Goal: Task Accomplishment & Management: Manage account settings

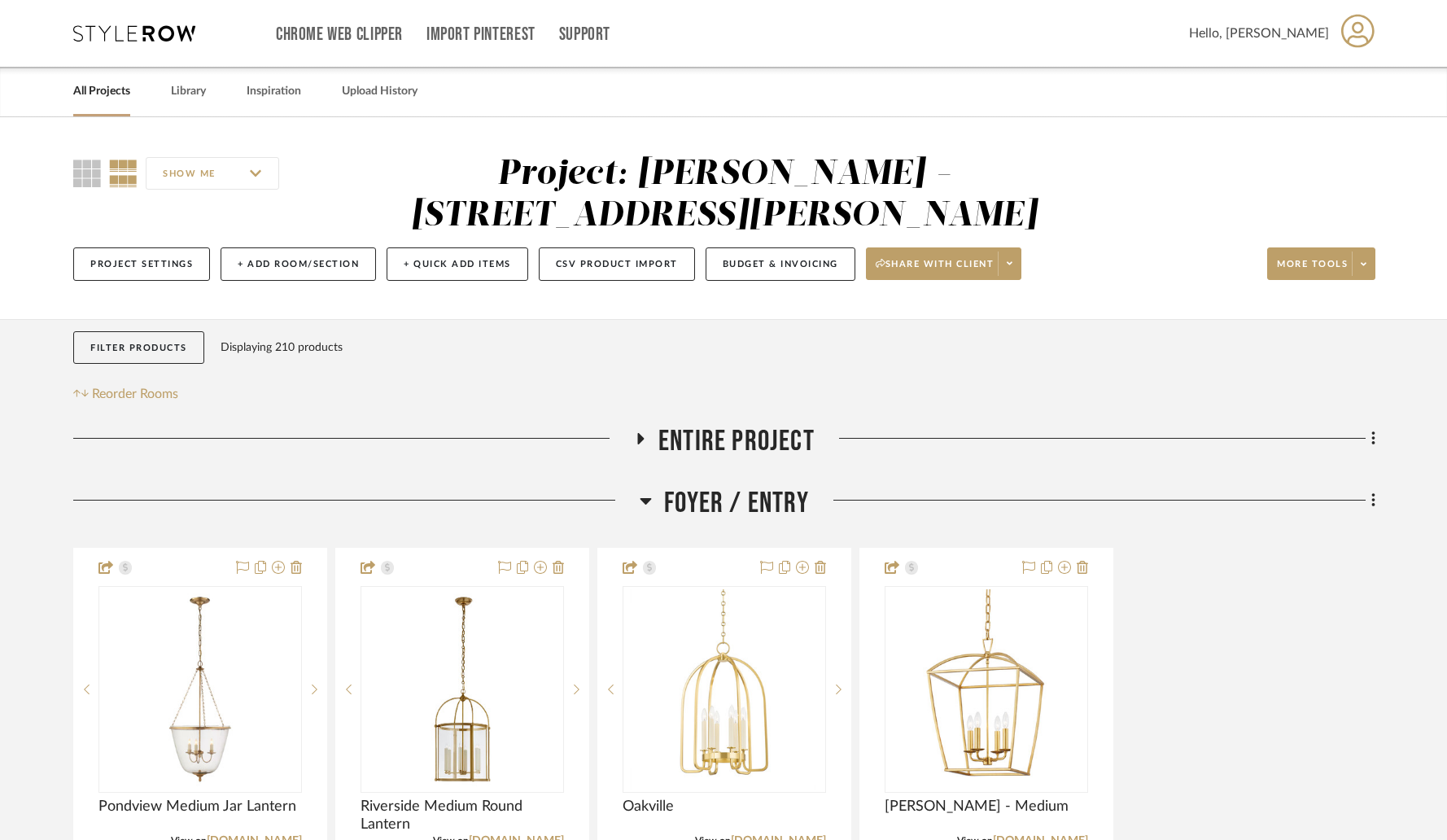
click at [113, 91] on link "All Projects" at bounding box center [102, 91] width 57 height 22
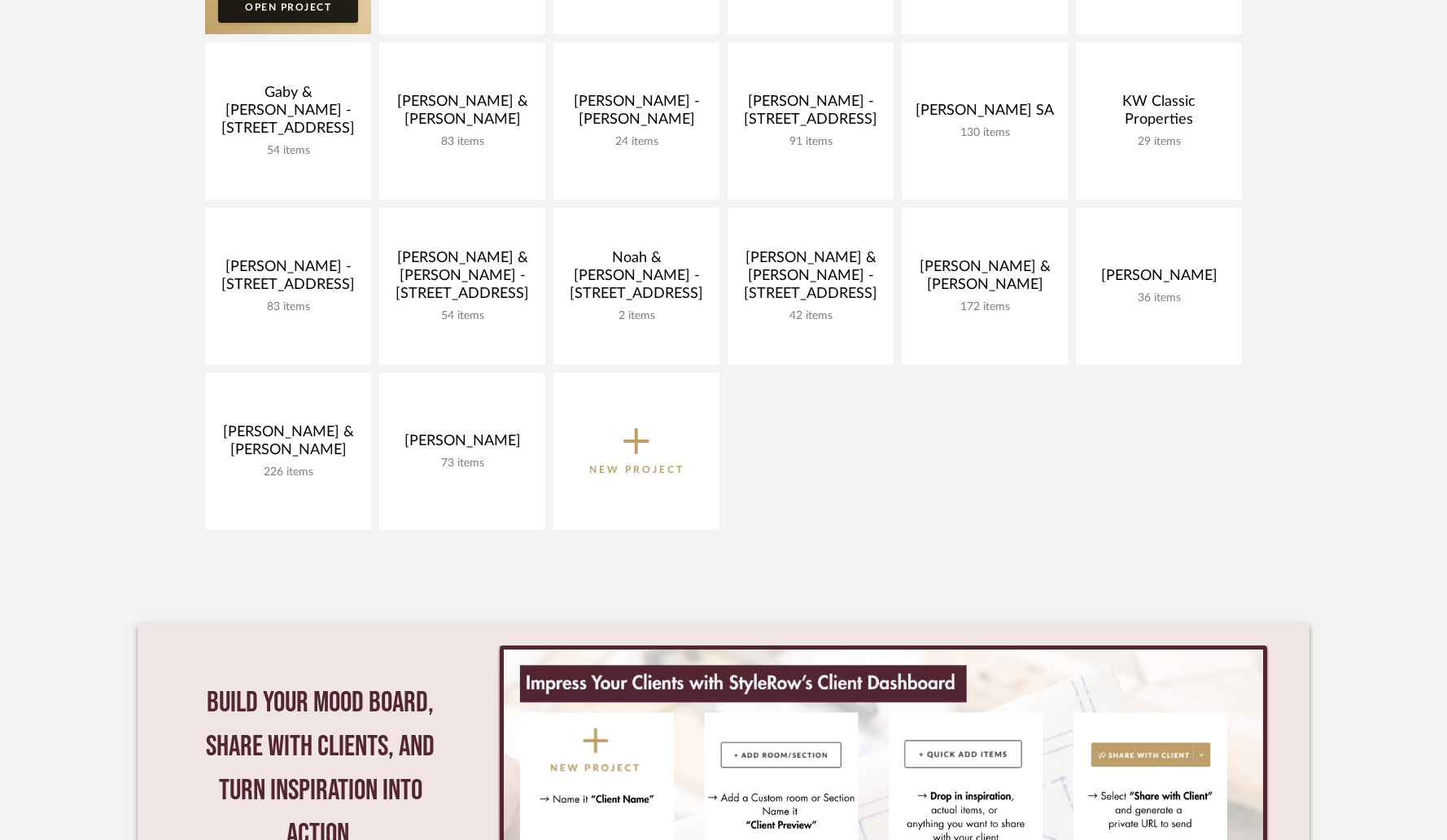
scroll to position [742, 0]
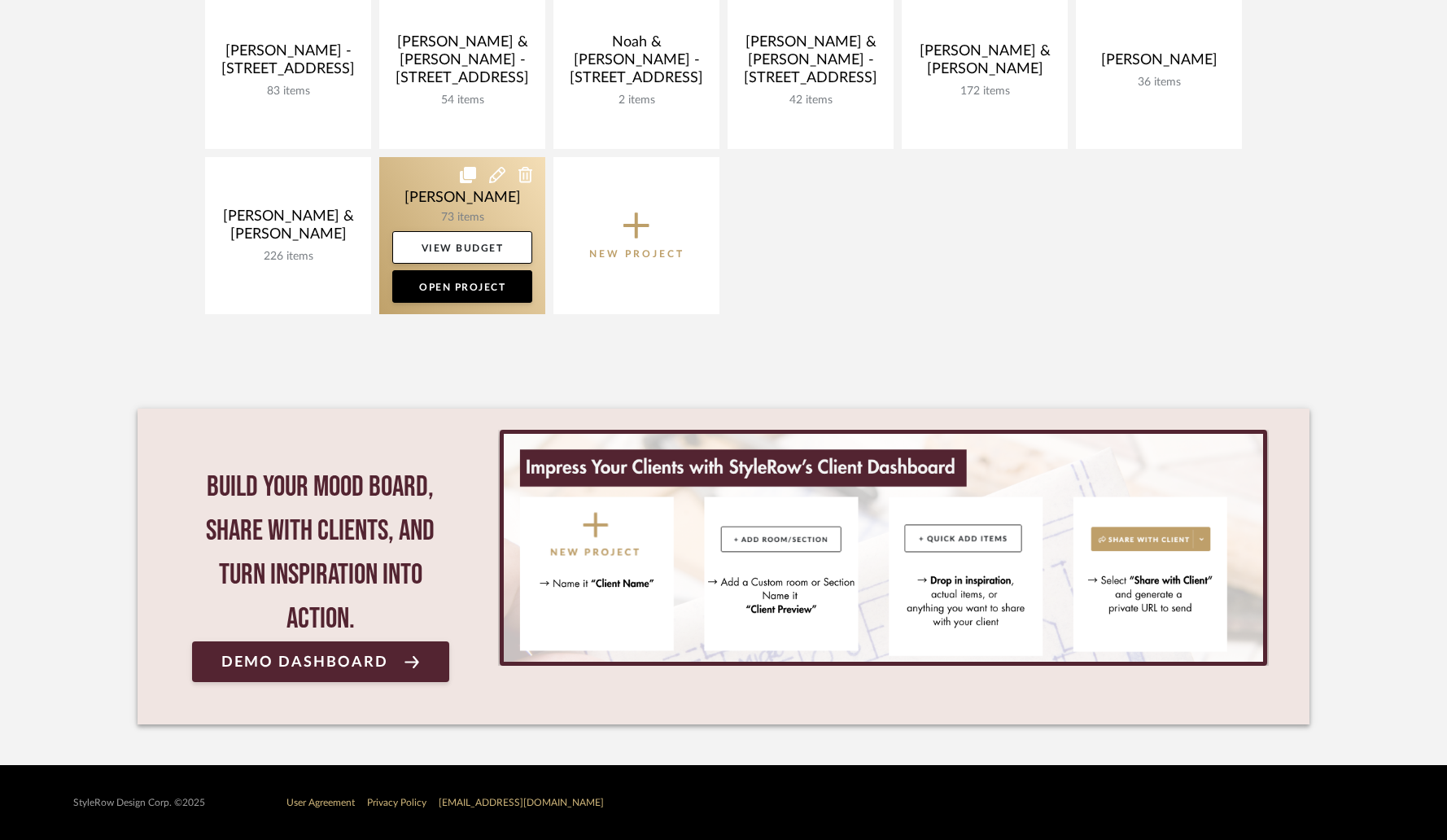
click at [471, 218] on link at bounding box center [463, 235] width 166 height 157
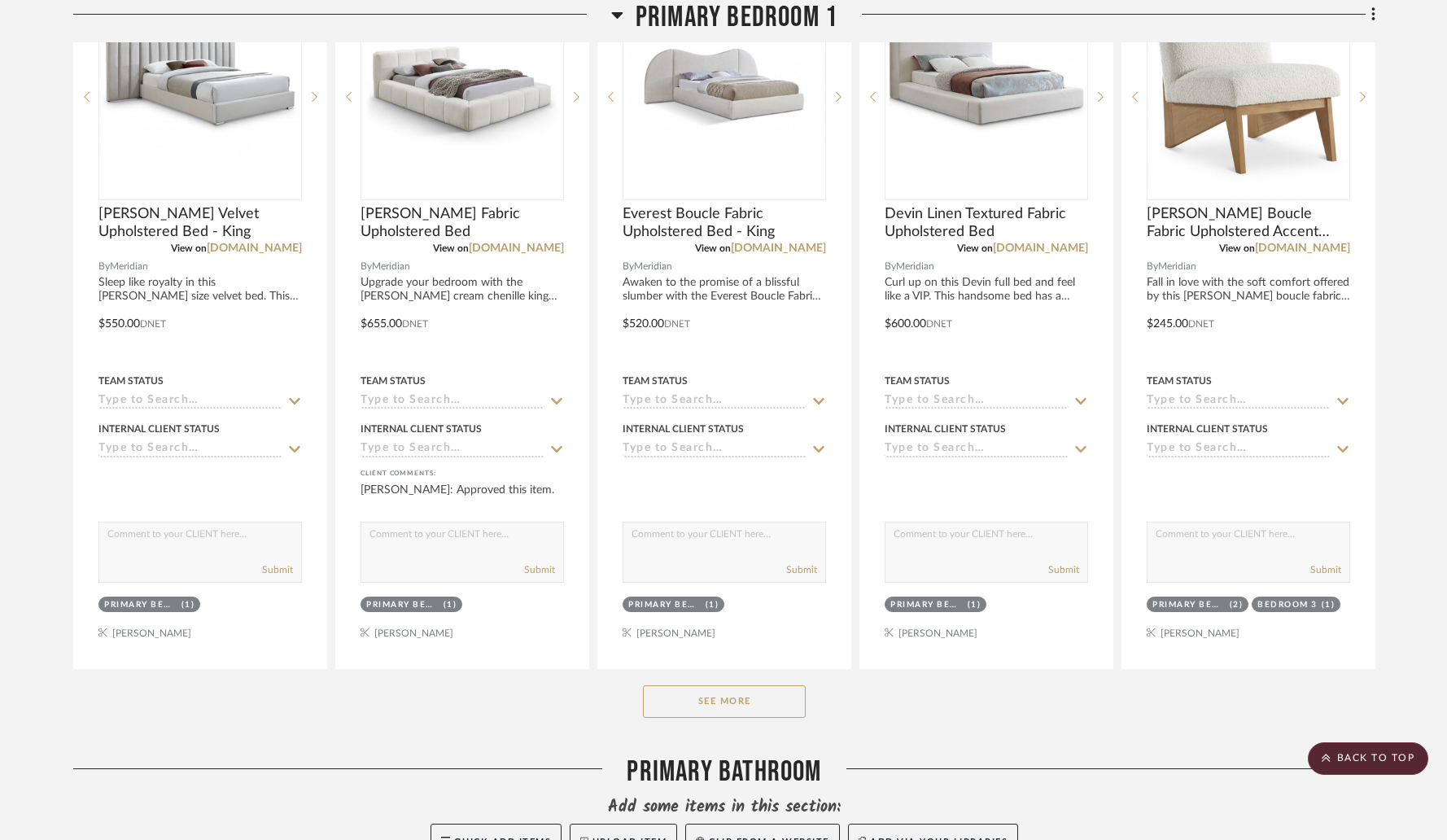
scroll to position [4343, 0]
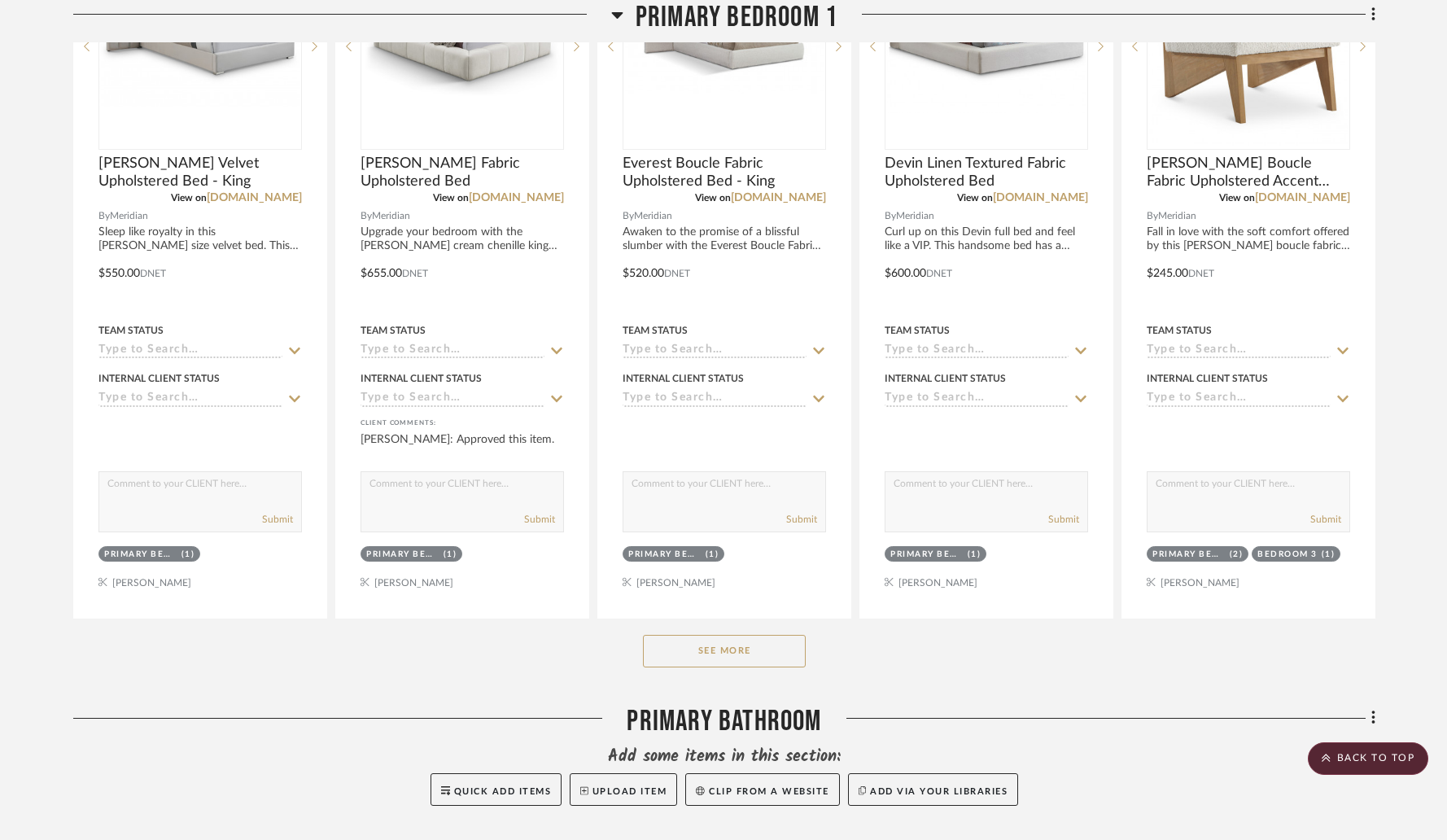
click at [700, 658] on button "See More" at bounding box center [724, 651] width 163 height 33
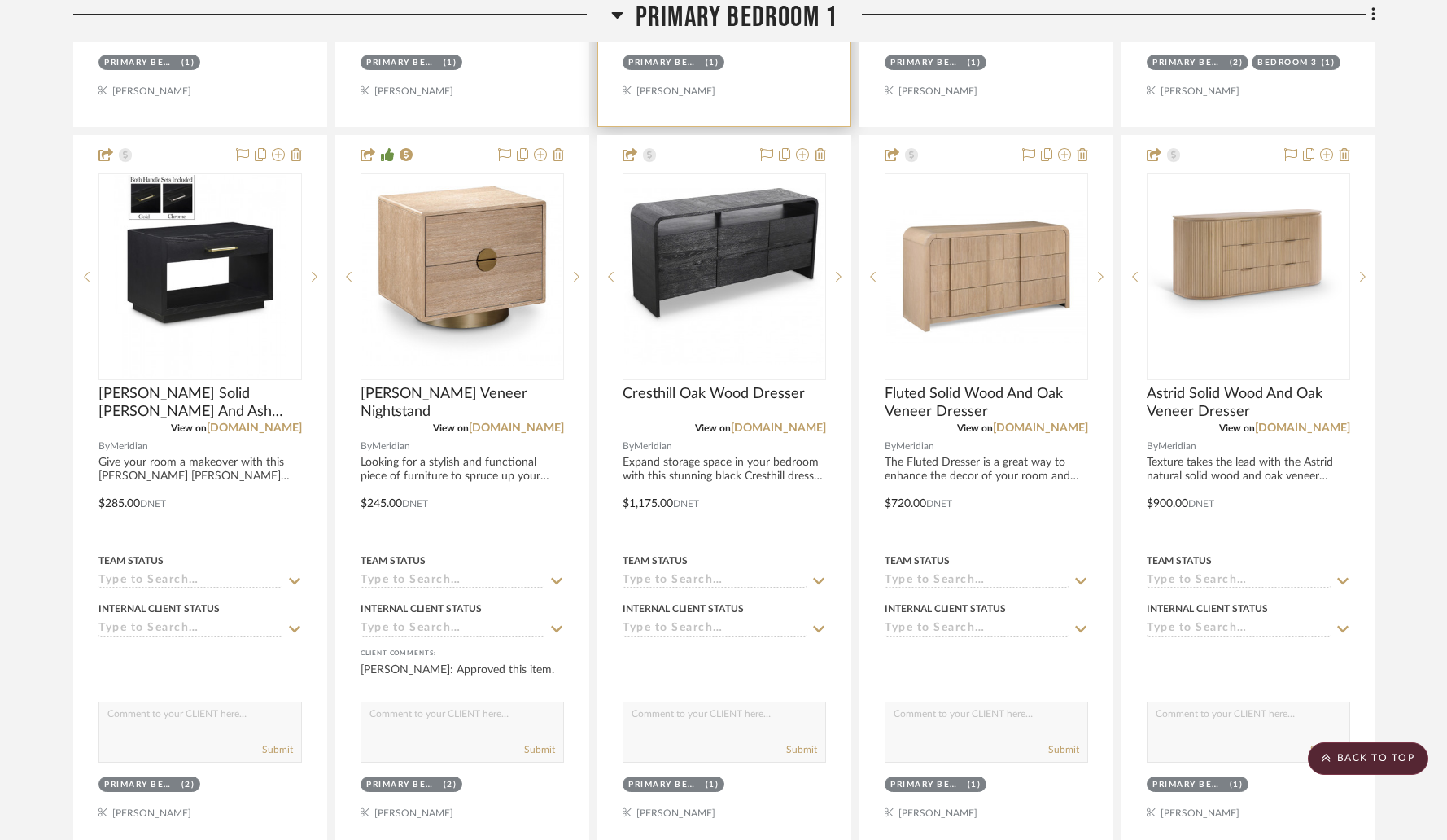
scroll to position [4818, 0]
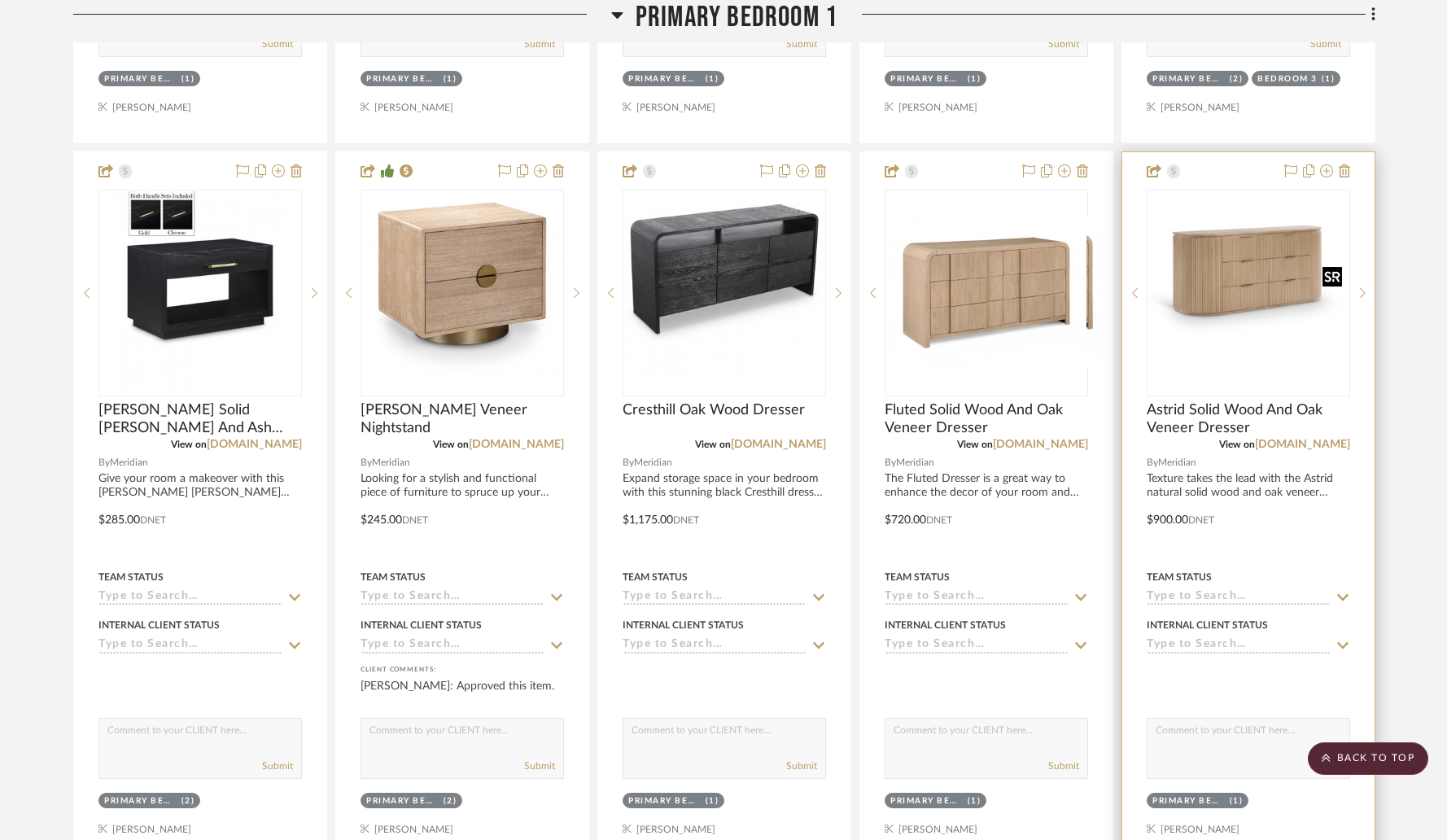
click at [0, 0] on img at bounding box center [0, 0] width 0 height 0
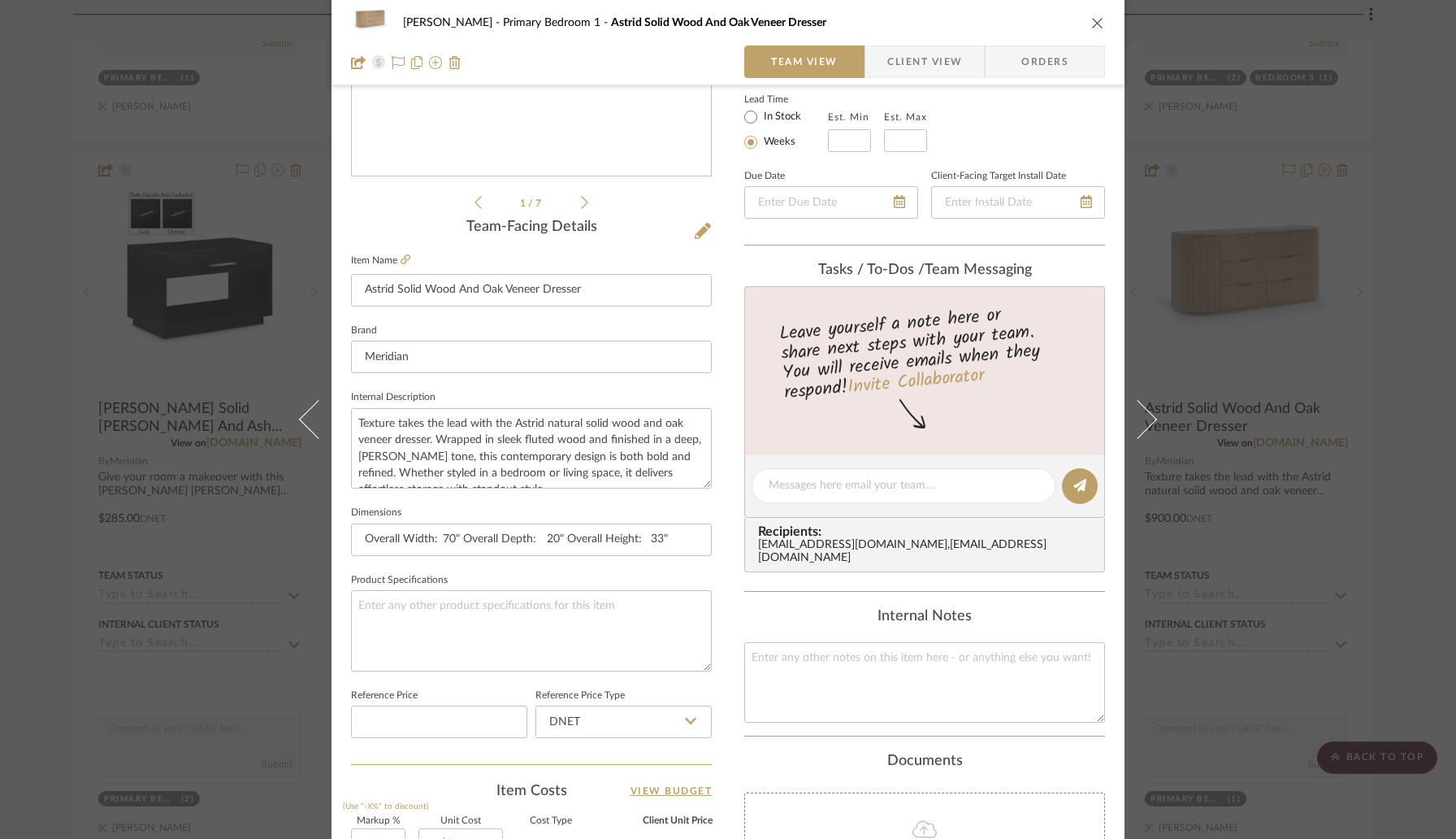
scroll to position [292, 0]
click at [1095, 25] on icon "close" at bounding box center [1097, 22] width 13 height 13
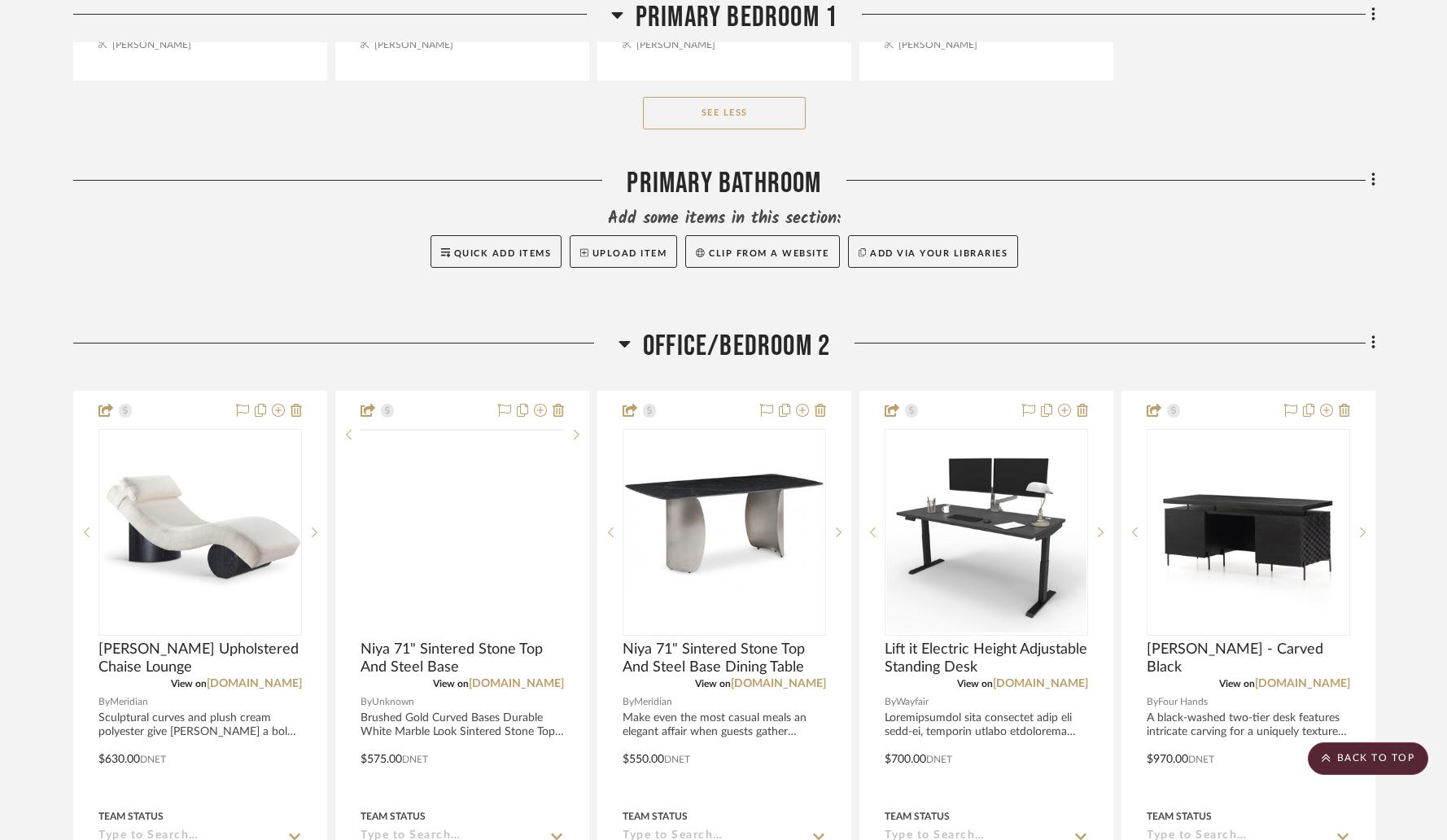
scroll to position [6326, 0]
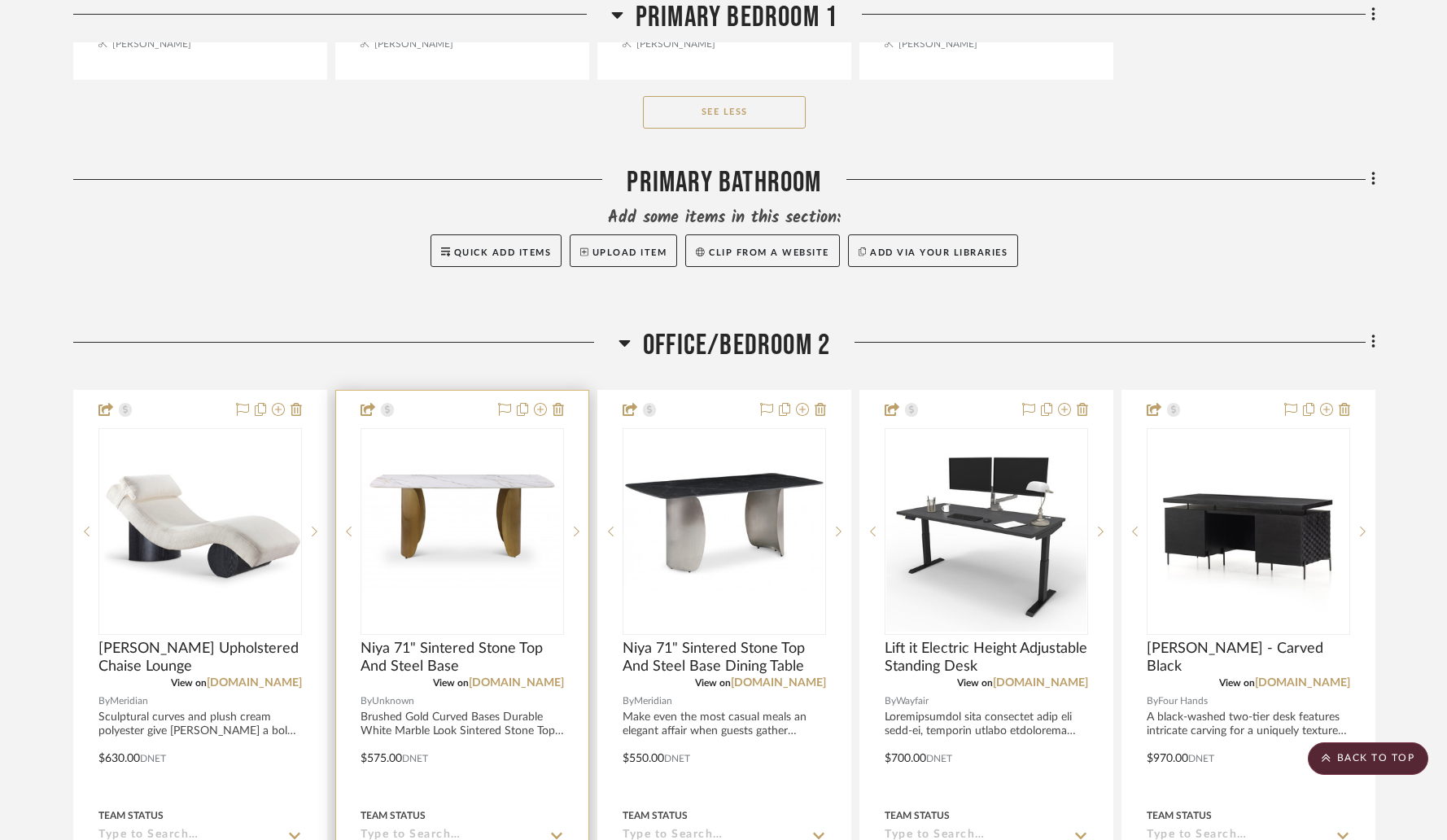
click at [498, 497] on img "0" at bounding box center [462, 531] width 200 height 114
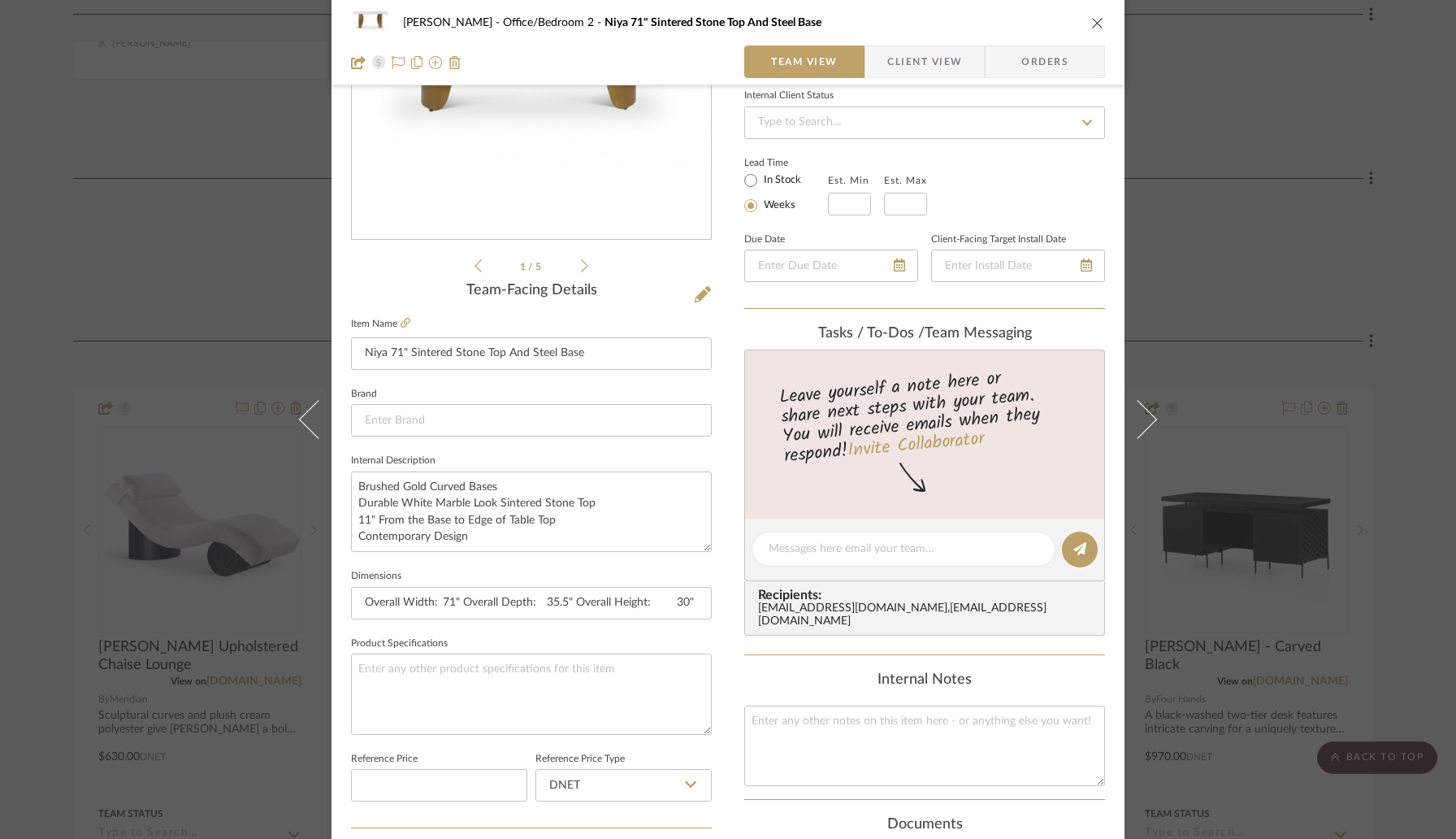
scroll to position [382, 0]
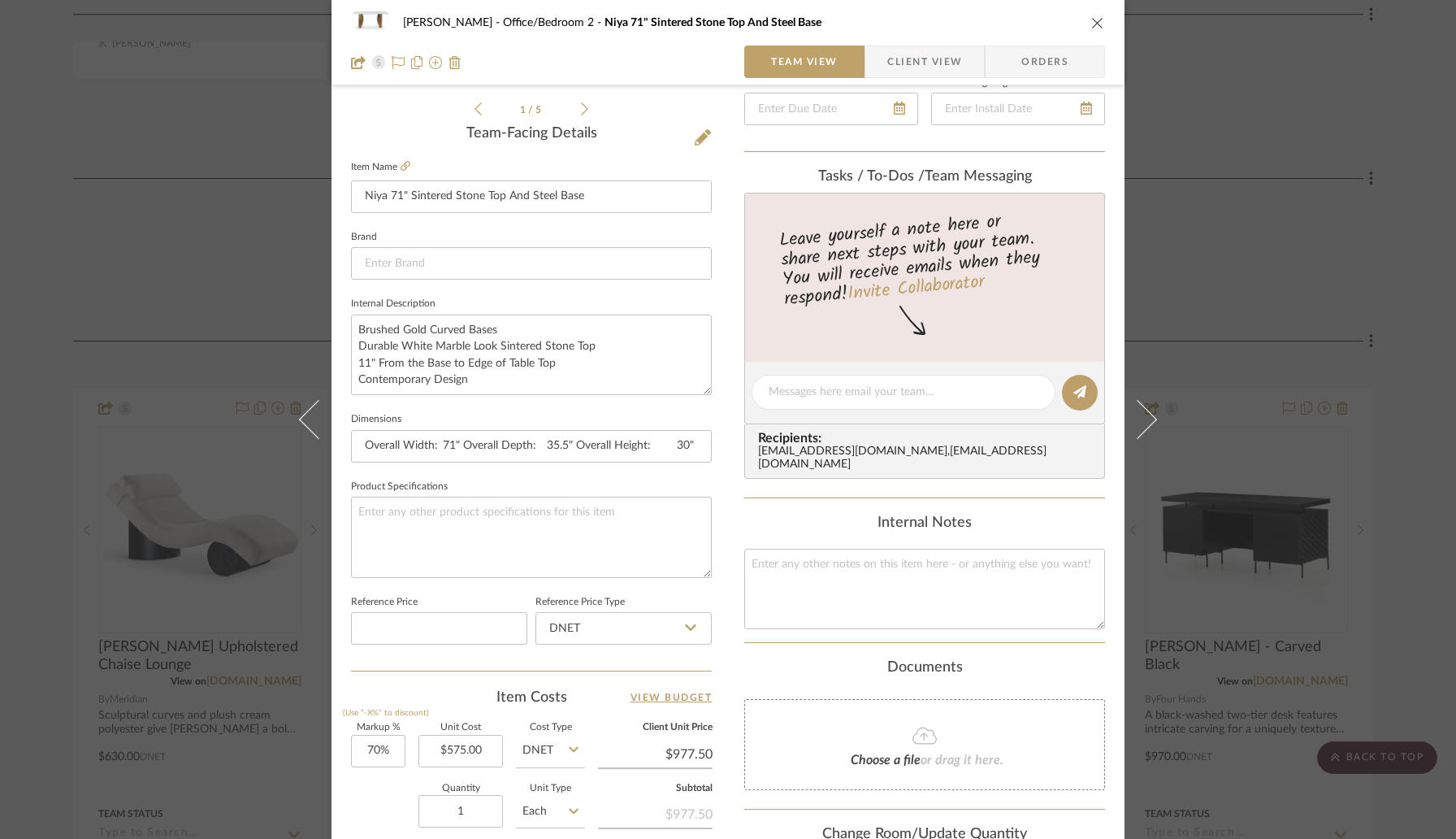
click at [16, 331] on div "Wessam Abo Ali Office/Bedroom 2 Niya 71" Sintered Stone Top And Steel Base Team…" at bounding box center [728, 420] width 1456 height 839
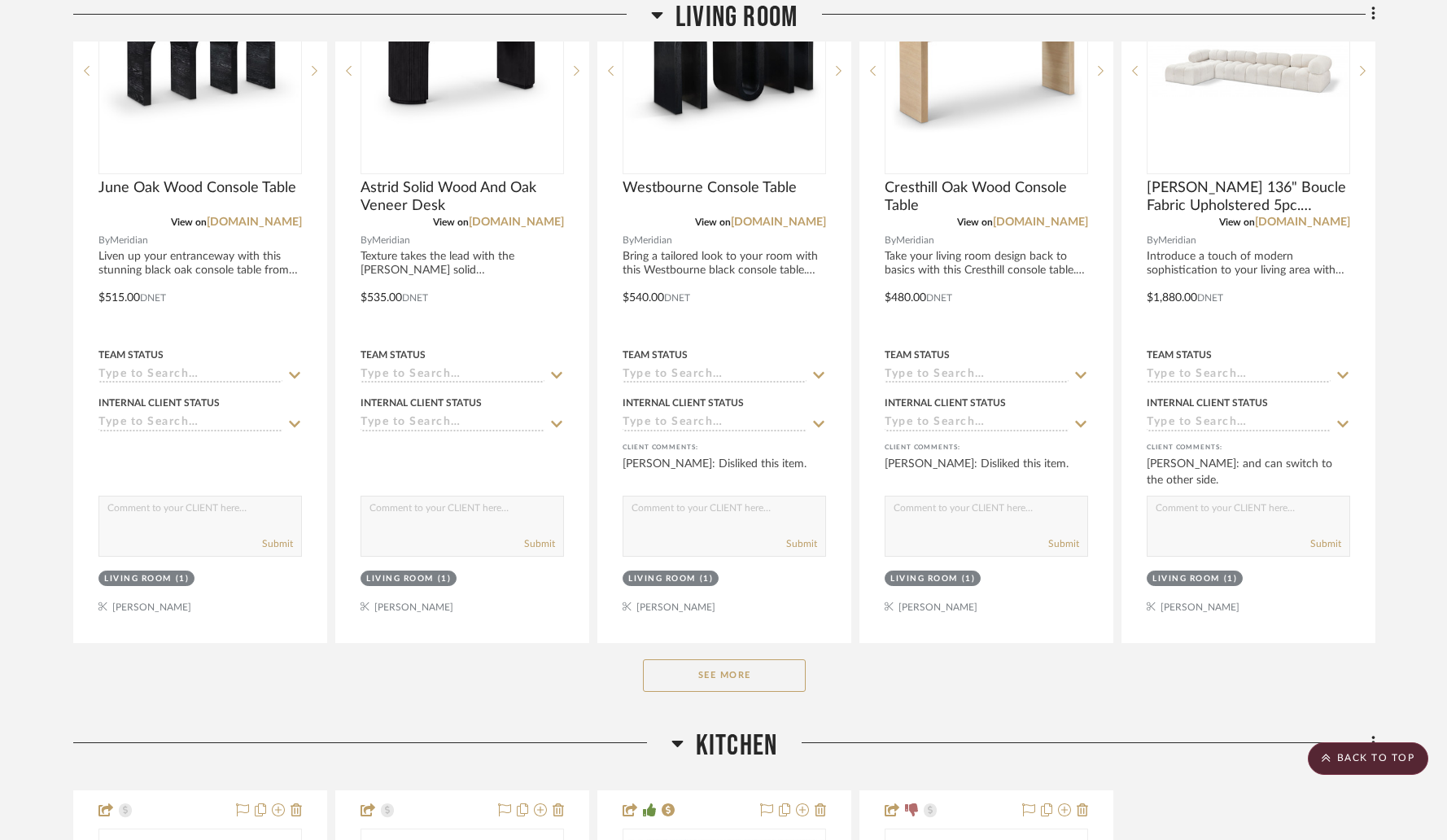
scroll to position [2434, 0]
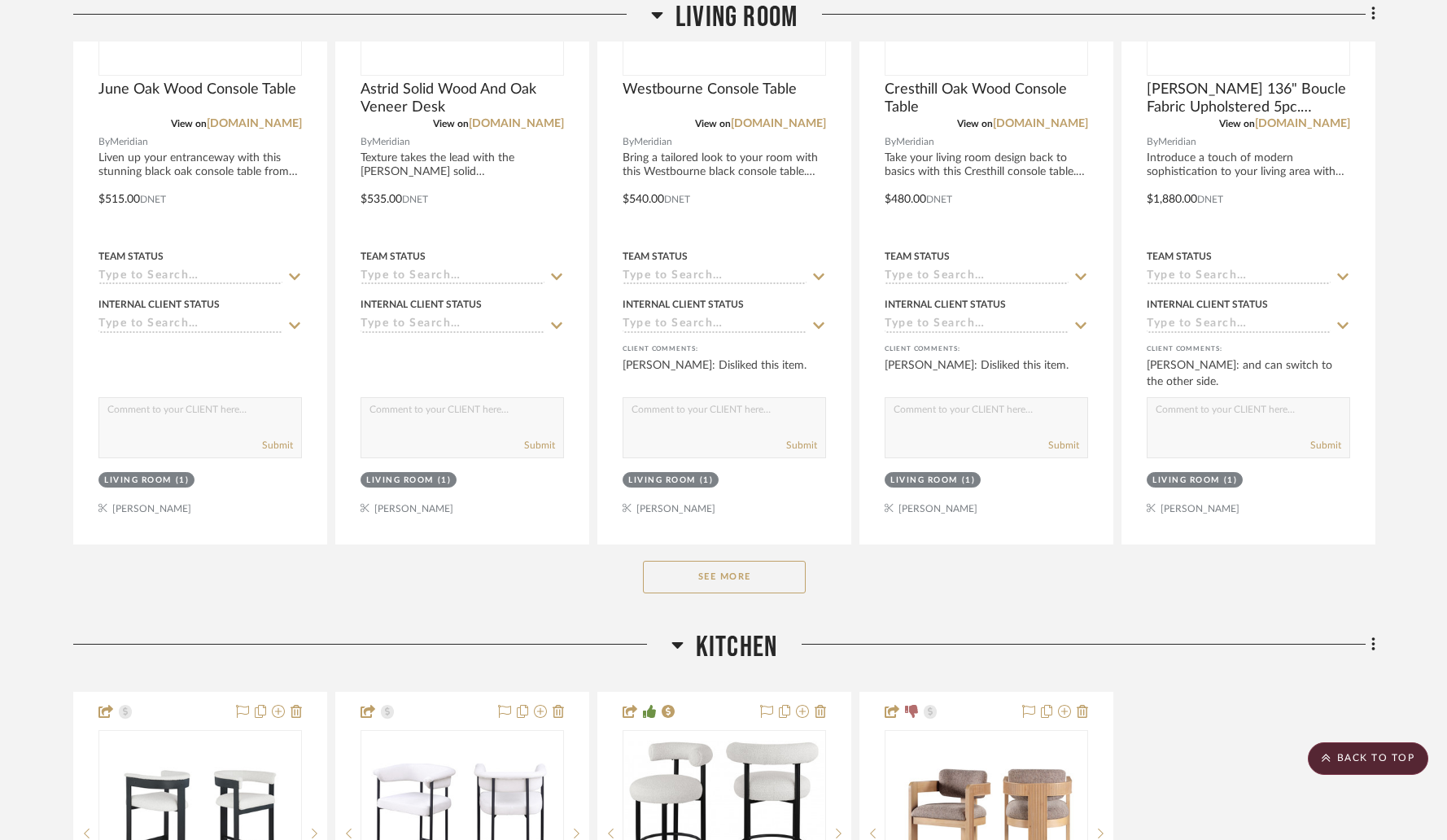
click at [738, 566] on button "See More" at bounding box center [724, 577] width 163 height 33
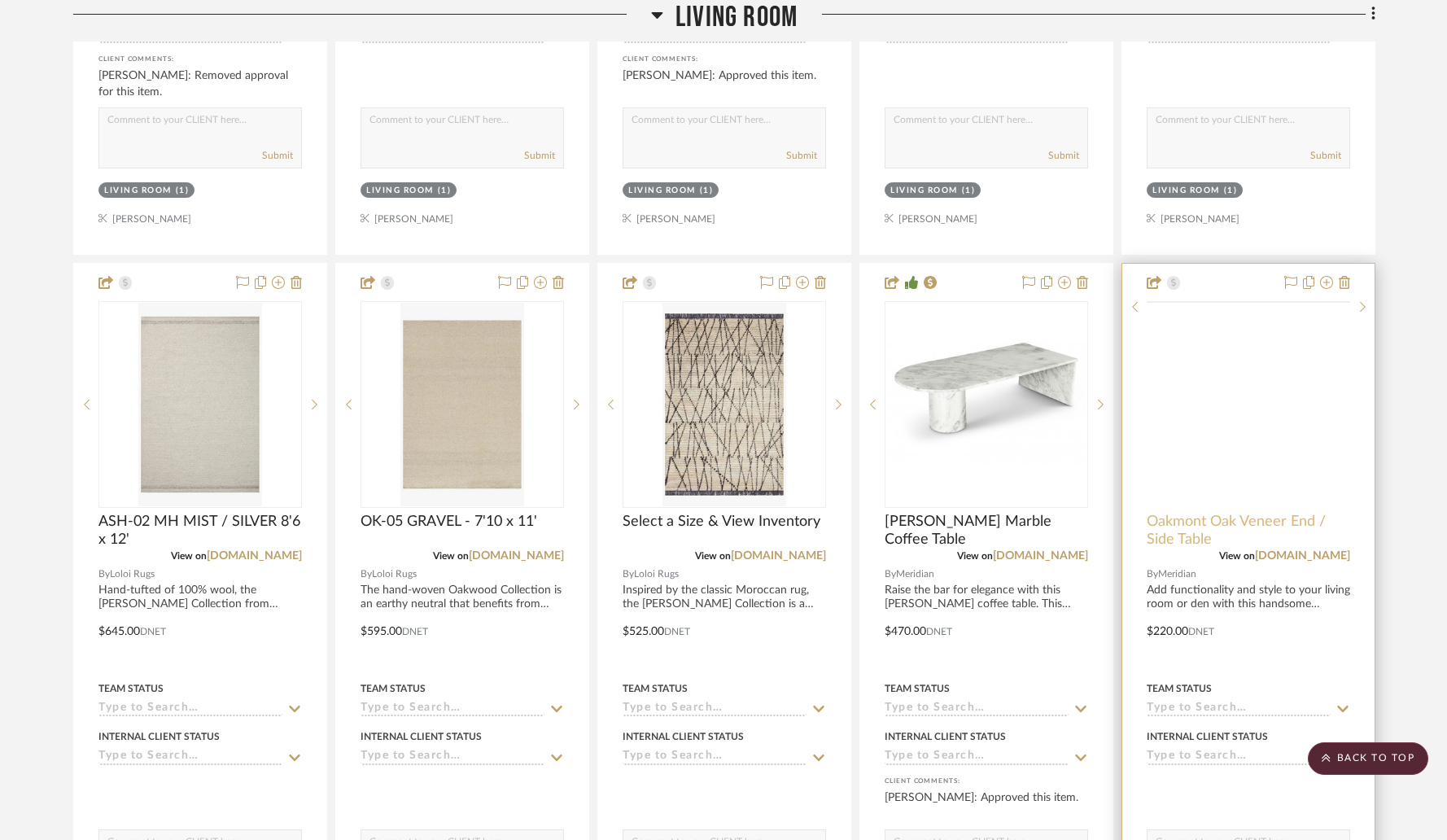
scroll to position [3597, 0]
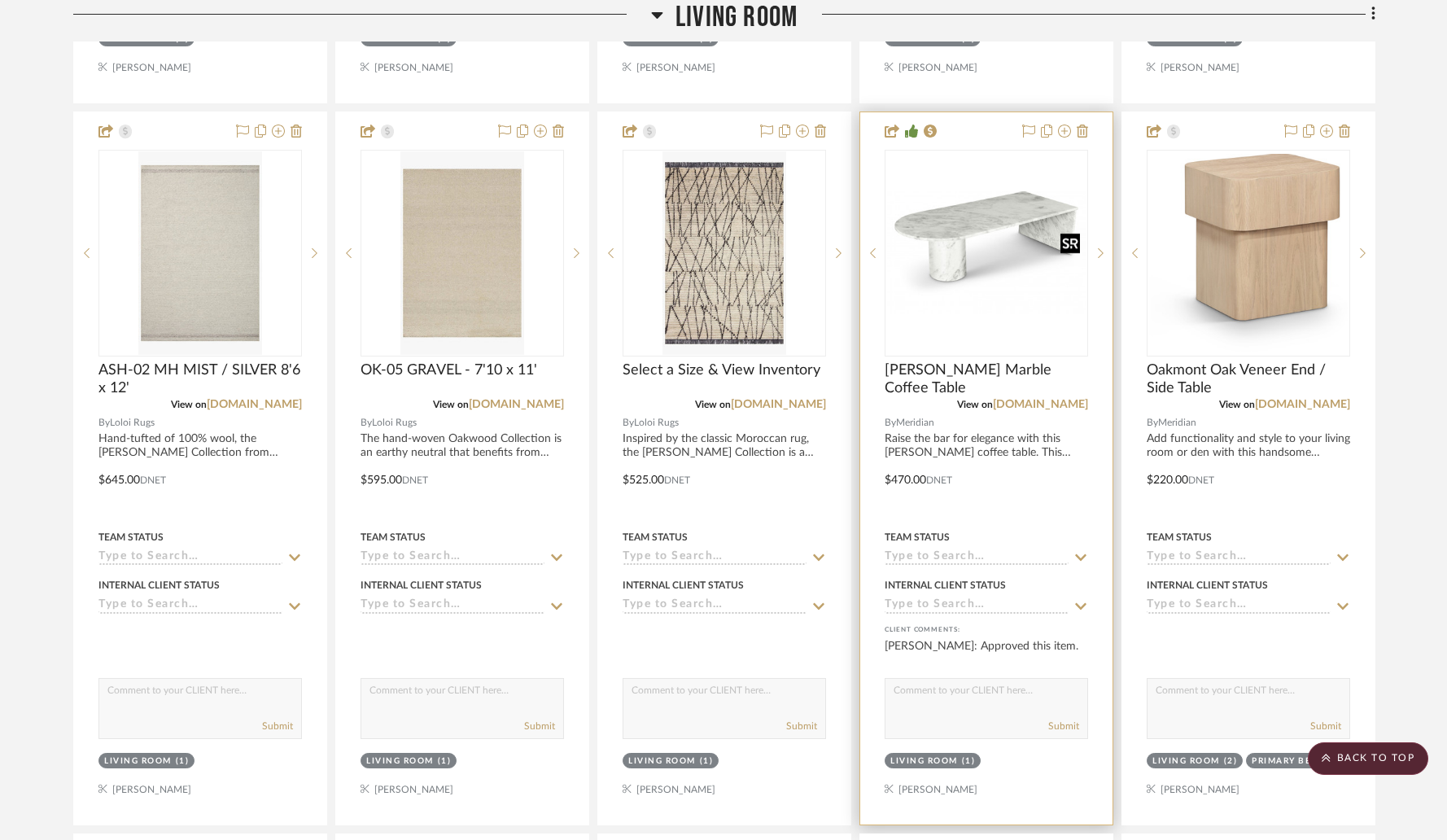
click at [987, 274] on img "0" at bounding box center [986, 253] width 200 height 123
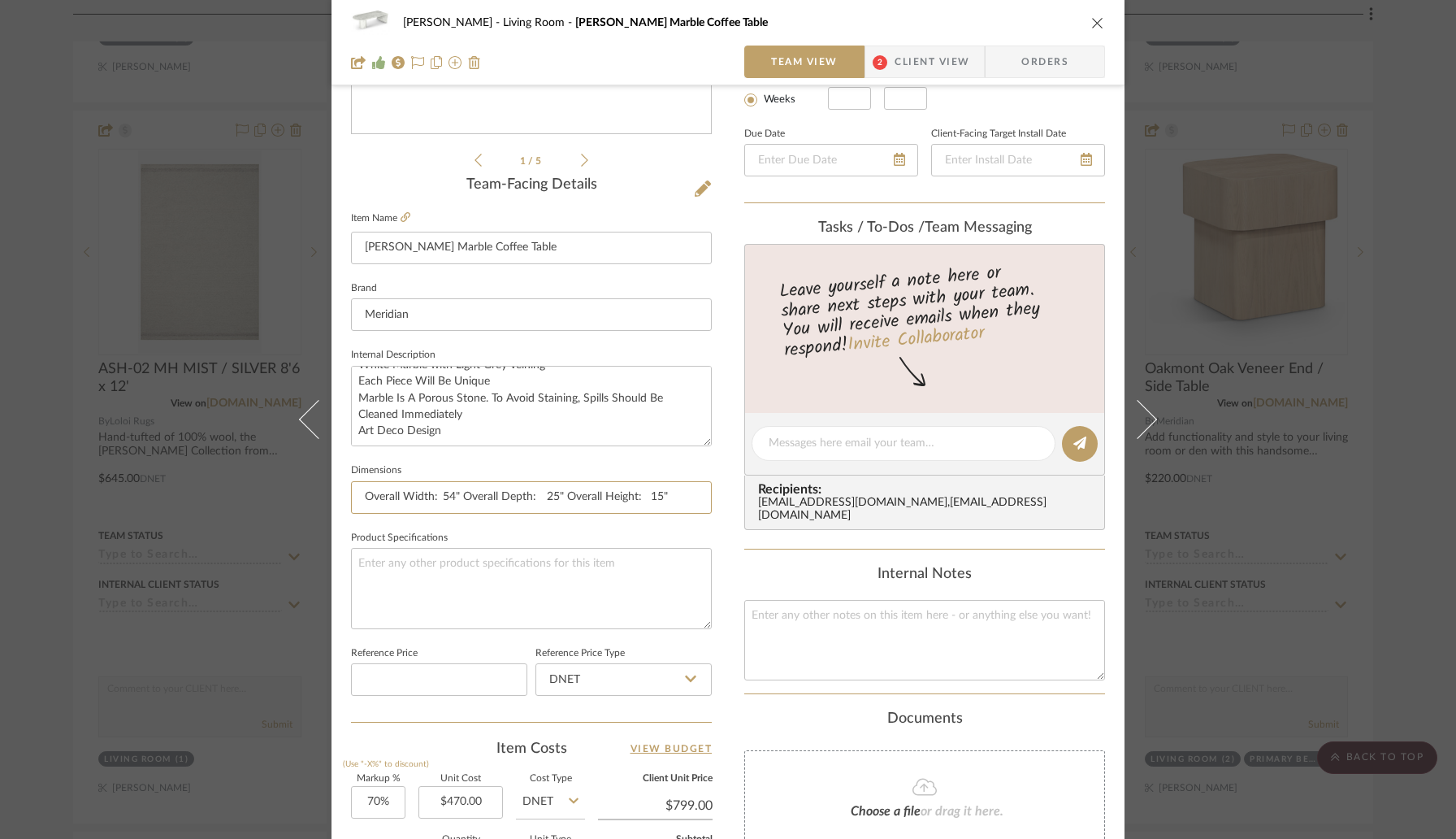
scroll to position [0, 11]
drag, startPoint x: 697, startPoint y: 493, endPoint x: 793, endPoint y: 493, distance: 96.0
click at [793, 493] on div "[PERSON_NAME] Living Room [PERSON_NAME] Marble Coffee Table Team View 2 Client …" at bounding box center [728, 431] width 793 height 1501
click at [713, 477] on div "[PERSON_NAME] Living Room [PERSON_NAME] Marble Coffee Table Team View 2 Client …" at bounding box center [728, 431] width 793 height 1501
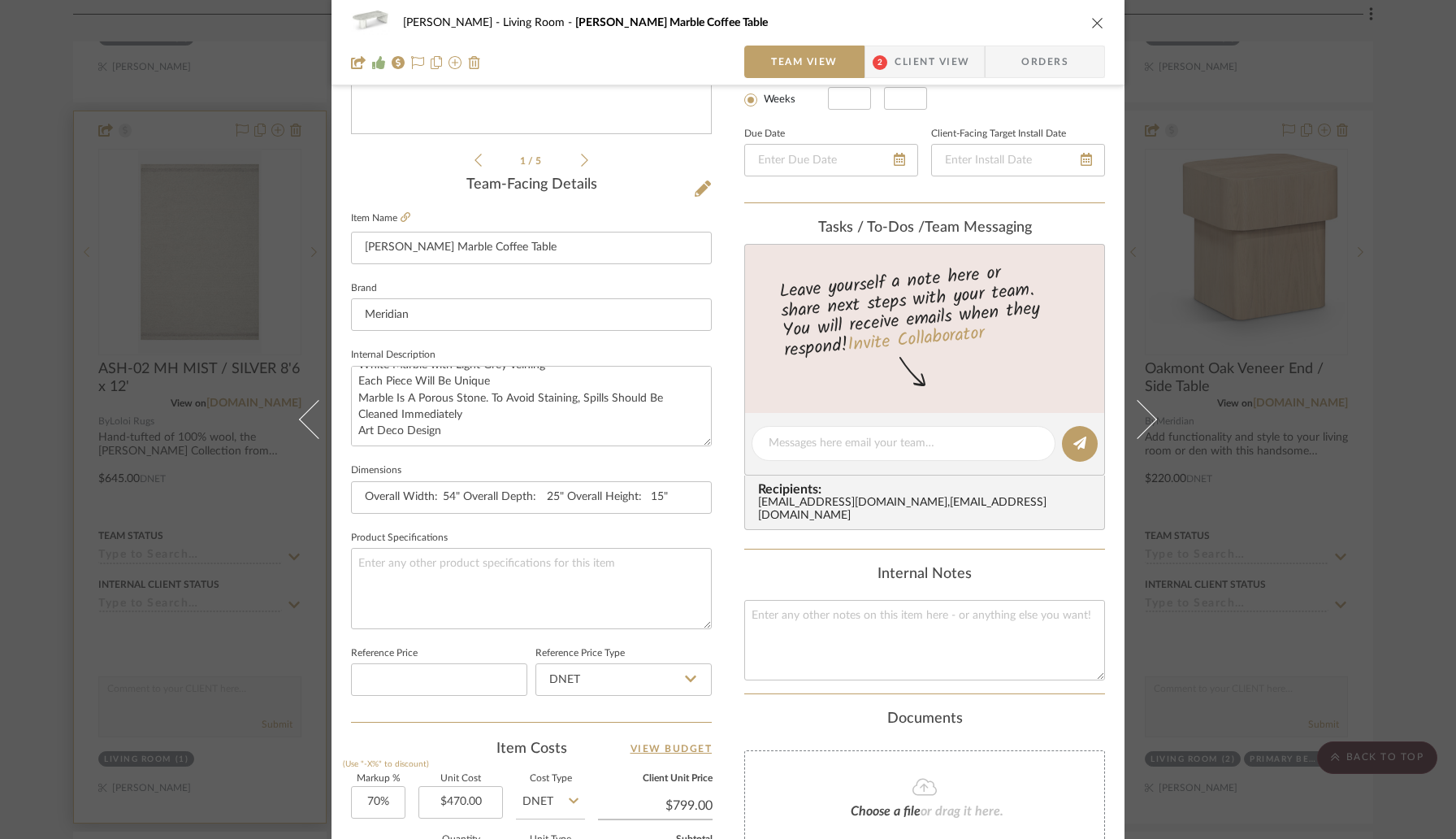
drag, startPoint x: 67, startPoint y: 205, endPoint x: 75, endPoint y: 205, distance: 8.0
click at [67, 205] on div "[PERSON_NAME] Living Room [PERSON_NAME] Marble Coffee Table Team View 2 Client …" at bounding box center [728, 420] width 1456 height 839
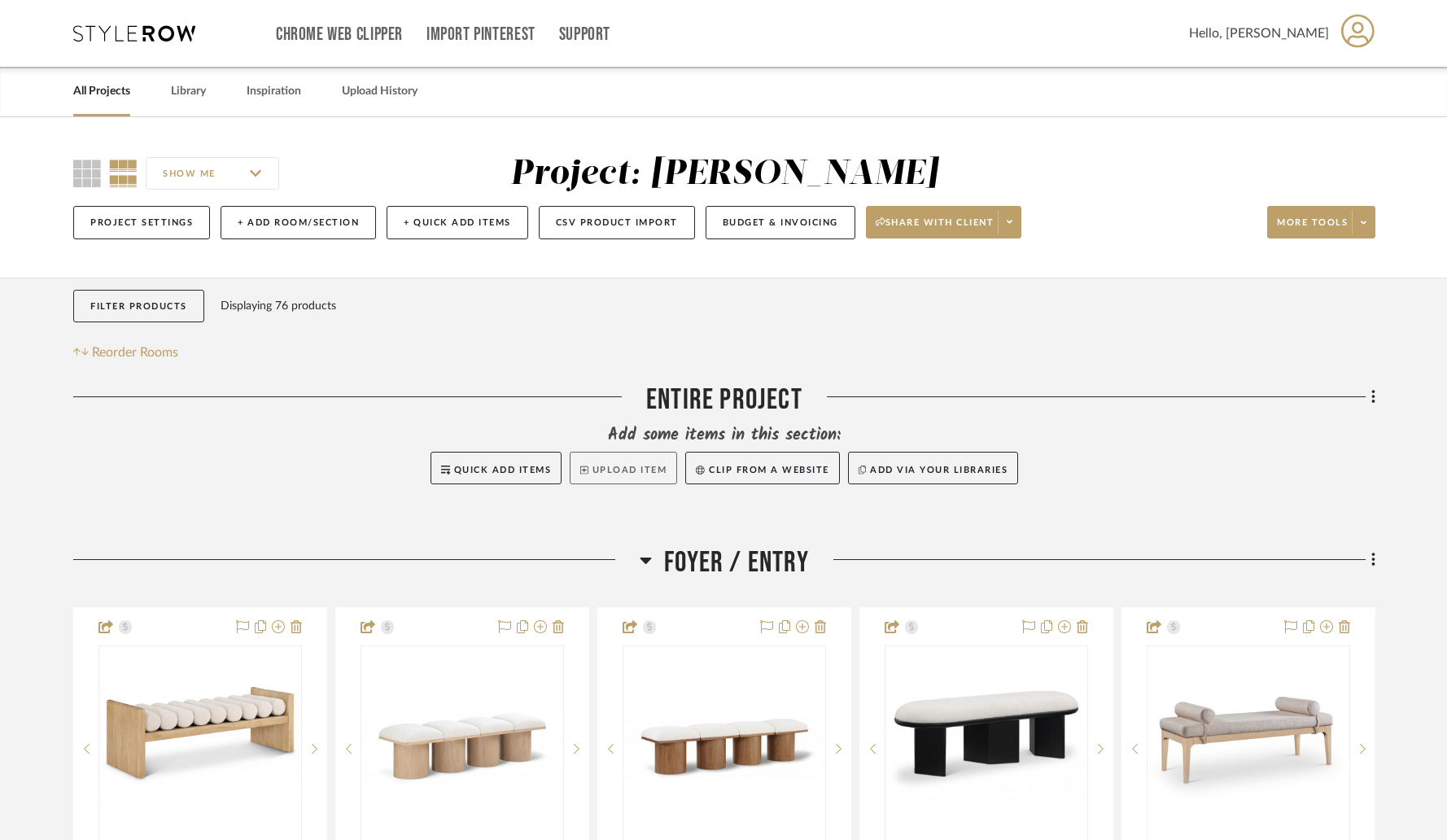
click at [592, 473] on button "Upload Item" at bounding box center [623, 468] width 107 height 33
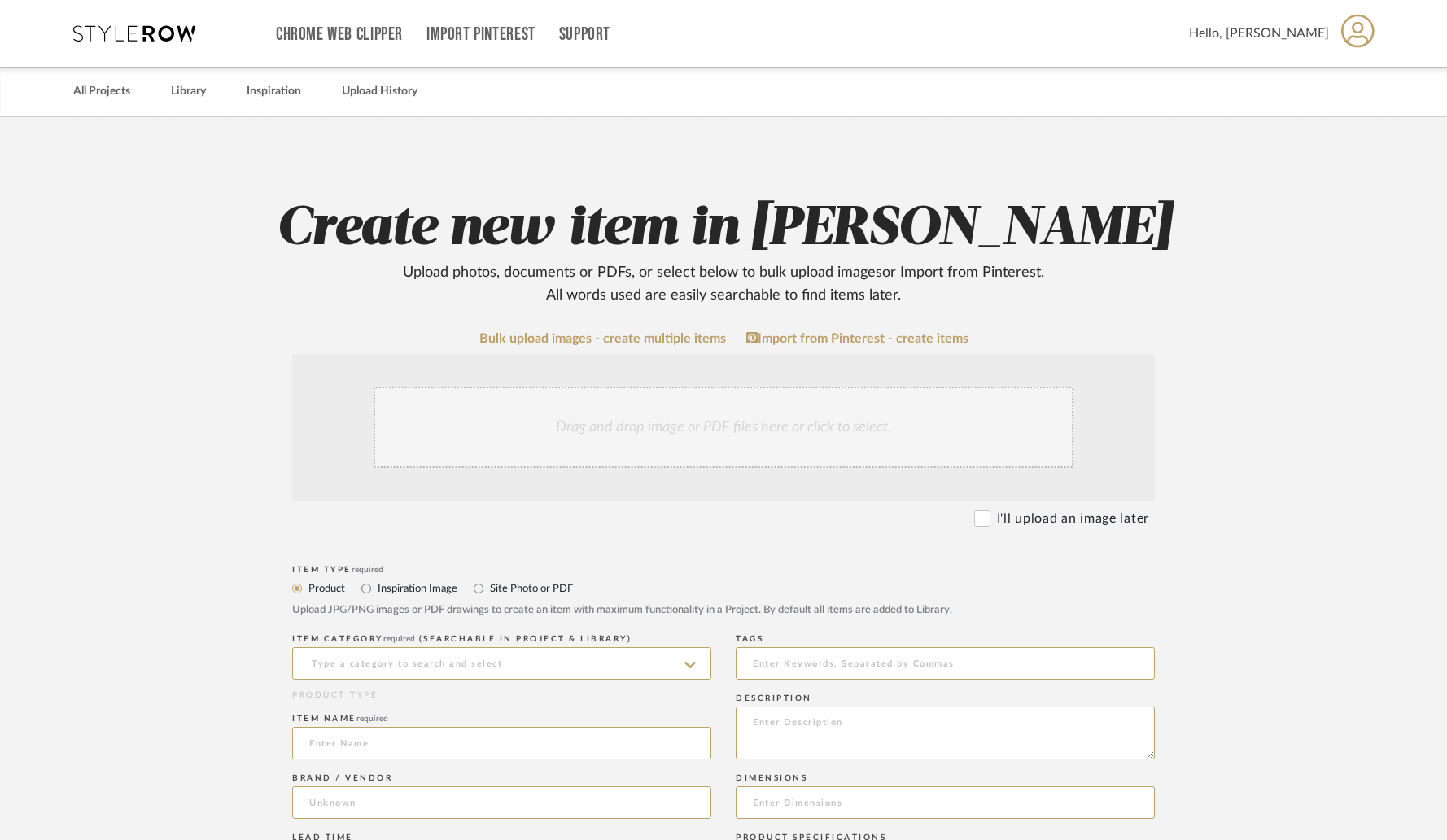
click at [513, 586] on label "Site Photo or PDF" at bounding box center [530, 588] width 84 height 18
click at [489, 586] on input "Site Photo or PDF" at bounding box center [478, 588] width 19 height 19
radio input "true"
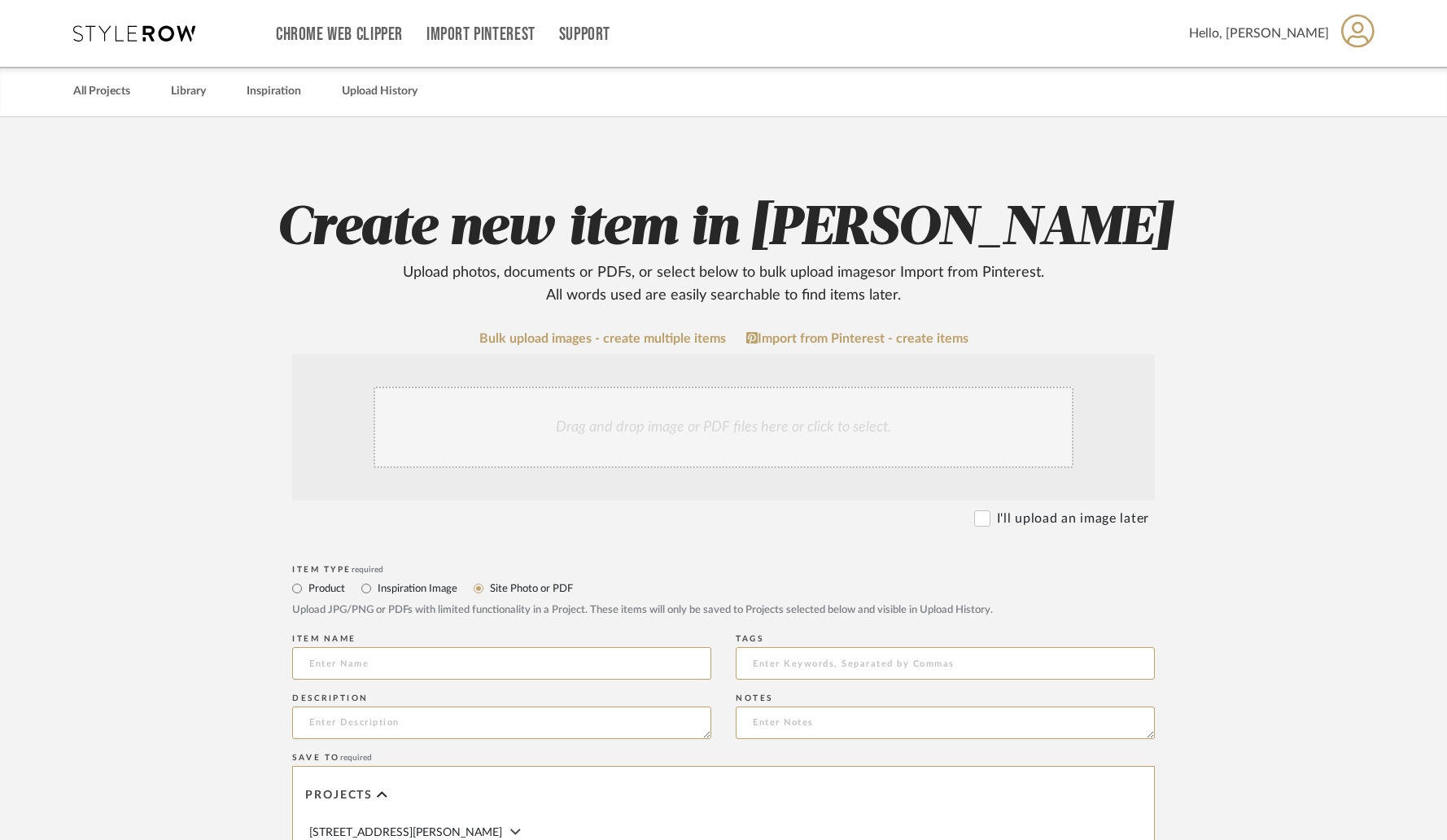
click at [608, 413] on div "Drag and drop image or PDF files here or click to select." at bounding box center [723, 427] width 700 height 81
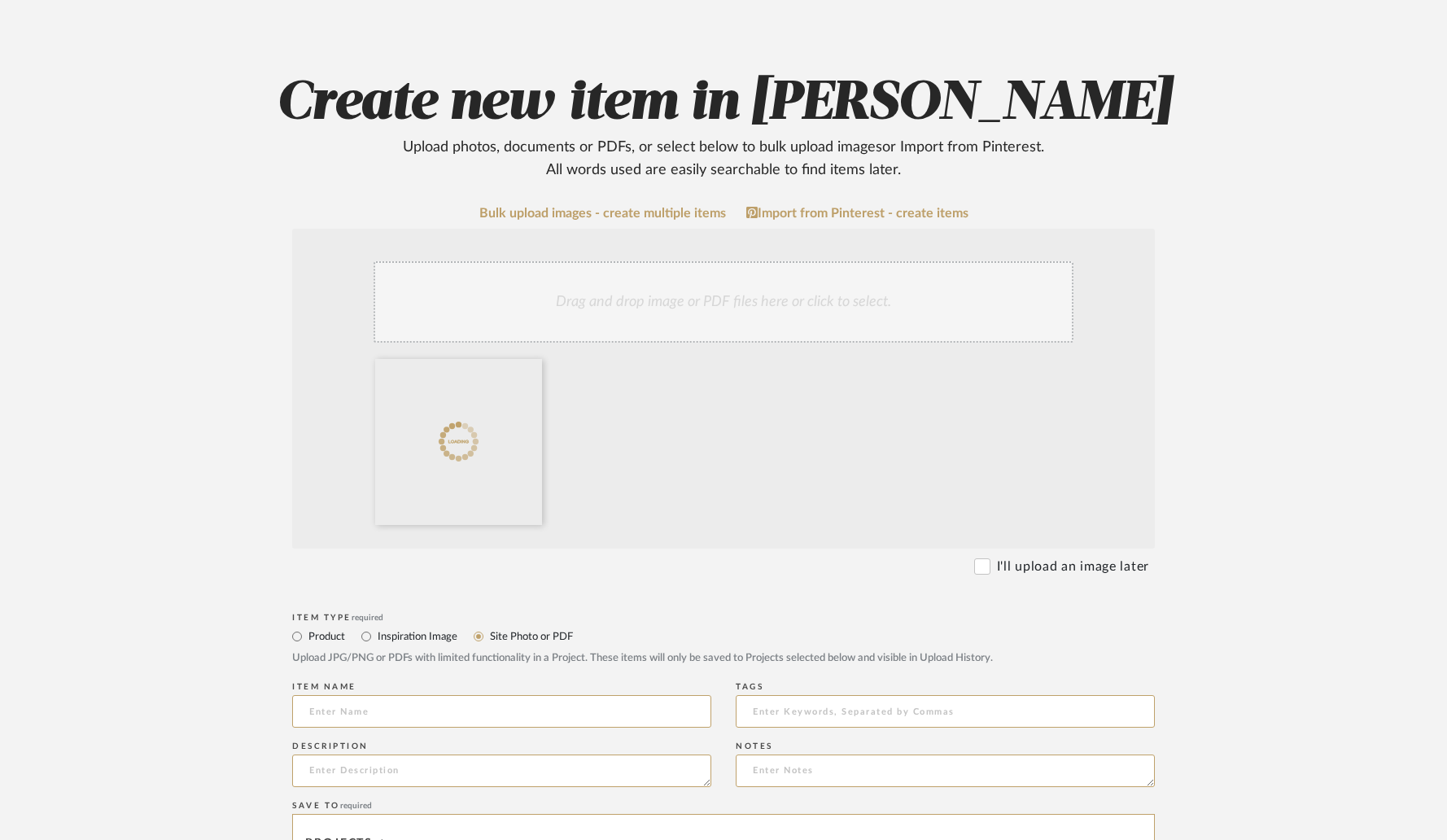
scroll to position [127, 0]
click at [501, 715] on input at bounding box center [501, 710] width 419 height 33
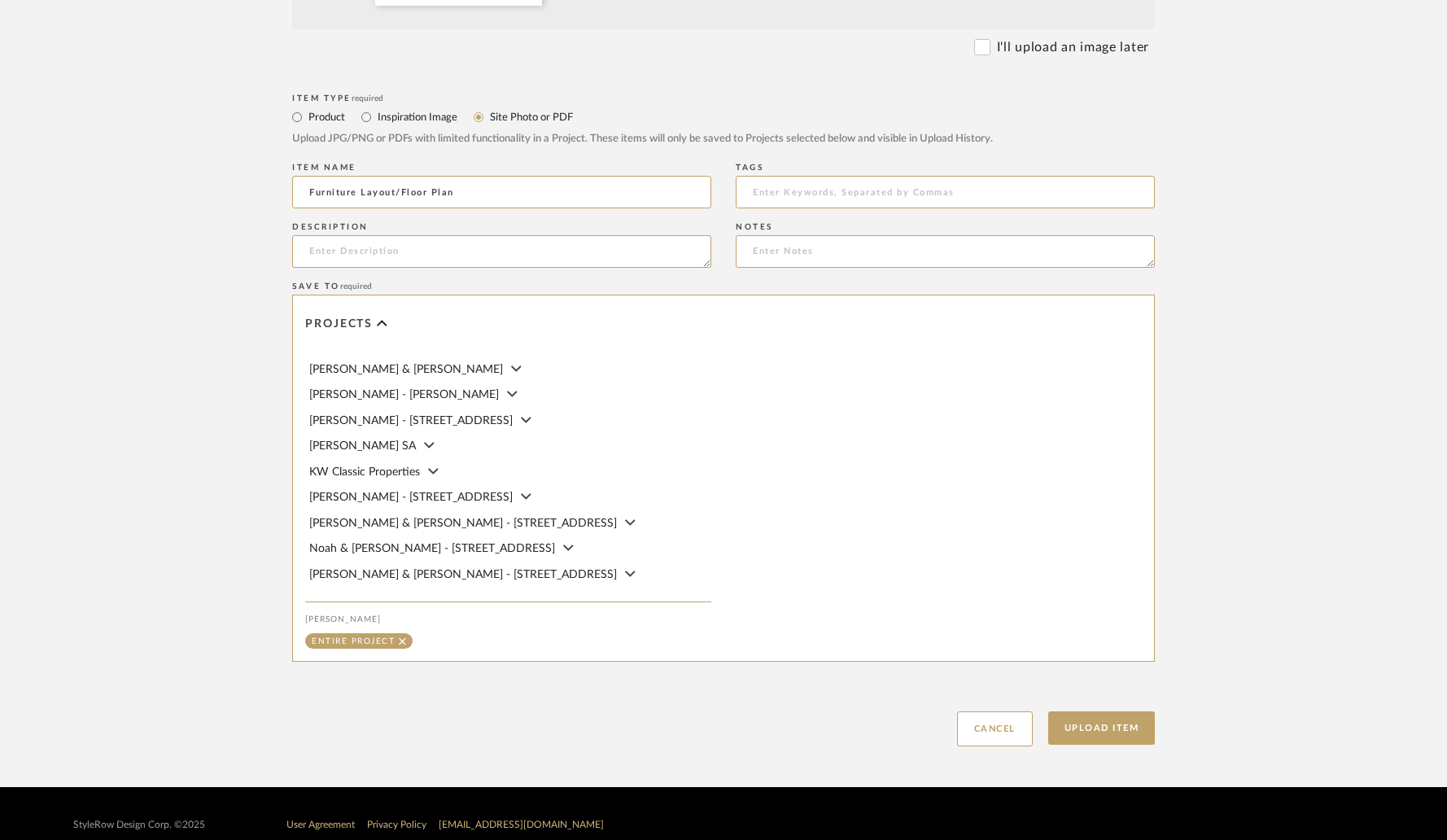
scroll to position [667, 0]
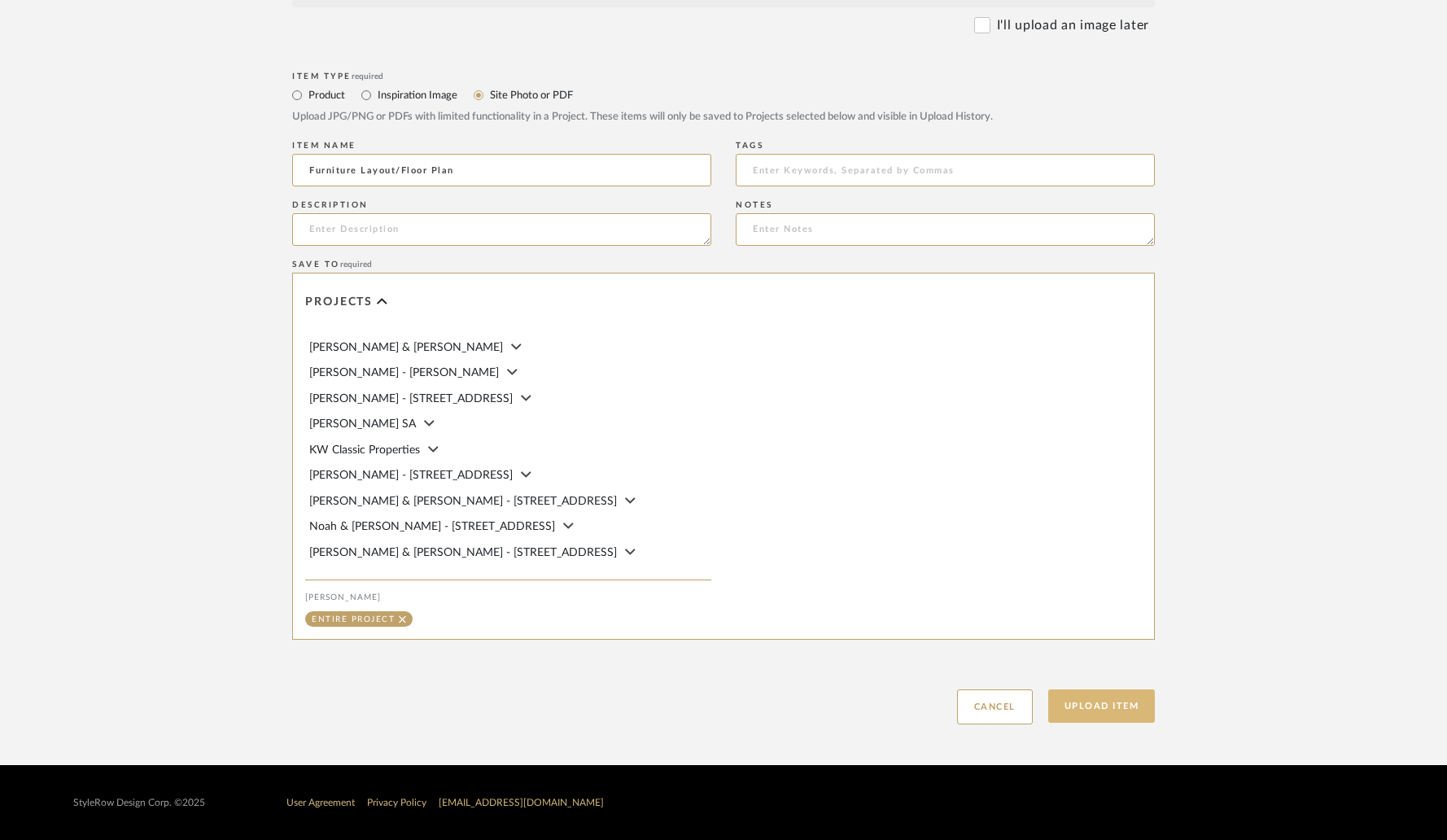
type input "Furniture Layout/Floor Plan"
click at [1118, 705] on button "Upload Item" at bounding box center [1101, 705] width 107 height 33
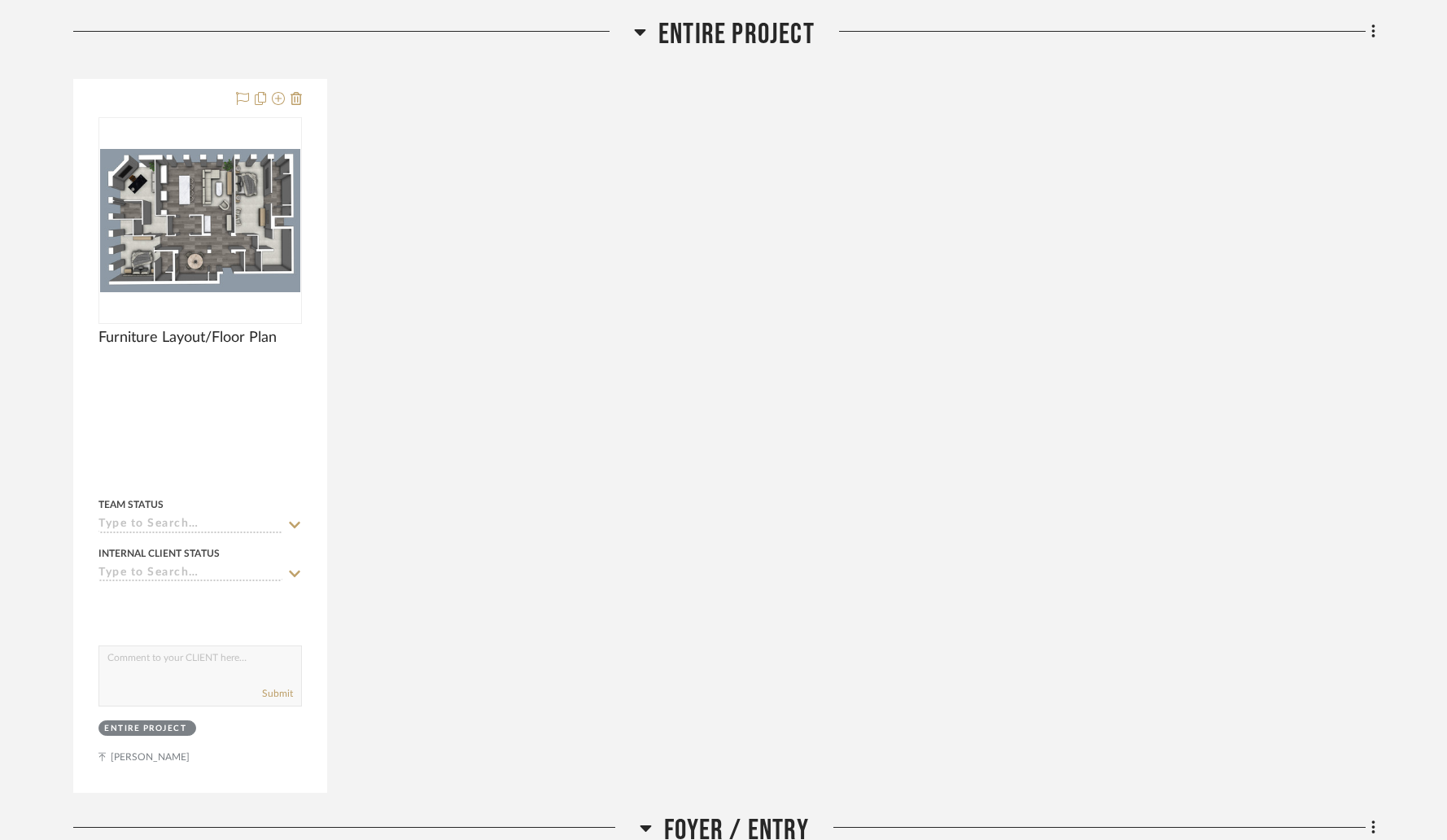
scroll to position [383, 0]
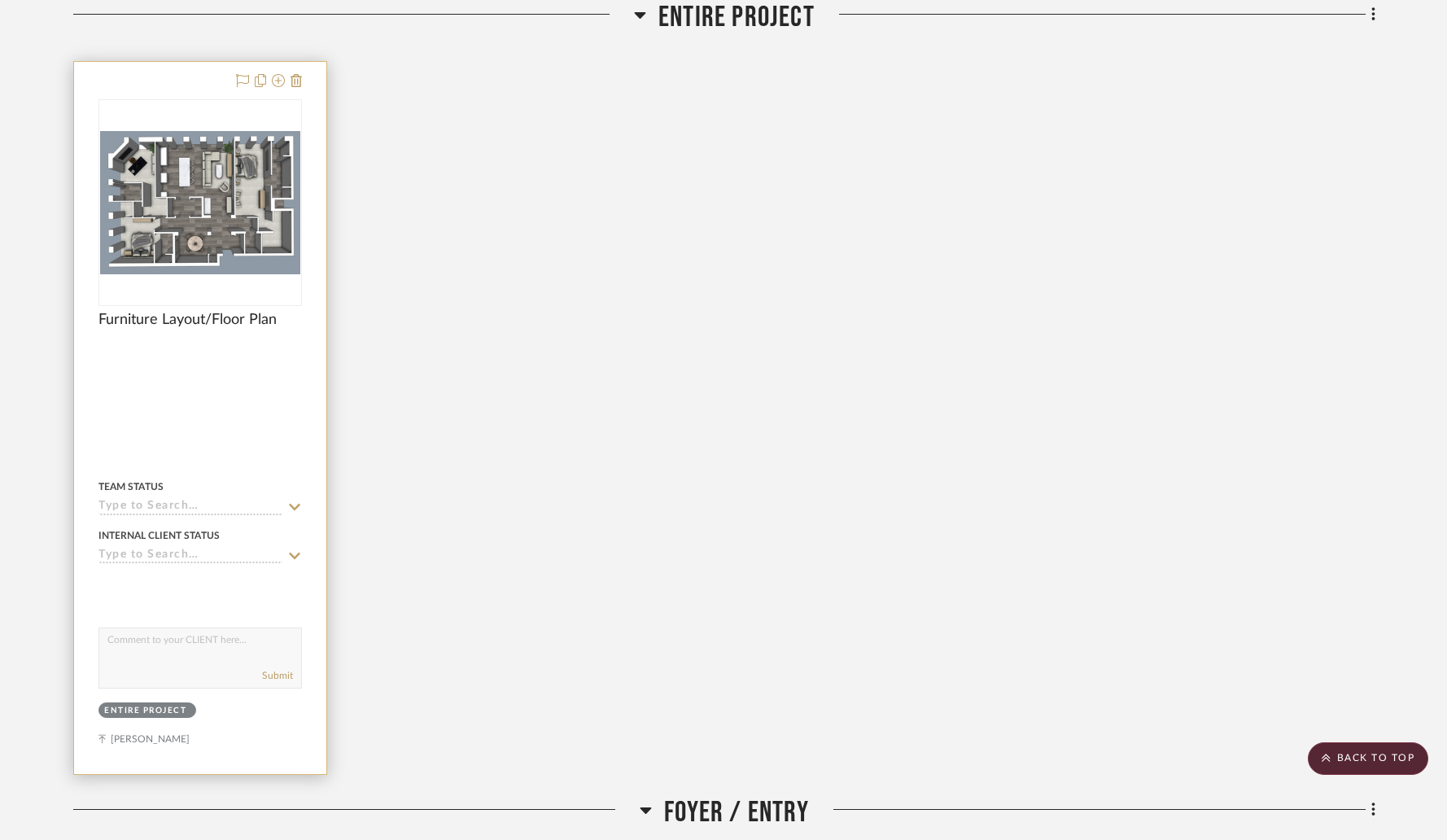
click at [254, 115] on div "0" at bounding box center [200, 202] width 202 height 205
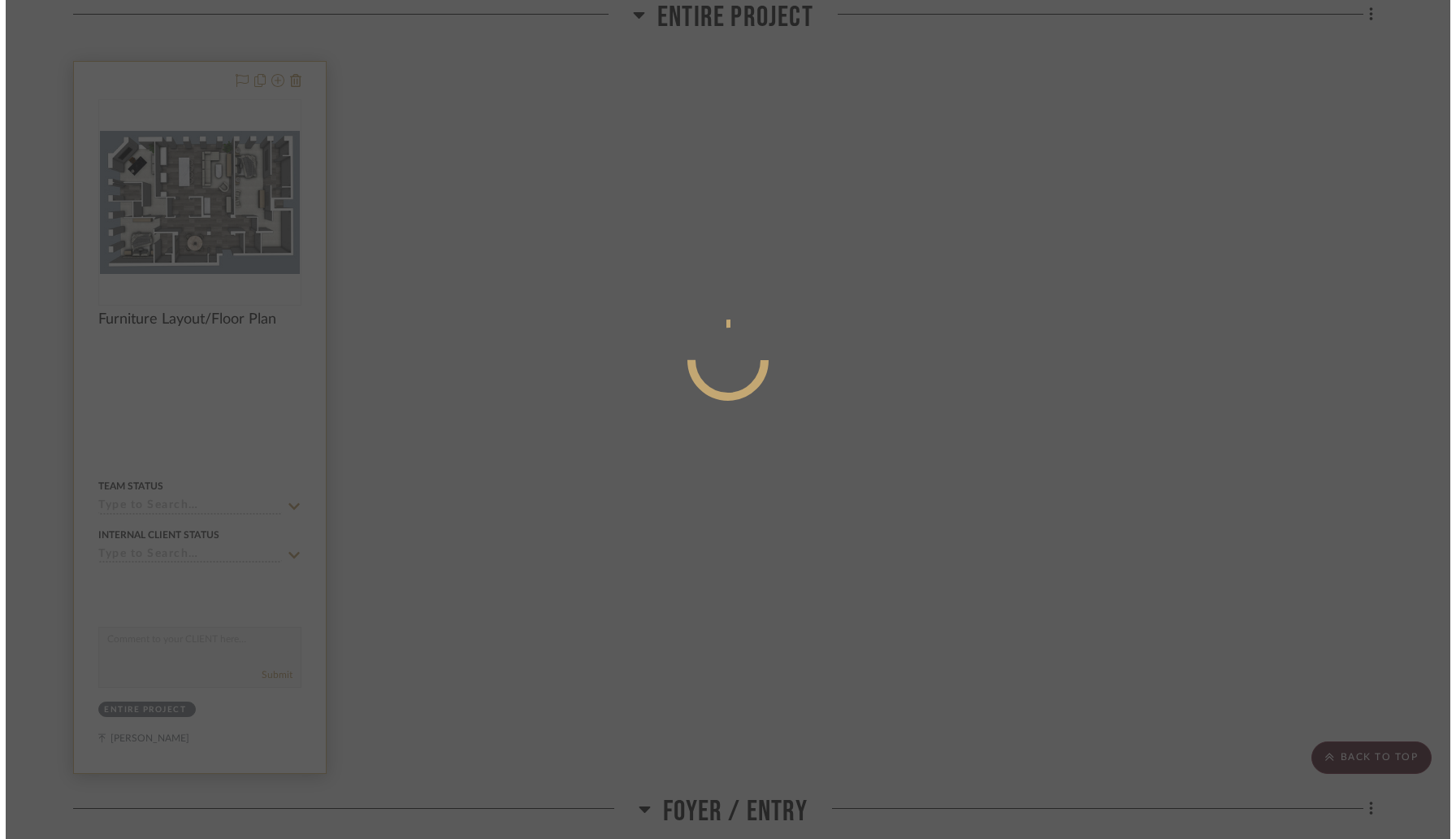
scroll to position [0, 0]
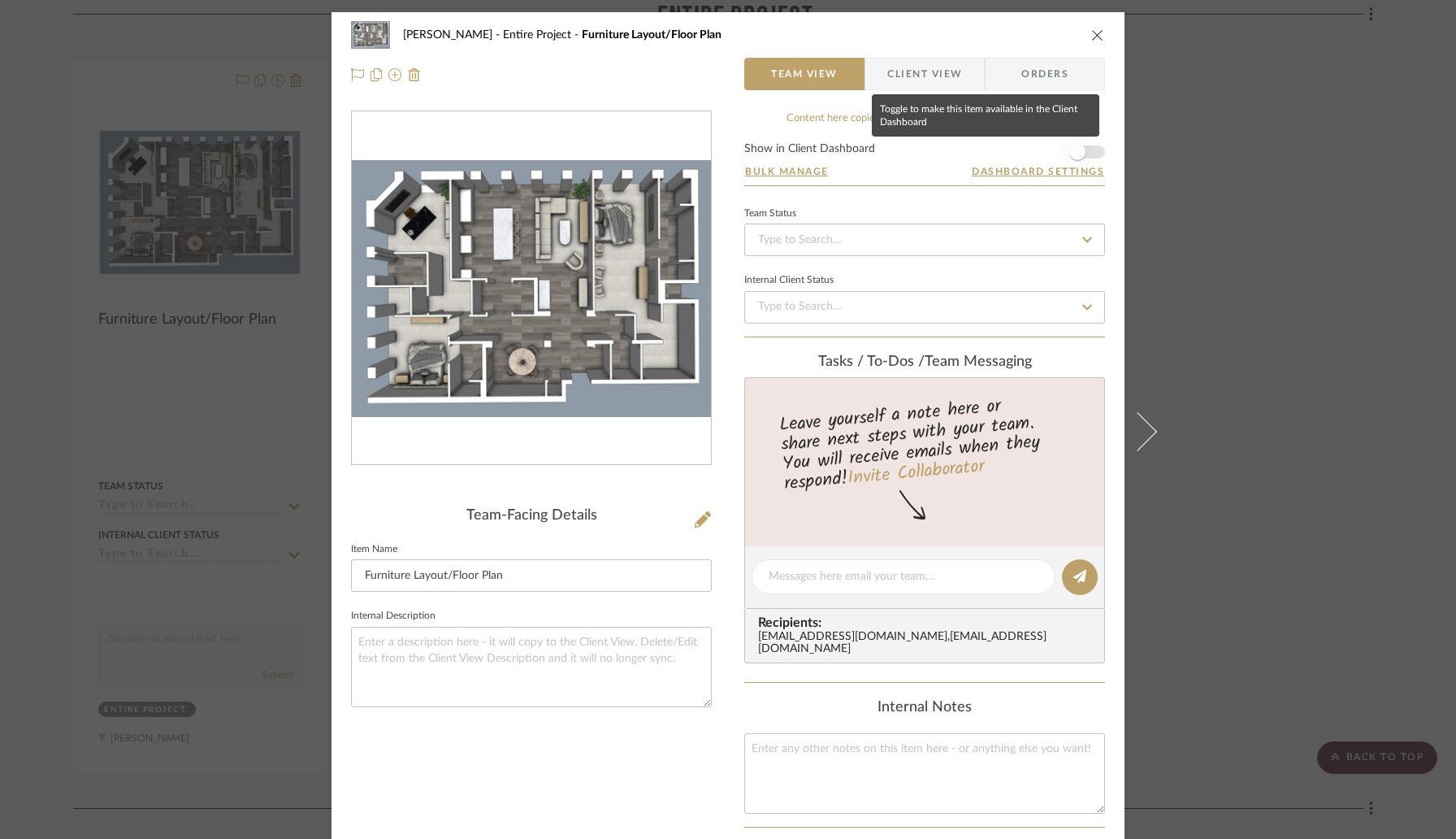
drag, startPoint x: 1083, startPoint y: 152, endPoint x: 1091, endPoint y: 82, distance: 70.5
click at [1084, 140] on span "button" at bounding box center [1077, 152] width 36 height 36
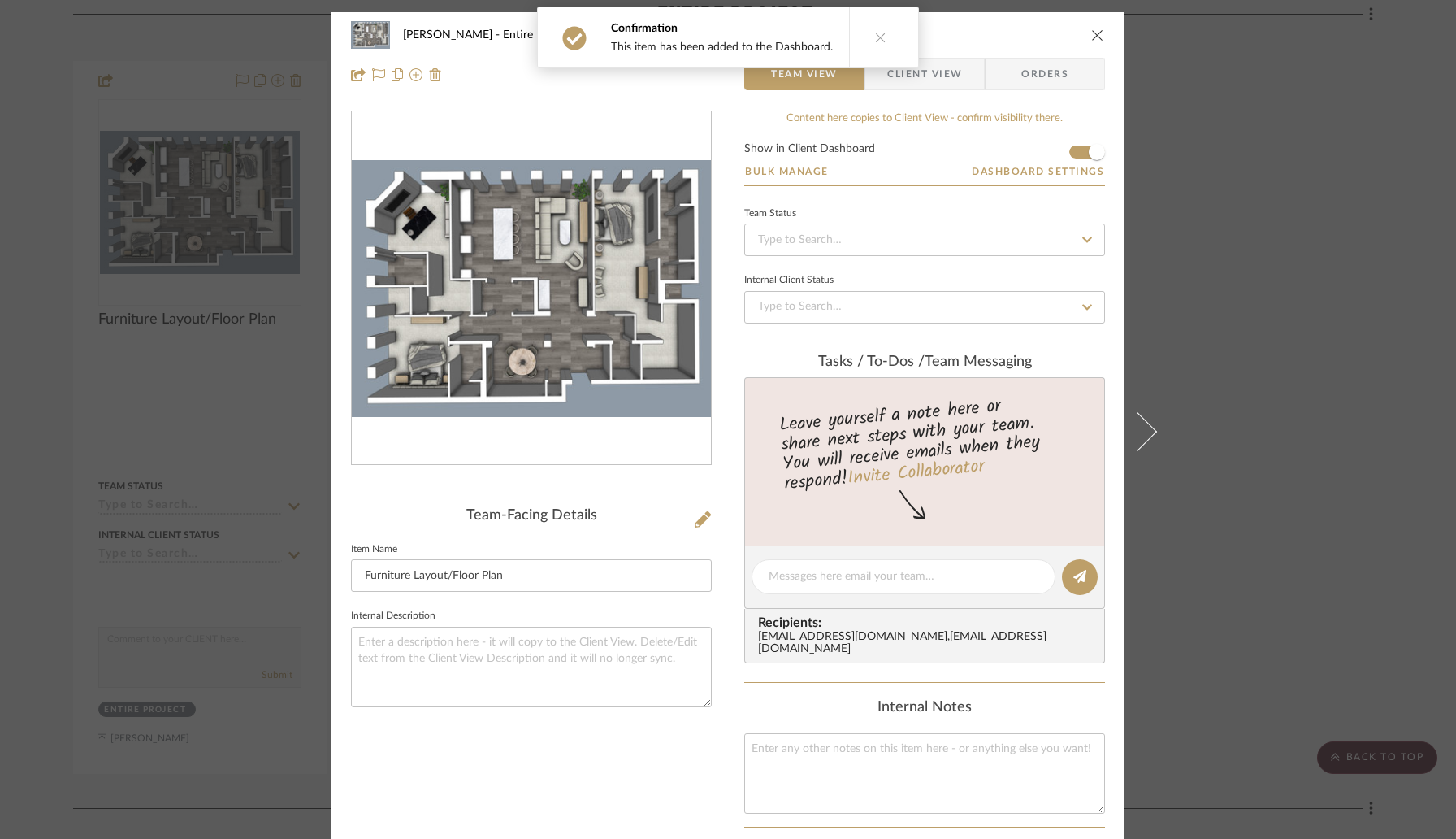
click at [1091, 32] on icon "close" at bounding box center [1097, 34] width 13 height 13
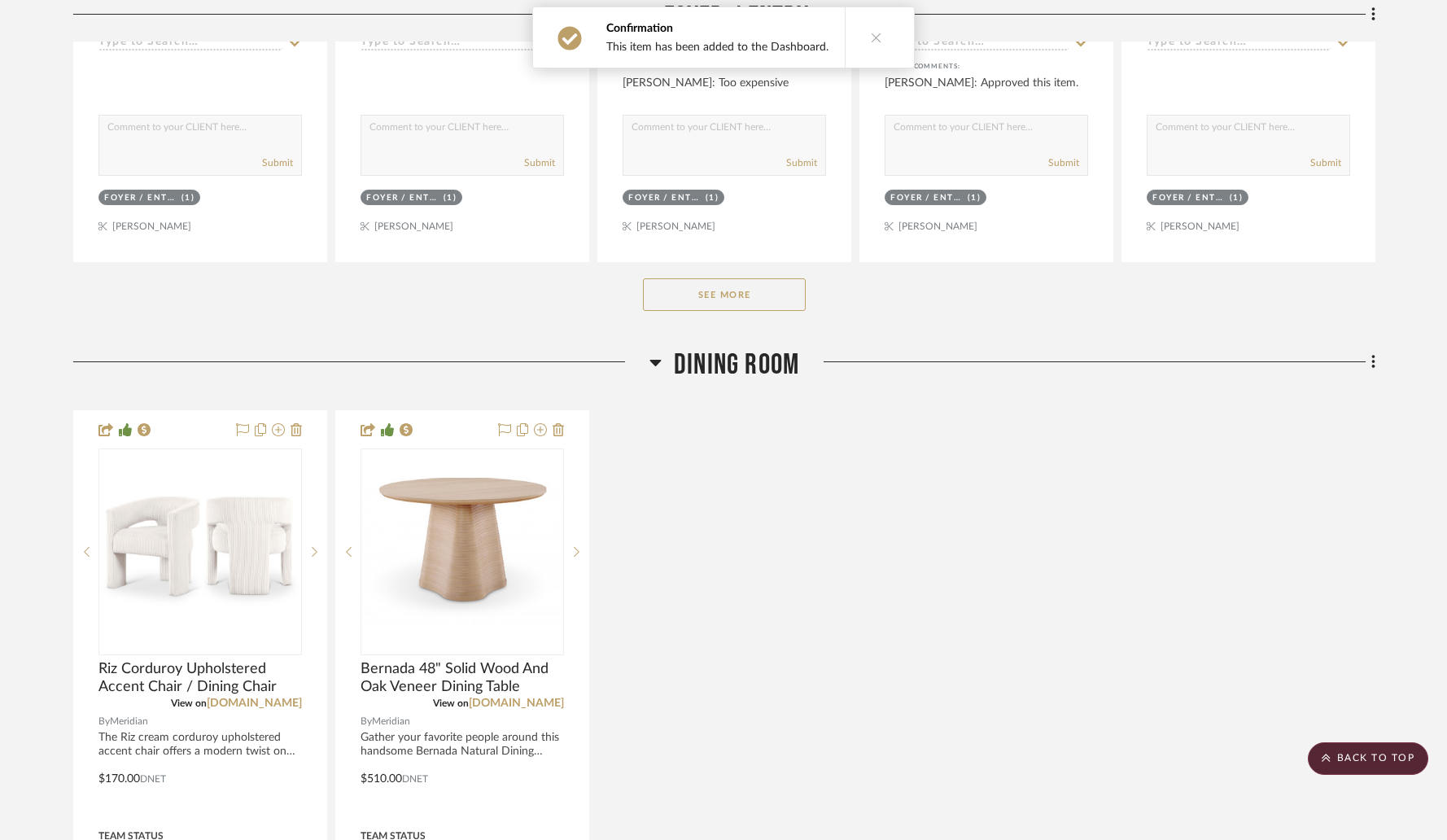
scroll to position [1704, 0]
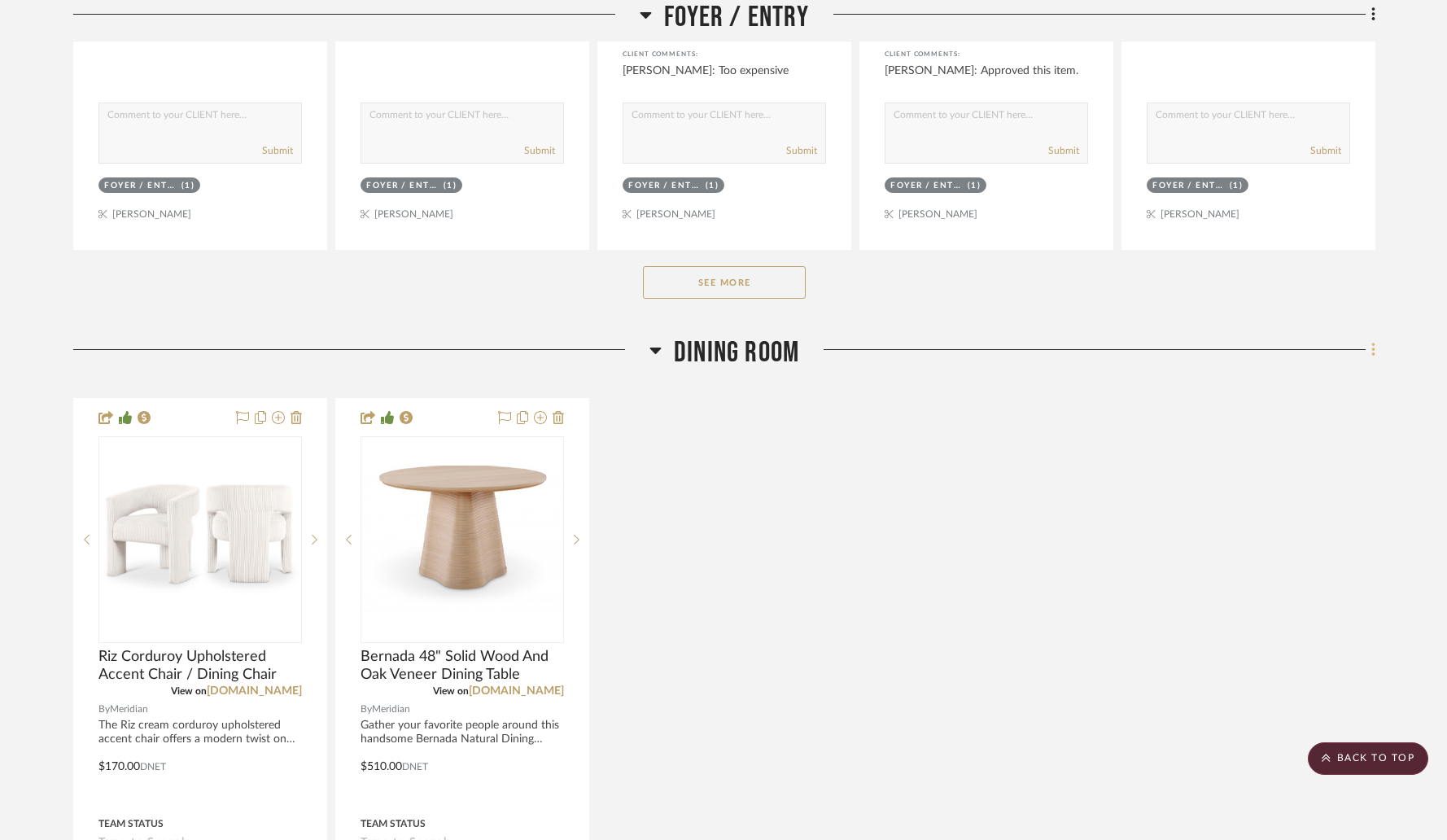
click at [1370, 350] on fa-icon at bounding box center [1371, 351] width 11 height 27
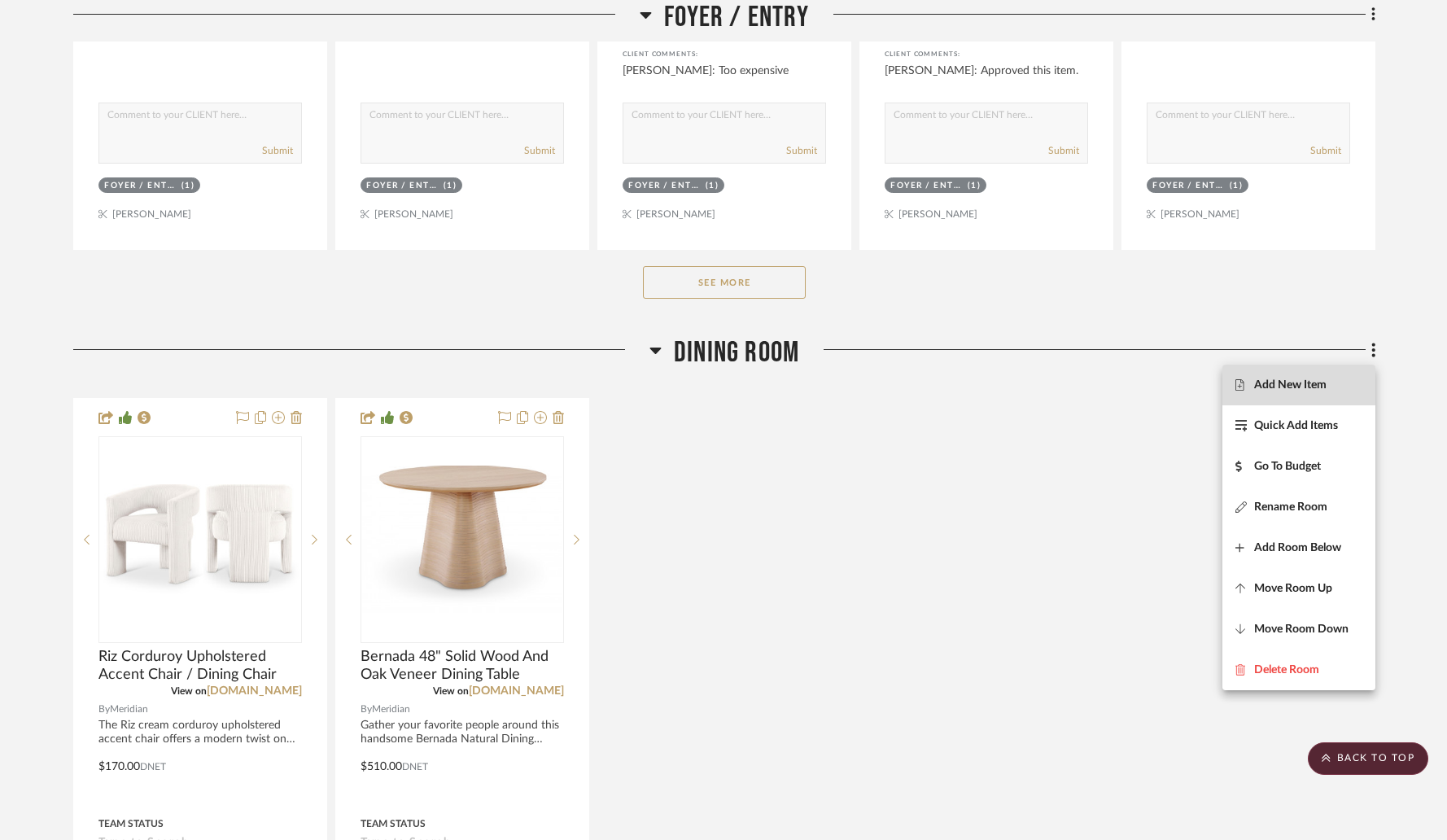
click at [1250, 397] on button "Add New Item" at bounding box center [1299, 385] width 153 height 41
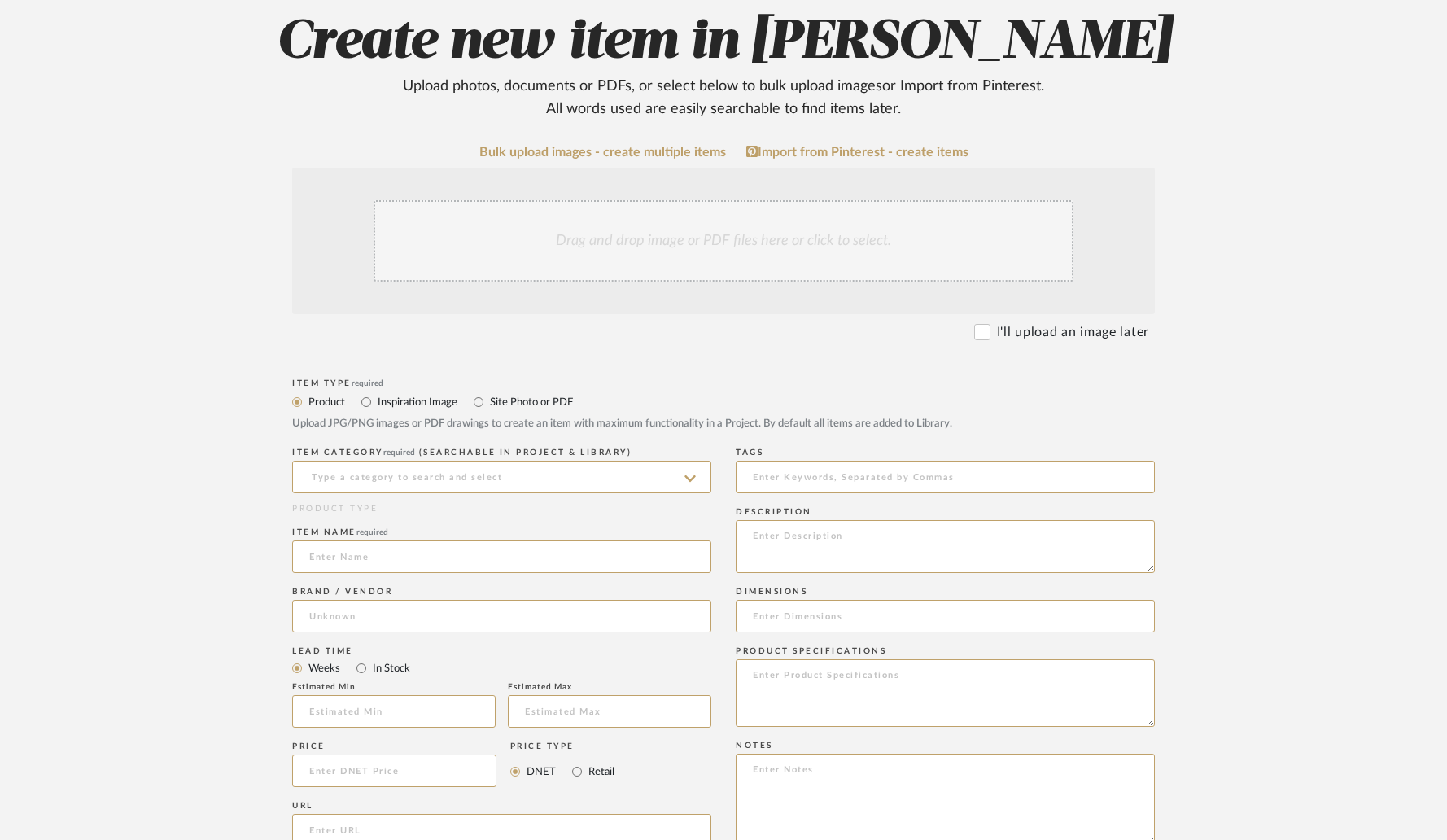
scroll to position [243, 0]
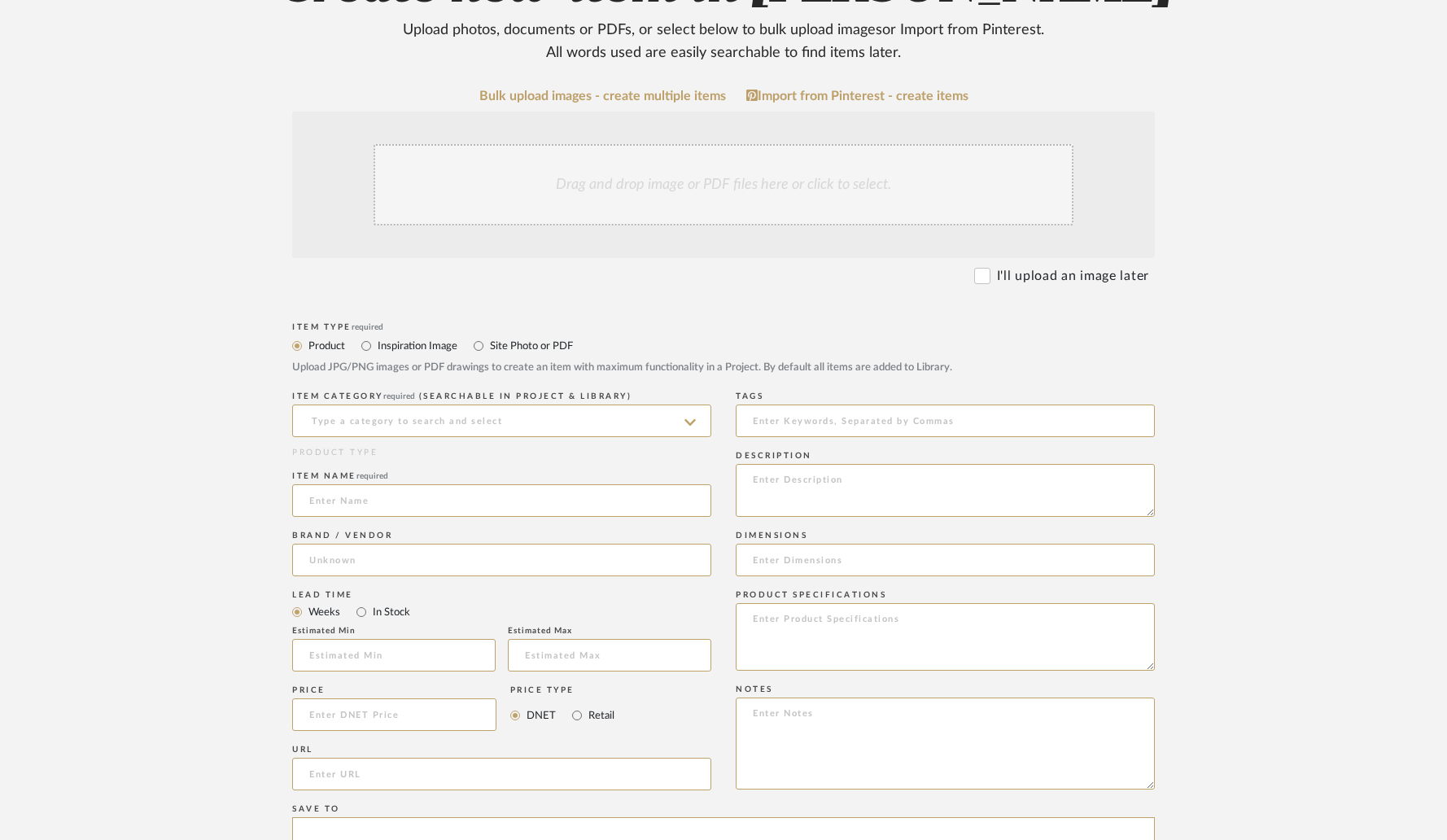
click at [508, 347] on label "Site Photo or PDF" at bounding box center [530, 345] width 84 height 18
click at [489, 347] on input "Site Photo or PDF" at bounding box center [478, 345] width 19 height 19
radio input "true"
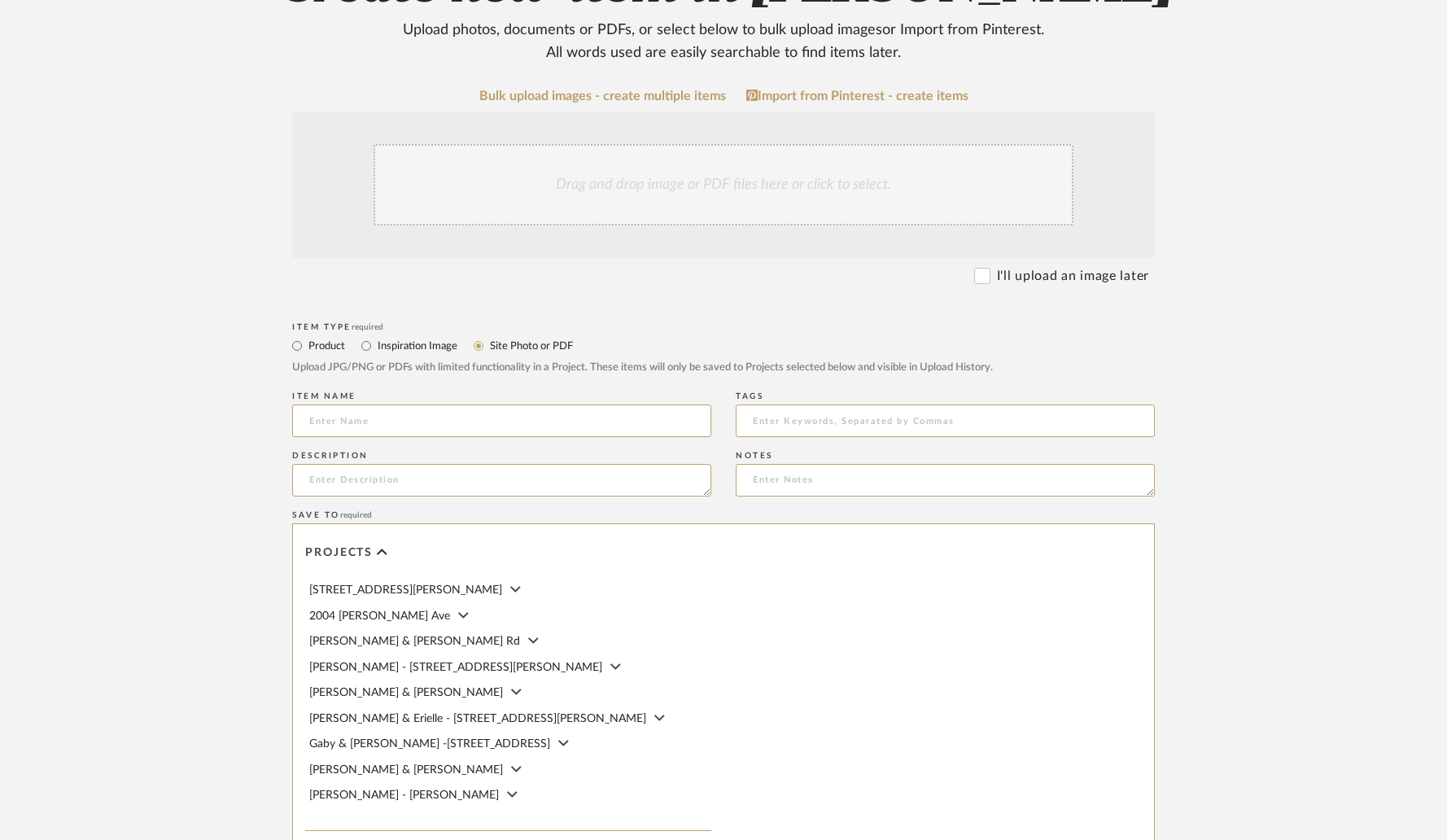
click at [570, 202] on div "Drag and drop image or PDF files here or click to select." at bounding box center [723, 185] width 700 height 81
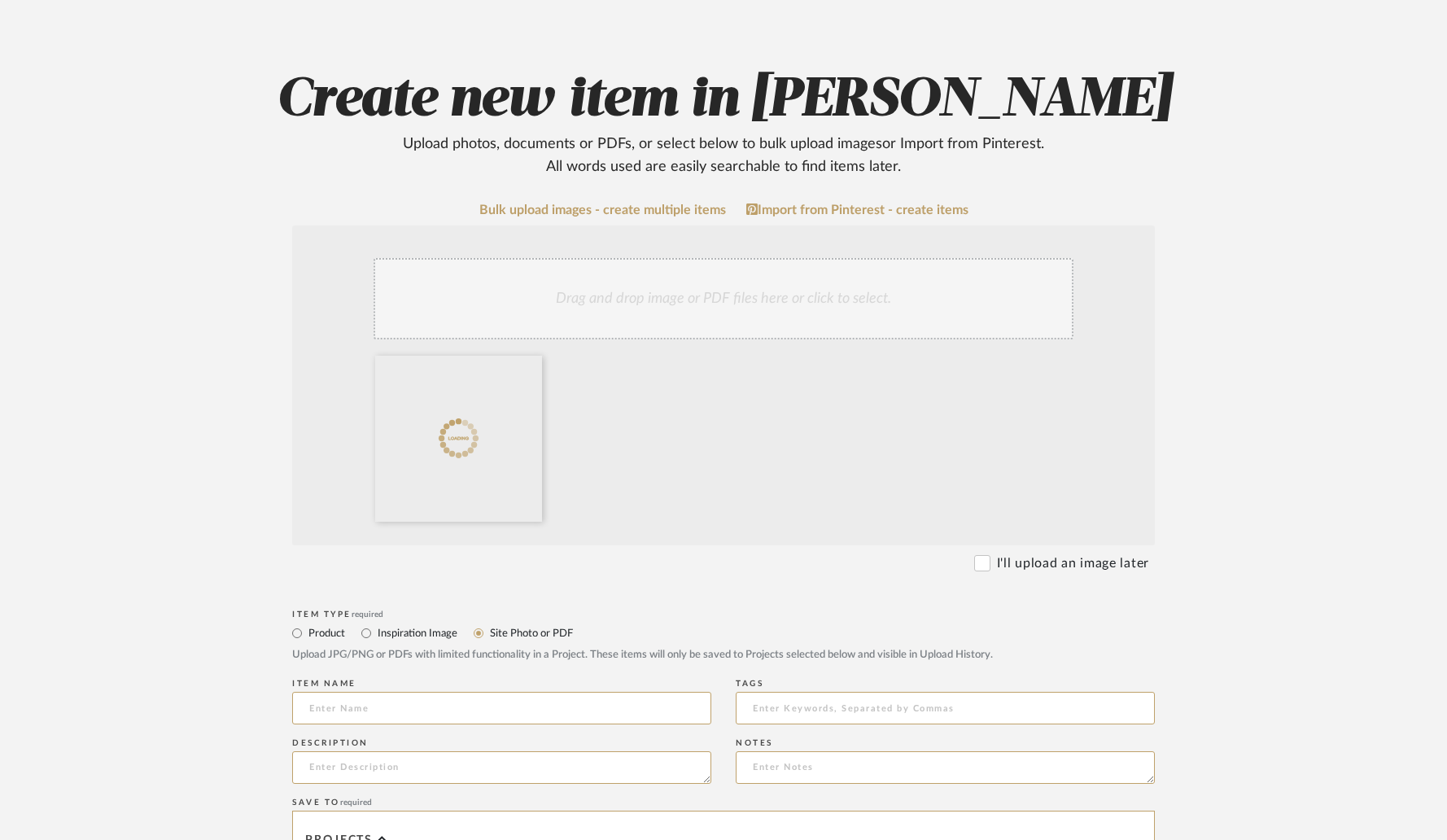
scroll to position [126, 0]
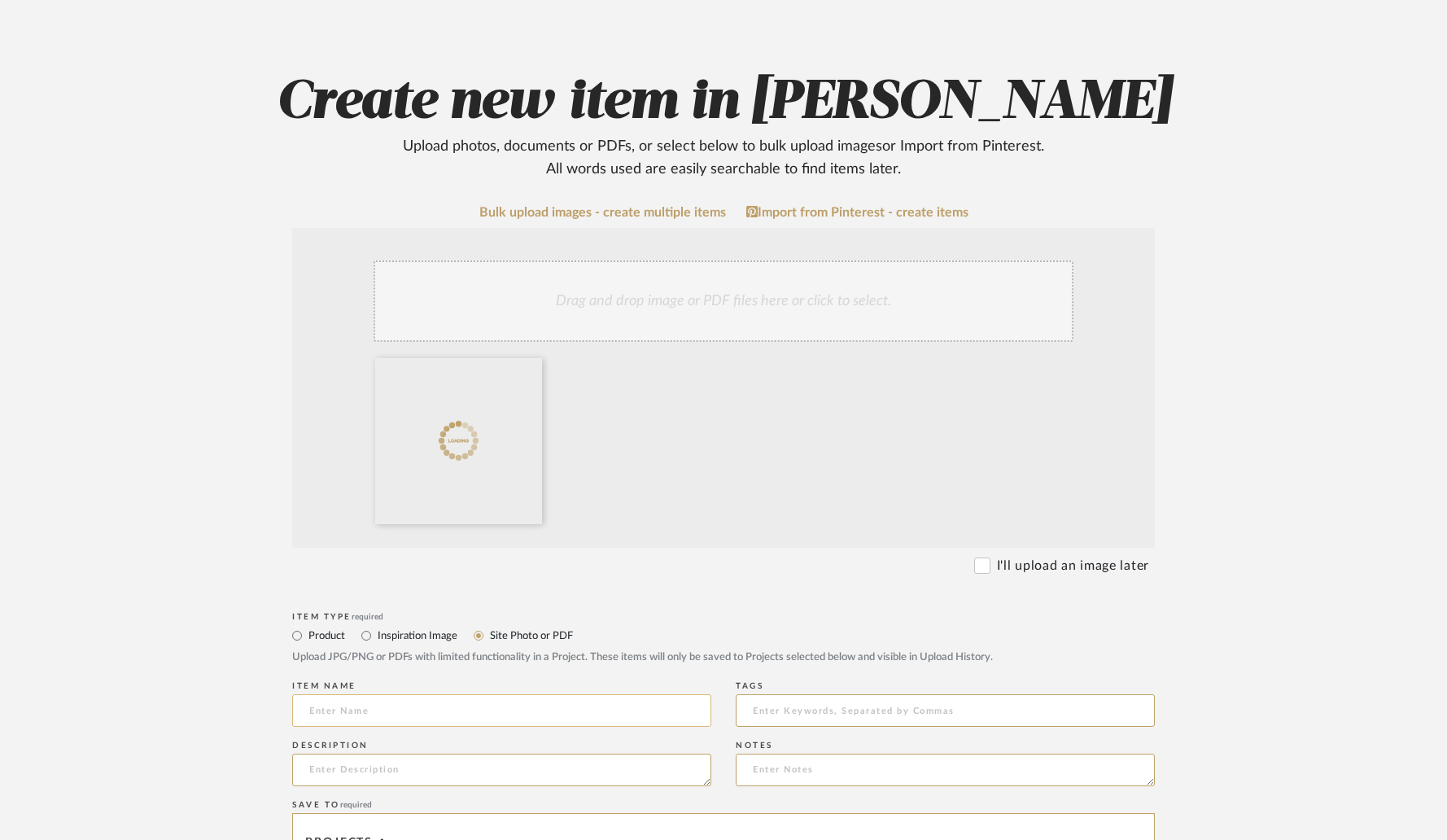
click at [477, 713] on input at bounding box center [501, 710] width 419 height 33
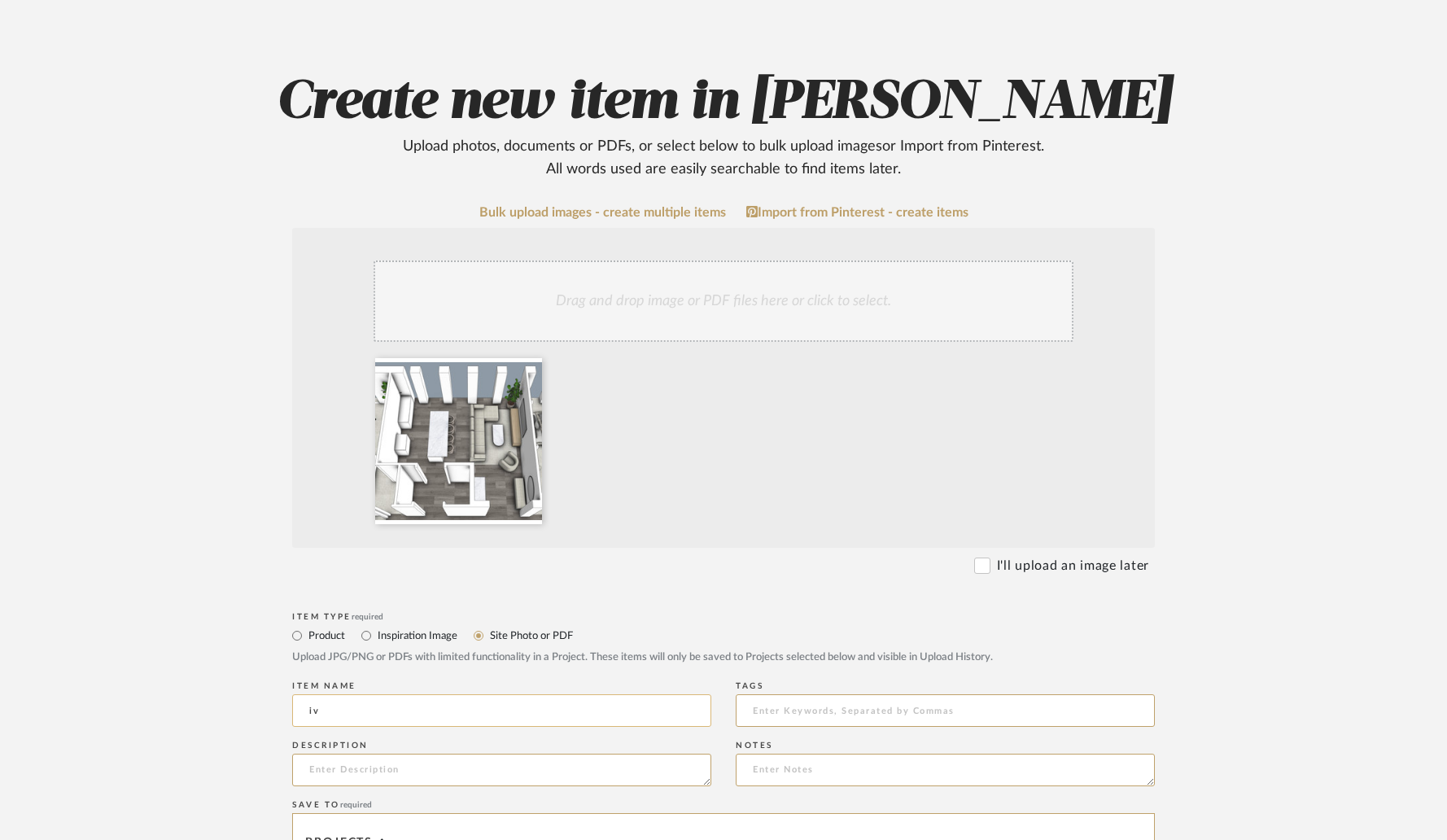
type input "i"
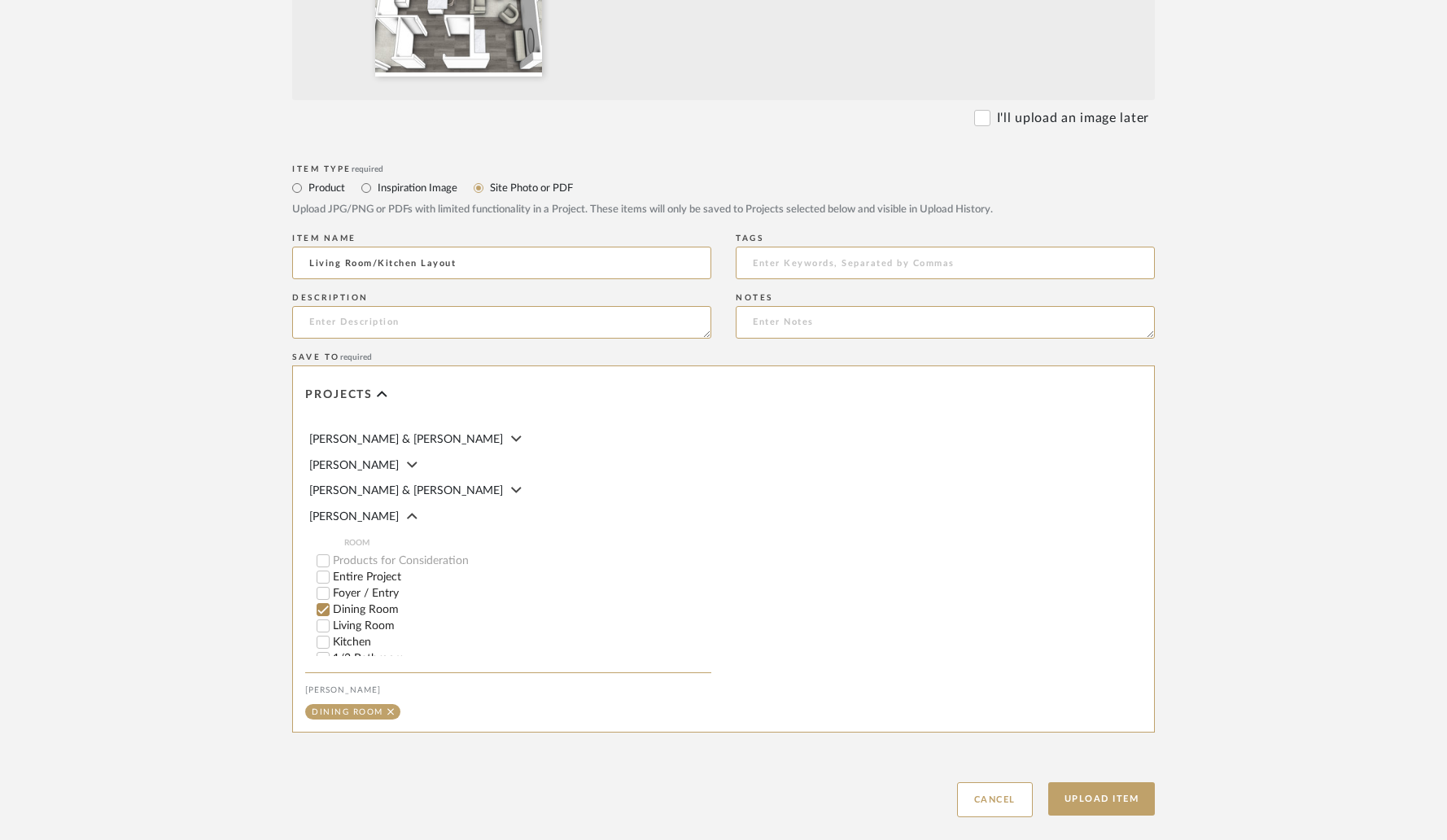
scroll to position [667, 0]
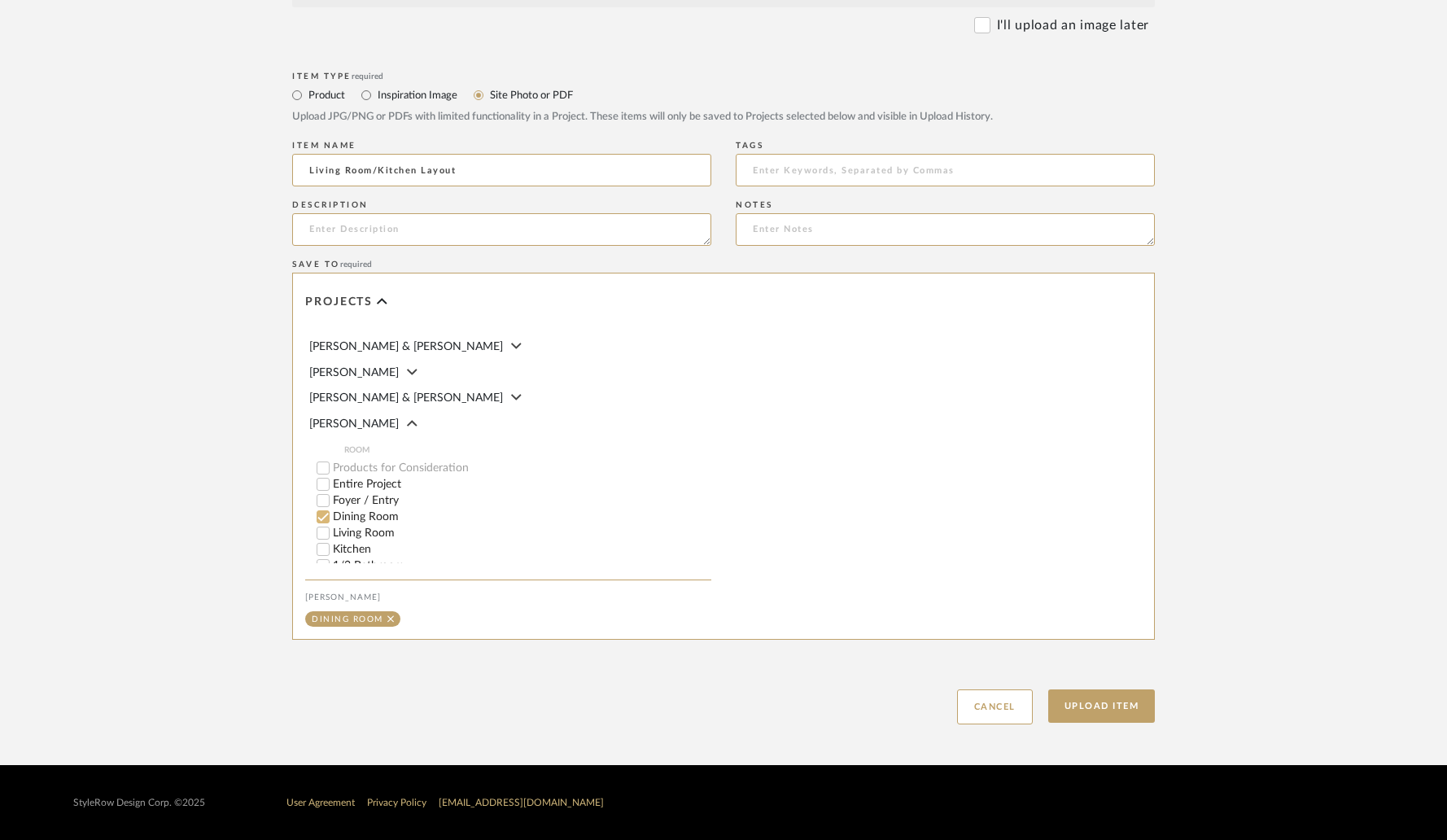
type input "Living Room/Kitchen Layout"
click at [325, 509] on input "Dining Room" at bounding box center [322, 517] width 16 height 16
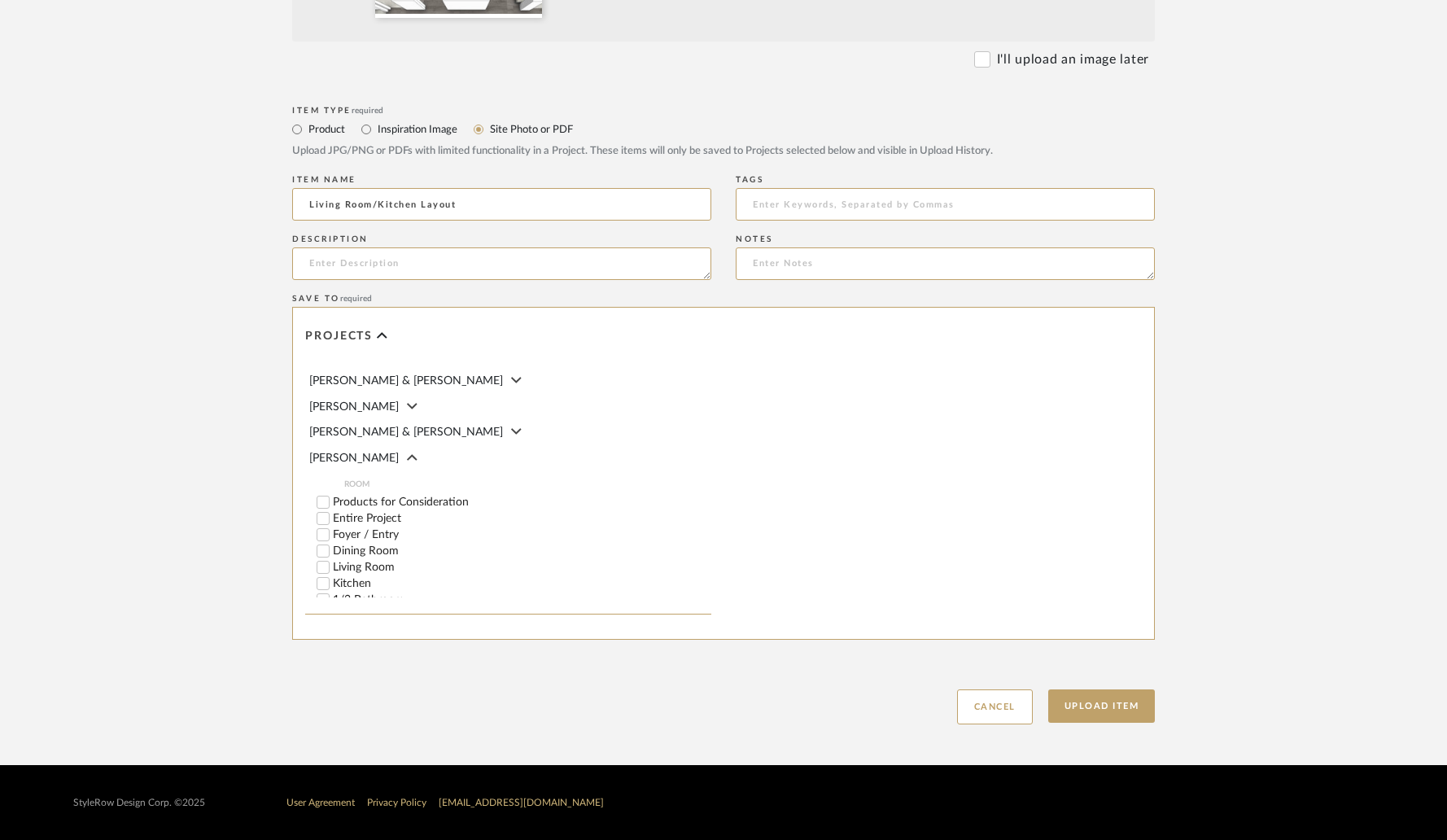
click at [326, 559] on input "Living Room" at bounding box center [322, 567] width 16 height 16
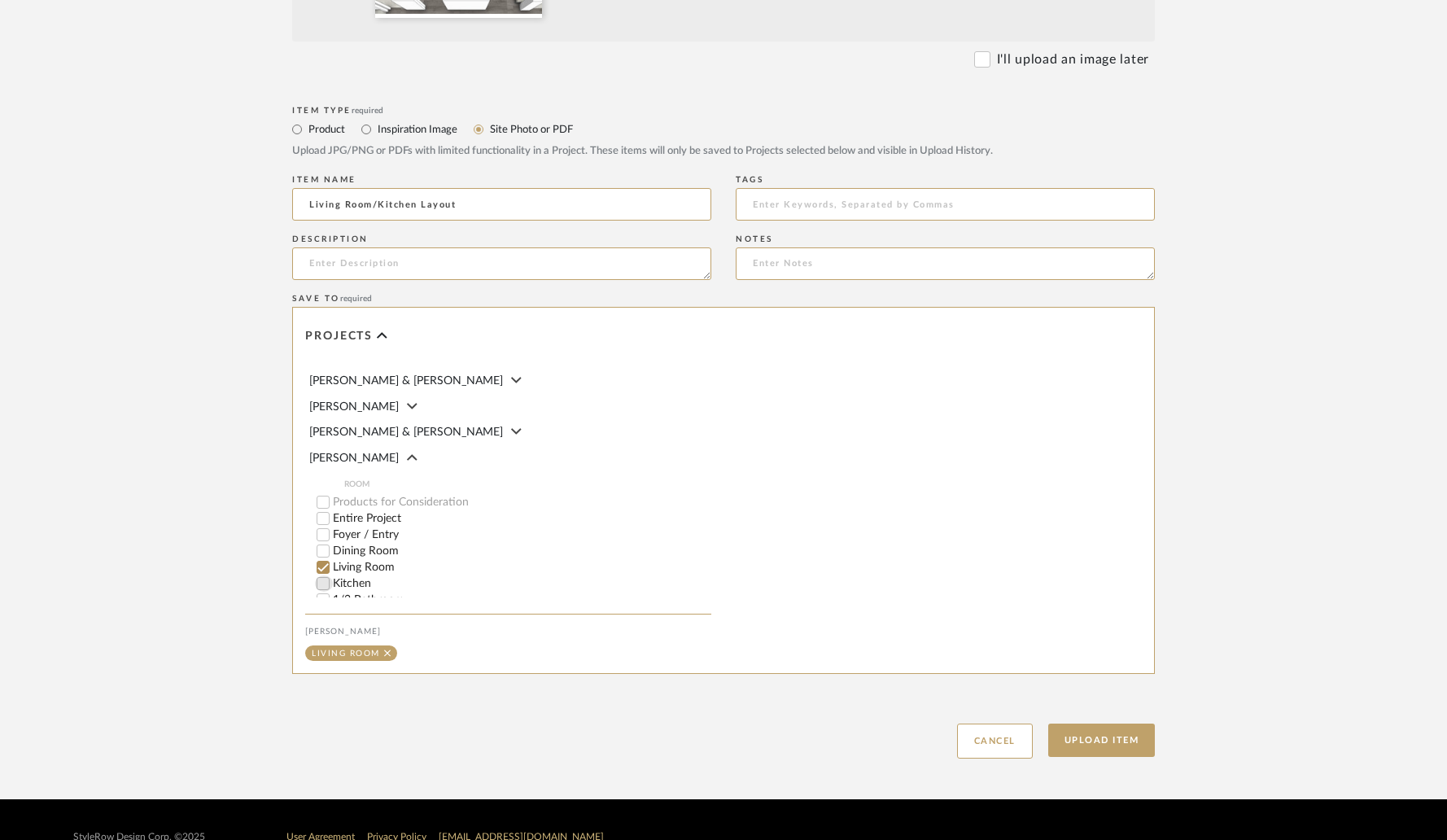
click at [326, 576] on input "Kitchen" at bounding box center [322, 584] width 16 height 16
click at [1071, 735] on button "Upload Item" at bounding box center [1101, 740] width 107 height 33
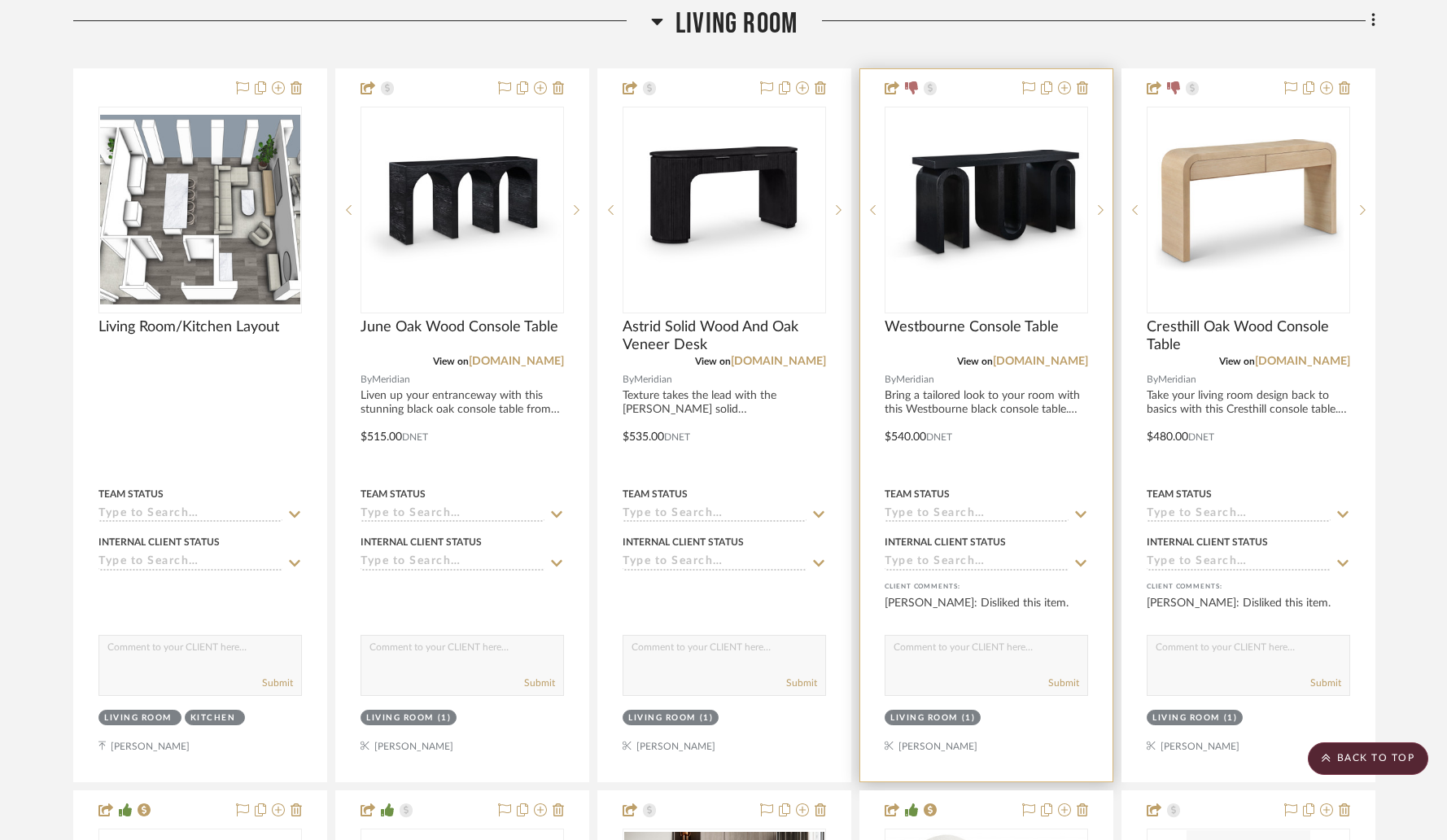
scroll to position [2833, 0]
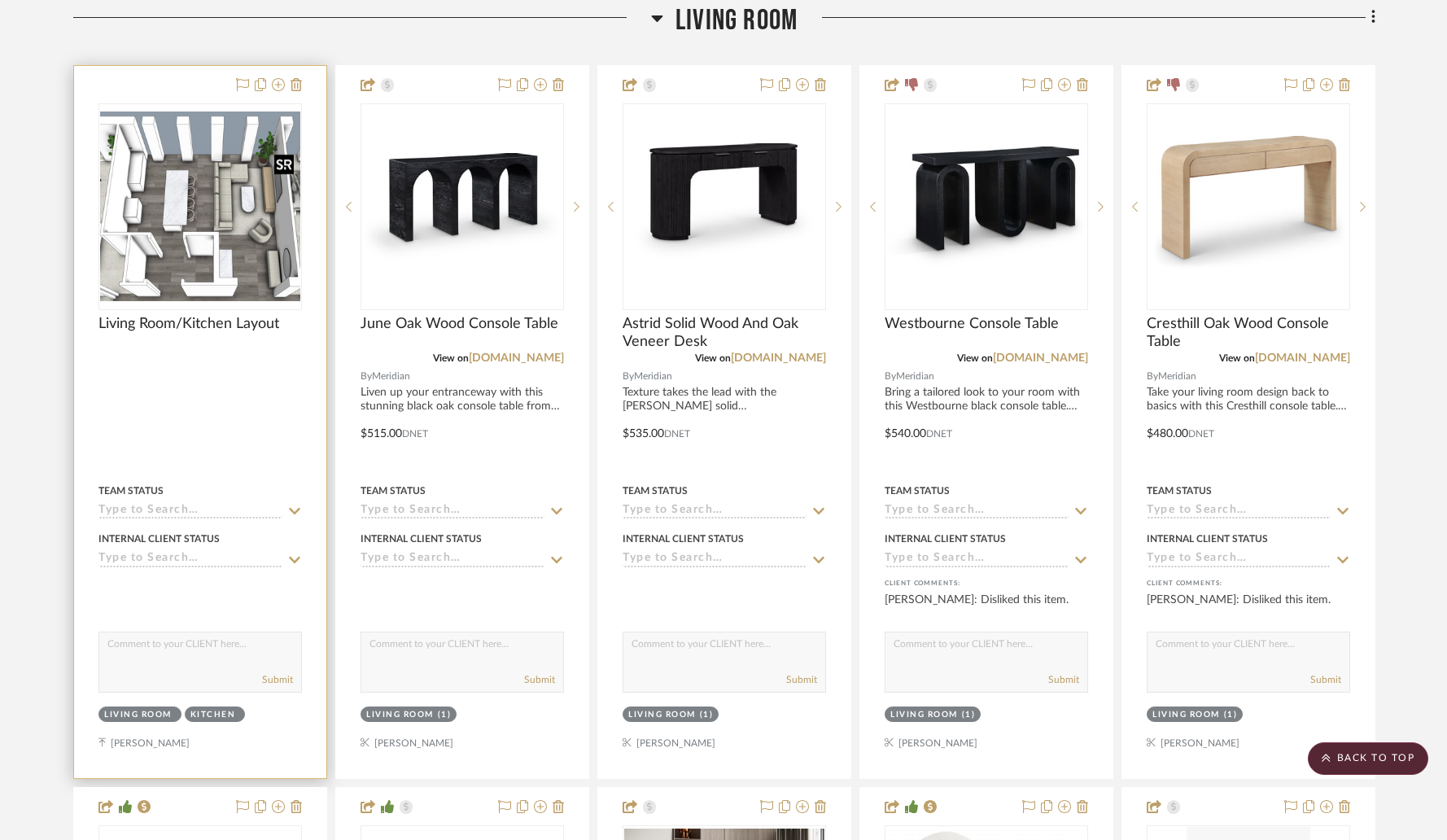
click at [193, 222] on img "0" at bounding box center [199, 206] width 200 height 190
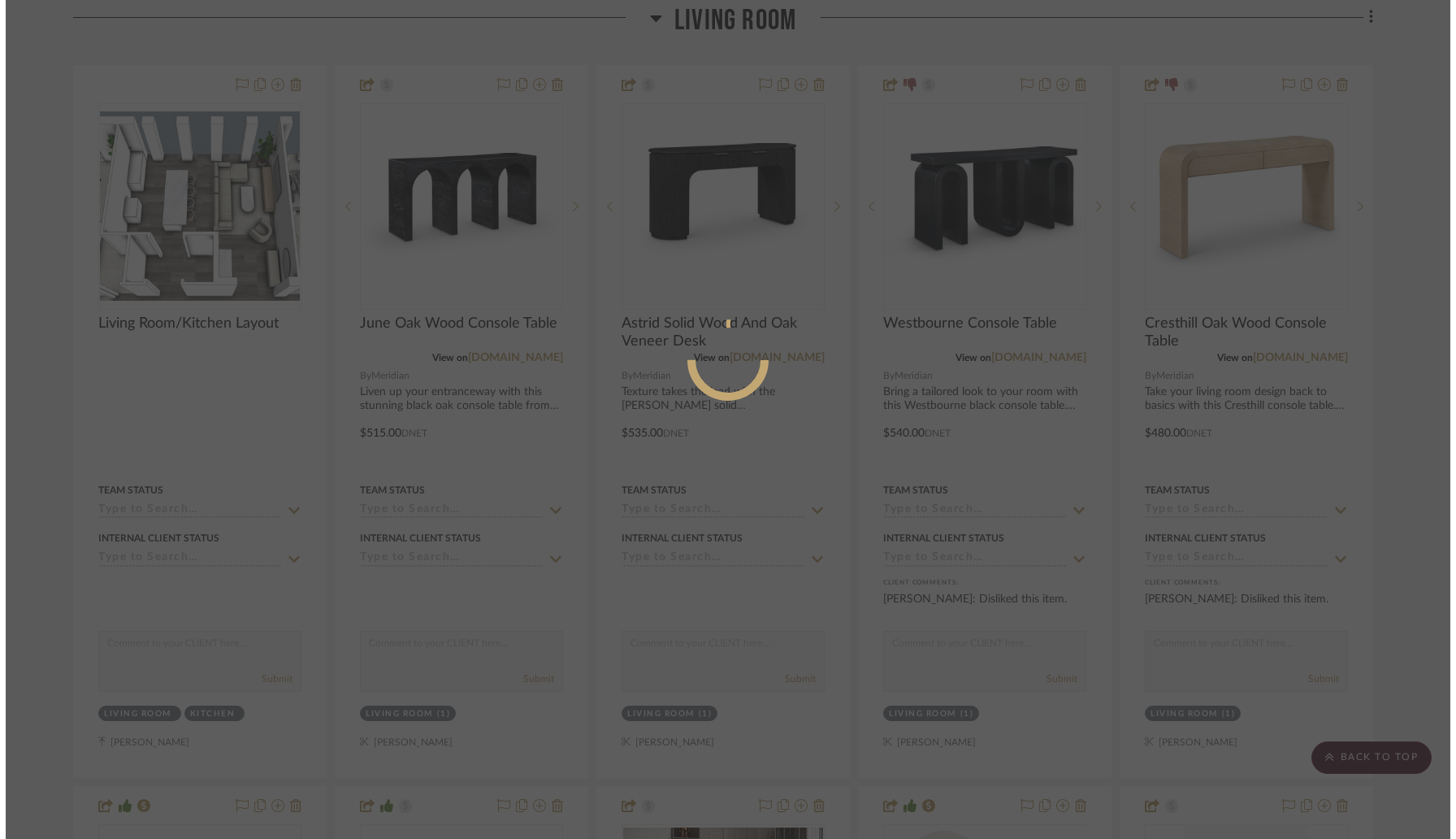
scroll to position [0, 0]
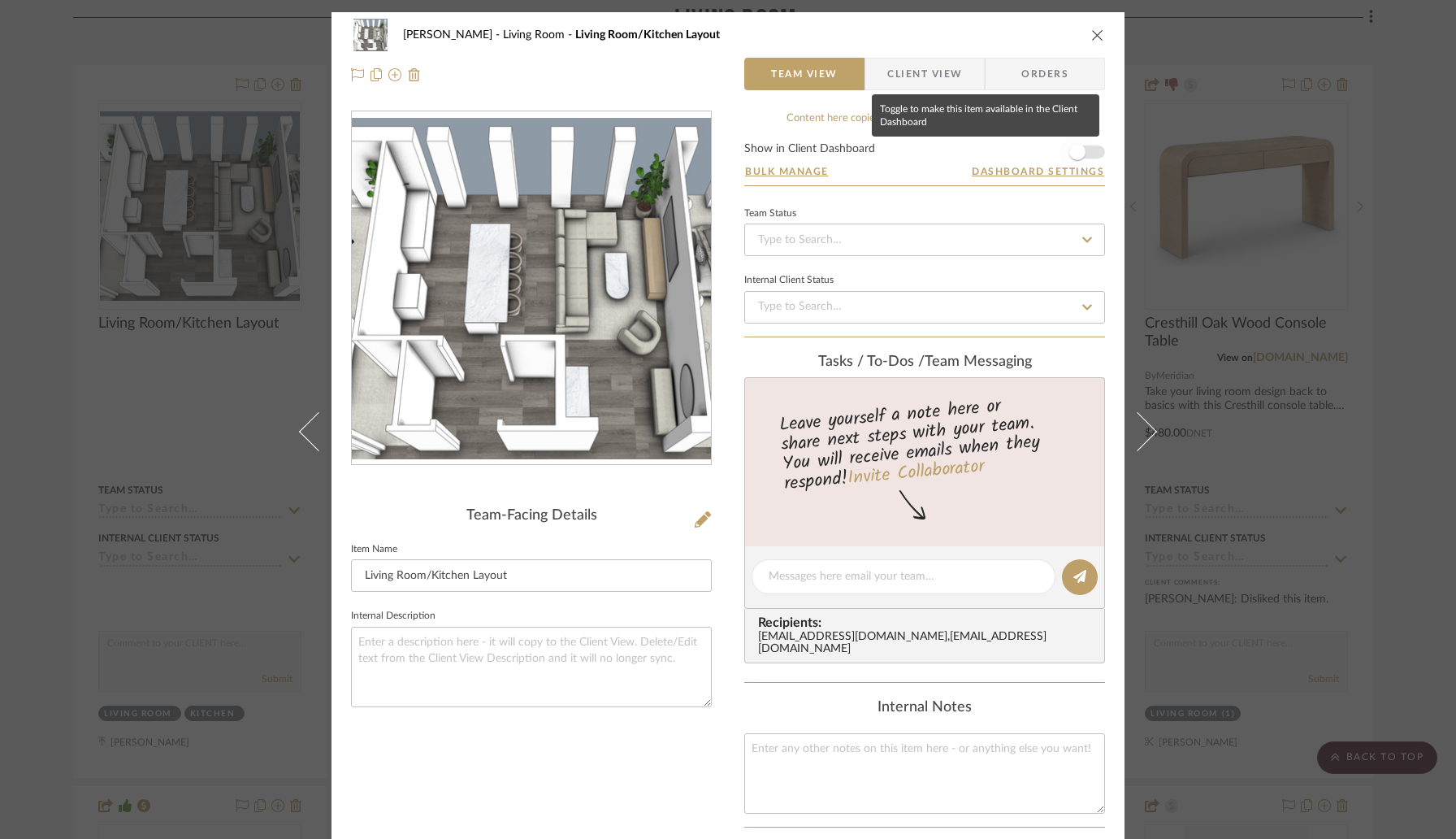
click at [1076, 154] on span "button" at bounding box center [1077, 152] width 16 height 16
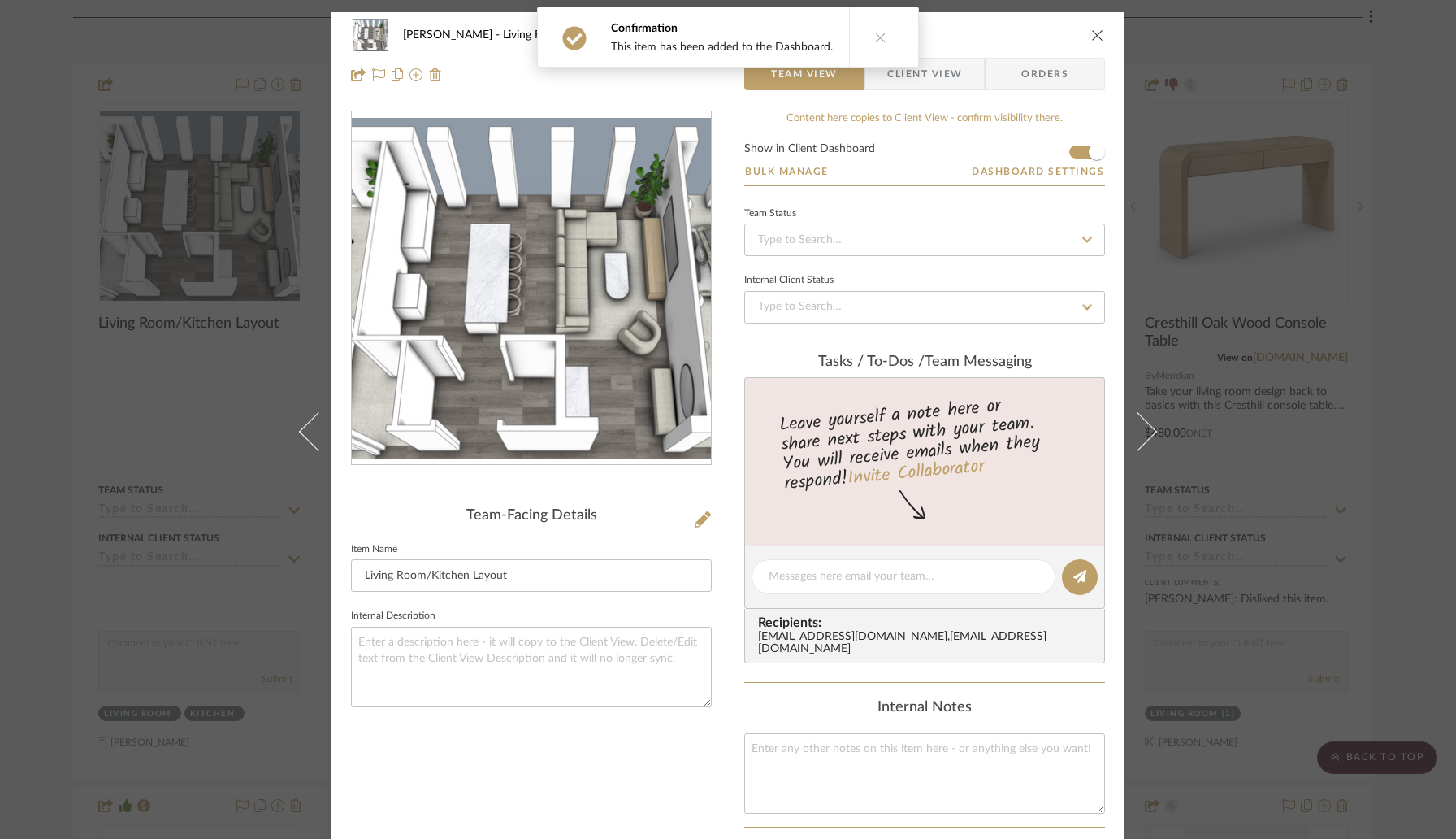
click at [1092, 34] on icon "close" at bounding box center [1097, 34] width 13 height 13
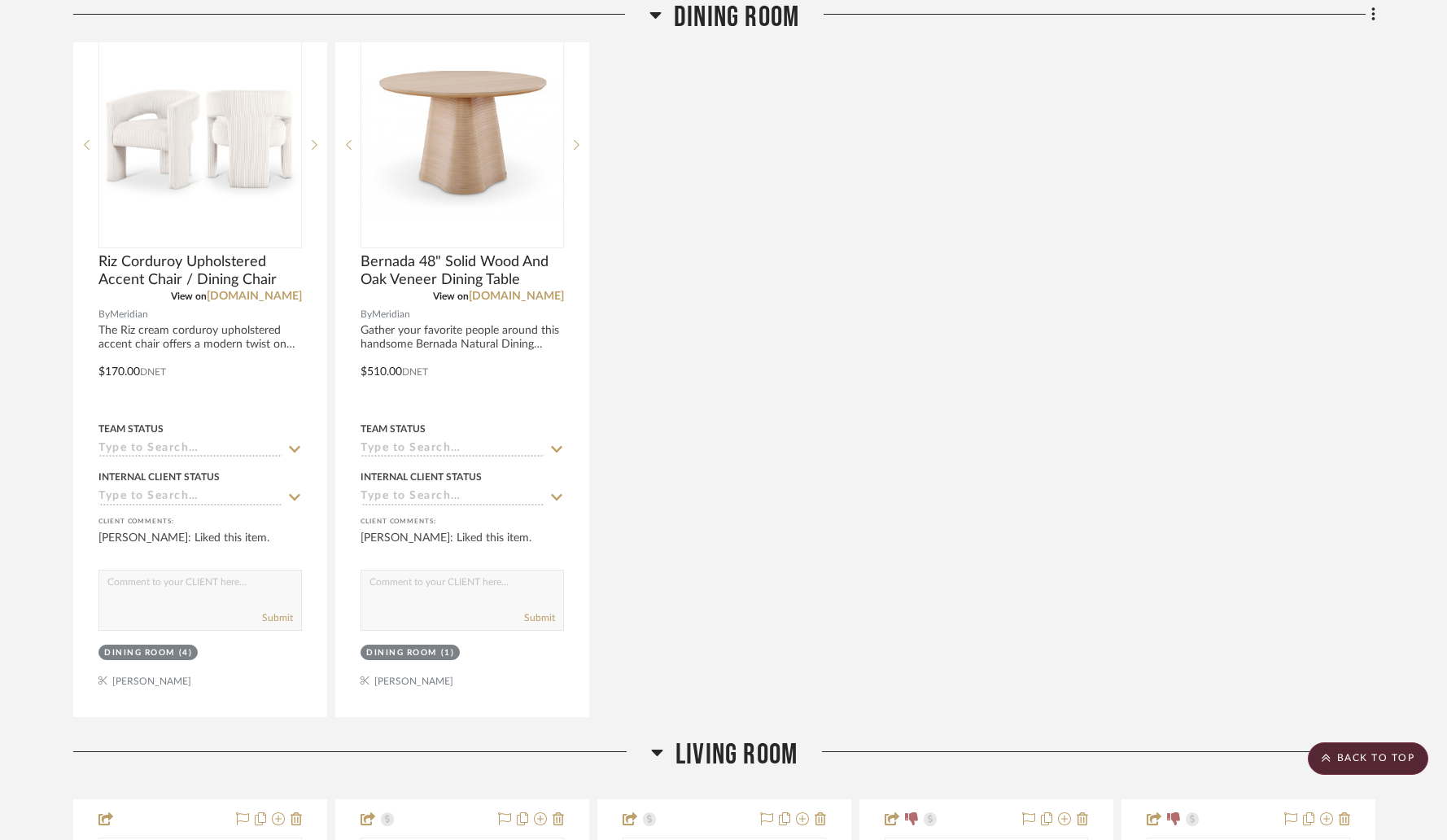
scroll to position [1726, 0]
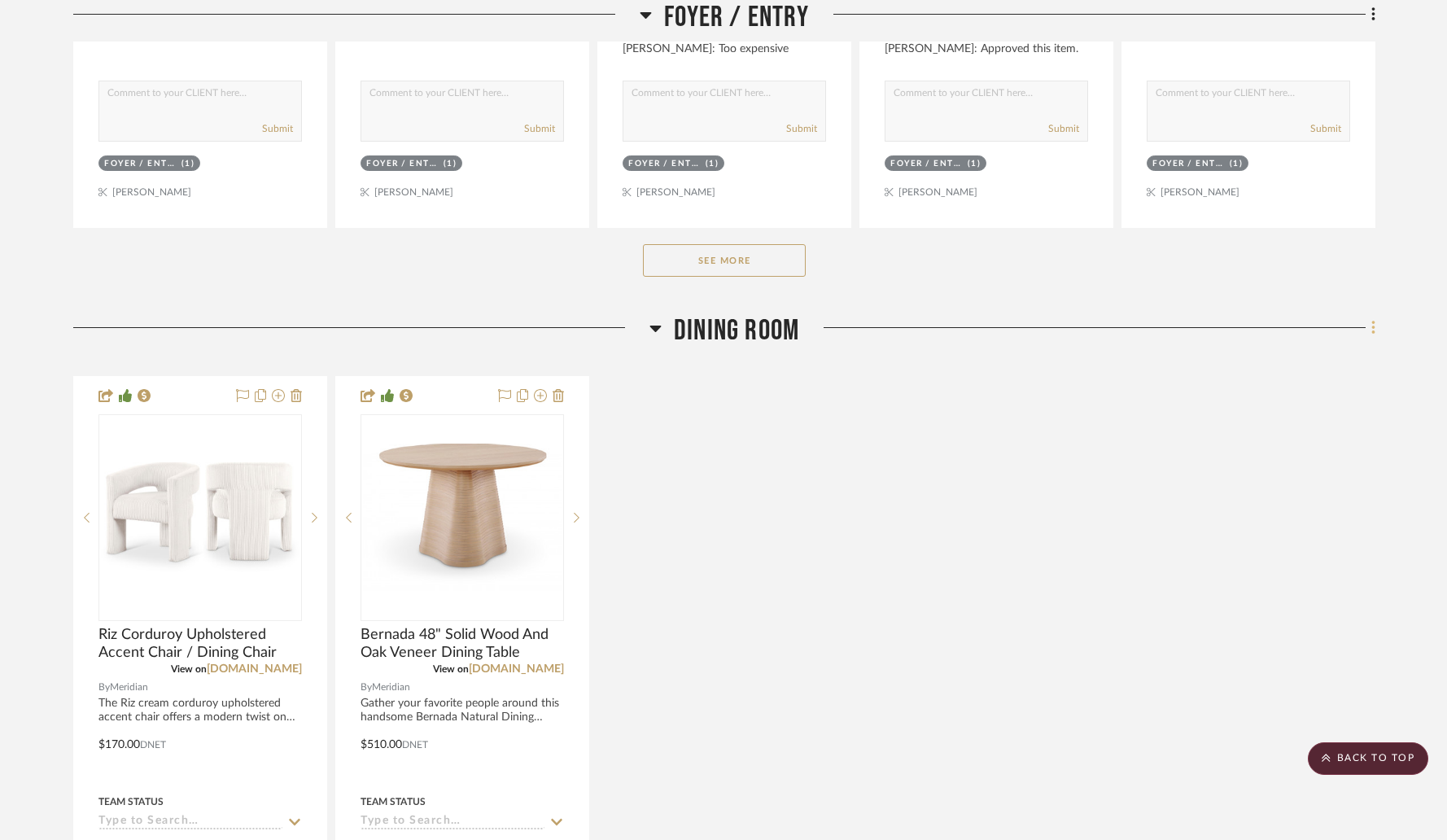
click at [1372, 334] on icon at bounding box center [1372, 328] width 3 height 14
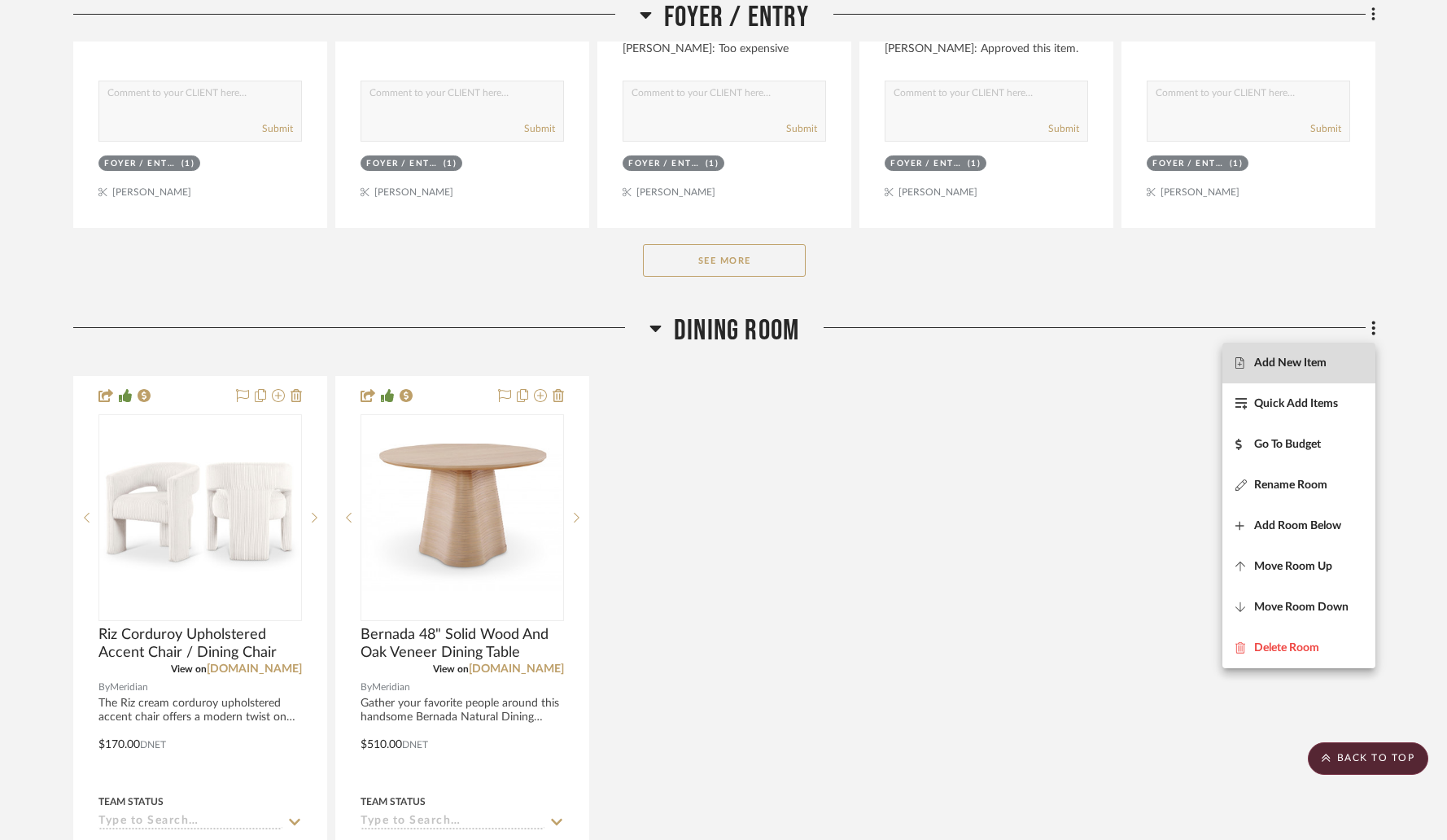
click at [1281, 370] on button "Add New Item" at bounding box center [1299, 363] width 153 height 41
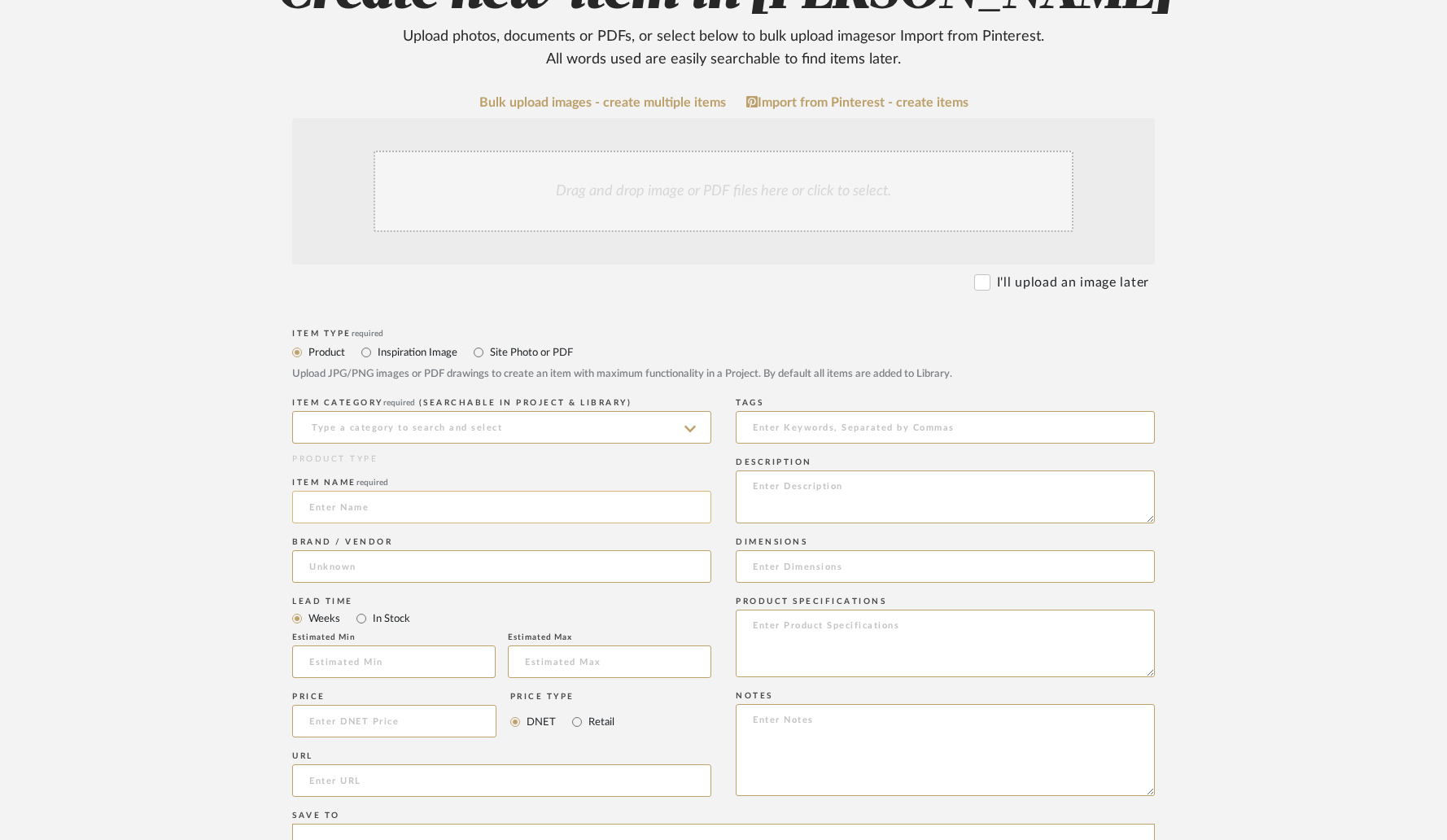
scroll to position [238, 0]
click at [580, 187] on div "Drag and drop image or PDF files here or click to select." at bounding box center [723, 190] width 700 height 81
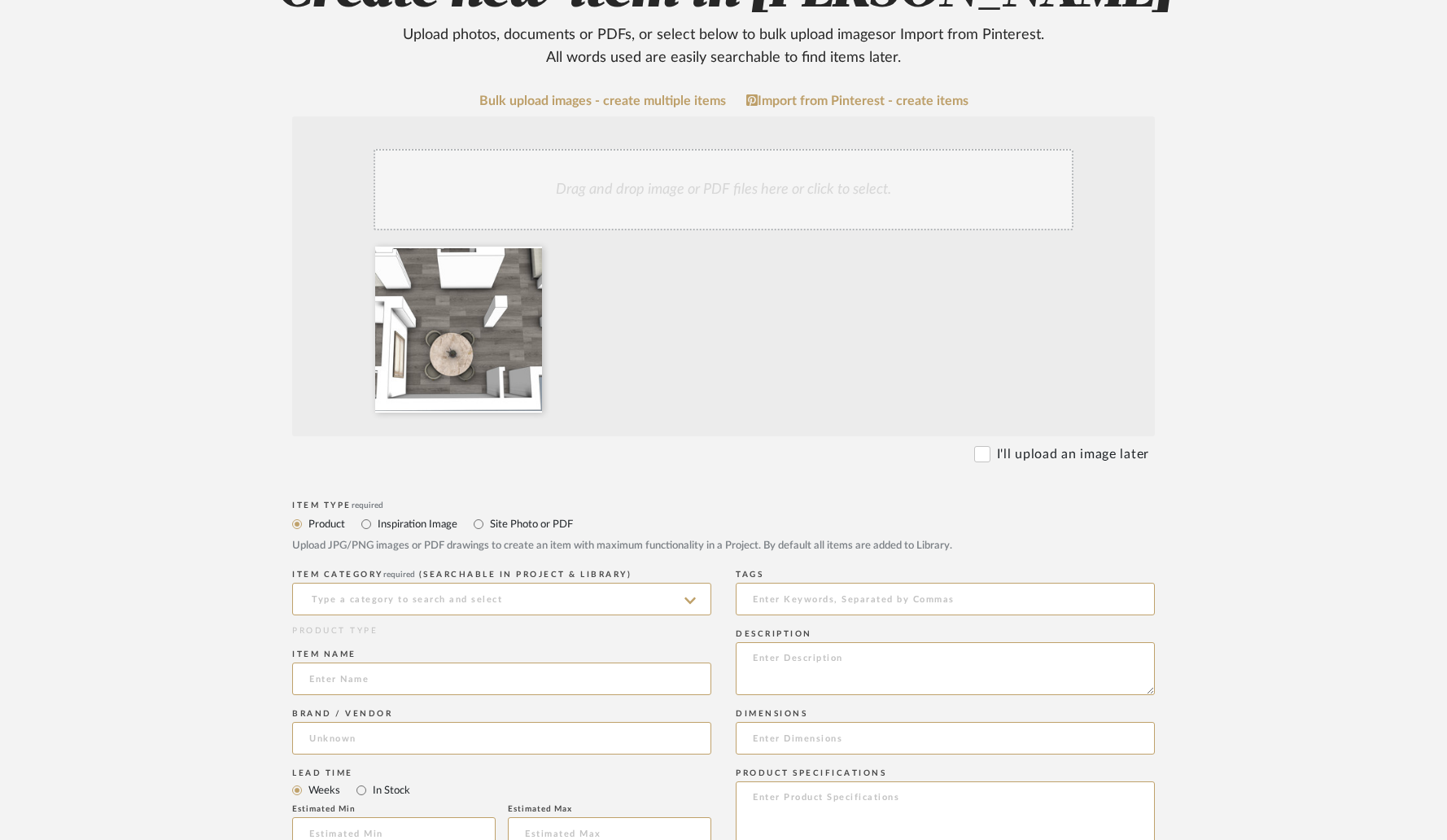
click at [489, 525] on label "Site Photo or PDF" at bounding box center [530, 524] width 84 height 18
click at [488, 525] on input "Site Photo or PDF" at bounding box center [478, 524] width 19 height 19
radio input "true"
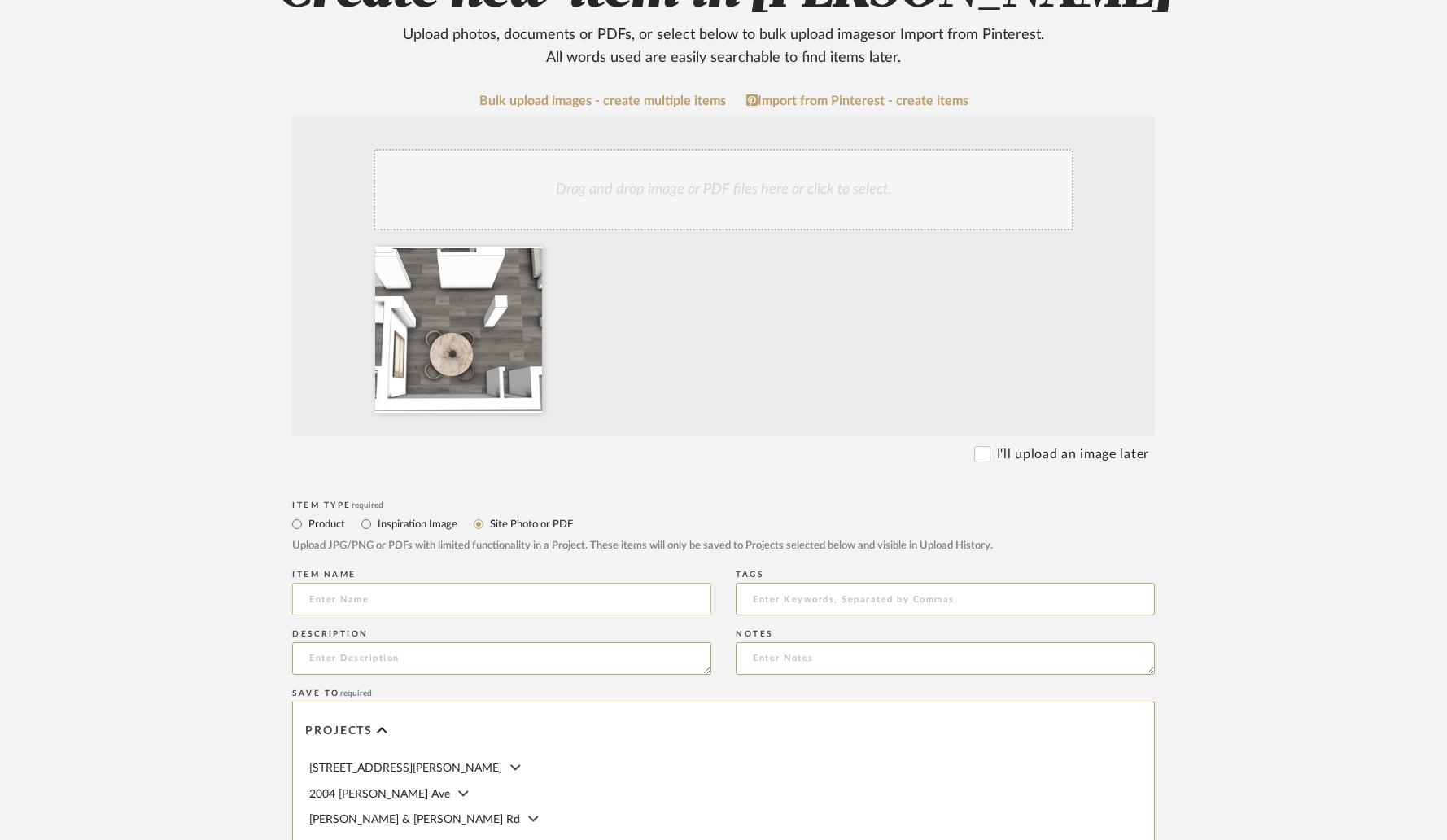
click at [491, 592] on input at bounding box center [501, 599] width 419 height 33
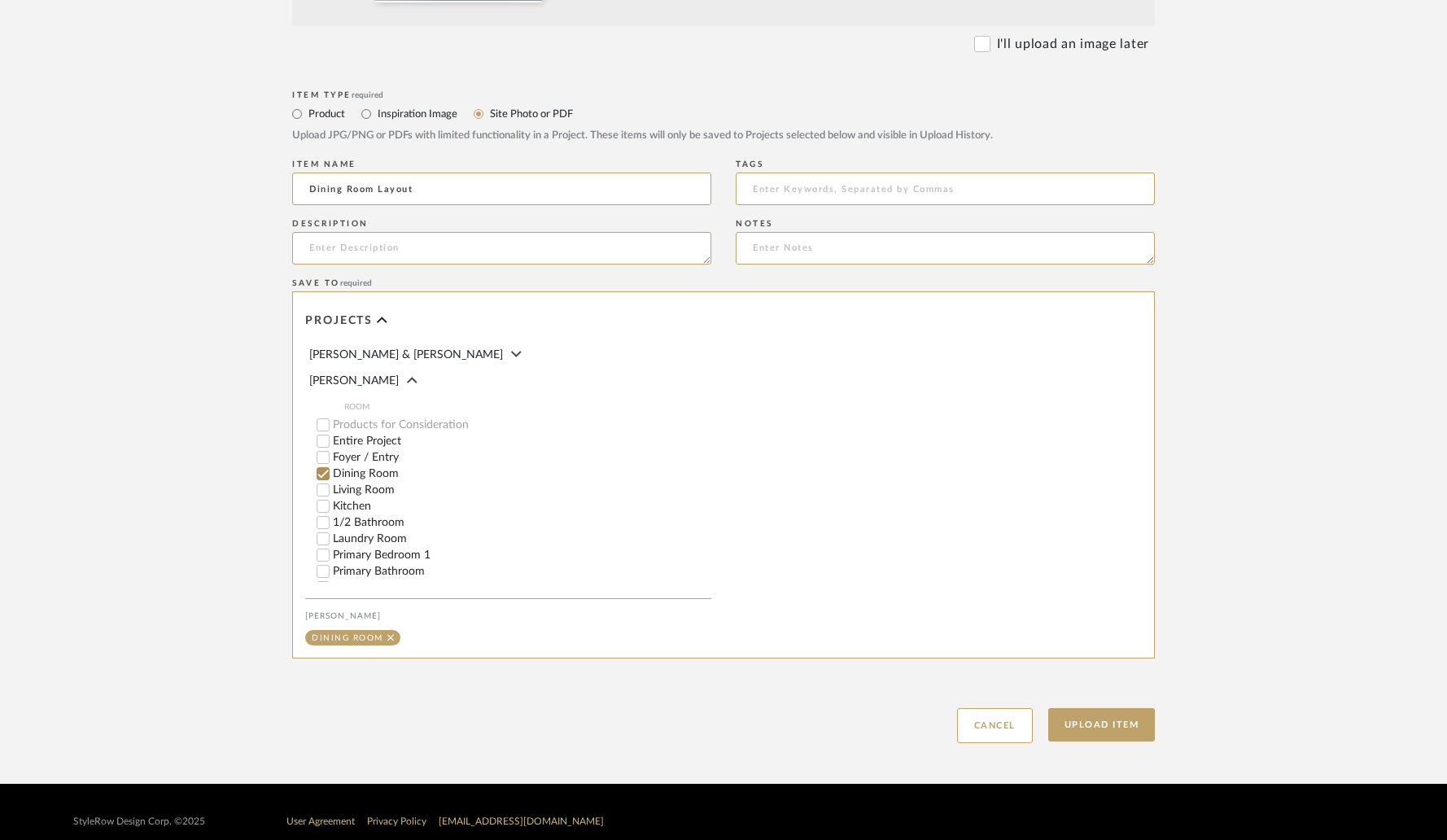
scroll to position [667, 0]
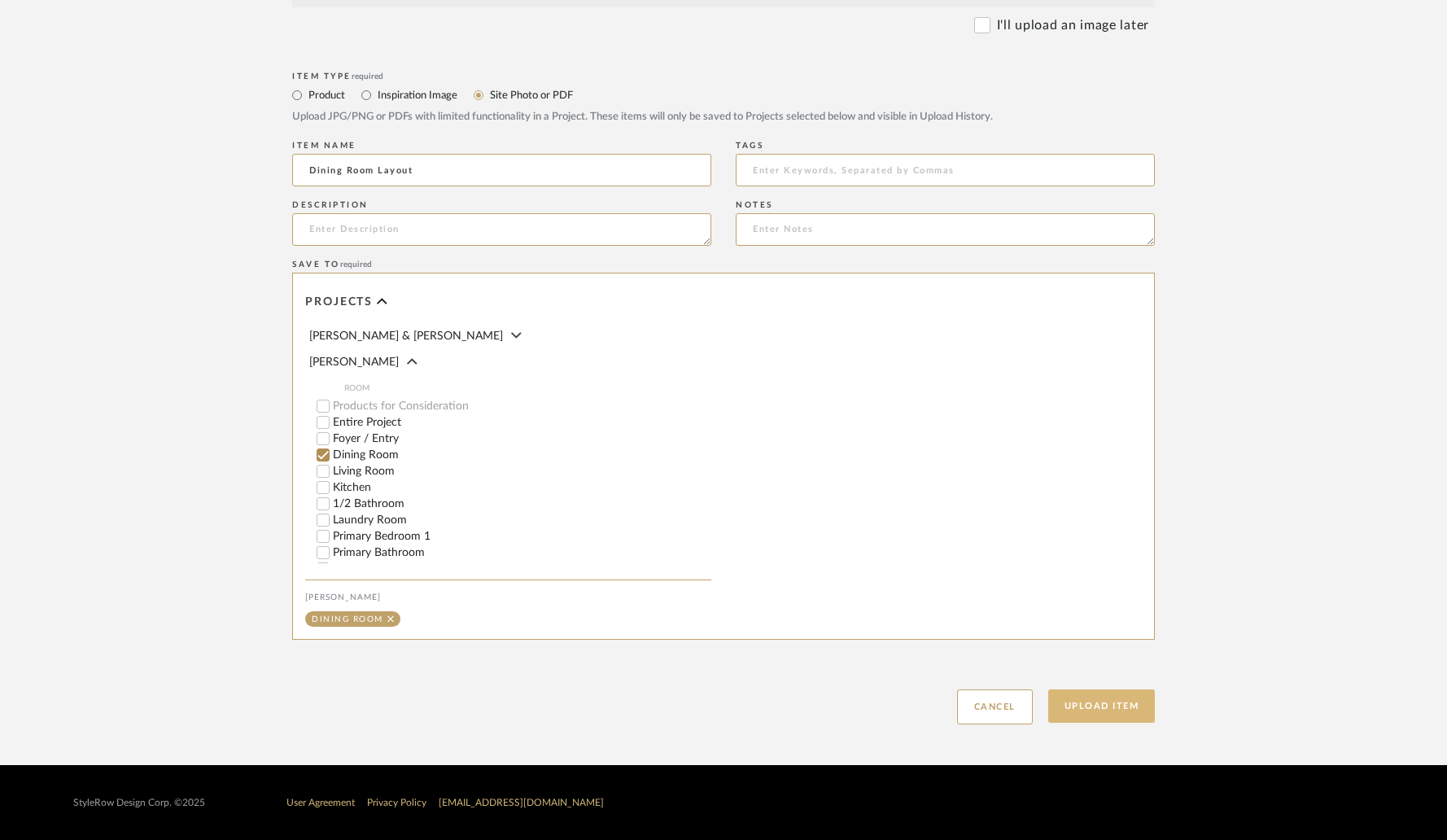
type input "Dining Room Layout"
click at [1124, 708] on button "Upload Item" at bounding box center [1101, 705] width 107 height 33
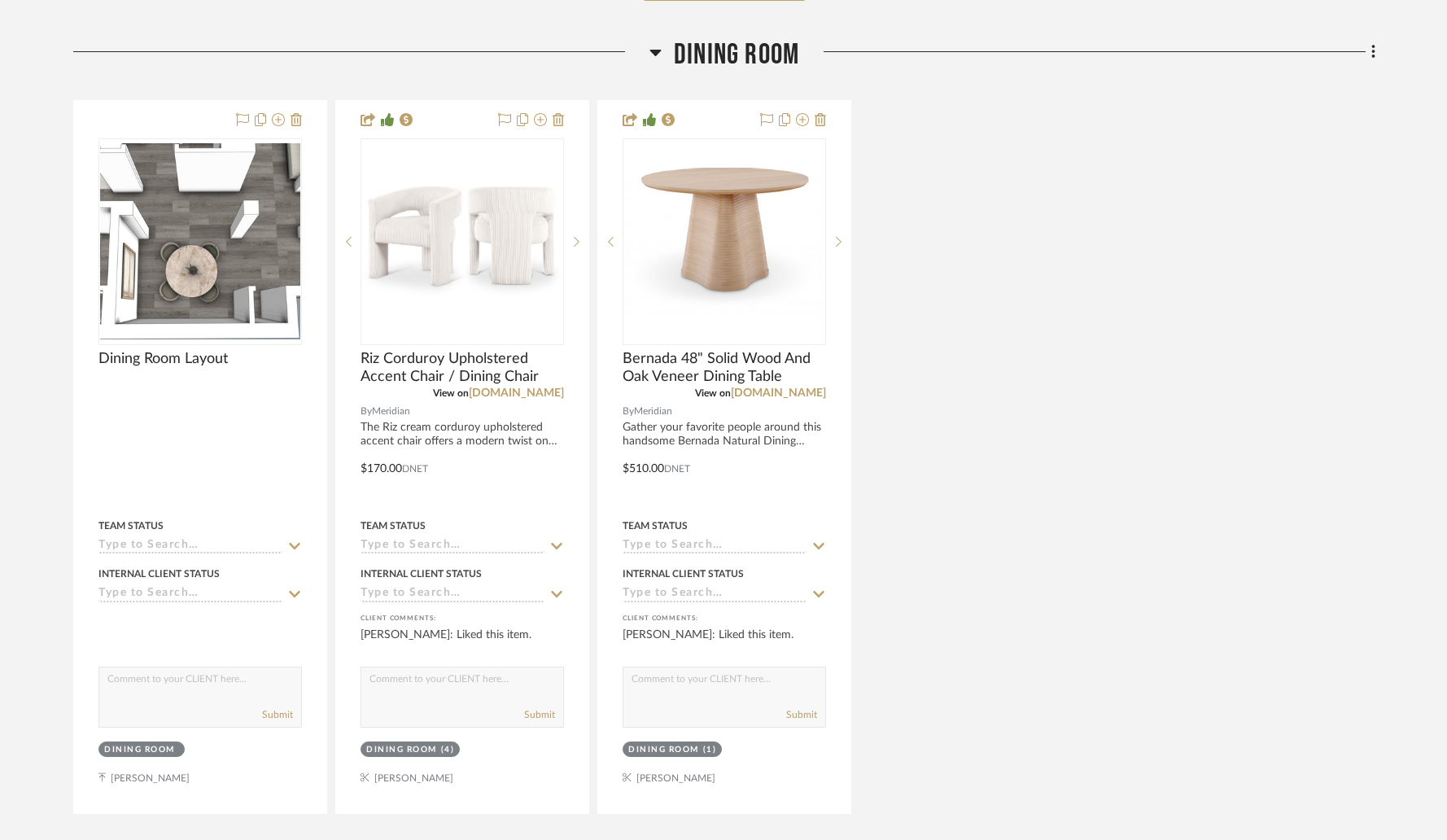
scroll to position [2039, 0]
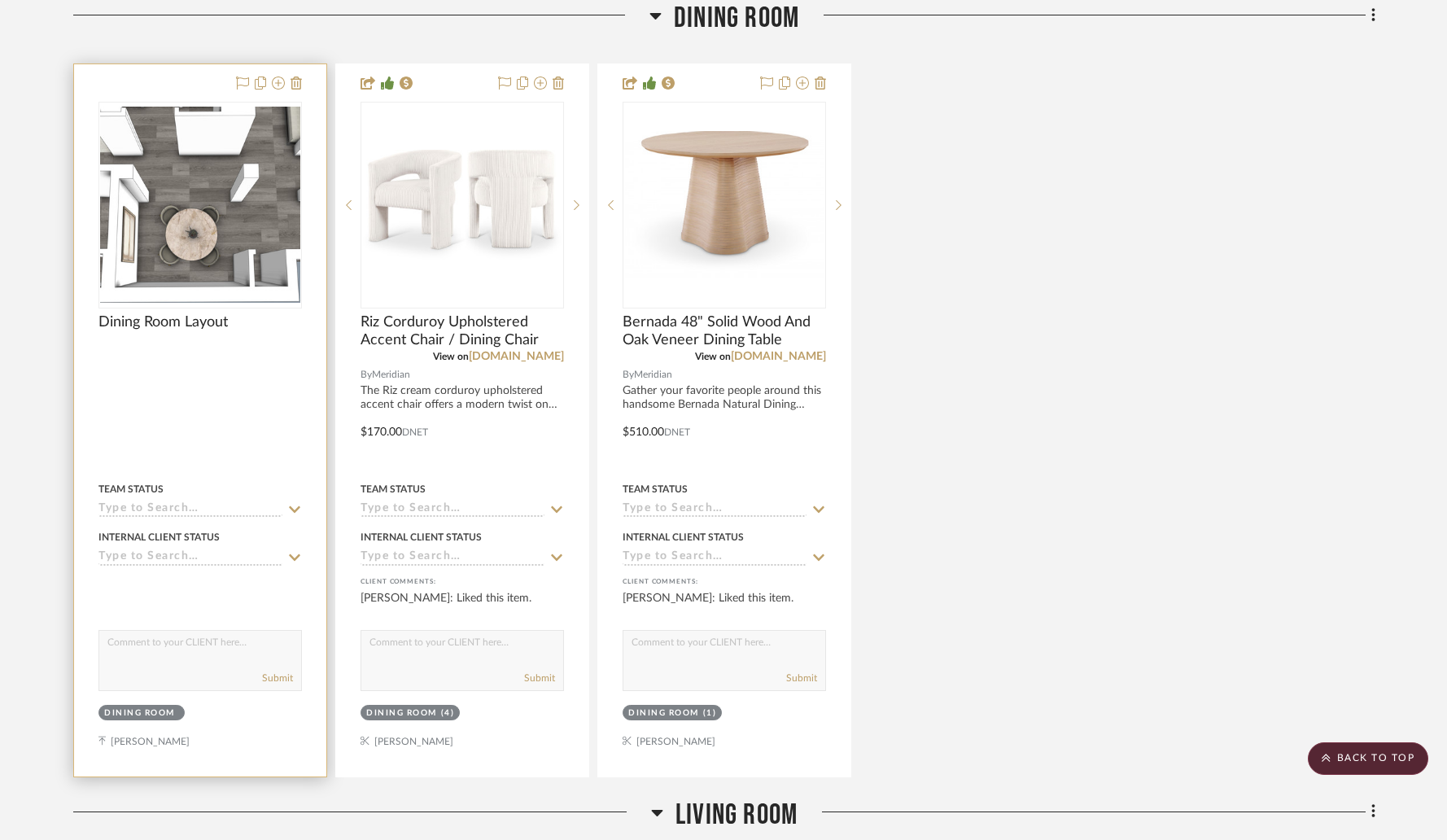
click at [223, 366] on div at bounding box center [200, 420] width 253 height 712
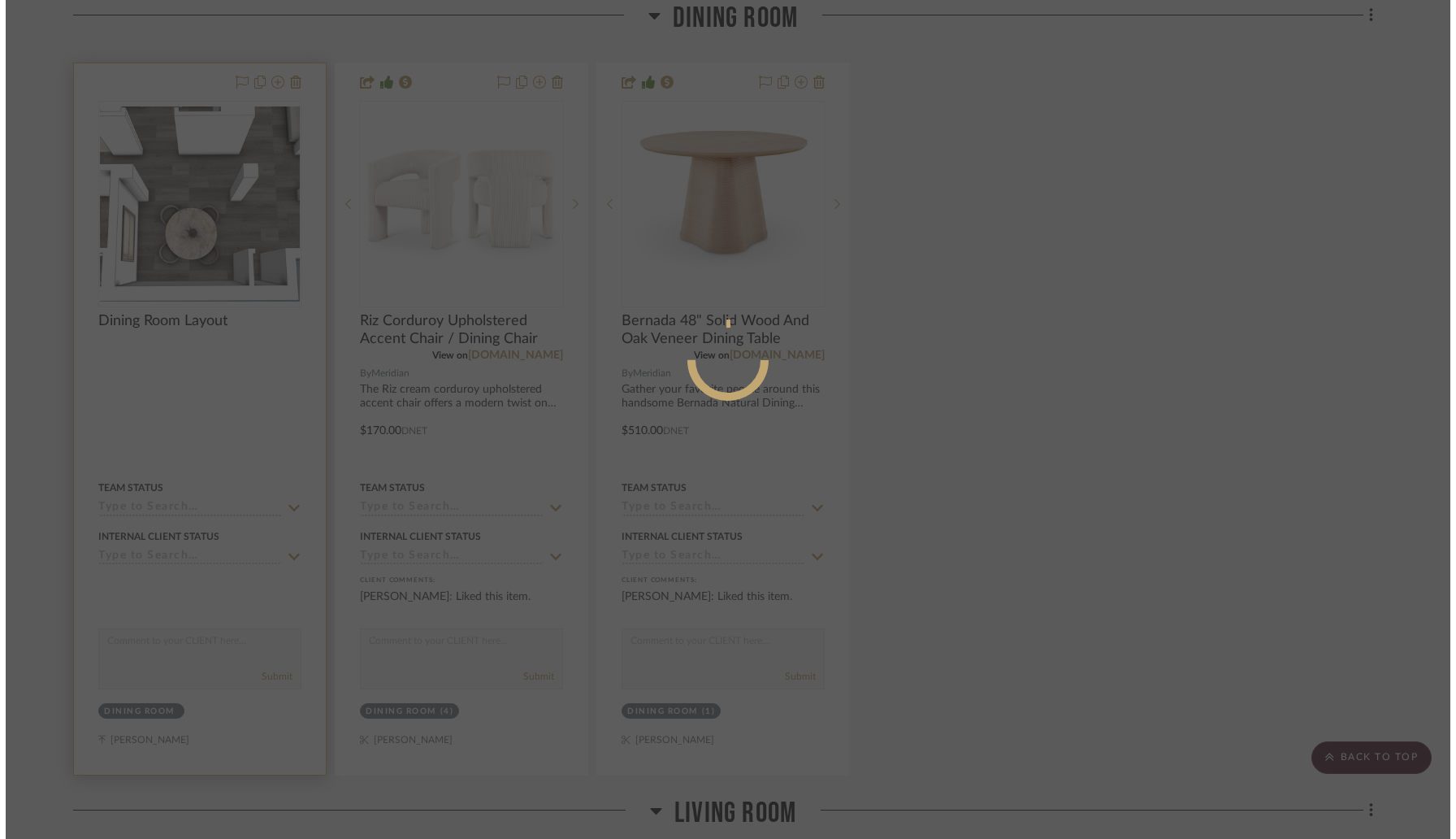
scroll to position [0, 0]
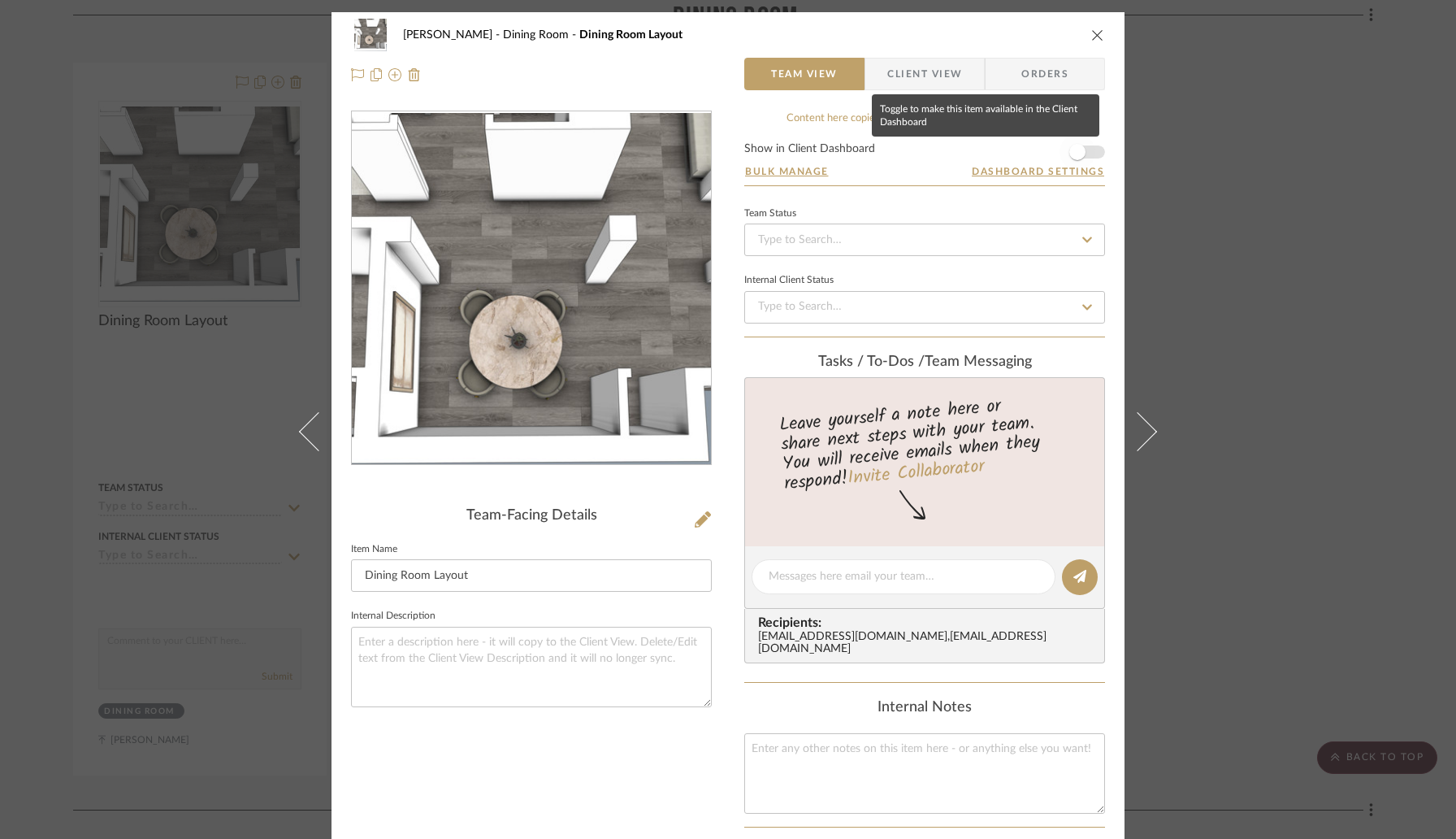
click at [1074, 149] on span "button" at bounding box center [1077, 152] width 16 height 16
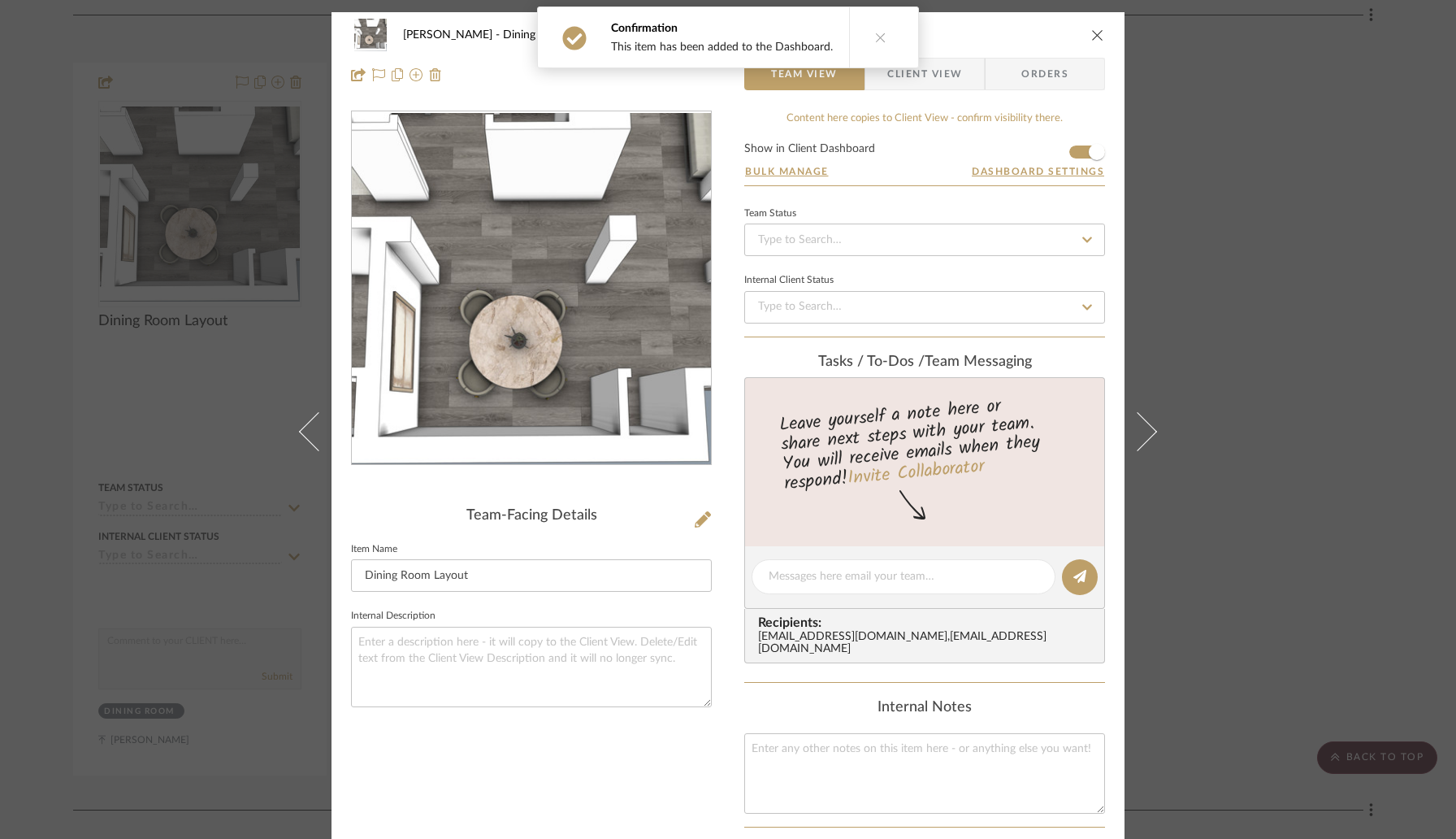
click at [1091, 35] on icon "close" at bounding box center [1097, 34] width 13 height 13
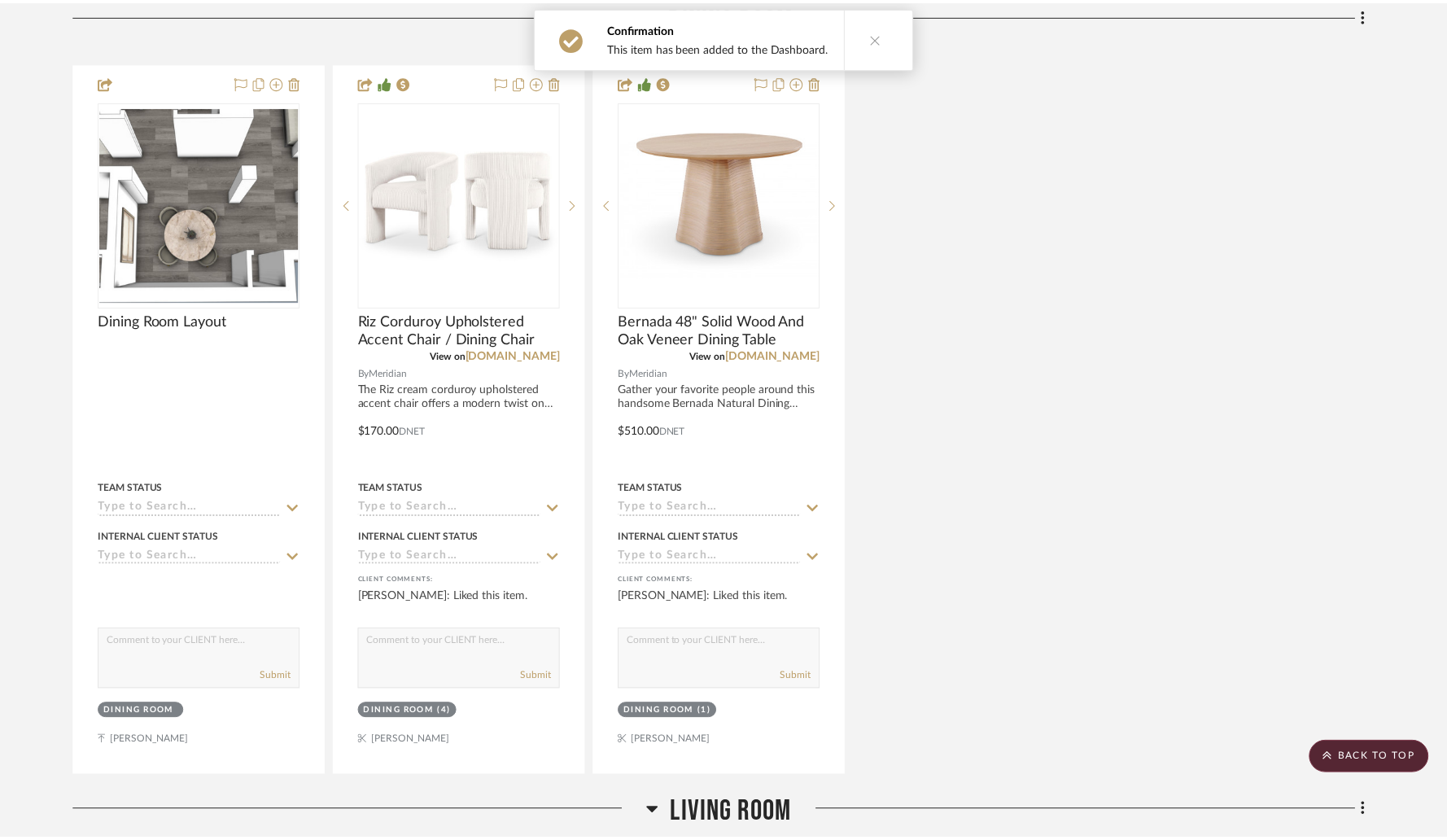
scroll to position [2039, 0]
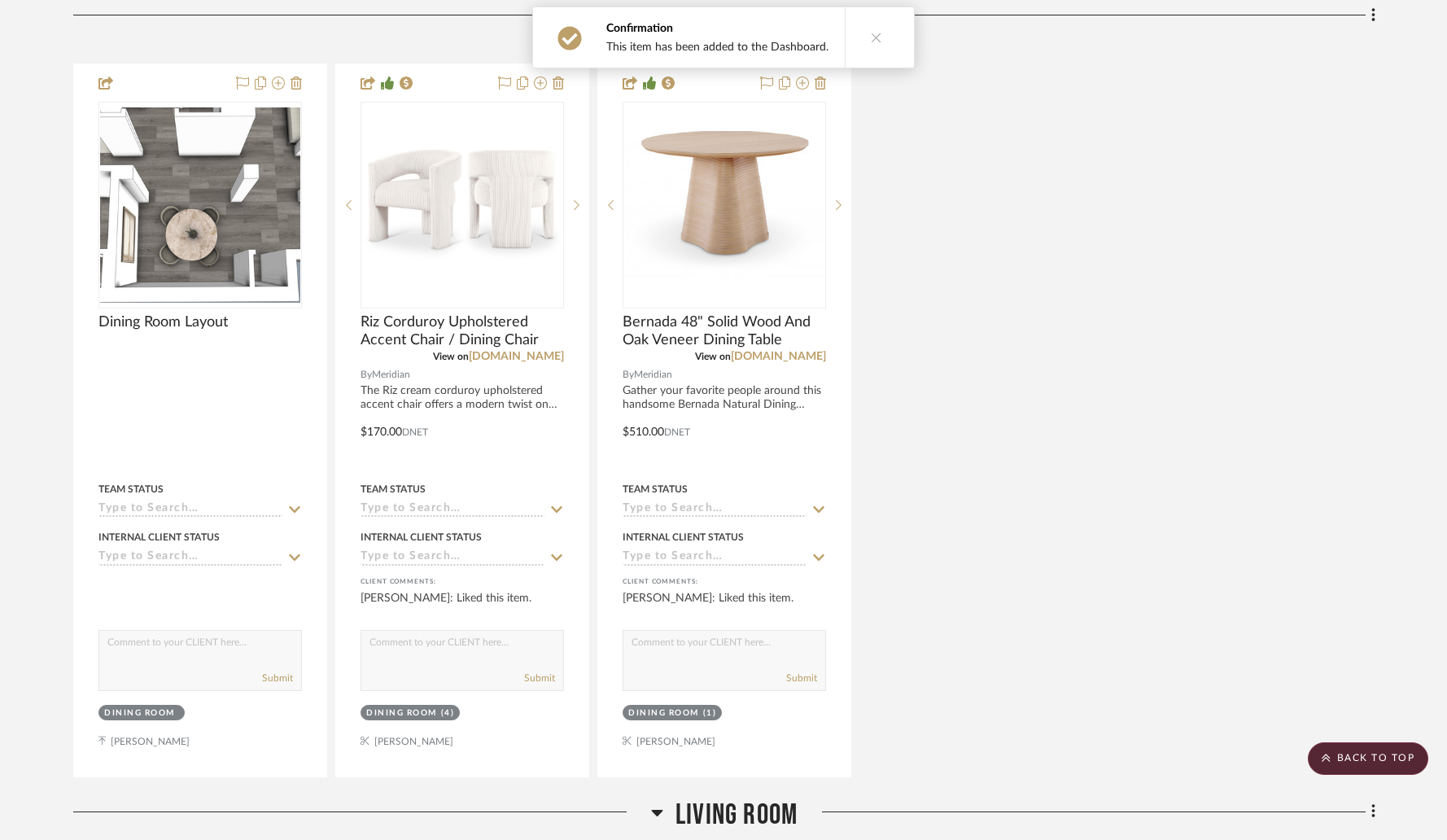
click at [872, 35] on icon at bounding box center [877, 38] width 12 height 12
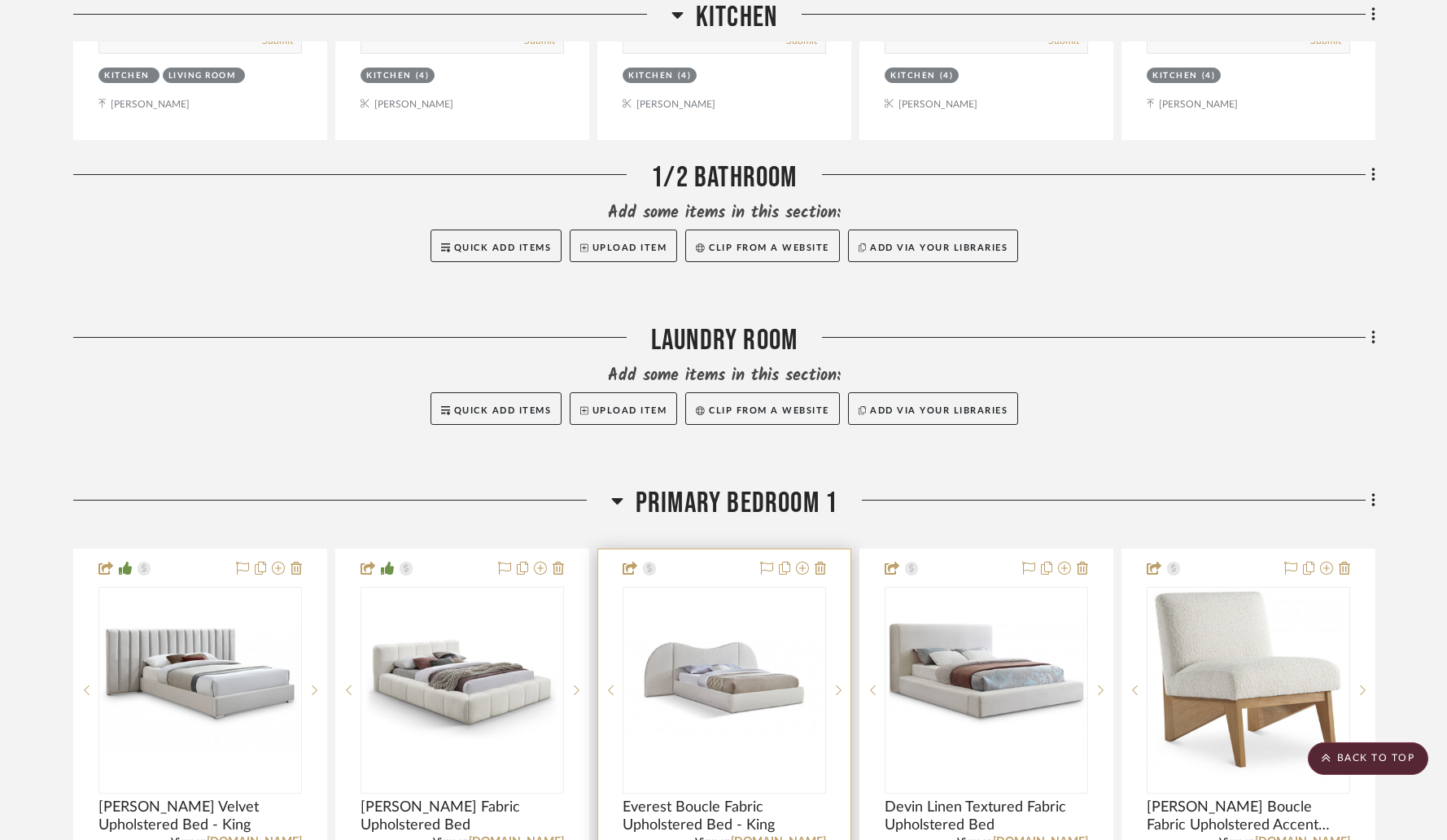
scroll to position [4644, 0]
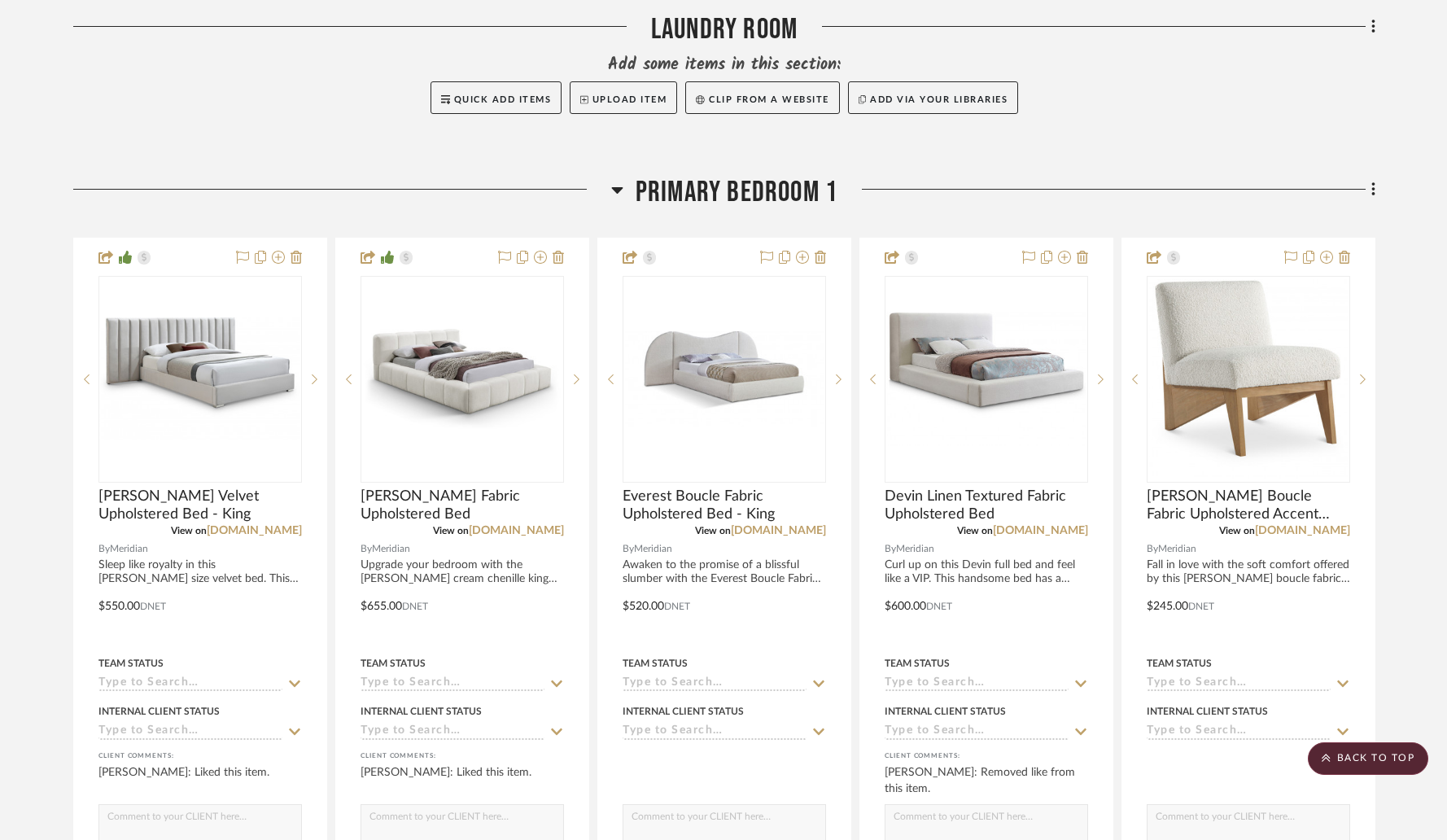
click at [1373, 192] on icon at bounding box center [1372, 189] width 3 height 14
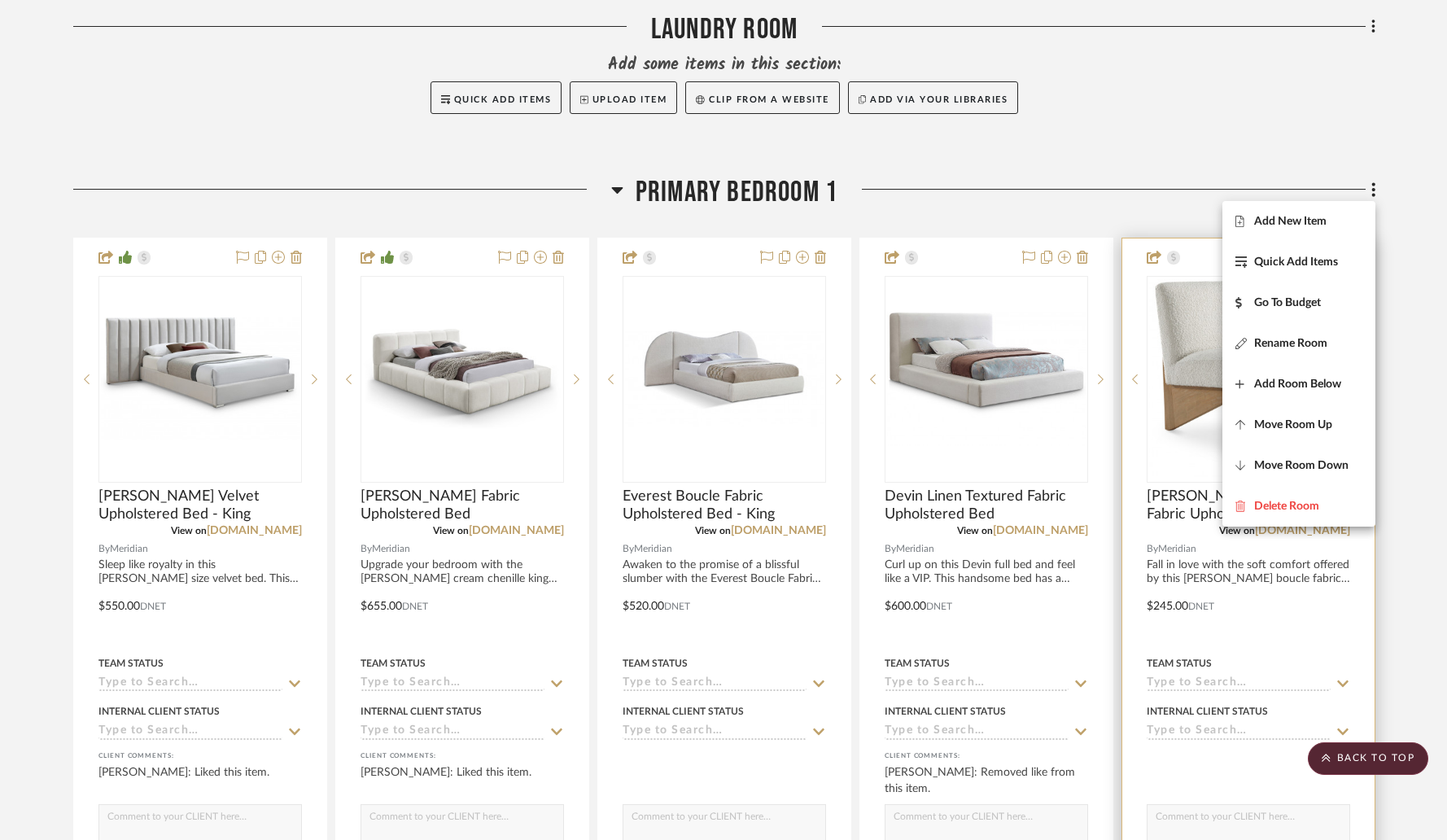
click at [1255, 233] on button "Add New Item" at bounding box center [1299, 222] width 153 height 41
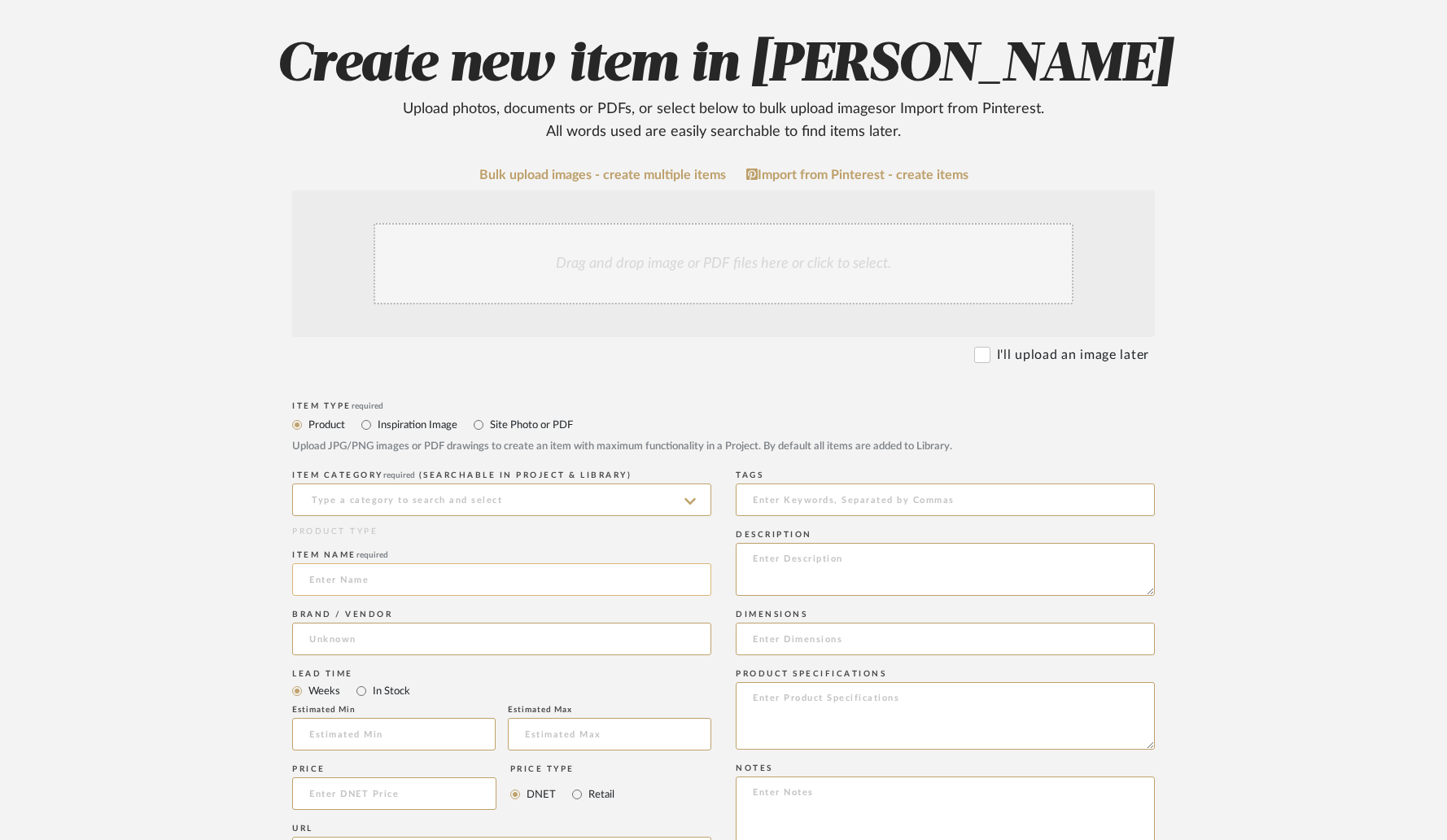
scroll to position [170, 0]
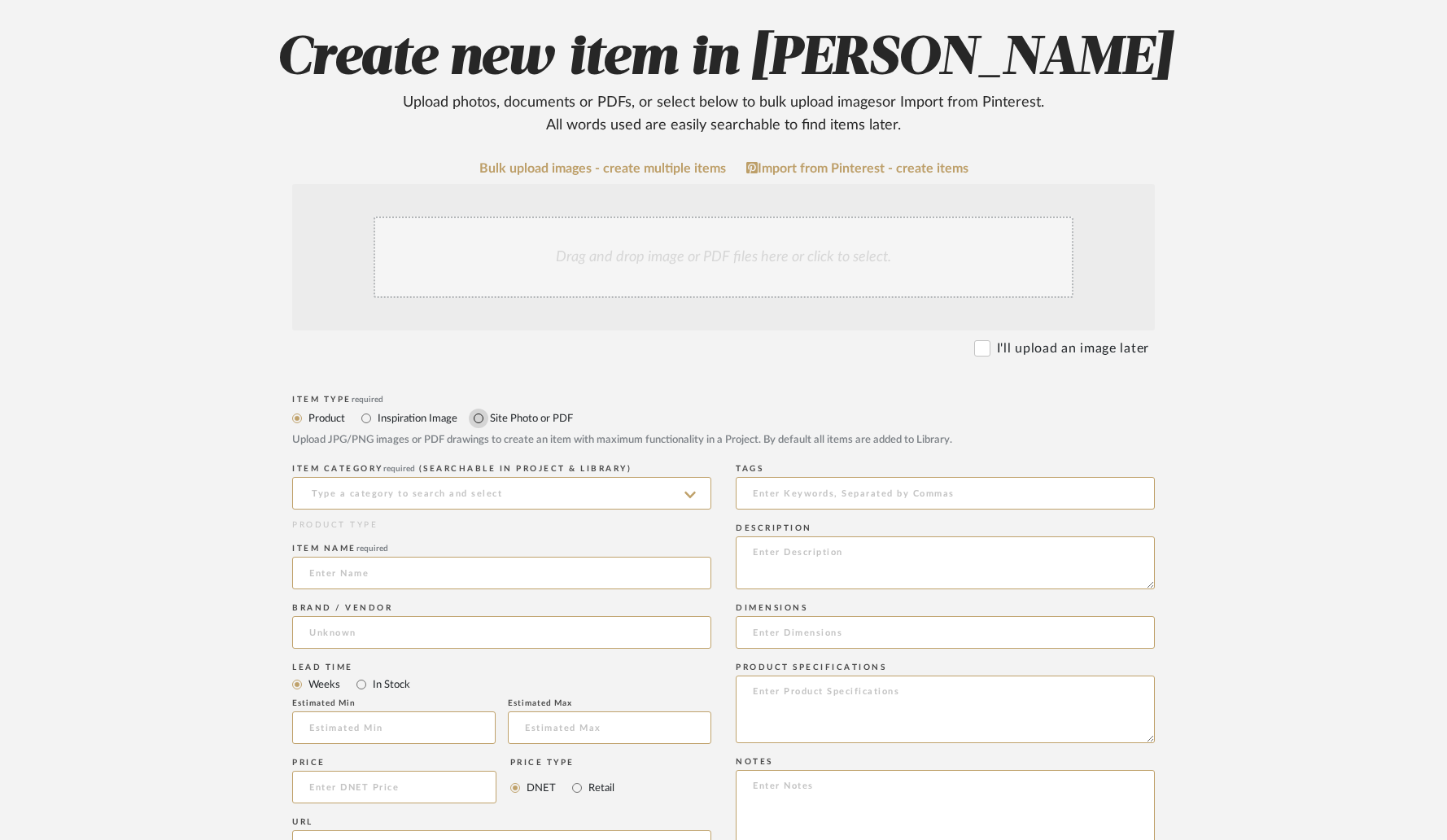
click at [478, 418] on input "Site Photo or PDF" at bounding box center [478, 418] width 19 height 19
radio input "true"
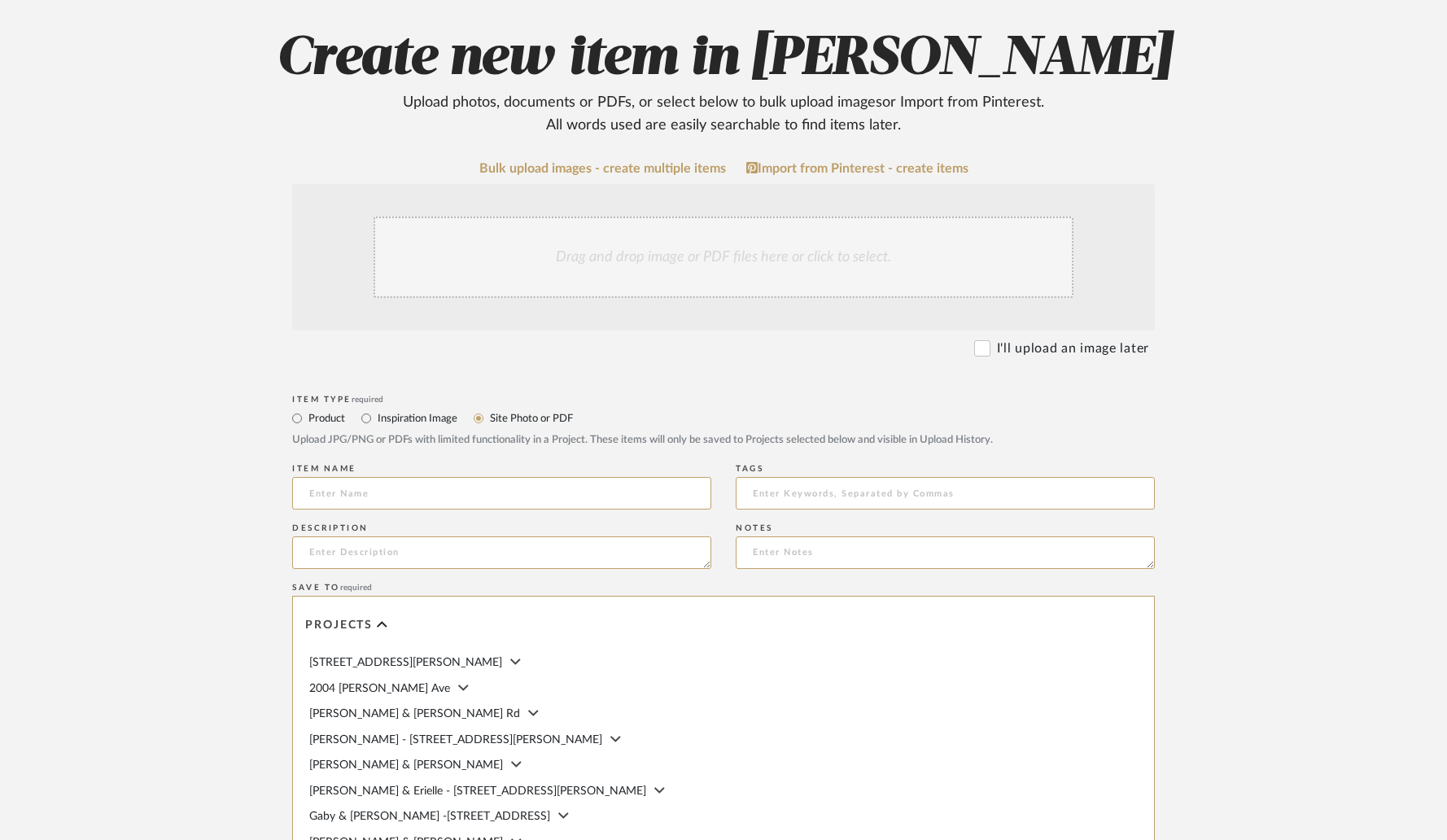
click at [564, 269] on div "Drag and drop image or PDF files here or click to select." at bounding box center [723, 257] width 700 height 81
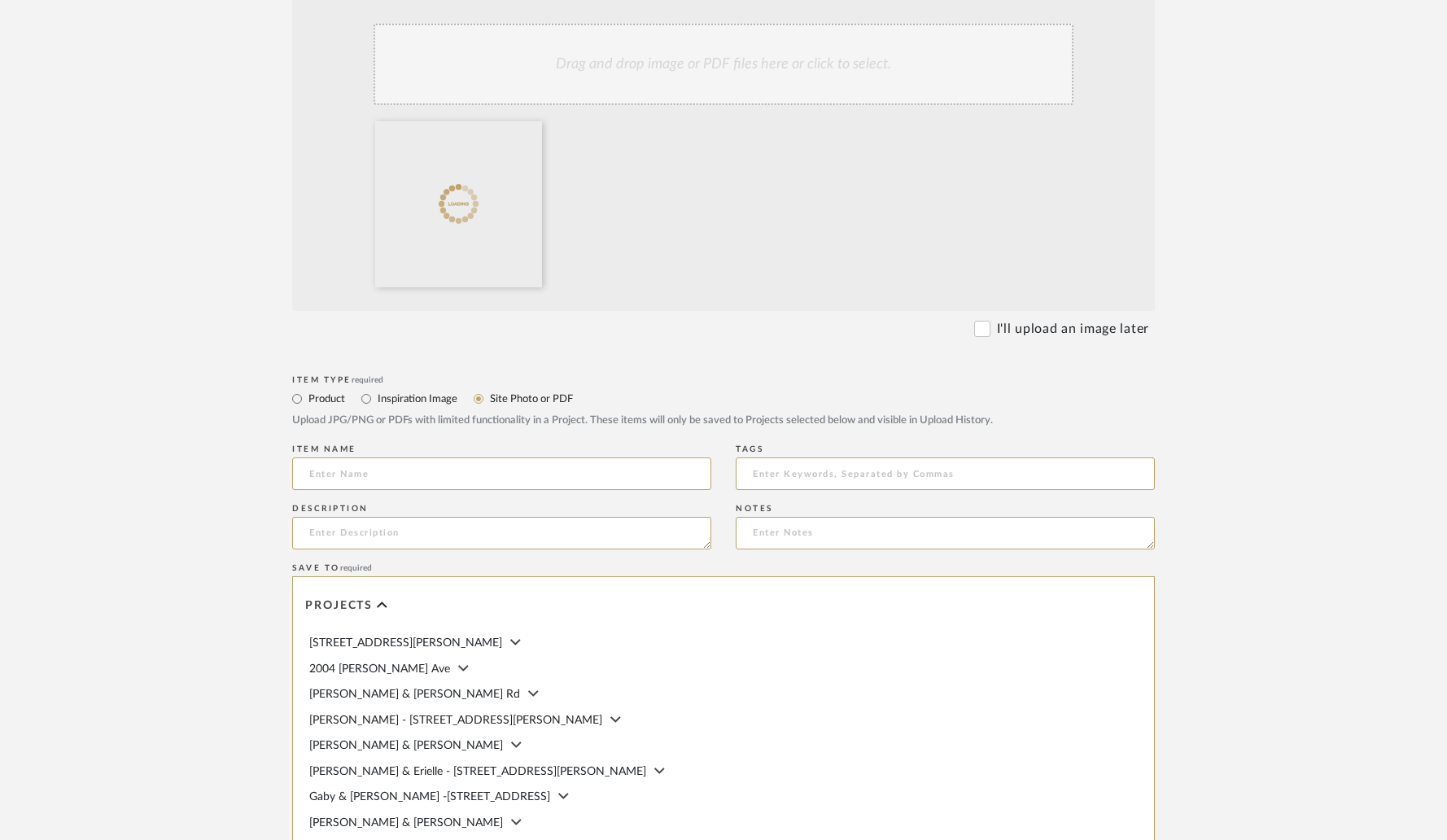
scroll to position [437, 0]
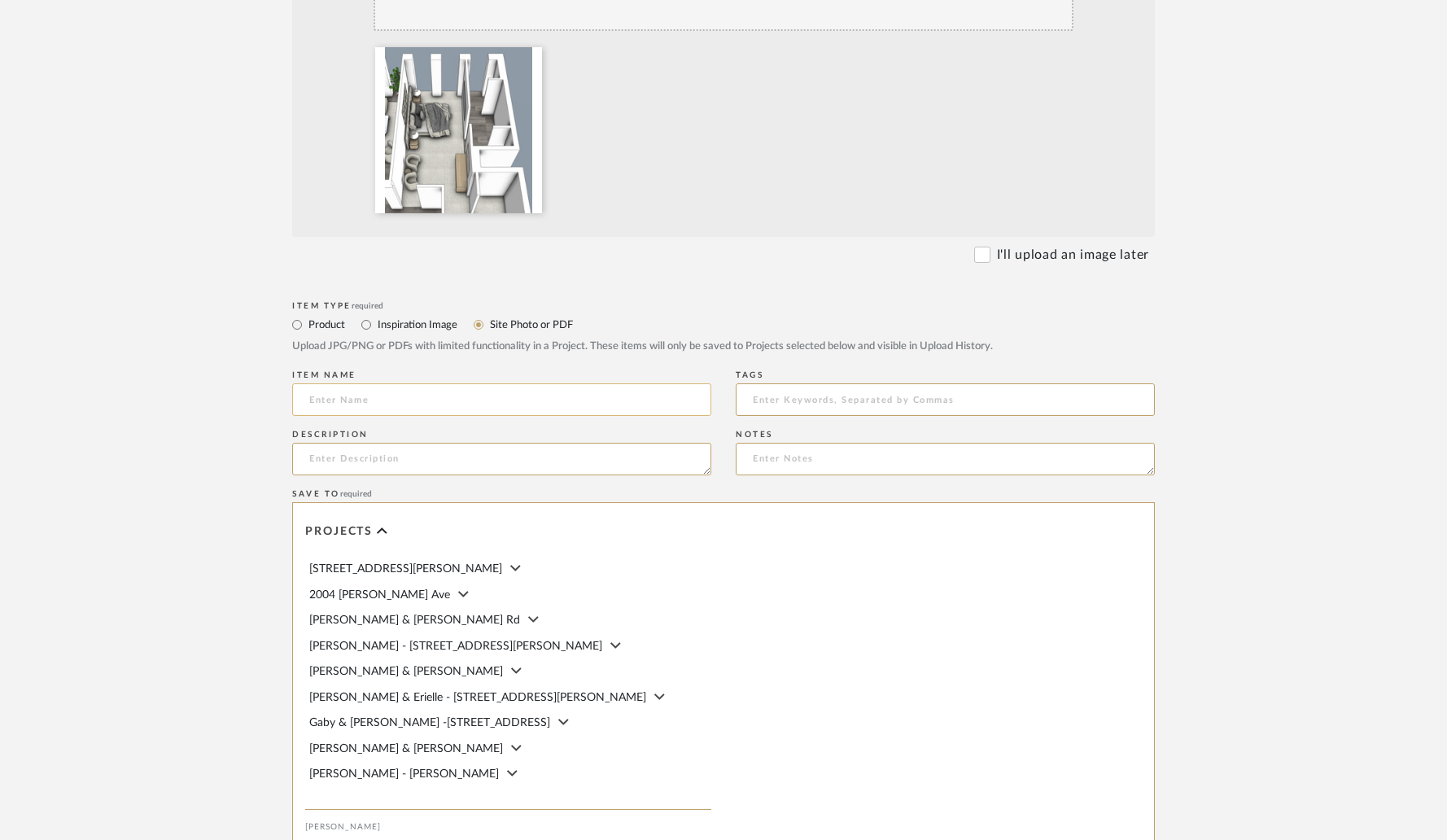
click at [434, 405] on input at bounding box center [501, 400] width 419 height 33
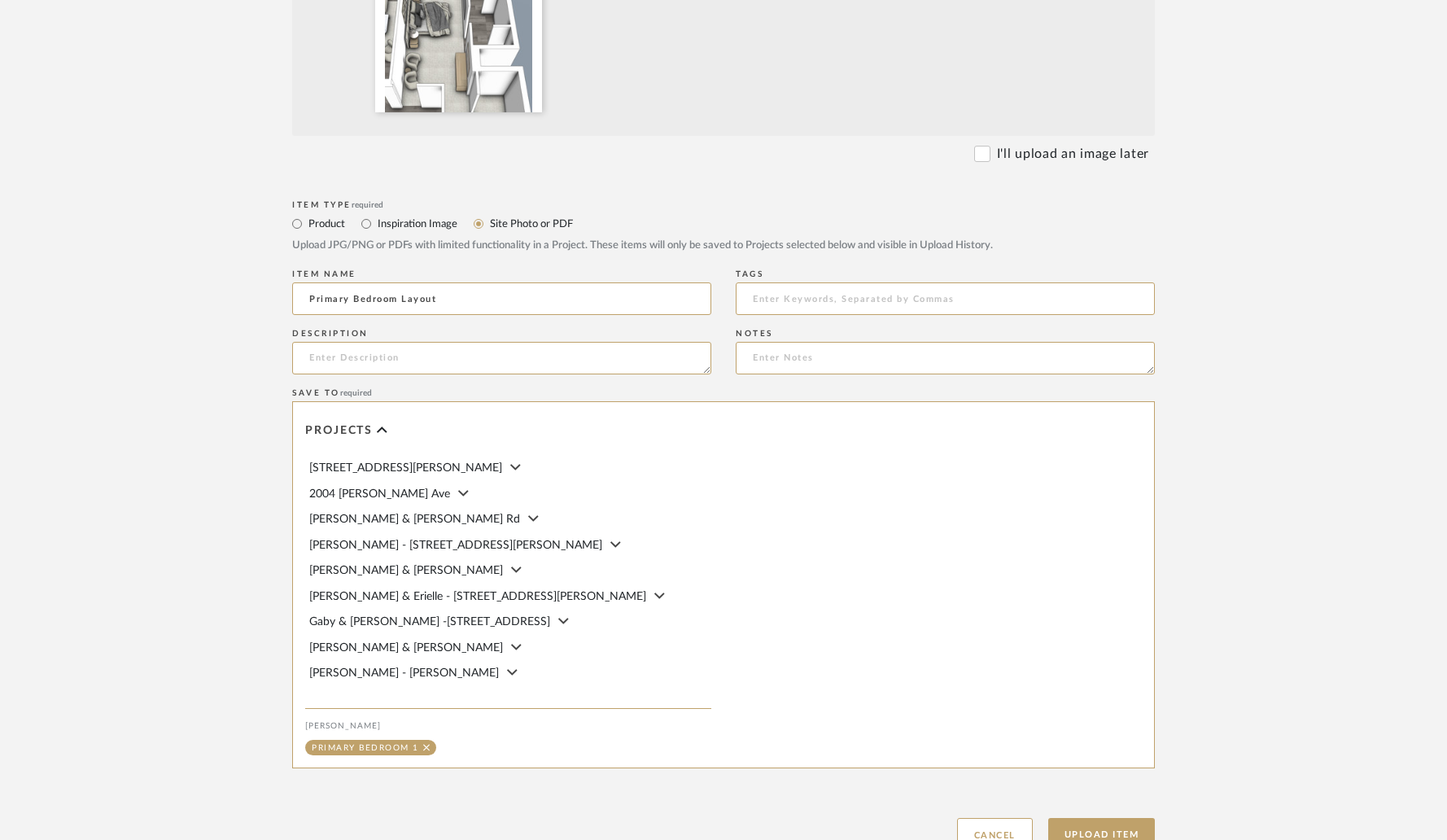
scroll to position [667, 0]
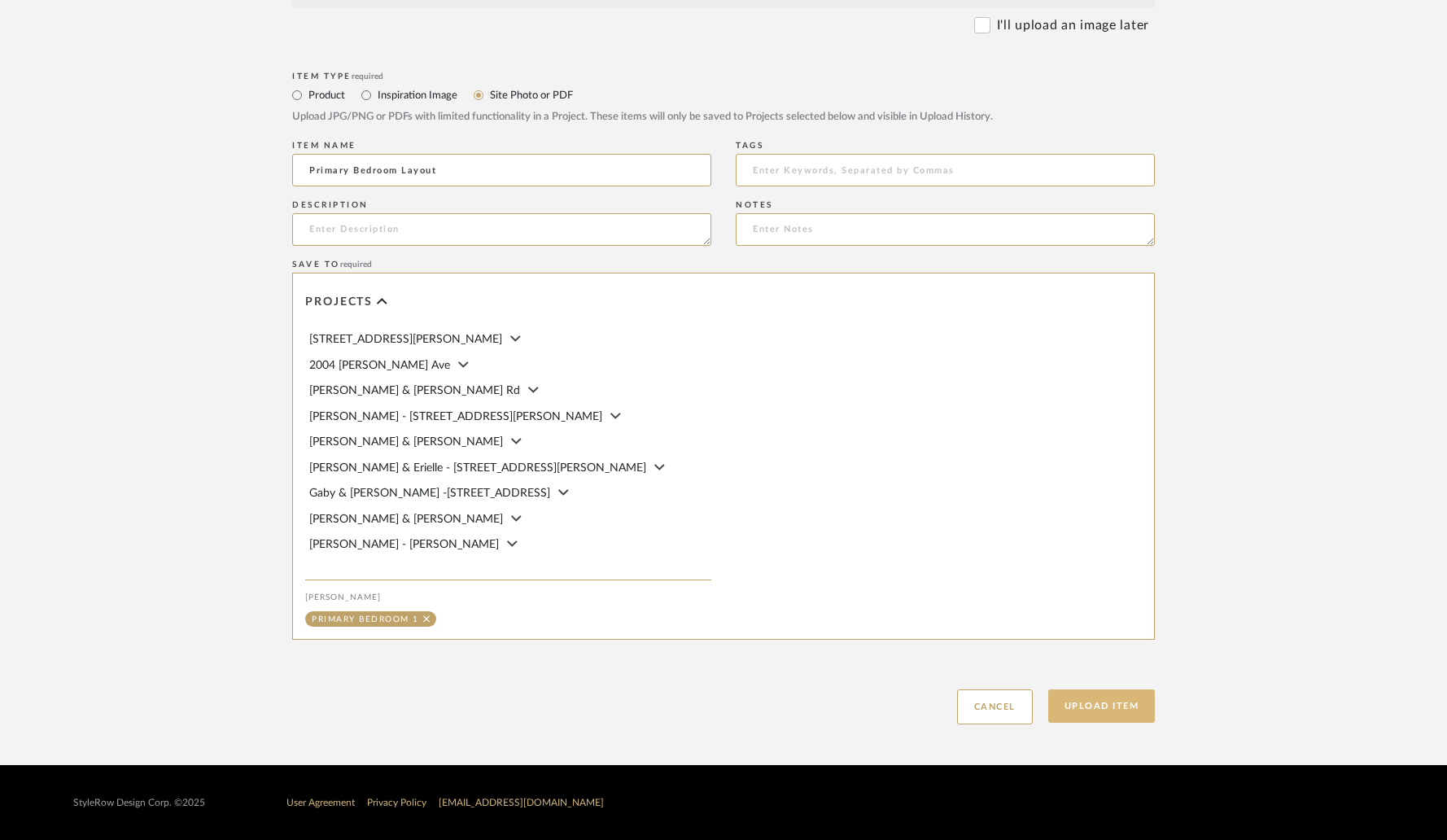
type input "Primary Bedroom Layout"
click at [1115, 701] on button "Upload Item" at bounding box center [1101, 705] width 107 height 33
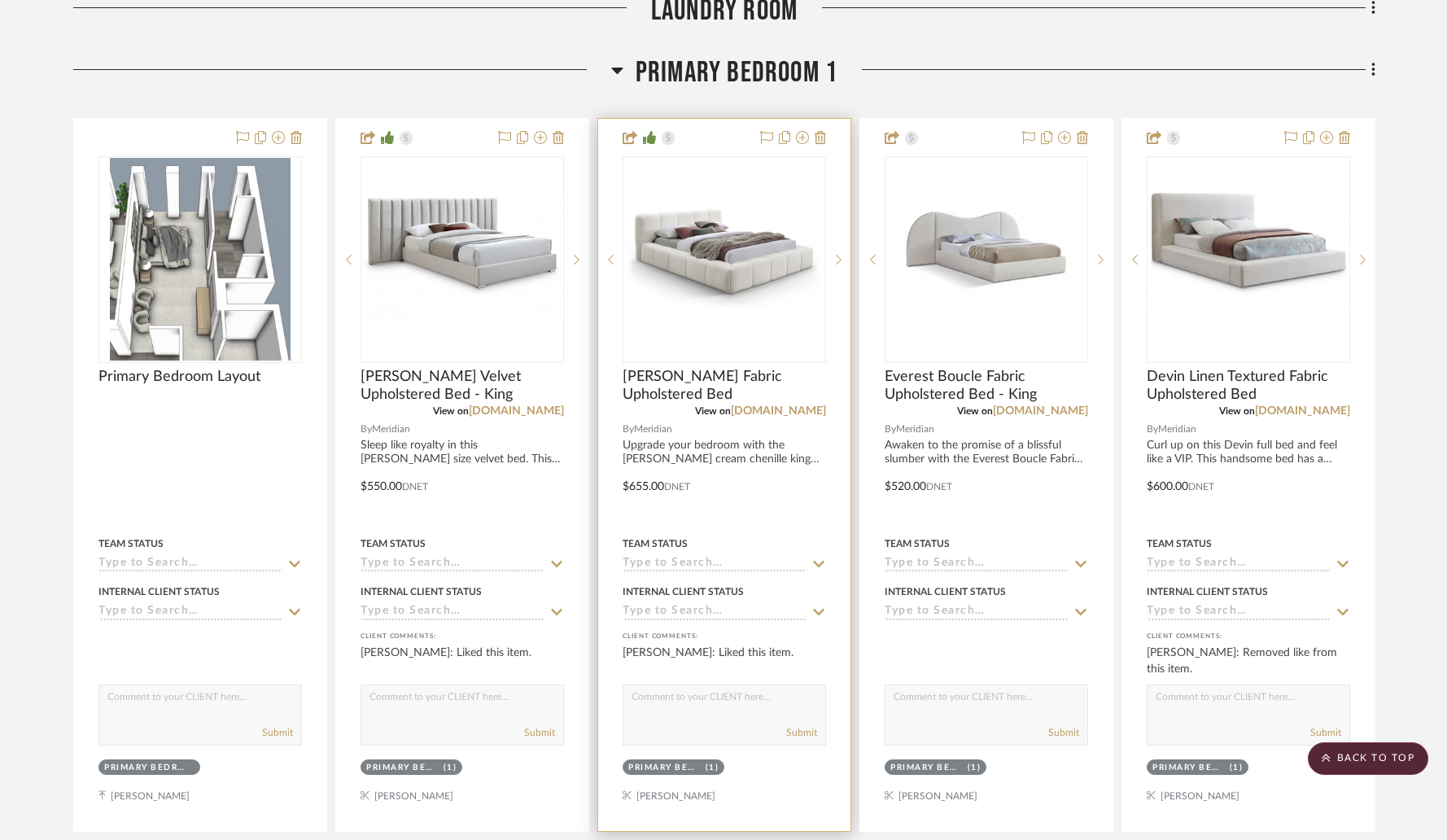
scroll to position [4811, 0]
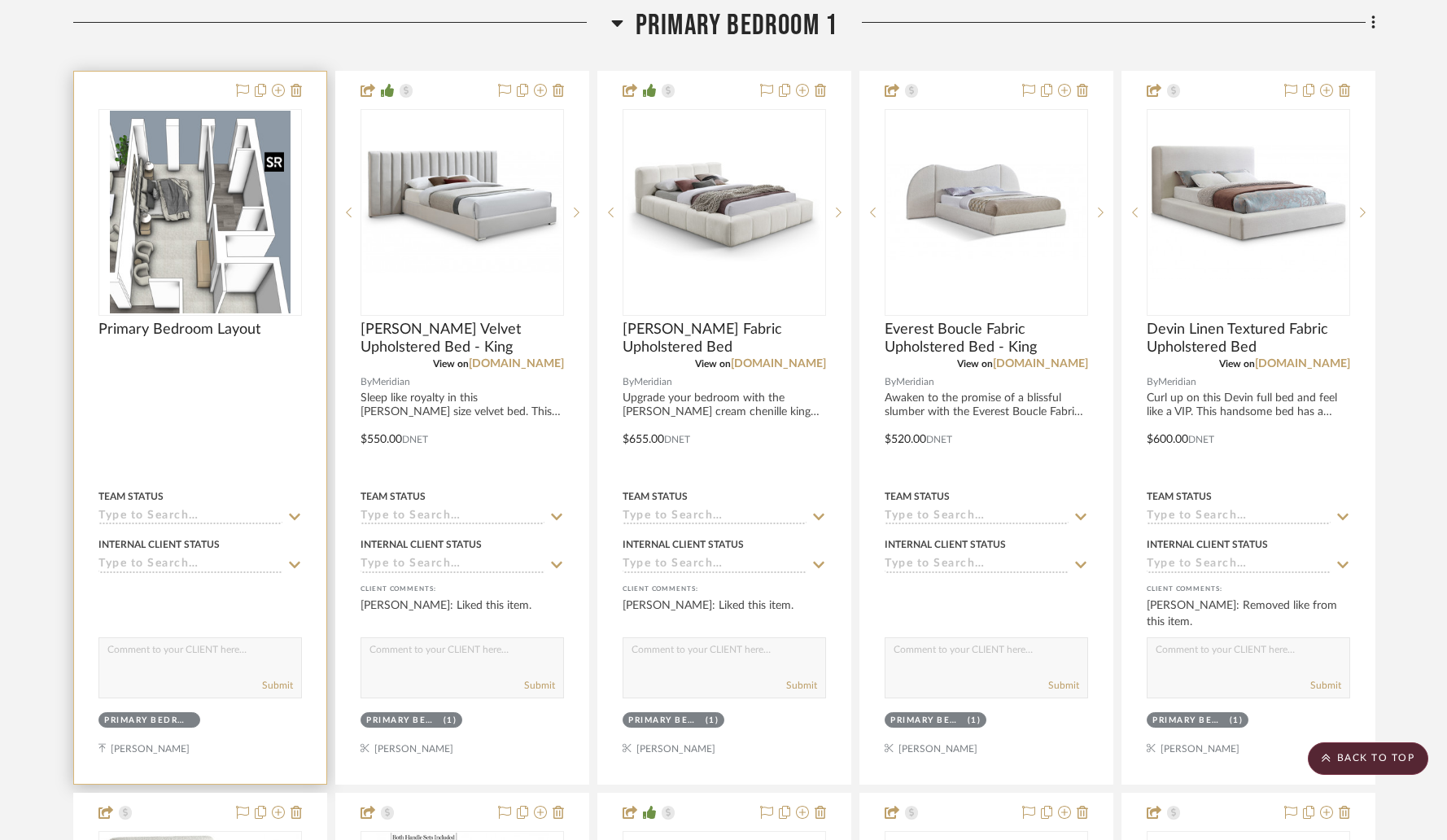
click at [0, 0] on img at bounding box center [0, 0] width 0 height 0
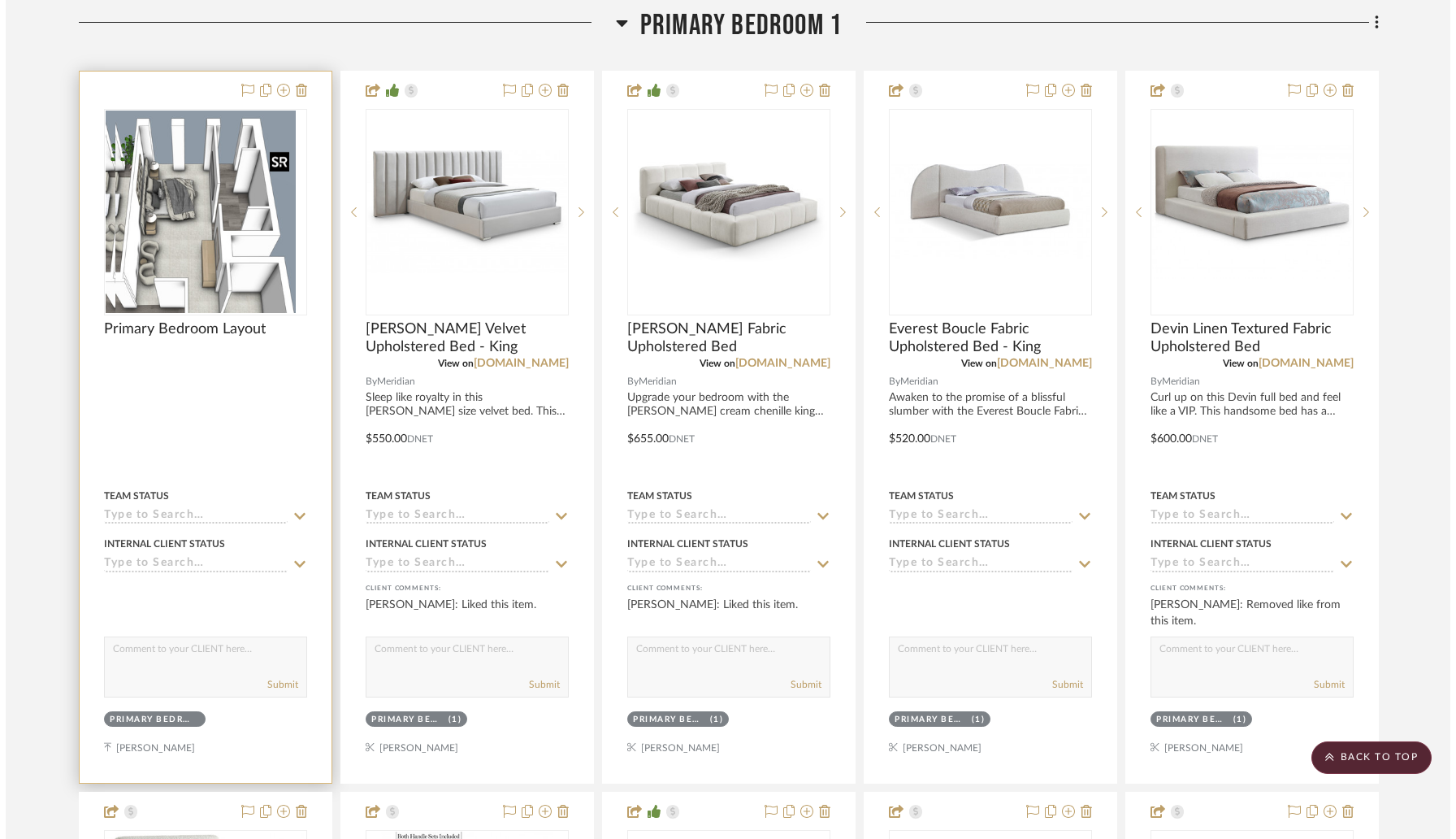
scroll to position [0, 0]
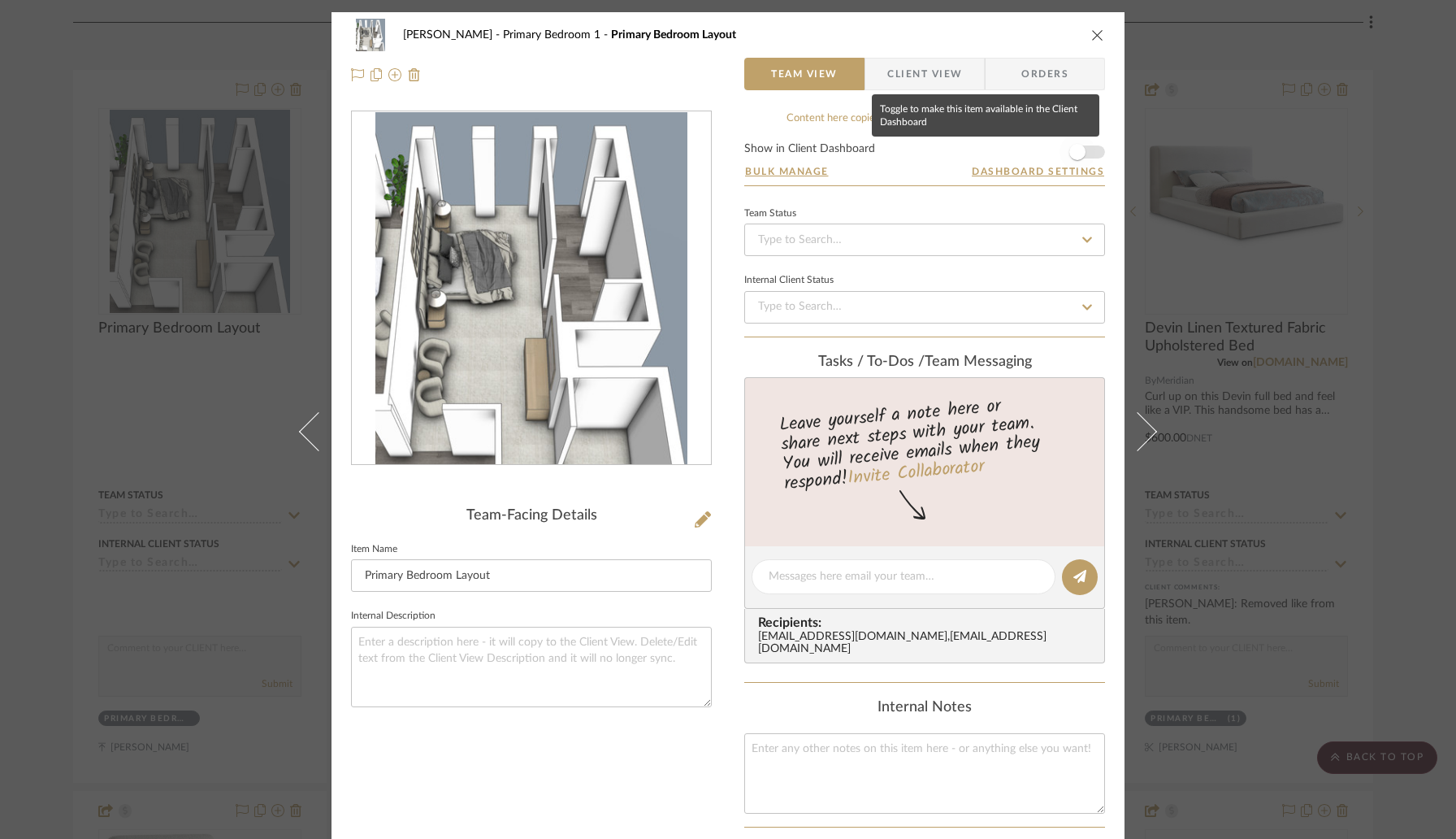
click at [1074, 154] on span "button" at bounding box center [1077, 152] width 16 height 16
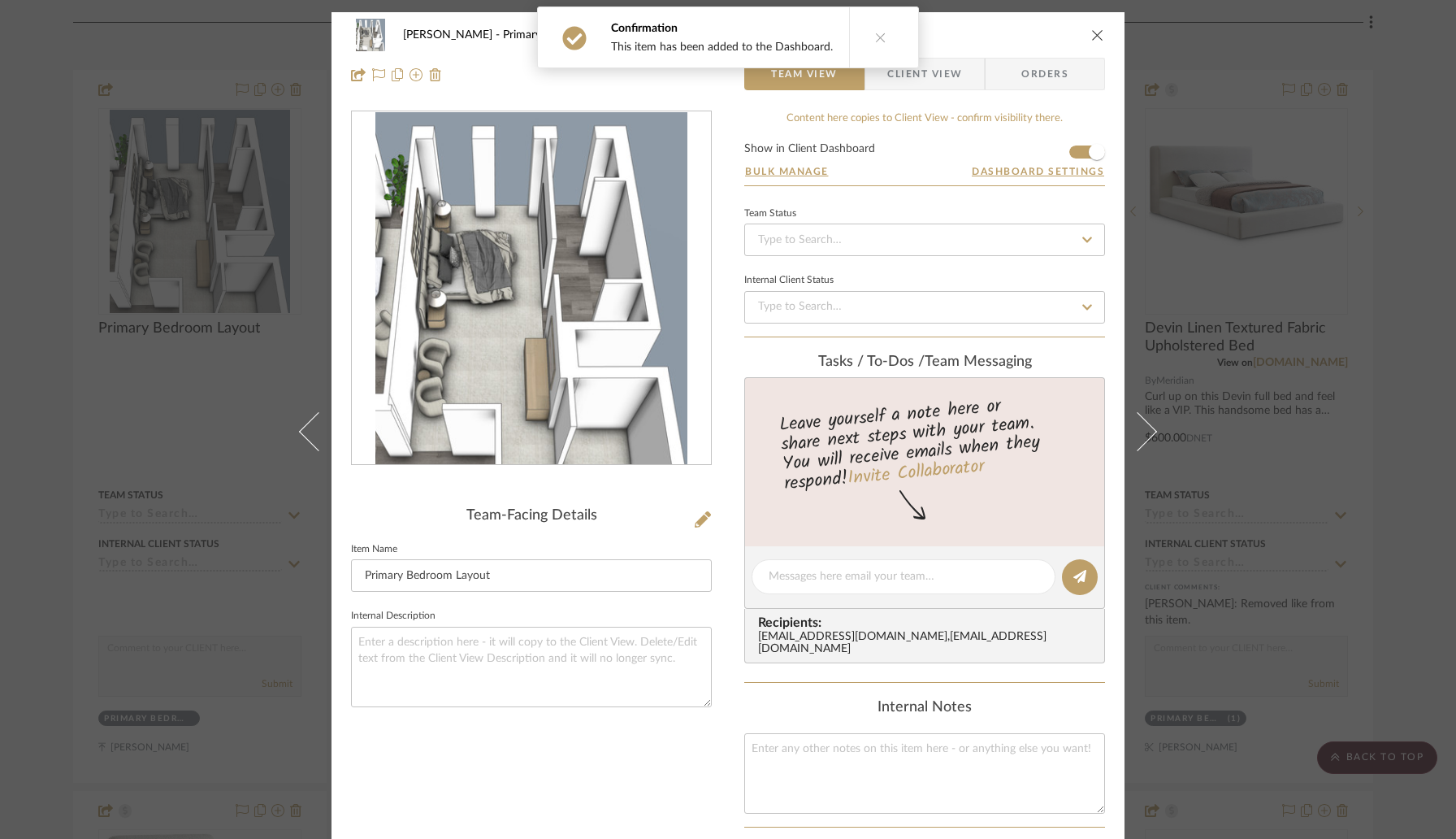
click at [1092, 33] on icon "close" at bounding box center [1097, 34] width 13 height 13
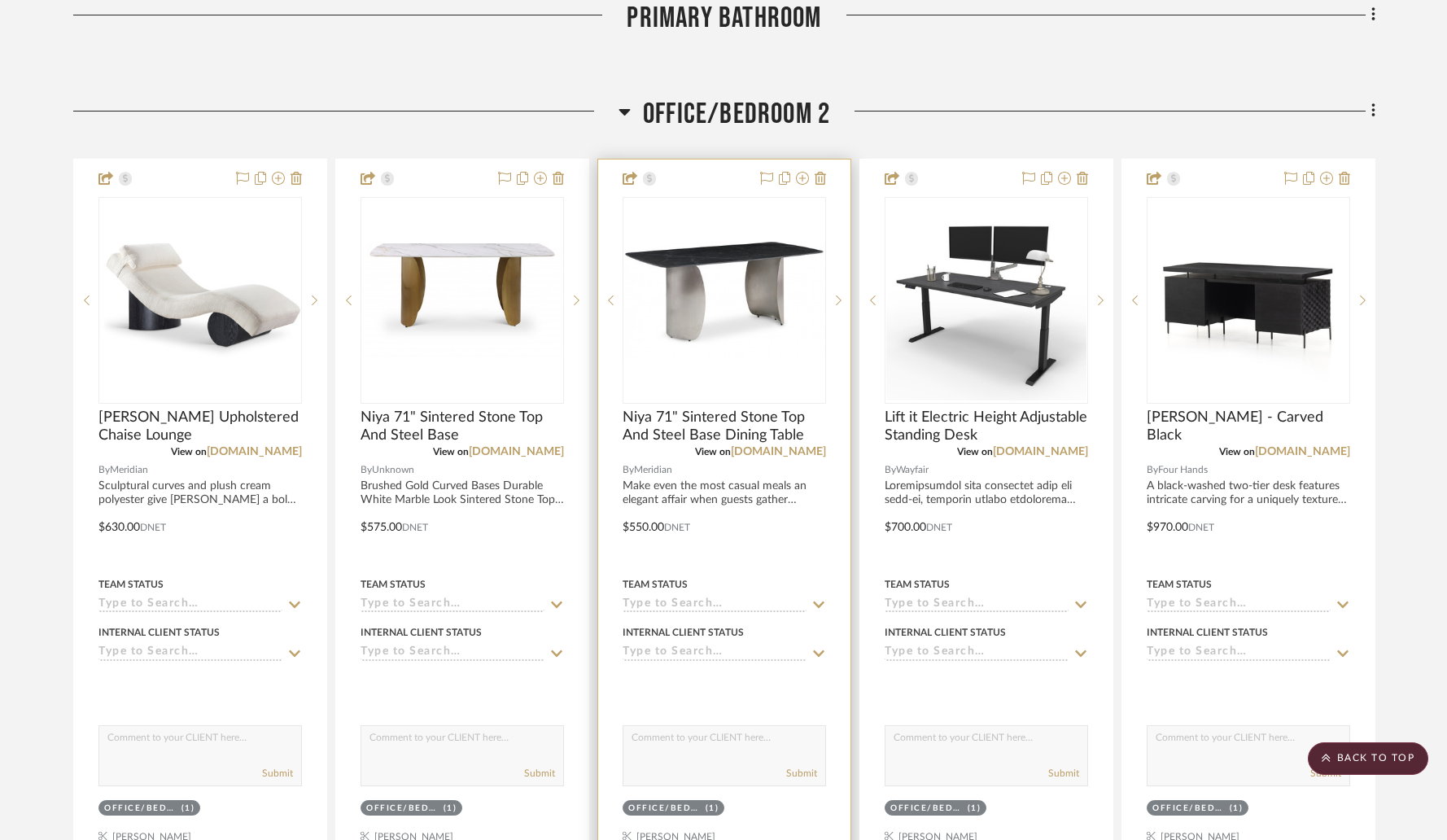
scroll to position [6999, 0]
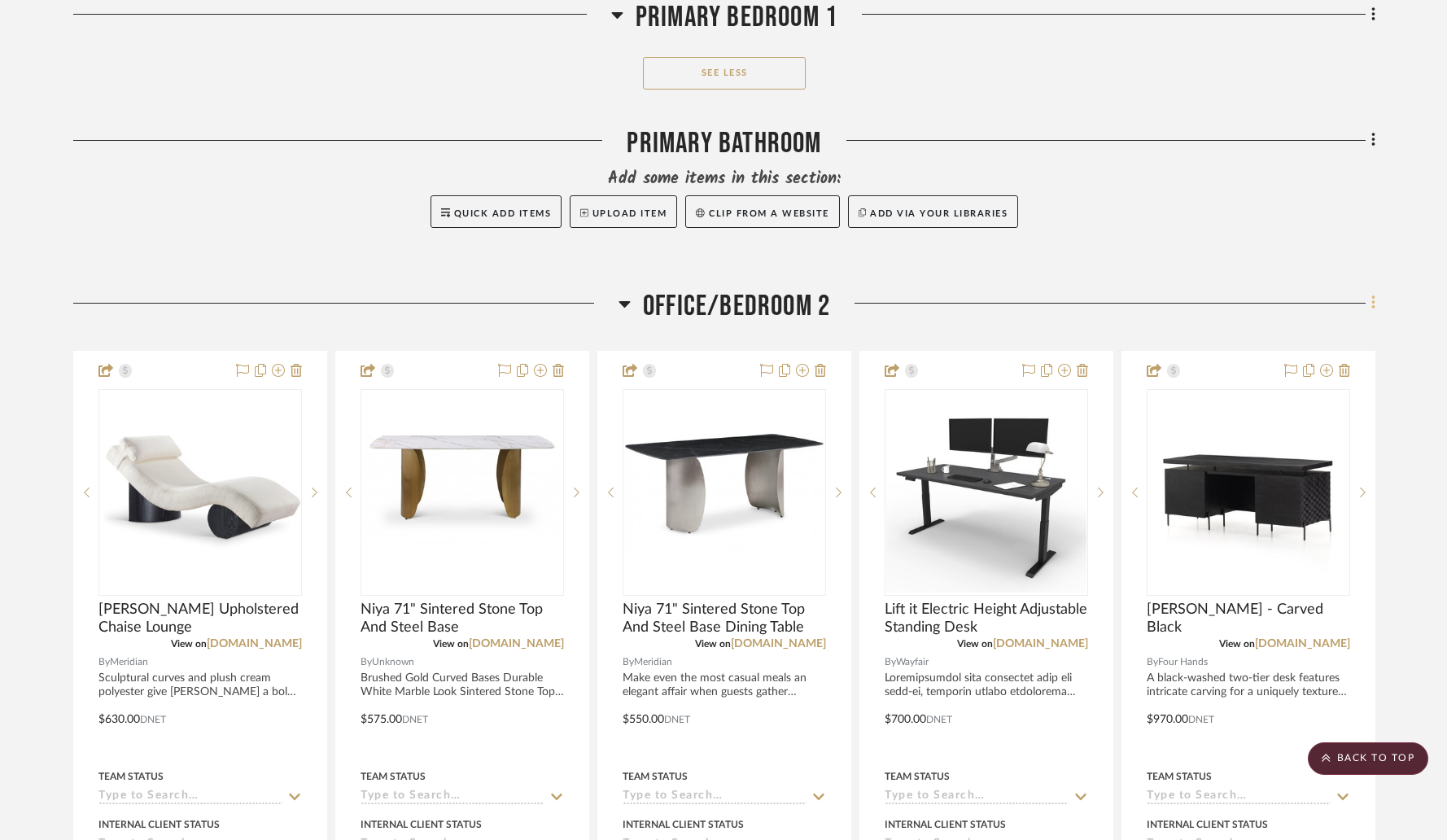
click at [1374, 303] on icon at bounding box center [1373, 303] width 5 height 18
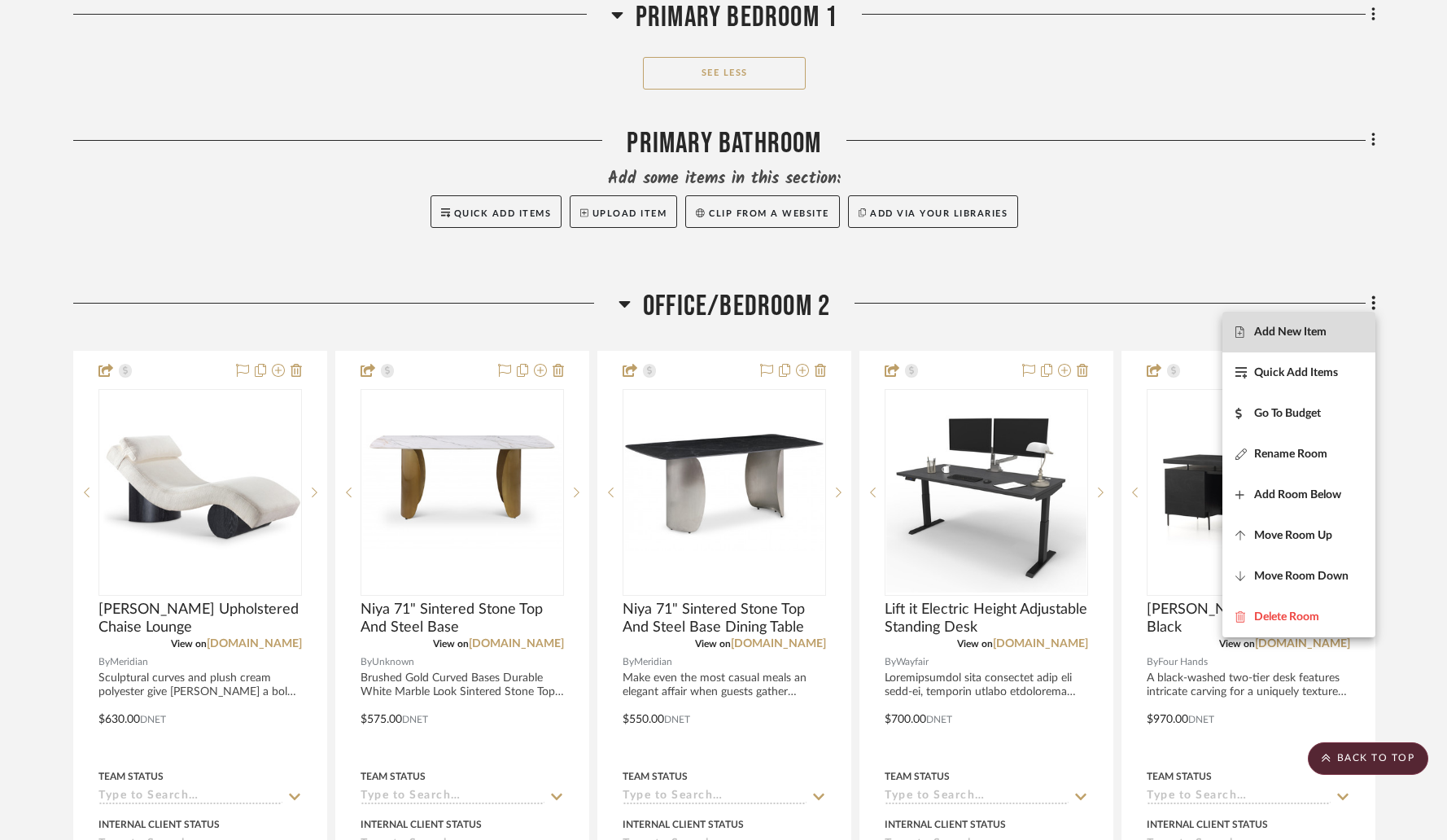
click at [1297, 328] on span "Add New Item" at bounding box center [1290, 332] width 73 height 14
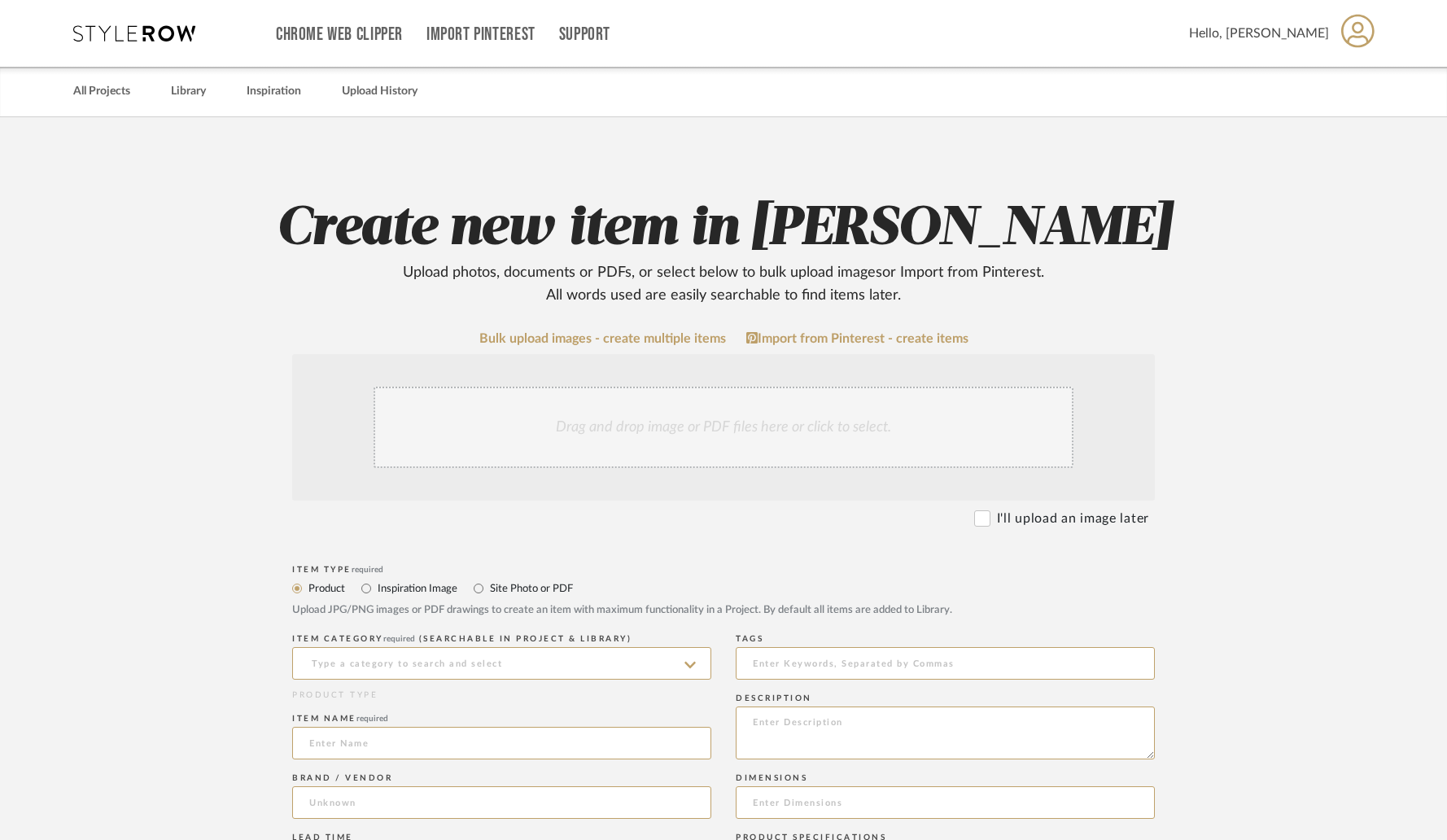
click at [641, 411] on div "Drag and drop image or PDF files here or click to select." at bounding box center [723, 427] width 700 height 81
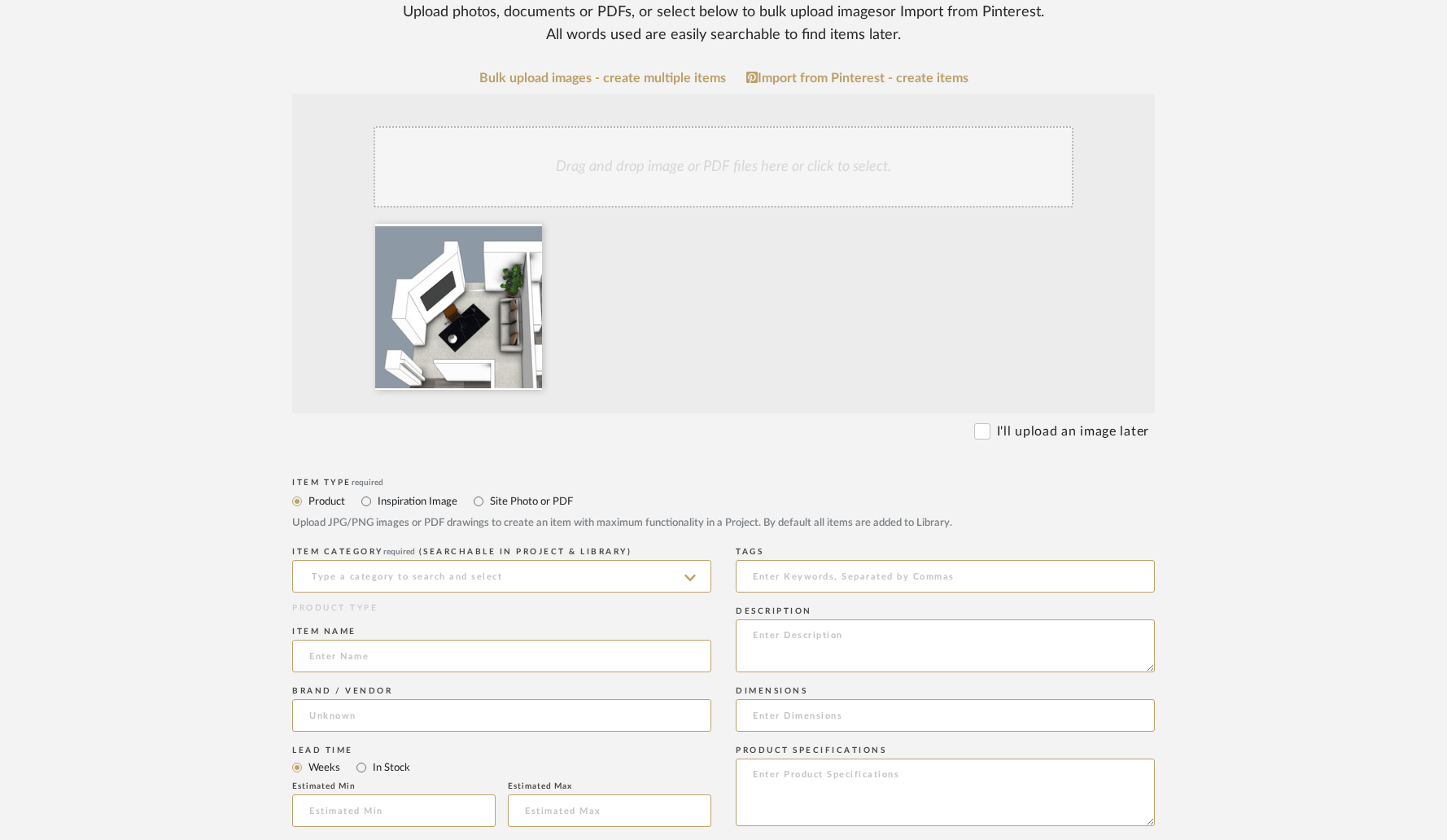
scroll to position [237, 0]
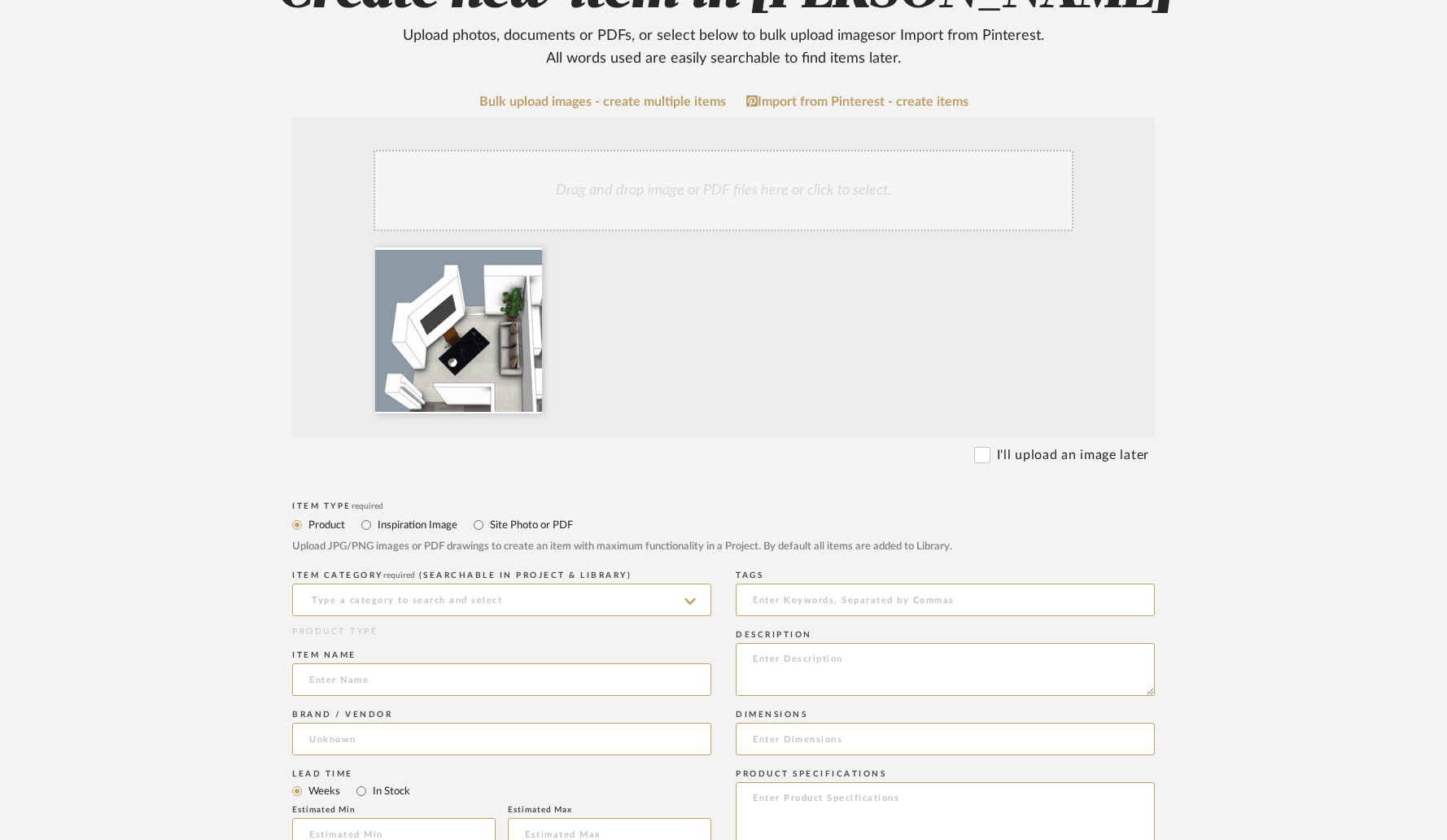
click at [533, 524] on label "Site Photo or PDF" at bounding box center [530, 525] width 84 height 18
click at [489, 524] on input "Site Photo or PDF" at bounding box center [478, 525] width 19 height 19
radio input "true"
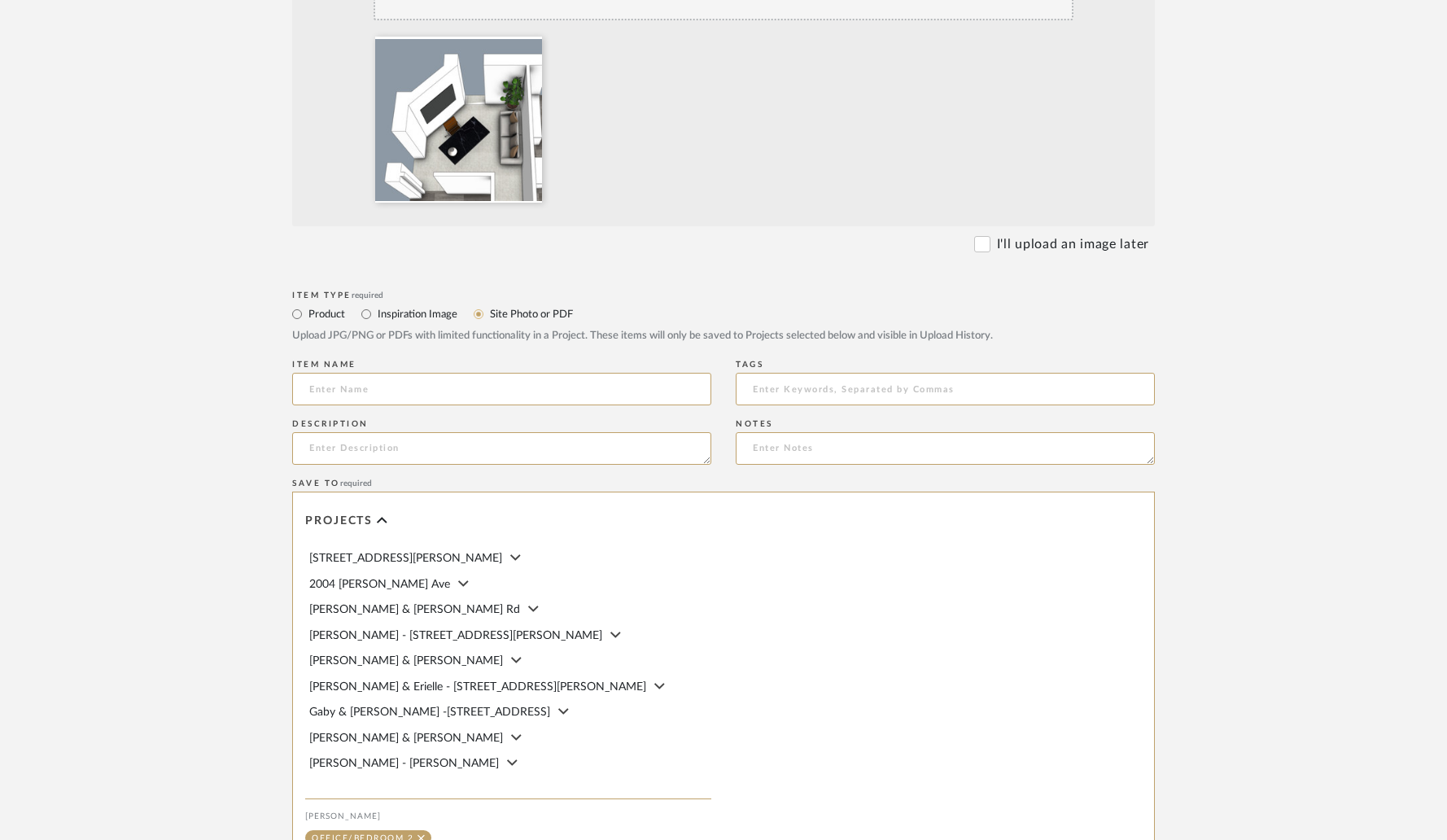
scroll to position [667, 0]
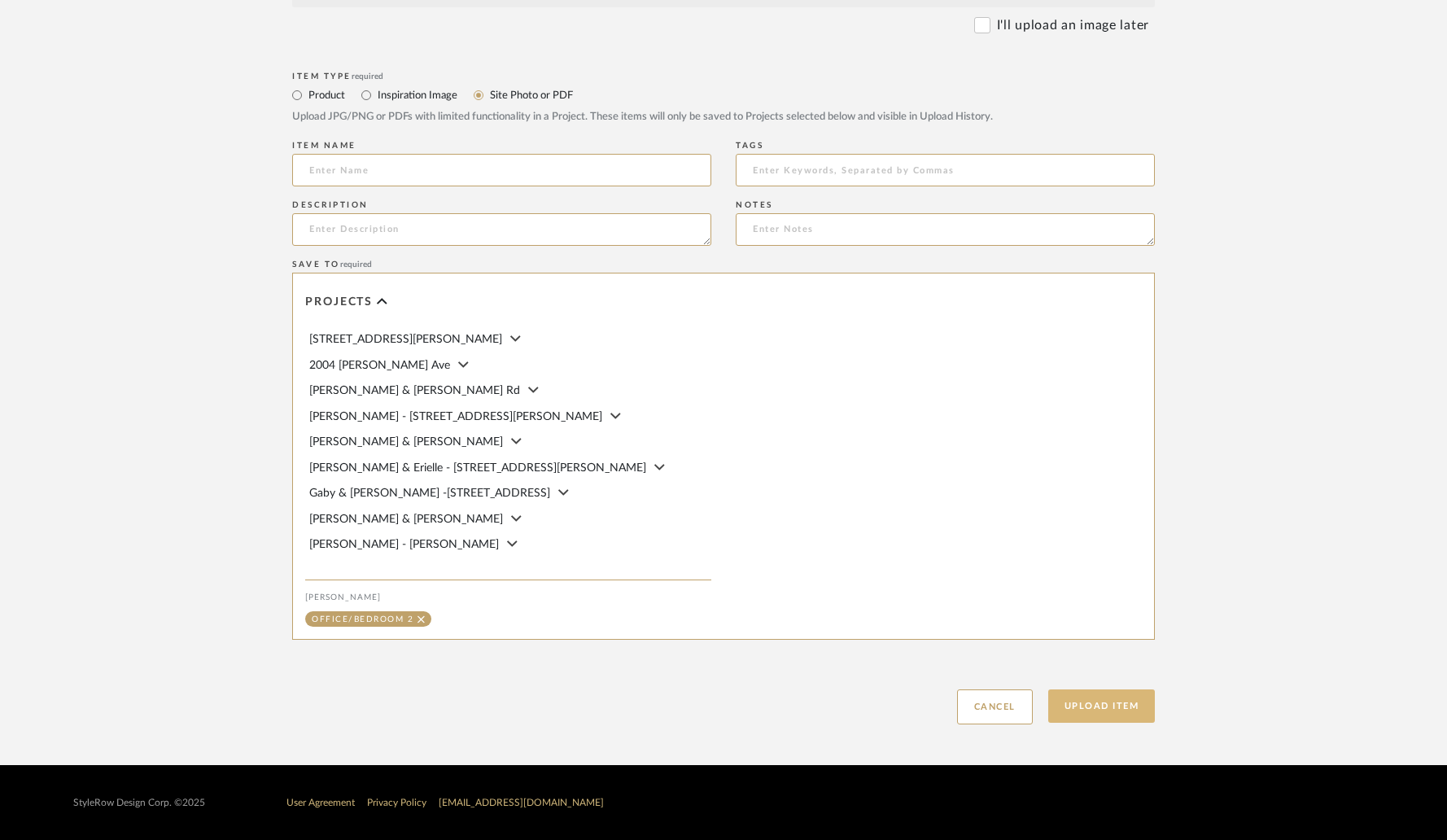
drag, startPoint x: 1136, startPoint y: 701, endPoint x: 1151, endPoint y: 694, distance: 16.6
click at [1136, 701] on button "Upload Item" at bounding box center [1101, 705] width 107 height 33
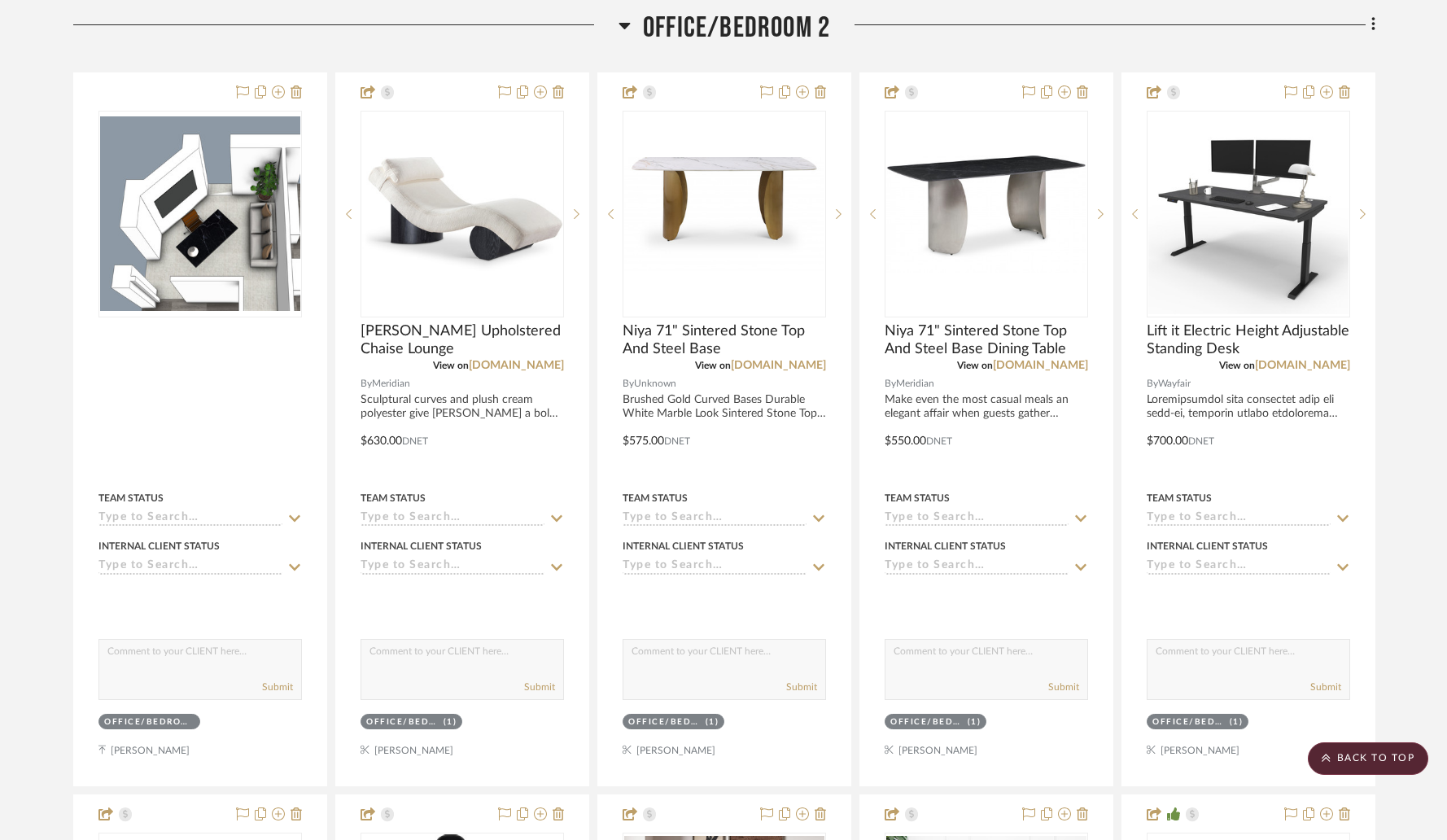
scroll to position [5834, 0]
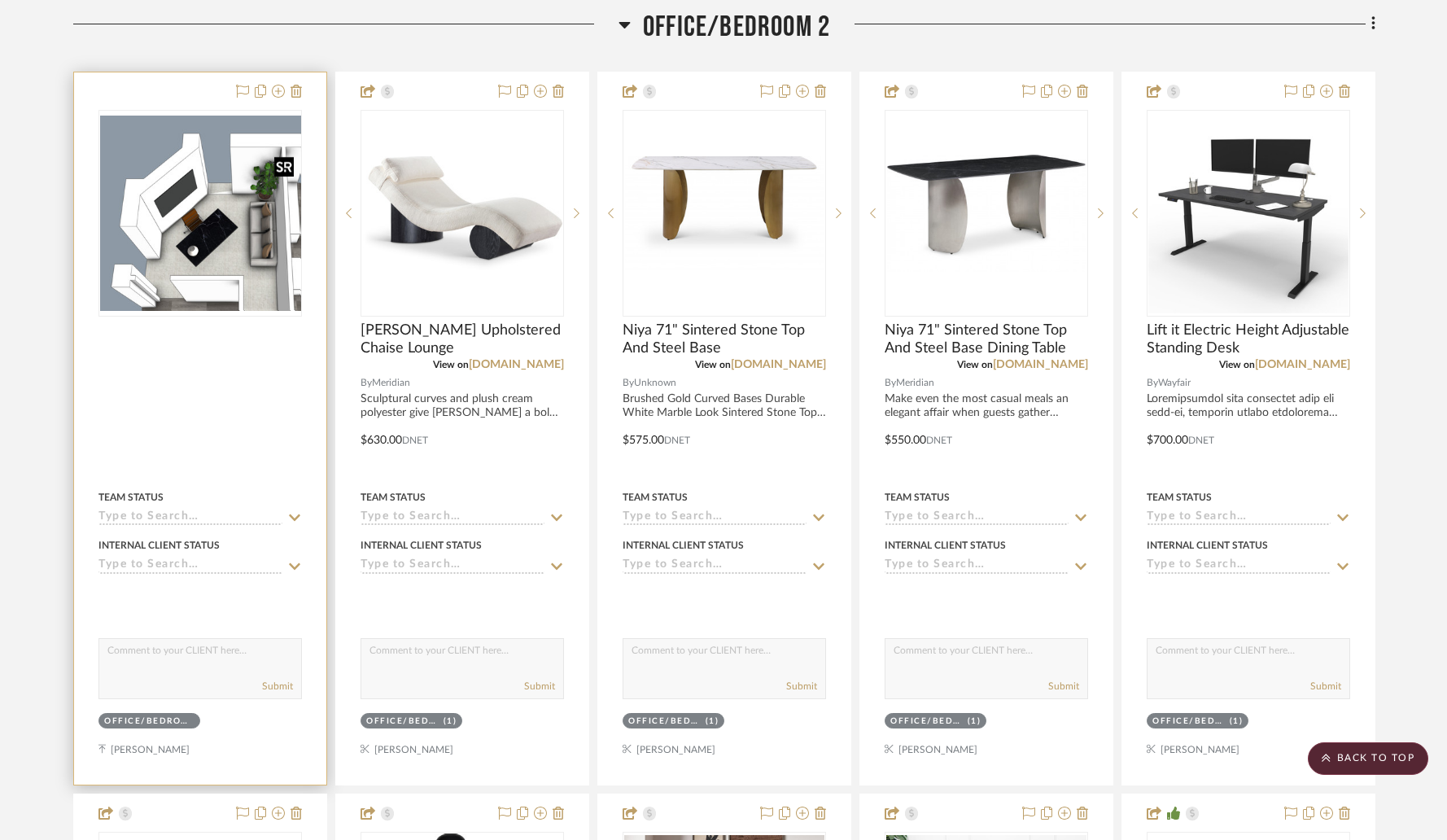
click at [181, 239] on img "0" at bounding box center [200, 213] width 201 height 195
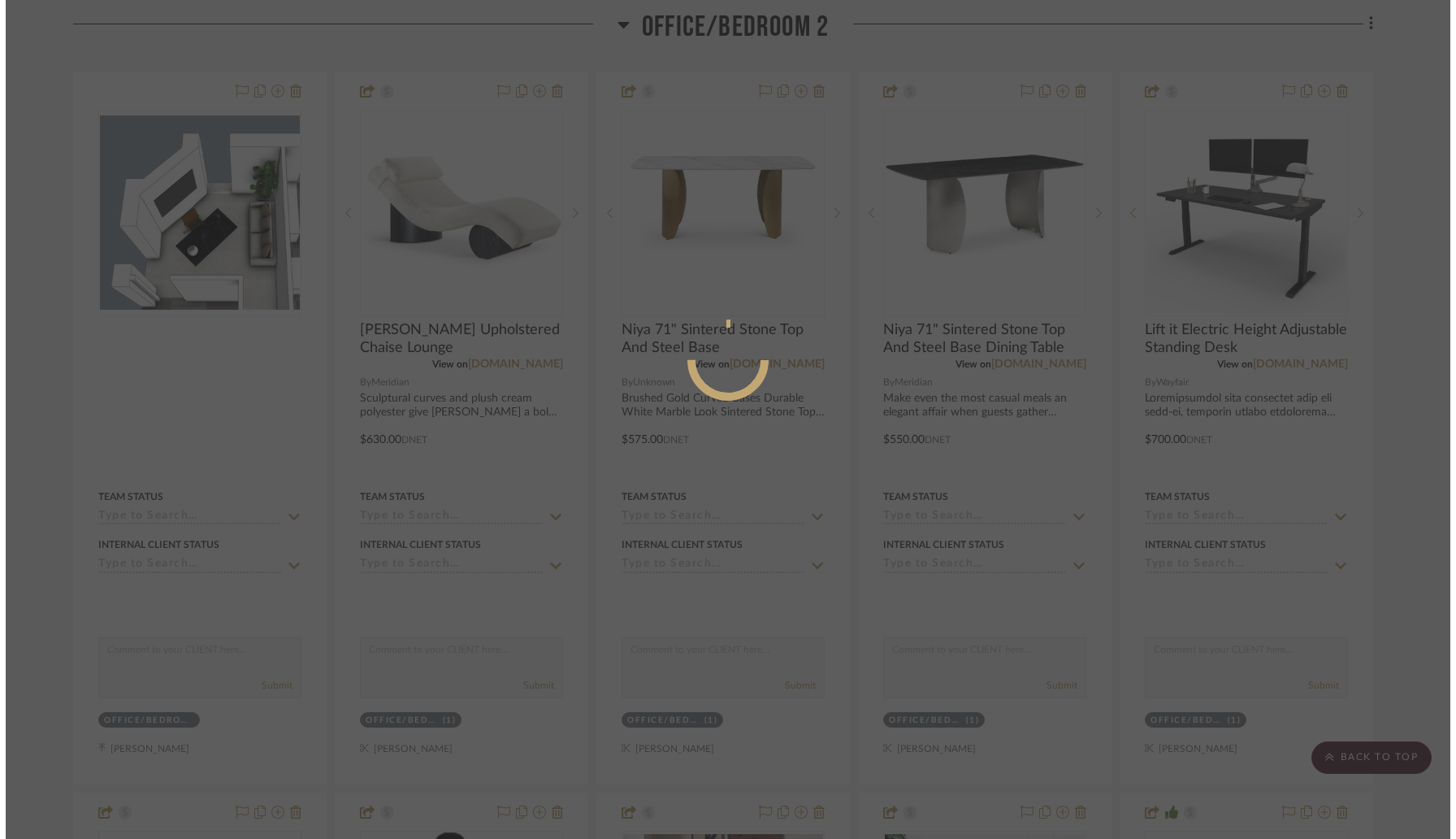
scroll to position [0, 0]
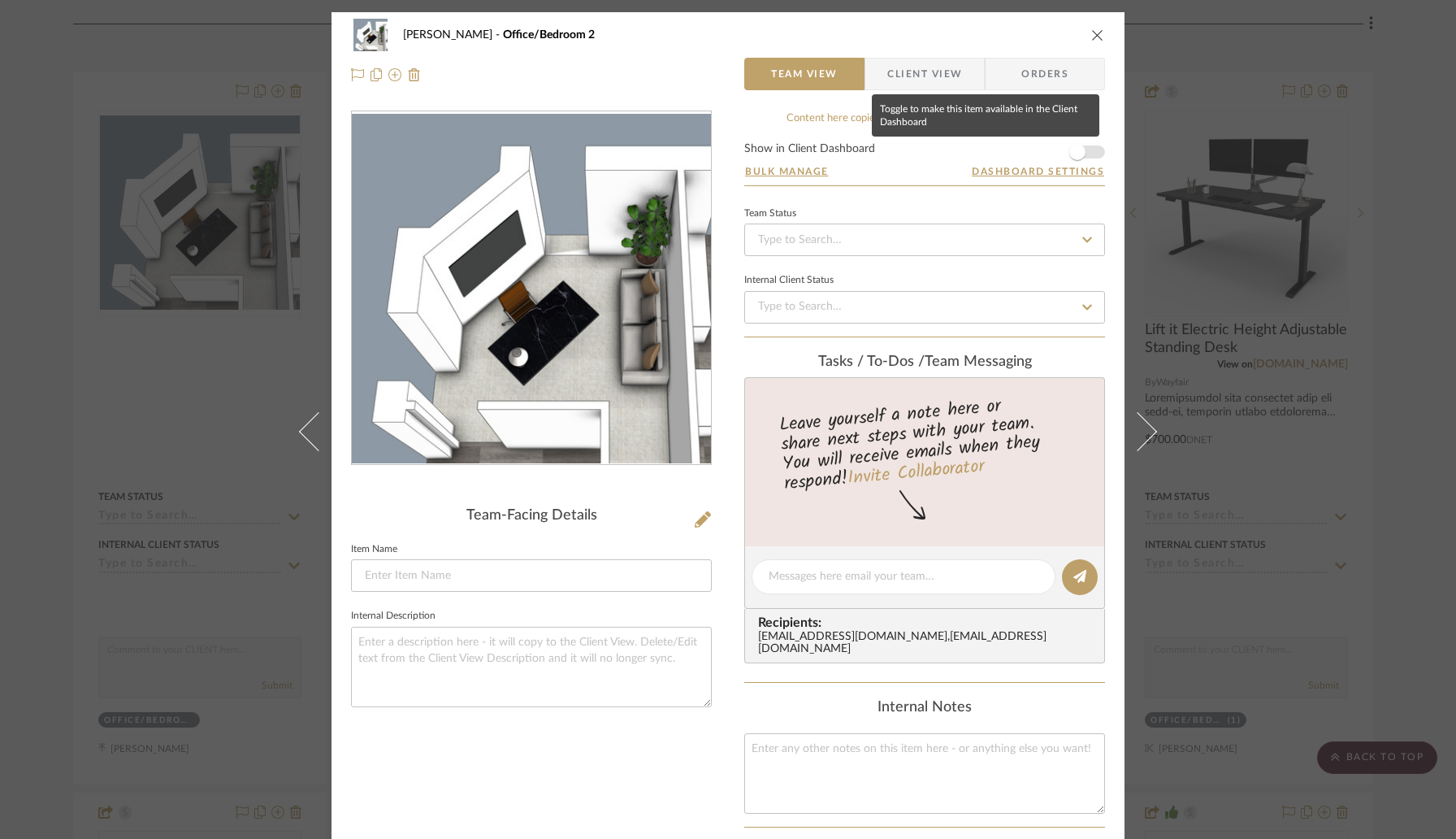
drag, startPoint x: 1086, startPoint y: 150, endPoint x: 1090, endPoint y: 102, distance: 48.2
click at [1086, 148] on span "button" at bounding box center [1077, 152] width 36 height 36
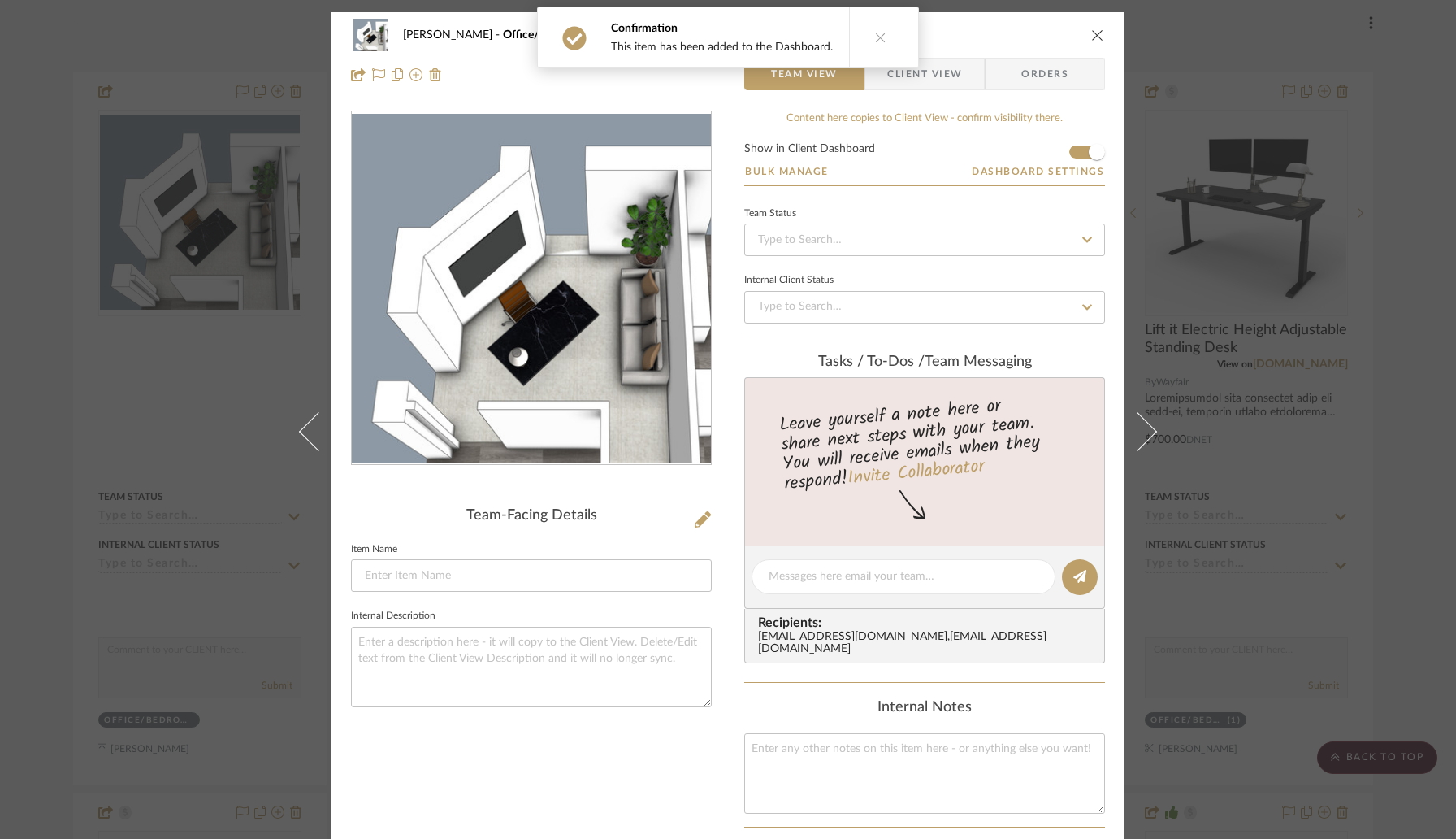
click at [1094, 37] on icon "close" at bounding box center [1097, 34] width 13 height 13
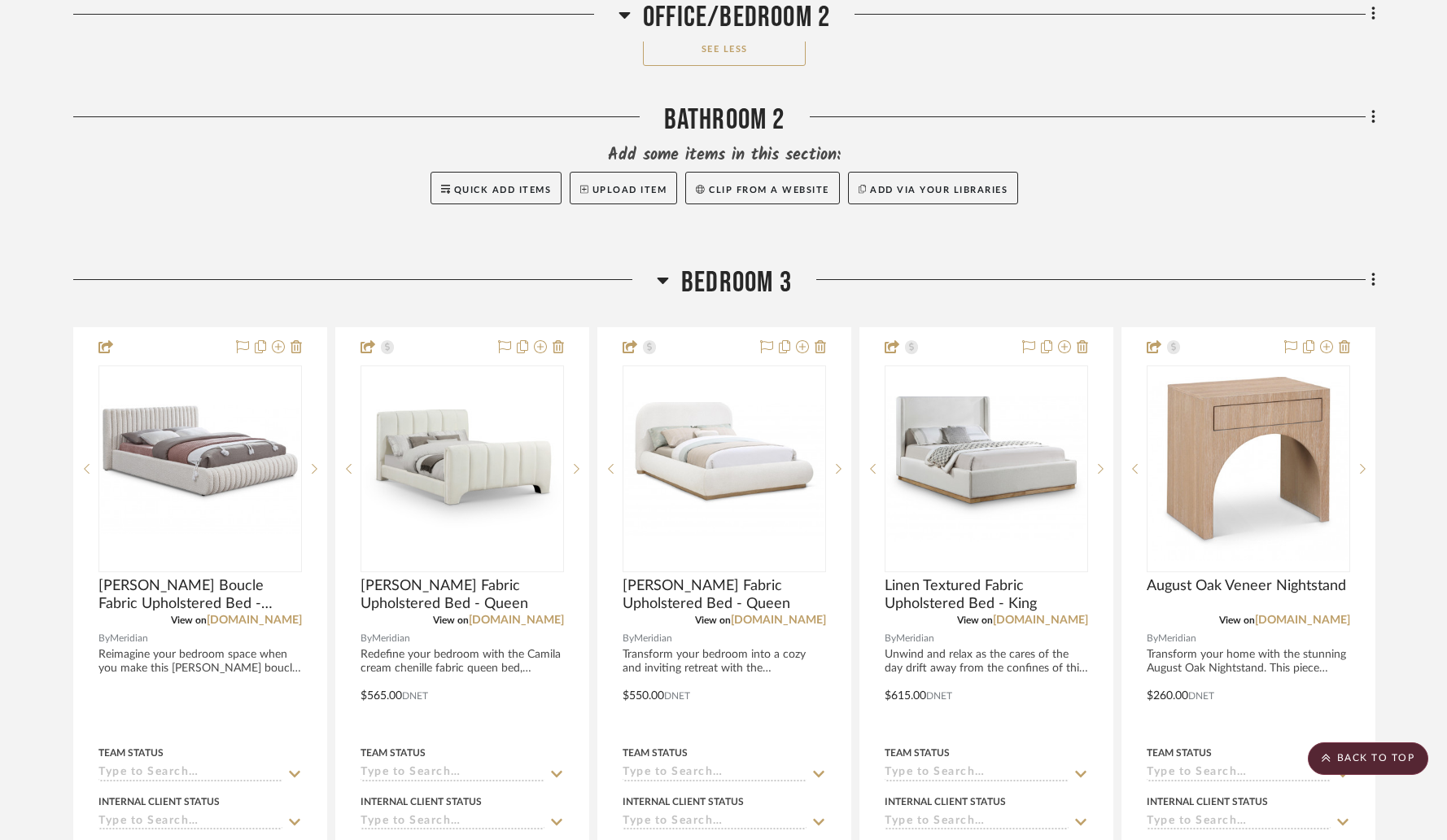
scroll to position [8202, 0]
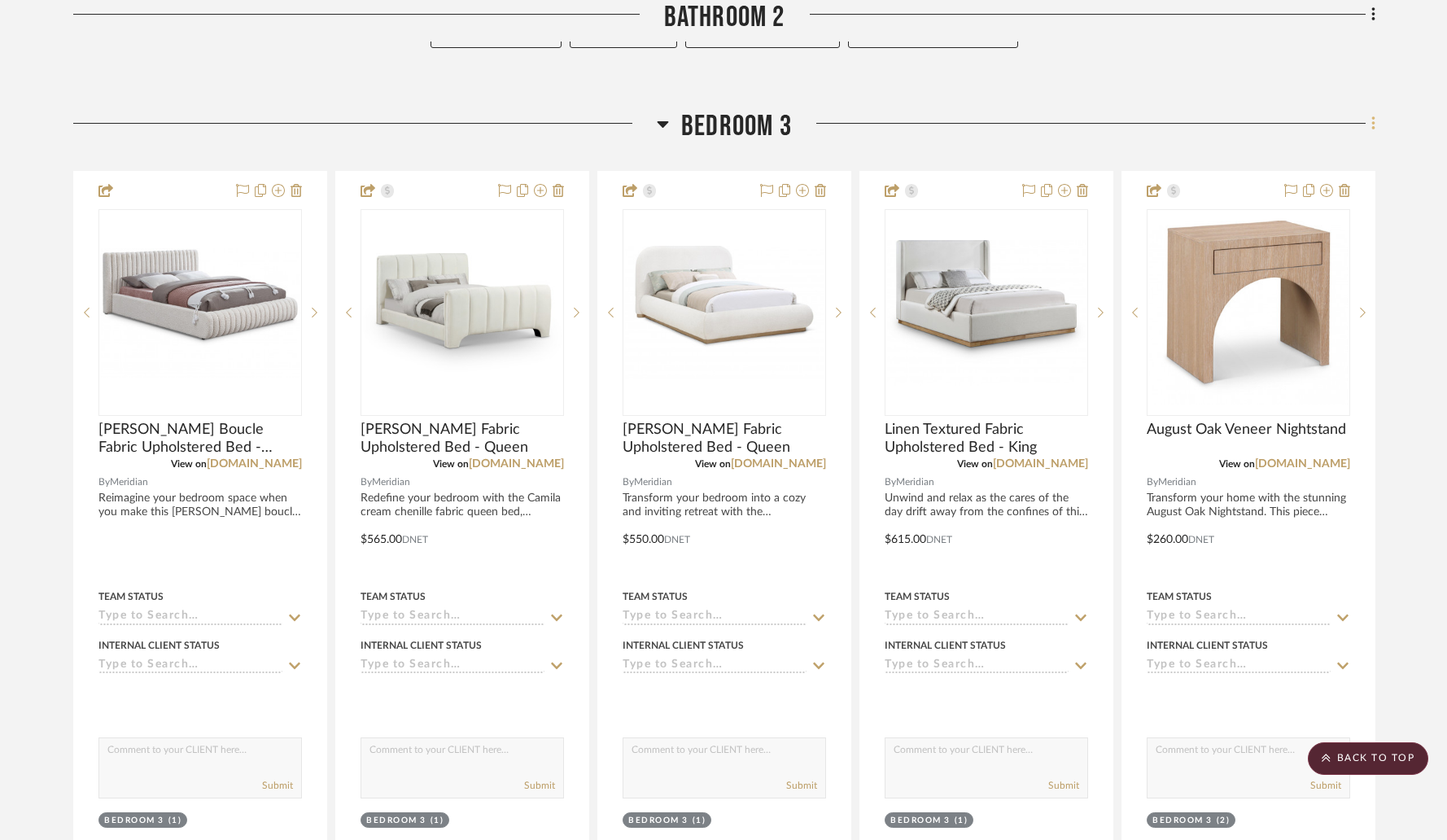
click at [1374, 120] on icon at bounding box center [1373, 124] width 5 height 18
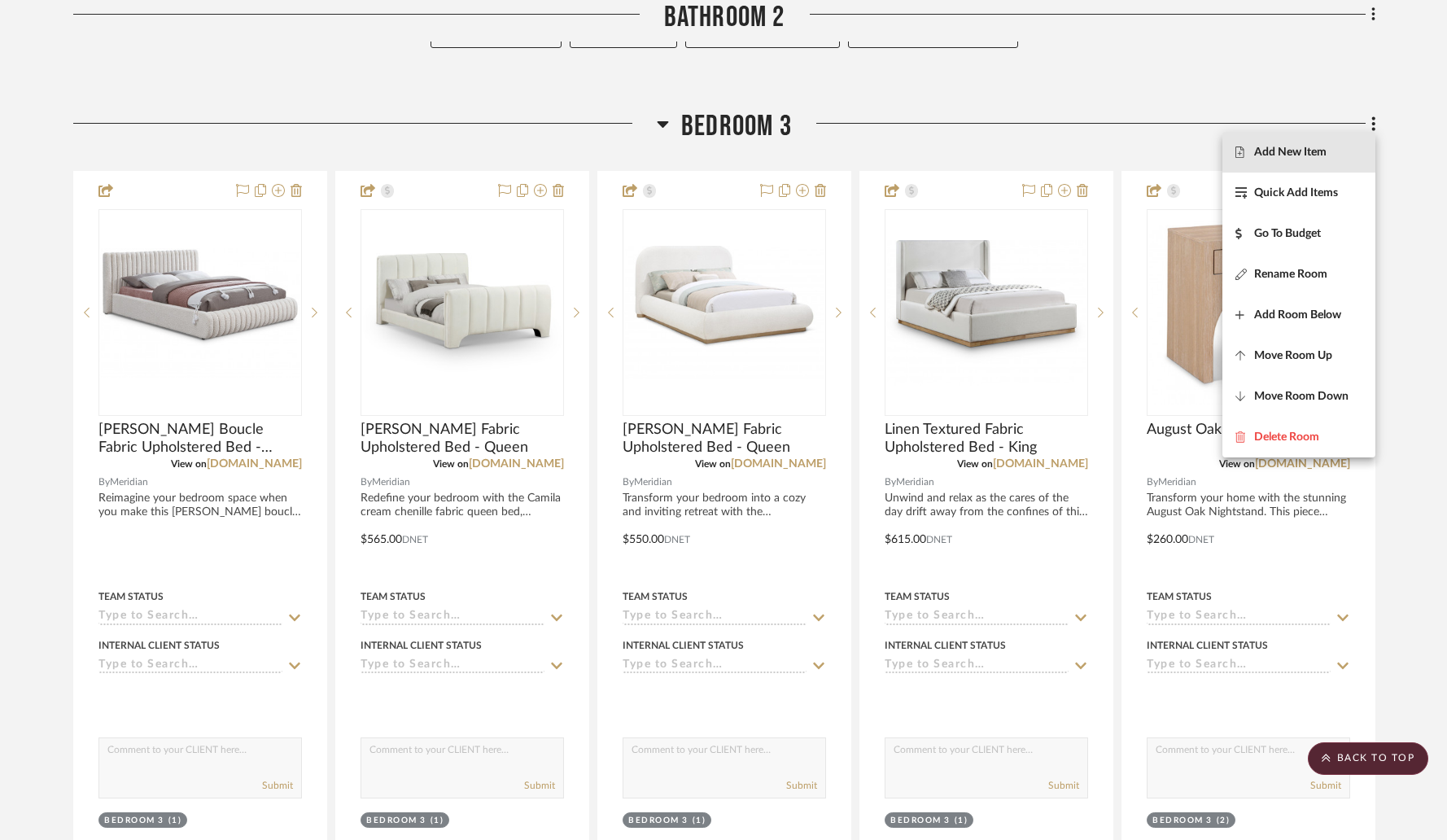
drag, startPoint x: 1282, startPoint y: 163, endPoint x: 1195, endPoint y: 120, distance: 97.0
click at [1280, 163] on button "Add New Item" at bounding box center [1299, 152] width 153 height 41
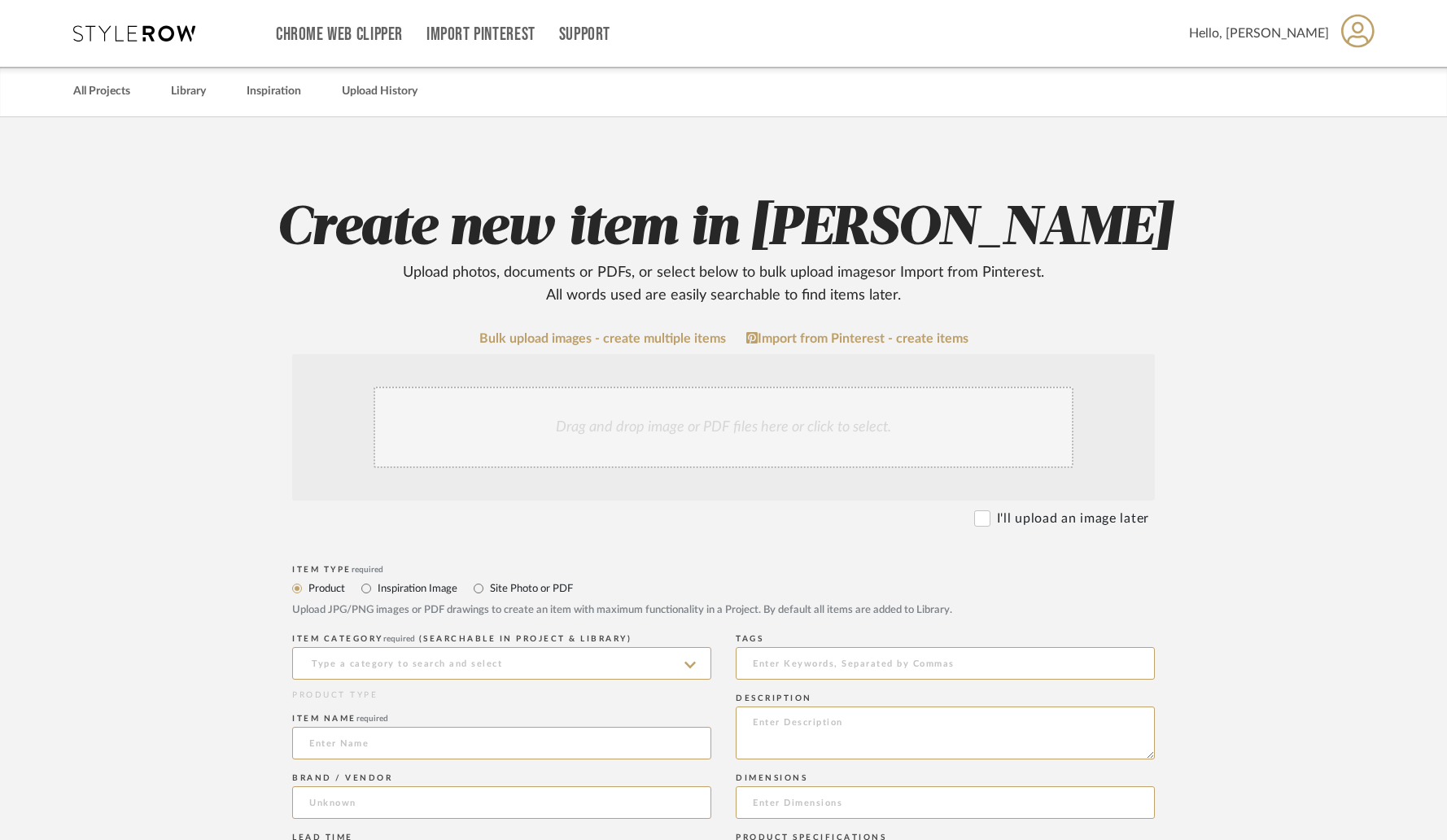
click at [545, 594] on label "Site Photo or PDF" at bounding box center [530, 588] width 84 height 18
click at [489, 594] on input "Site Photo or PDF" at bounding box center [478, 588] width 19 height 19
radio input "true"
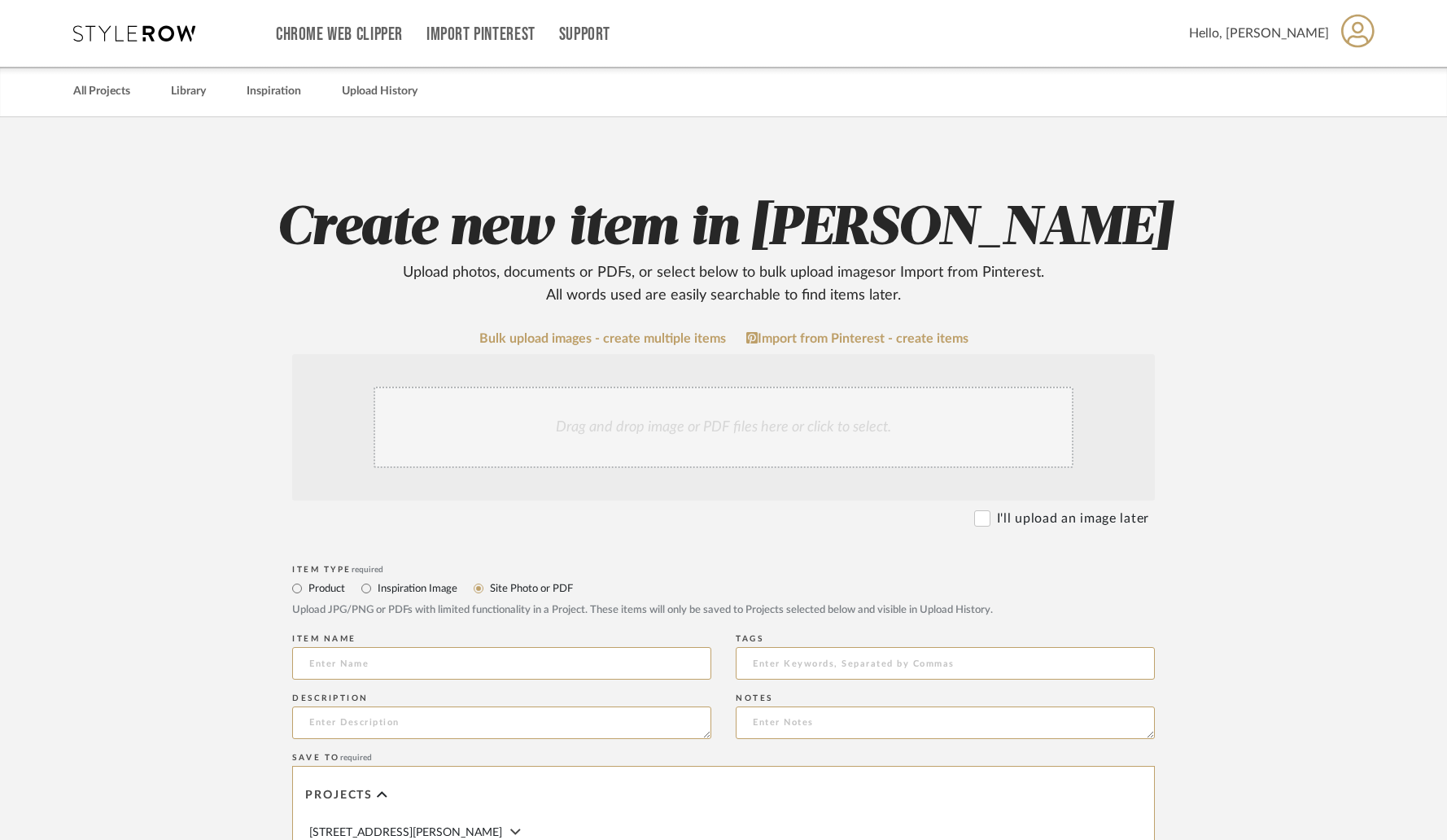
click at [546, 585] on label "Site Photo or PDF" at bounding box center [530, 588] width 84 height 18
click at [489, 585] on input "Site Photo or PDF" at bounding box center [478, 588] width 19 height 19
click at [583, 444] on div "Drag and drop image or PDF files here or click to select." at bounding box center [723, 427] width 700 height 81
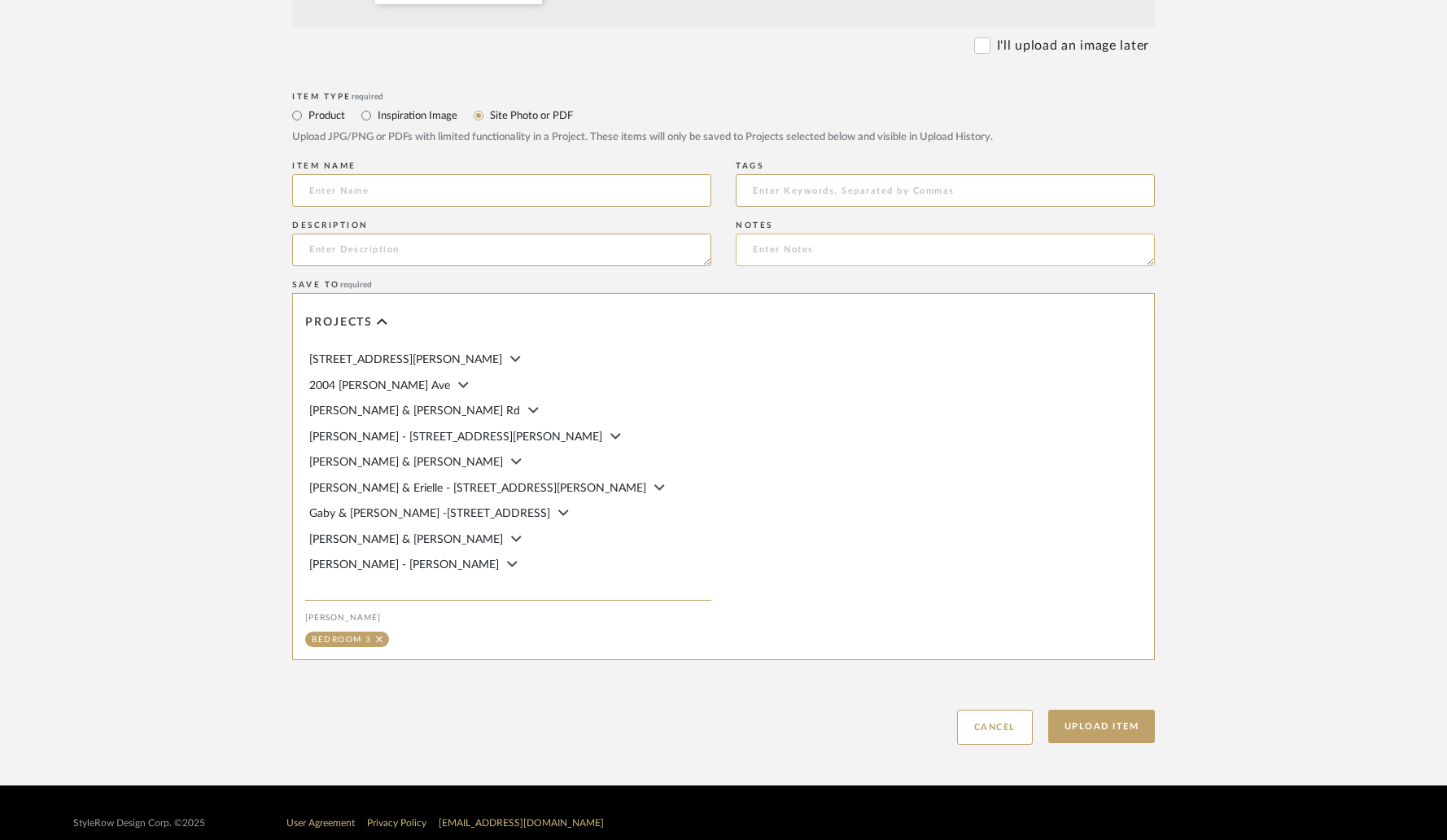
scroll to position [667, 0]
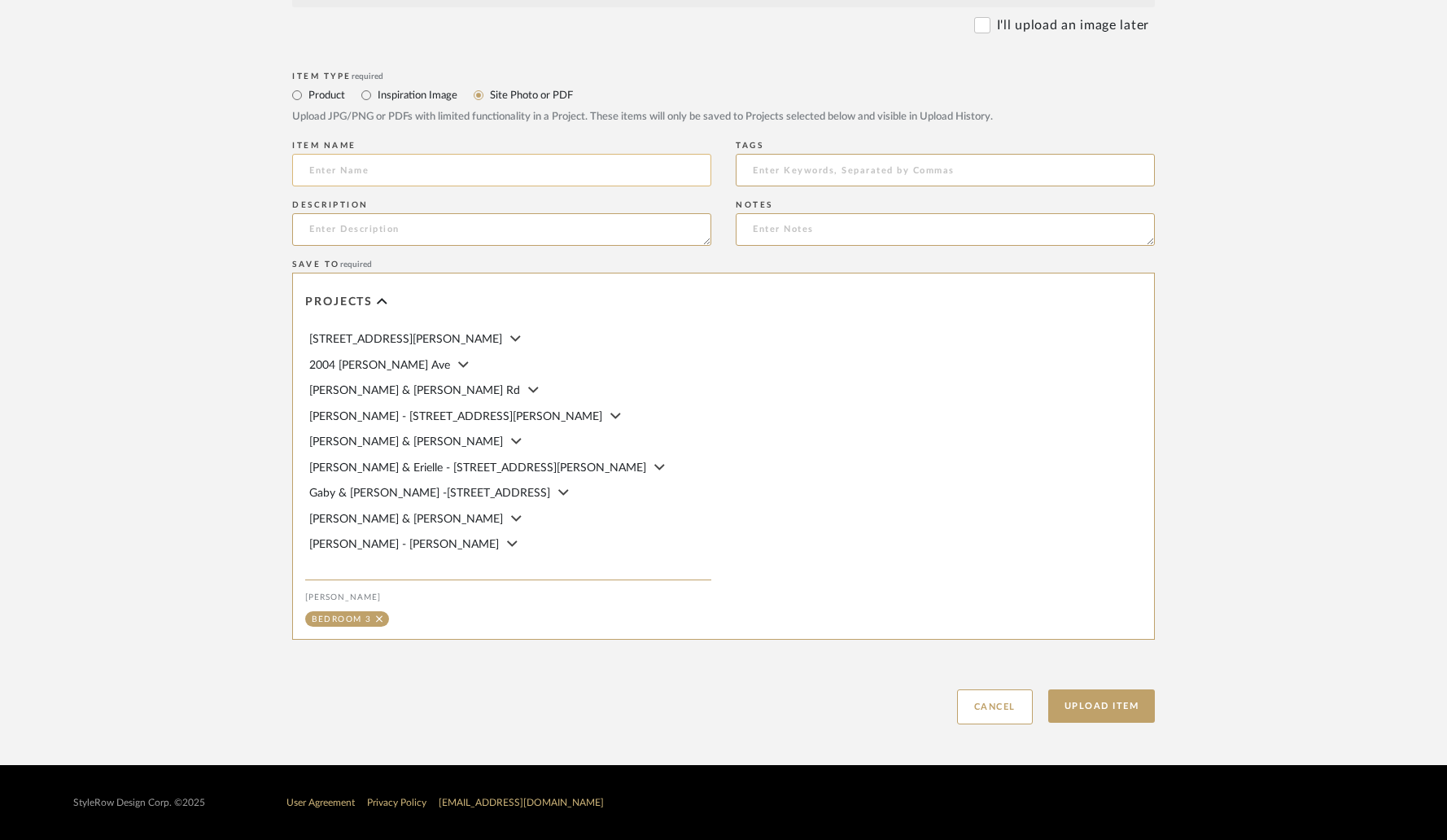
click at [385, 180] on input at bounding box center [501, 170] width 419 height 33
type input "Bedroom 3 Layout"
click at [1095, 715] on button "Upload Item" at bounding box center [1101, 705] width 107 height 33
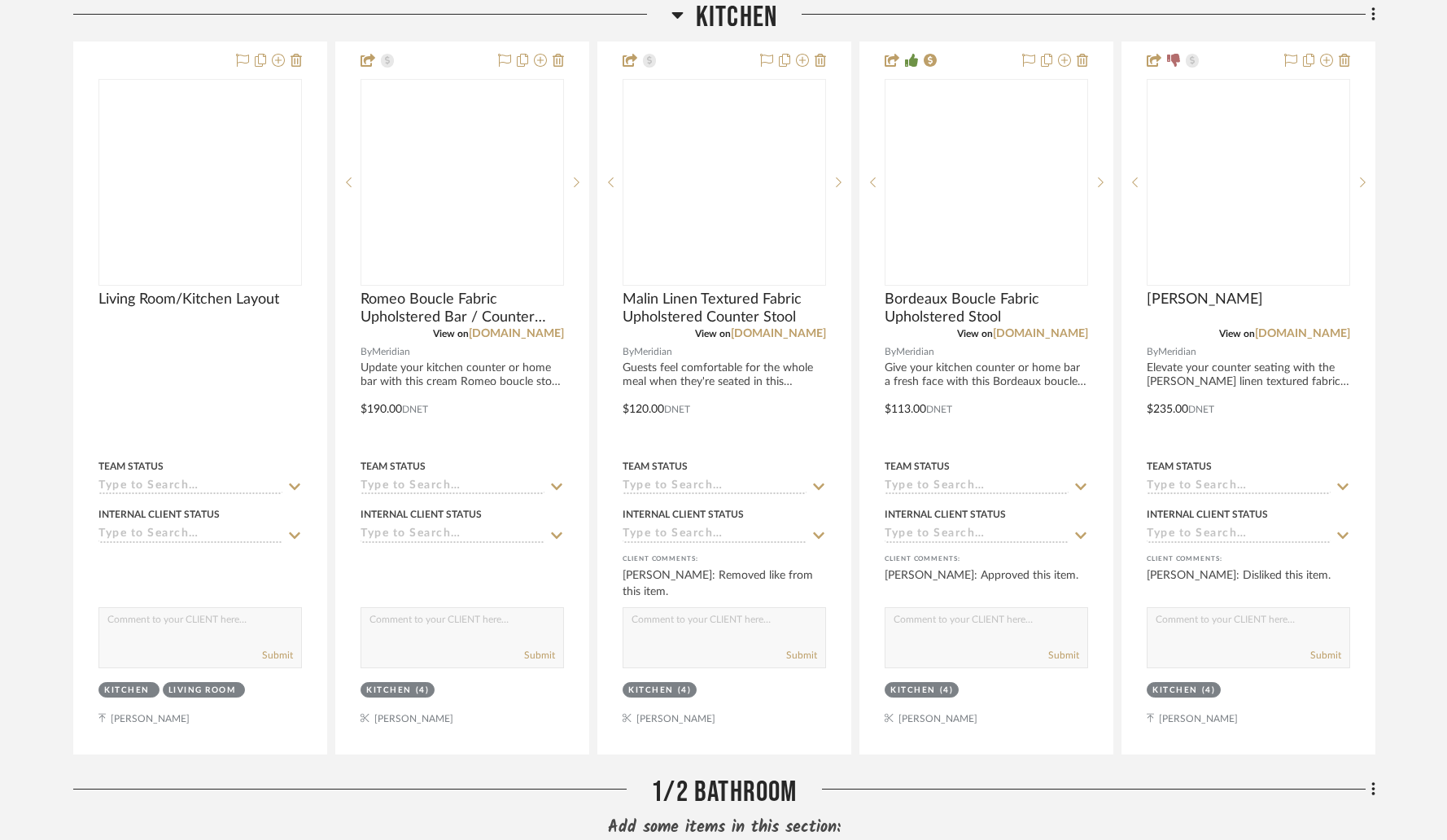
scroll to position [6855, 0]
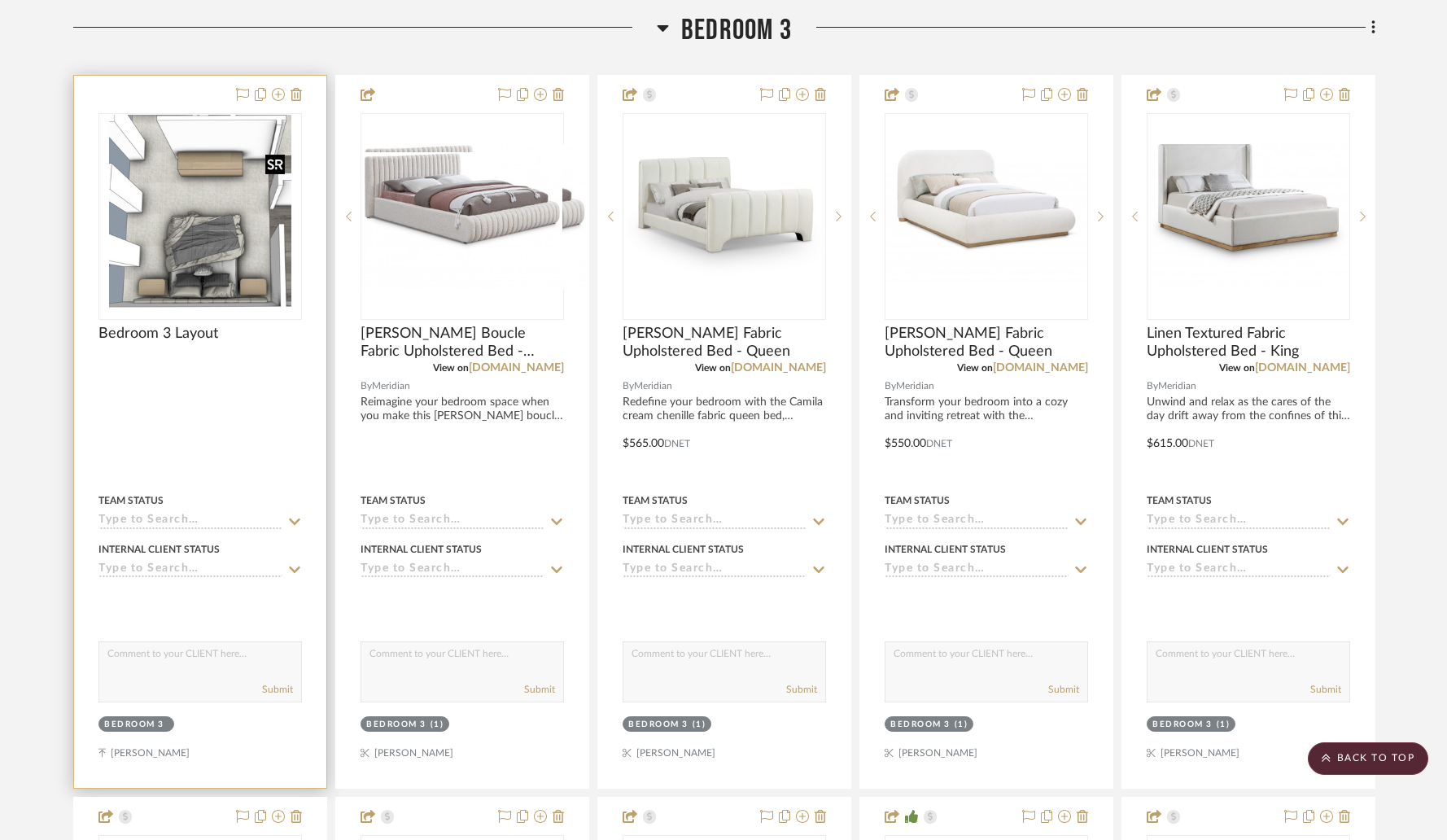
click at [0, 0] on img at bounding box center [0, 0] width 0 height 0
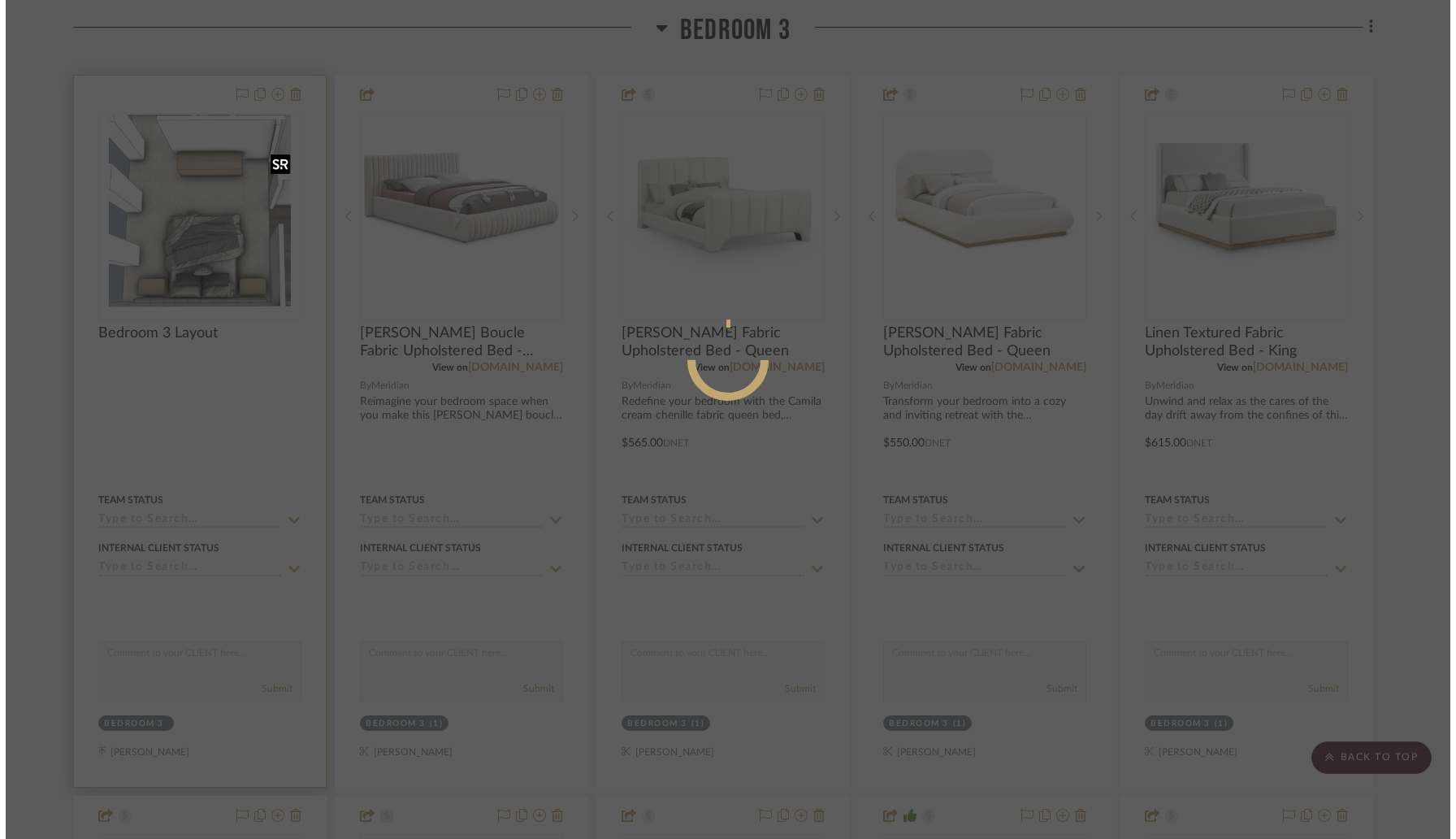
scroll to position [0, 0]
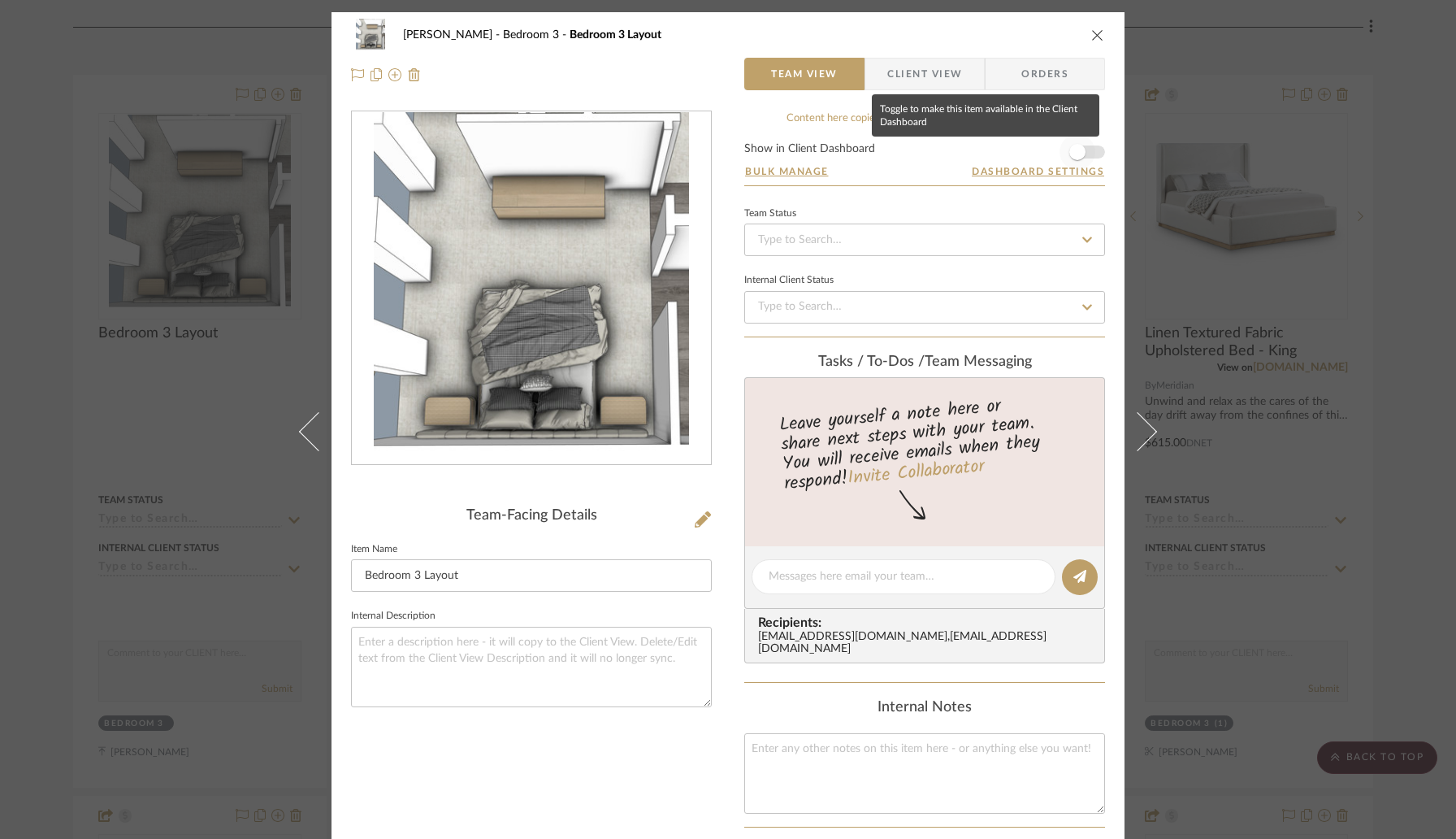
click at [1080, 153] on span "button" at bounding box center [1077, 152] width 36 height 36
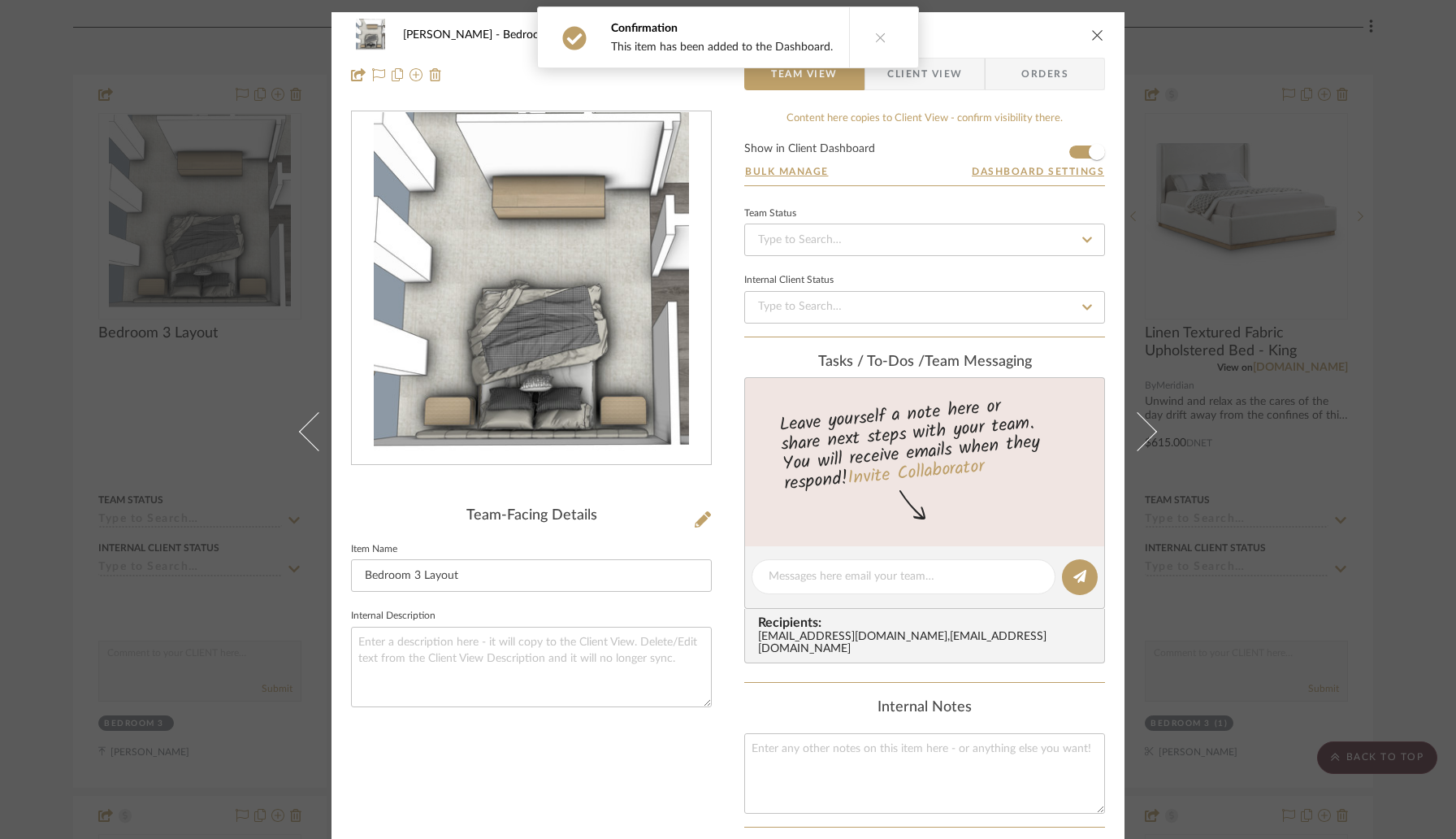
click at [1093, 39] on icon "close" at bounding box center [1097, 34] width 13 height 13
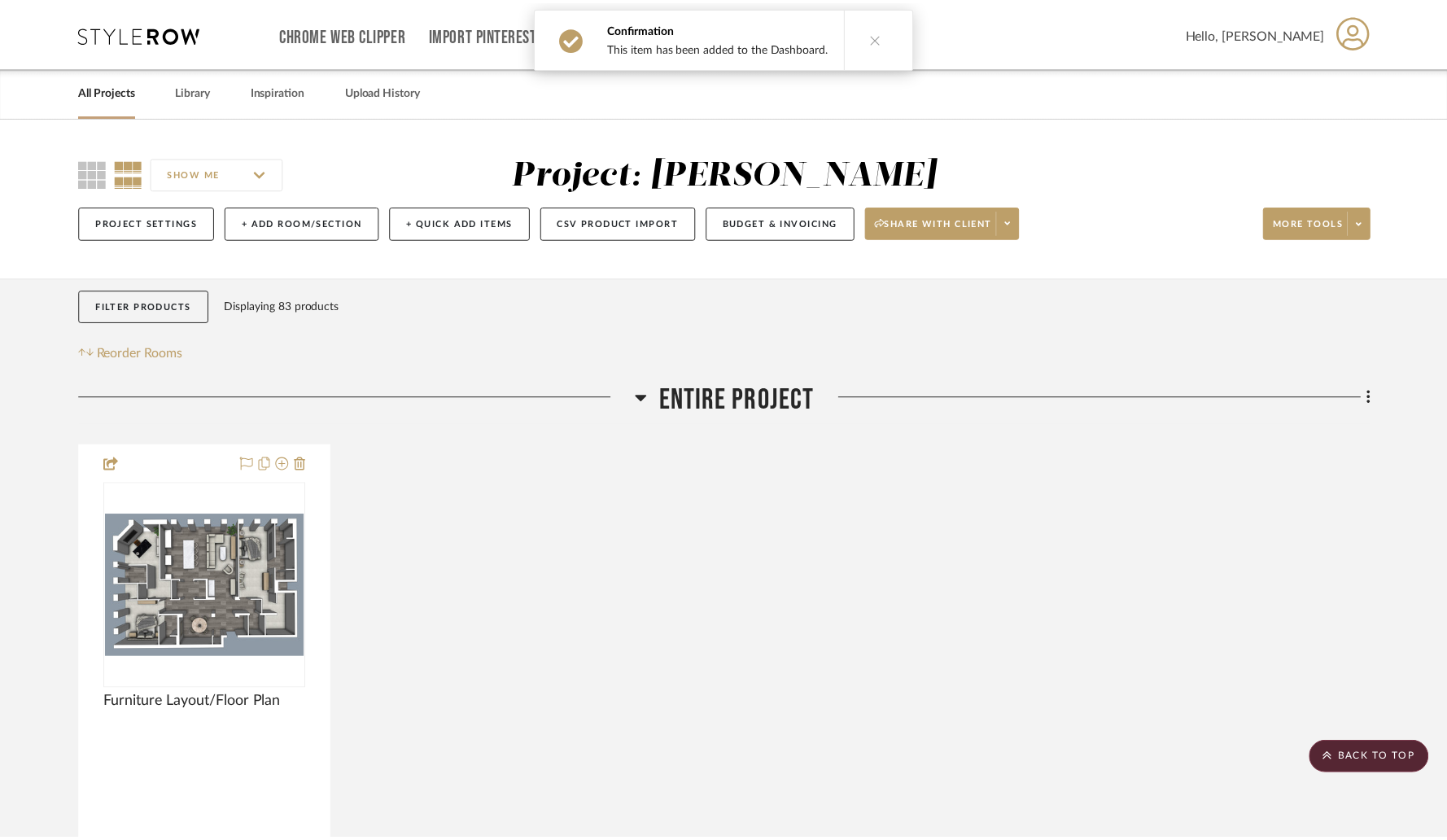
scroll to position [6855, 0]
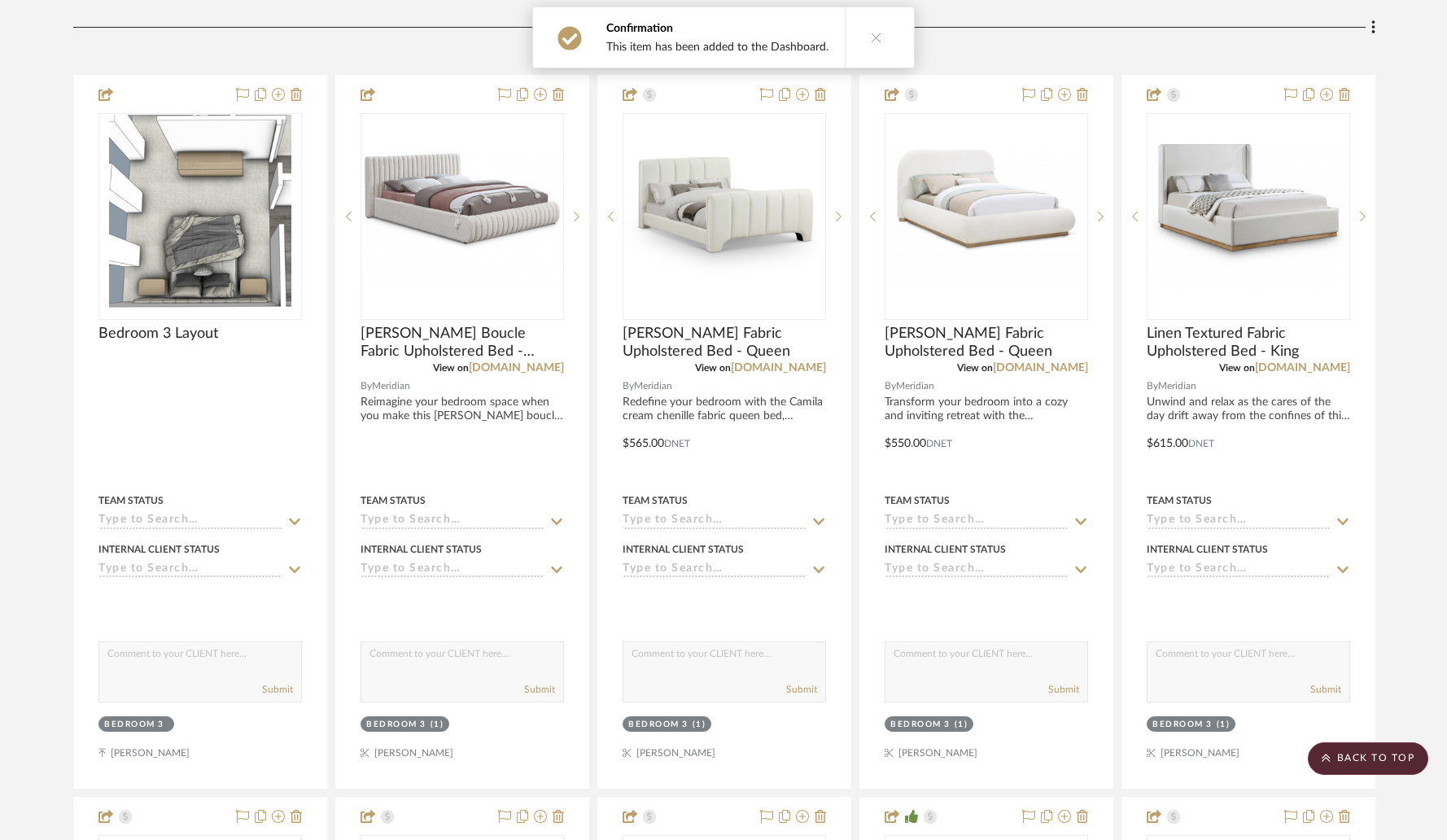
click at [876, 38] on button at bounding box center [876, 38] width 63 height 60
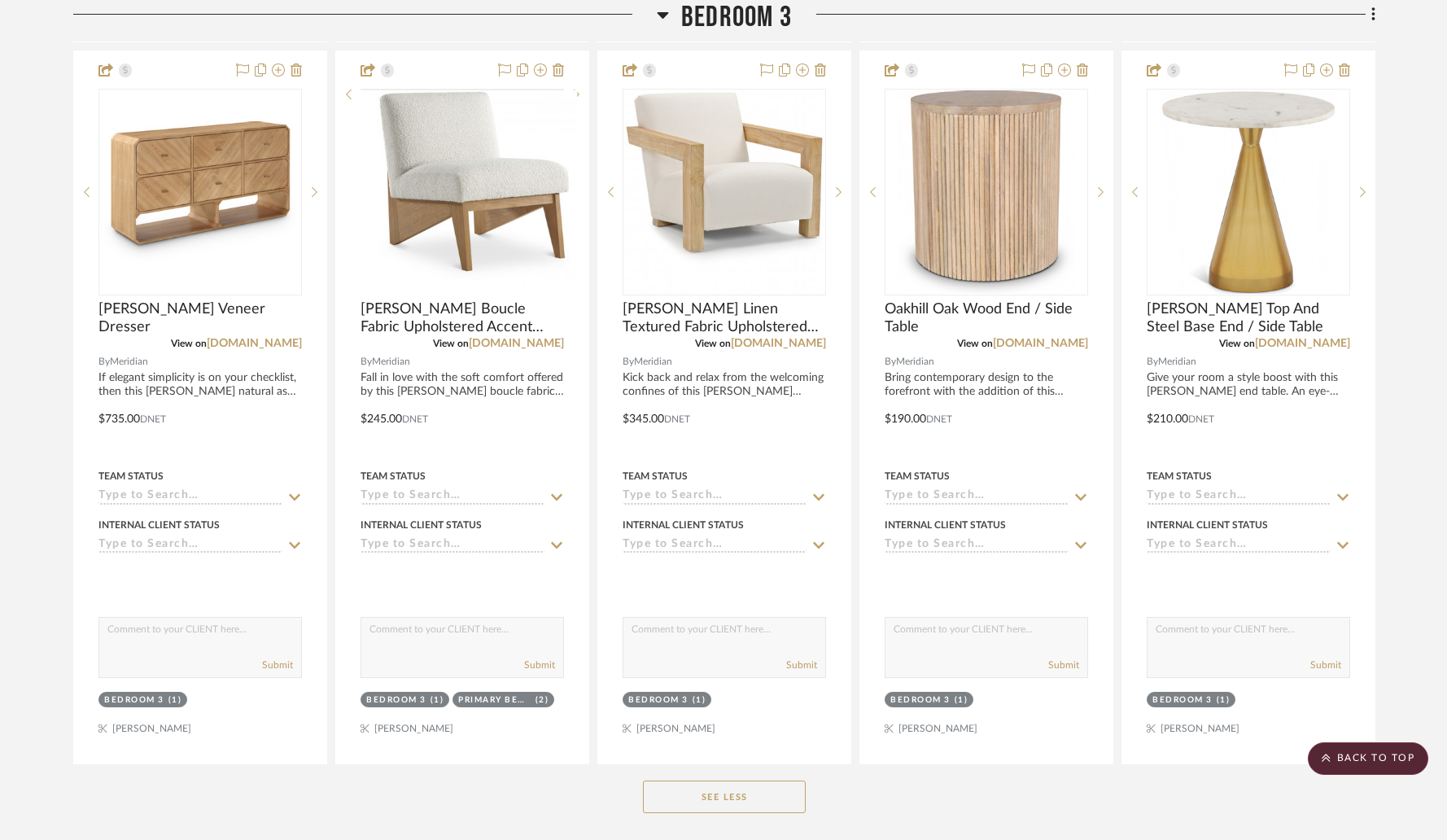
scroll to position [8213, 0]
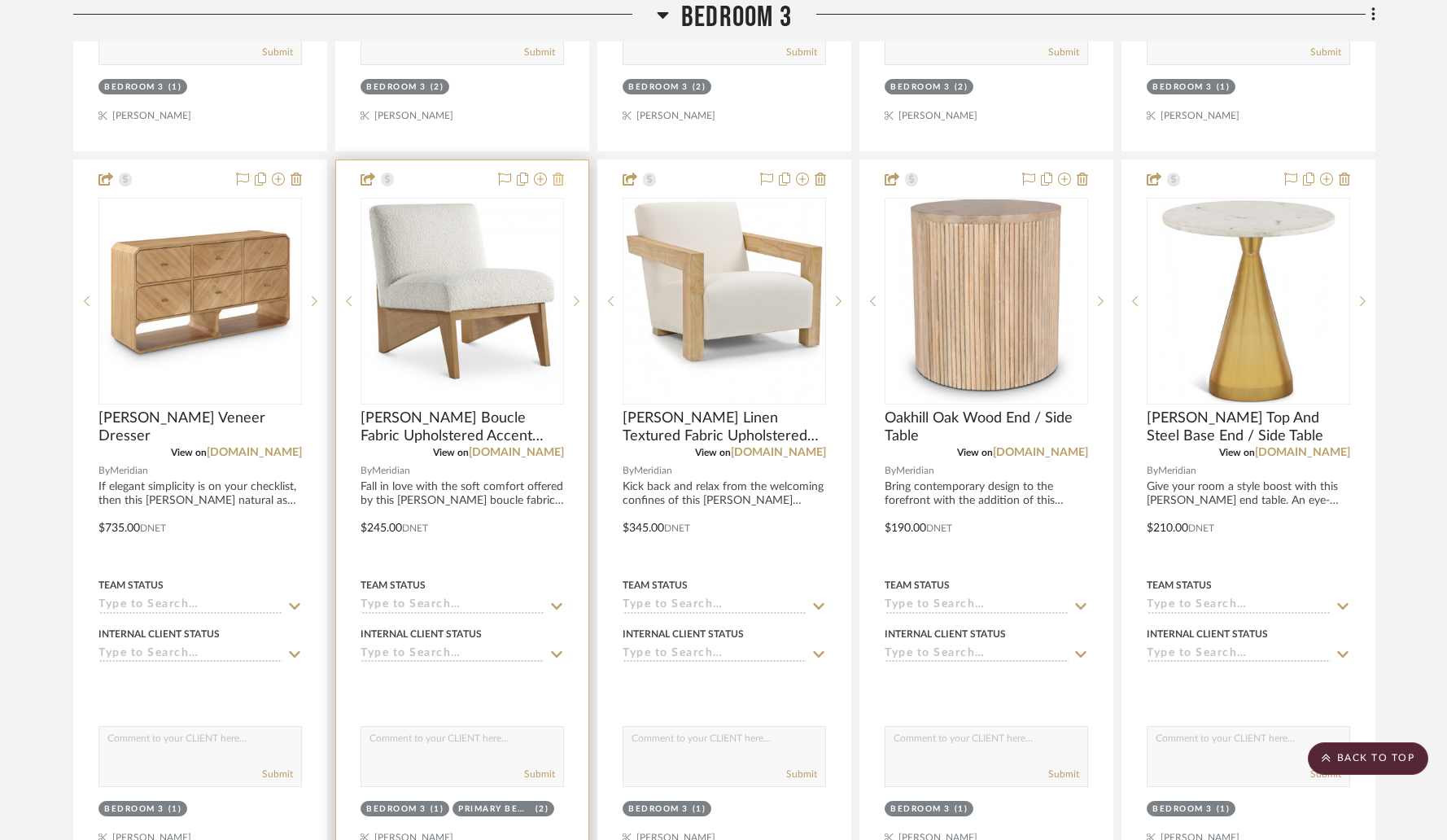
click at [559, 177] on icon at bounding box center [558, 178] width 12 height 13
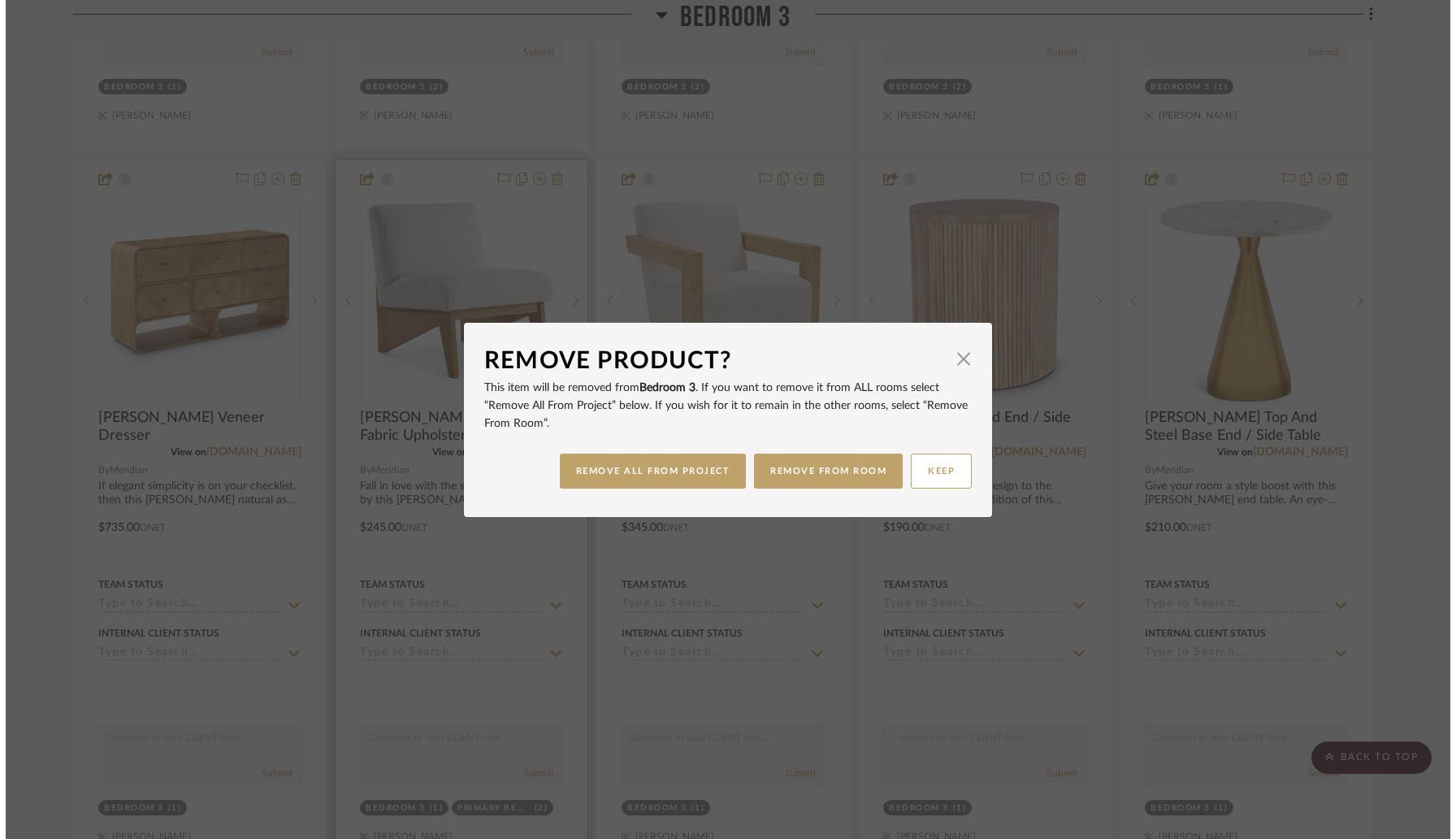
scroll to position [0, 0]
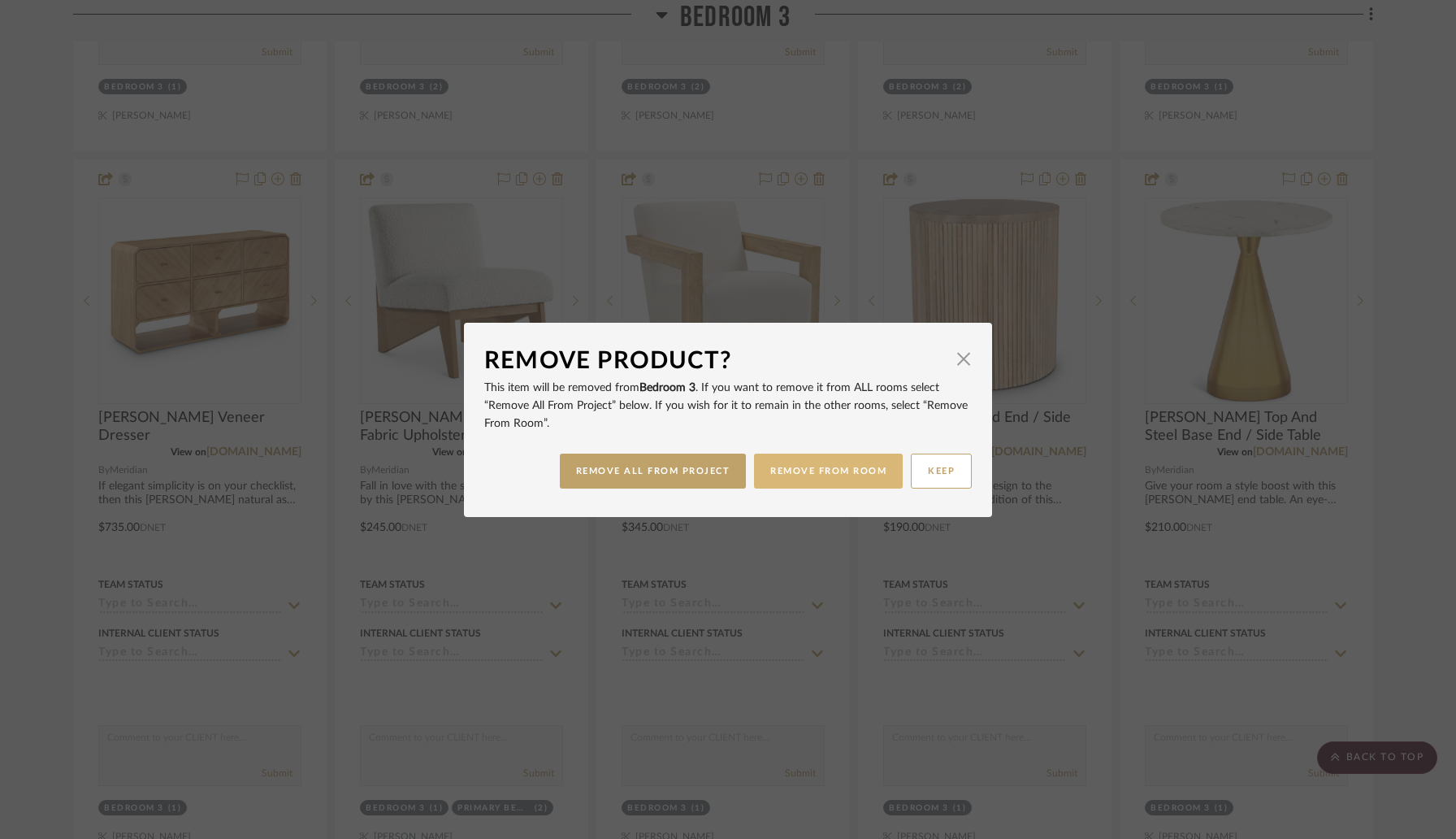
click at [814, 477] on button "REMOVE FROM ROOM" at bounding box center [828, 471] width 149 height 35
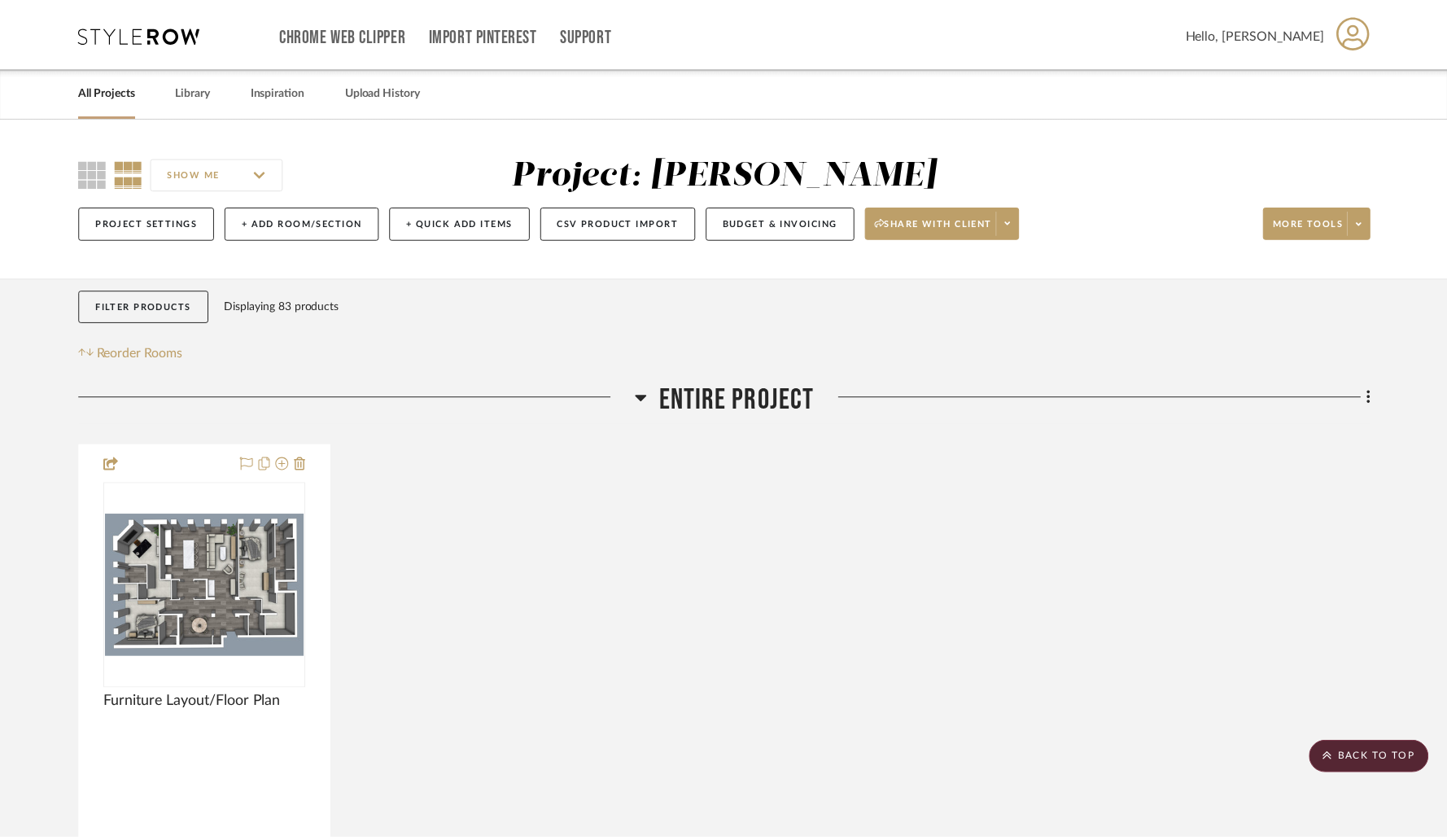
scroll to position [8213, 0]
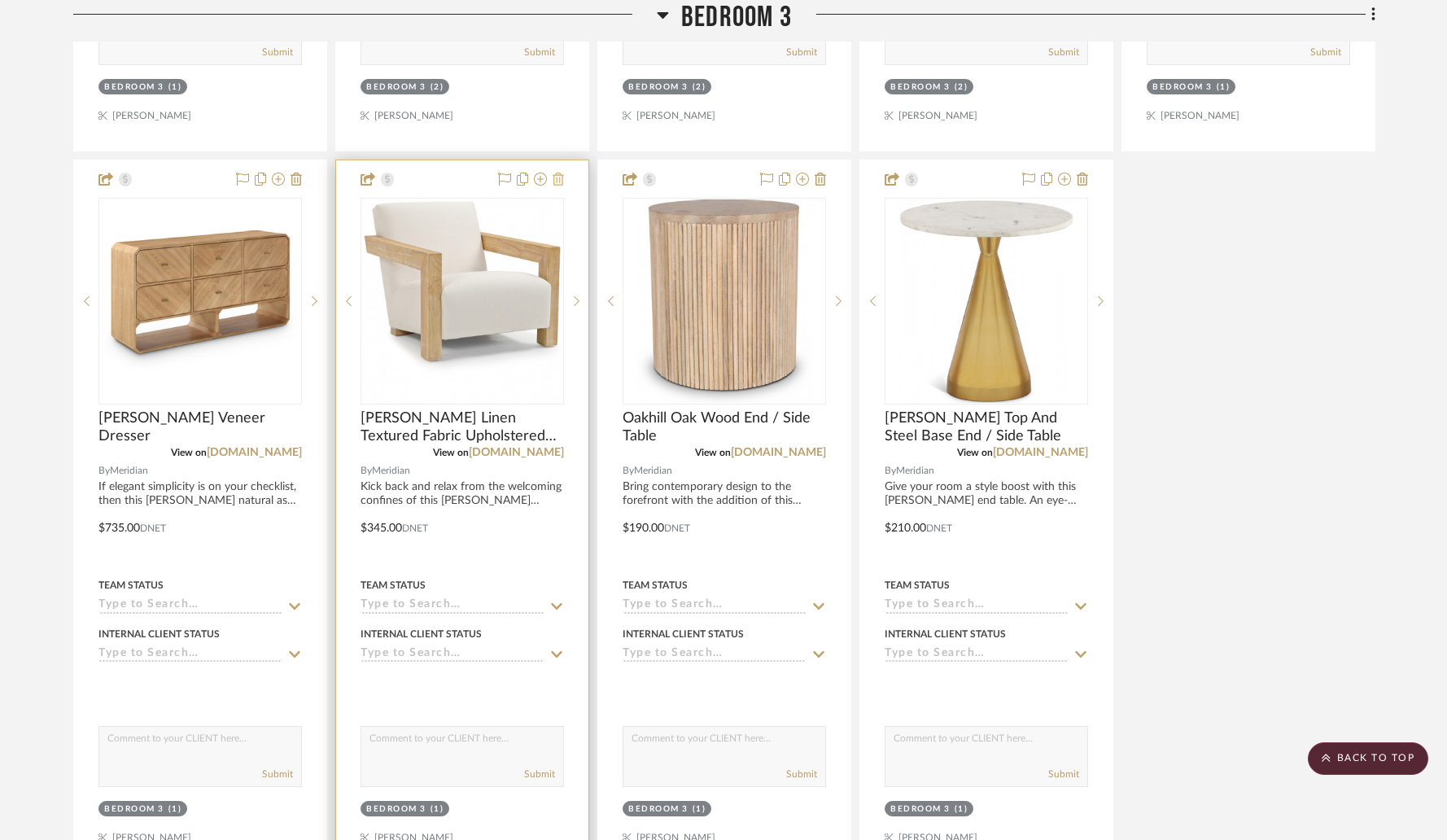
click at [563, 172] on icon at bounding box center [558, 178] width 12 height 13
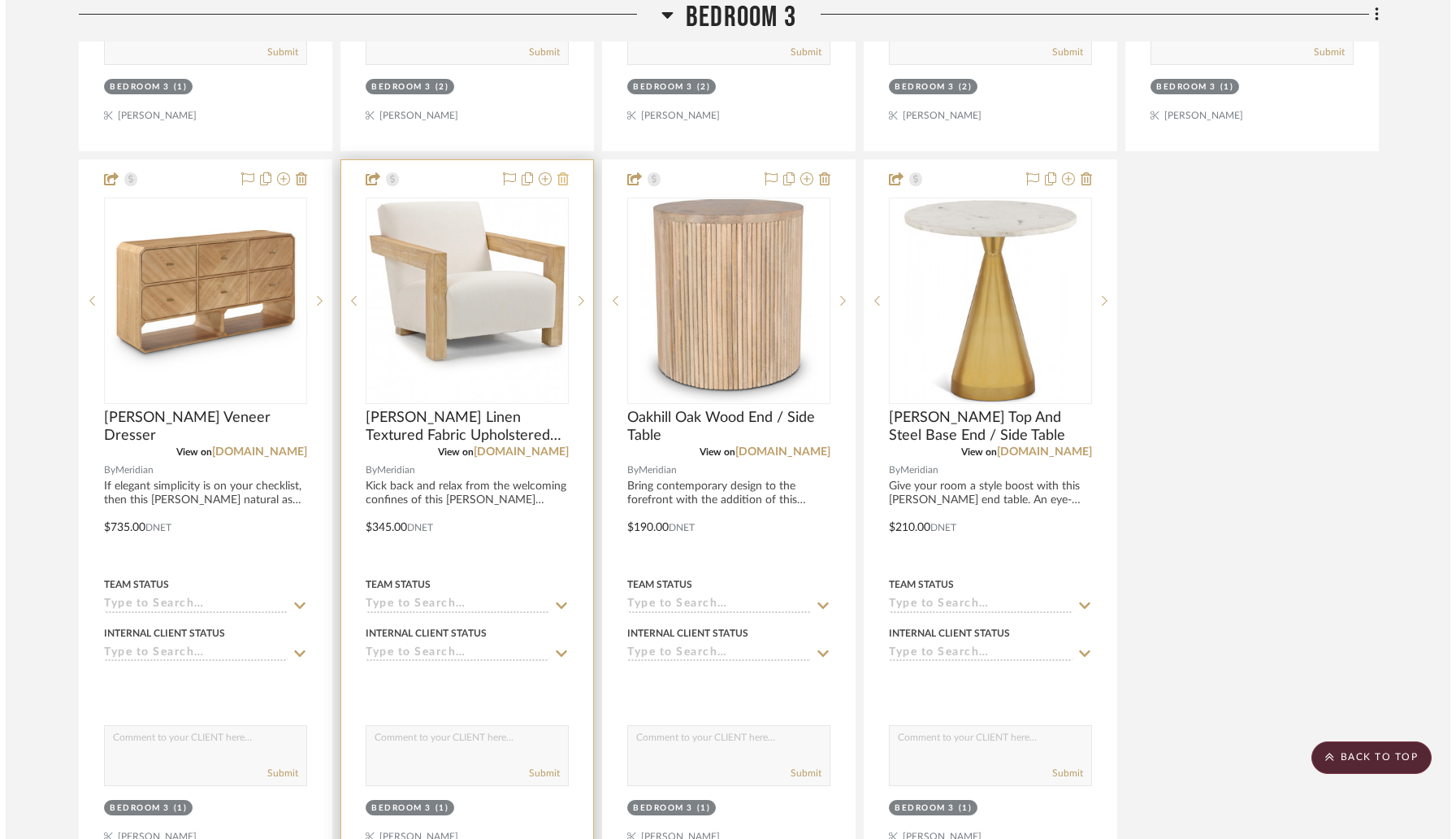
scroll to position [0, 0]
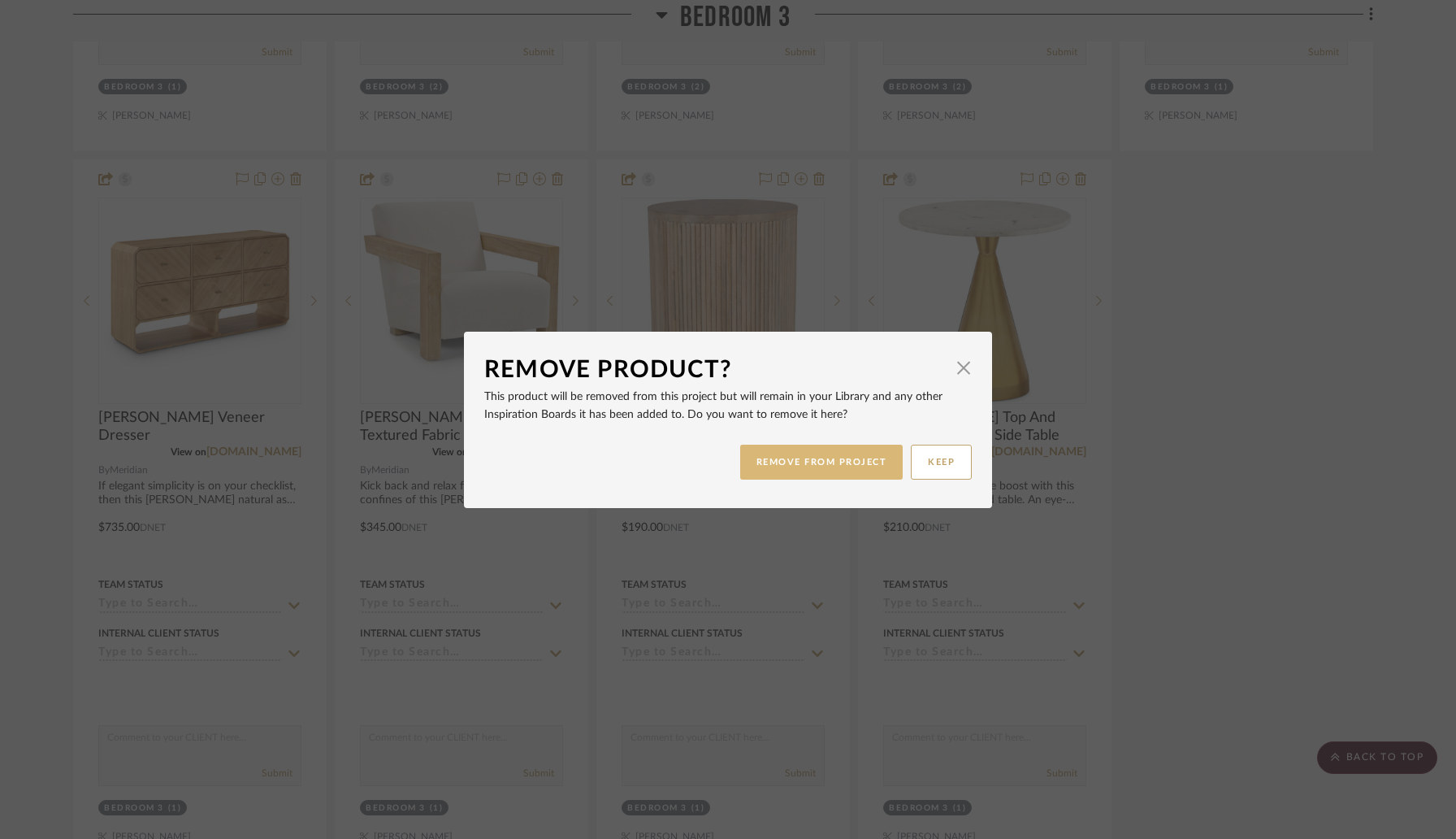
click at [779, 473] on button "REMOVE FROM PROJECT" at bounding box center [821, 462] width 163 height 35
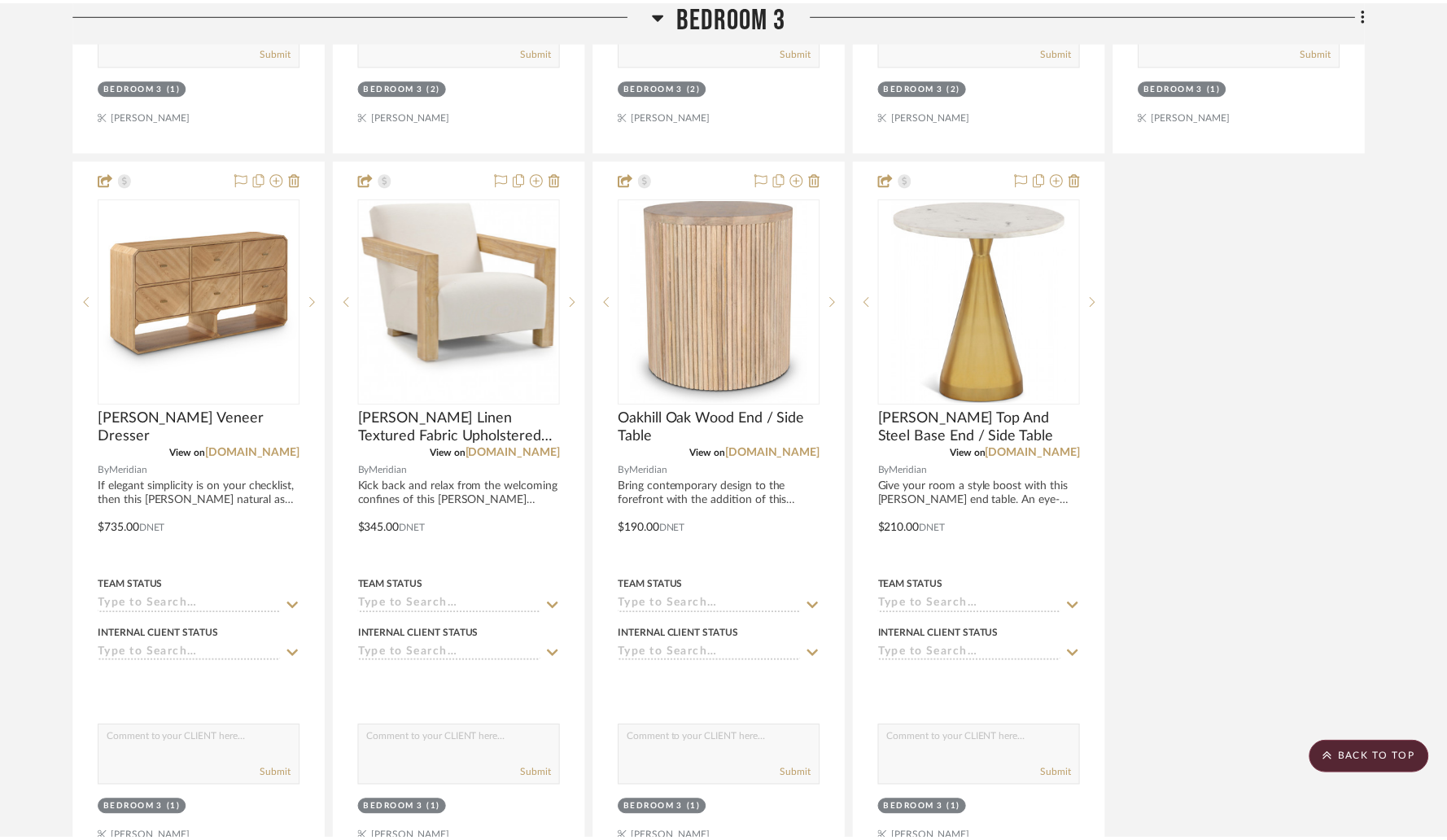
scroll to position [8213, 0]
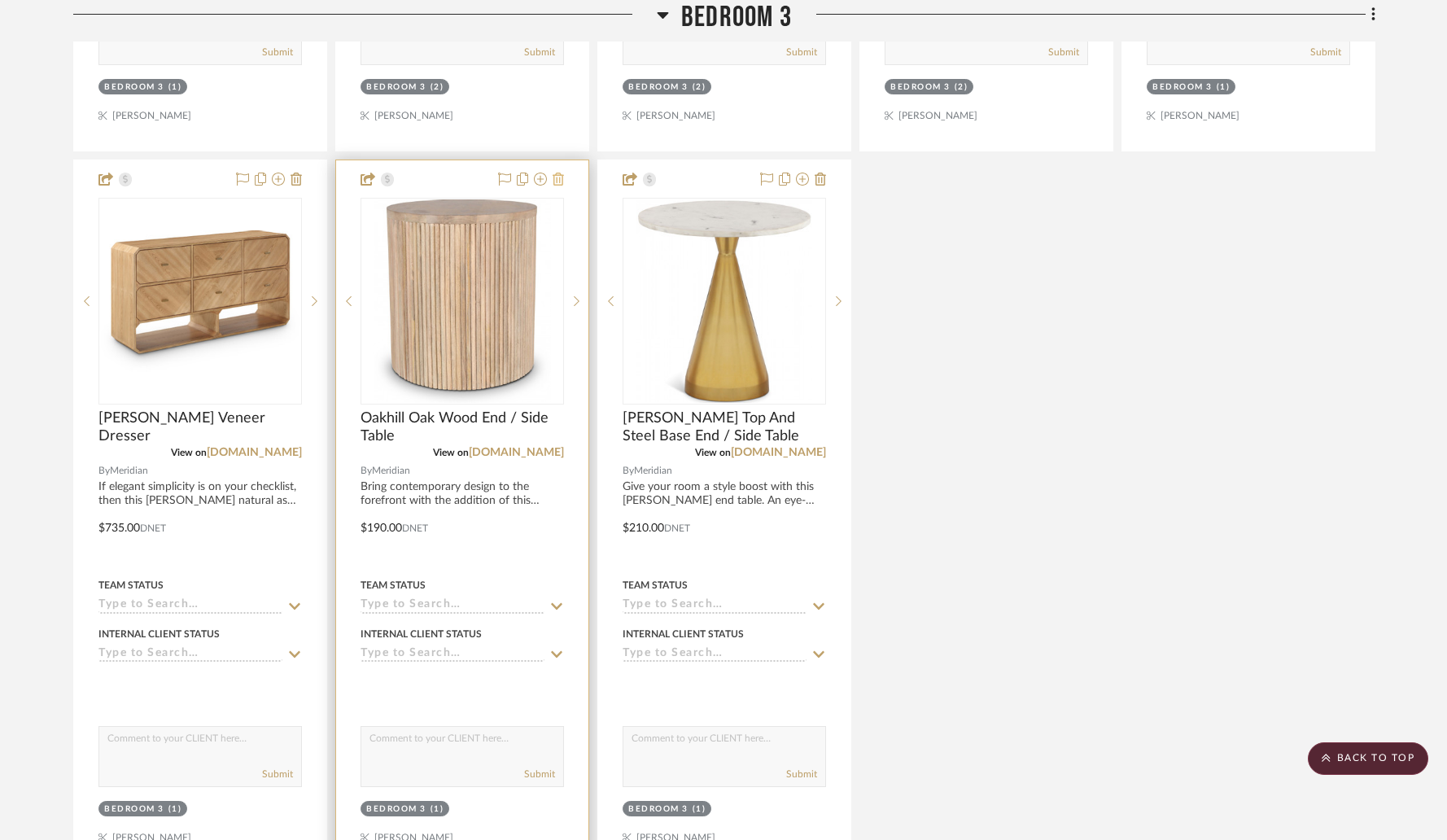
click at [560, 174] on icon at bounding box center [558, 178] width 12 height 13
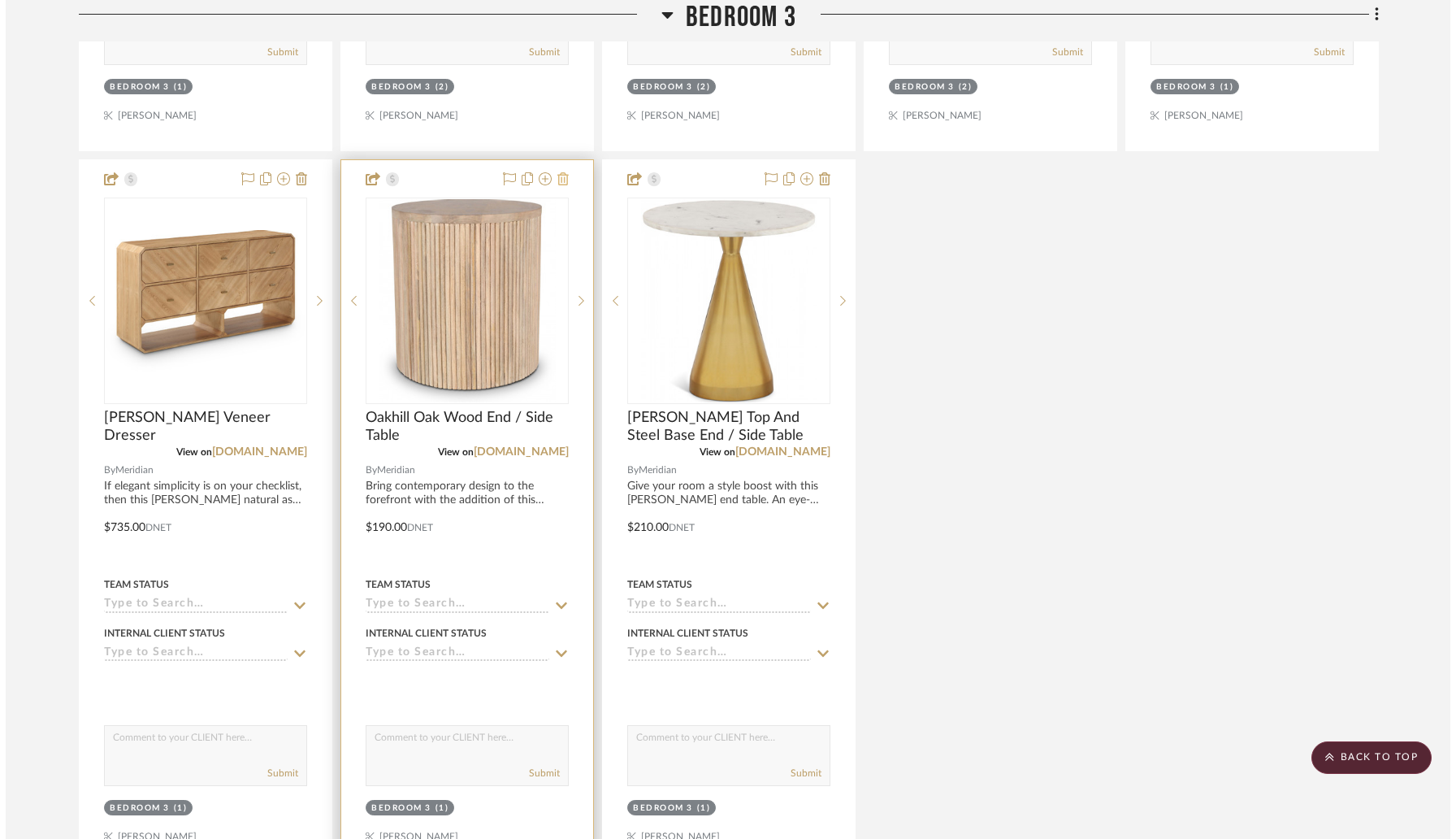
scroll to position [0, 0]
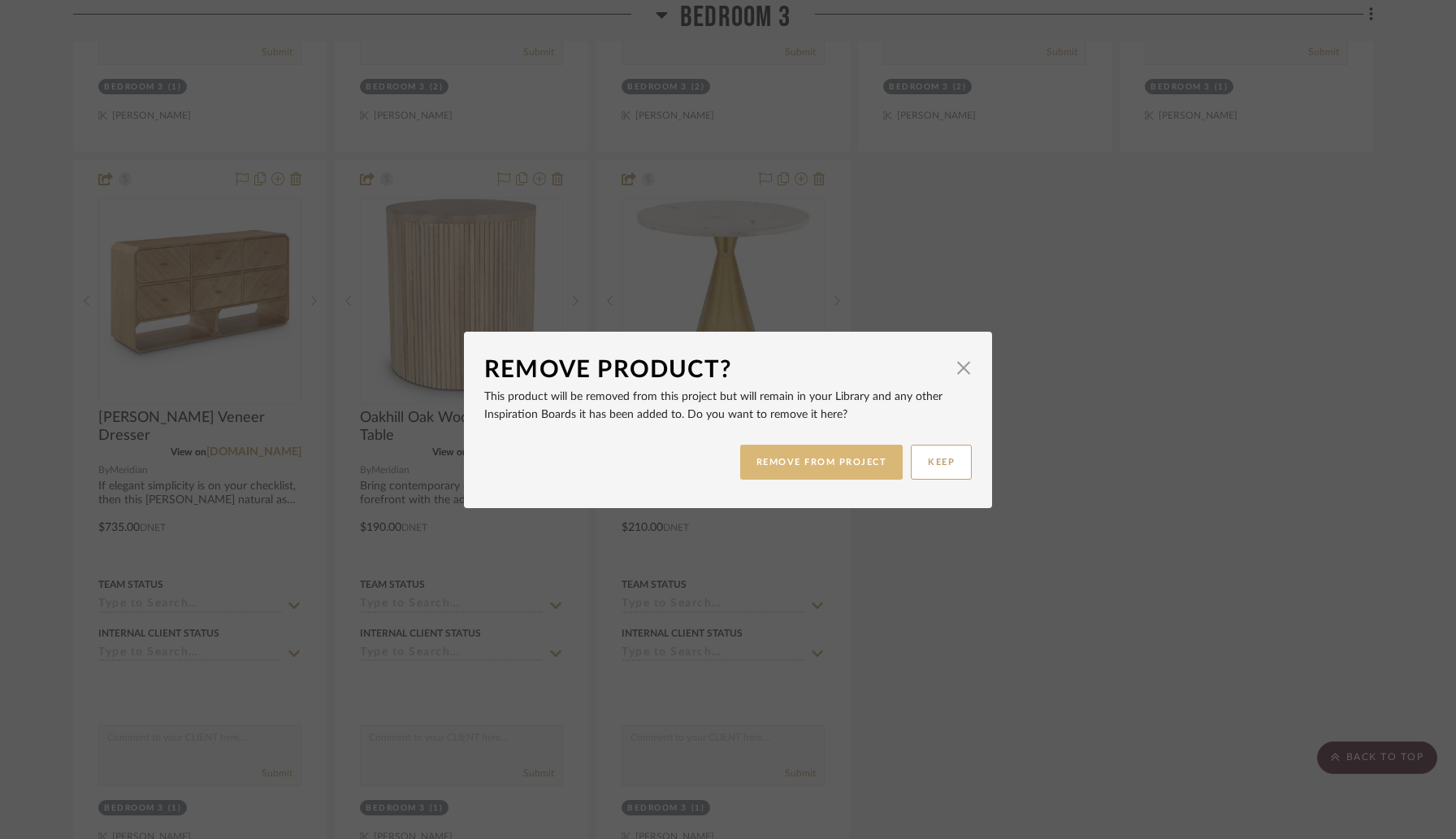
click at [793, 465] on button "REMOVE FROM PROJECT" at bounding box center [821, 462] width 163 height 35
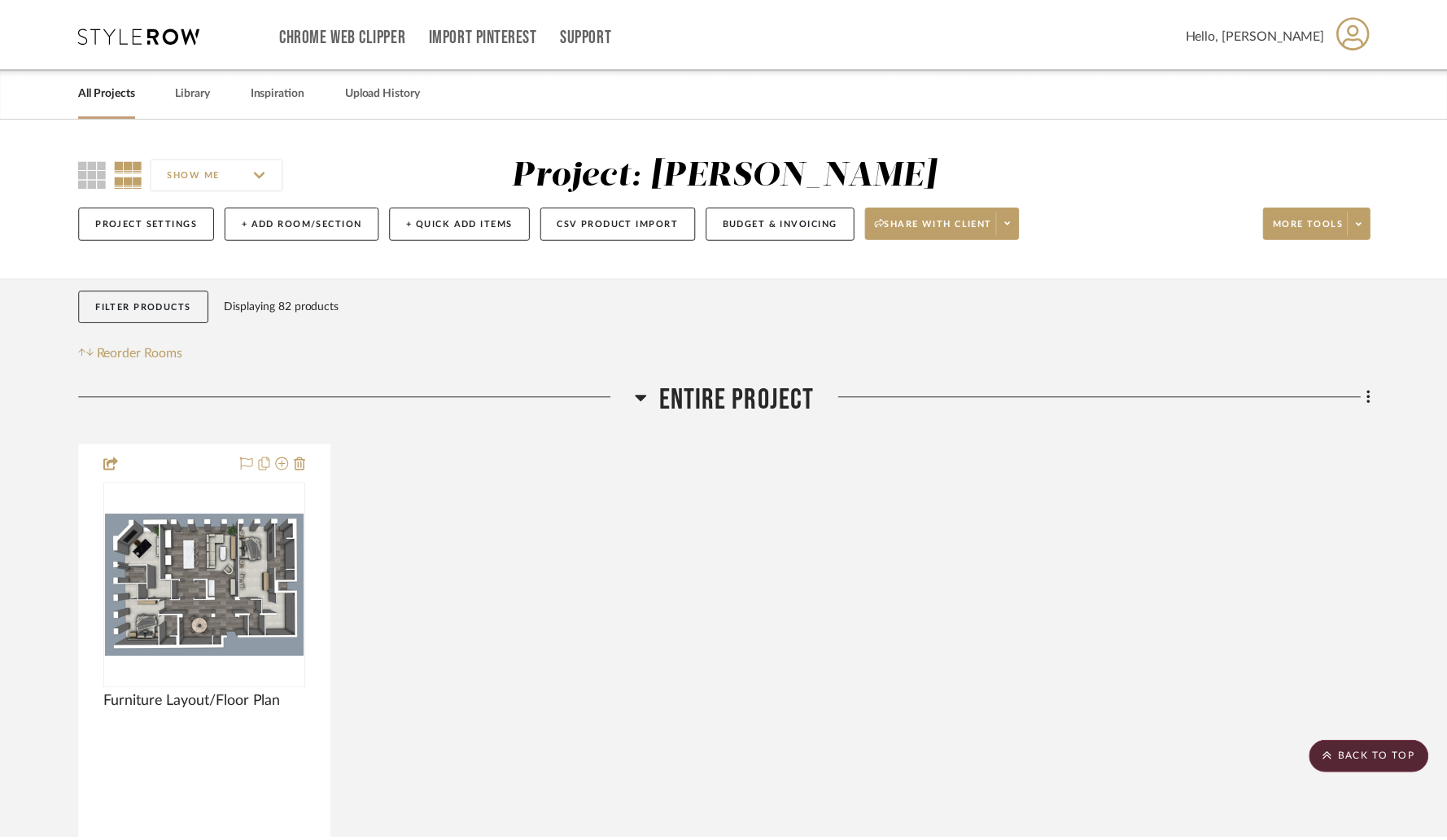
scroll to position [8213, 0]
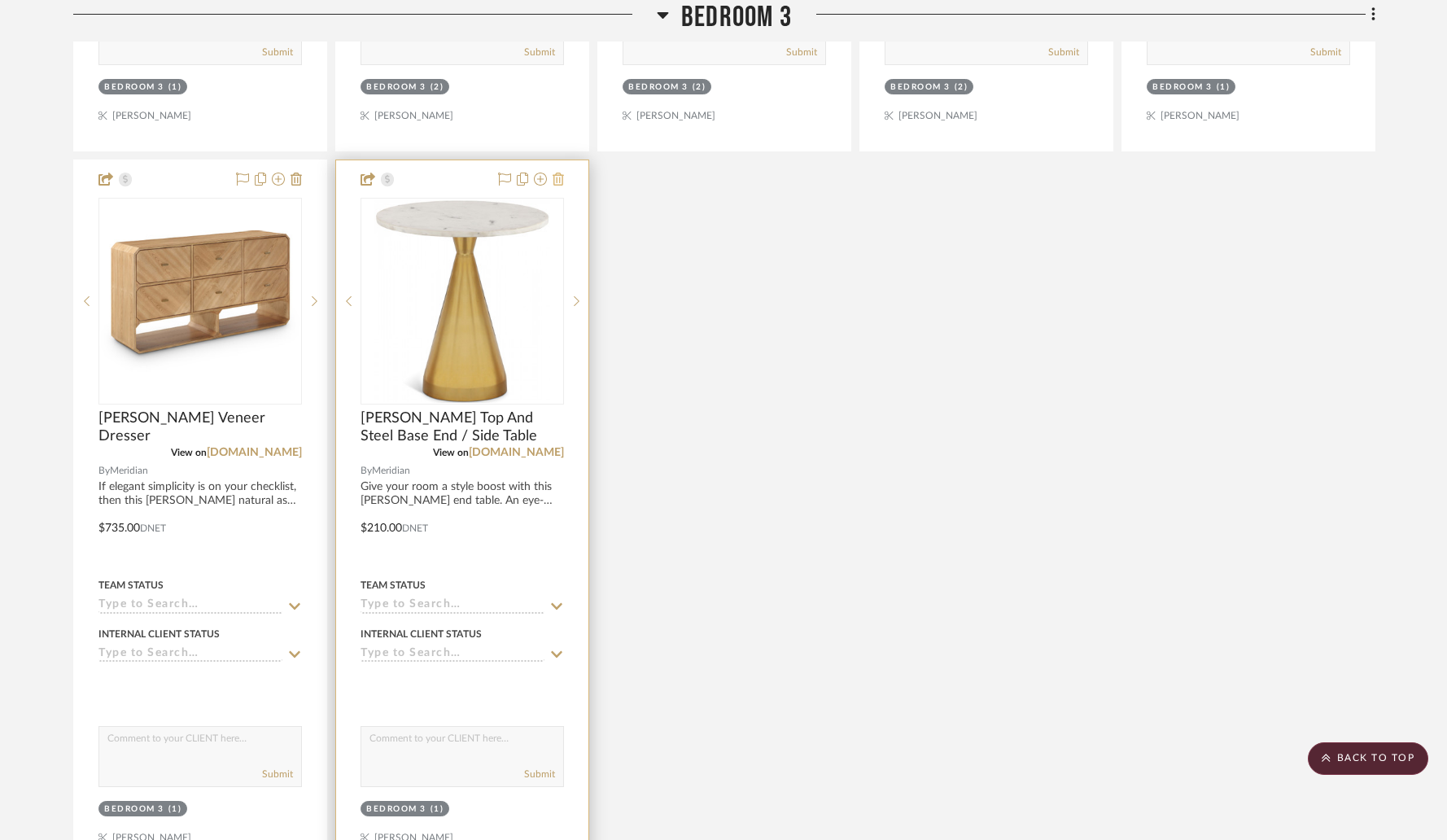
click at [560, 172] on icon at bounding box center [558, 178] width 12 height 13
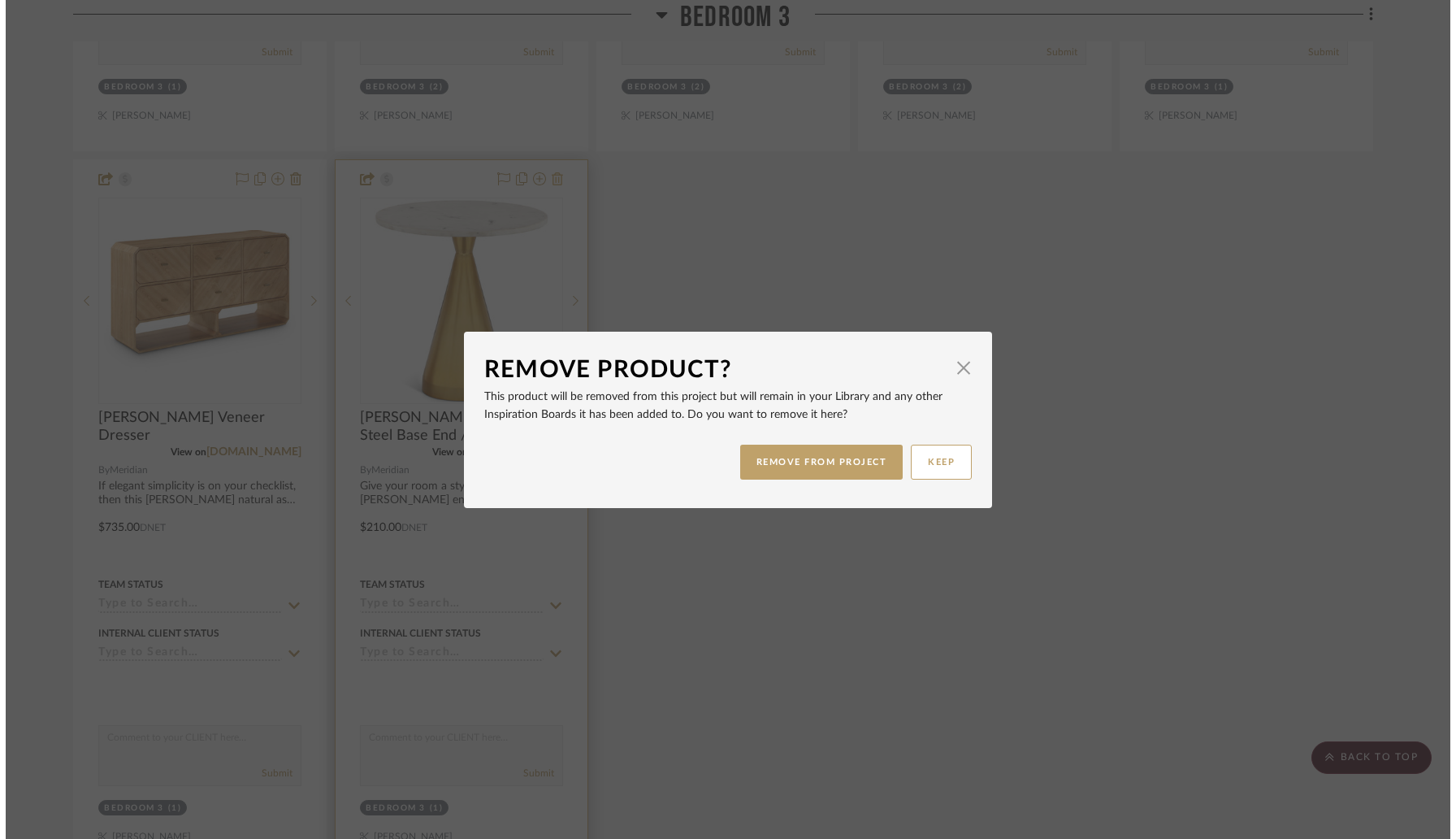
scroll to position [0, 0]
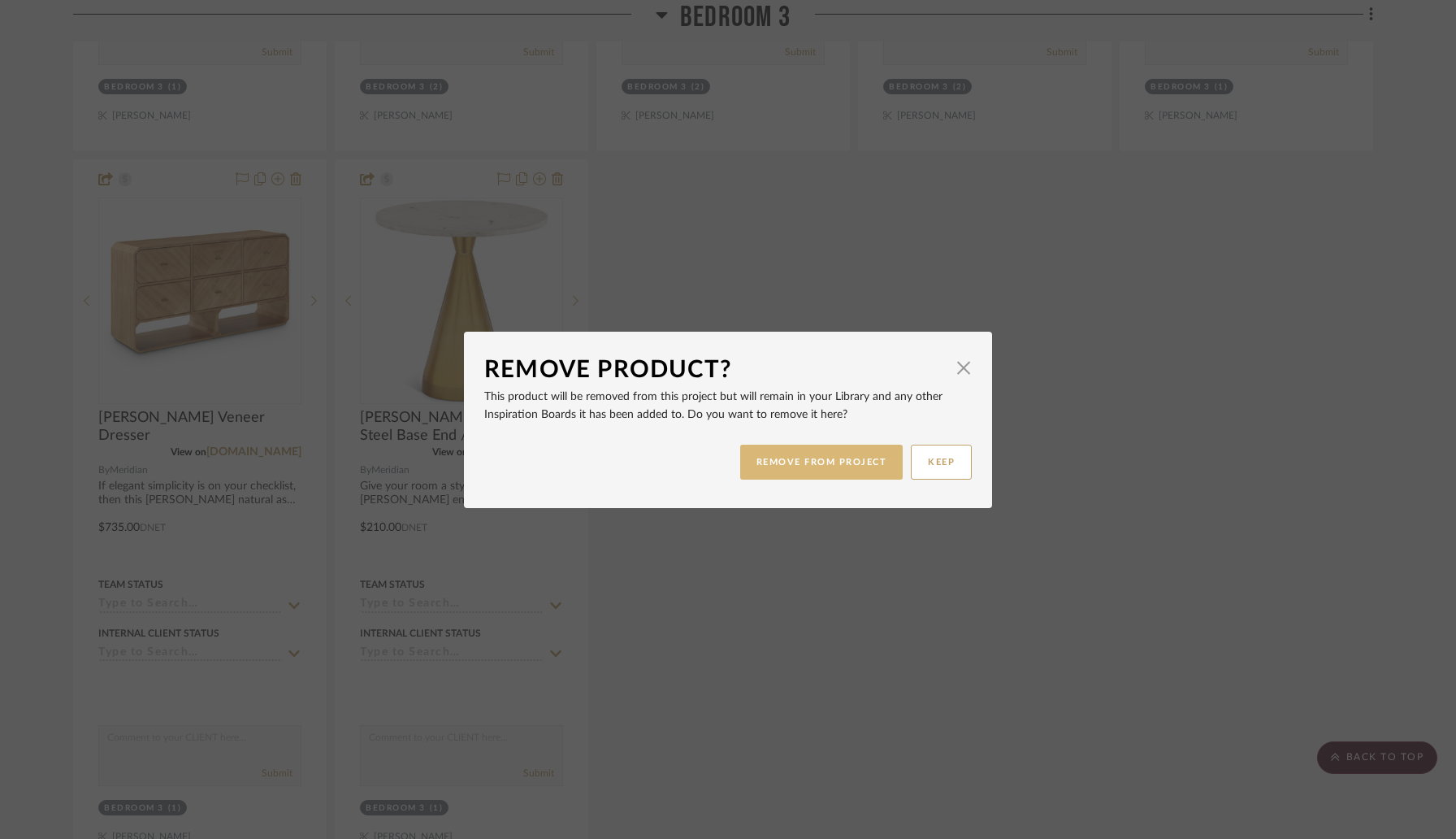
click at [770, 465] on button "REMOVE FROM PROJECT" at bounding box center [821, 462] width 163 height 35
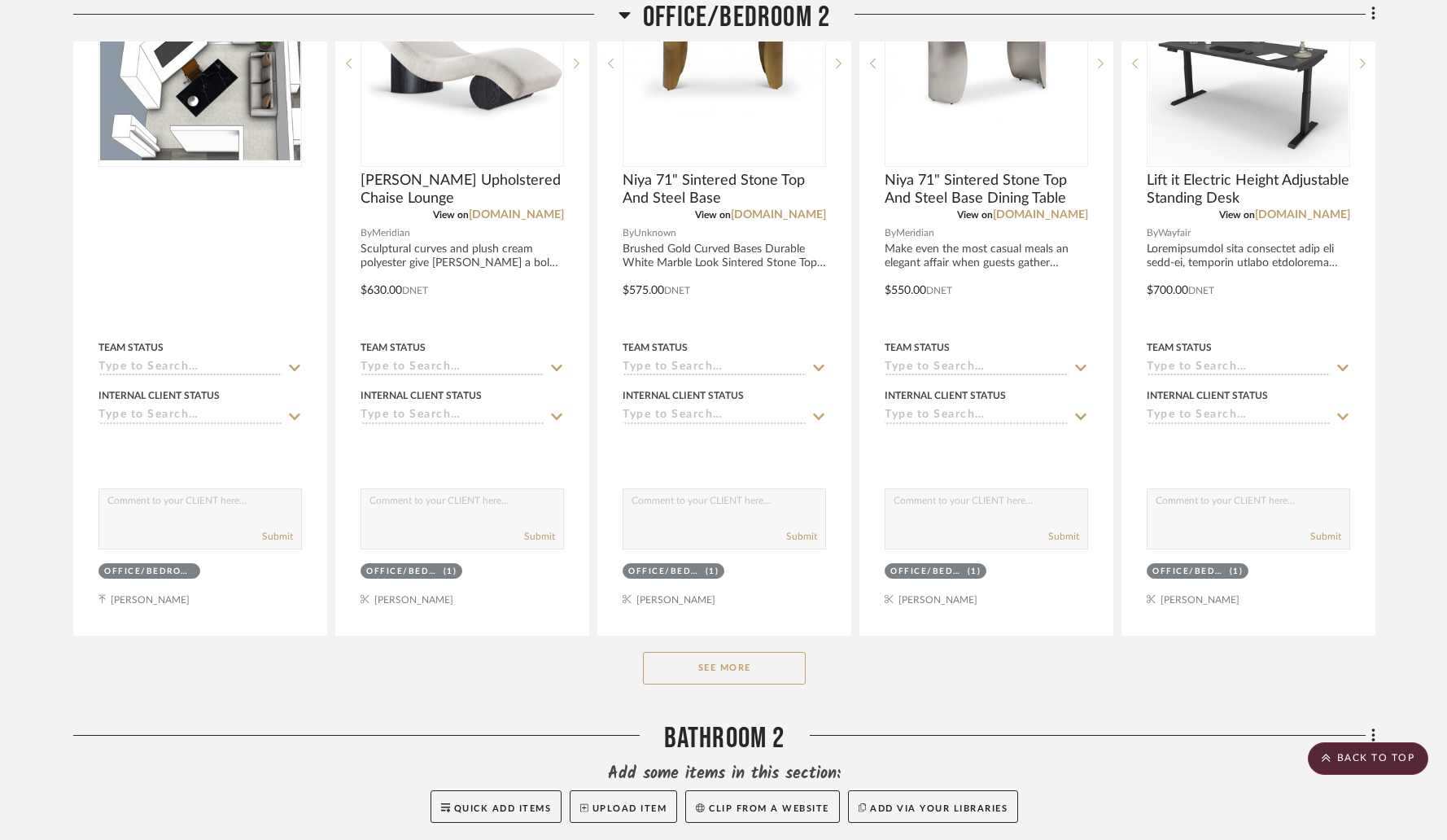
scroll to position [5985, 0]
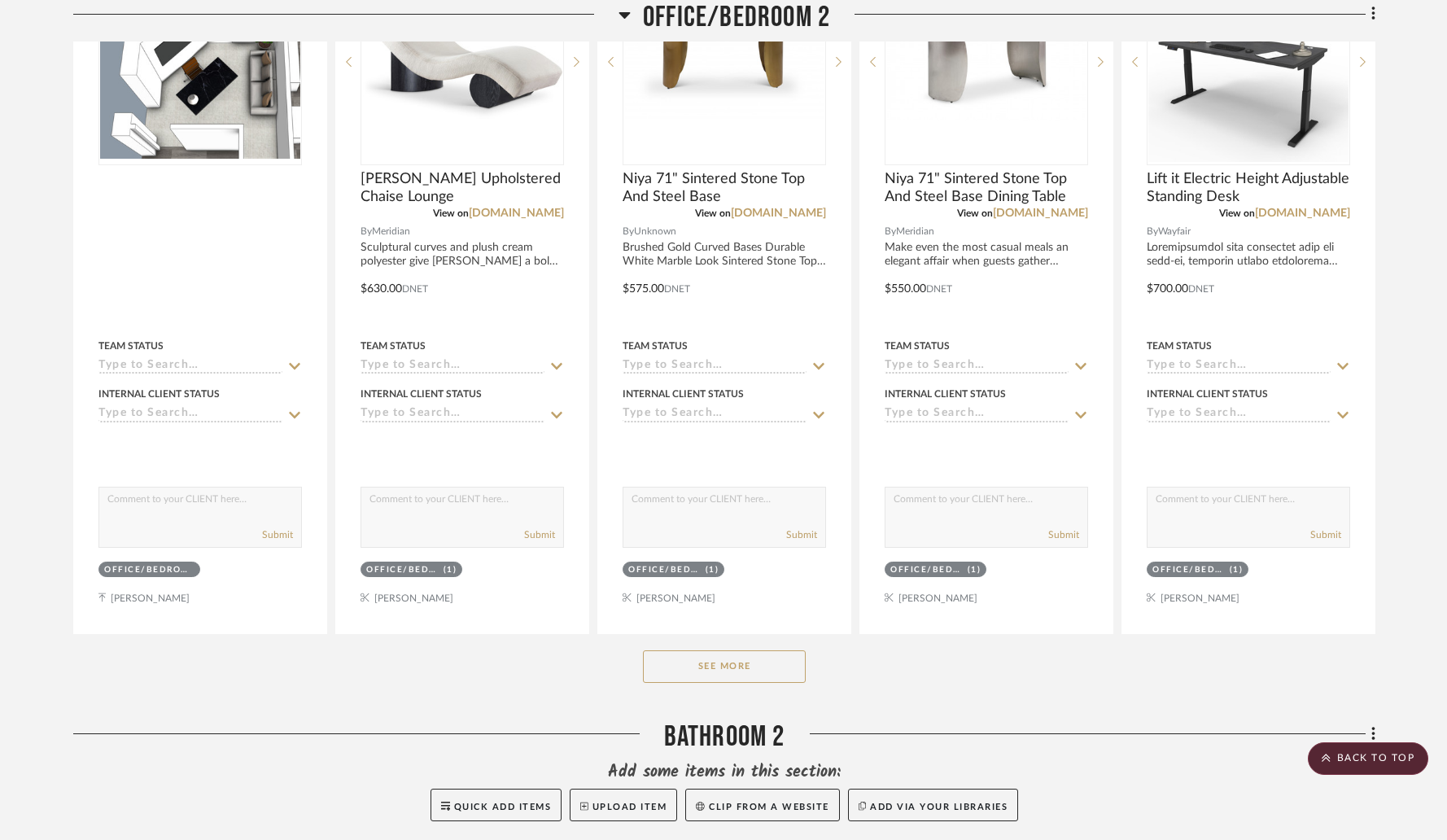
click at [708, 661] on button "See More" at bounding box center [724, 667] width 163 height 33
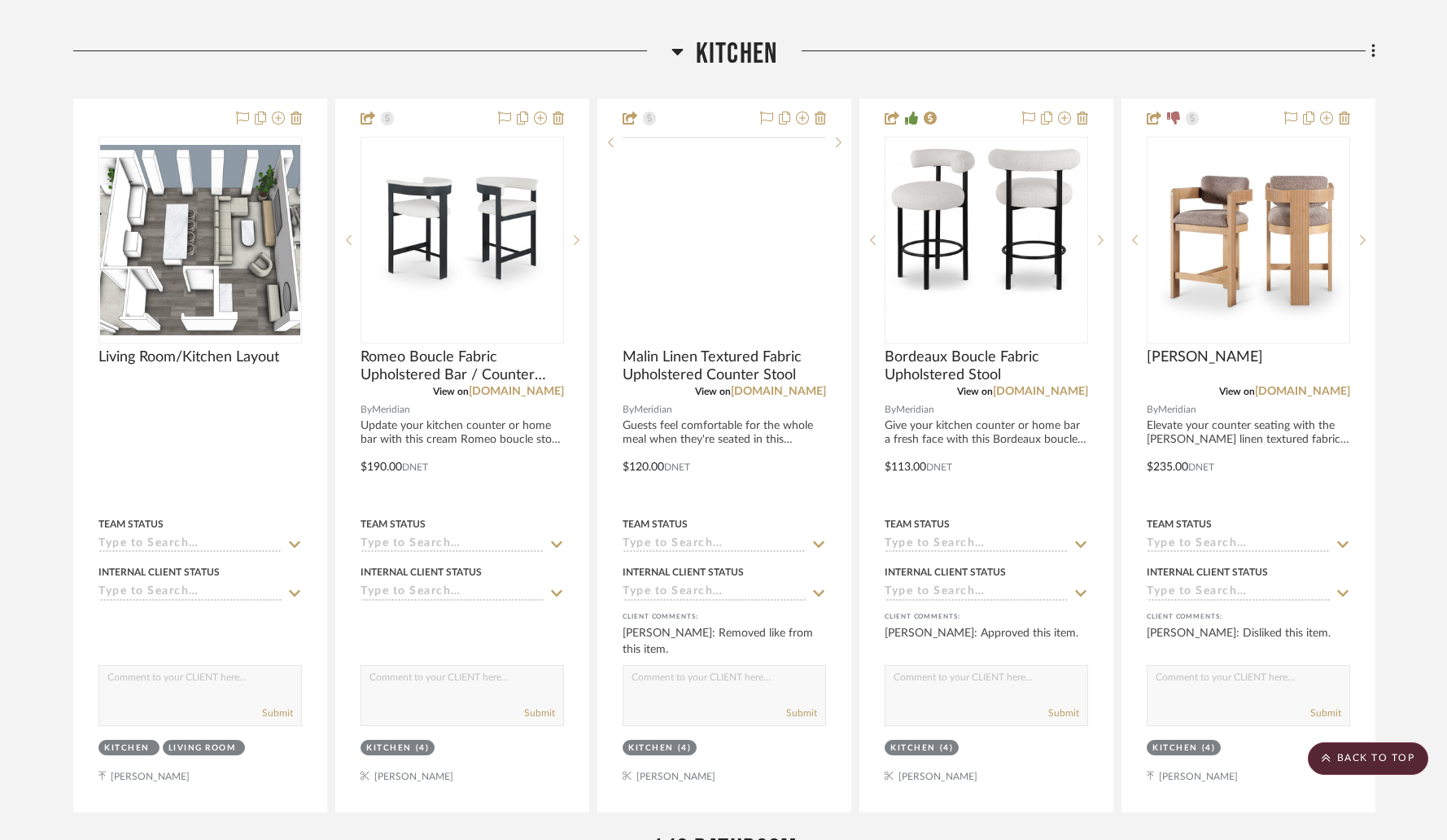
scroll to position [3583, 0]
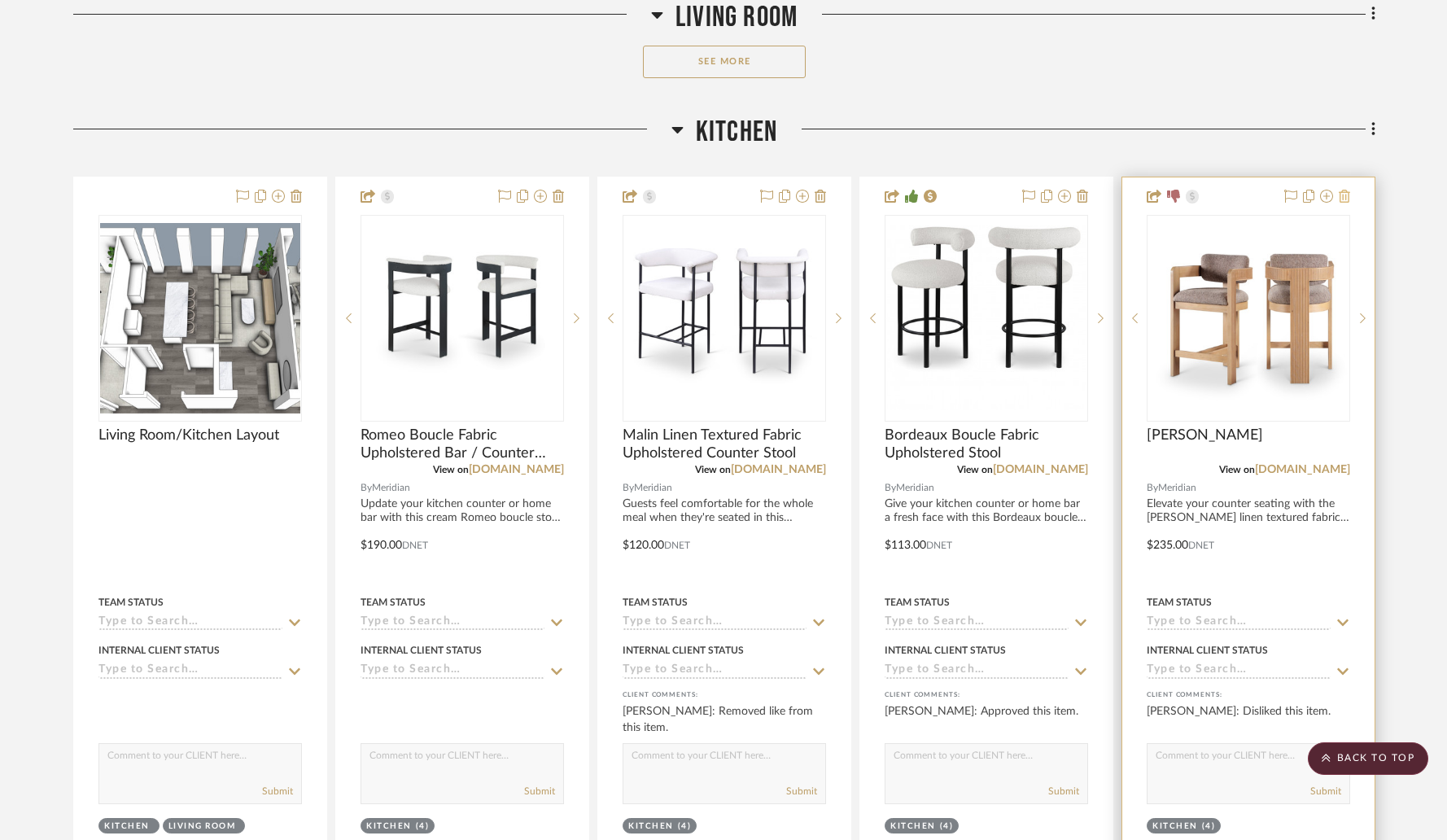
click at [1345, 195] on icon at bounding box center [1344, 195] width 12 height 13
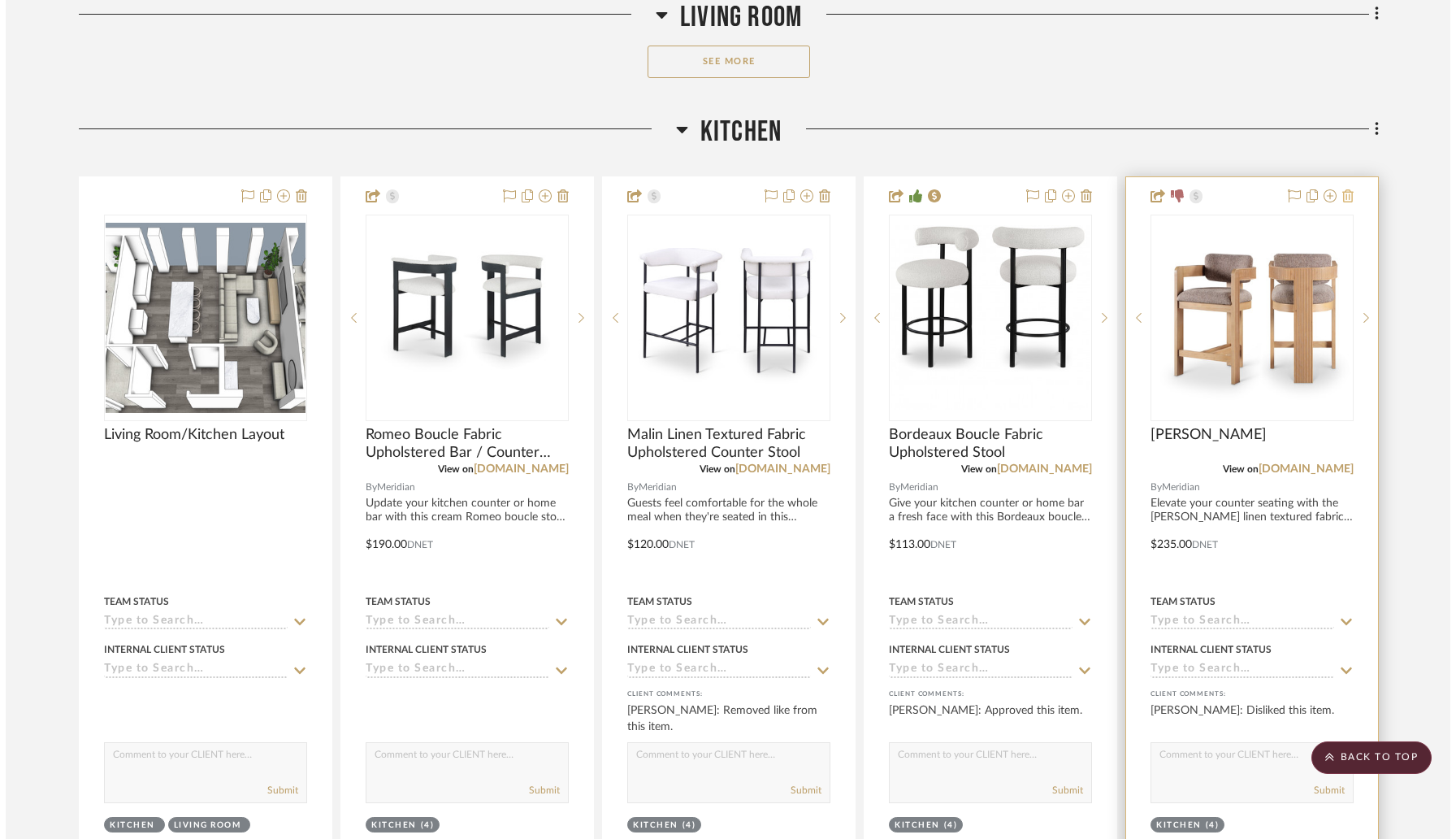
scroll to position [0, 0]
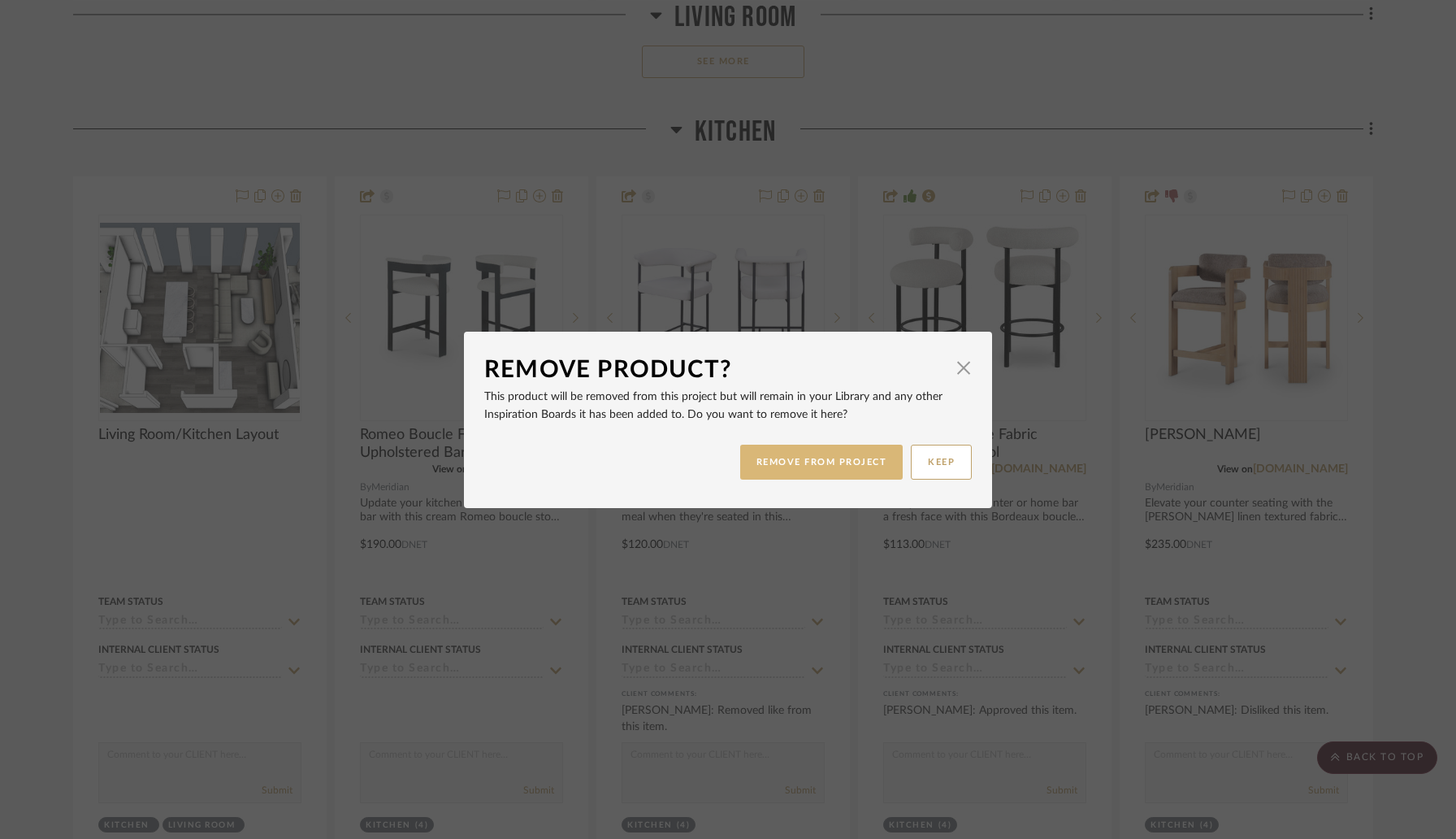
click at [794, 454] on button "REMOVE FROM PROJECT" at bounding box center [821, 462] width 163 height 35
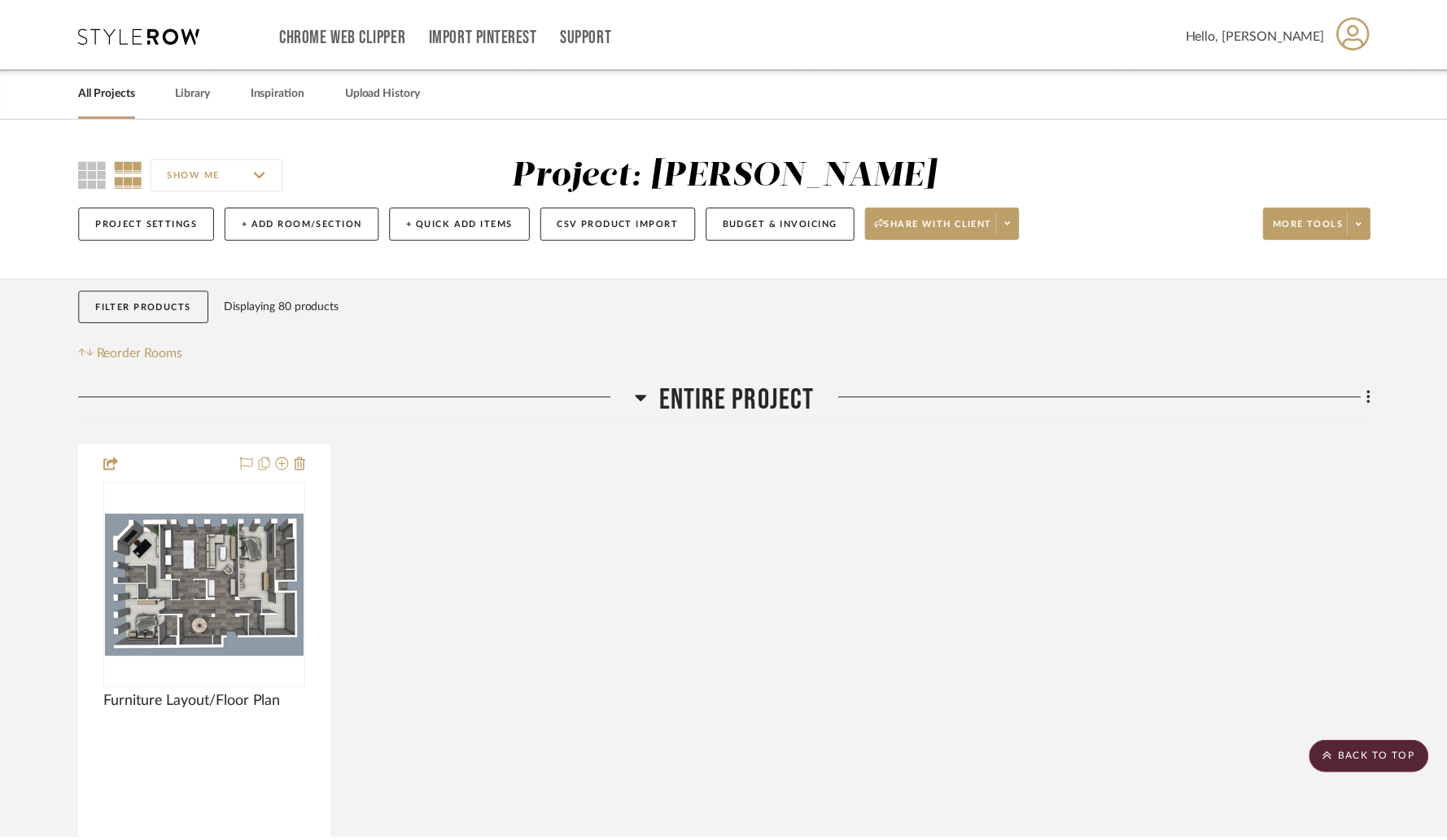
scroll to position [3583, 0]
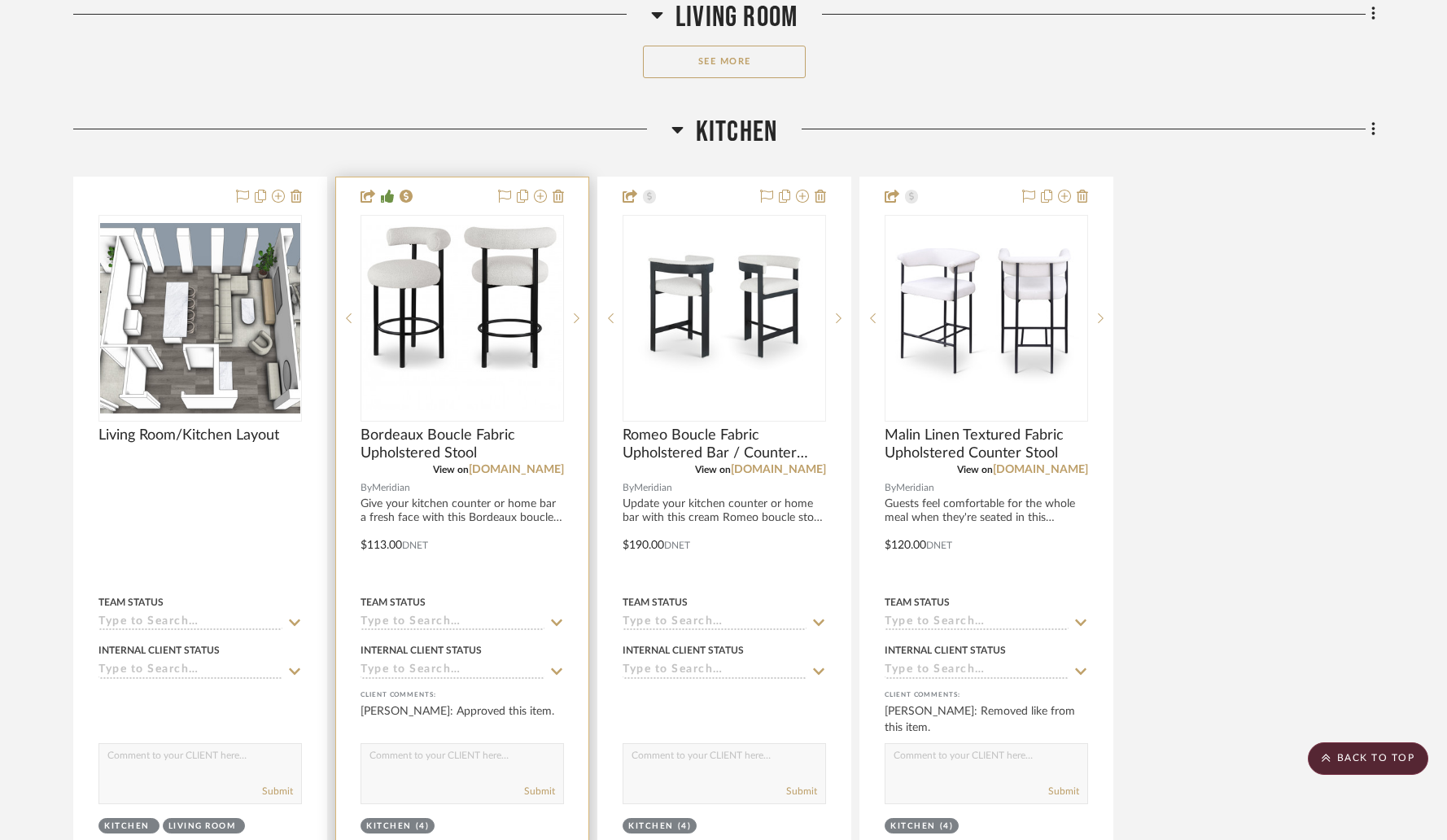
drag, startPoint x: 971, startPoint y: 206, endPoint x: 465, endPoint y: 219, distance: 506.2
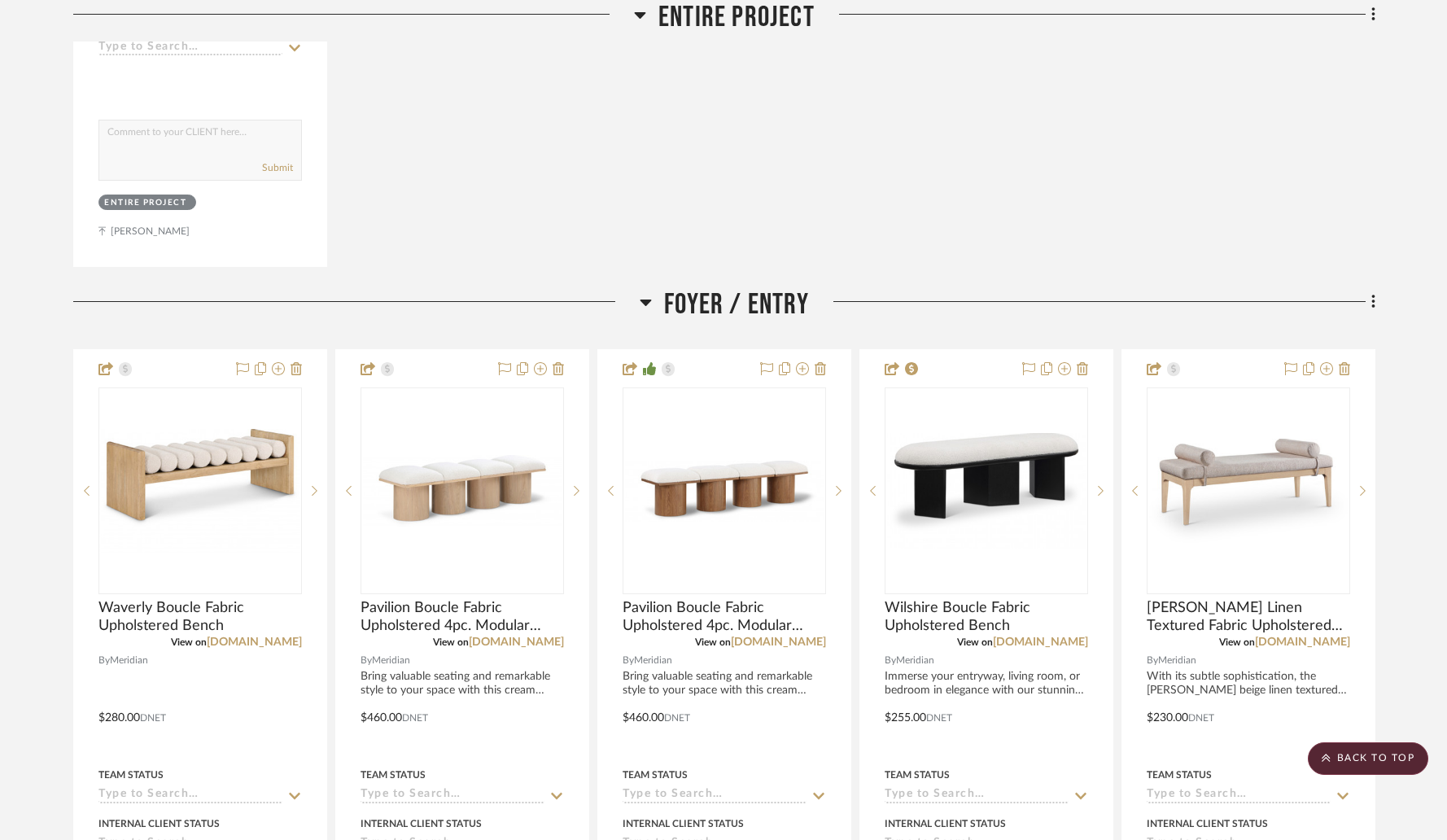
scroll to position [893, 0]
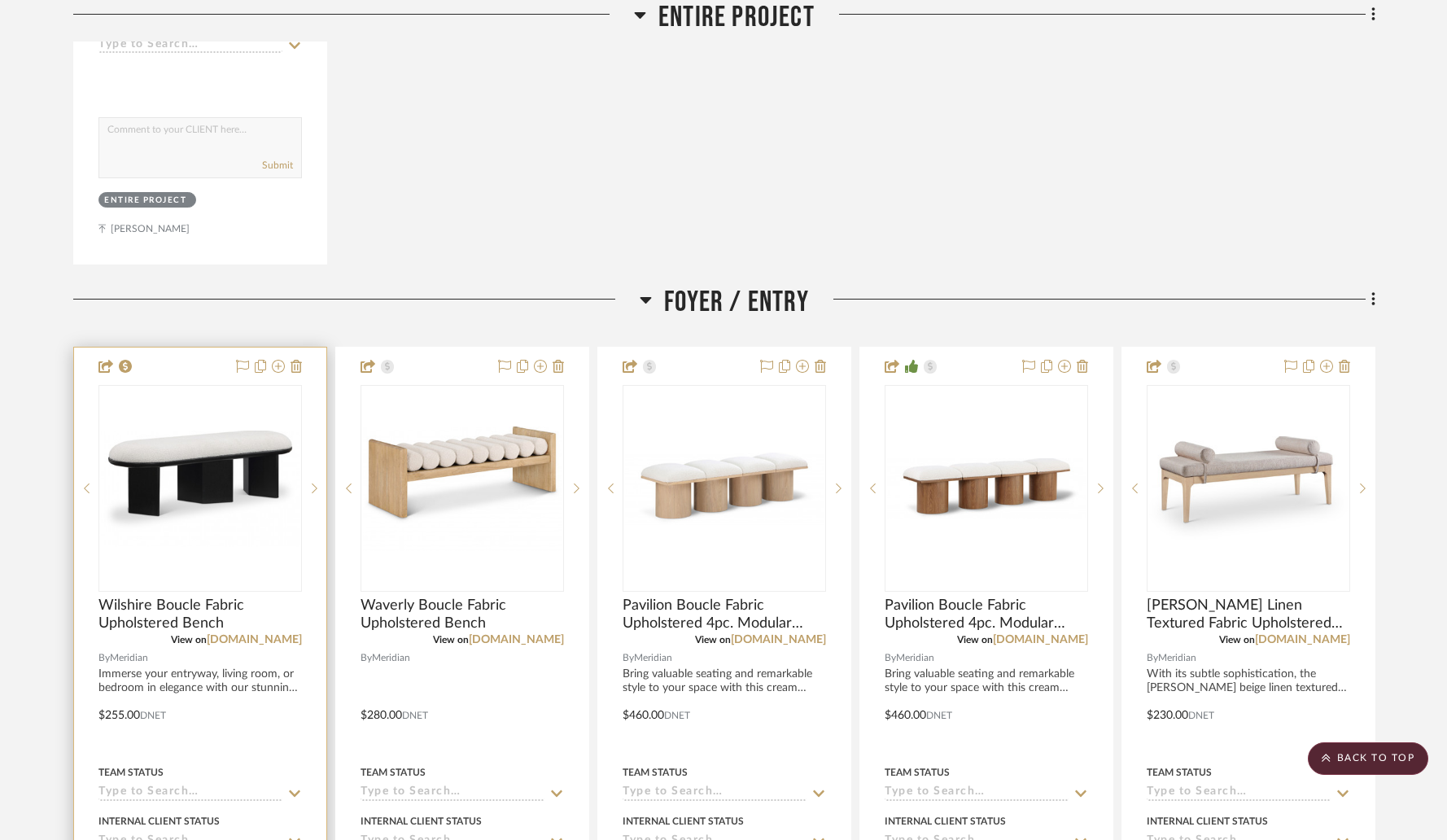
click at [201, 443] on img "0" at bounding box center [199, 489] width 200 height 116
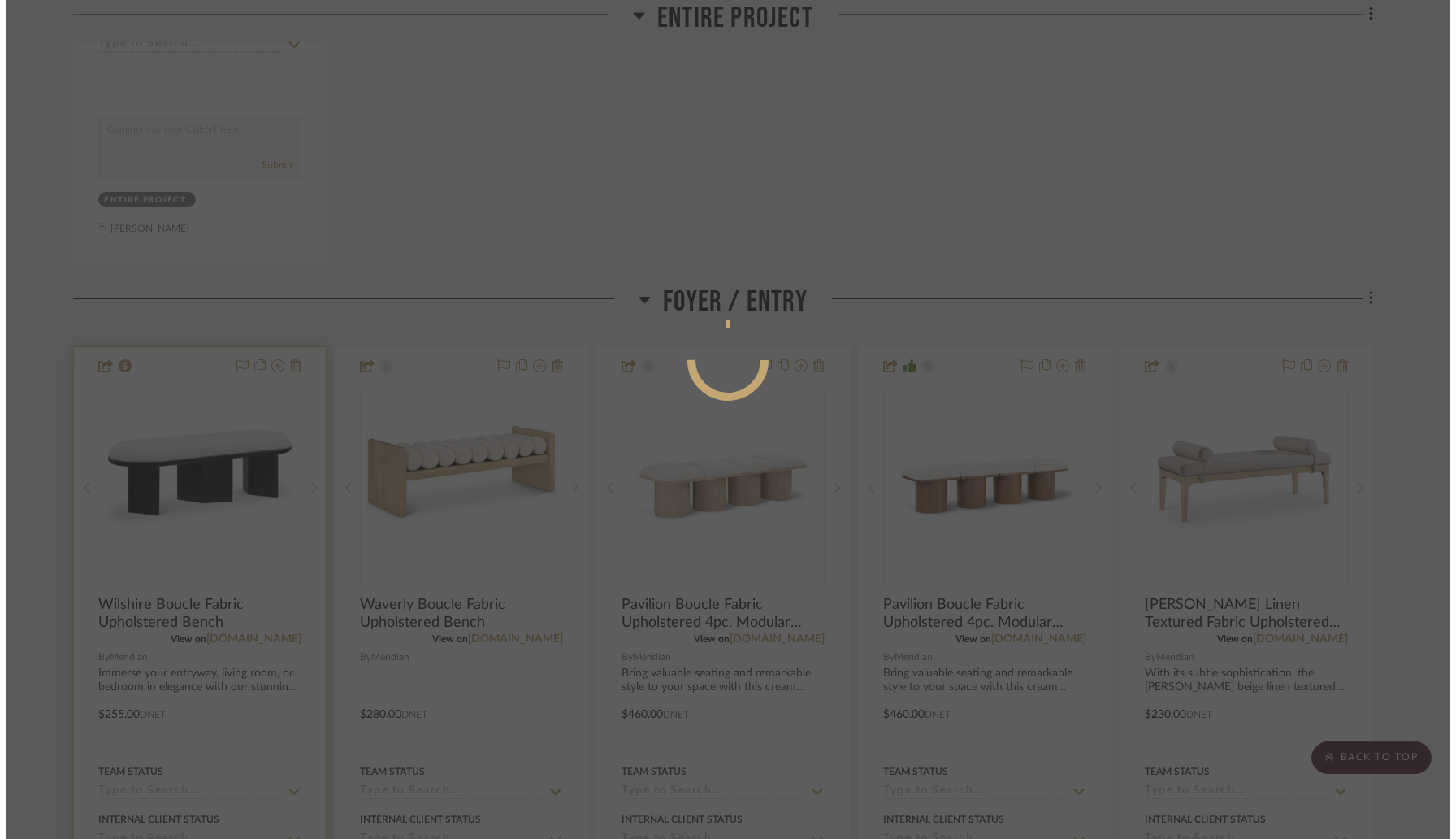
scroll to position [0, 0]
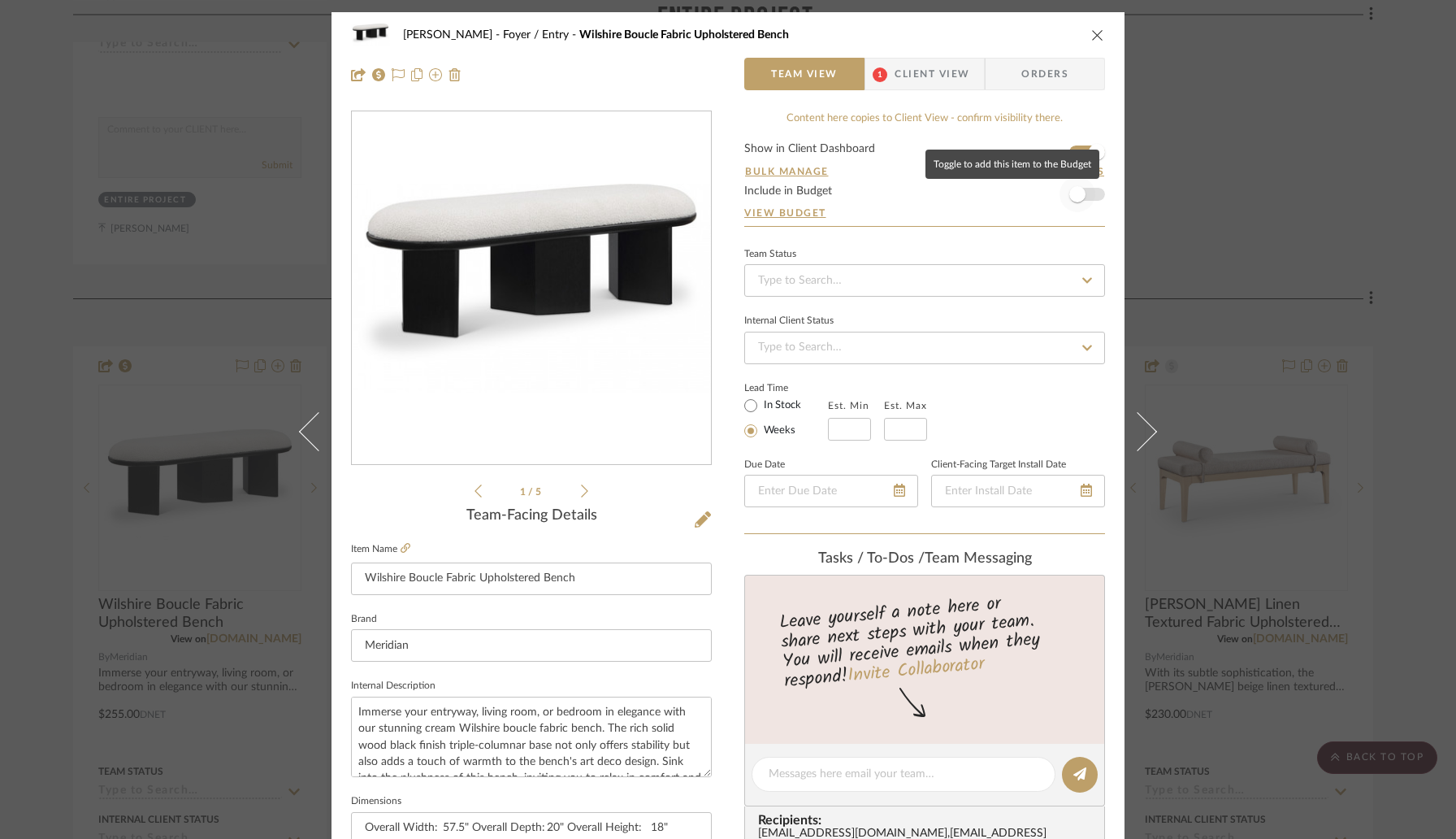
click at [1088, 196] on span "button" at bounding box center [1077, 193] width 36 height 36
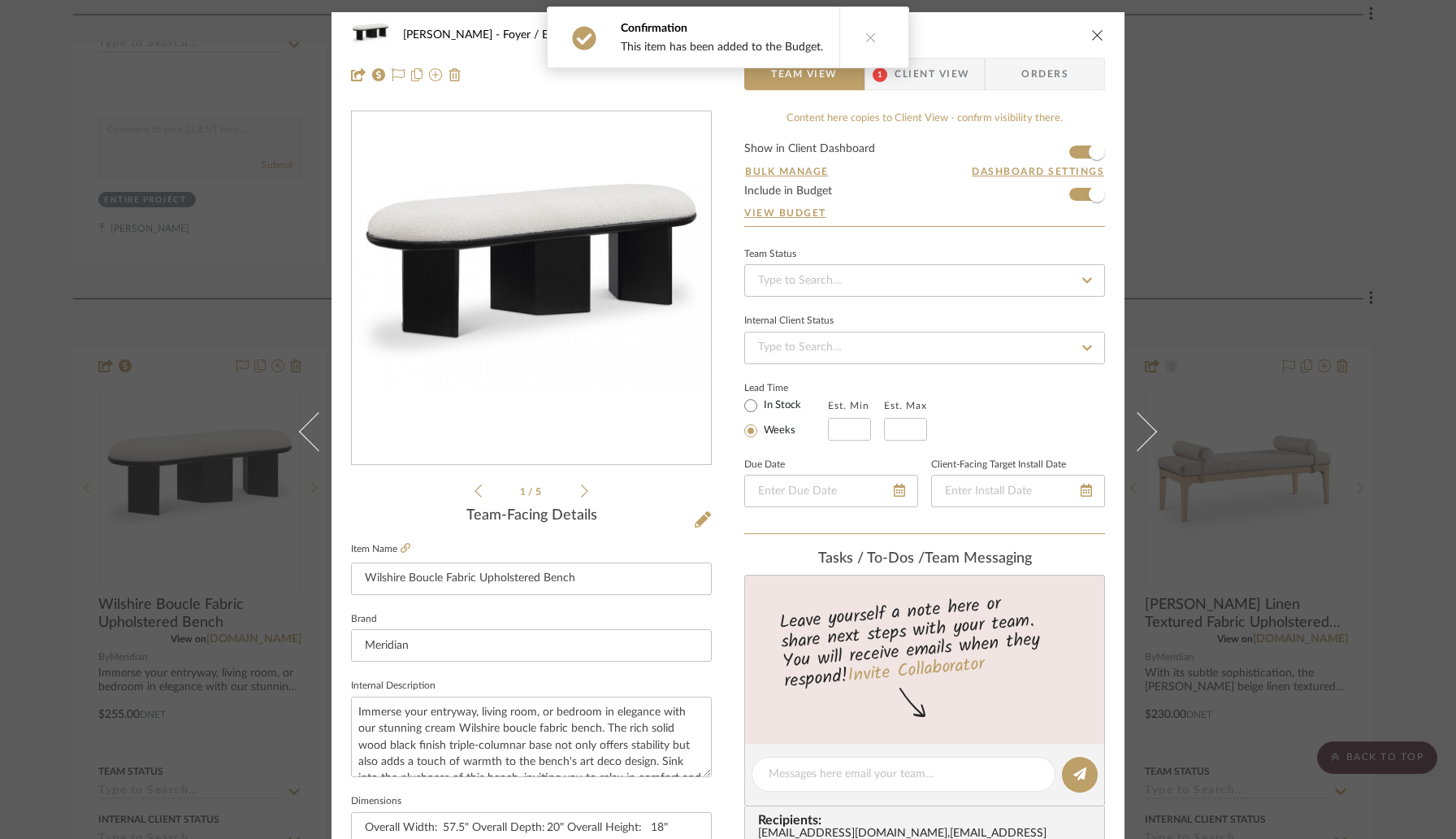
click at [1091, 29] on icon "close" at bounding box center [1097, 34] width 13 height 13
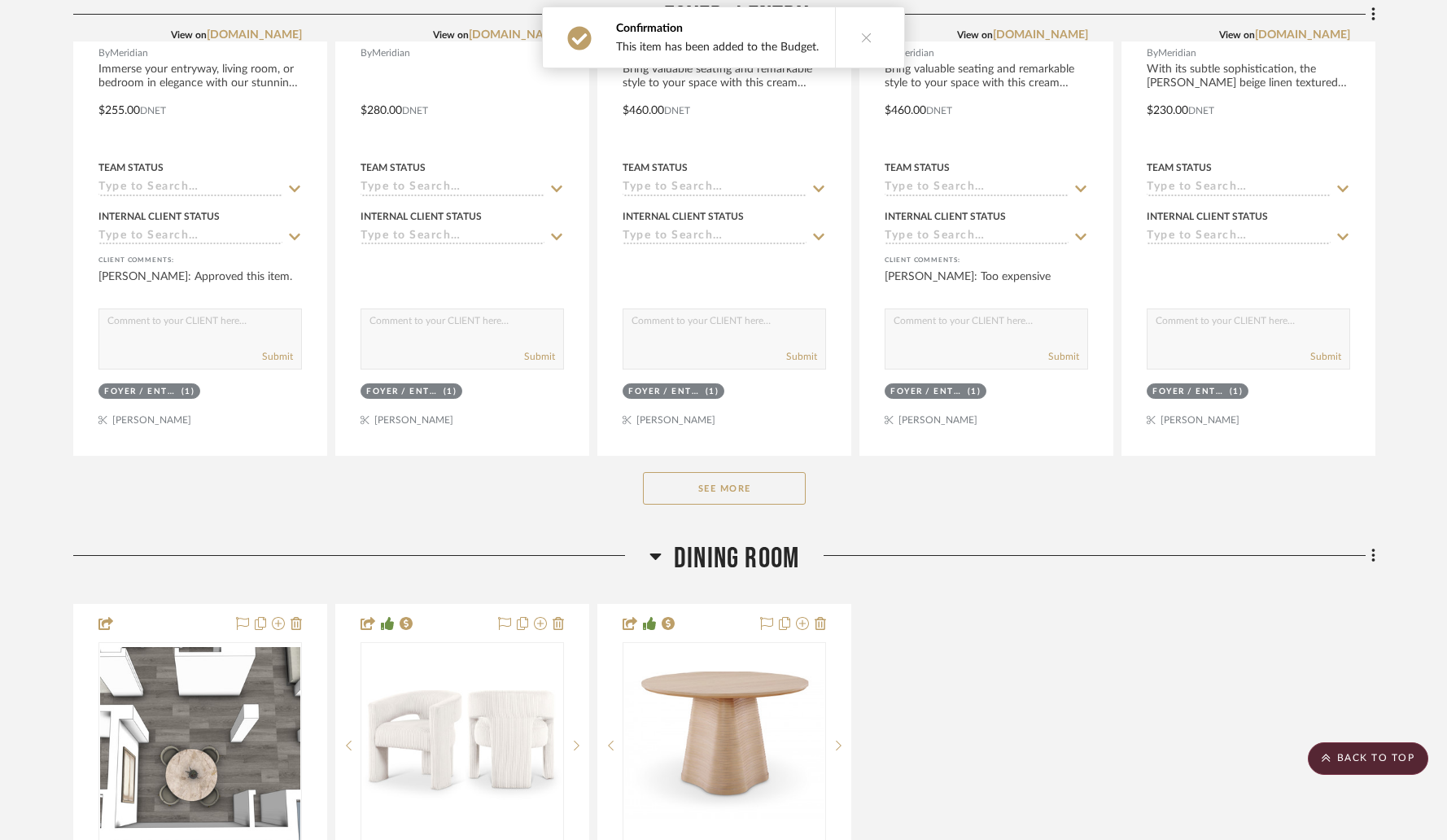
scroll to position [1522, 0]
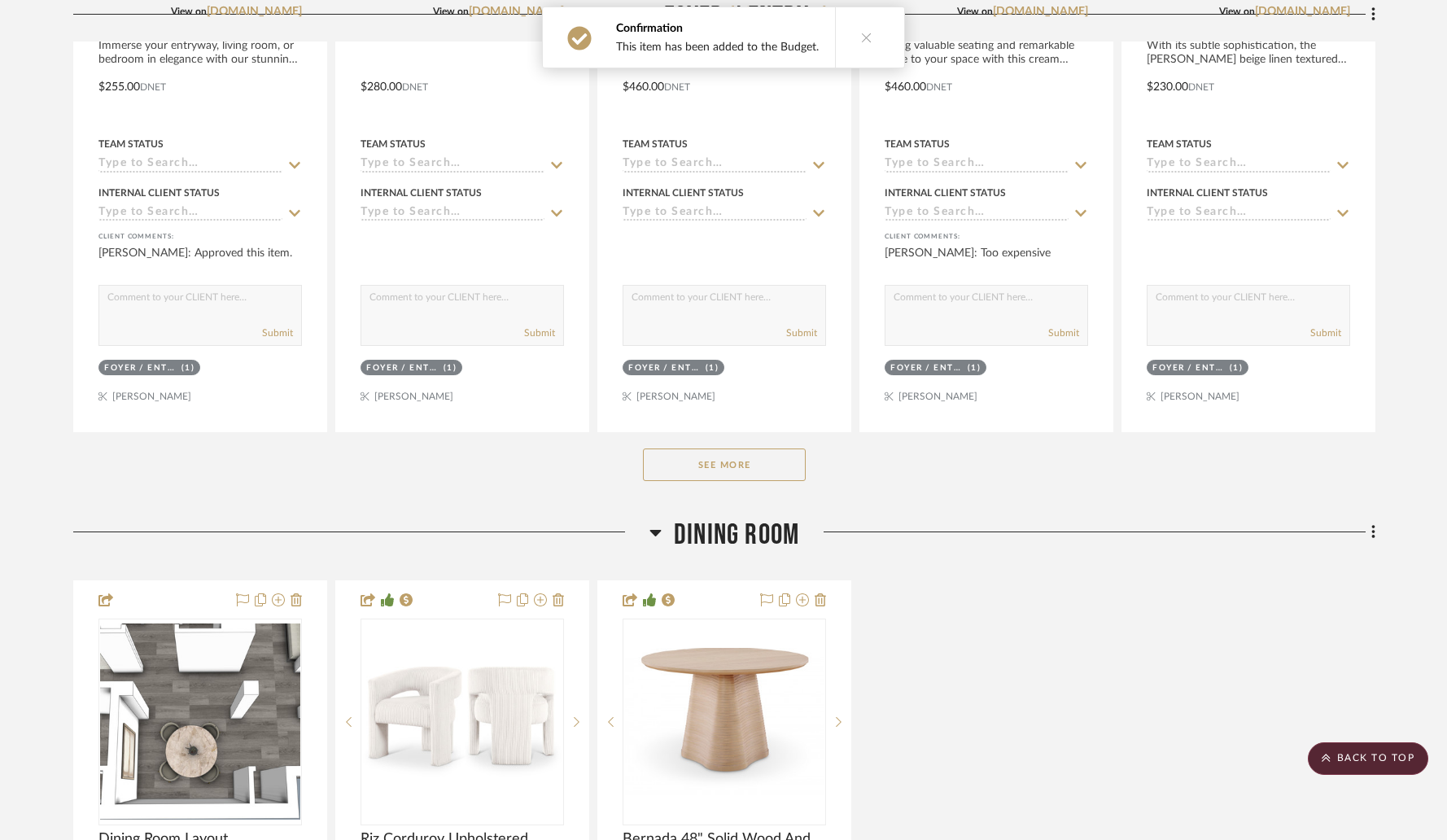
click at [726, 470] on button "See More" at bounding box center [724, 465] width 163 height 33
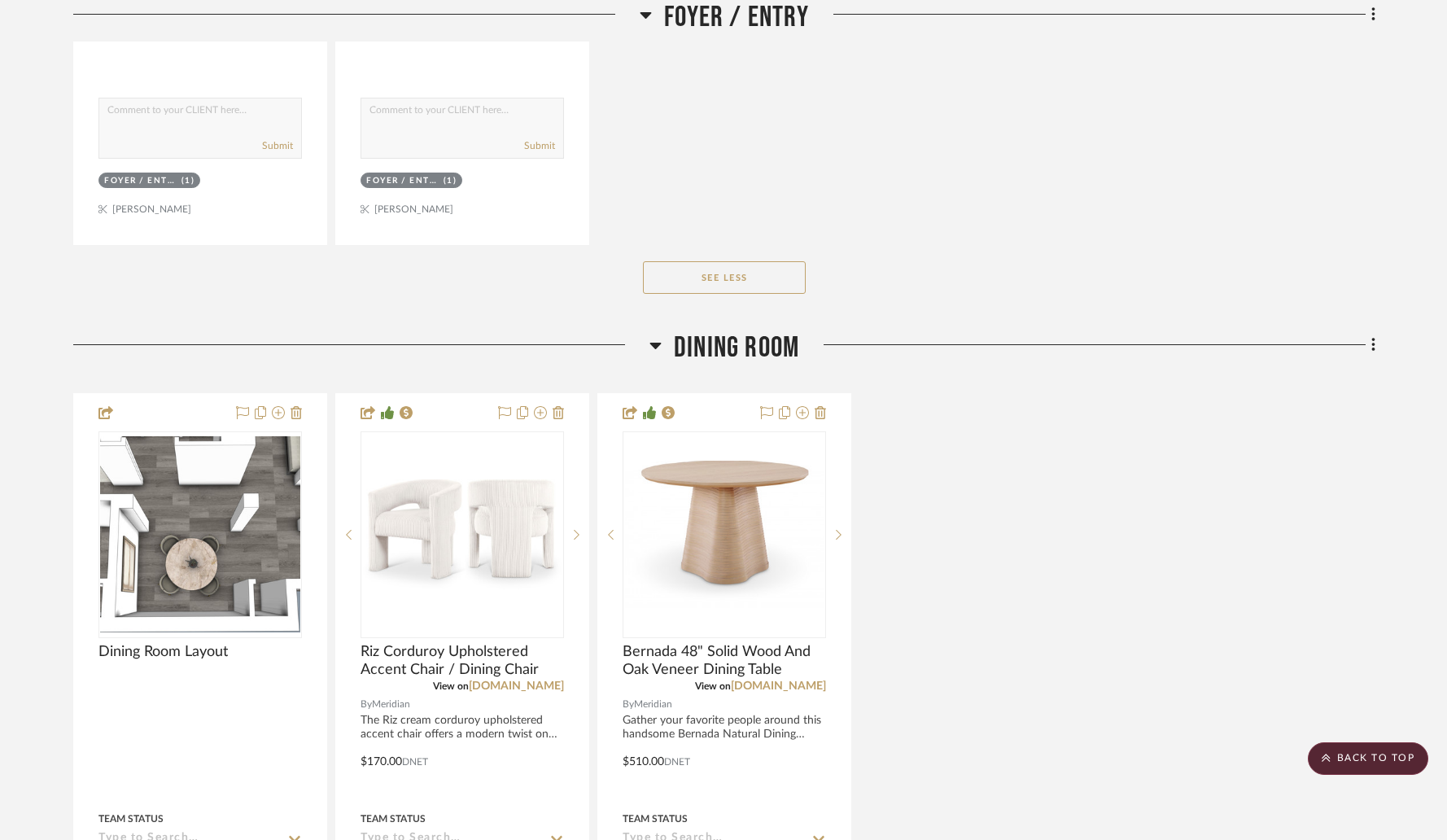
scroll to position [2505, 0]
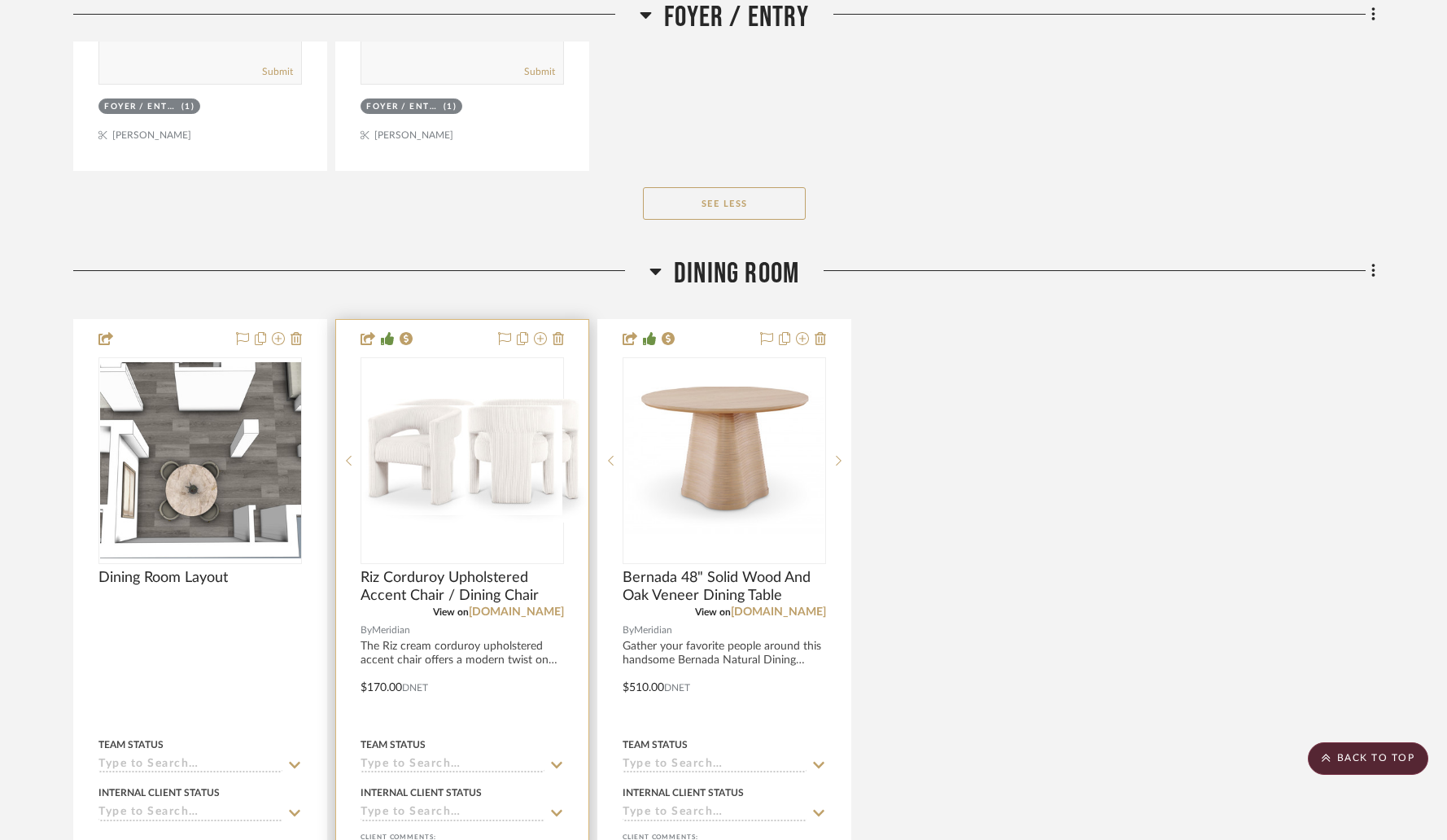
click at [441, 467] on img "0" at bounding box center [474, 461] width 226 height 124
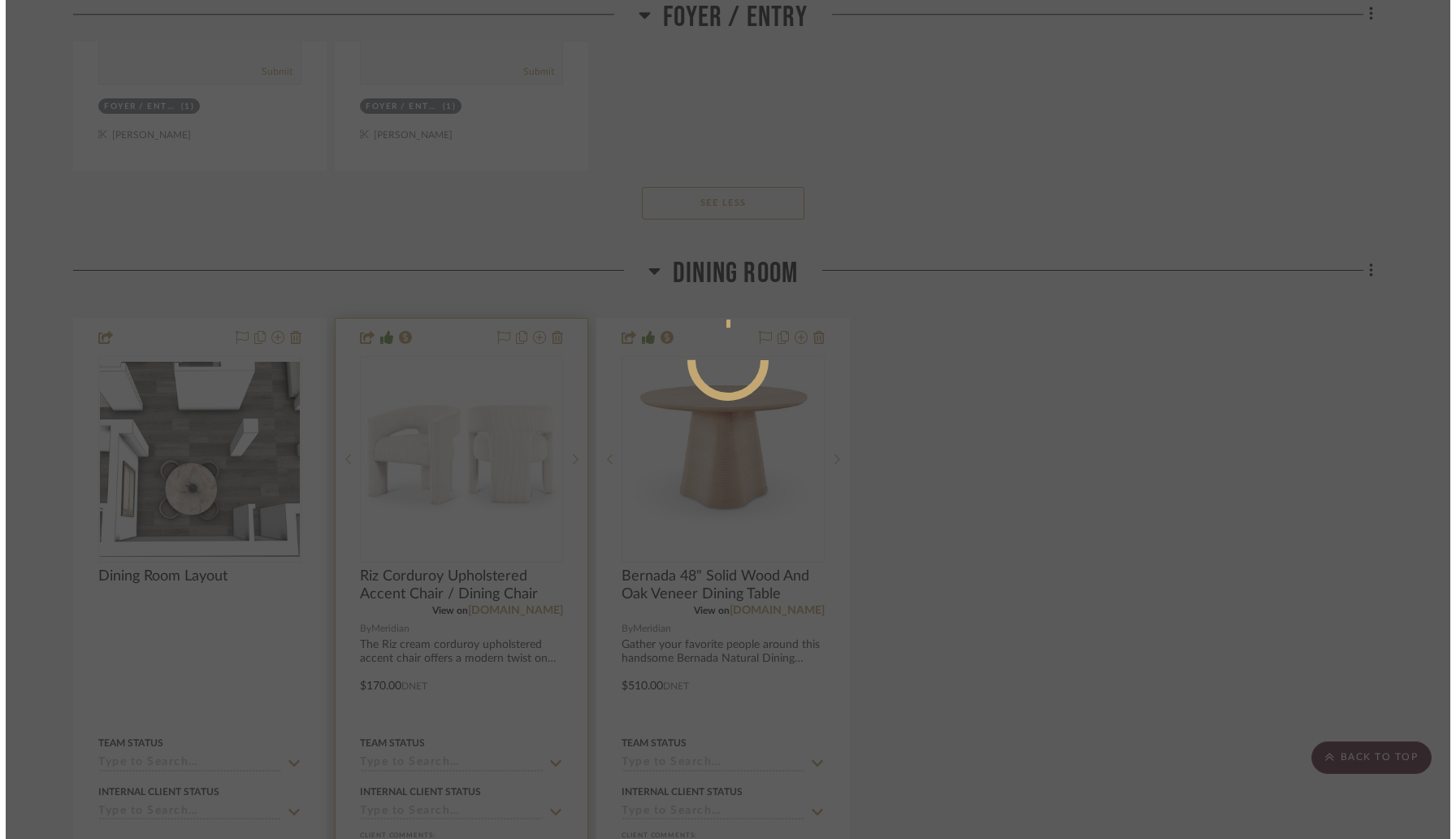
scroll to position [0, 0]
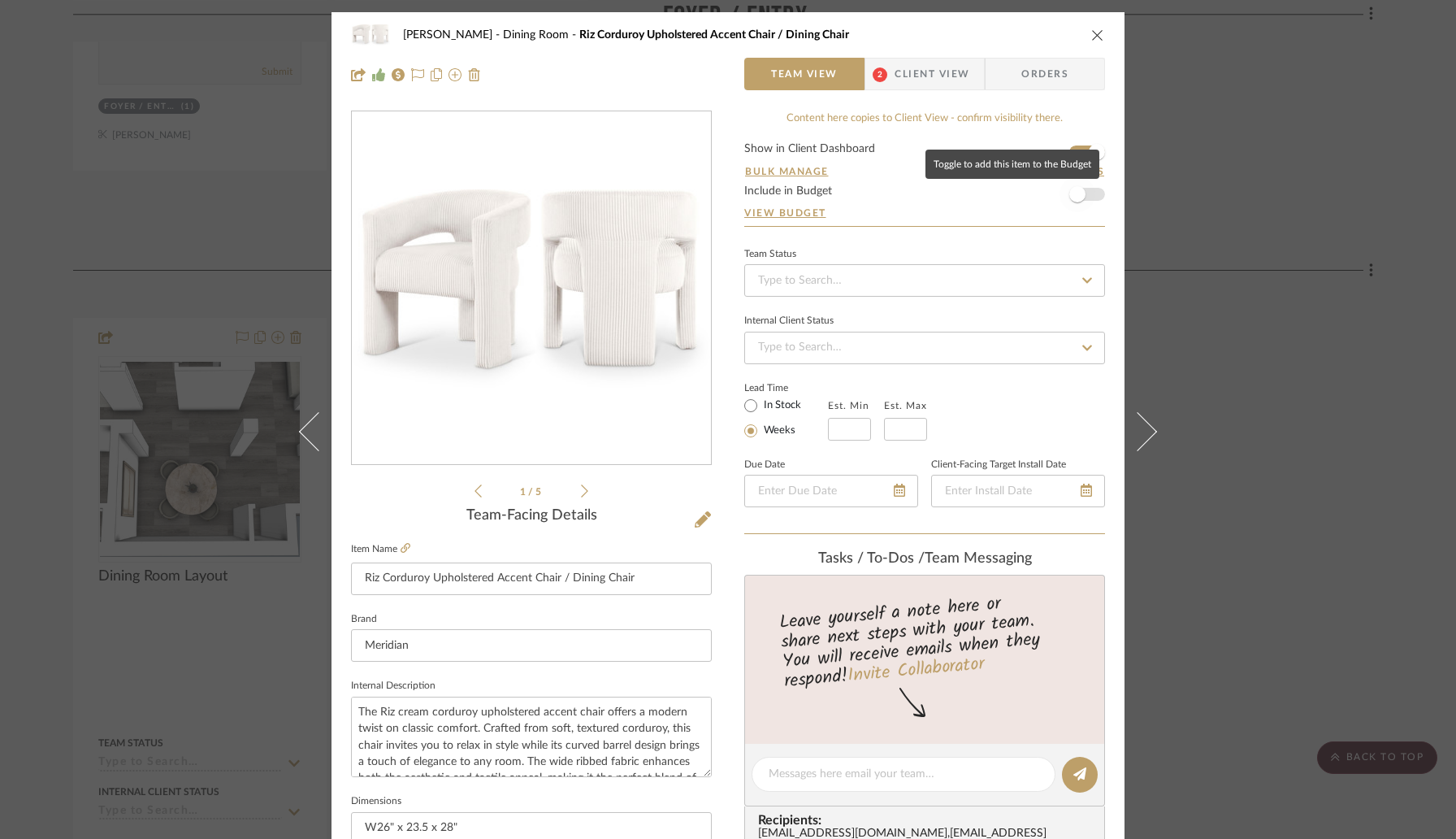
click at [1075, 194] on span "button" at bounding box center [1077, 194] width 16 height 16
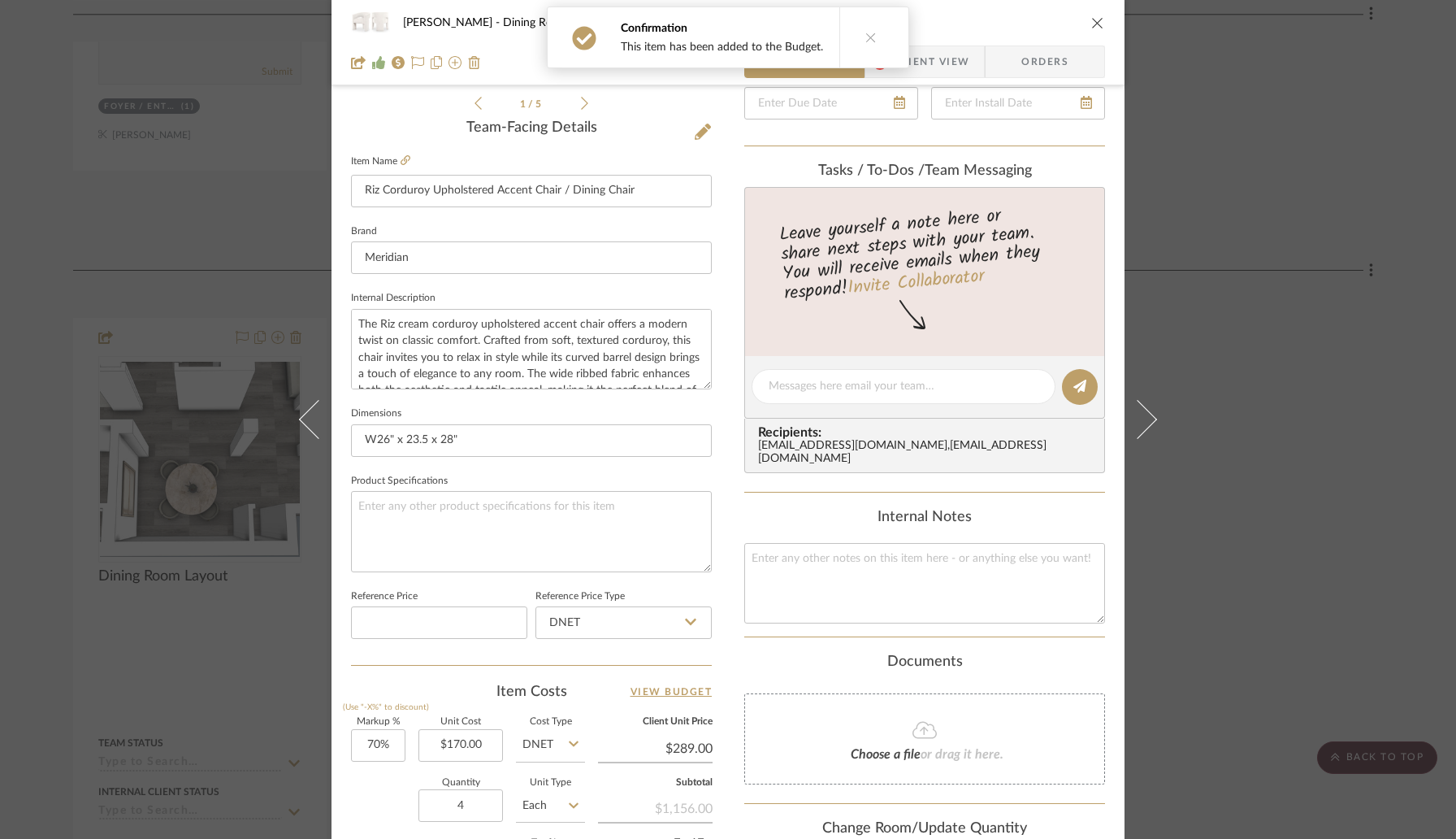
scroll to position [409, 0]
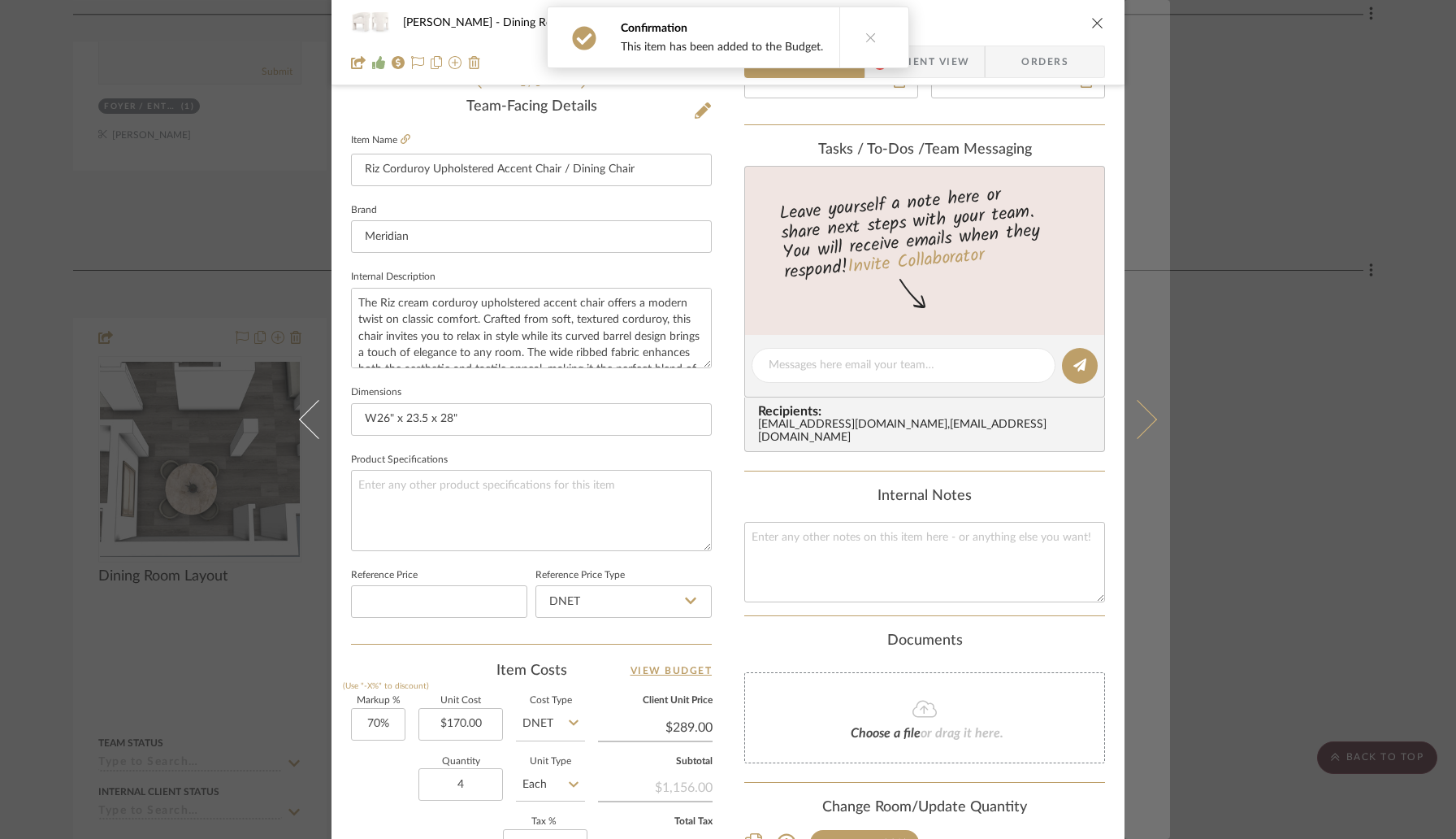
click at [1136, 427] on icon at bounding box center [1137, 420] width 39 height 39
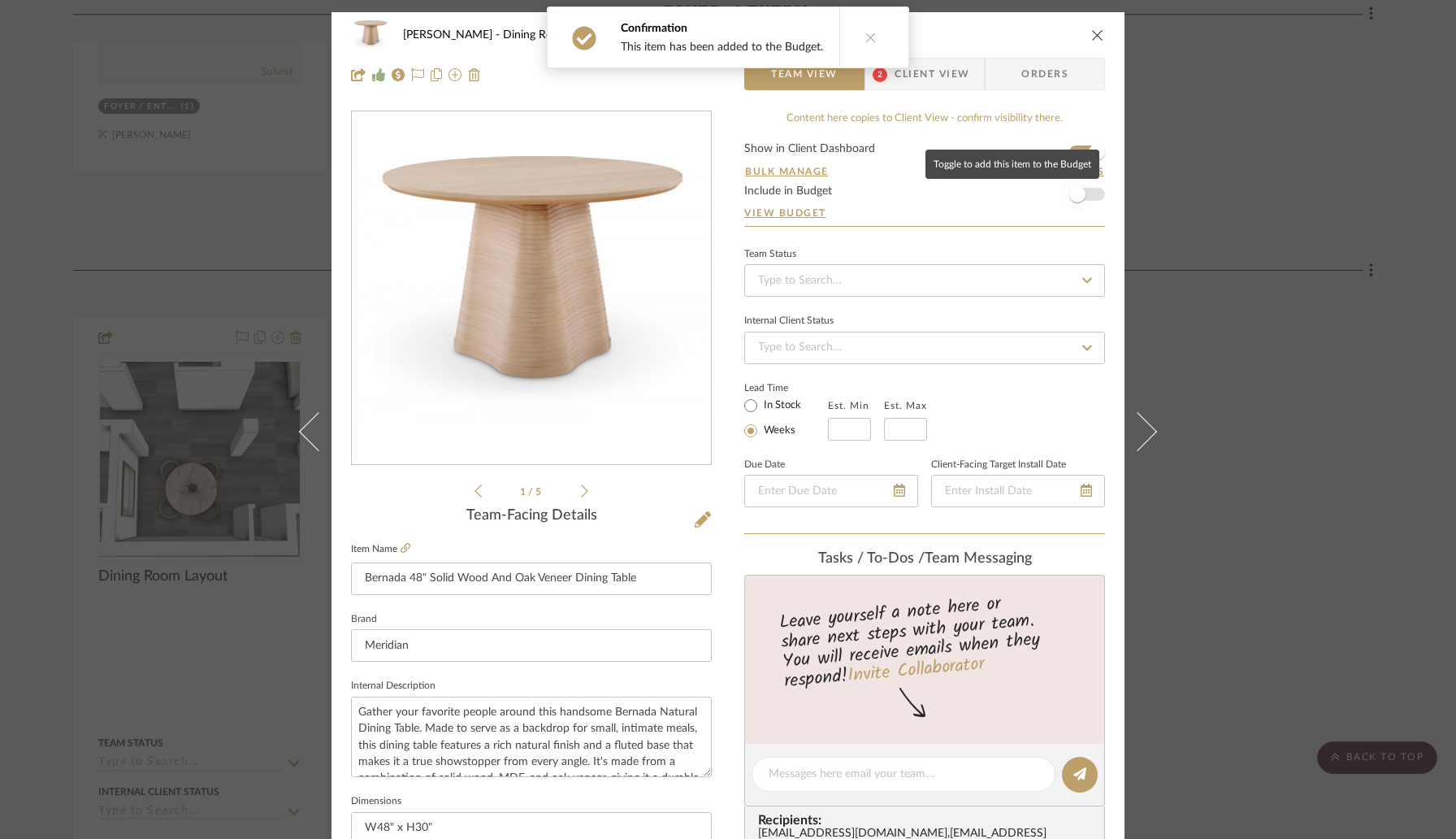
click at [1080, 200] on span "button" at bounding box center [1077, 193] width 36 height 36
click at [1093, 38] on icon "close" at bounding box center [1097, 34] width 13 height 13
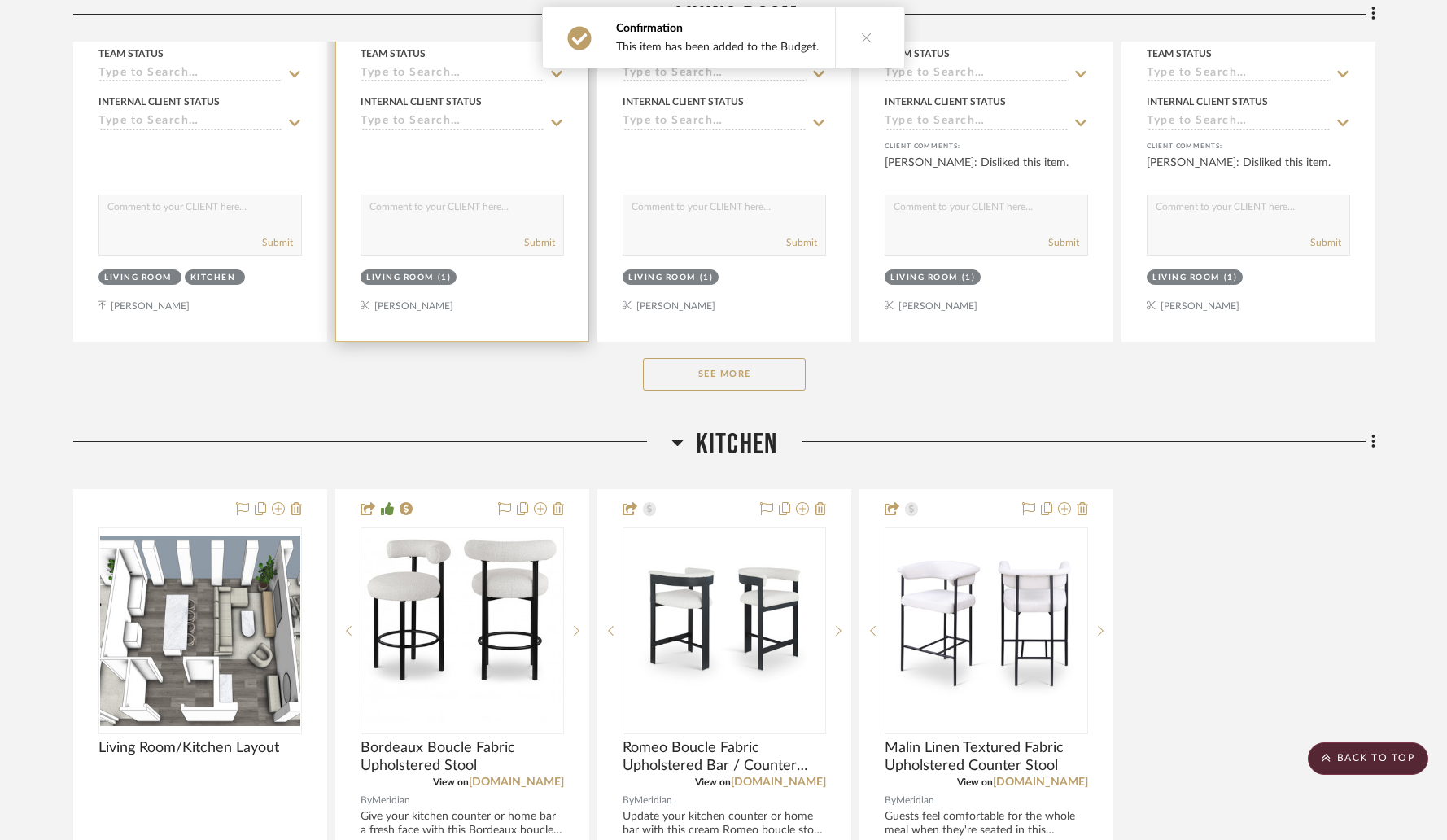
scroll to position [4056, 0]
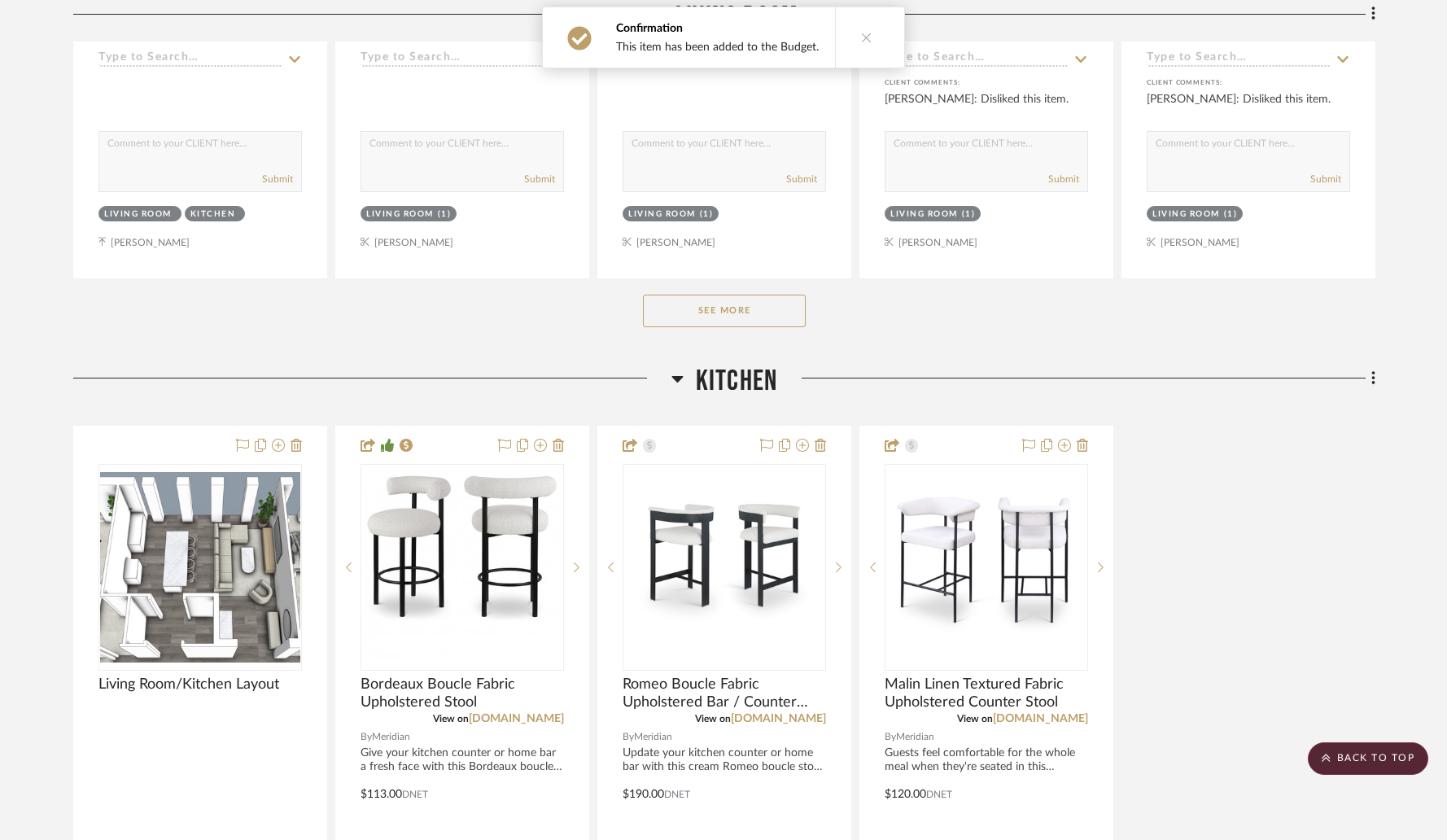
click at [727, 308] on button "See More" at bounding box center [724, 311] width 163 height 33
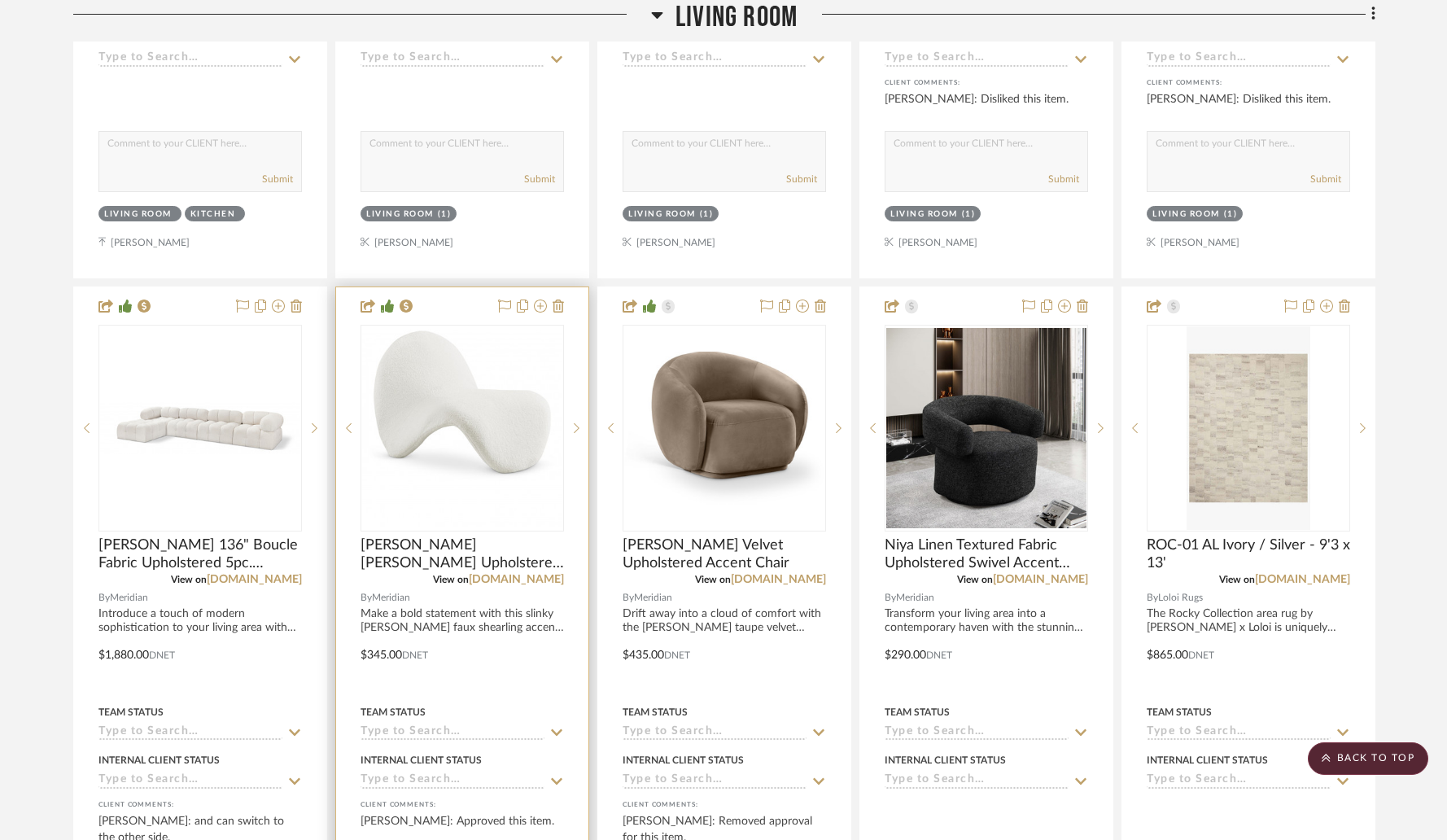
drag, startPoint x: 983, startPoint y: 300, endPoint x: 468, endPoint y: 308, distance: 515.1
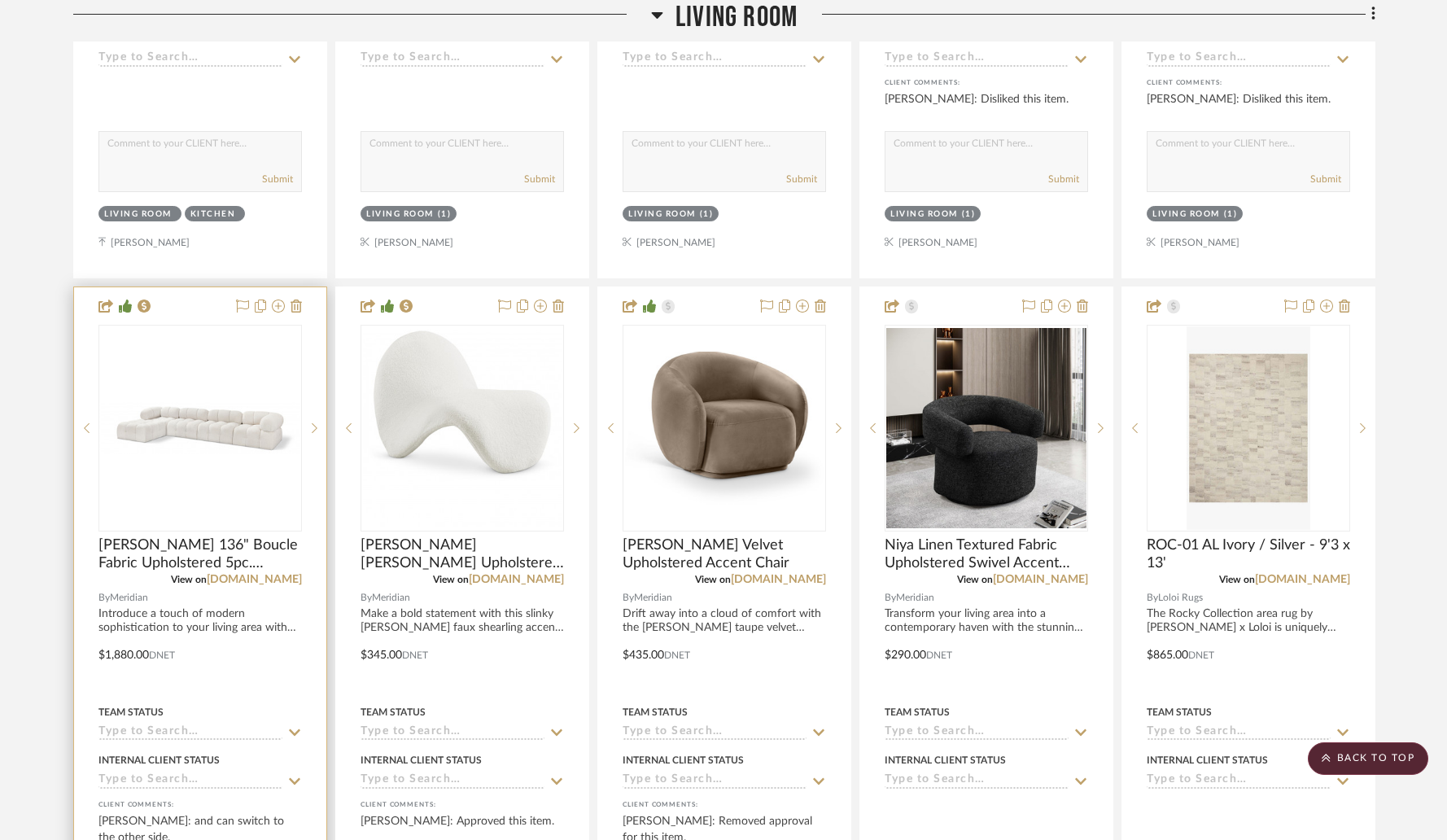
click at [0, 0] on img at bounding box center [0, 0] width 0 height 0
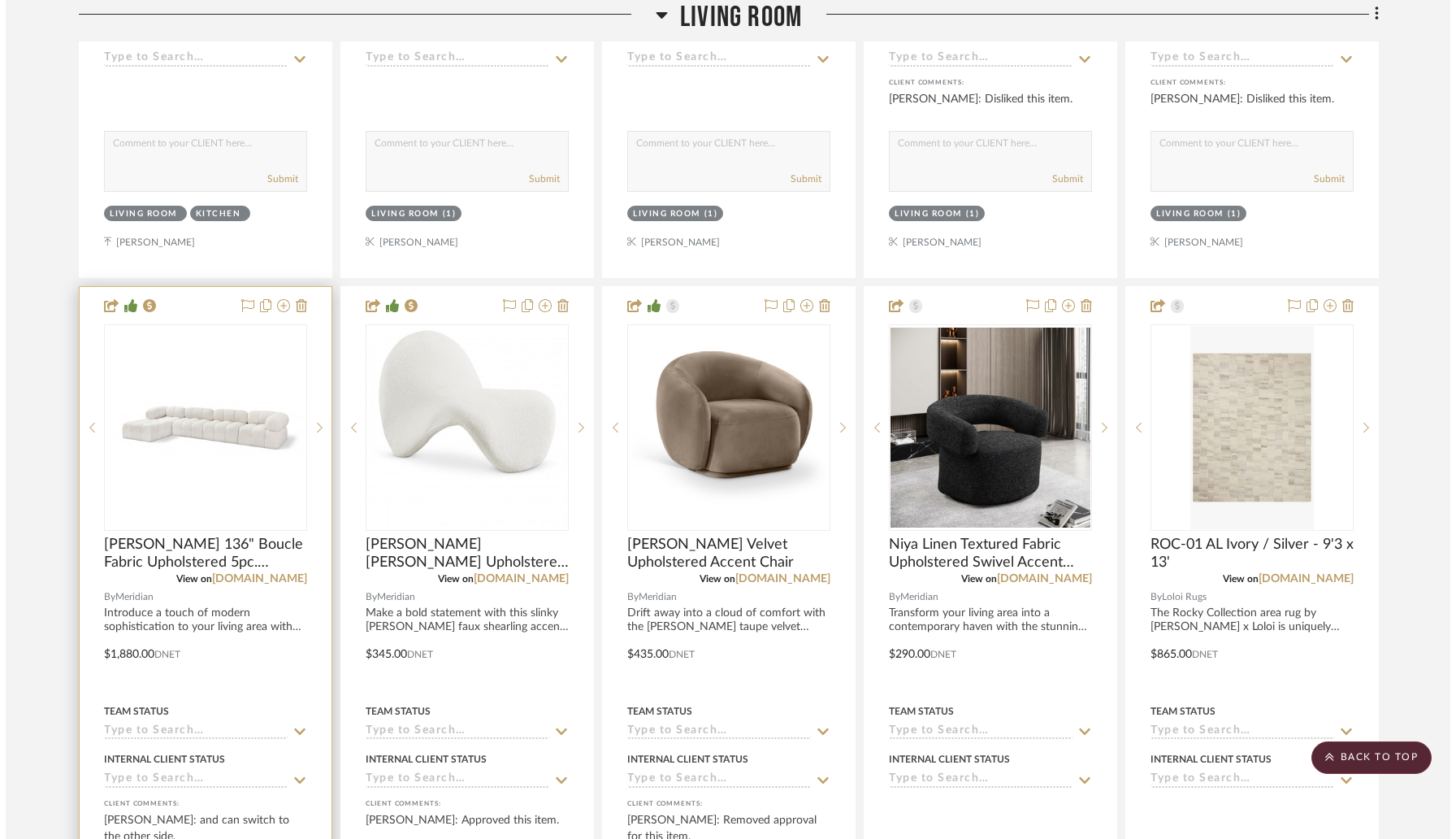
scroll to position [0, 0]
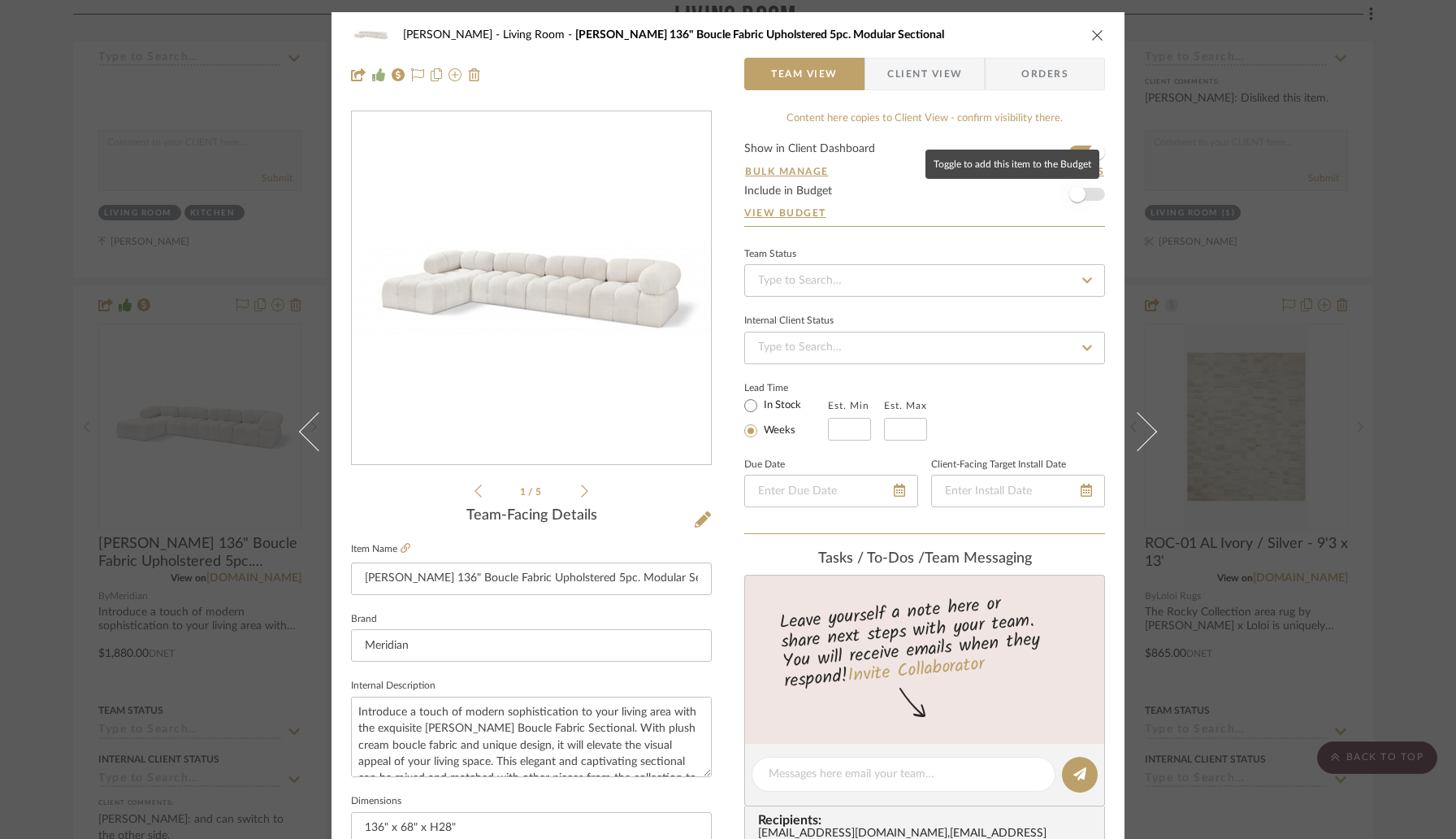
click at [1075, 196] on span "button" at bounding box center [1077, 194] width 16 height 16
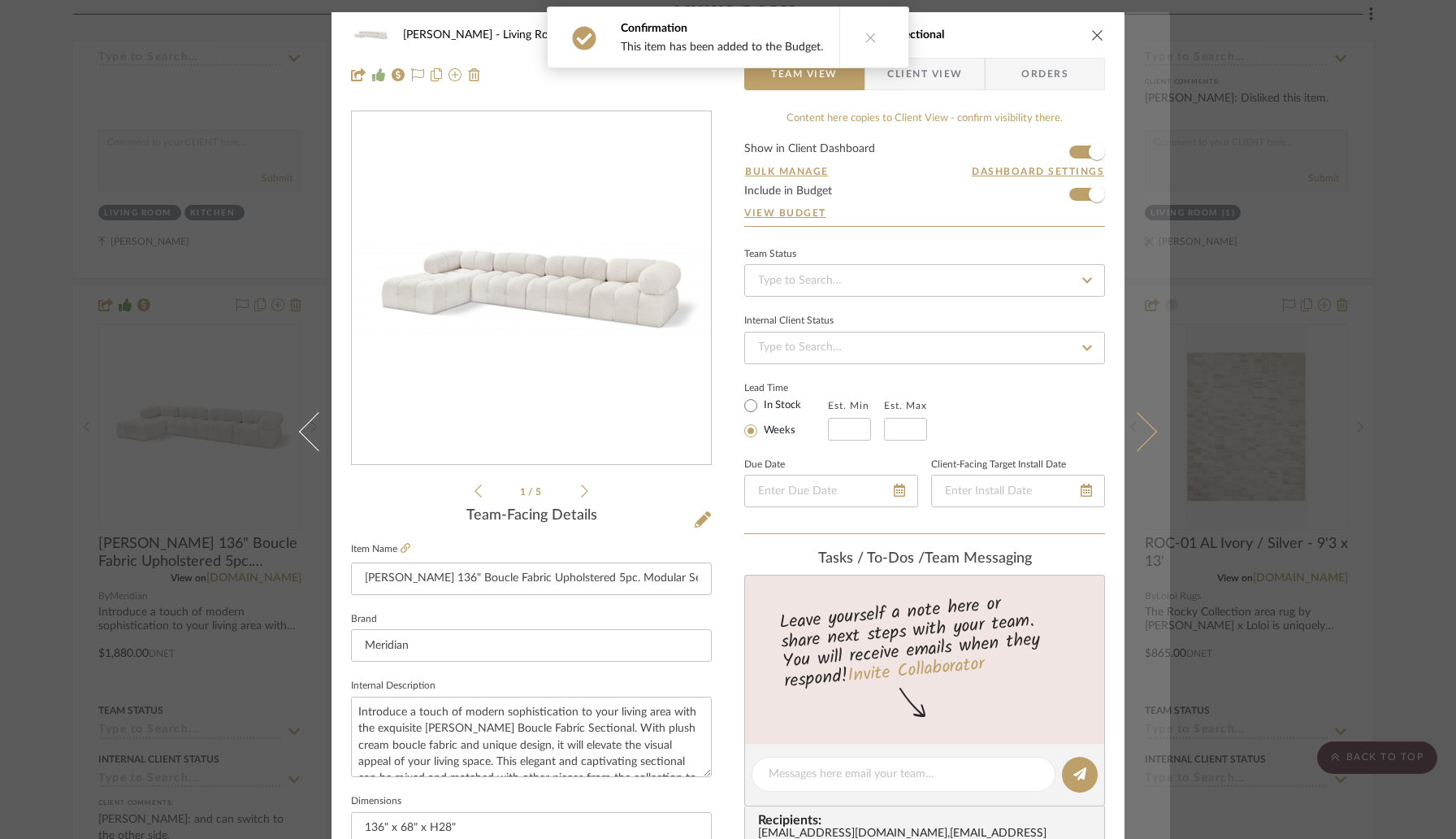
click at [1134, 432] on icon at bounding box center [1137, 431] width 39 height 39
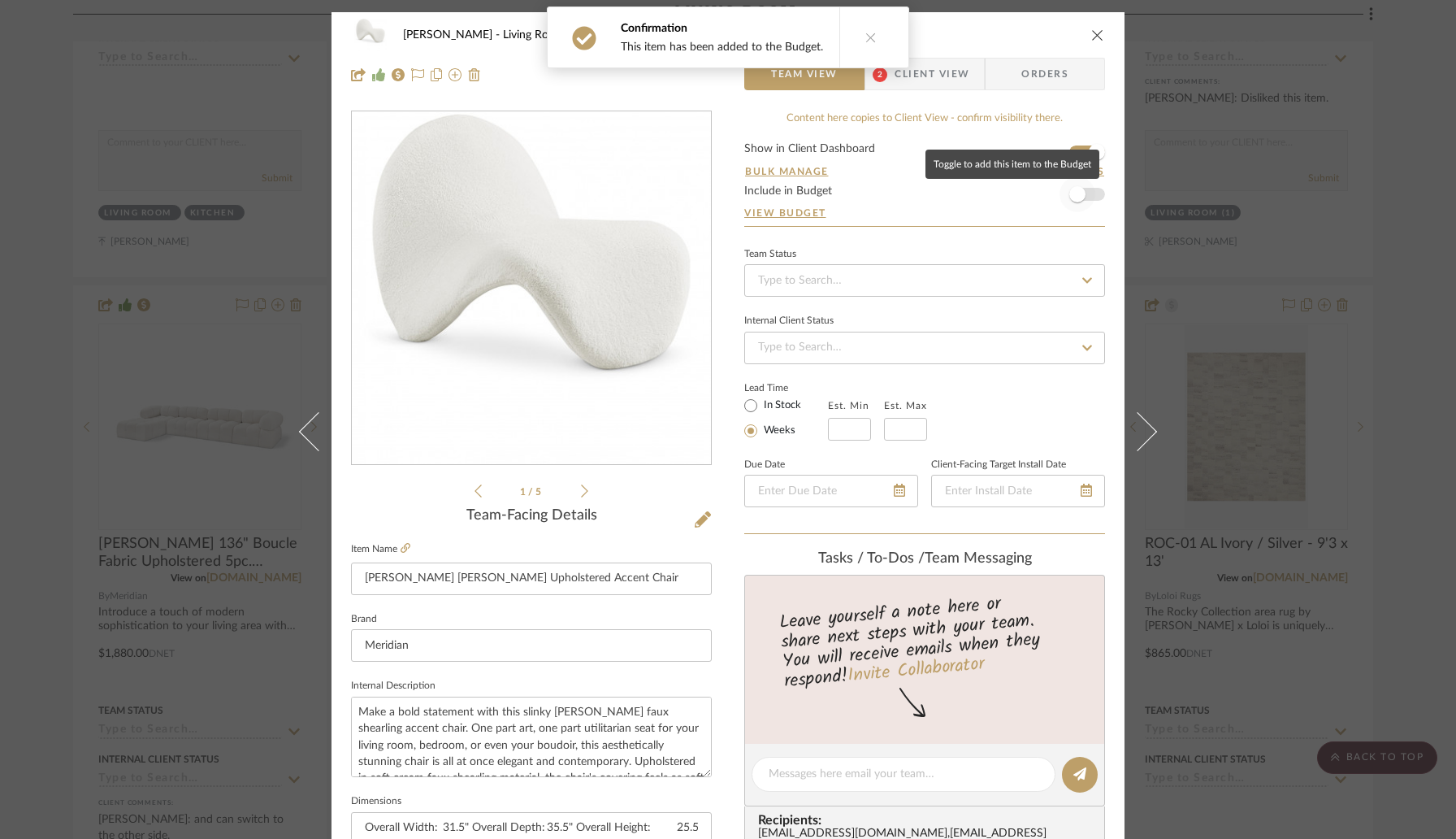
click at [1070, 192] on span "button" at bounding box center [1077, 194] width 16 height 16
click at [1091, 39] on icon "close" at bounding box center [1097, 34] width 13 height 13
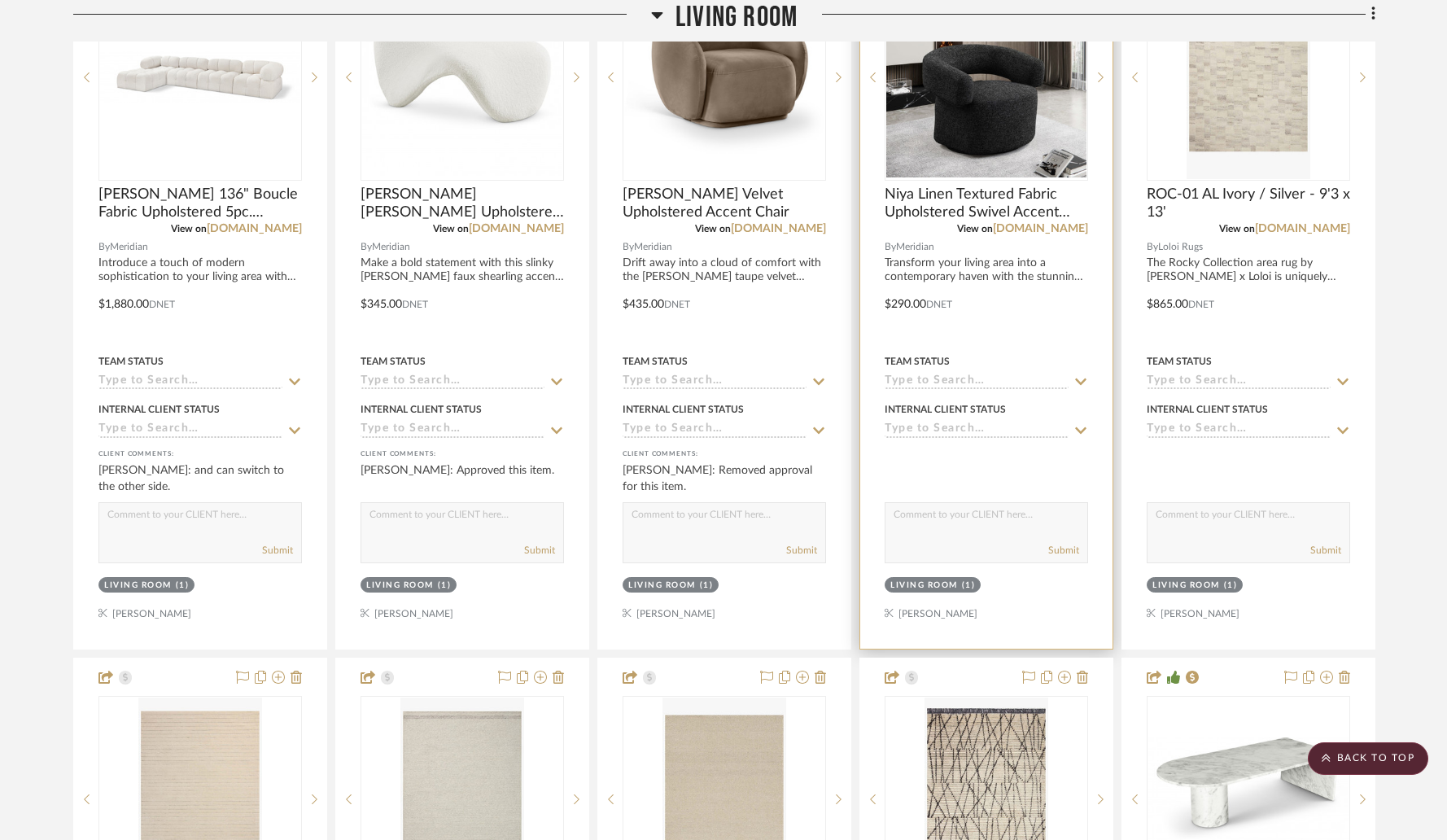
scroll to position [4286, 0]
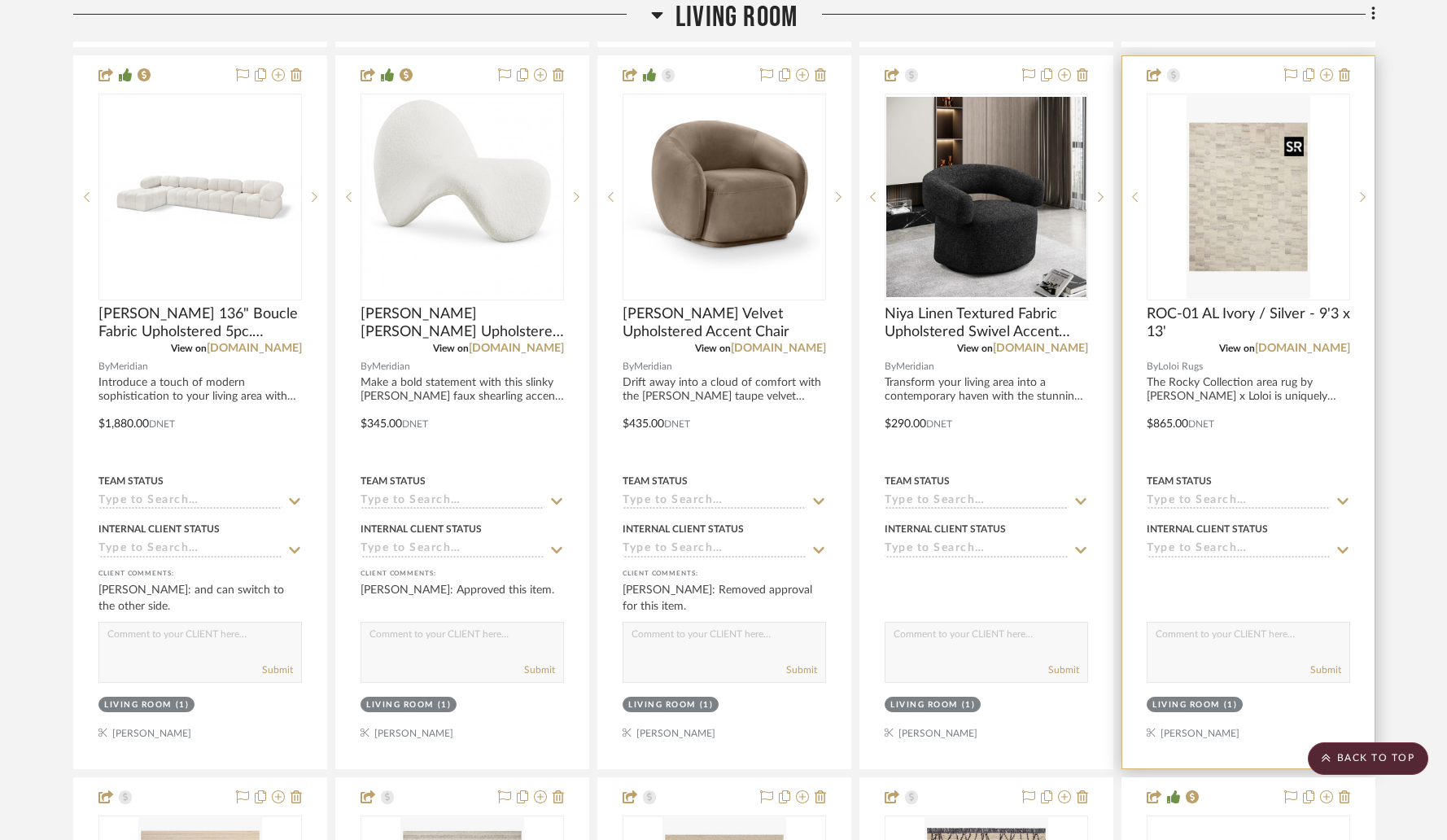
click at [0, 0] on img at bounding box center [0, 0] width 0 height 0
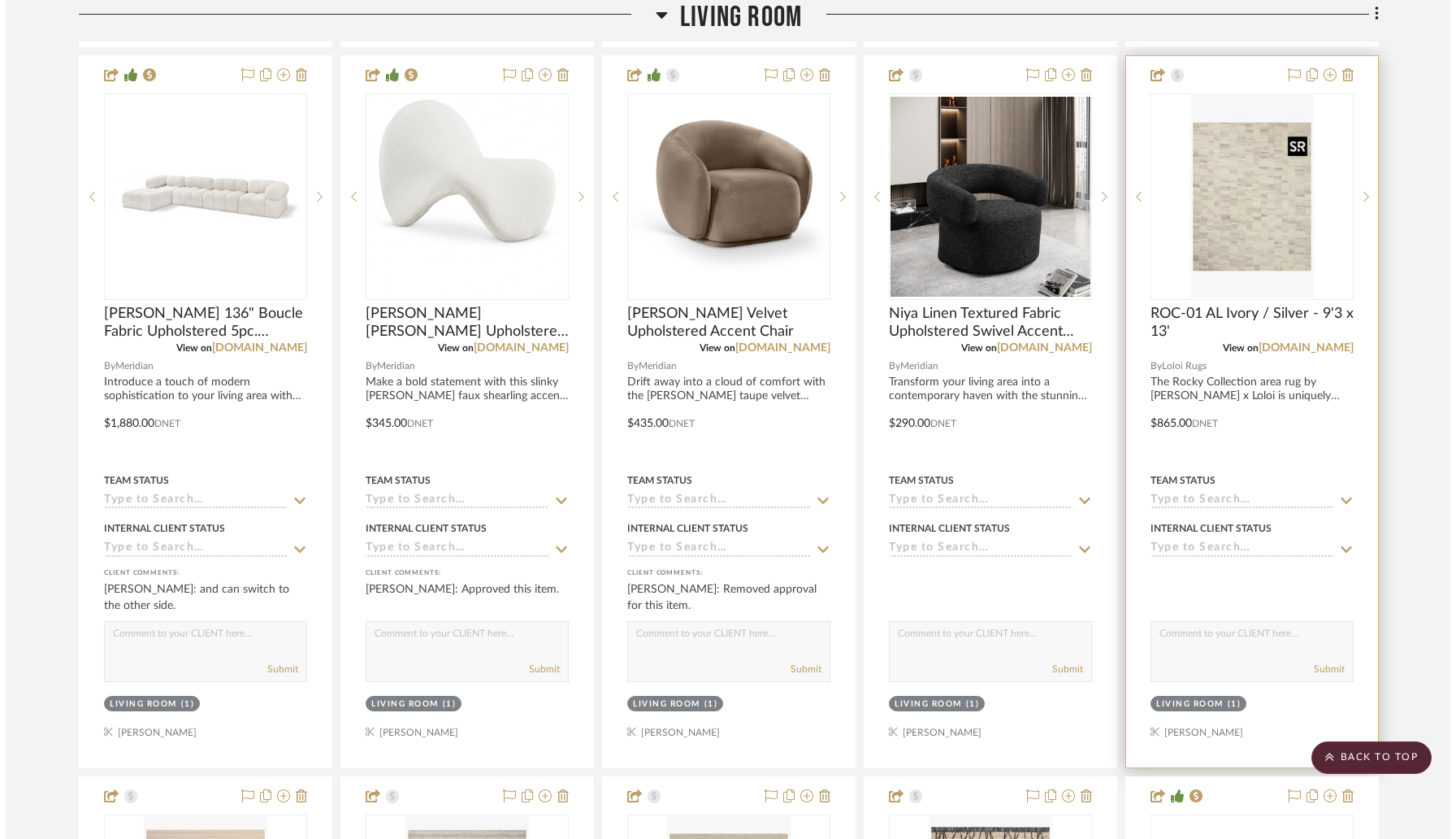
scroll to position [0, 0]
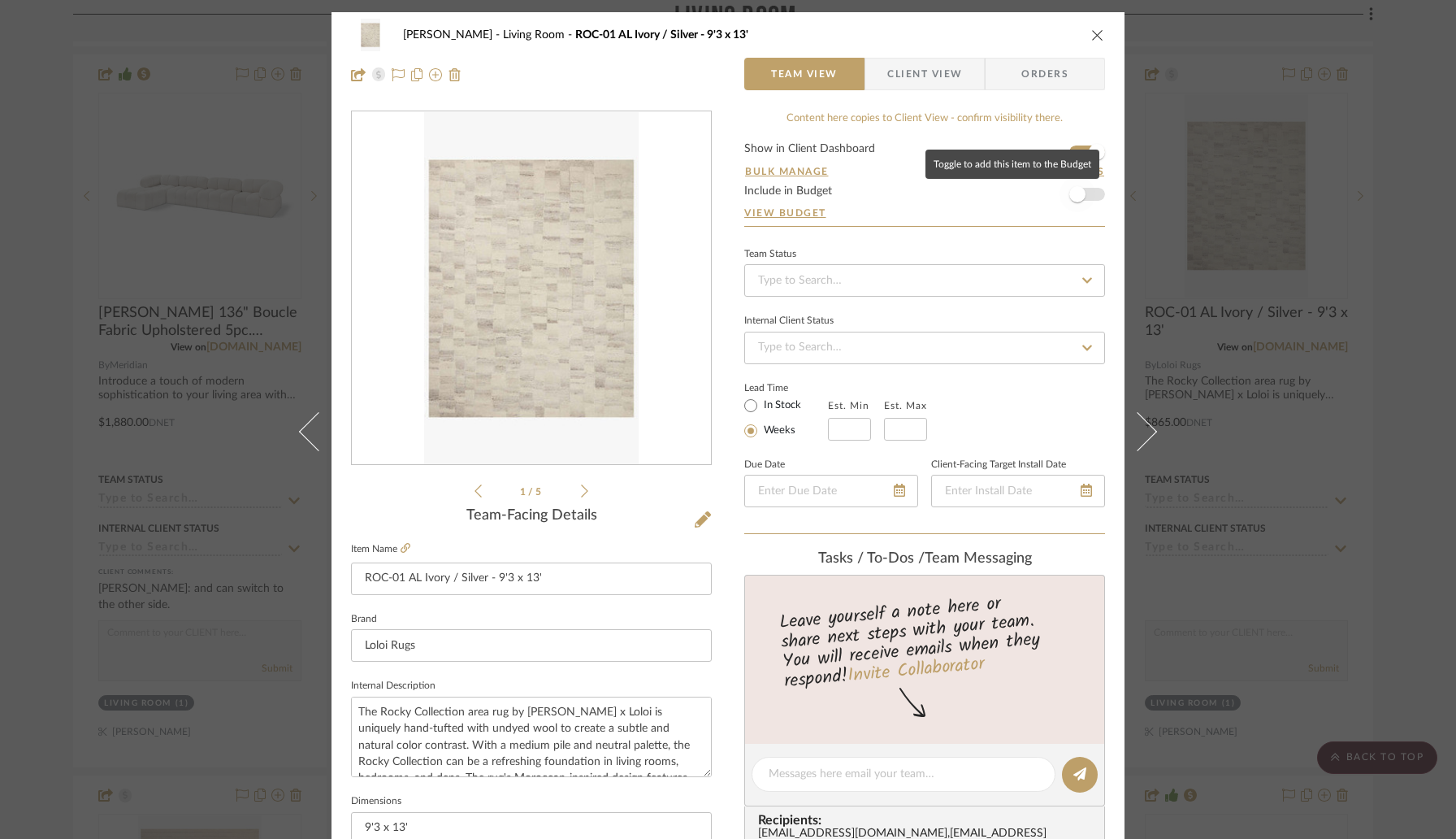
click at [1077, 198] on span "button" at bounding box center [1077, 194] width 16 height 16
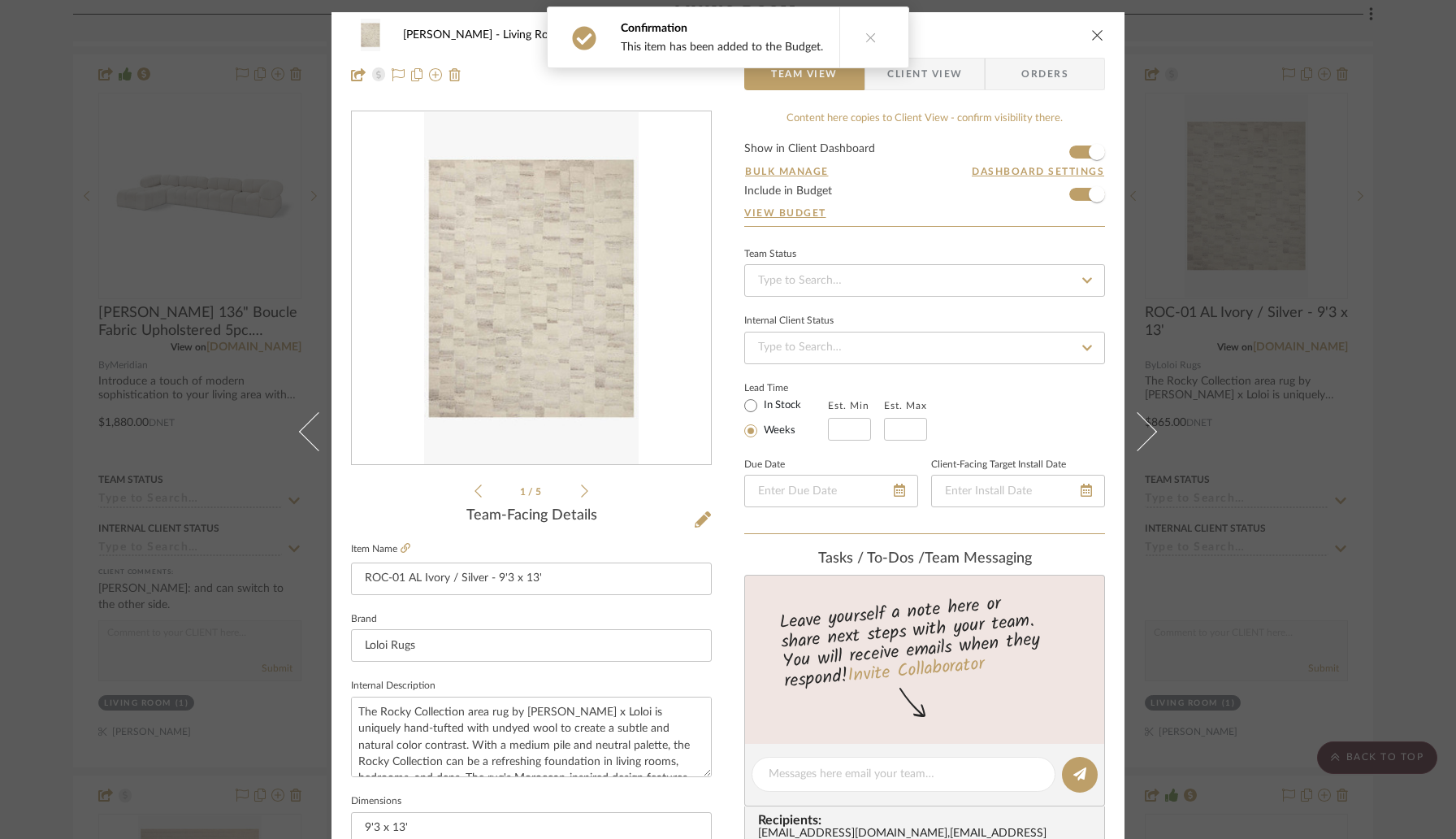
click at [1093, 39] on icon "close" at bounding box center [1097, 34] width 13 height 13
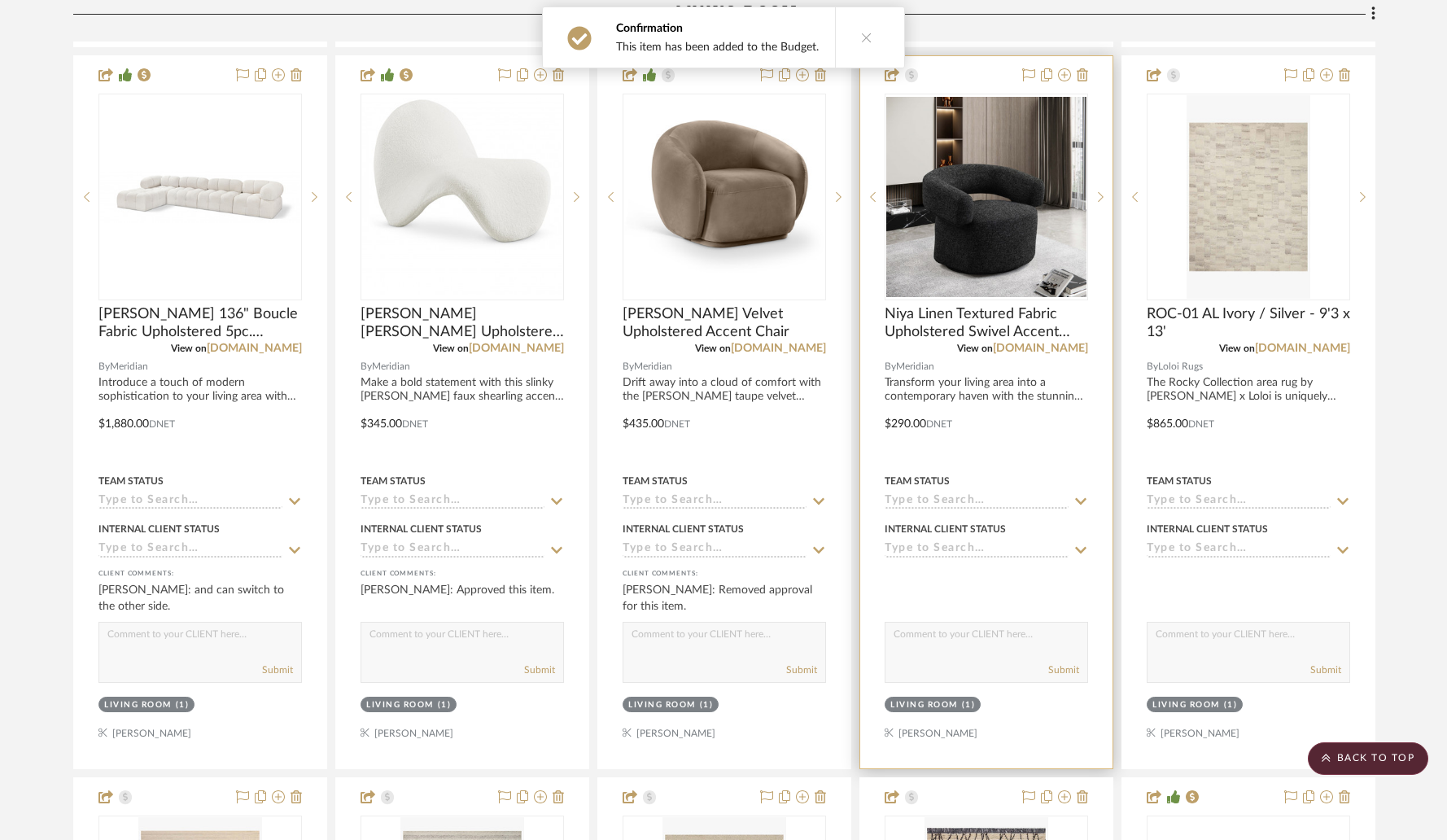
scroll to position [4823, 0]
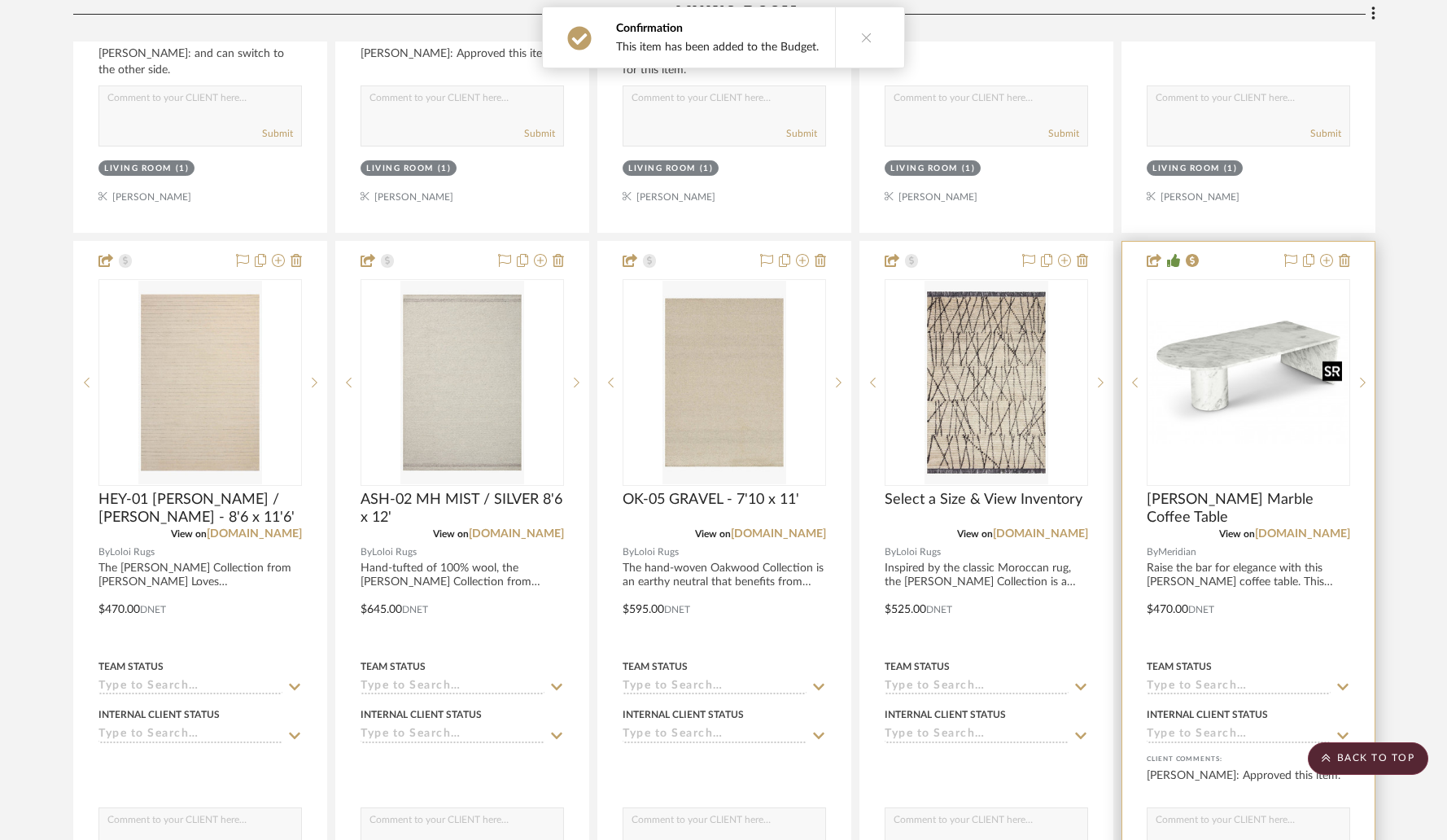
click at [0, 0] on img at bounding box center [0, 0] width 0 height 0
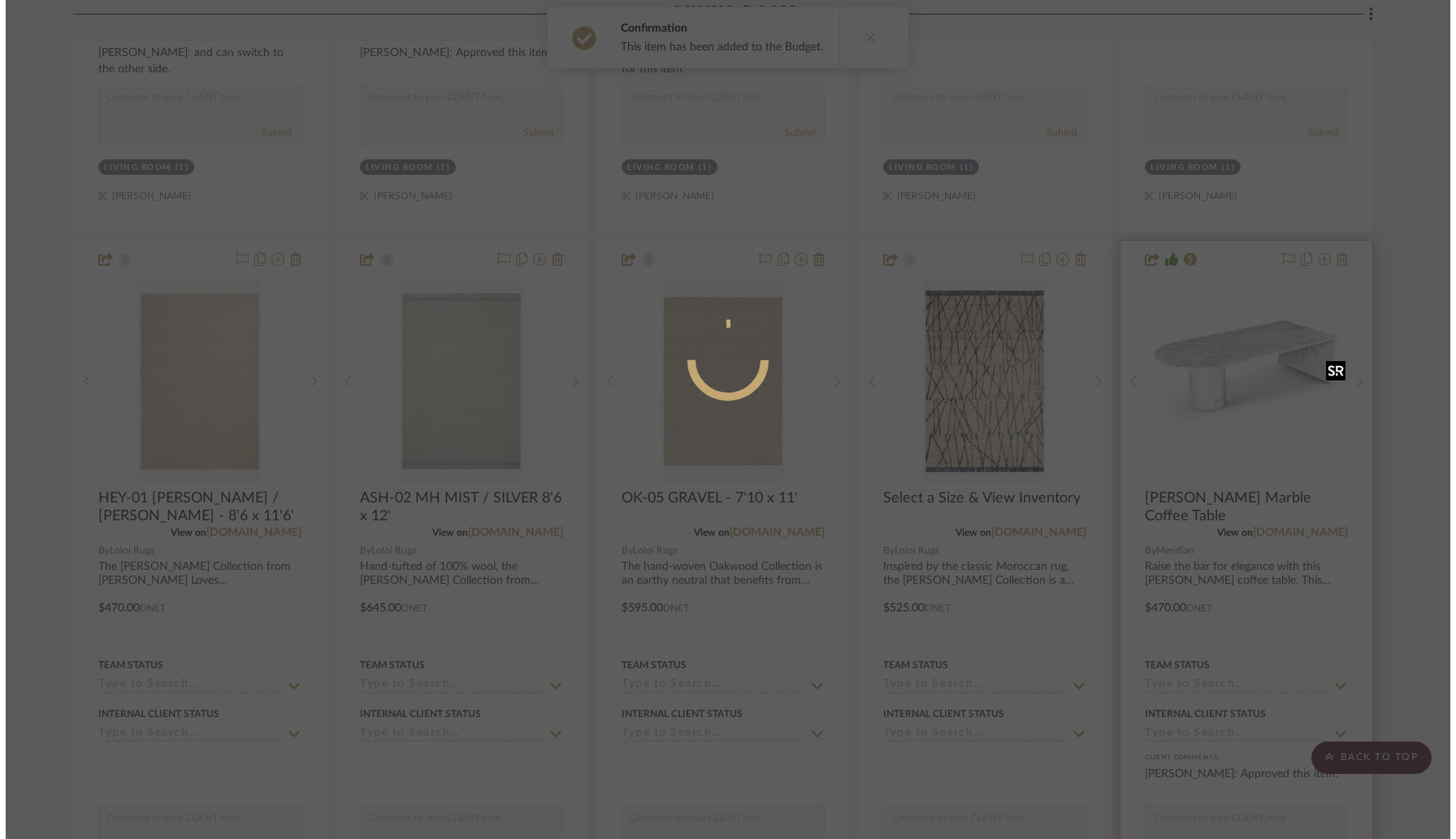
scroll to position [0, 0]
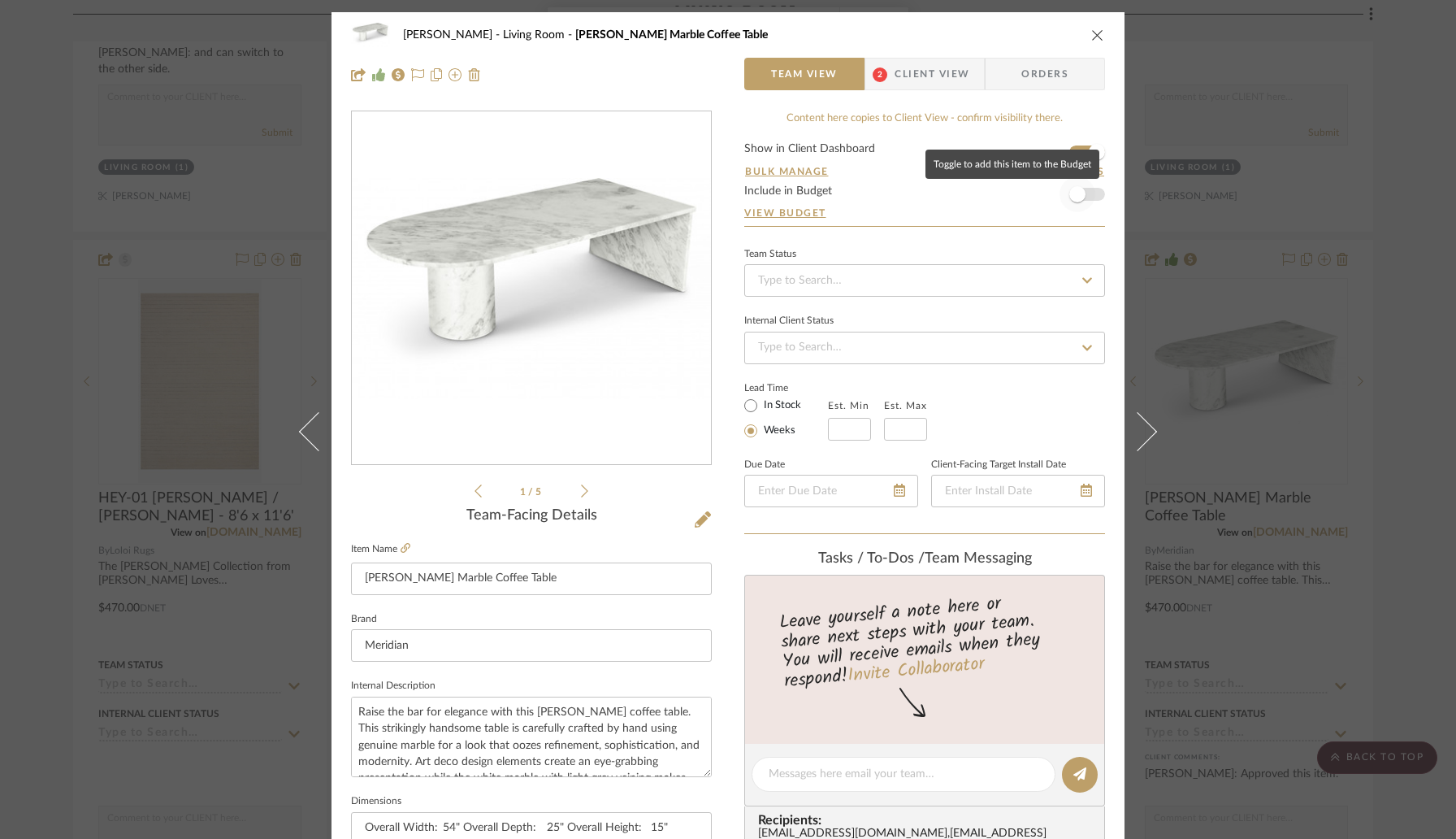
click at [1081, 192] on span "button" at bounding box center [1077, 193] width 36 height 36
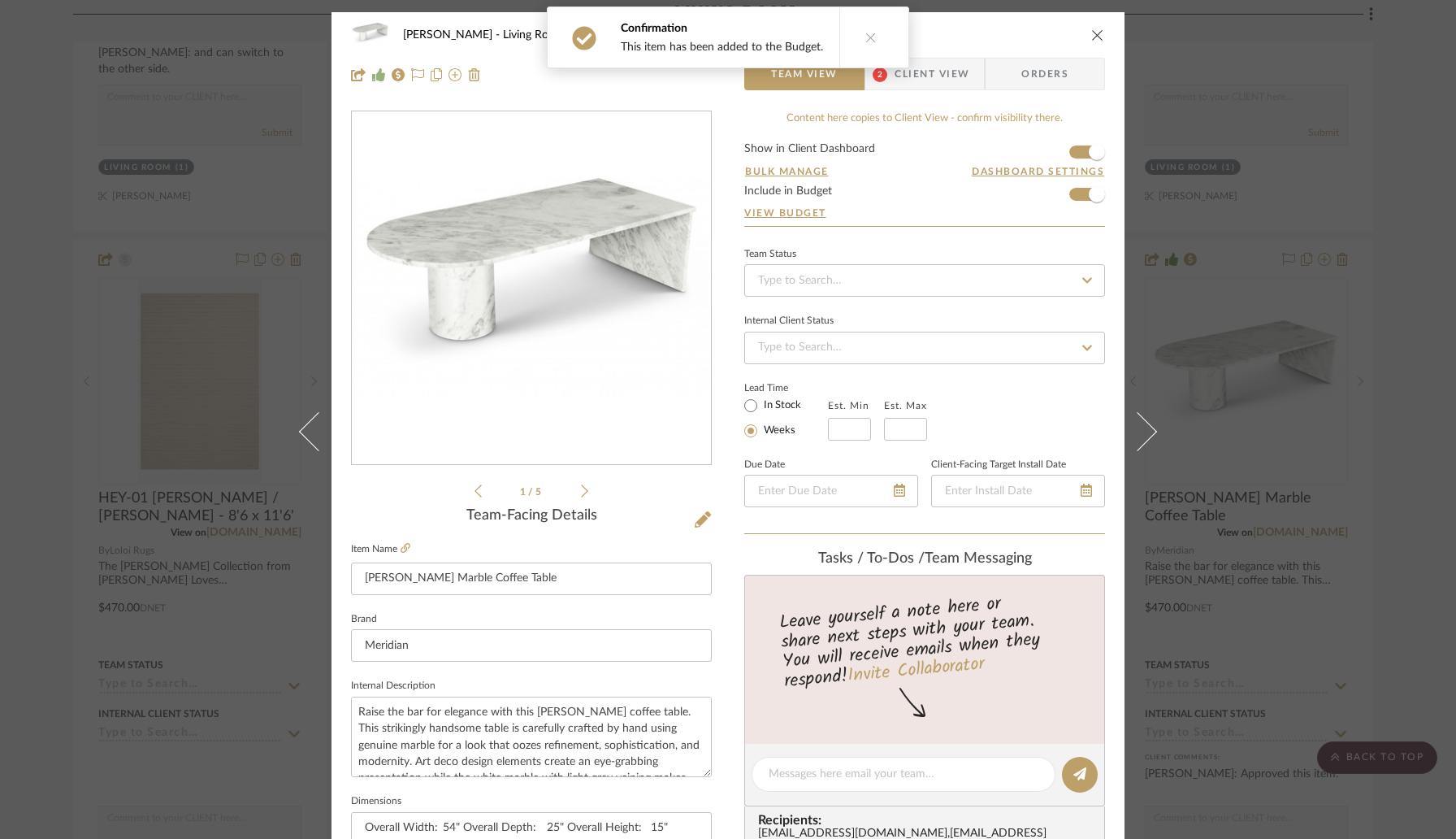
click at [1091, 39] on icon "close" at bounding box center [1097, 34] width 13 height 13
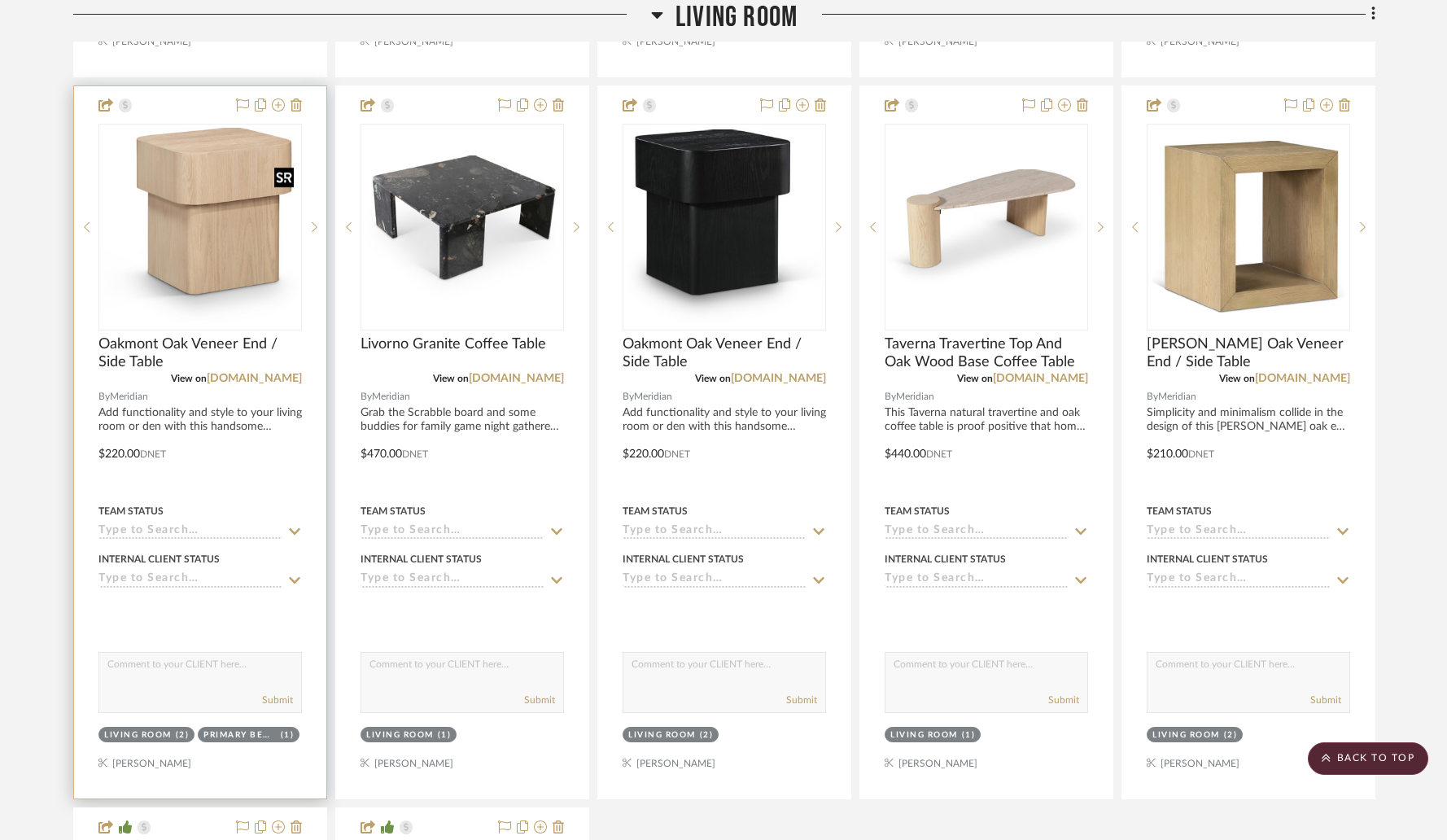
scroll to position [5468, 0]
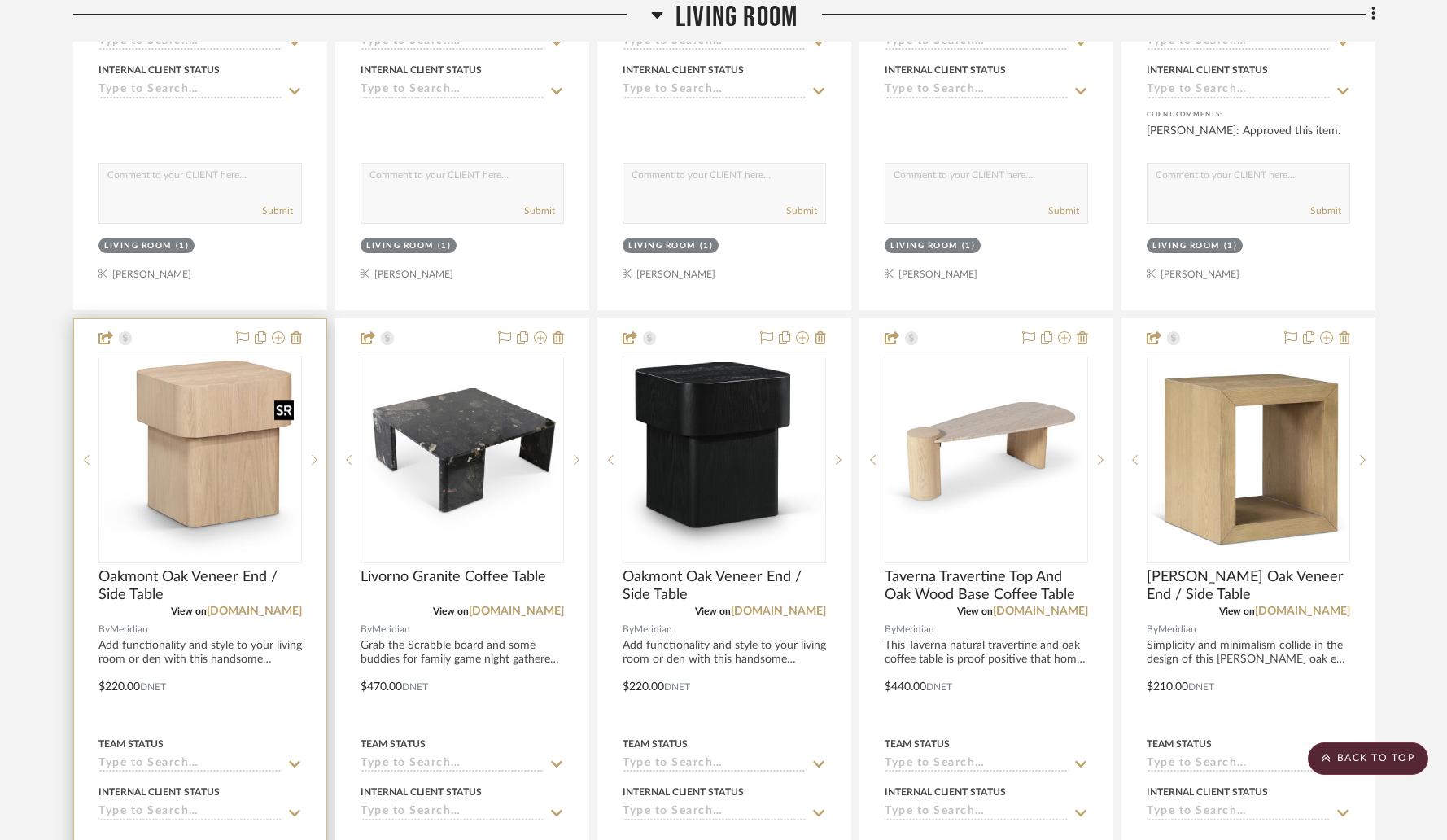
click at [221, 437] on img "0" at bounding box center [199, 460] width 200 height 197
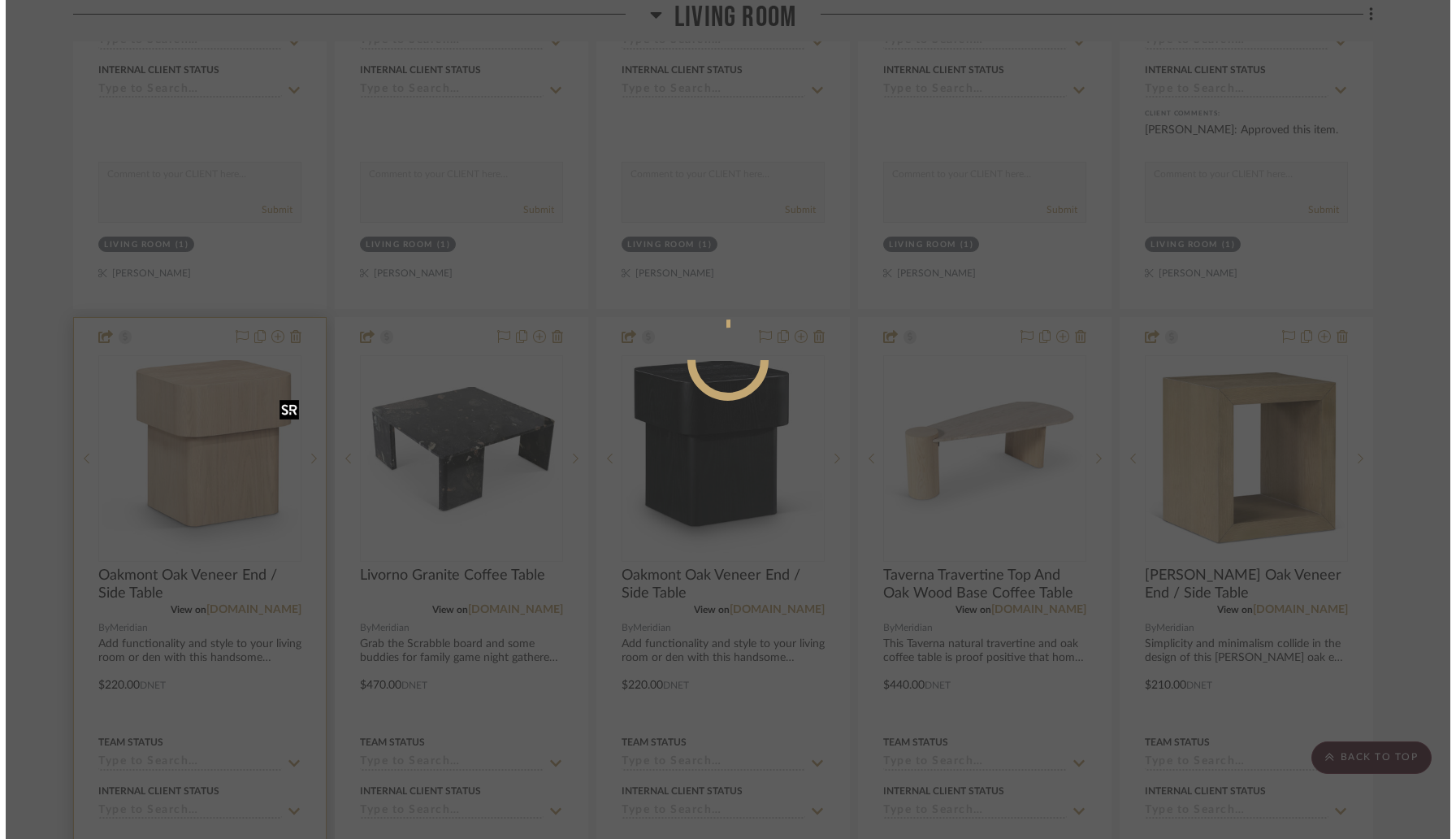
scroll to position [0, 0]
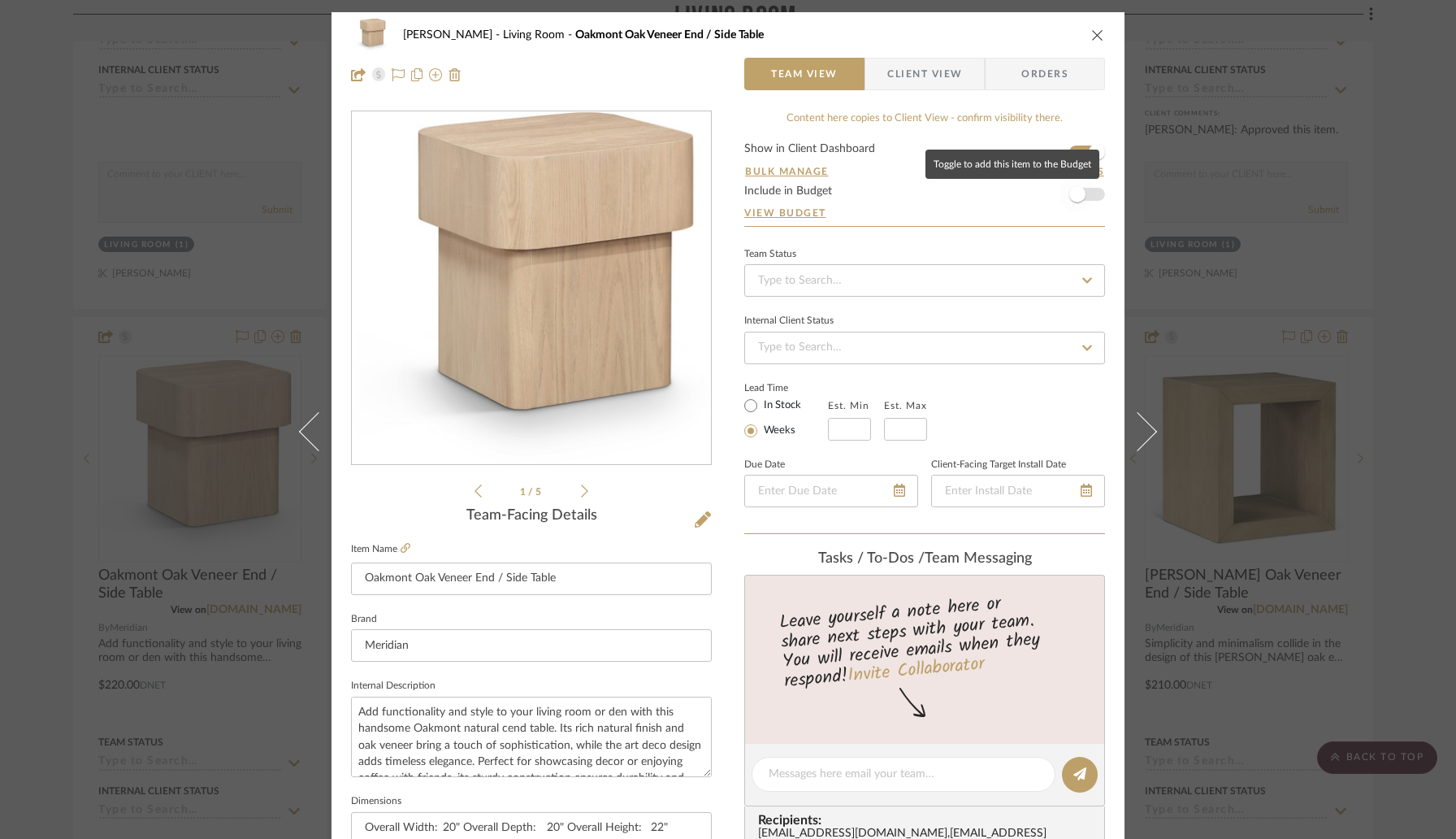
click at [1086, 196] on span "button" at bounding box center [1077, 193] width 36 height 36
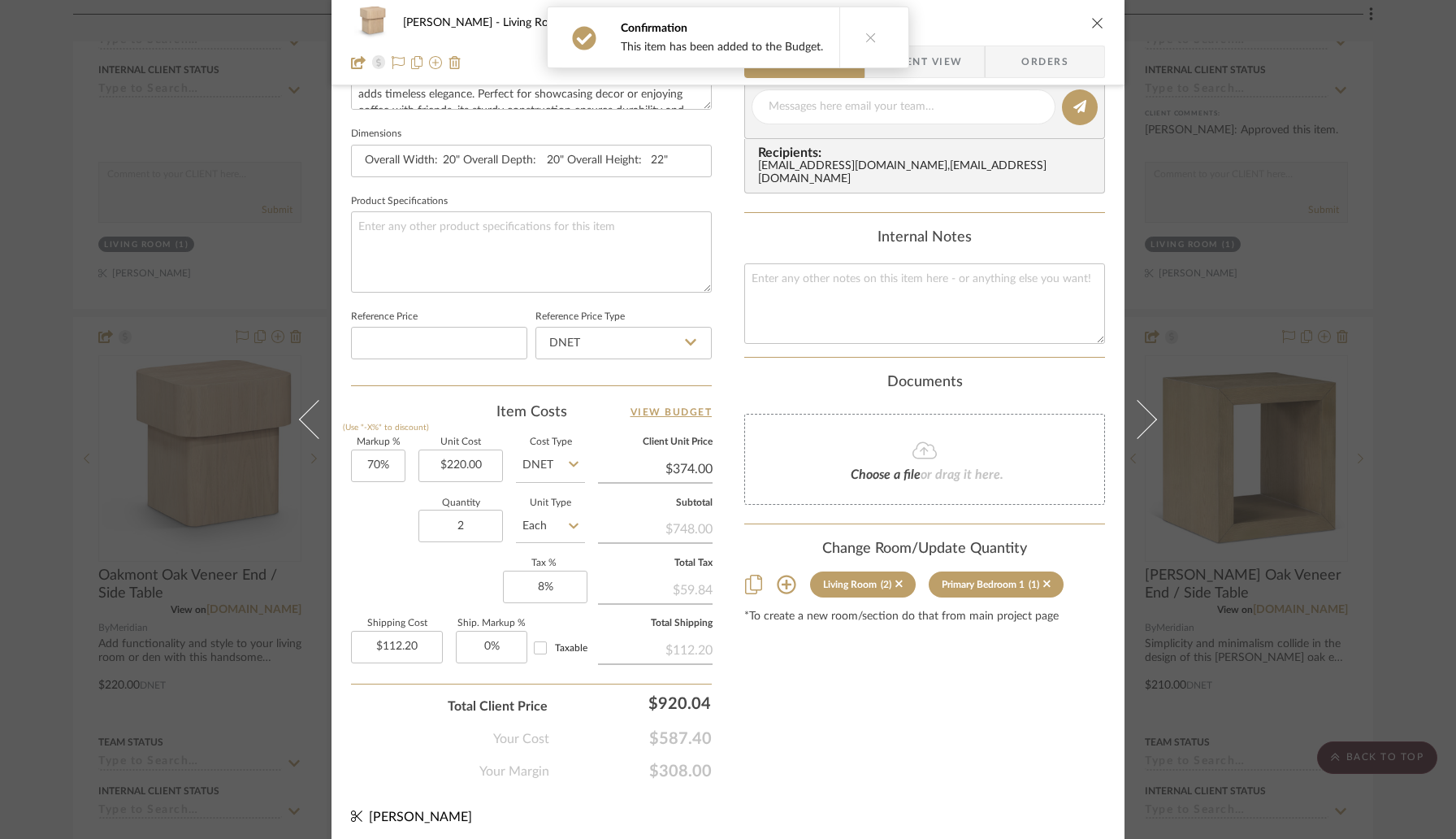
scroll to position [672, 0]
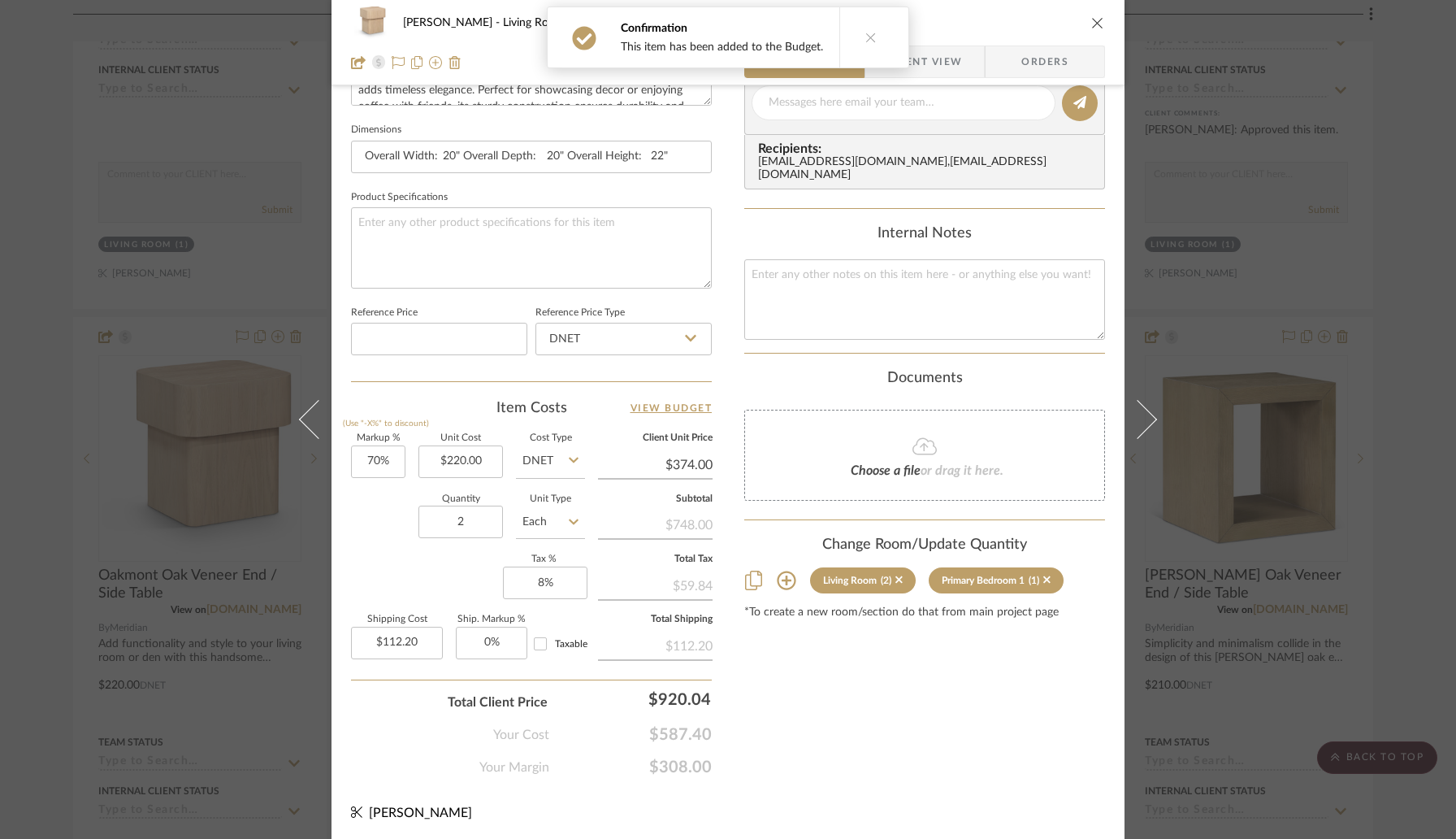
click at [1096, 27] on icon "close" at bounding box center [1097, 22] width 13 height 13
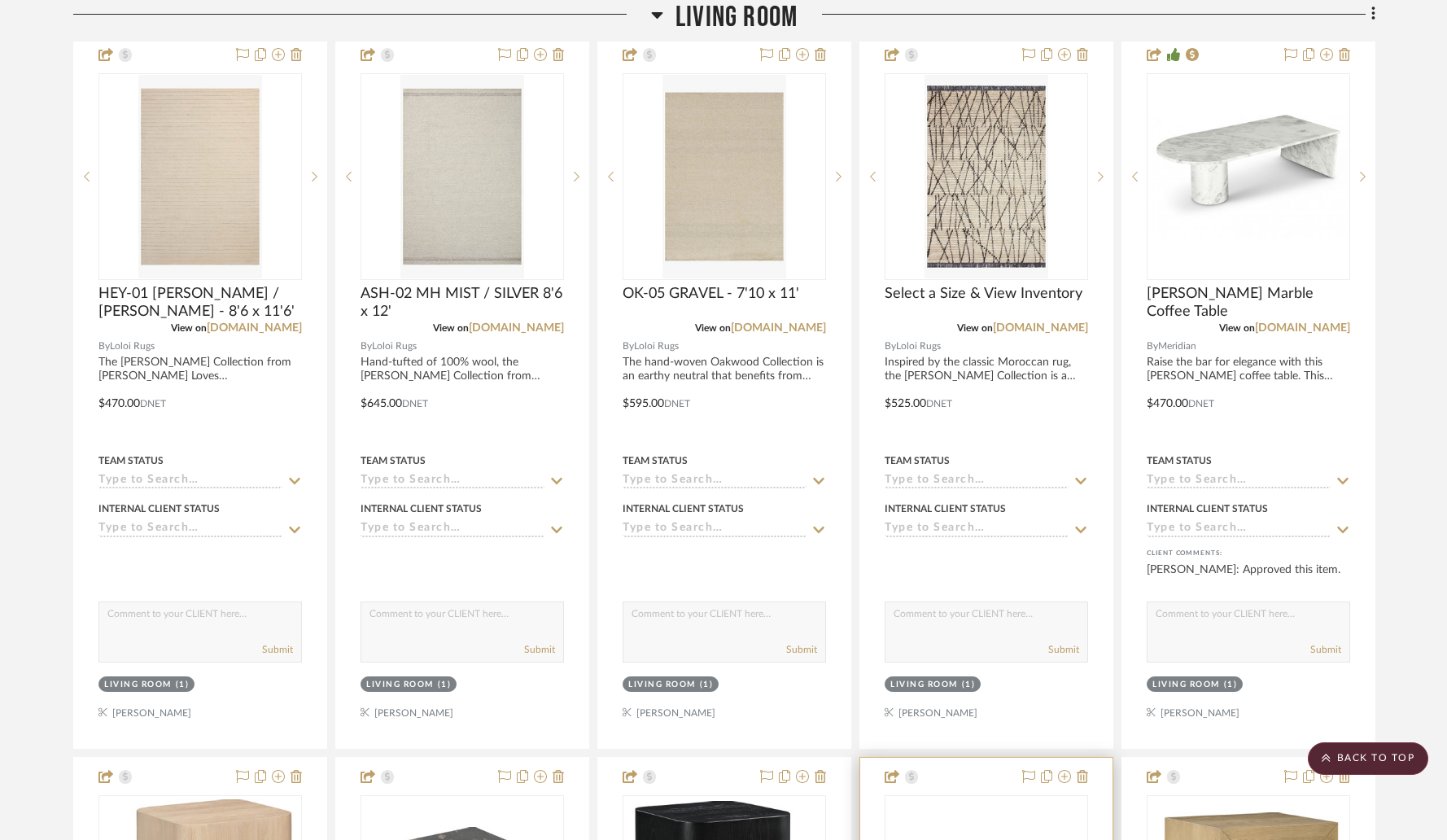
scroll to position [5259, 0]
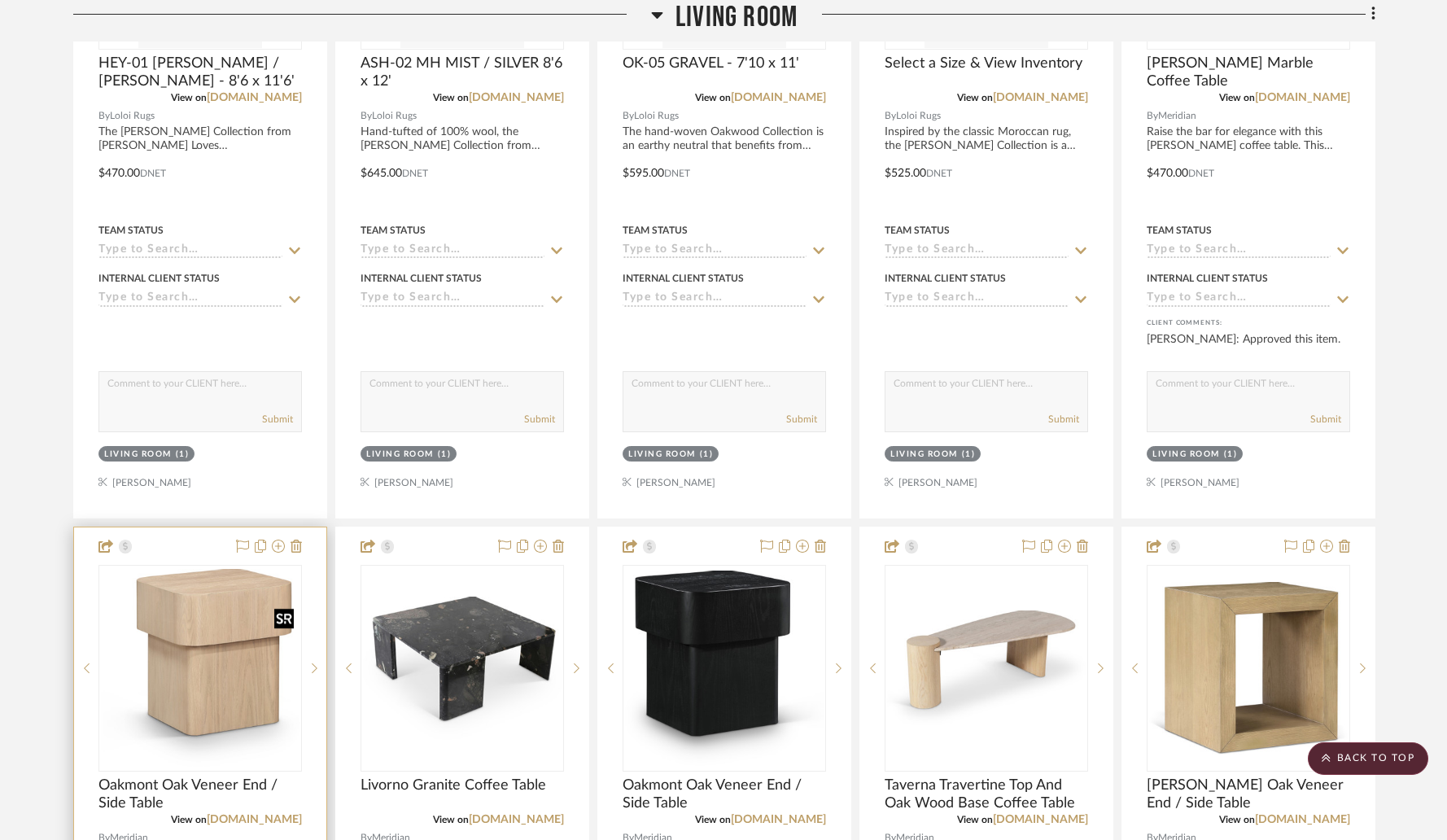
click at [228, 651] on img "0" at bounding box center [199, 668] width 200 height 197
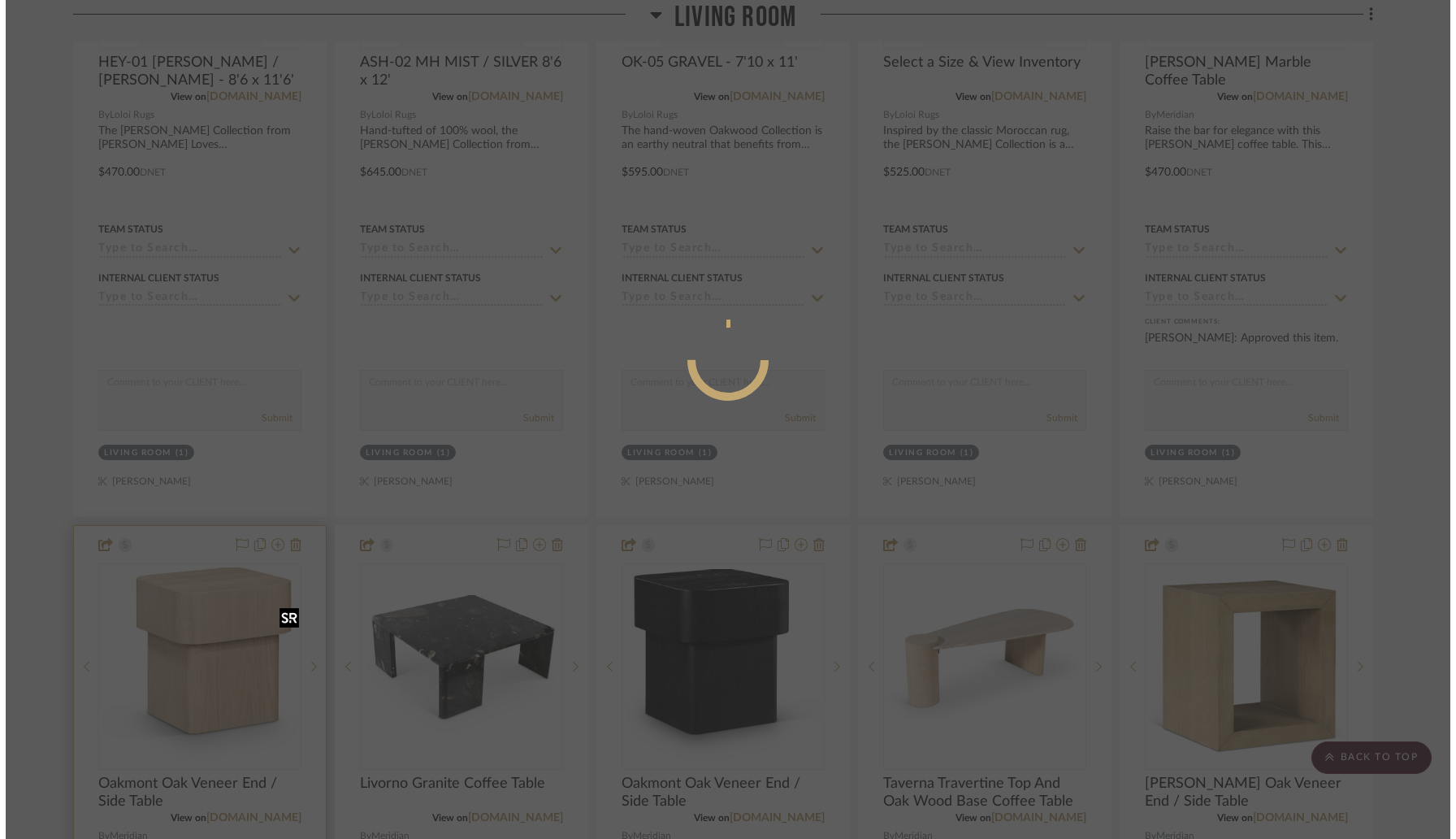
scroll to position [0, 0]
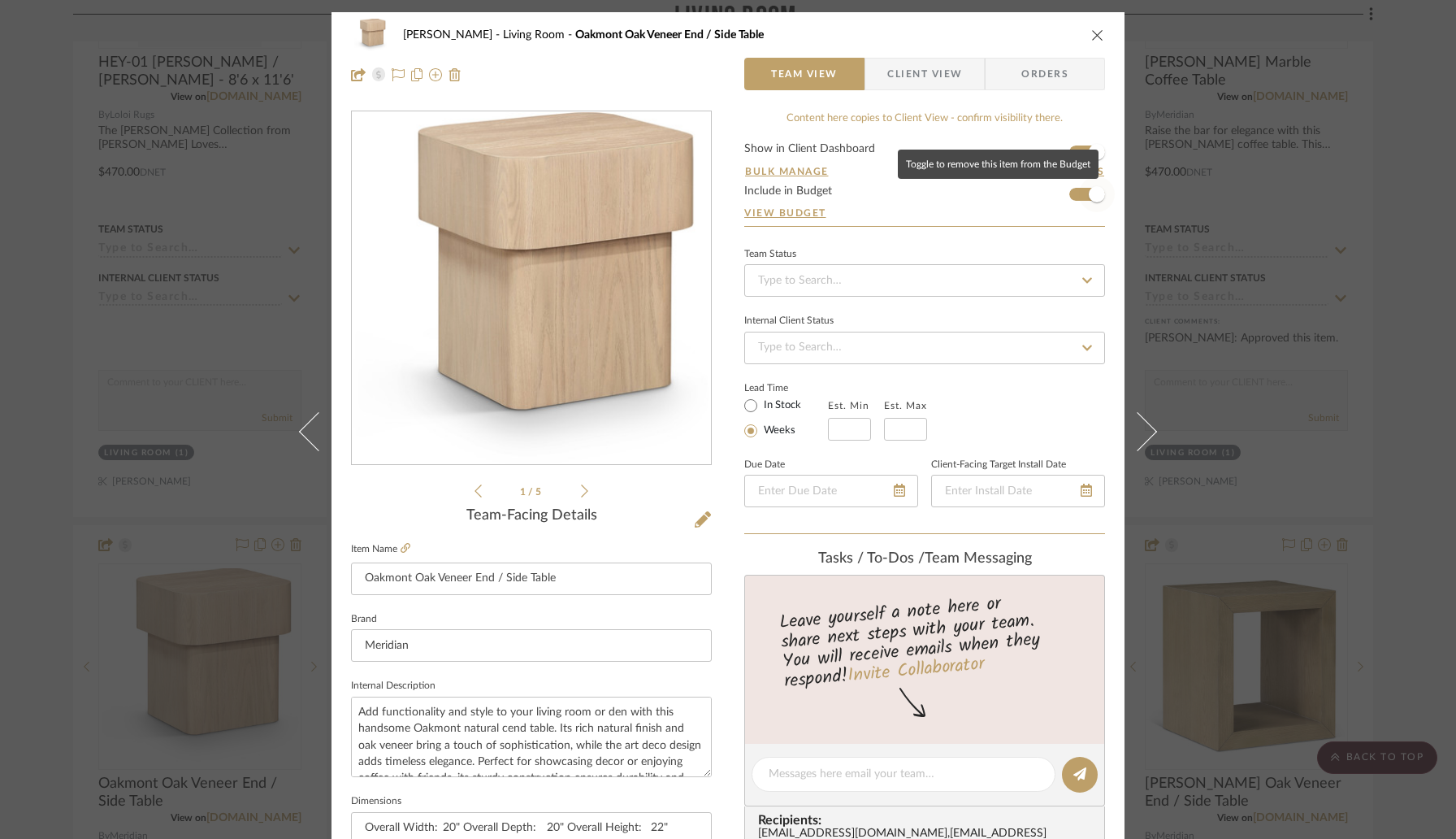
click at [1081, 192] on span "button" at bounding box center [1097, 193] width 36 height 36
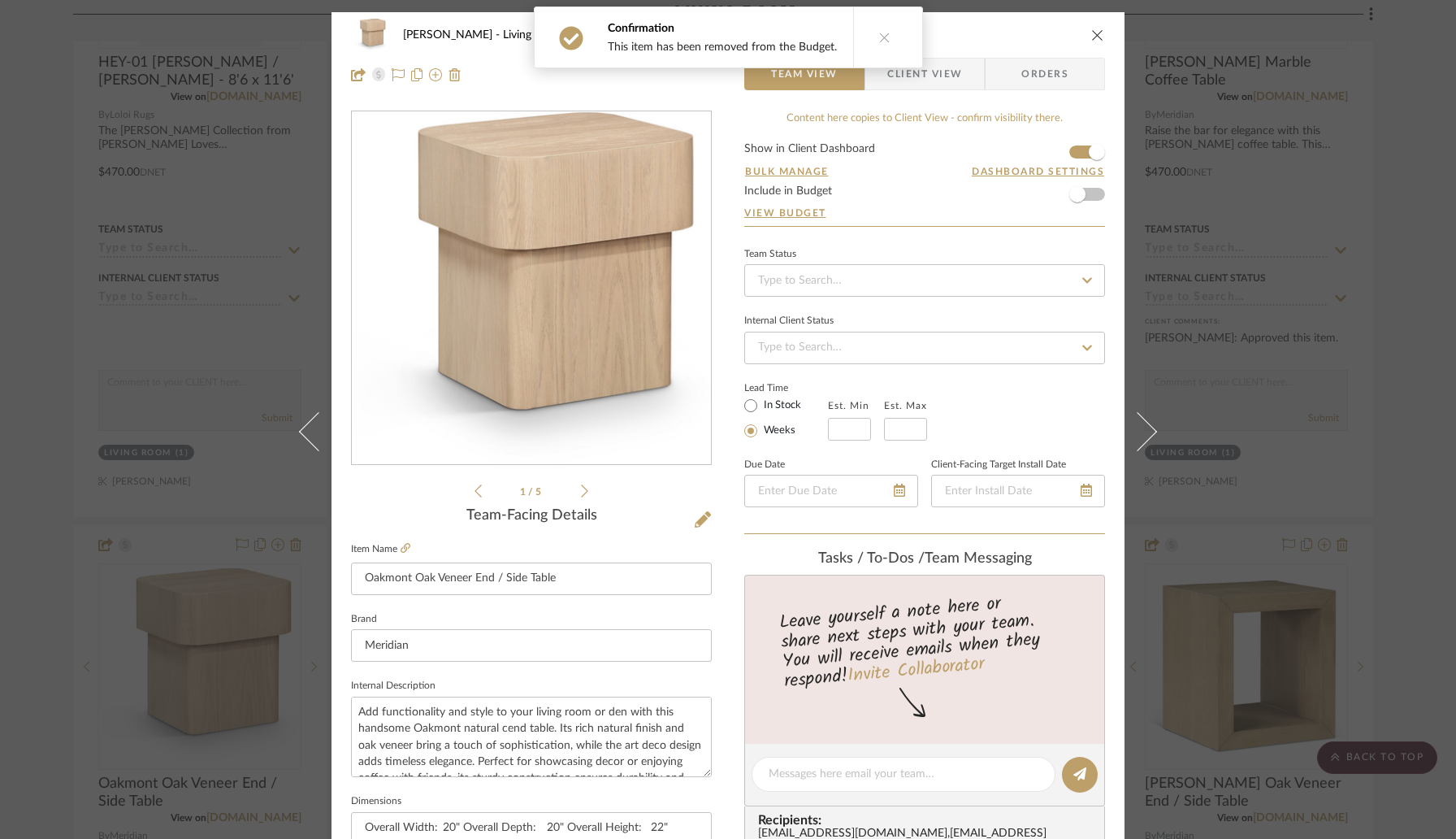
click at [1091, 40] on icon "close" at bounding box center [1097, 34] width 13 height 13
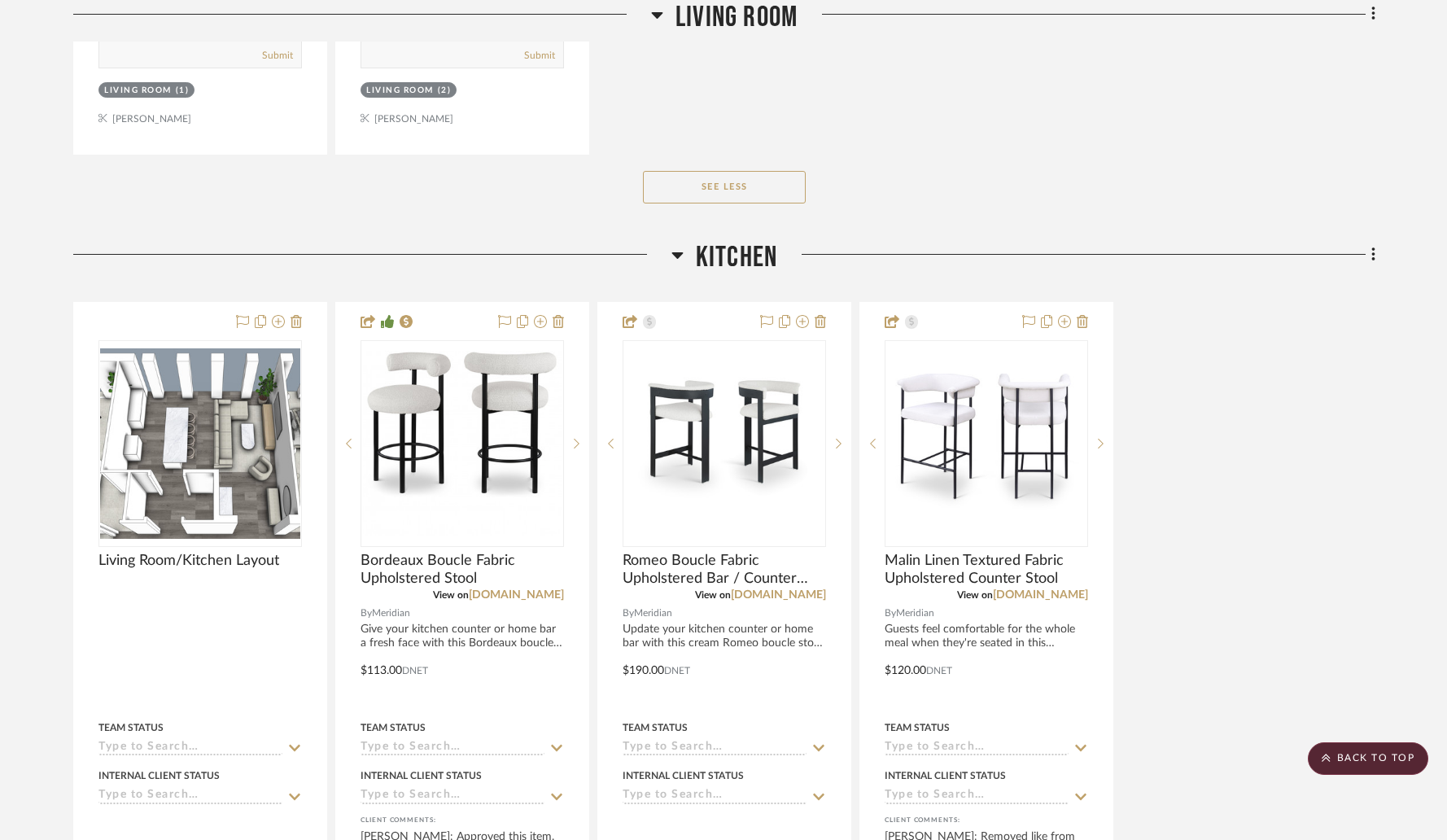
scroll to position [7067, 0]
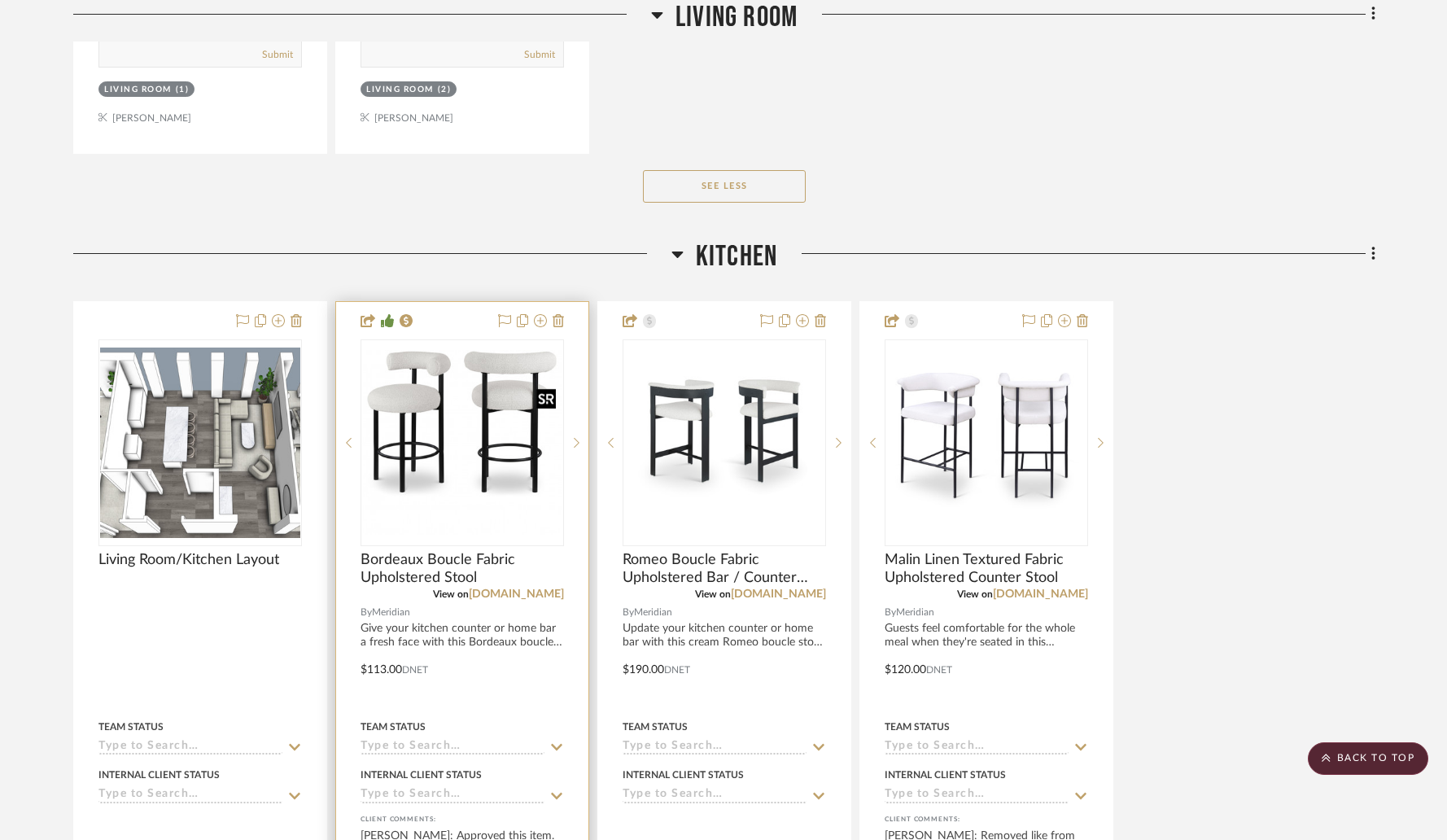
click at [470, 433] on img "0" at bounding box center [462, 442] width 200 height 185
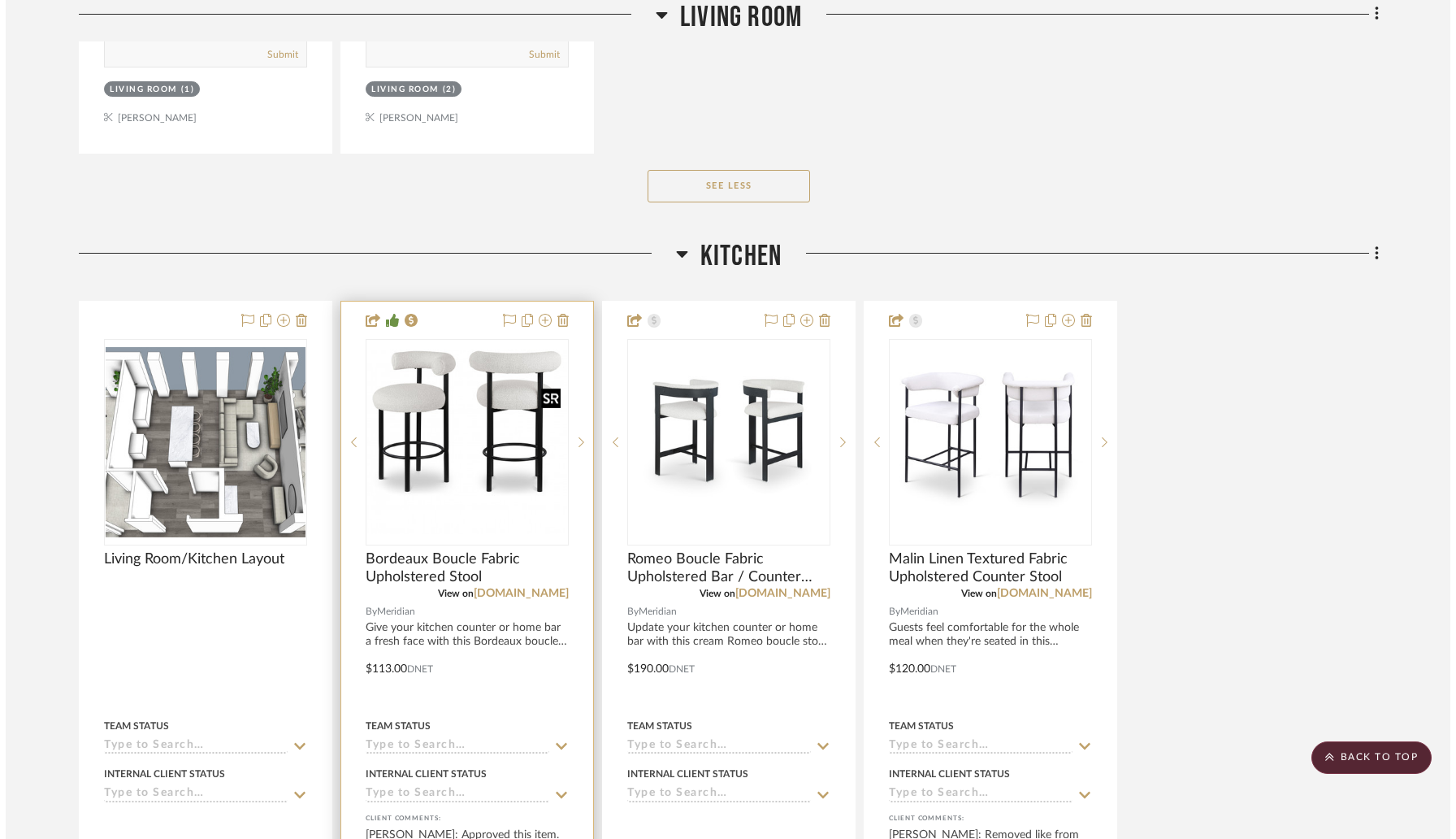
scroll to position [0, 0]
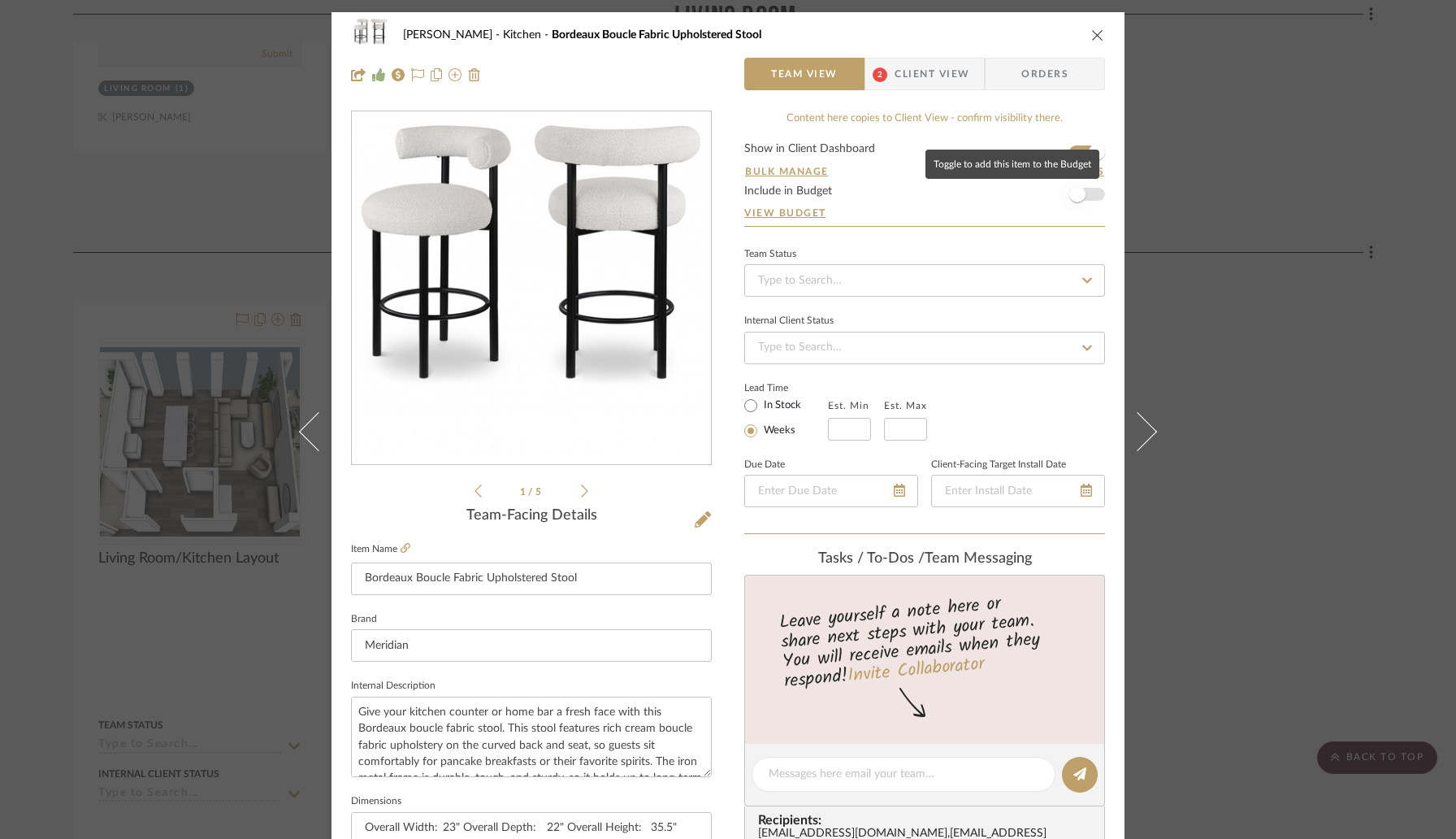
click at [1078, 191] on span "button" at bounding box center [1077, 194] width 16 height 16
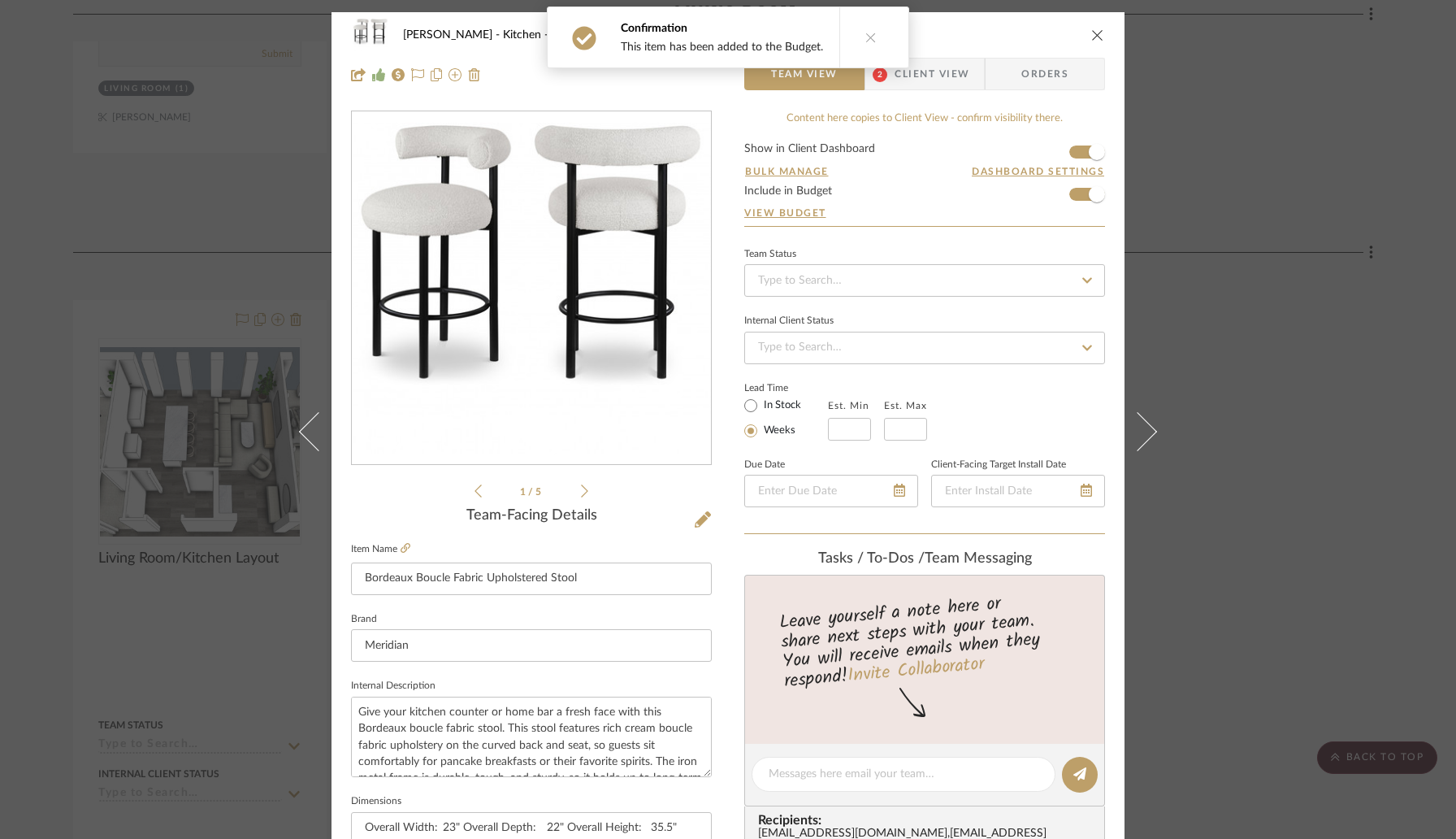
click at [1093, 35] on icon "close" at bounding box center [1097, 34] width 13 height 13
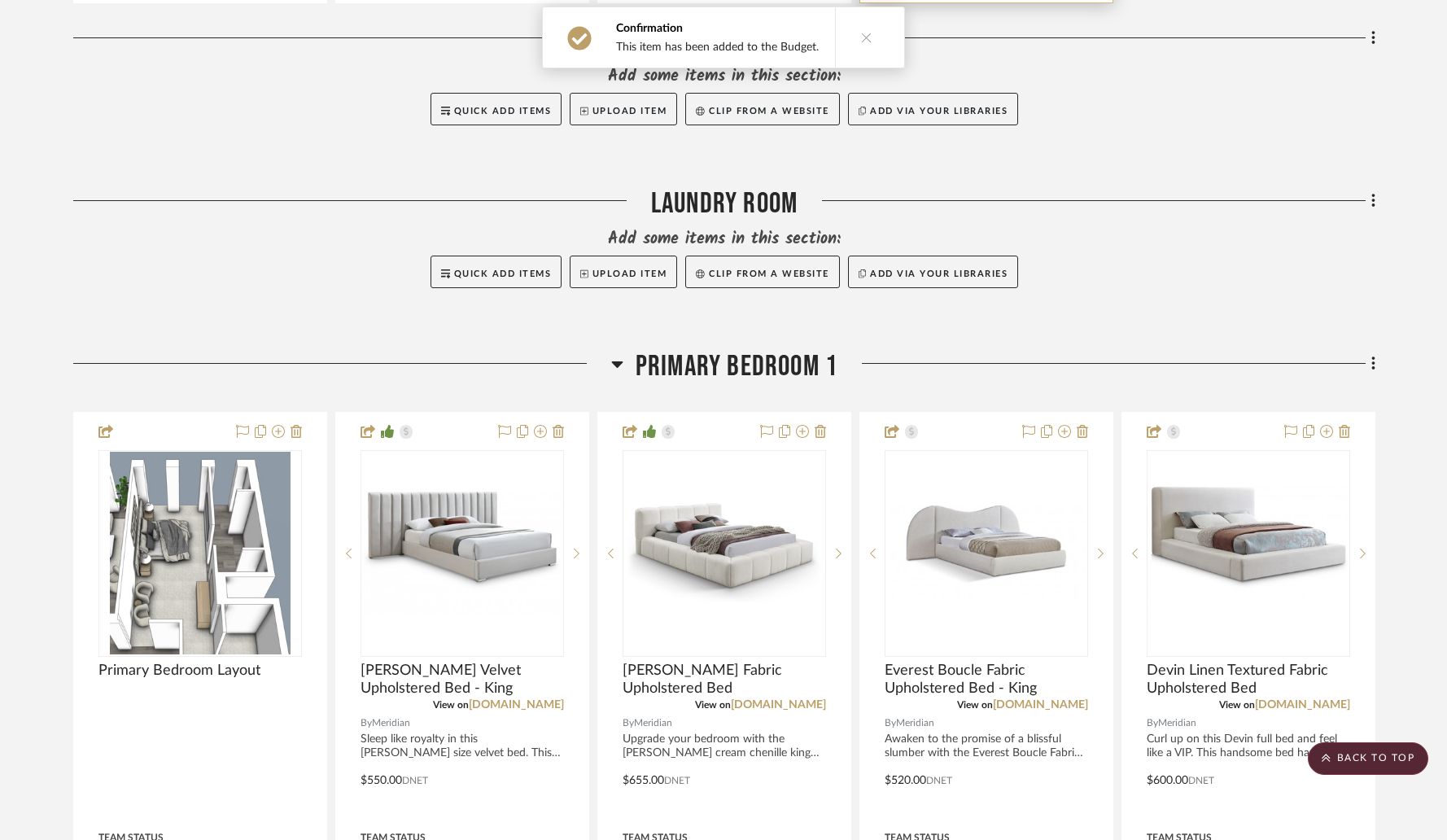
scroll to position [8263, 0]
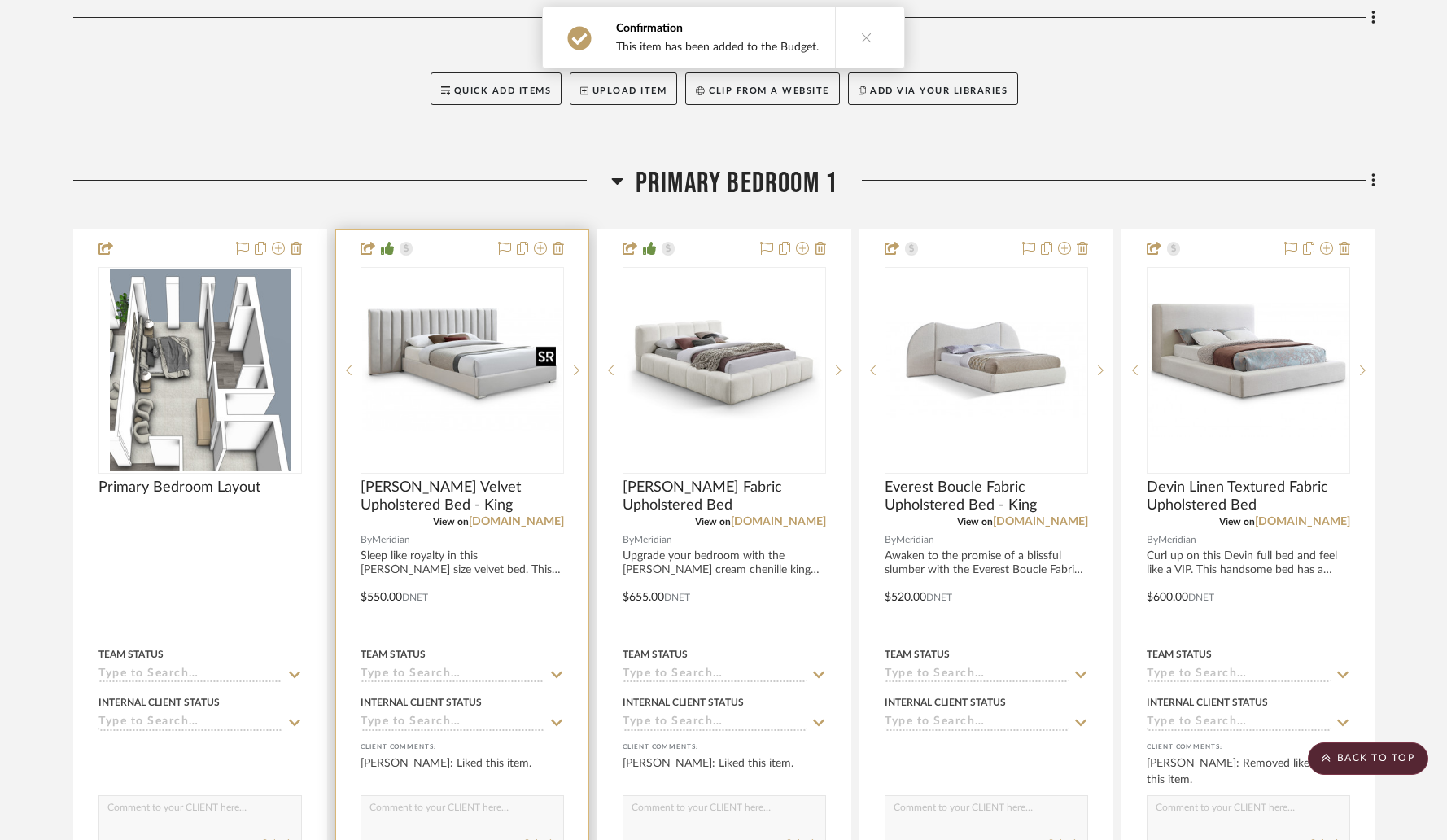
click at [461, 388] on img "0" at bounding box center [462, 370] width 200 height 122
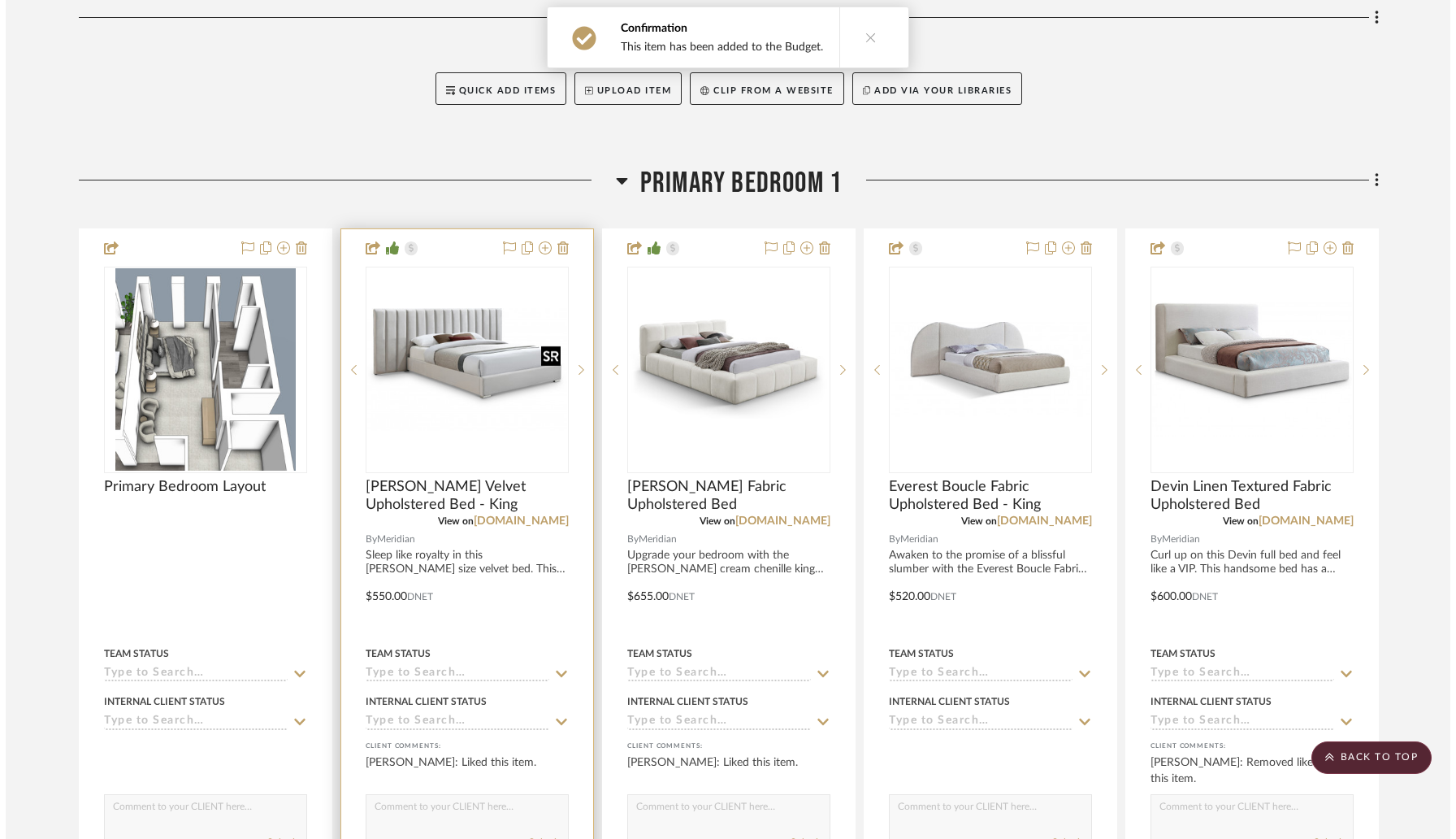
scroll to position [0, 0]
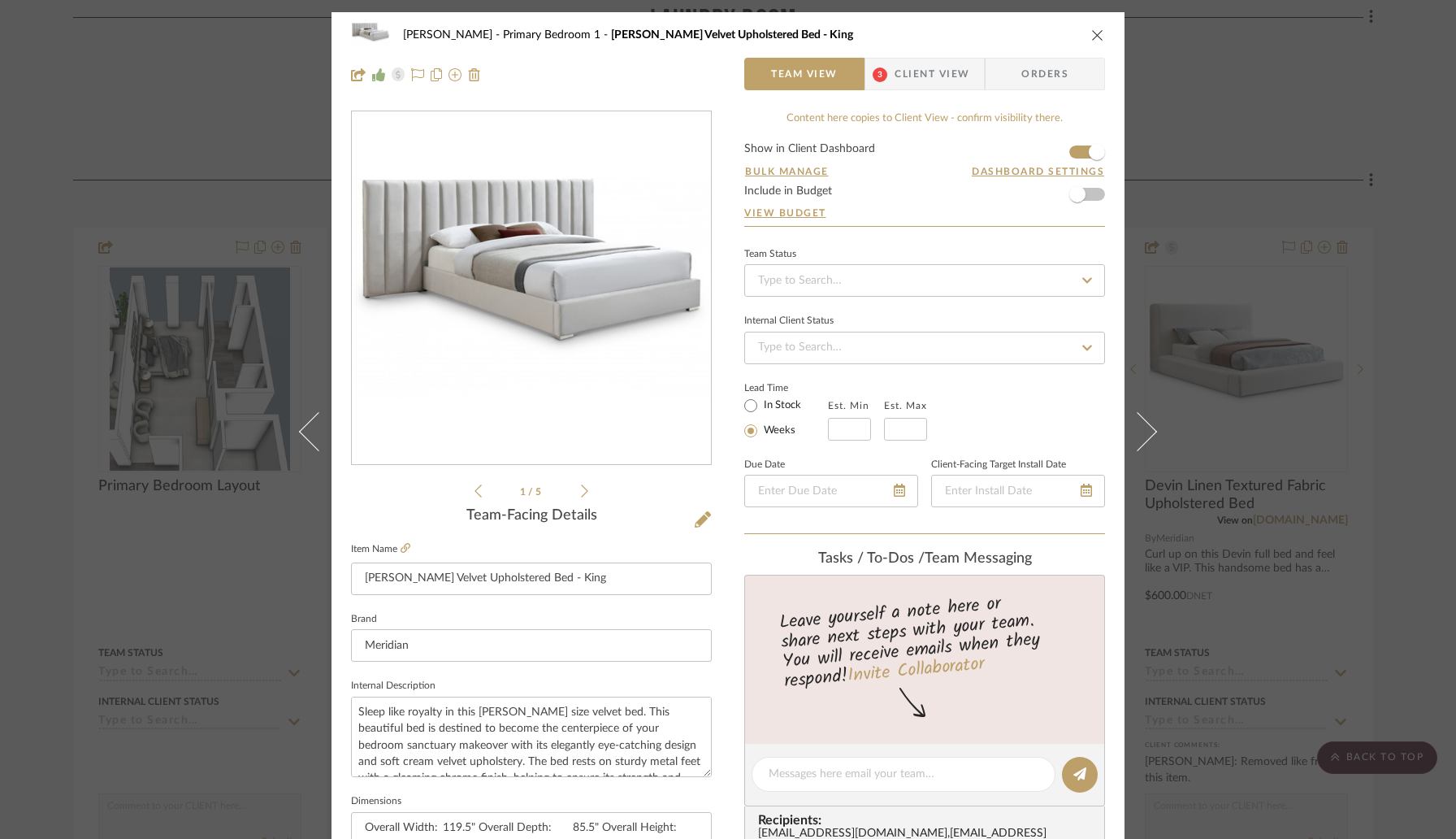
click at [933, 74] on span "Client View" at bounding box center [931, 74] width 74 height 33
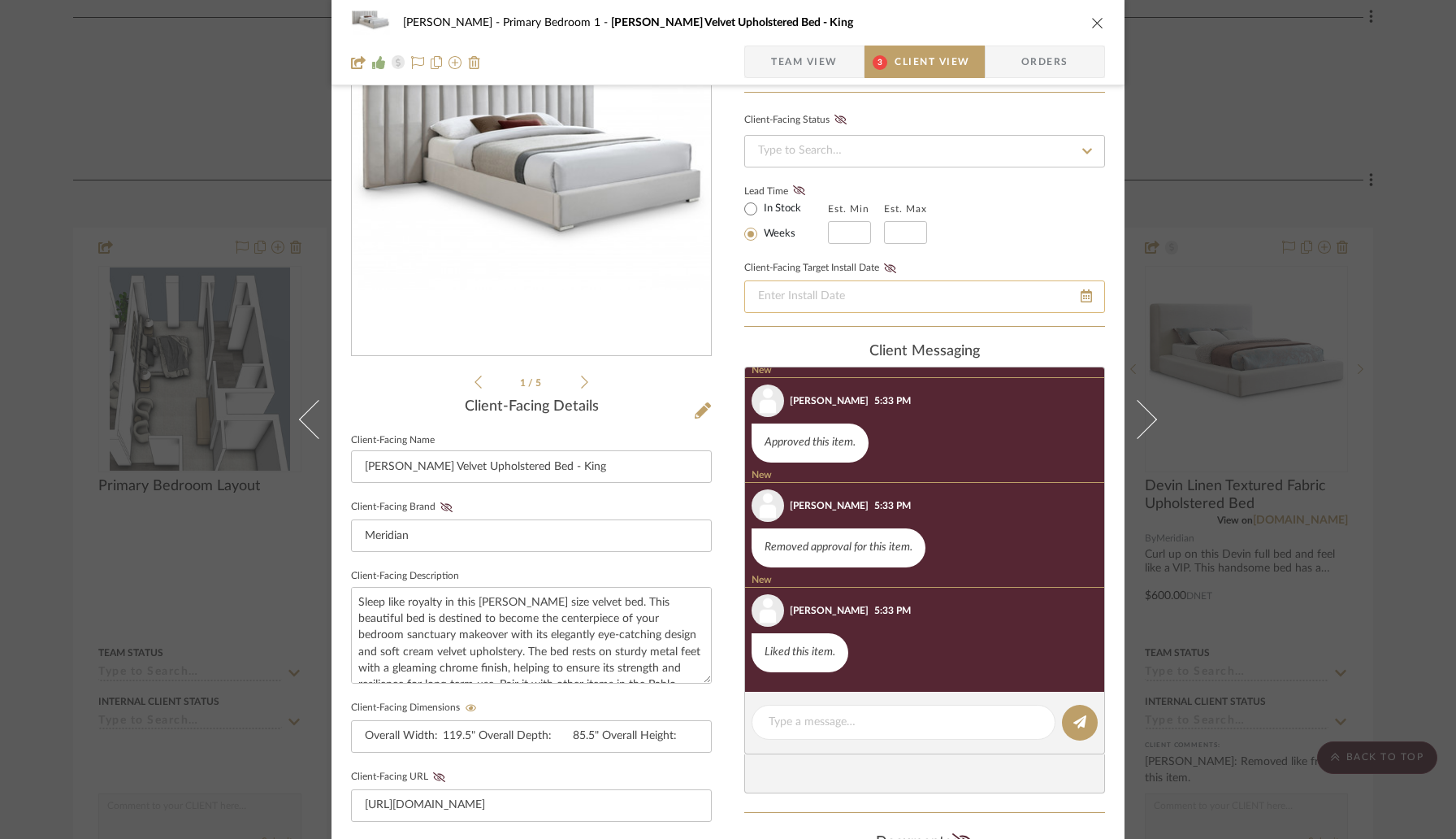
scroll to position [176, 0]
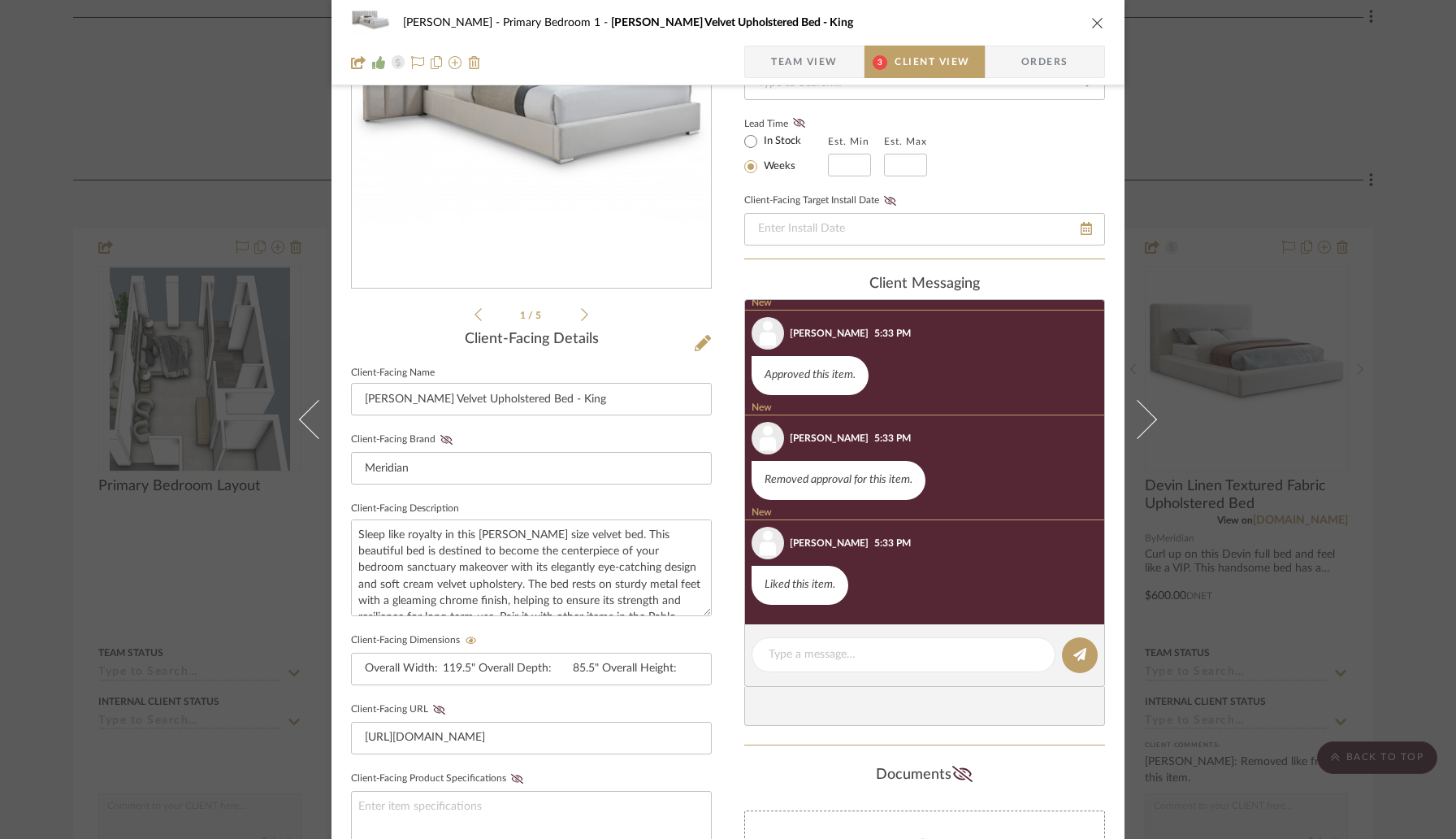
click at [1095, 22] on icon "close" at bounding box center [1097, 22] width 13 height 13
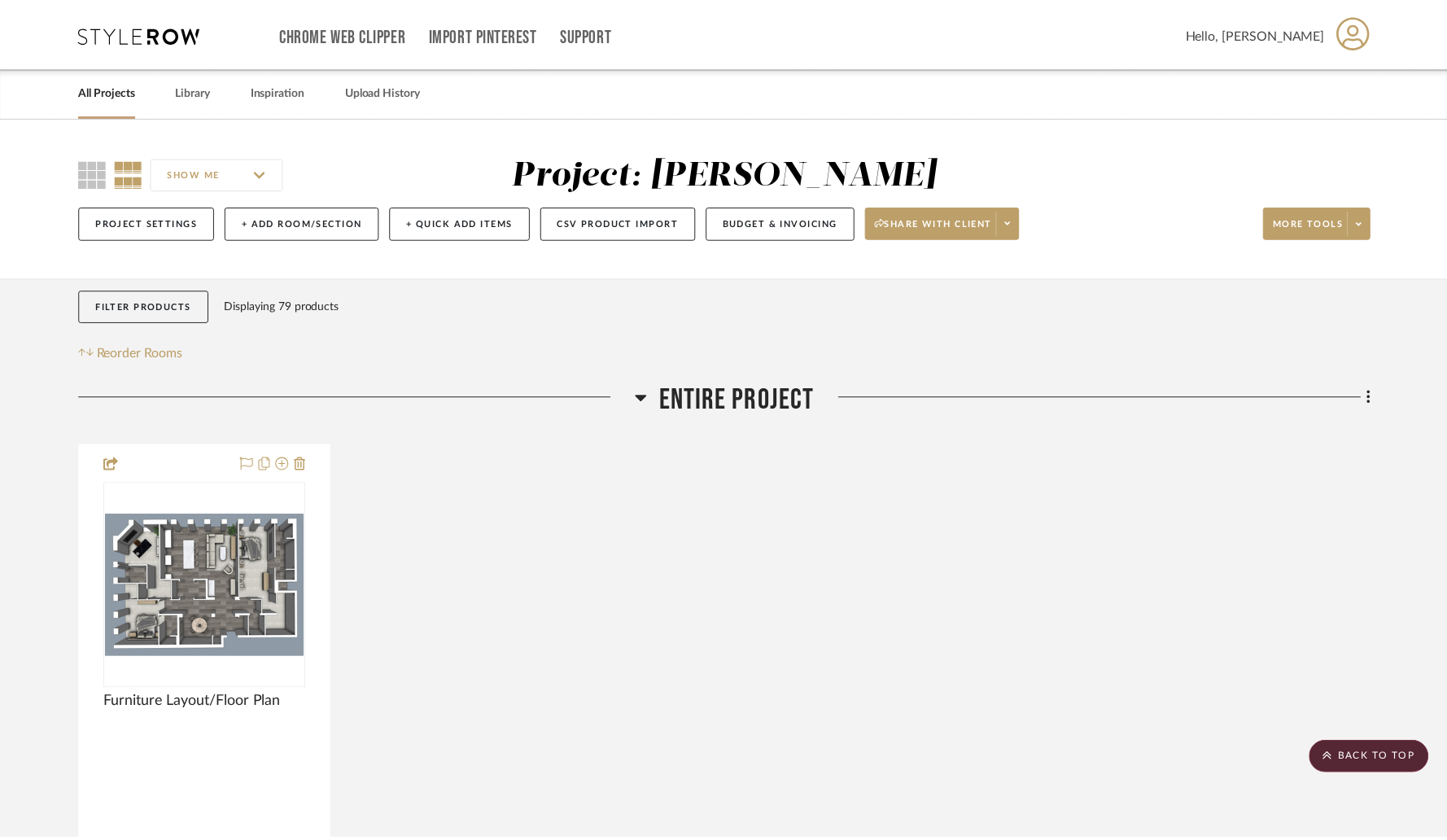
scroll to position [8263, 0]
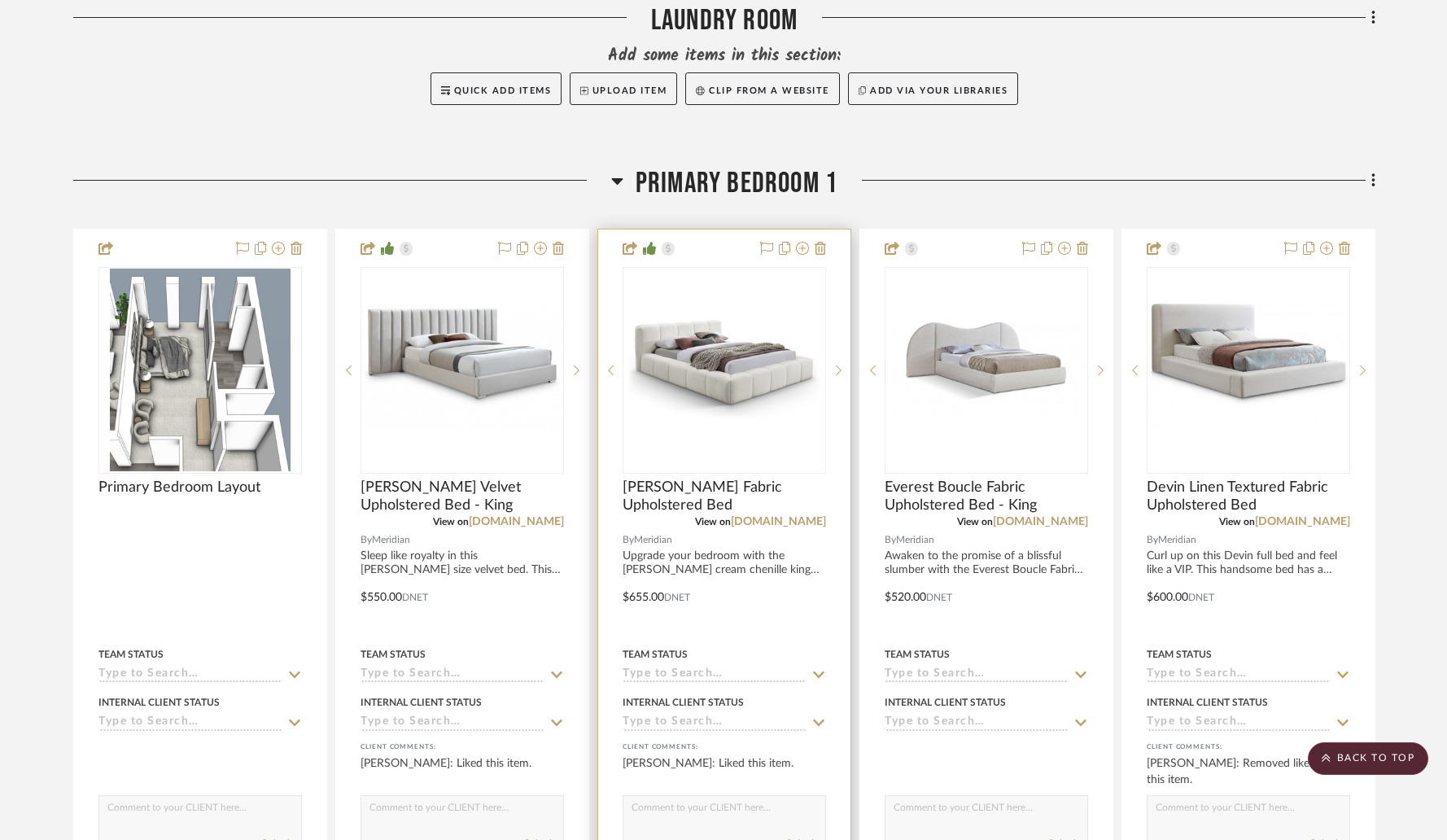
click at [663, 310] on div "0" at bounding box center [724, 371] width 202 height 205
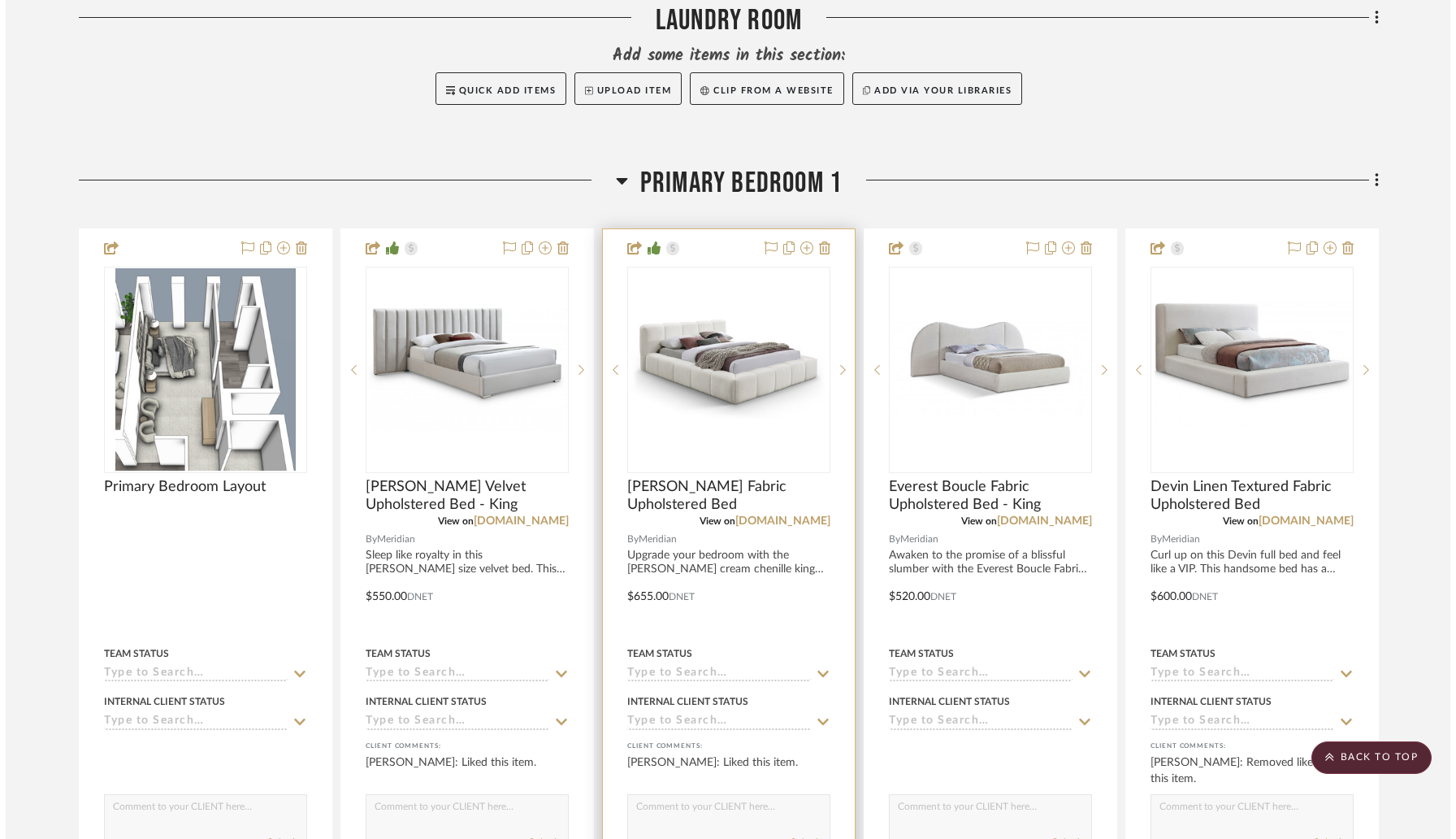
scroll to position [0, 0]
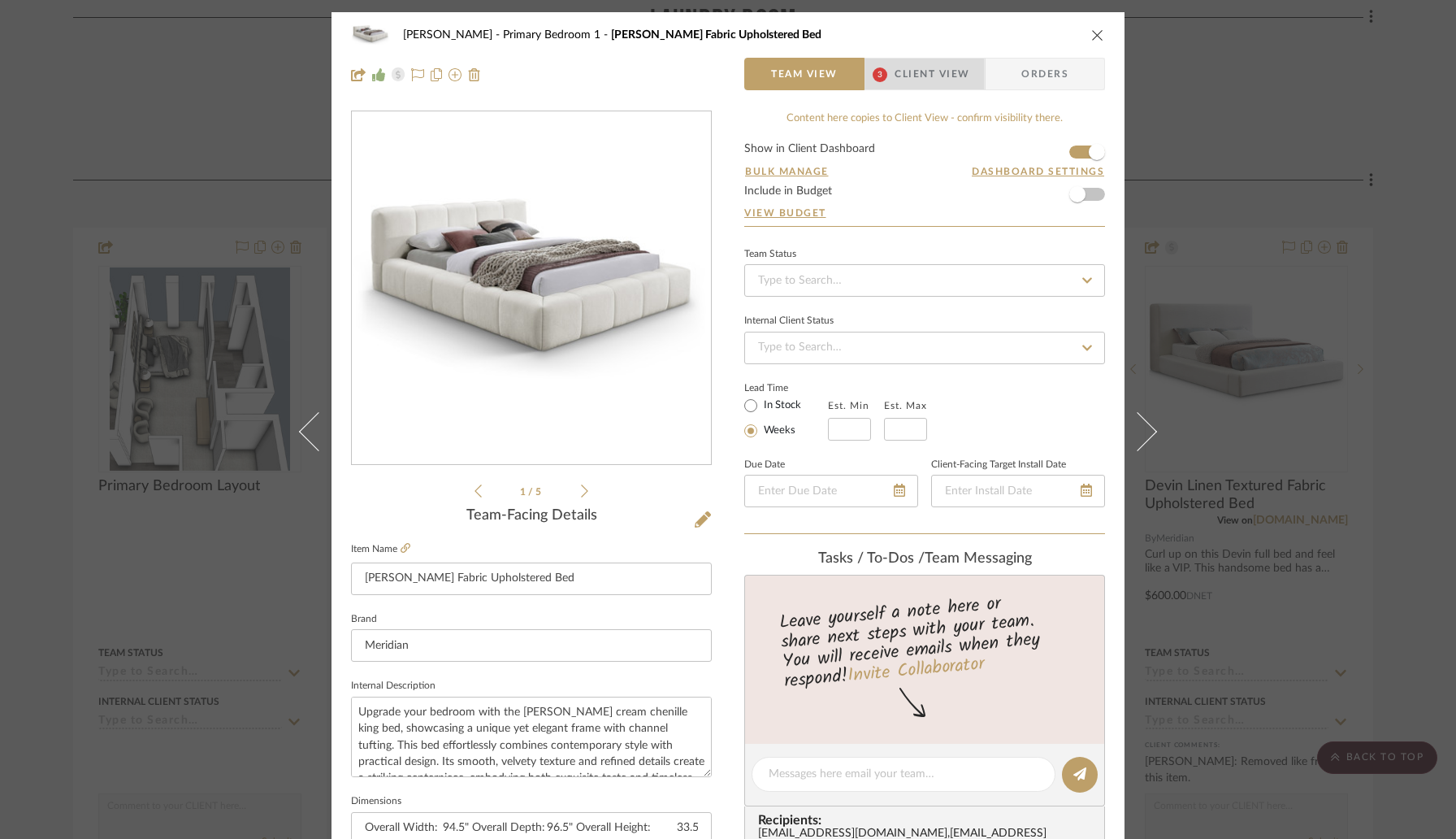
click at [921, 83] on span "Client View" at bounding box center [931, 74] width 74 height 33
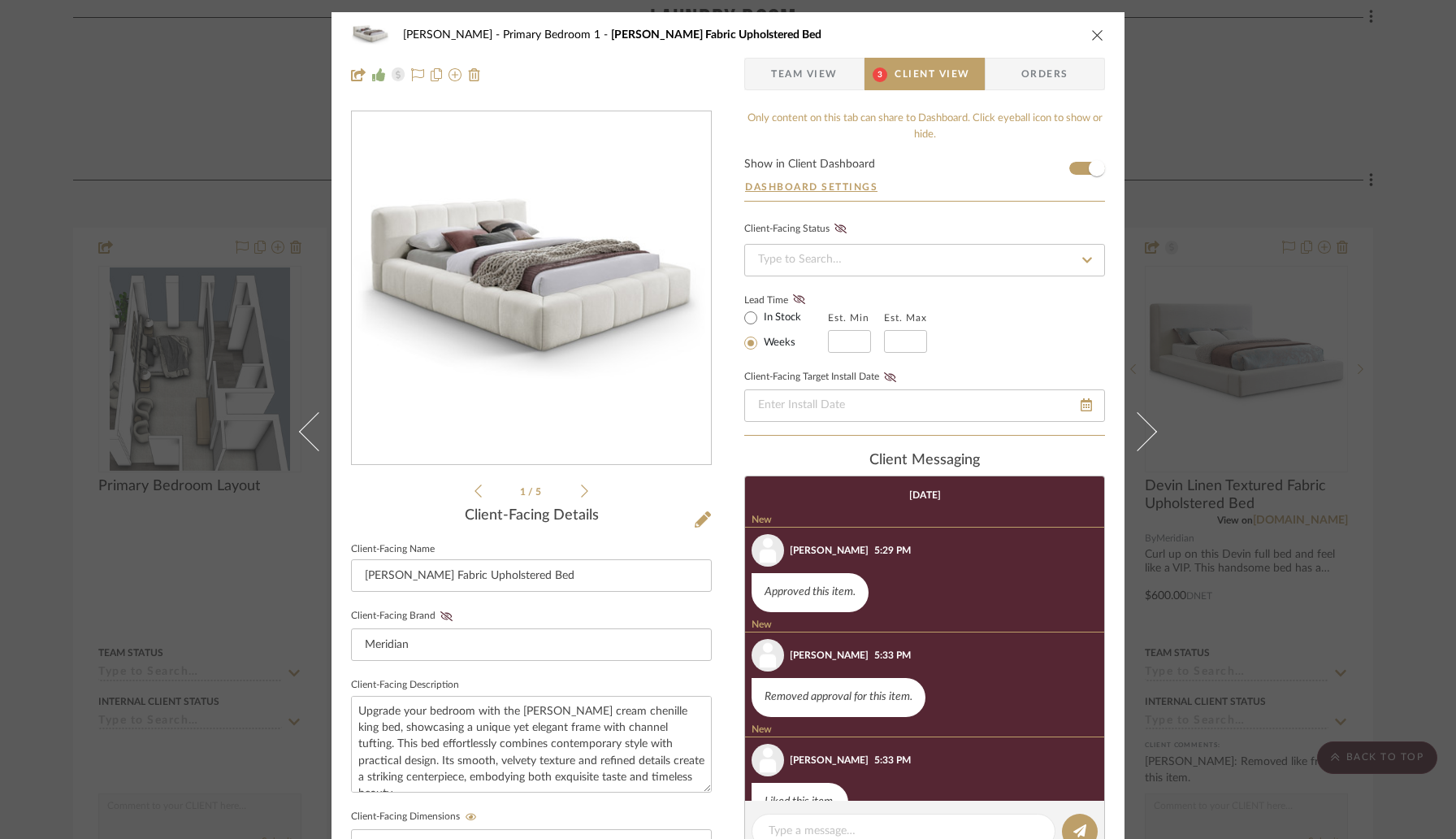
scroll to position [41, 0]
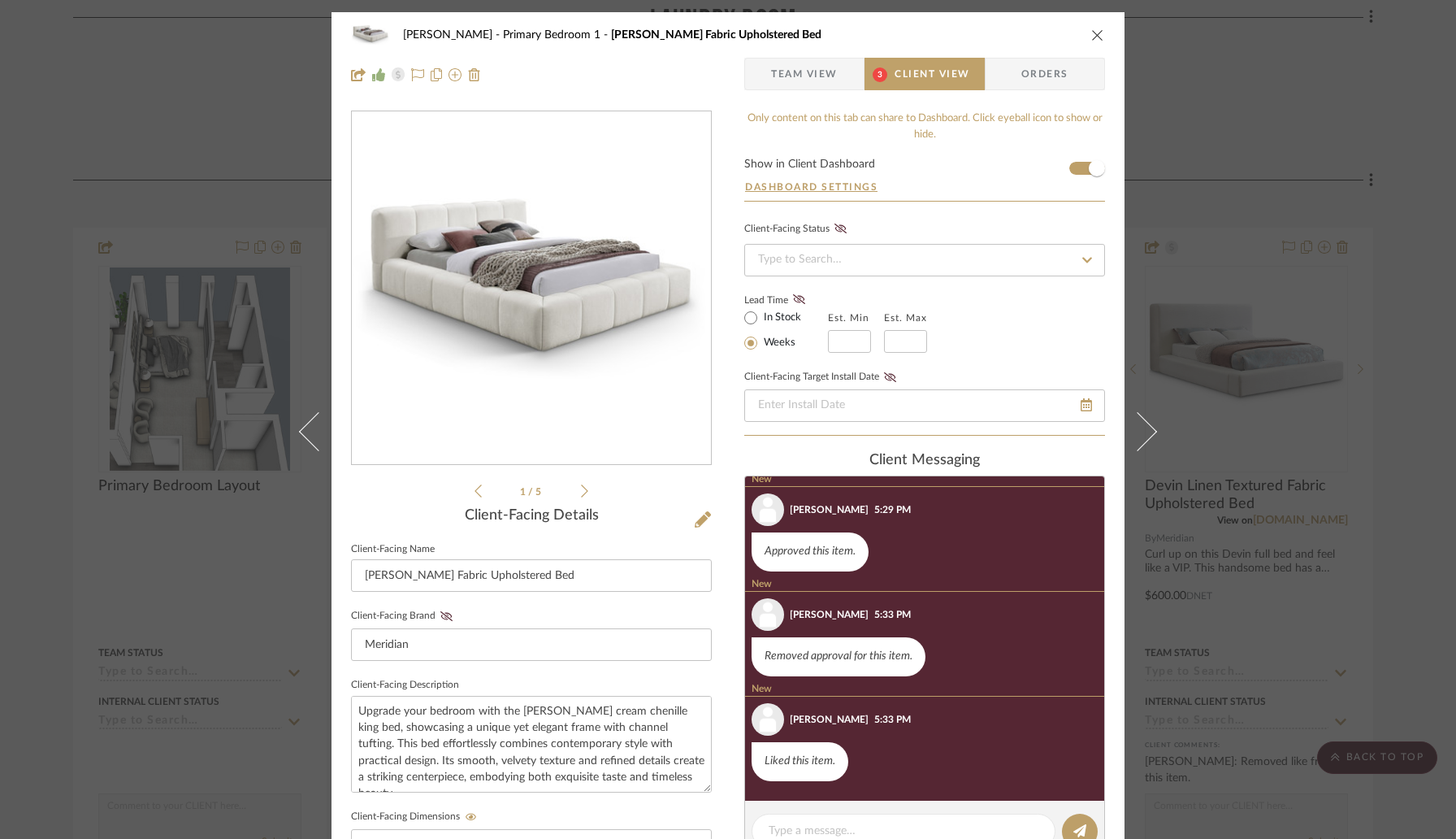
click at [816, 82] on span "Team View" at bounding box center [804, 74] width 67 height 33
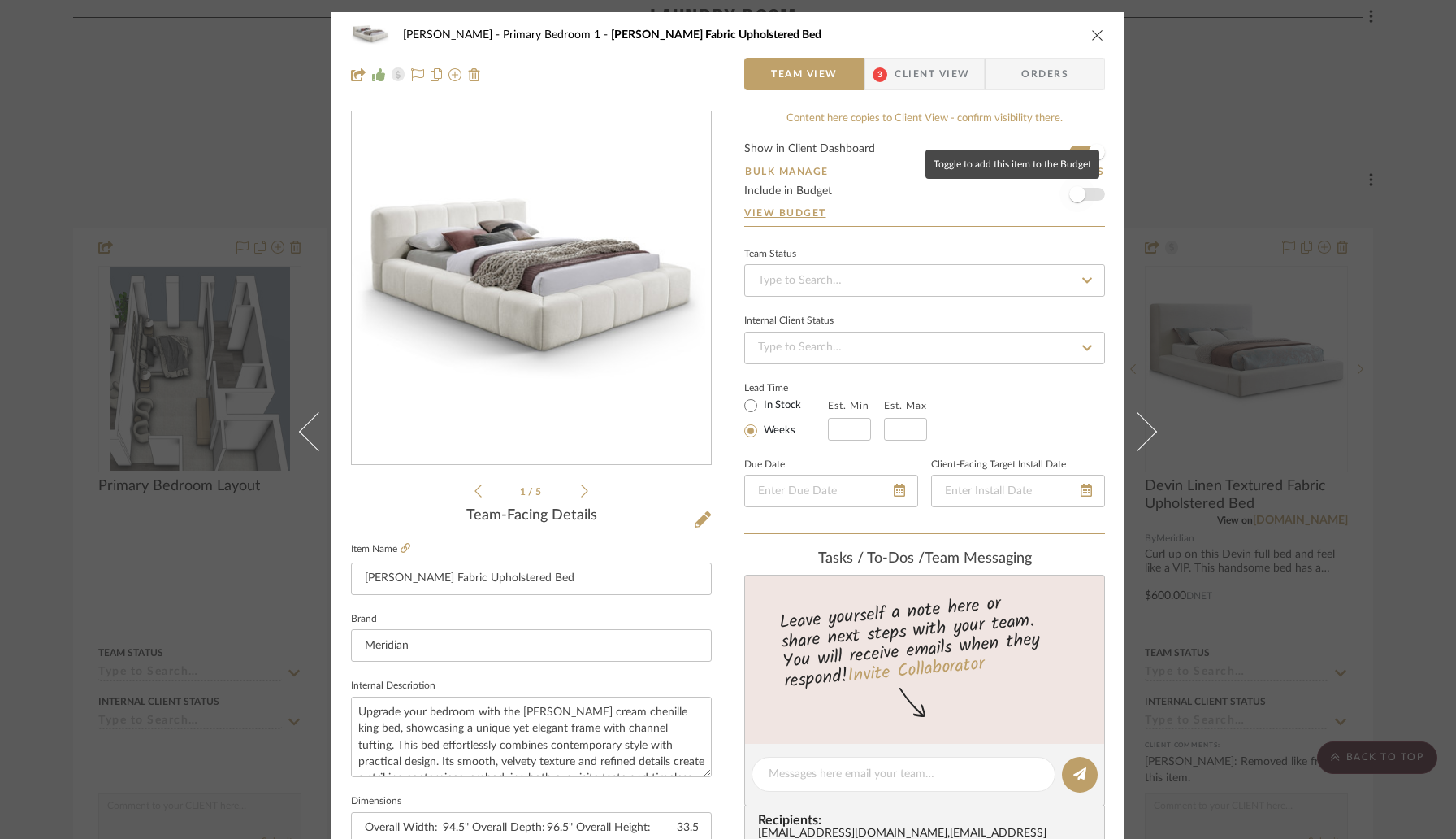
click at [1086, 194] on span "button" at bounding box center [1077, 193] width 36 height 36
click at [1093, 31] on icon "close" at bounding box center [1097, 34] width 13 height 13
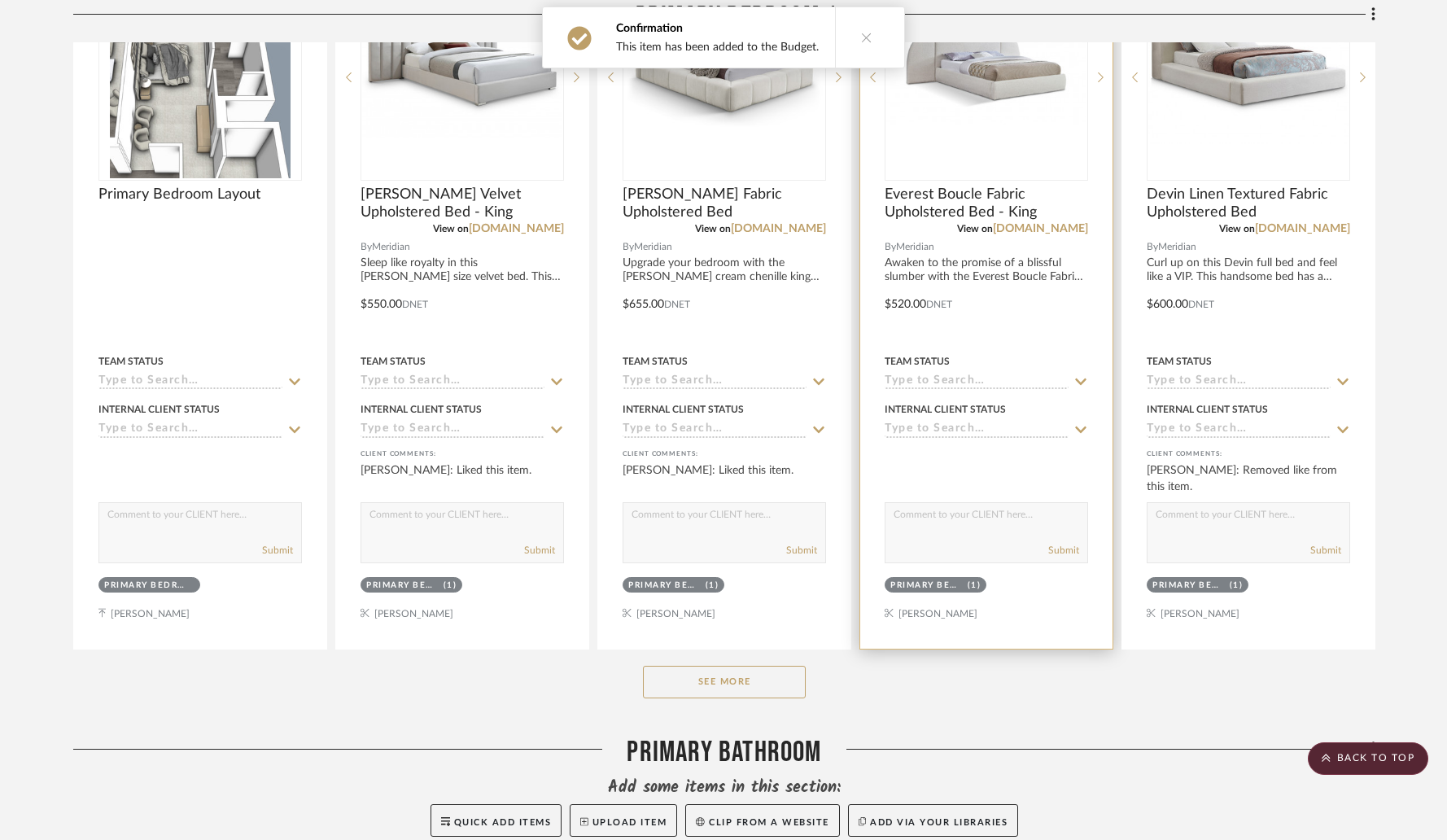
scroll to position [8884, 0]
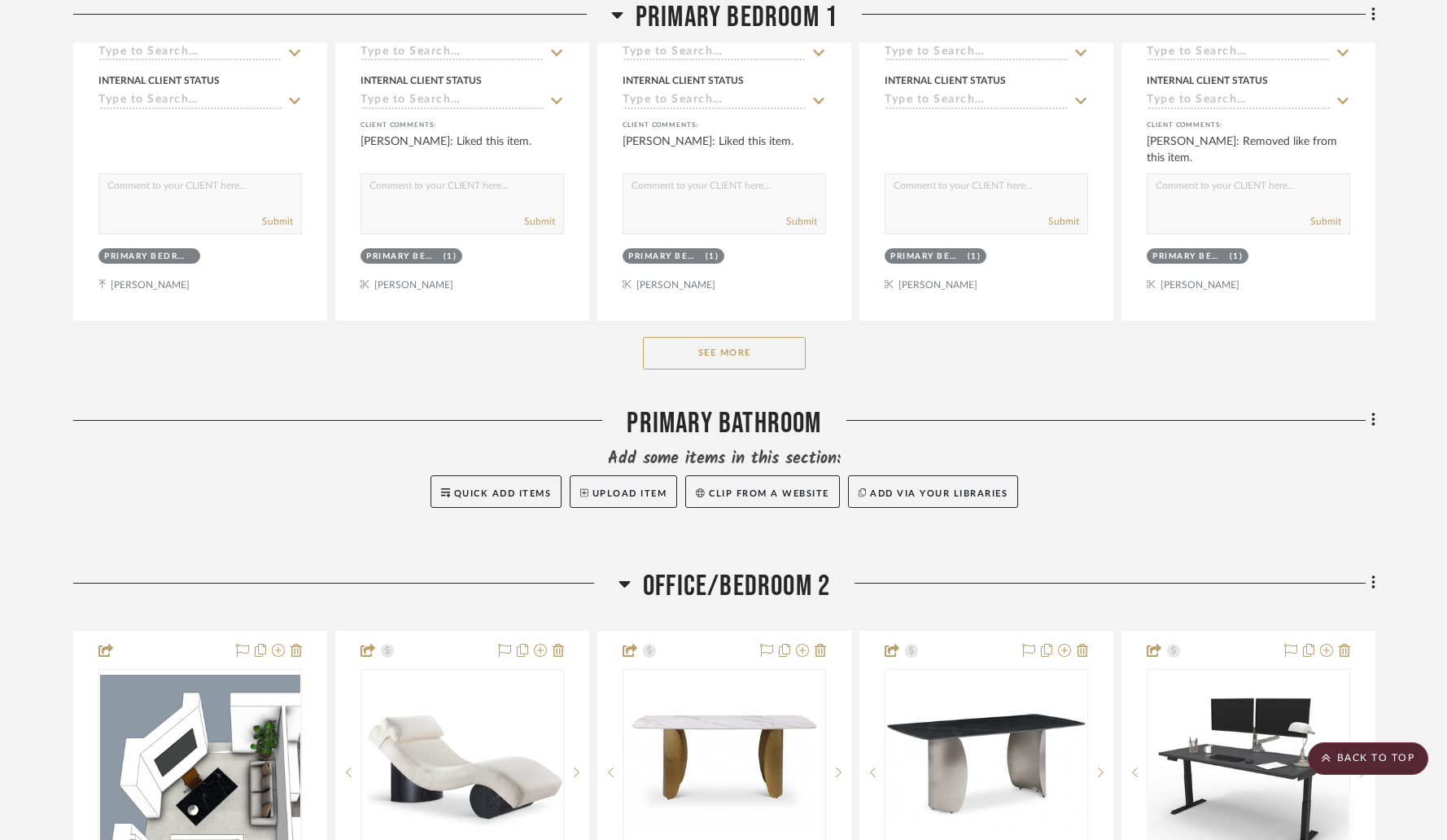
click at [719, 346] on button "See More" at bounding box center [724, 353] width 163 height 33
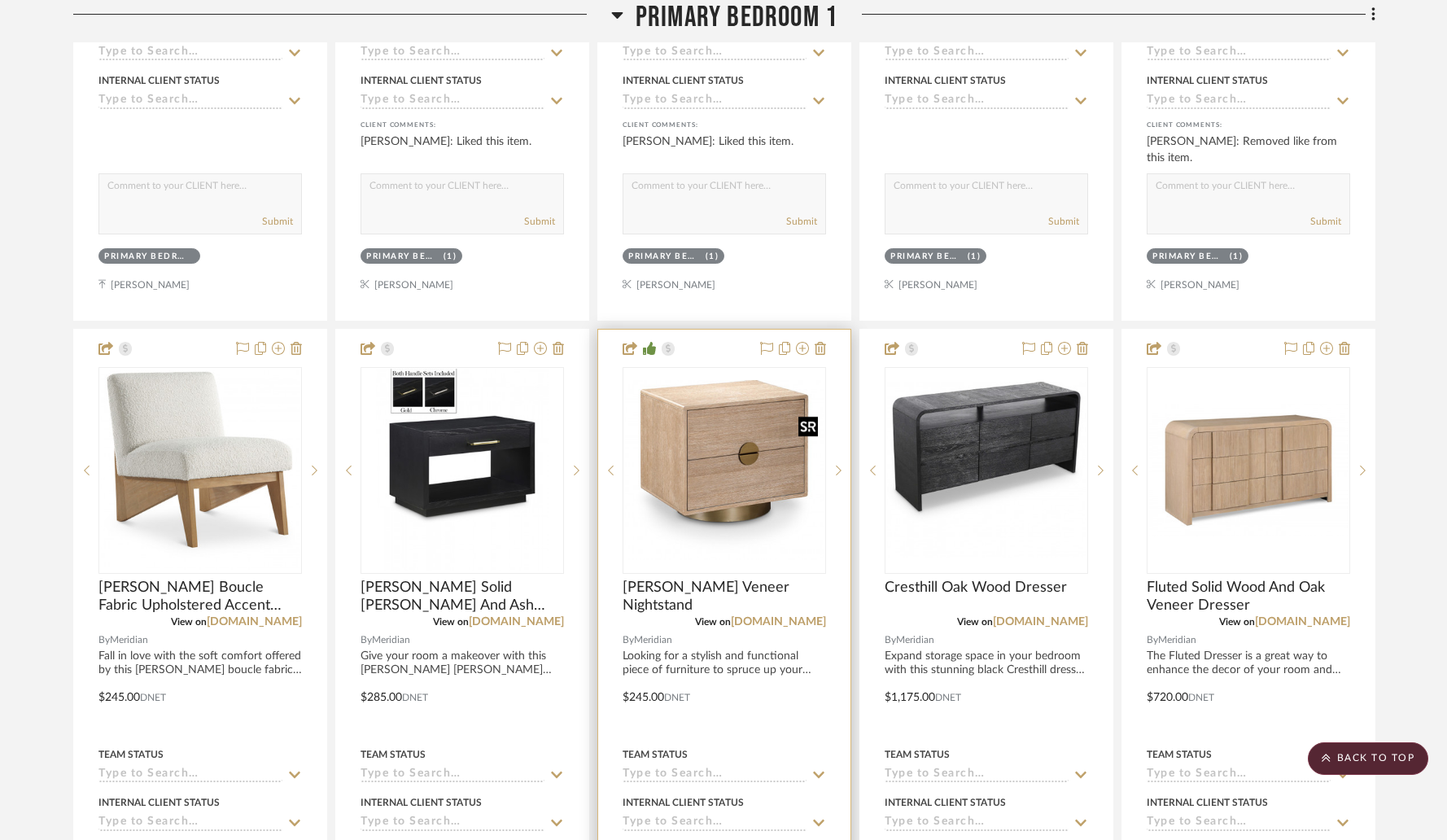
click at [694, 497] on img "0" at bounding box center [724, 470] width 200 height 180
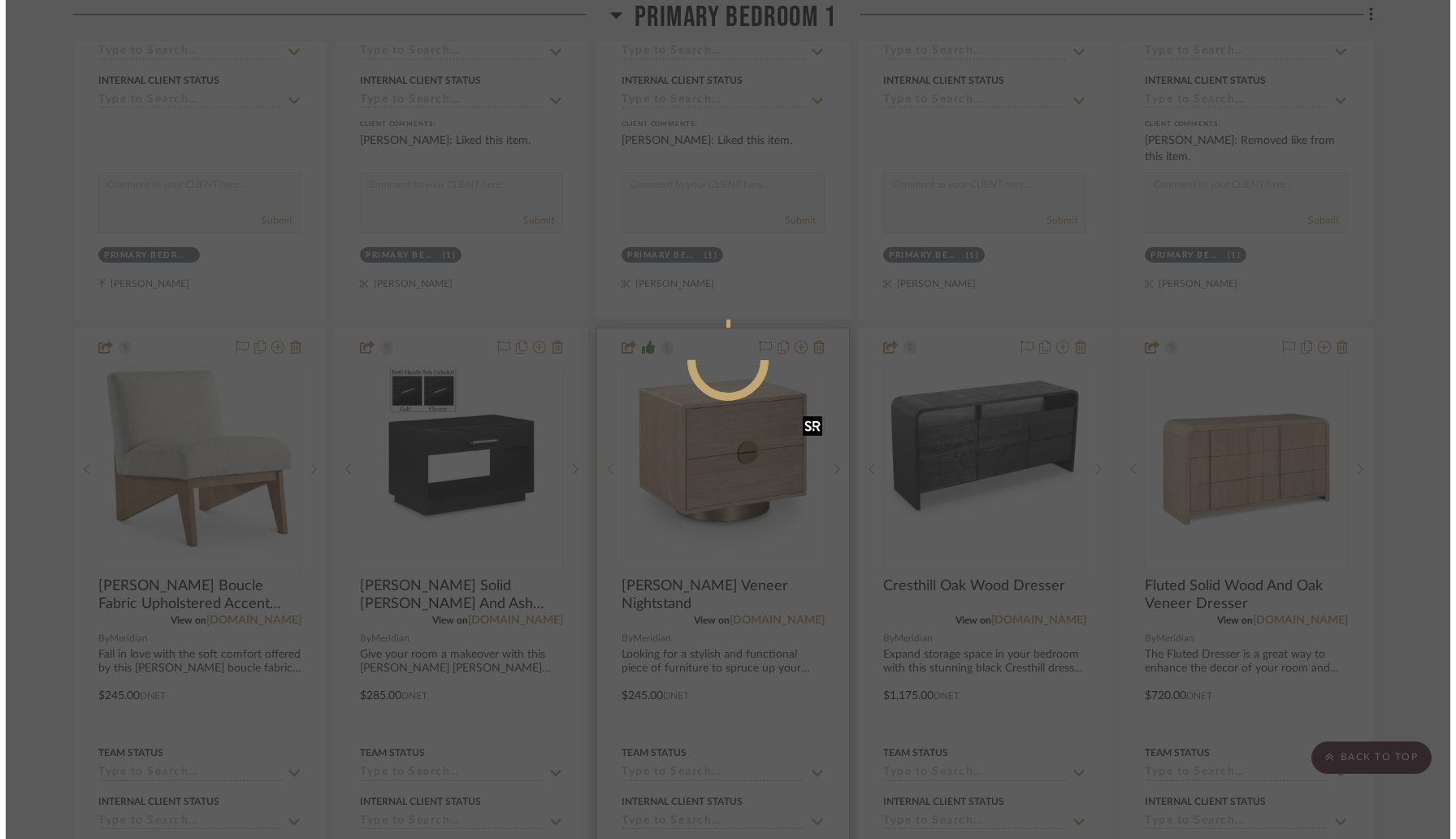
scroll to position [0, 0]
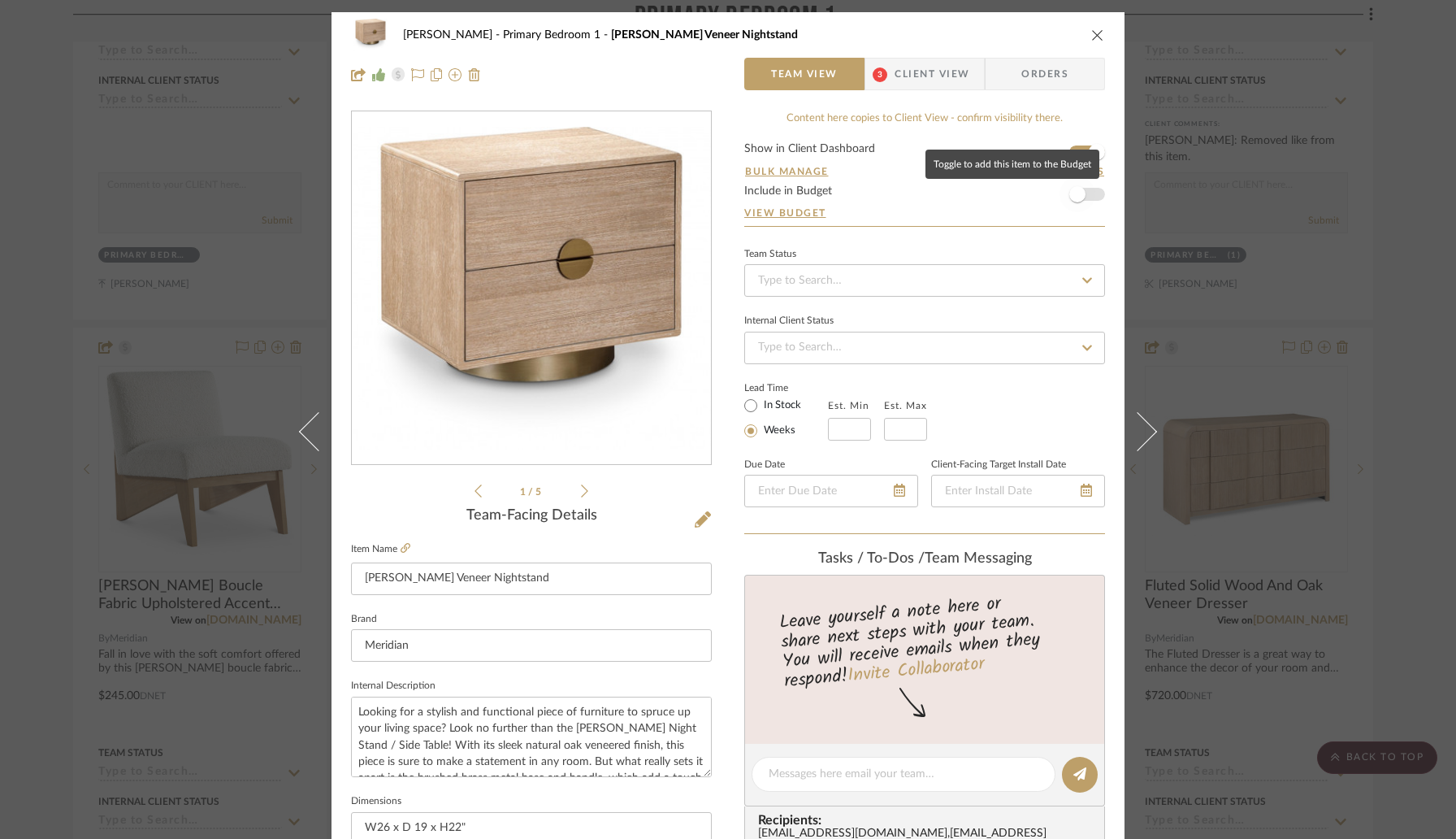
click at [1085, 197] on span "button" at bounding box center [1077, 193] width 36 height 36
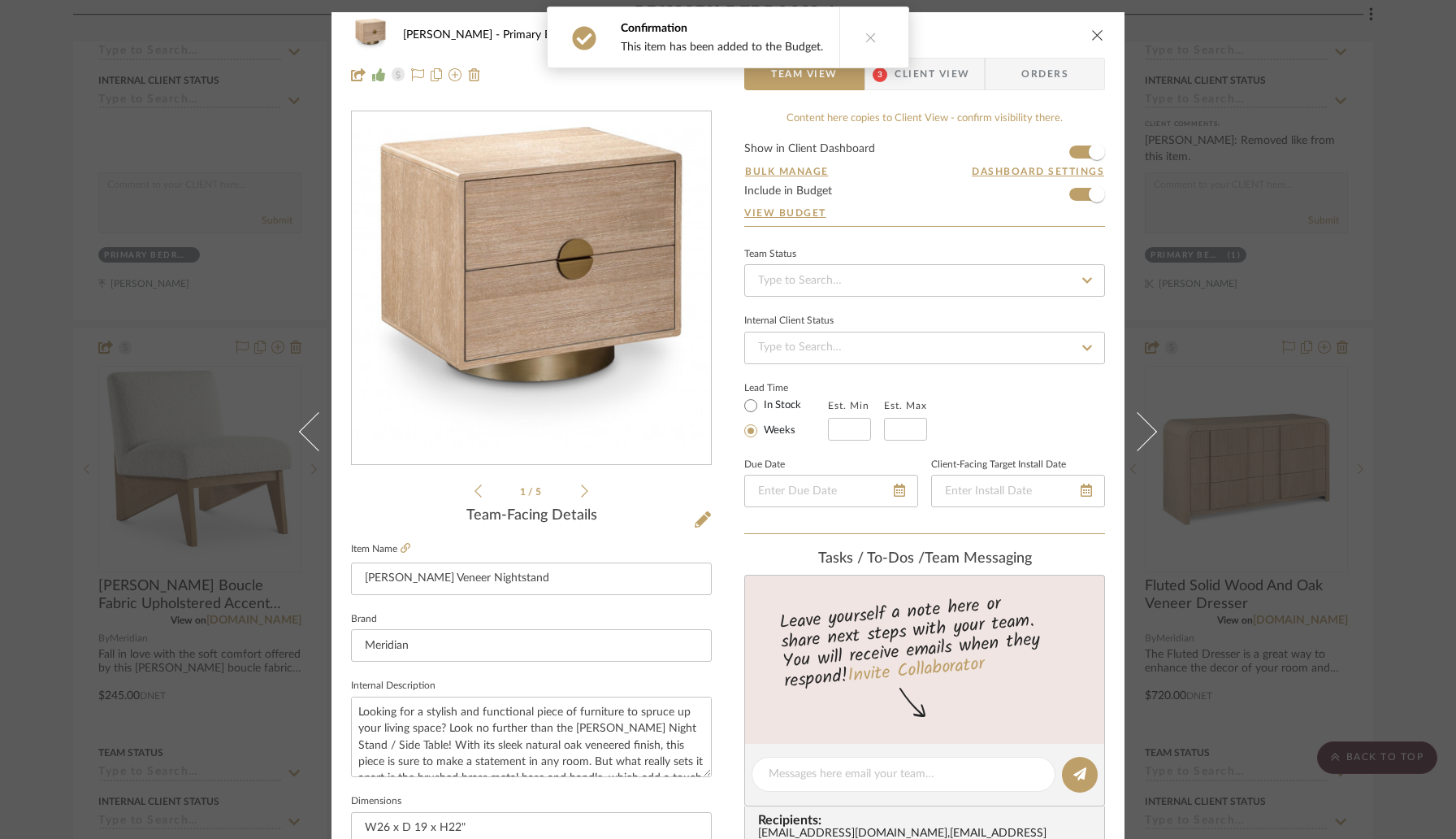
click at [922, 90] on div "[PERSON_NAME] Primary Bedroom 1 [PERSON_NAME] Oak Veneer Nightstand Team View 3…" at bounding box center [728, 55] width 793 height 85
click at [929, 80] on span "Client View" at bounding box center [931, 74] width 74 height 33
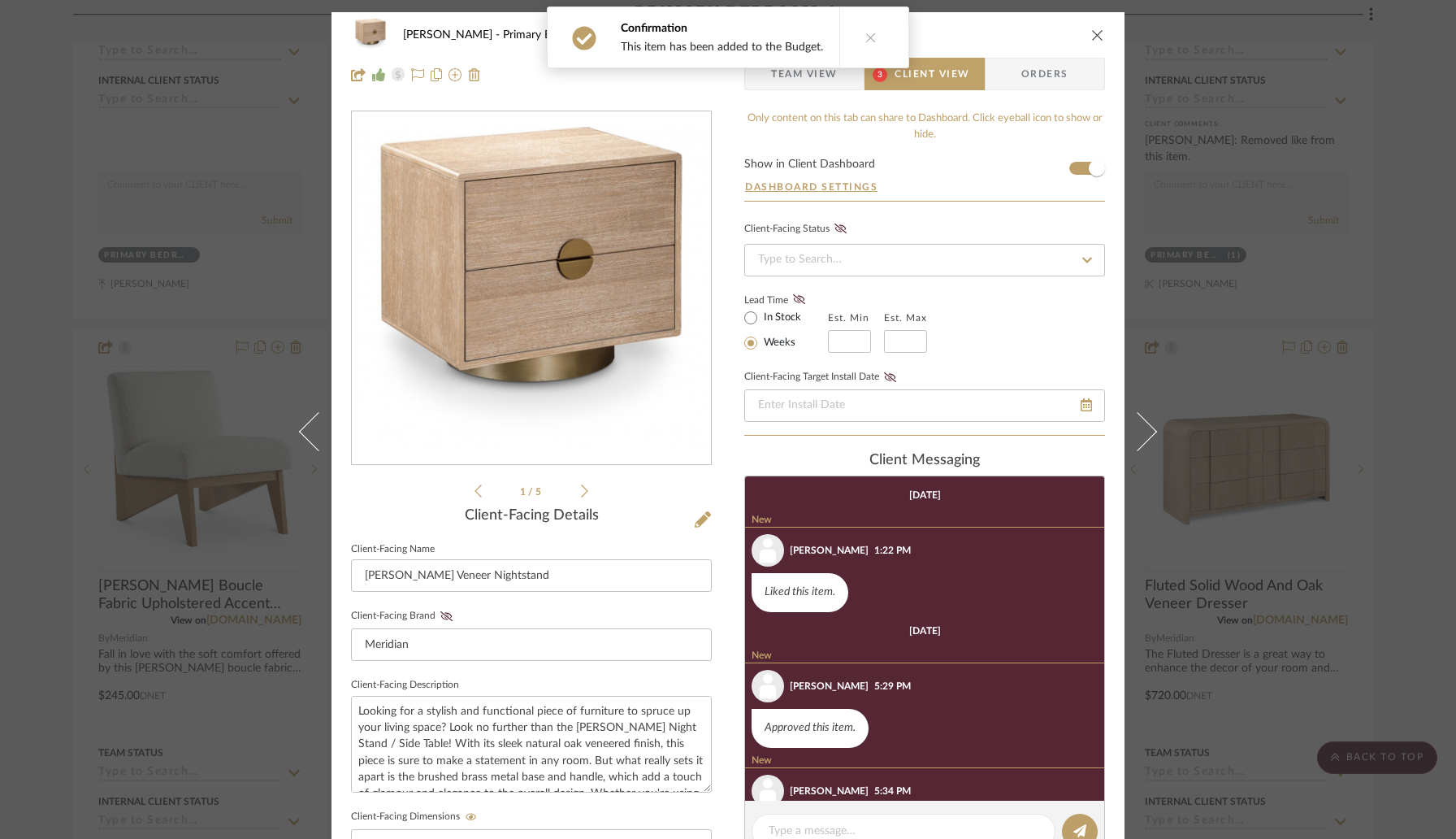
scroll to position [72, 0]
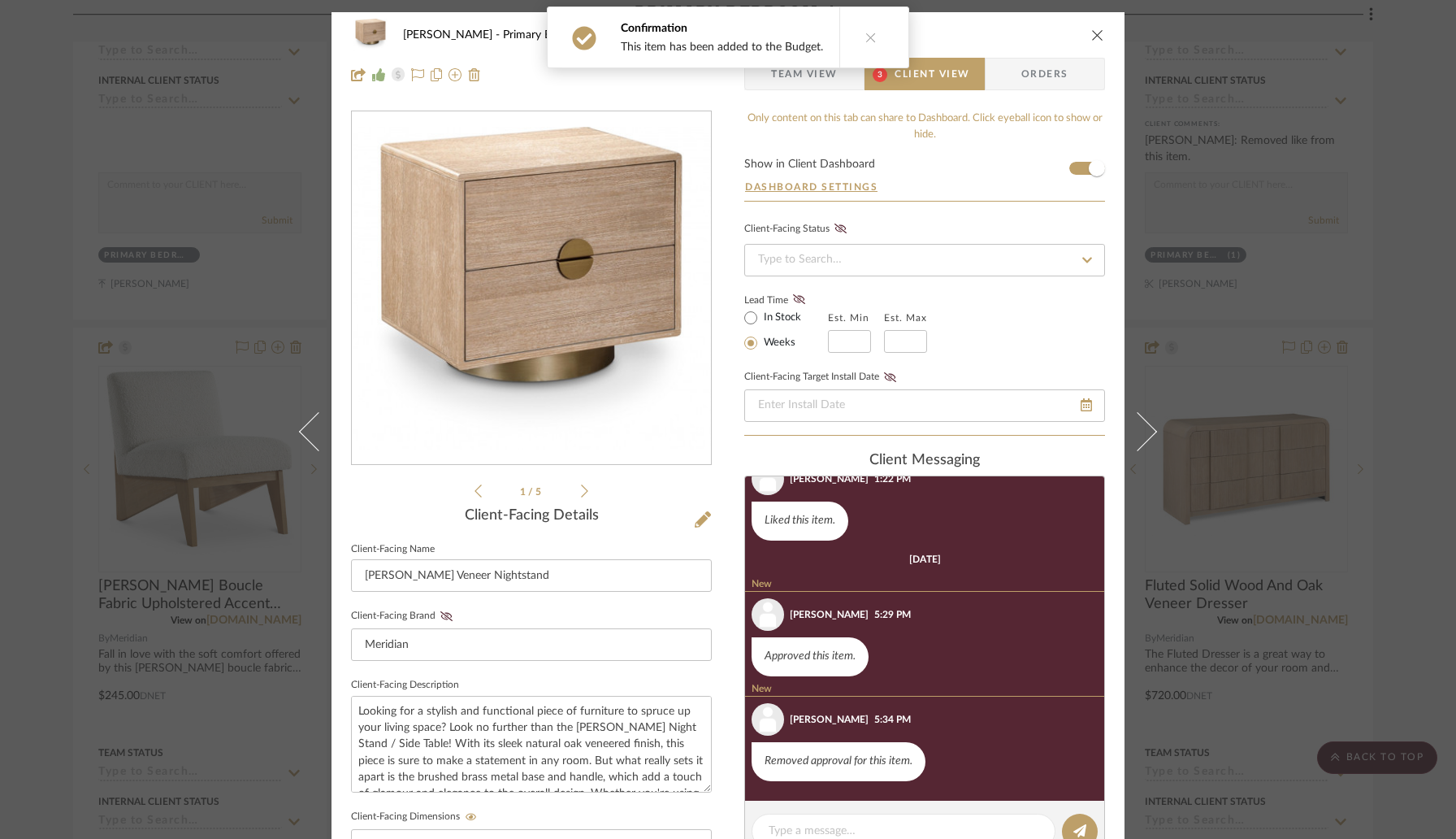
click at [1093, 31] on icon "close" at bounding box center [1097, 34] width 13 height 13
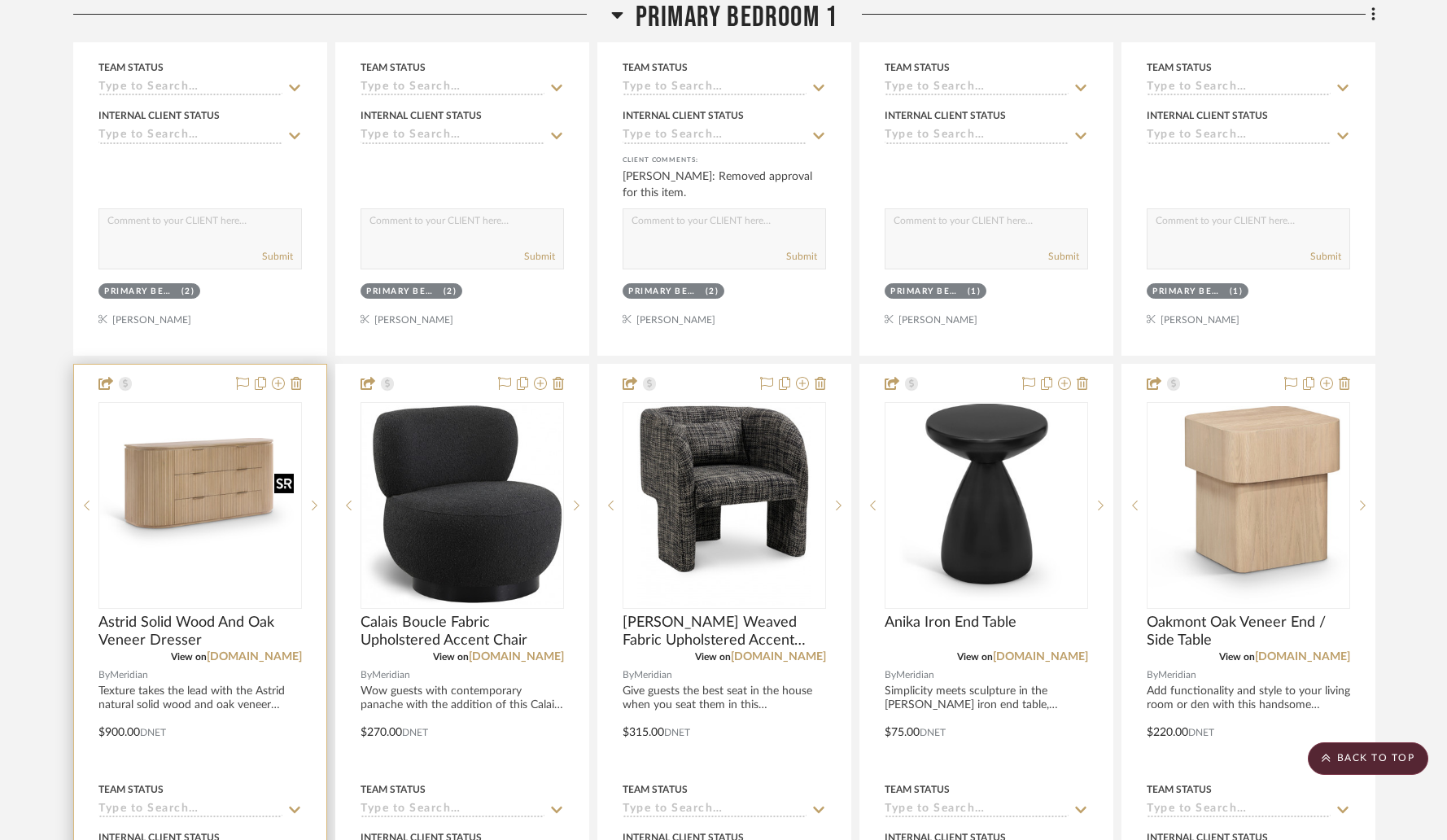
scroll to position [9572, 0]
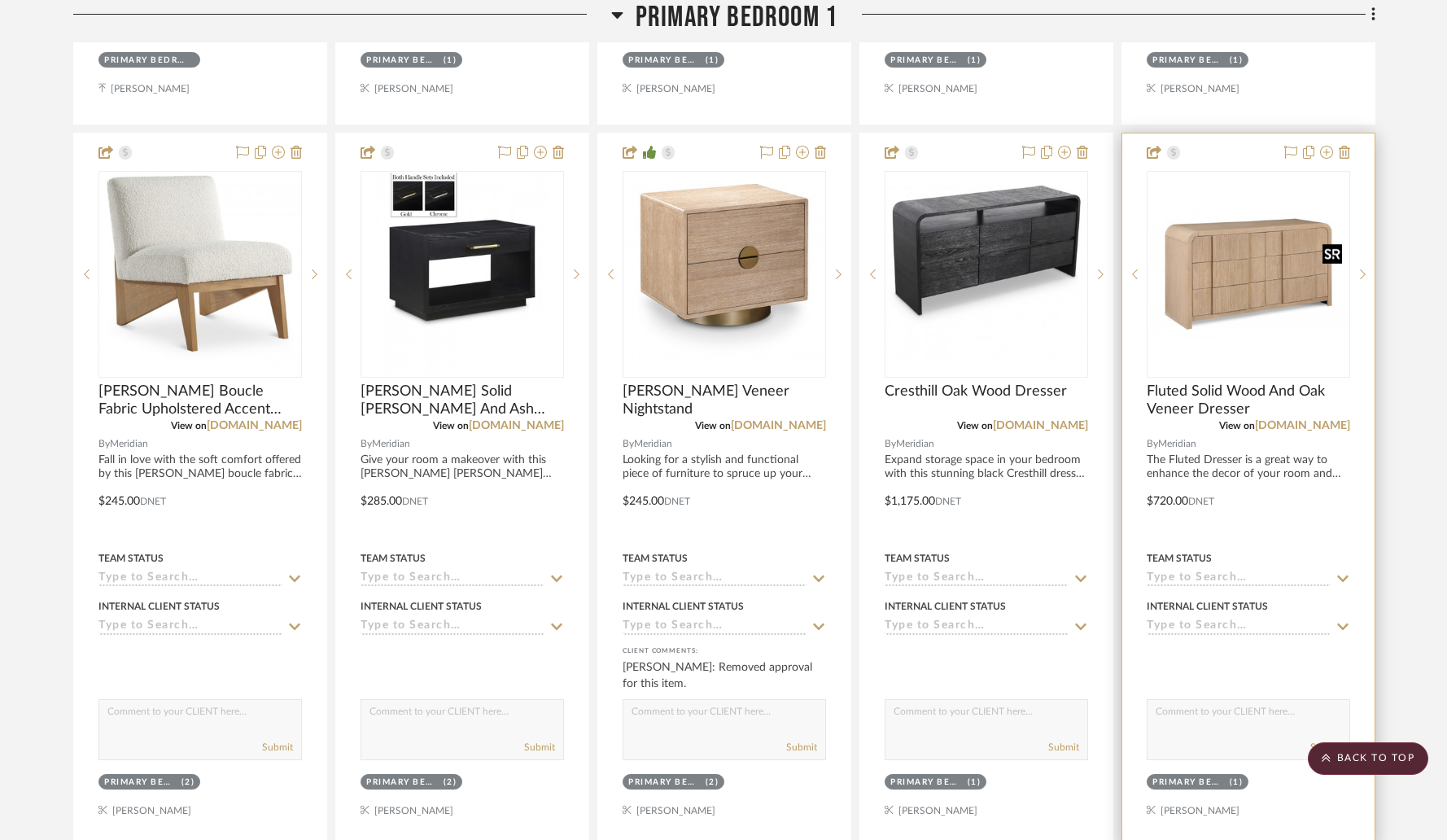
click at [1216, 294] on img "0" at bounding box center [1249, 274] width 200 height 134
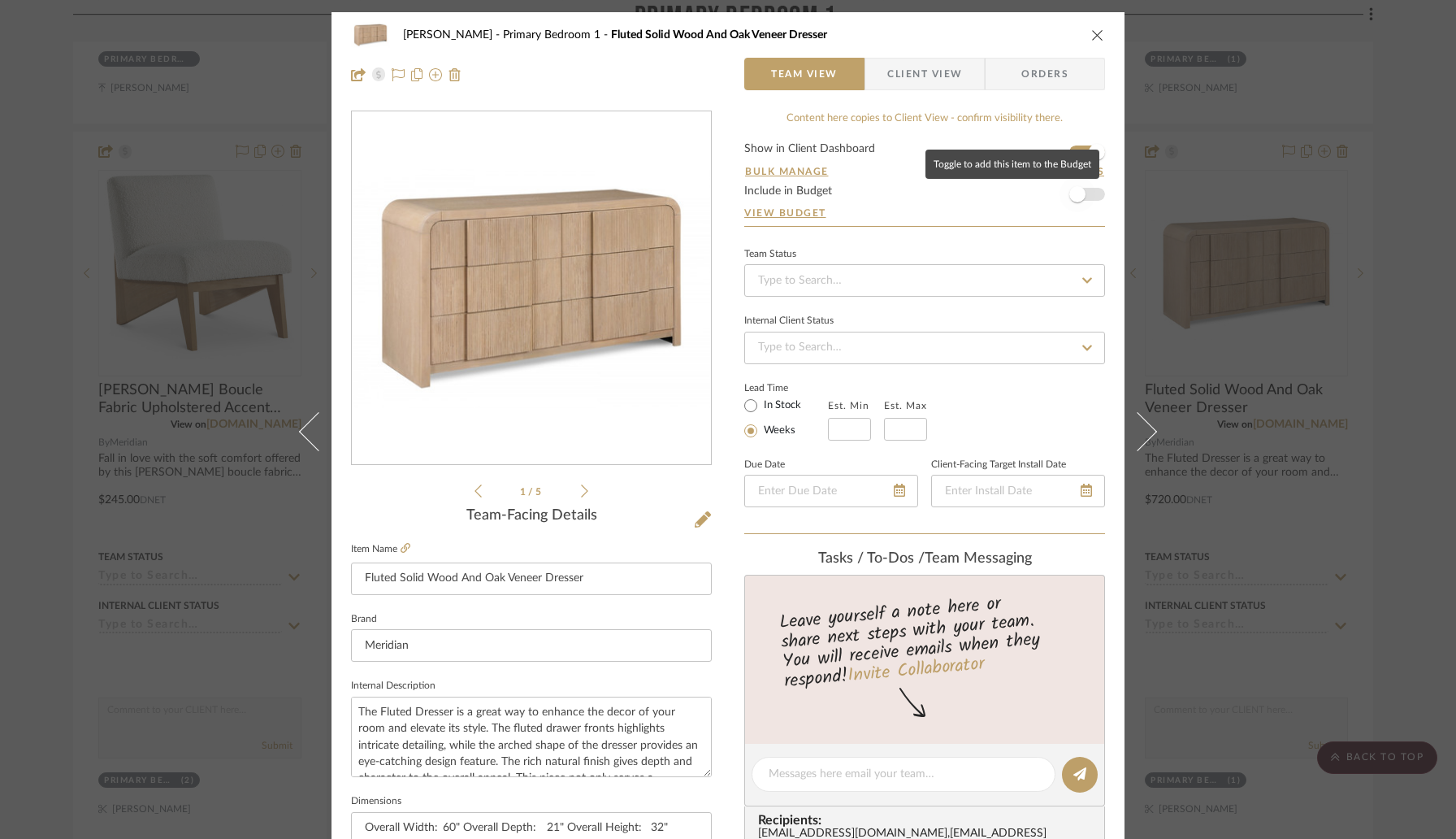
click at [1075, 191] on span "button" at bounding box center [1077, 194] width 16 height 16
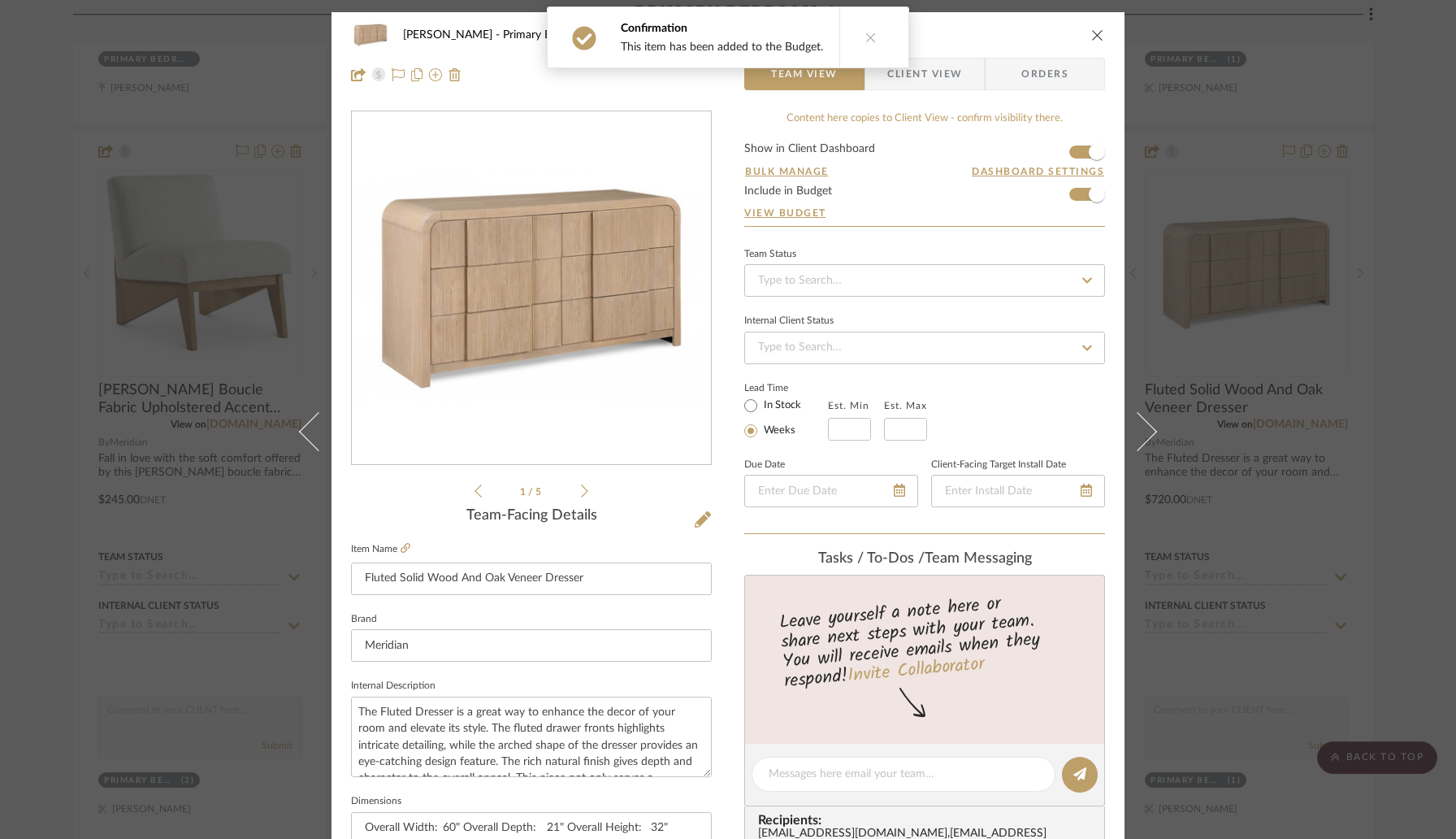
click at [1091, 38] on icon "close" at bounding box center [1097, 34] width 13 height 13
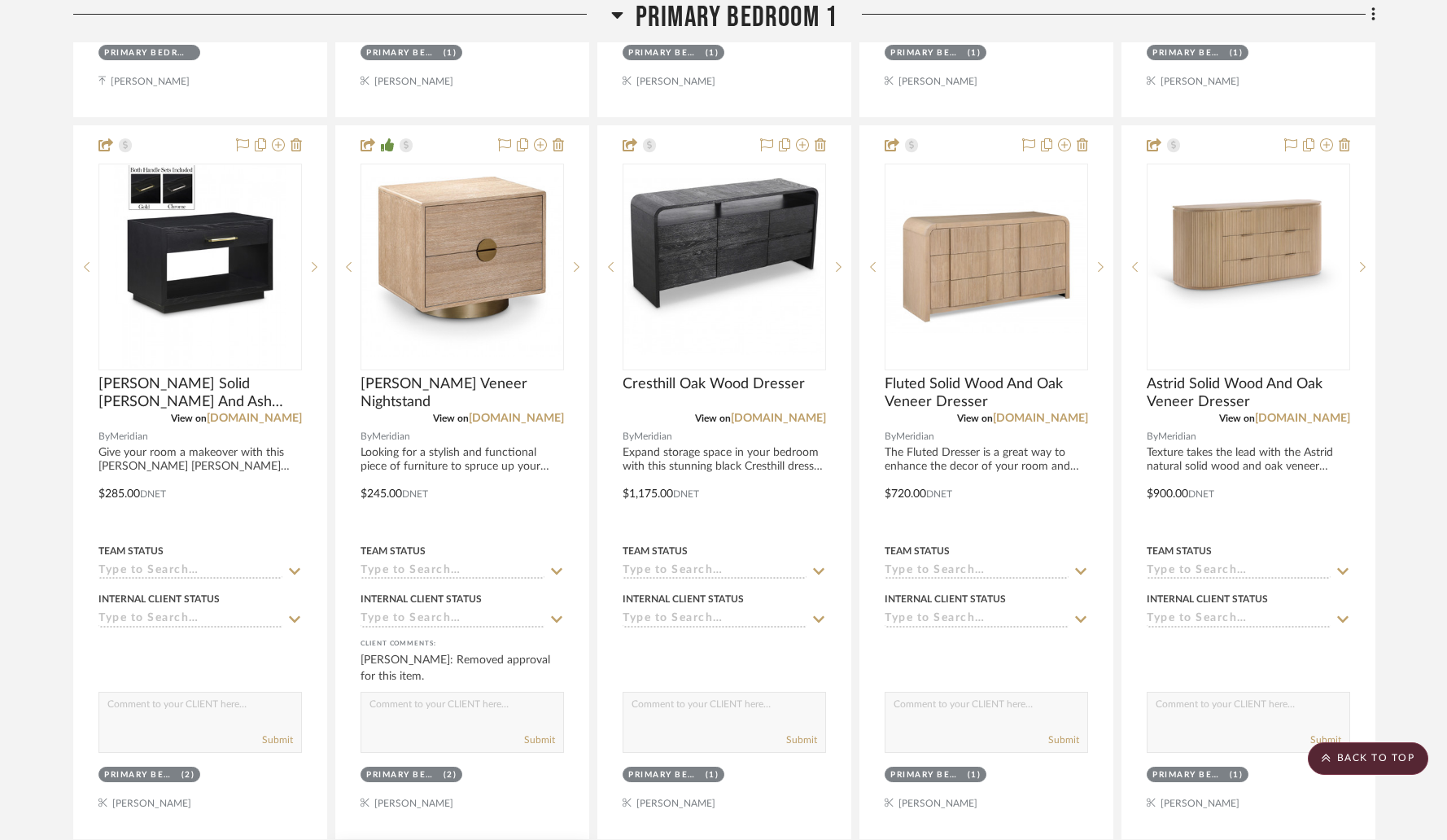
scroll to position [9394, 0]
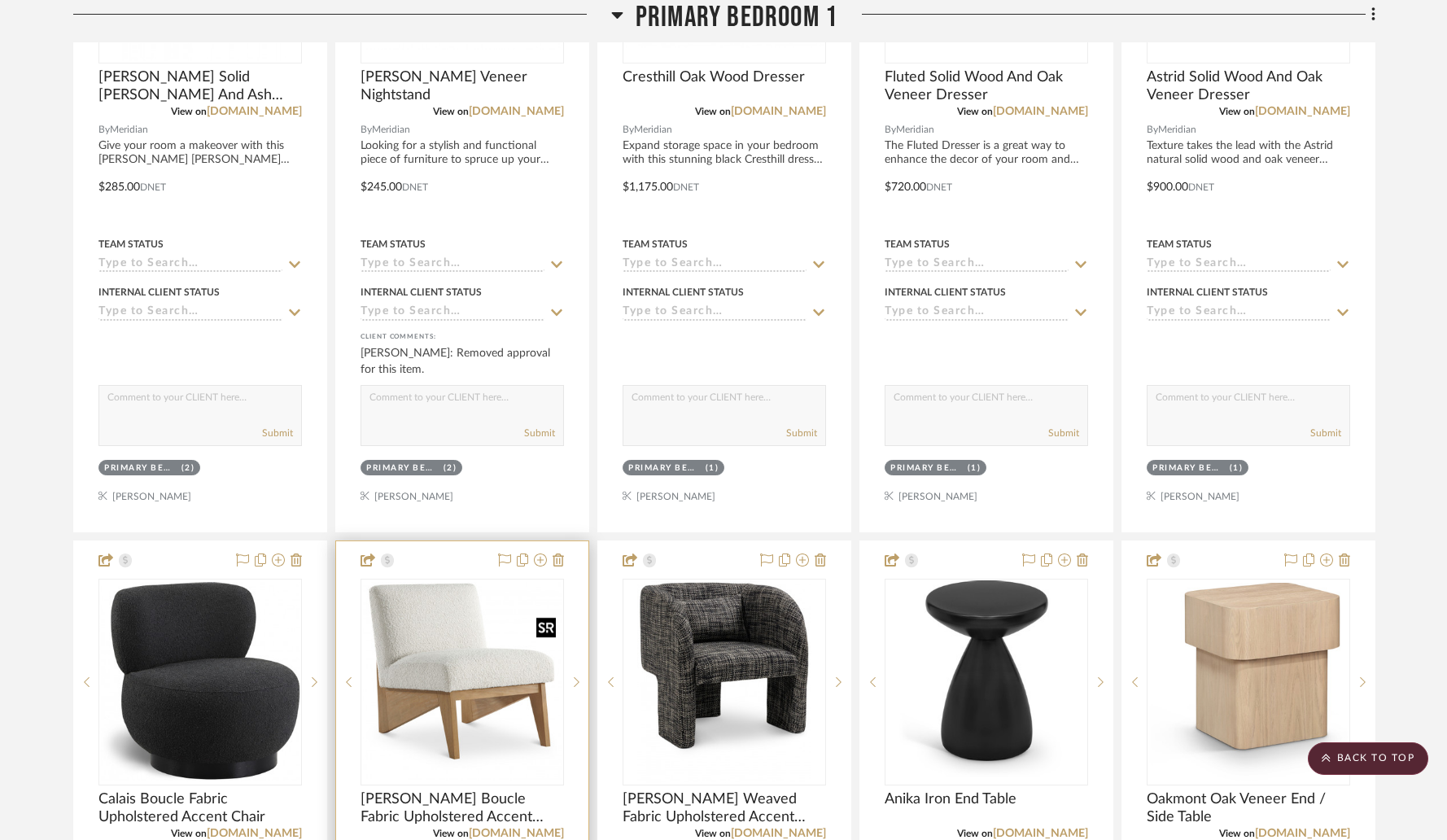
click at [457, 655] on img "0" at bounding box center [462, 681] width 200 height 199
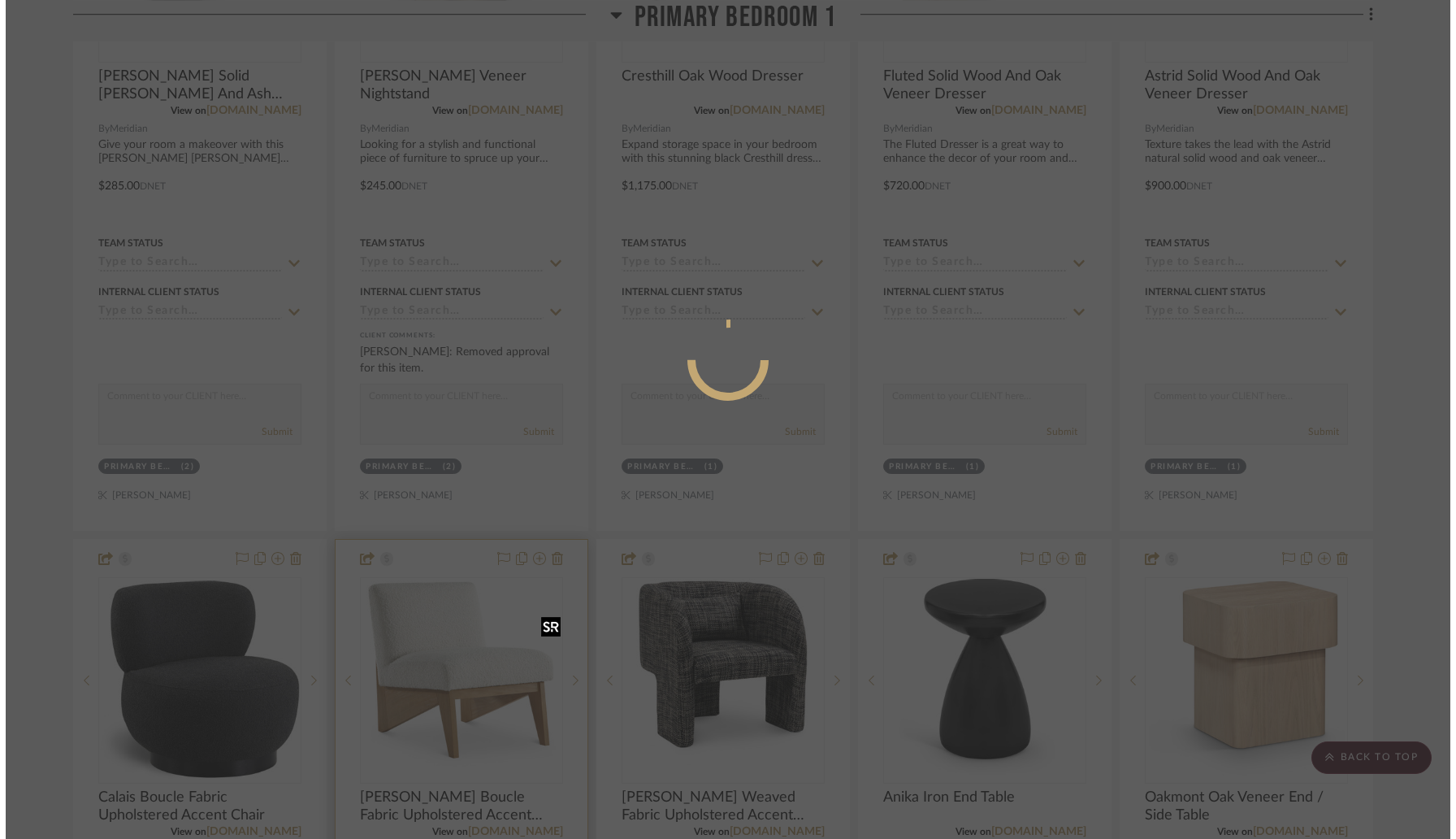
scroll to position [0, 0]
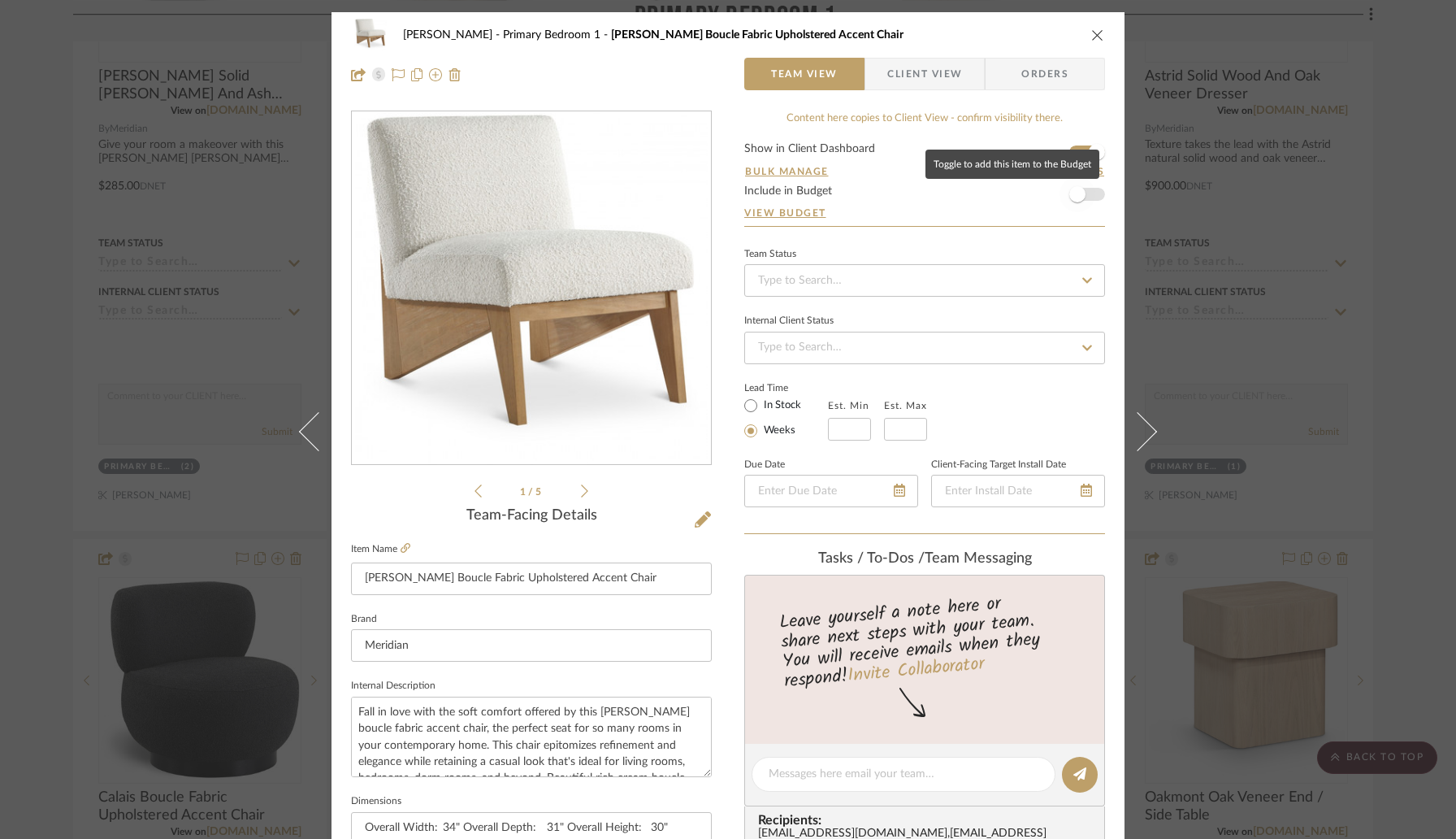
click at [1077, 193] on span "button" at bounding box center [1077, 194] width 16 height 16
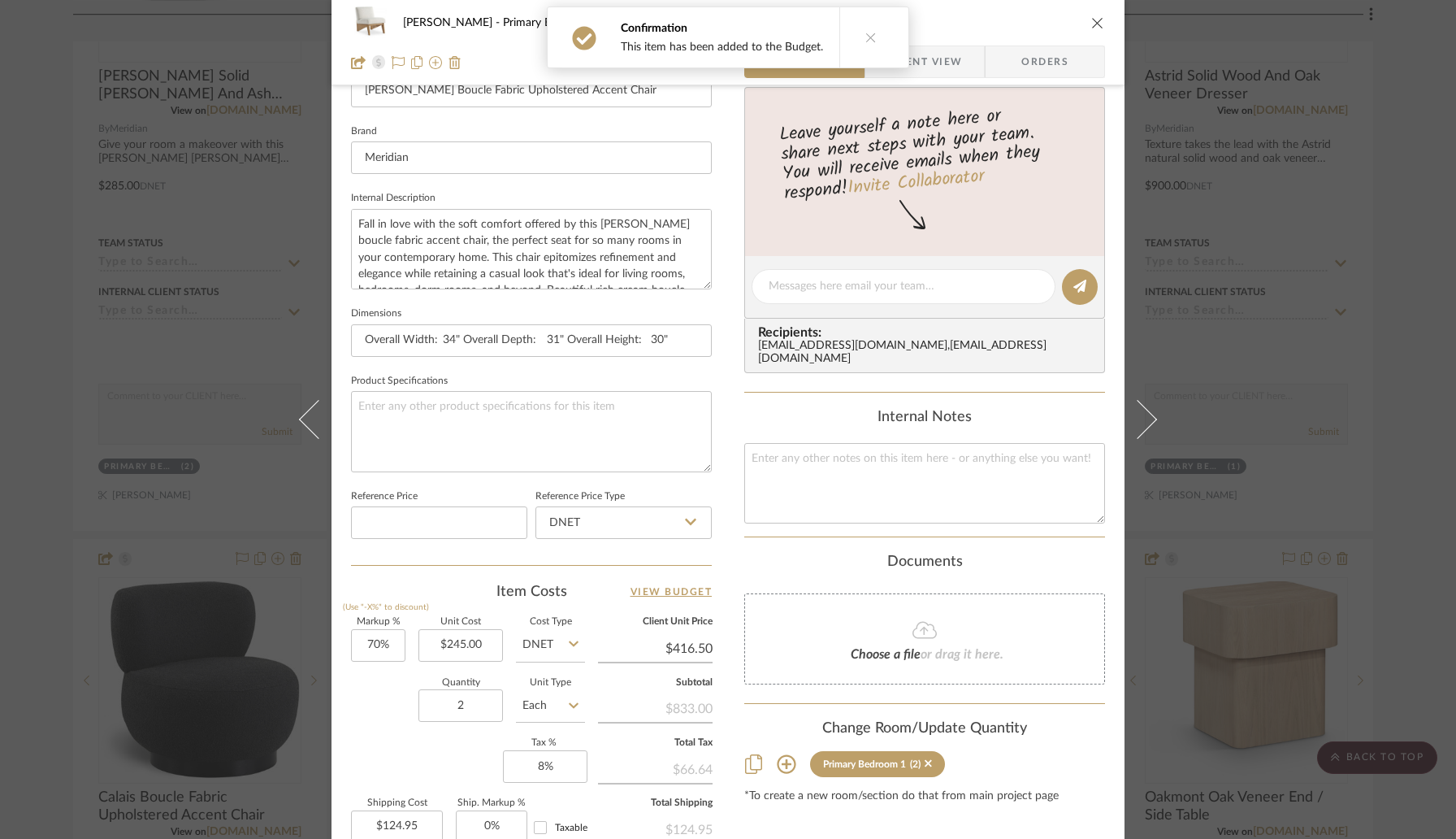
scroll to position [500, 0]
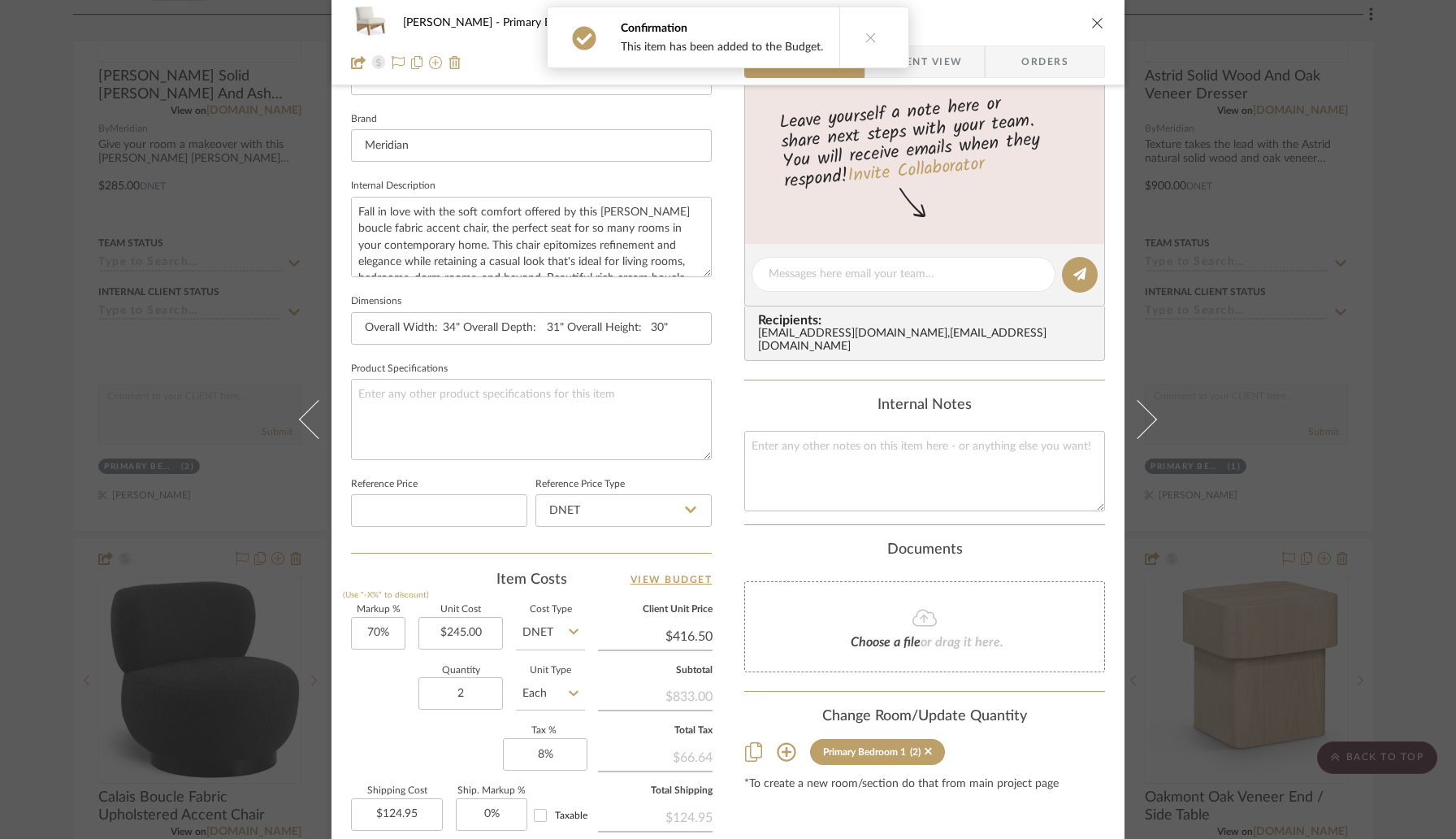
click at [1091, 29] on button "close" at bounding box center [1098, 22] width 14 height 14
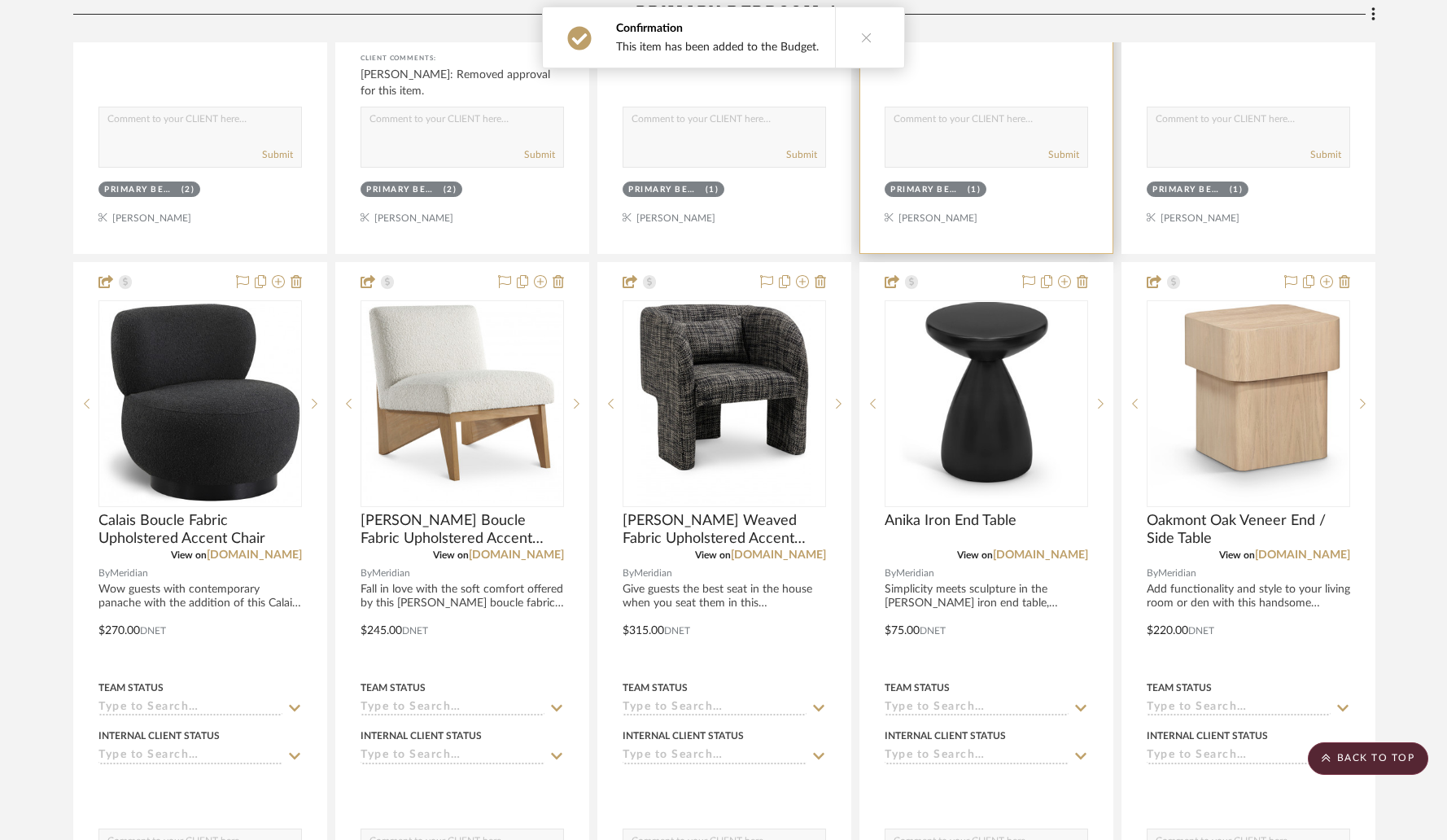
scroll to position [9809, 0]
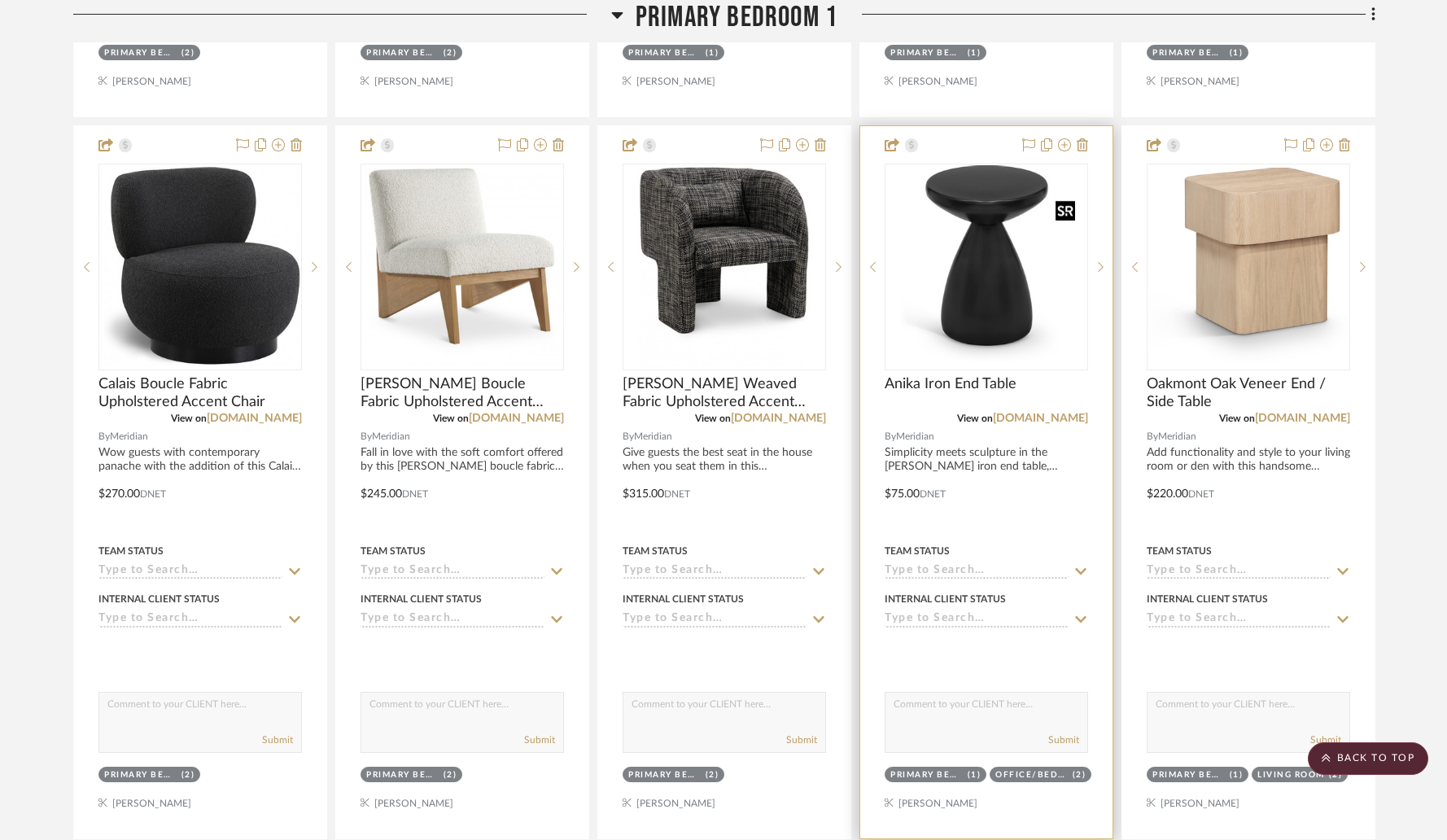
click at [1010, 330] on img "0" at bounding box center [986, 267] width 191 height 203
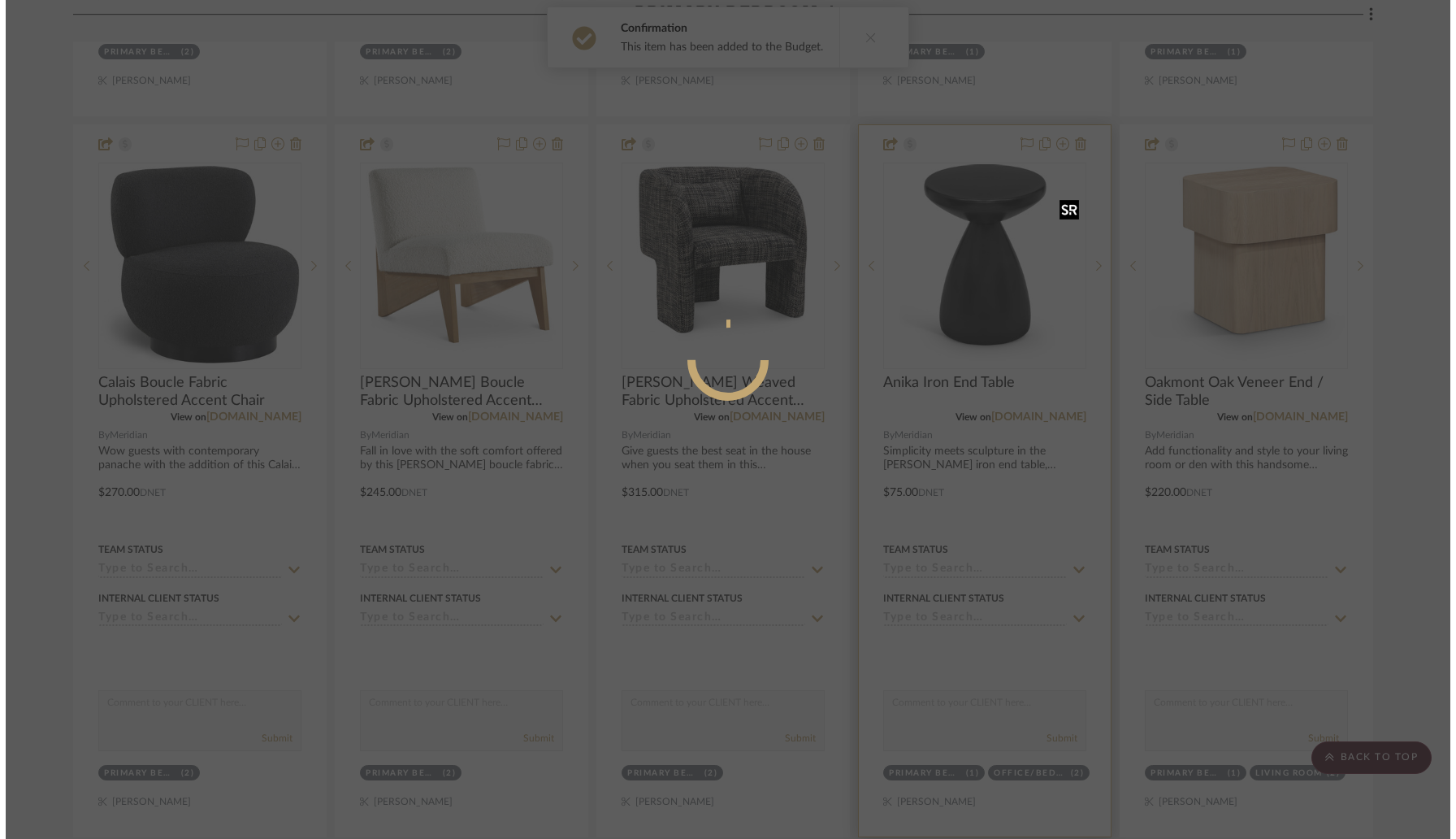
scroll to position [0, 0]
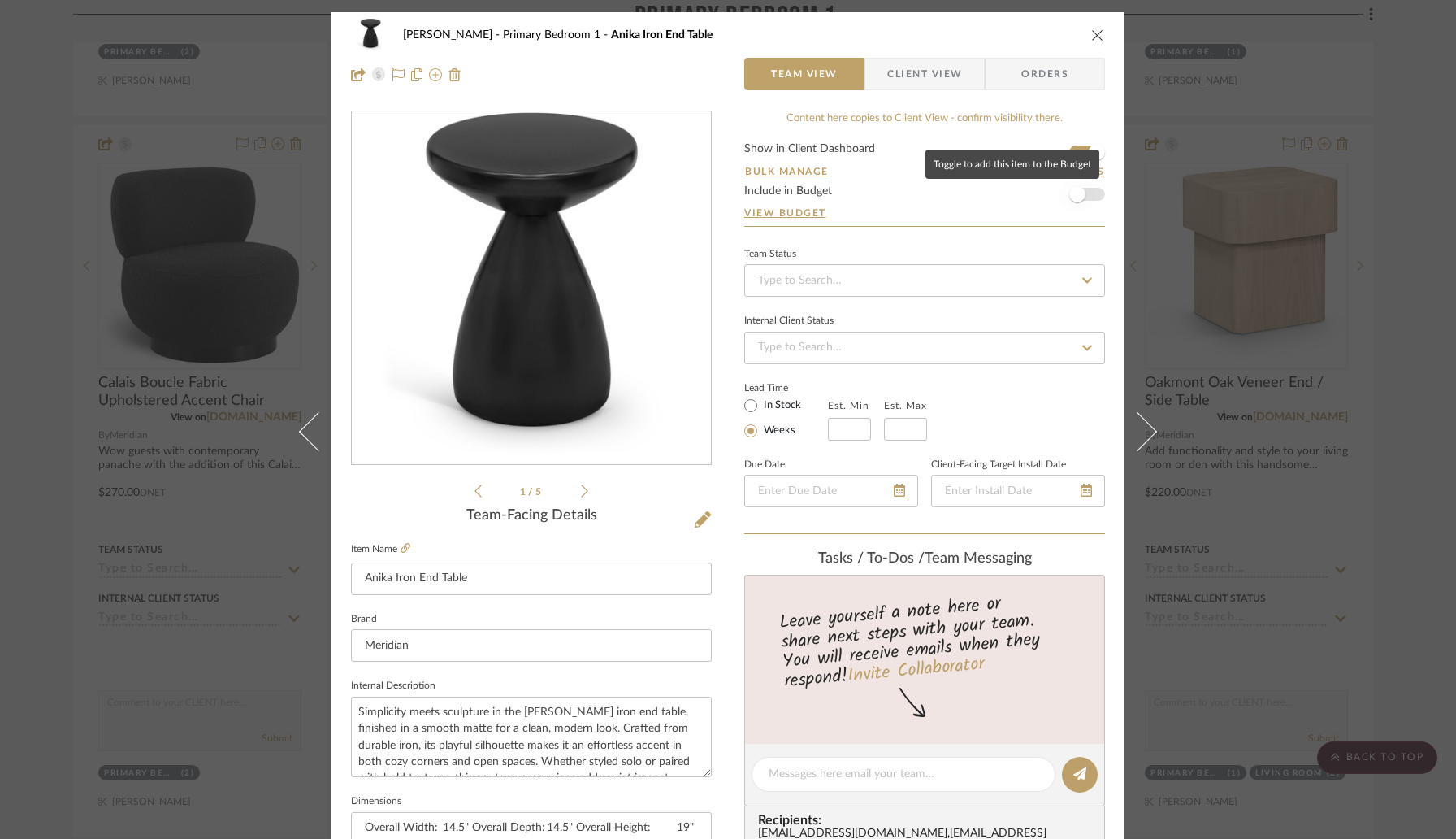
click at [1073, 195] on span "button" at bounding box center [1077, 194] width 16 height 16
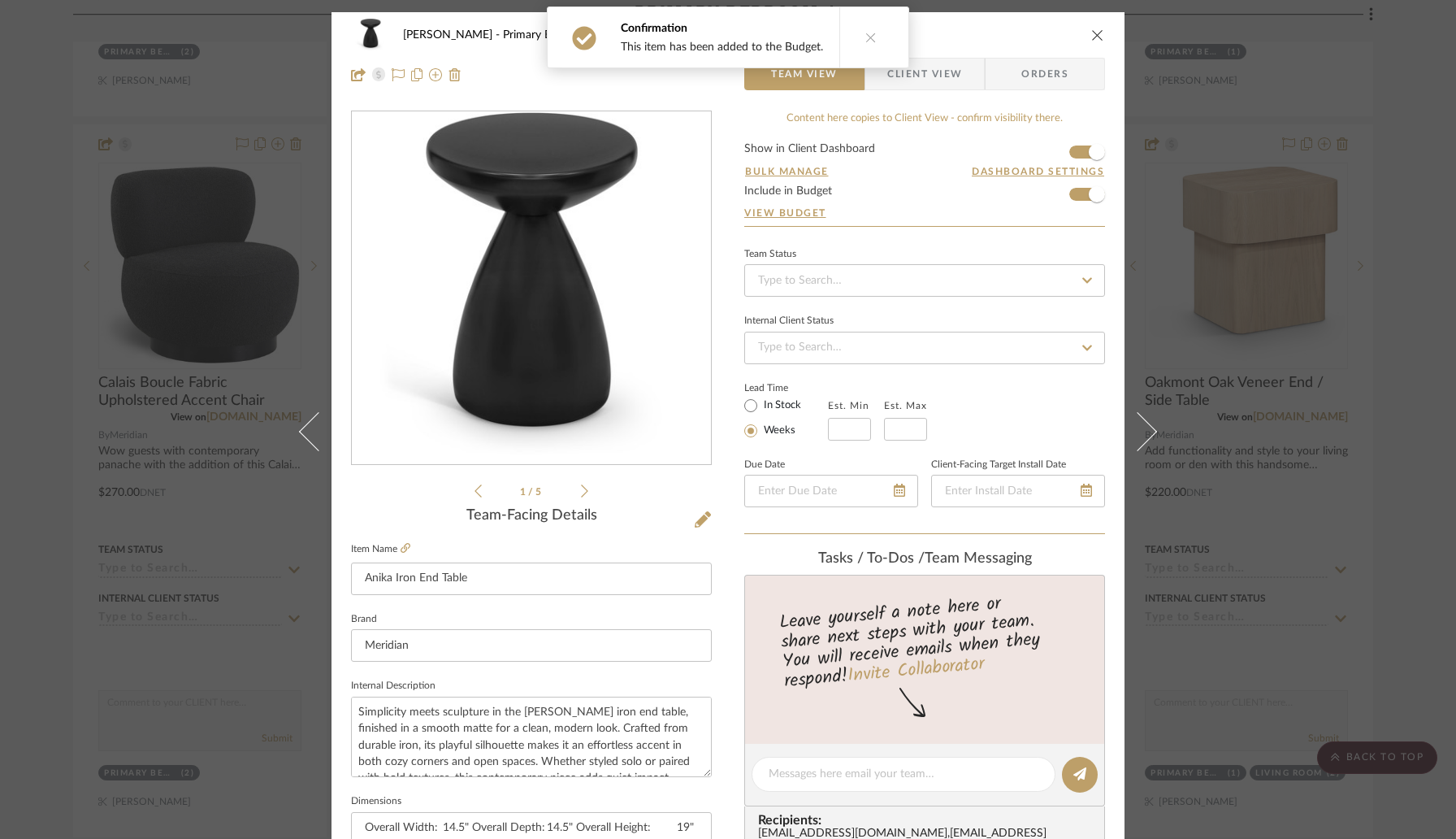
click at [1094, 33] on icon "close" at bounding box center [1097, 34] width 13 height 13
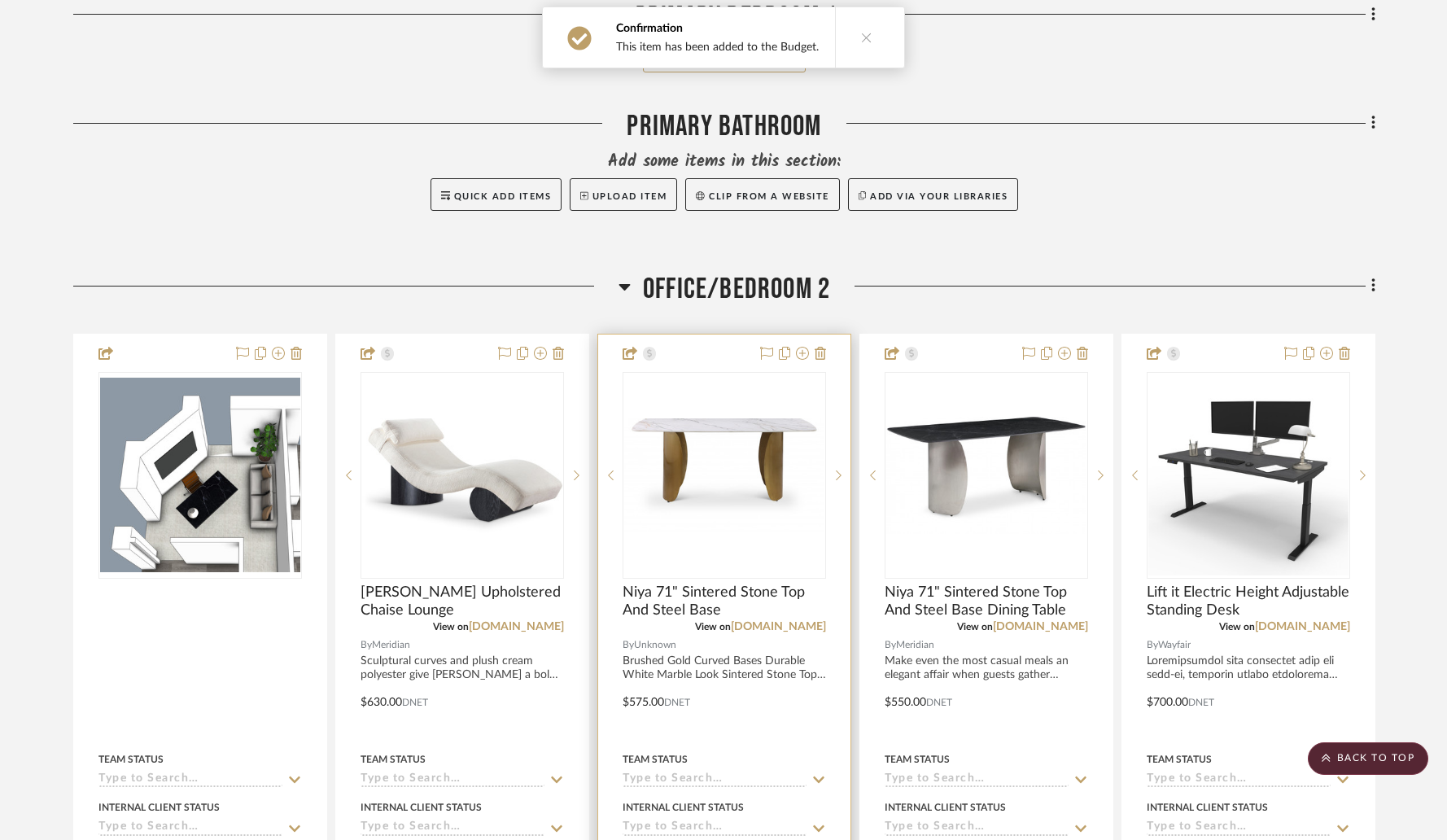
scroll to position [10661, 0]
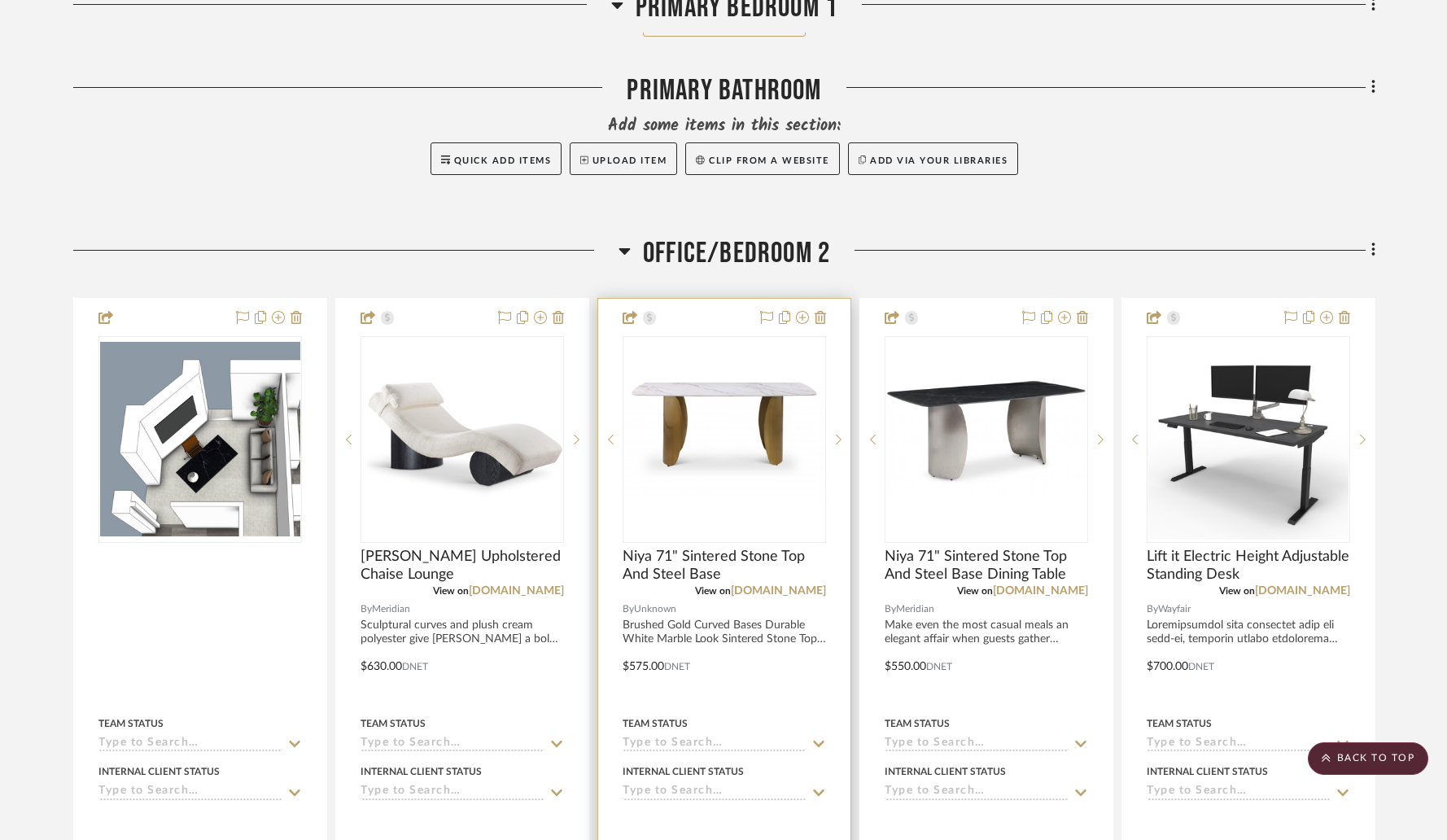
click at [706, 310] on div at bounding box center [724, 655] width 253 height 712
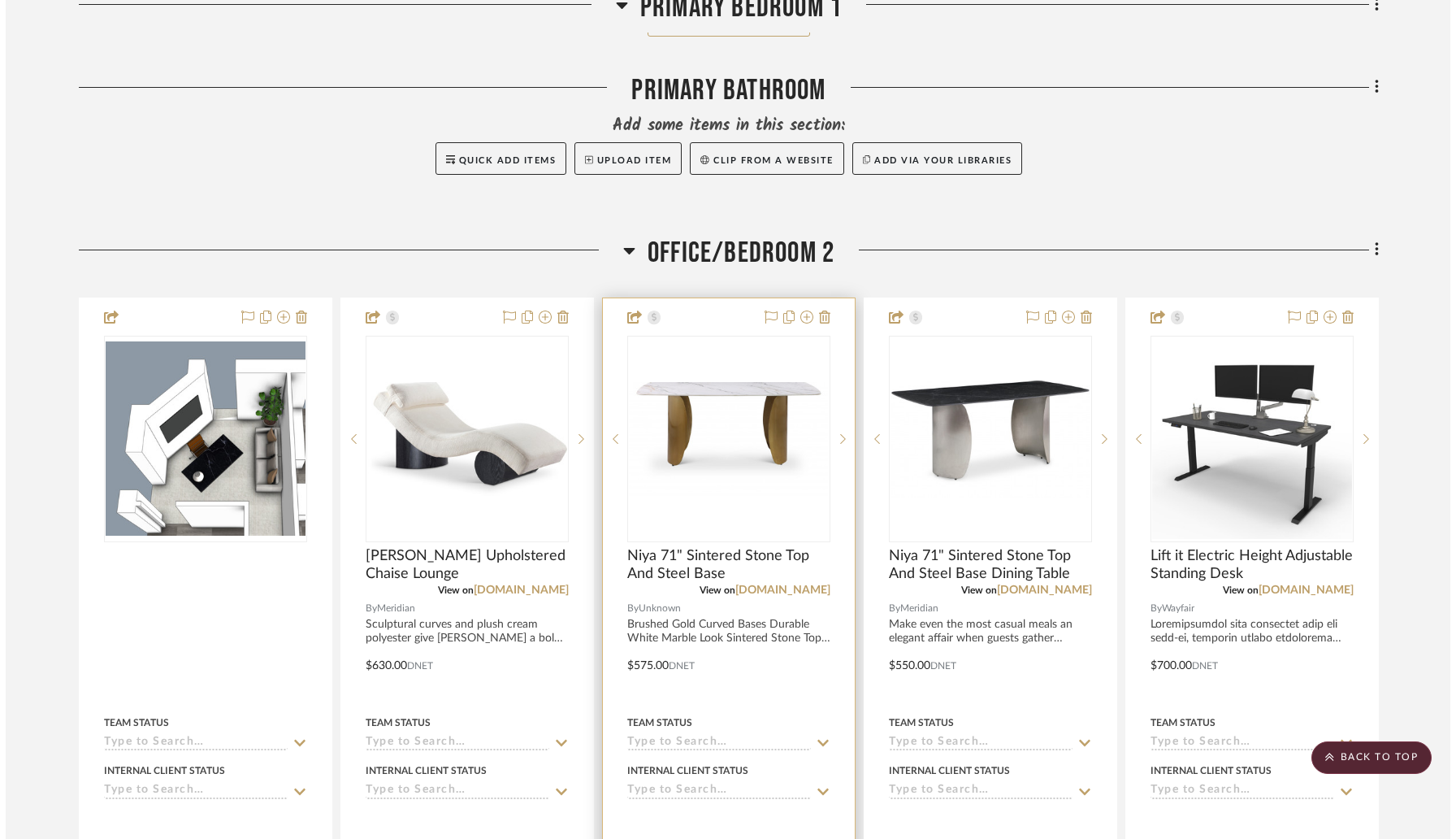
scroll to position [0, 0]
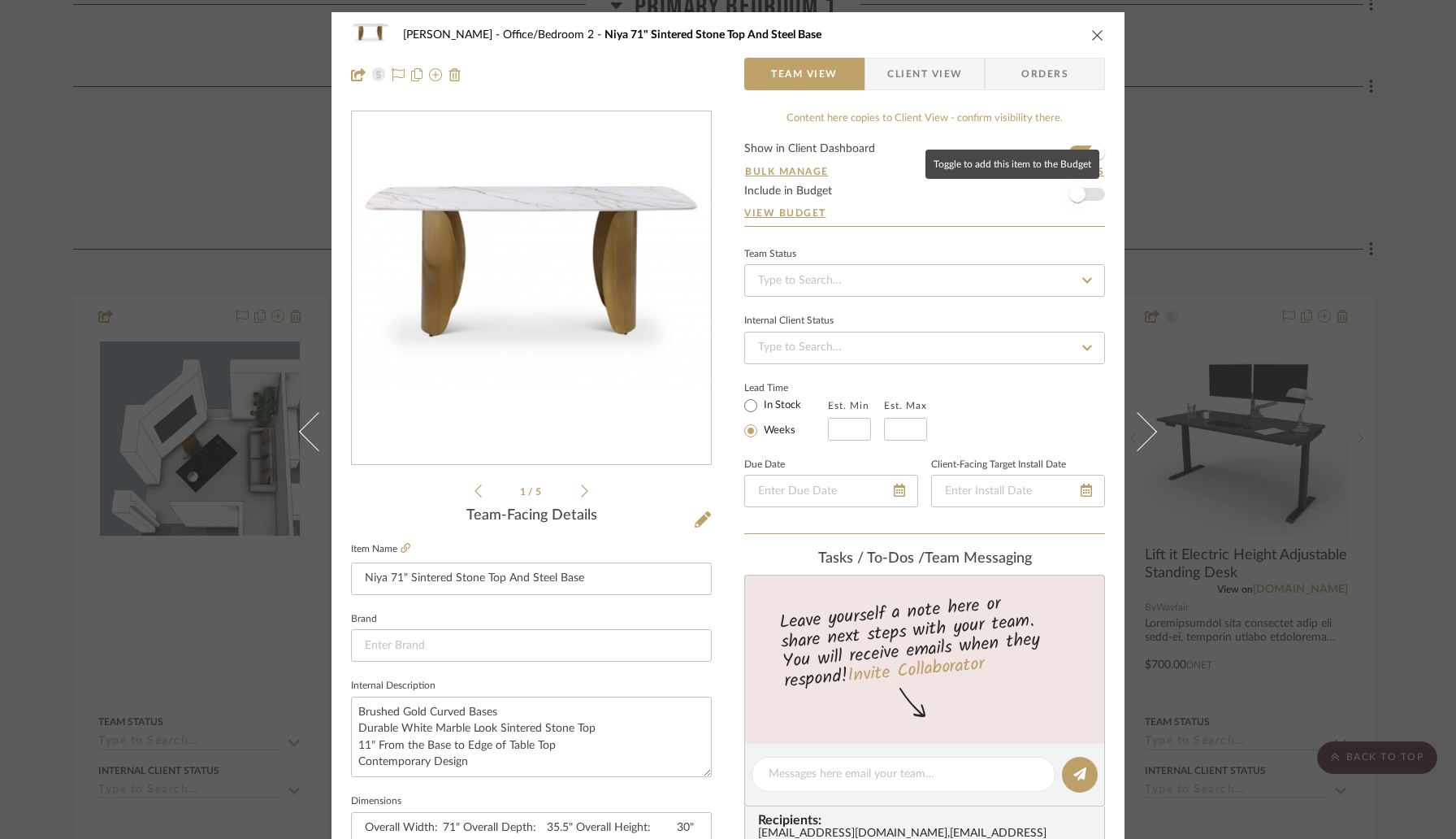
click at [1084, 206] on span "button" at bounding box center [1077, 193] width 36 height 36
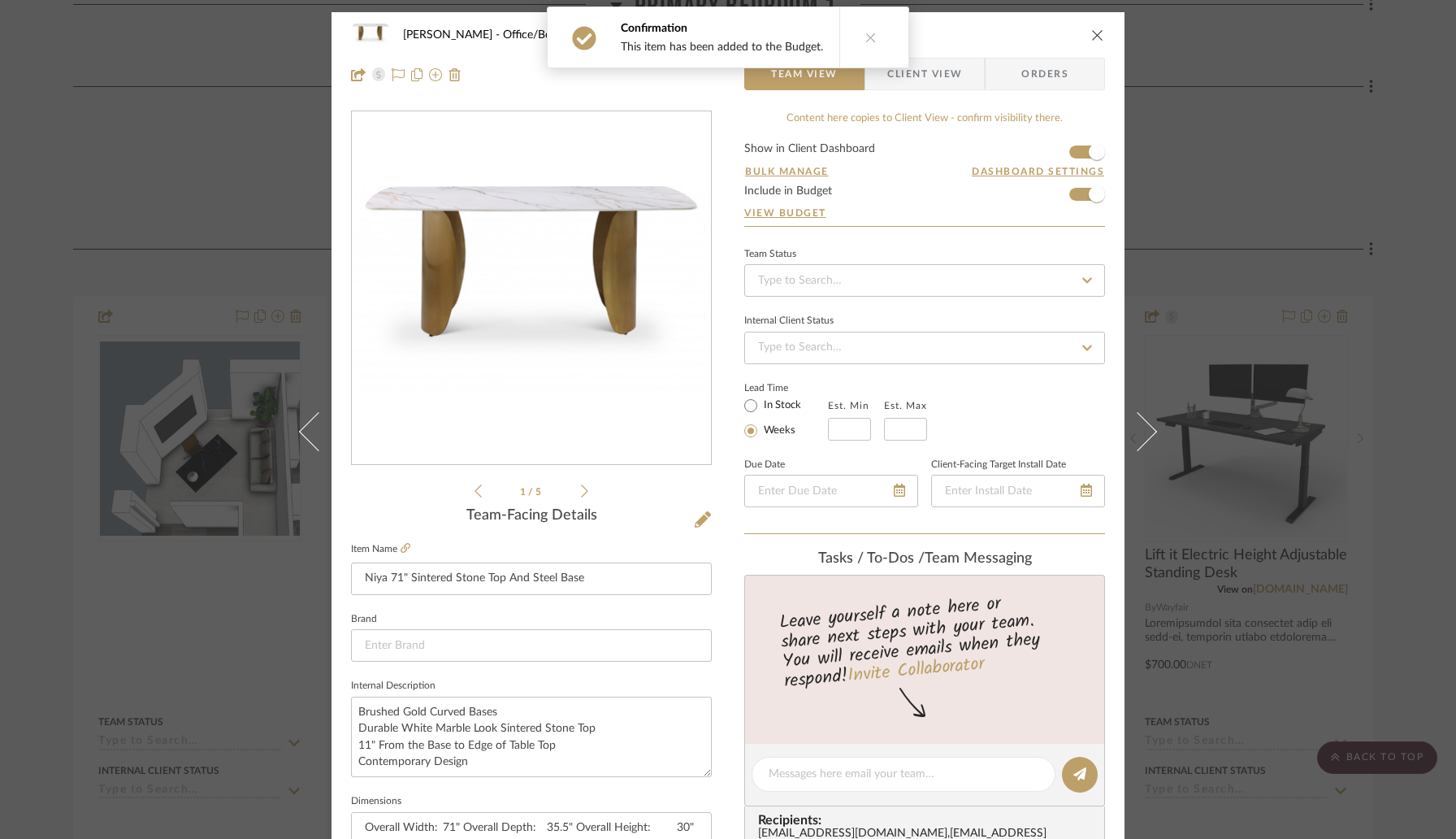
click at [1096, 33] on icon "close" at bounding box center [1097, 34] width 13 height 13
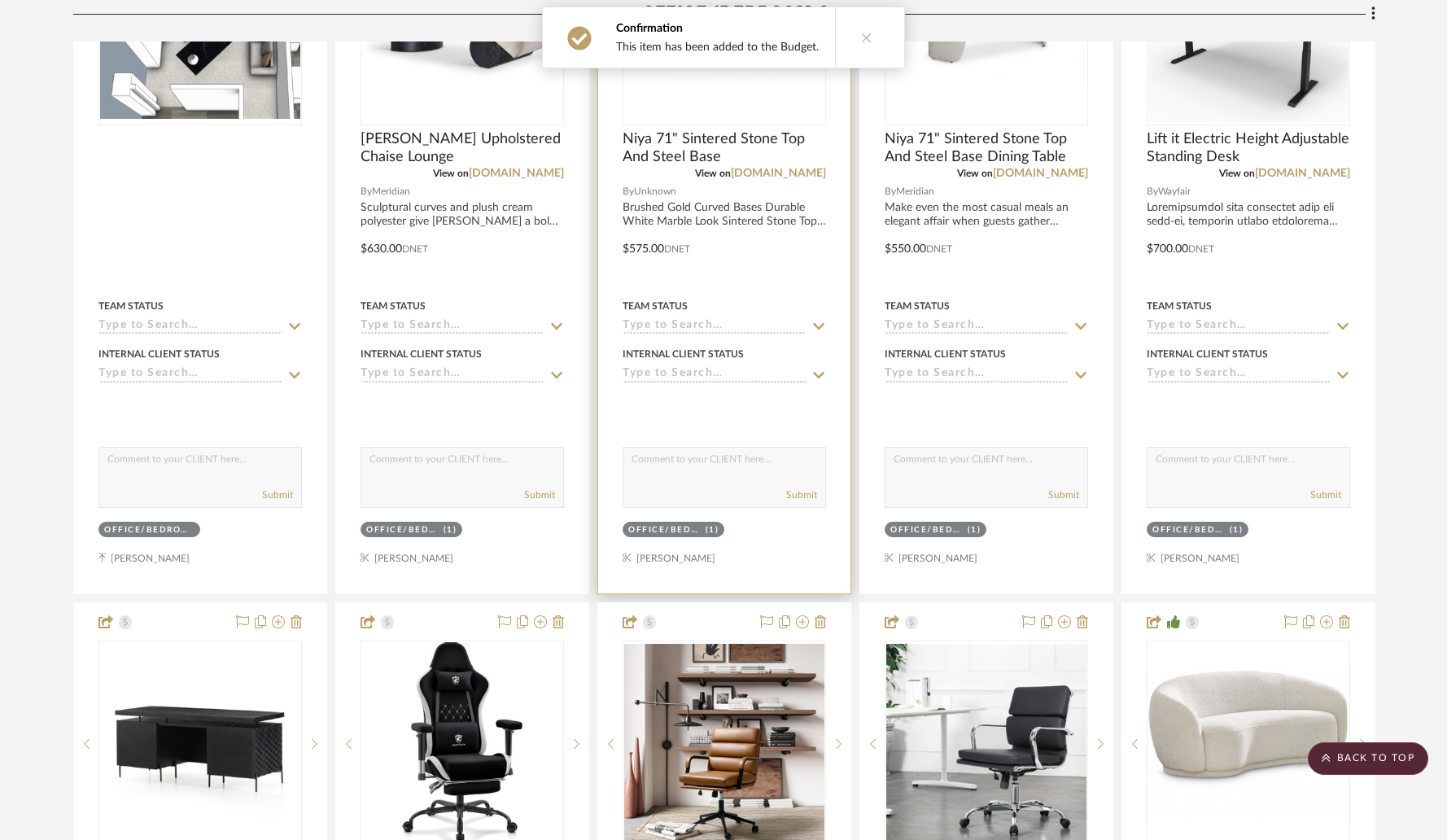
scroll to position [11202, 0]
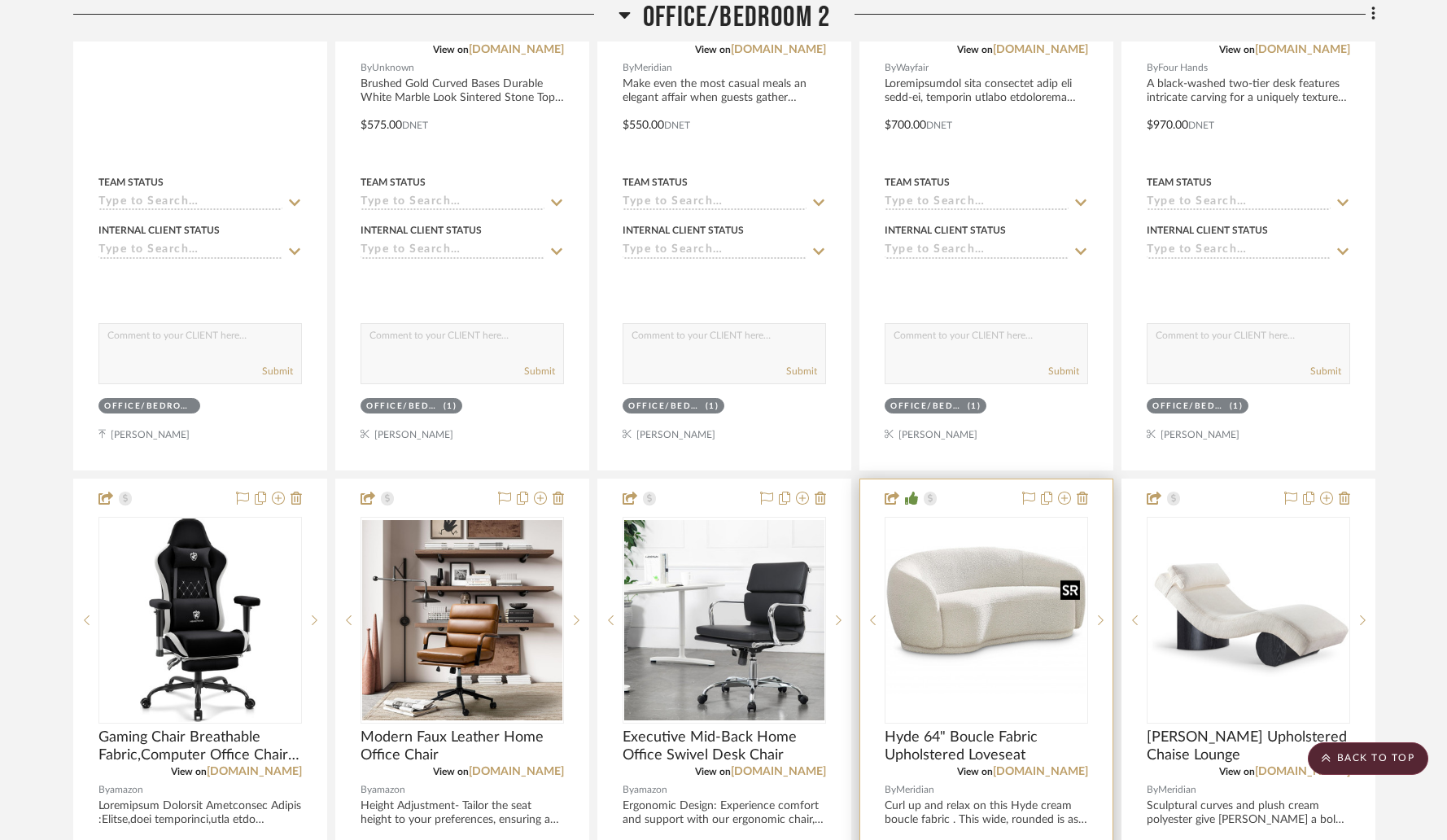
click at [0, 0] on img at bounding box center [0, 0] width 0 height 0
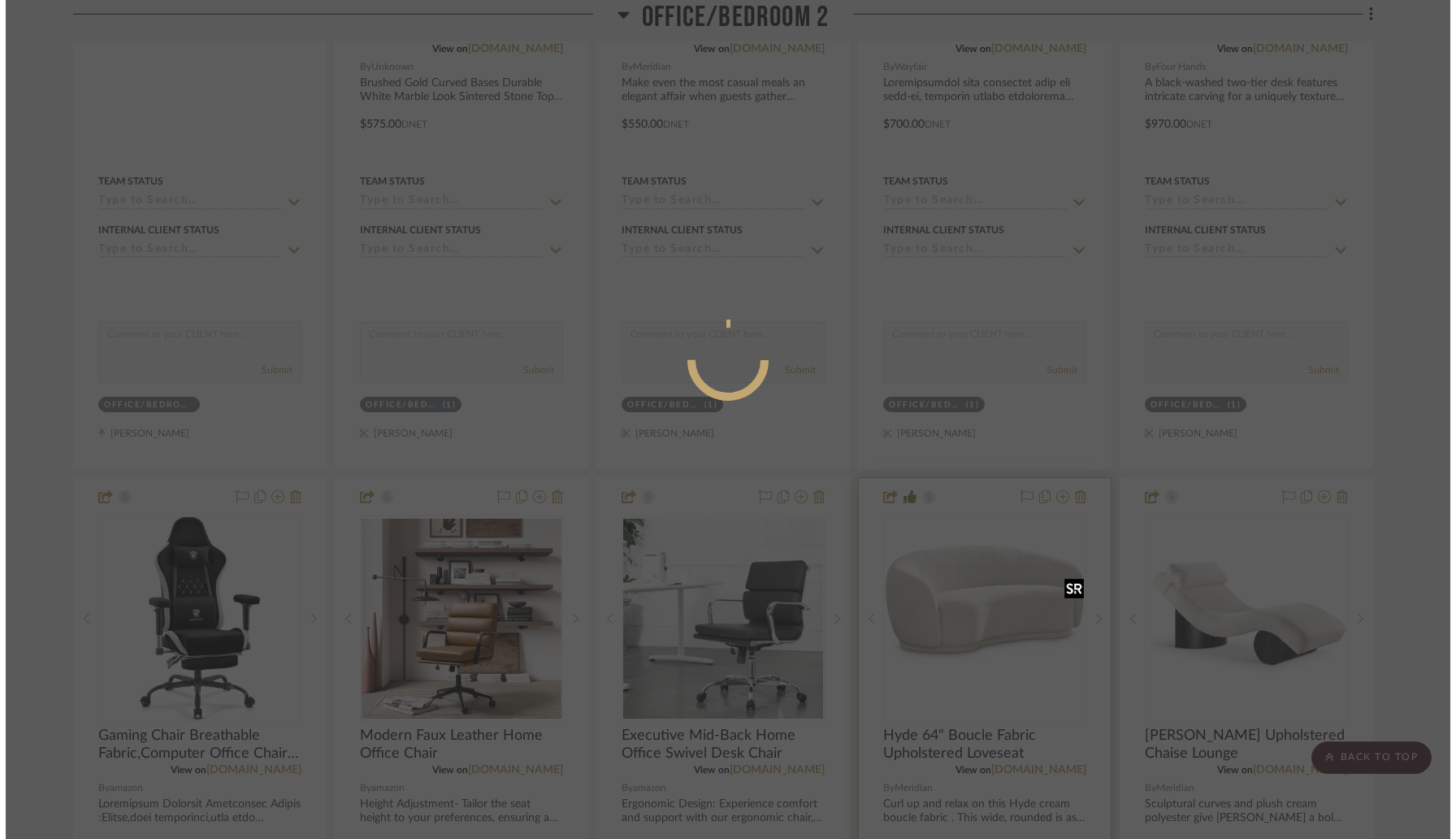
scroll to position [0, 0]
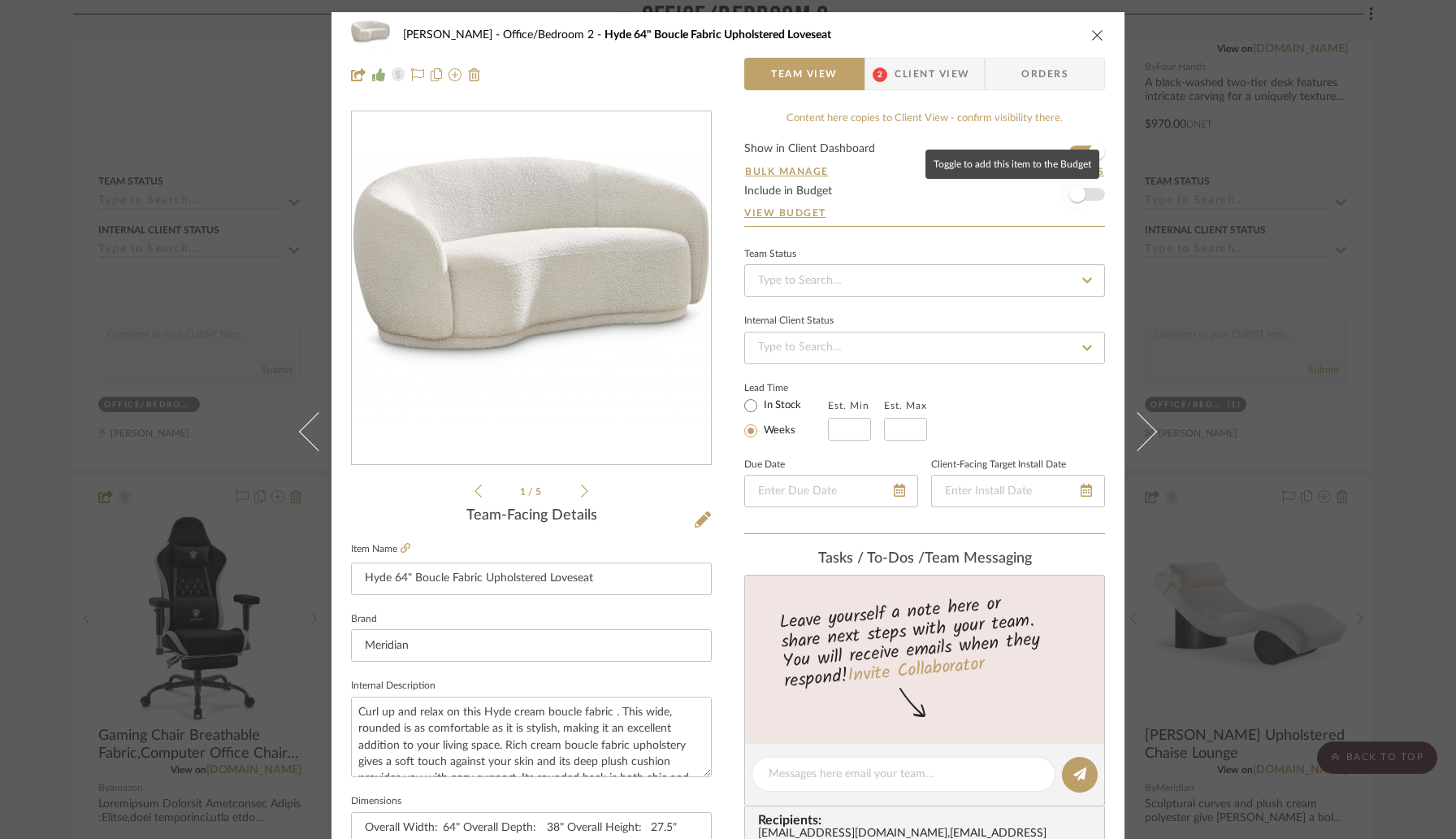
click at [1080, 193] on span "button" at bounding box center [1077, 193] width 36 height 36
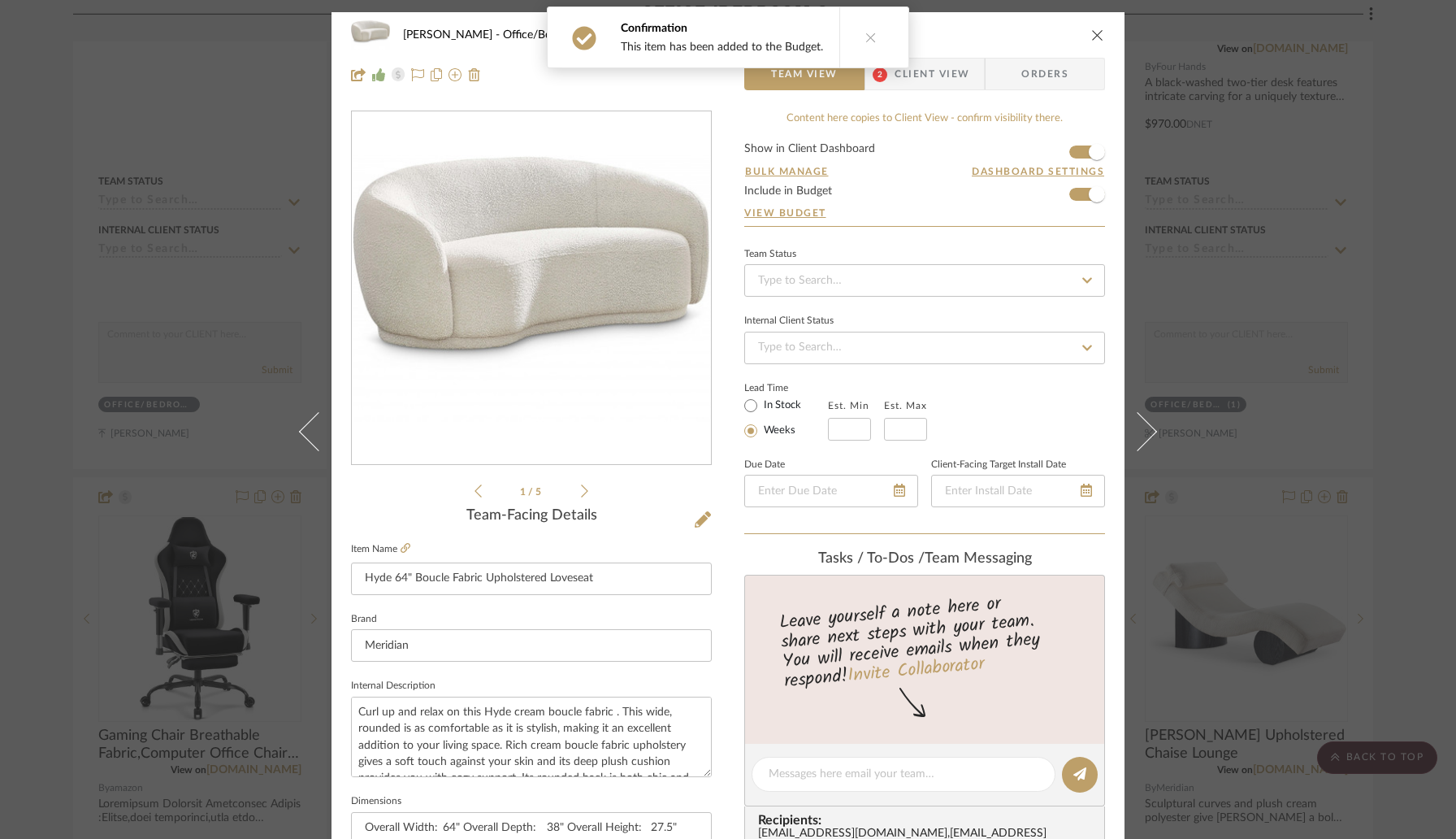
click at [1091, 39] on icon "close" at bounding box center [1097, 34] width 13 height 13
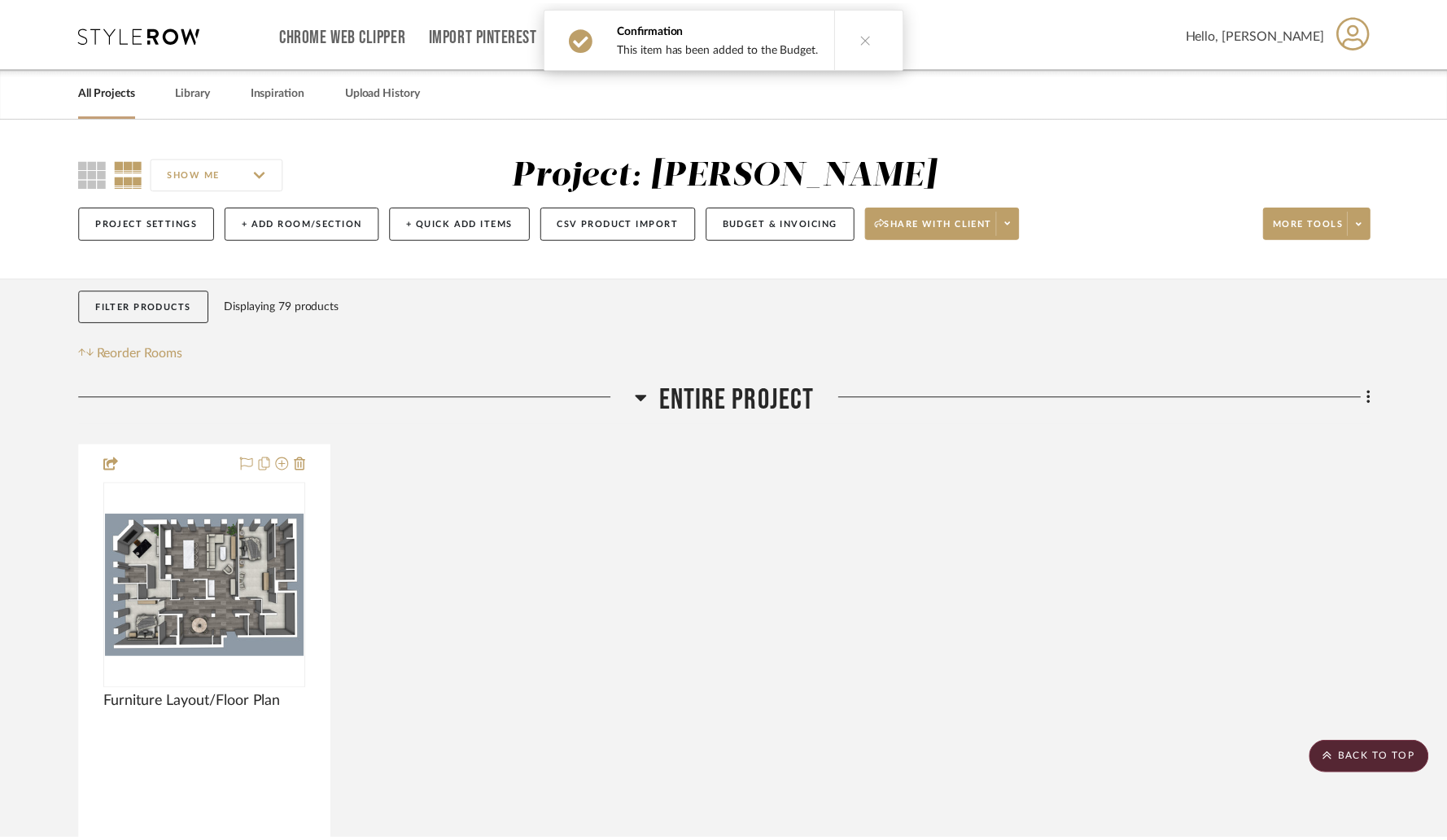
scroll to position [11202, 0]
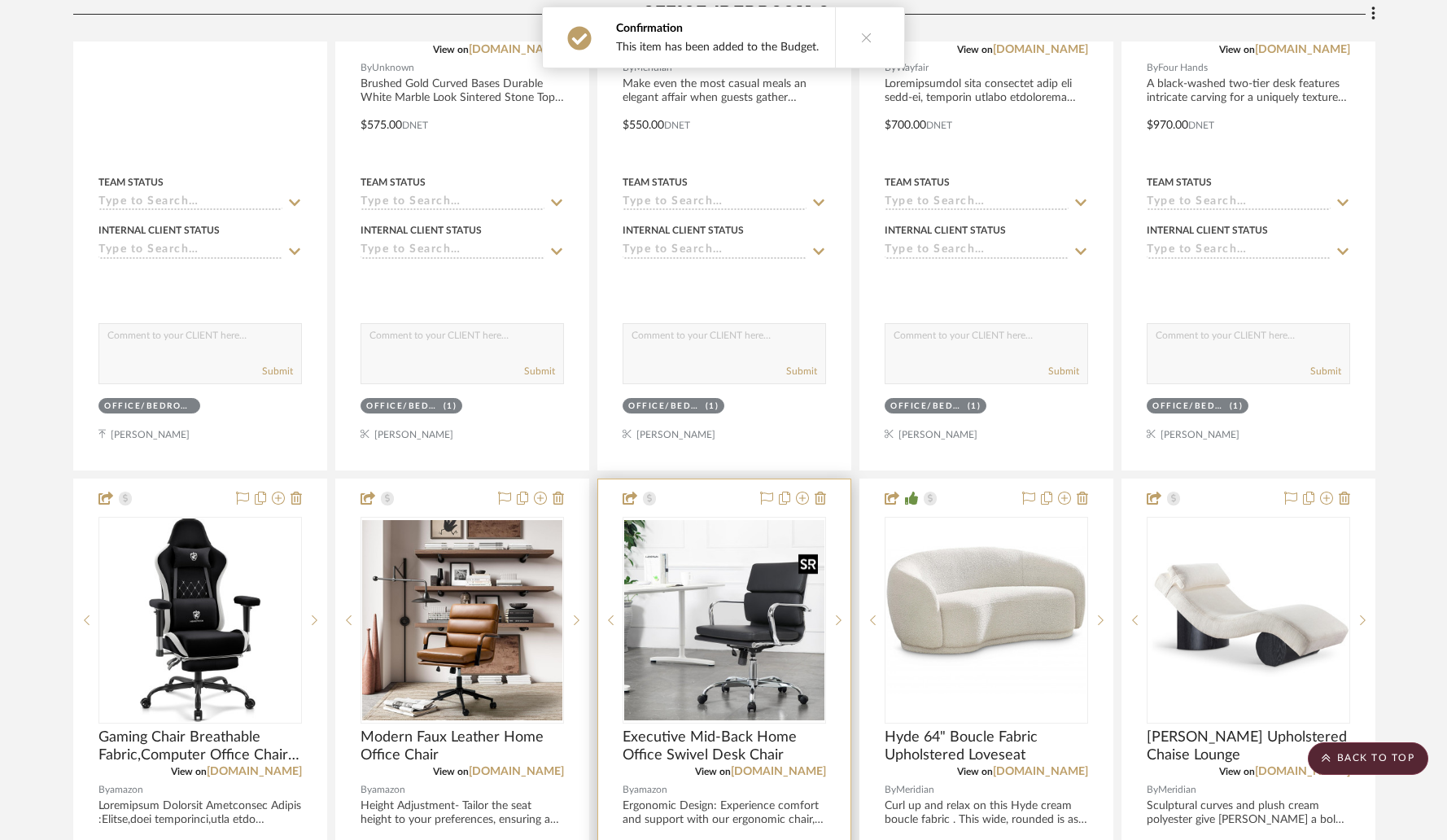
click at [0, 0] on img at bounding box center [0, 0] width 0 height 0
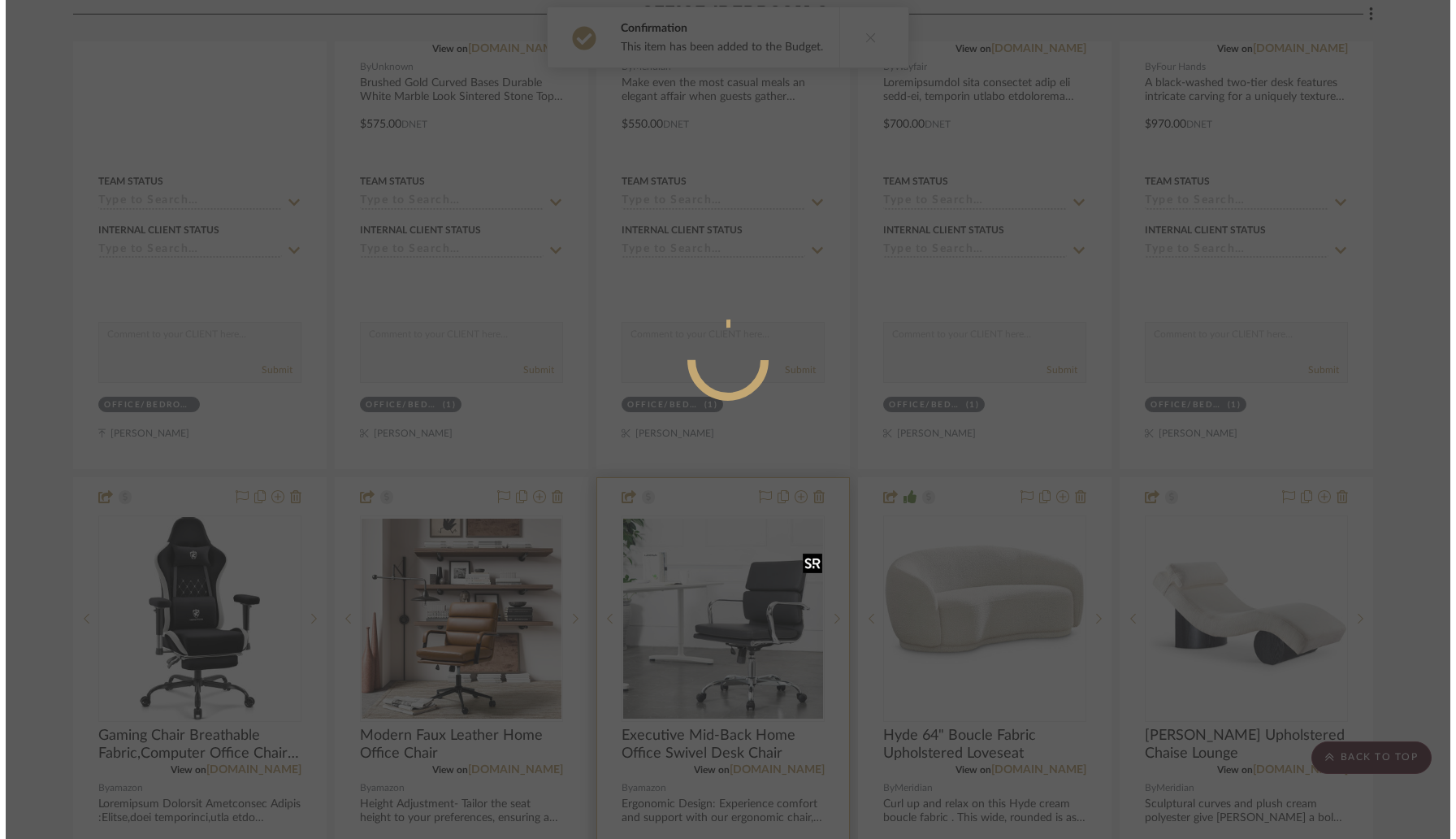
scroll to position [0, 0]
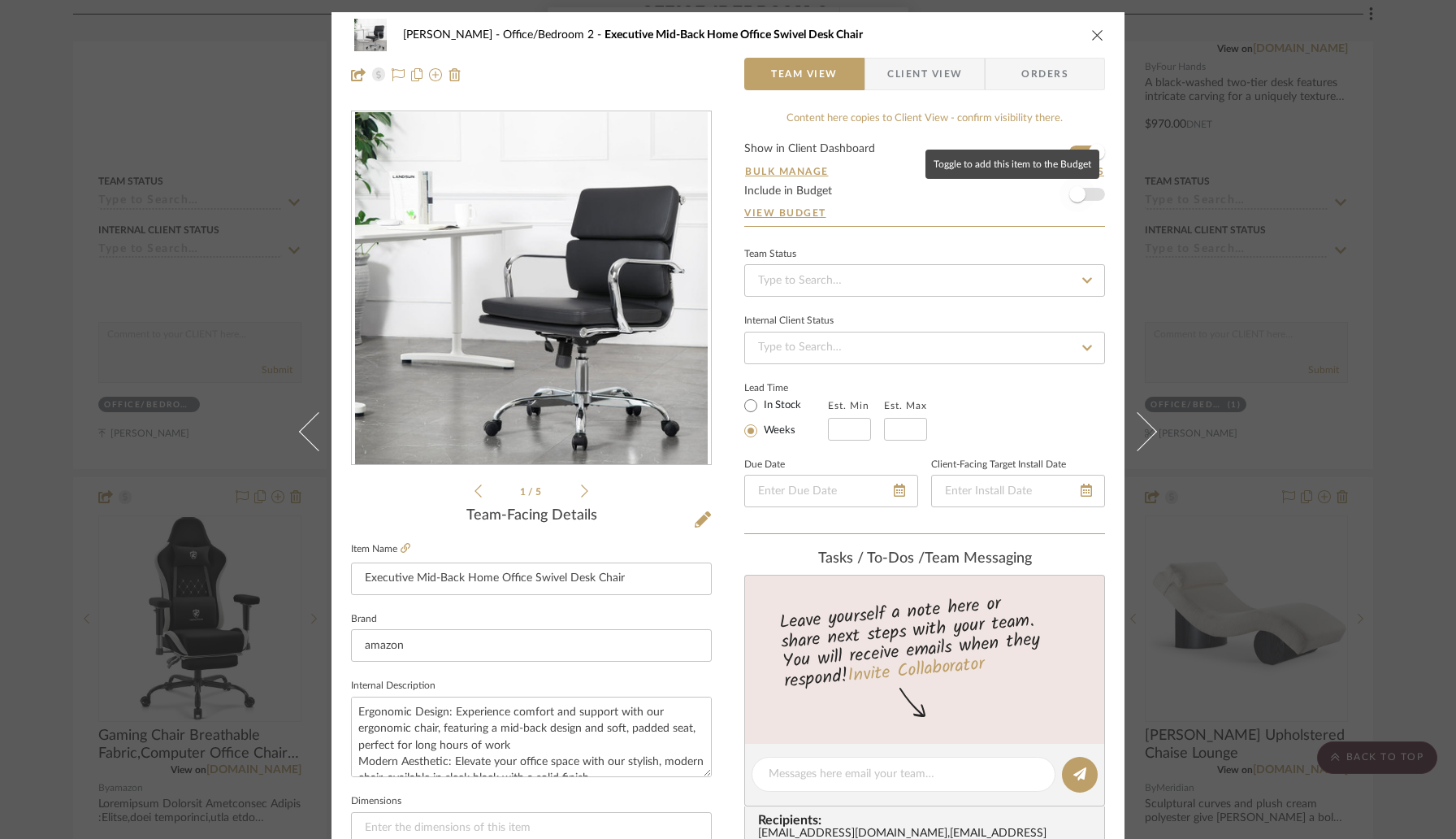
click at [1084, 188] on span "button" at bounding box center [1077, 193] width 36 height 36
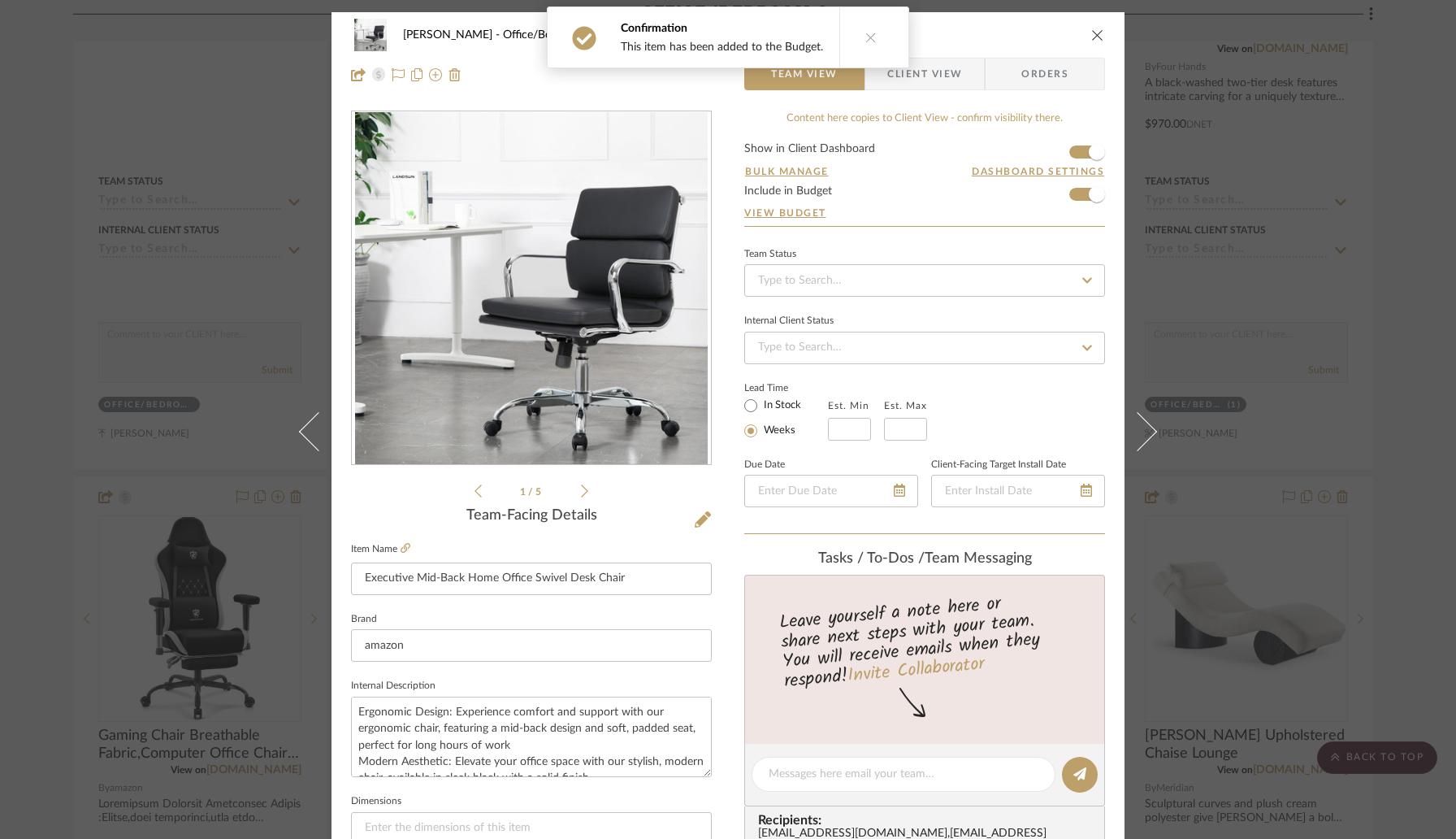
click at [1091, 32] on icon "close" at bounding box center [1097, 34] width 13 height 13
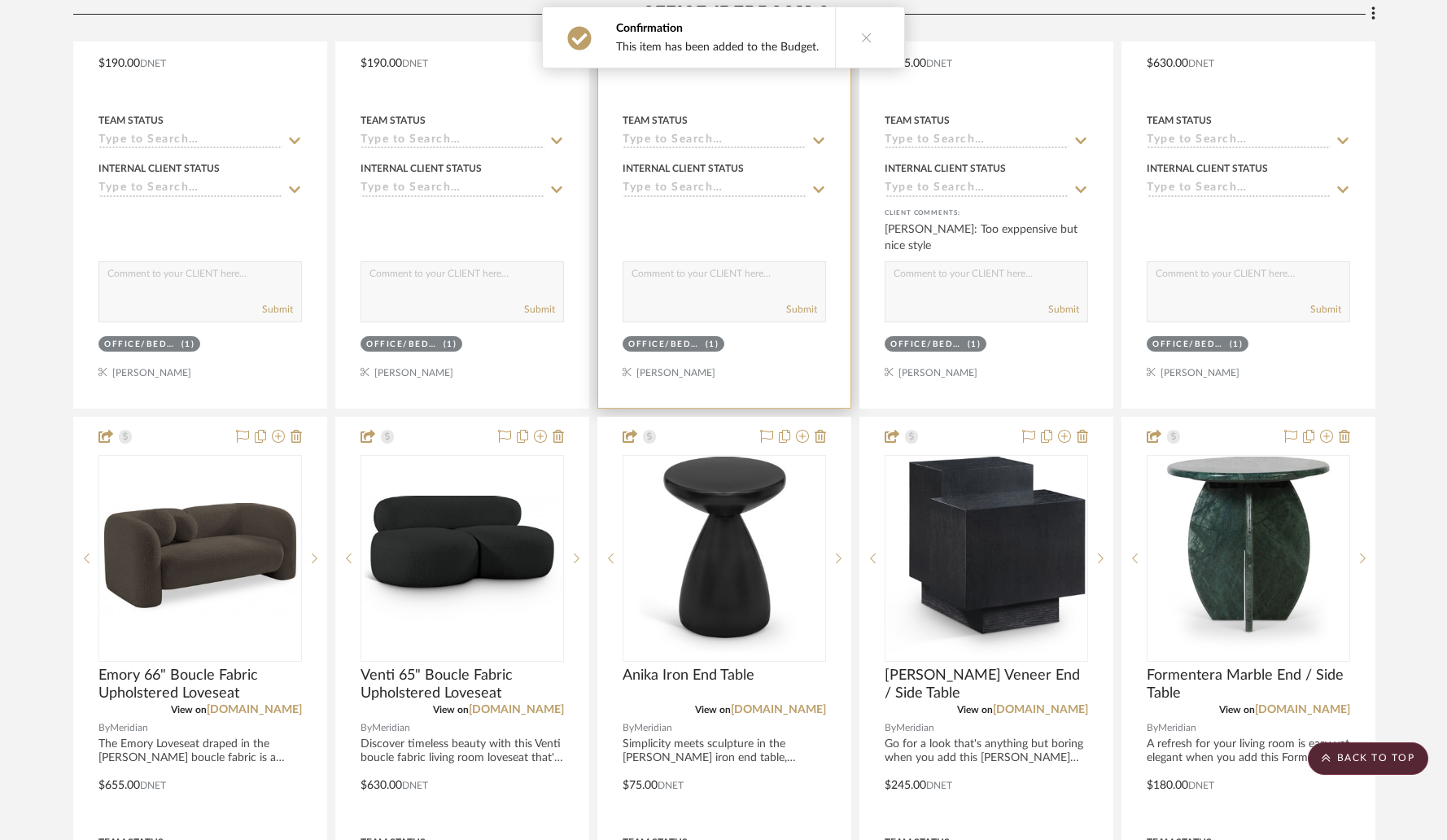
scroll to position [12195, 0]
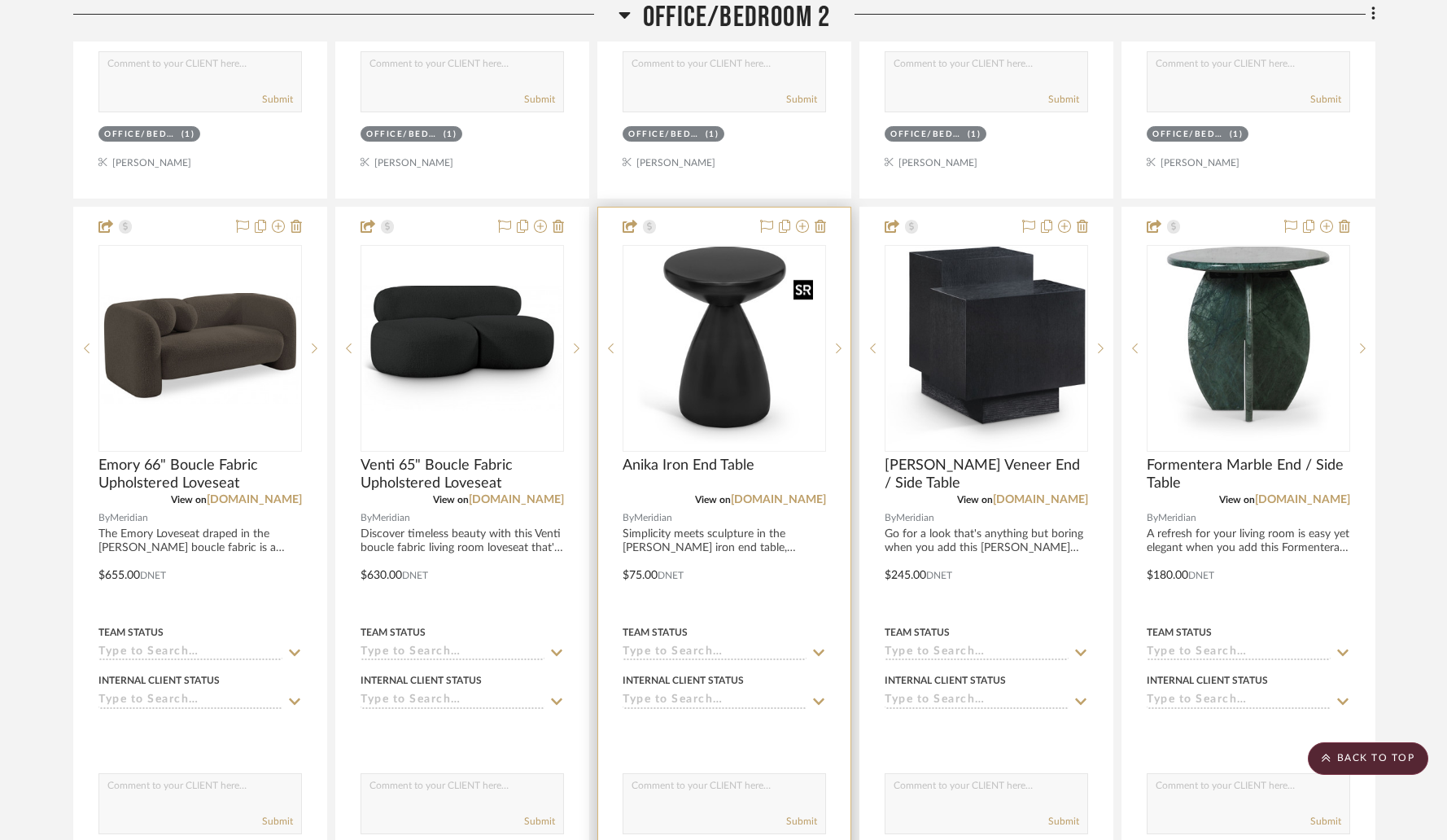
click at [730, 383] on img "0" at bounding box center [724, 348] width 191 height 203
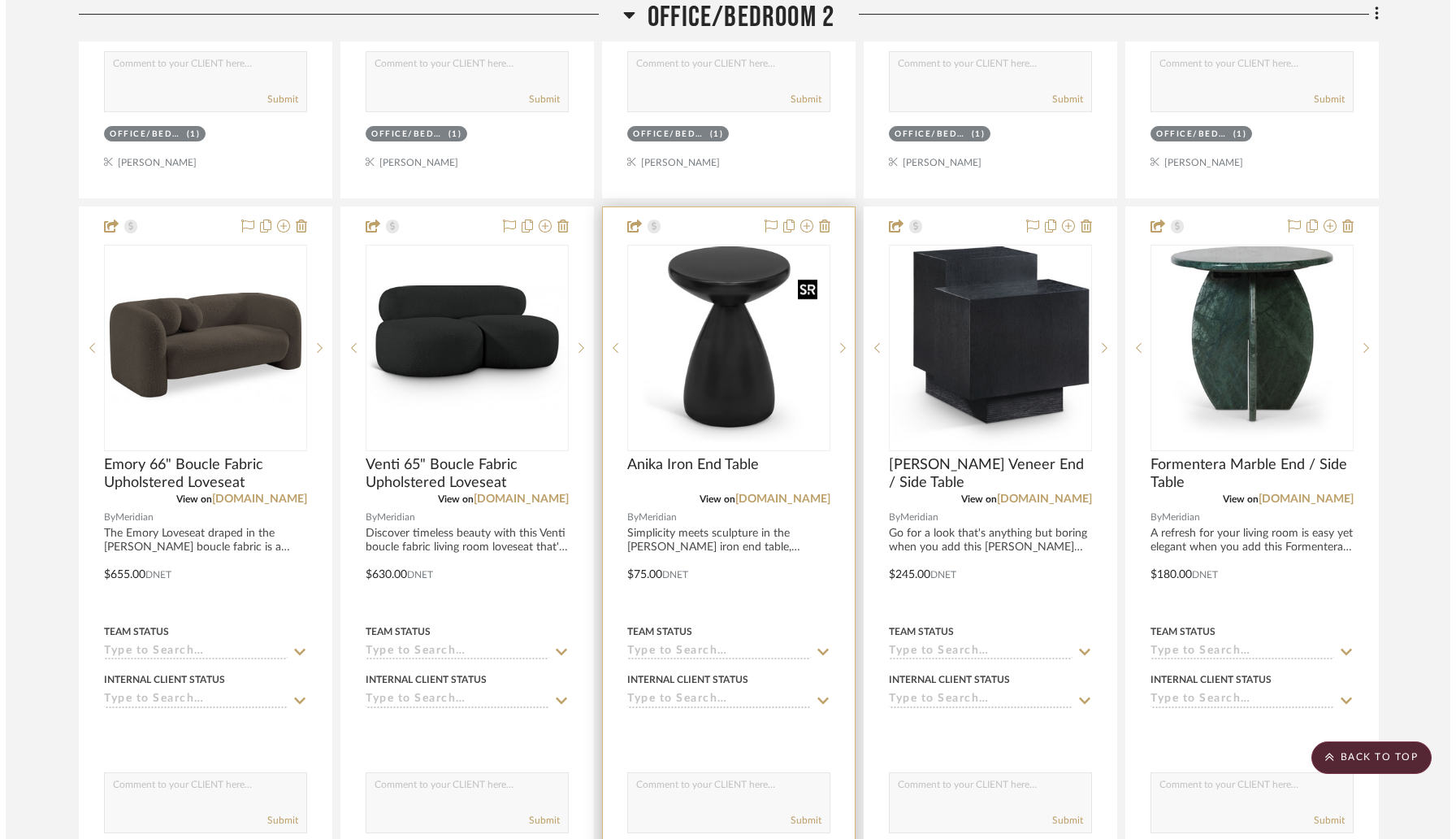
scroll to position [0, 0]
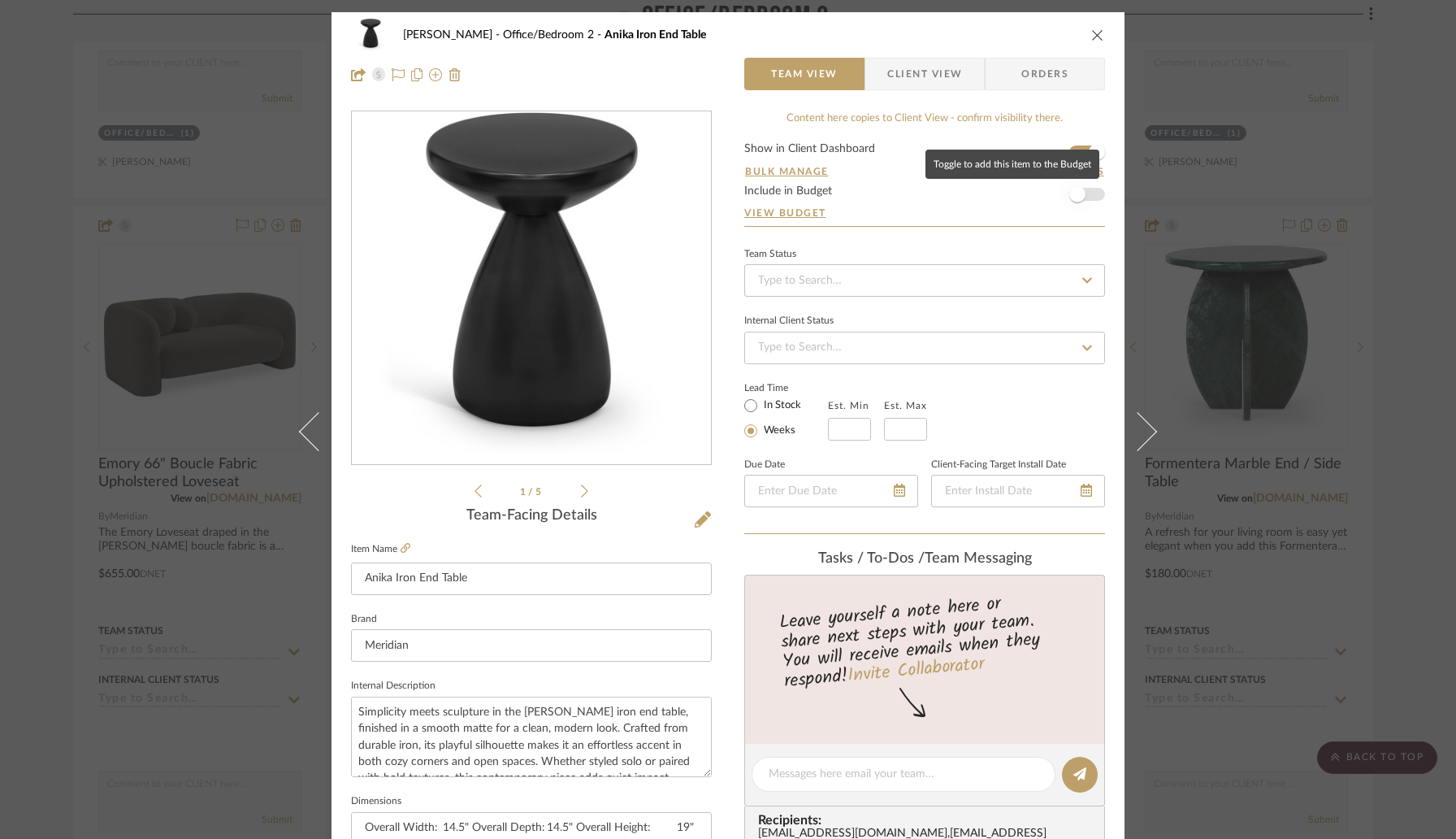
click at [1085, 194] on span "button" at bounding box center [1077, 193] width 36 height 36
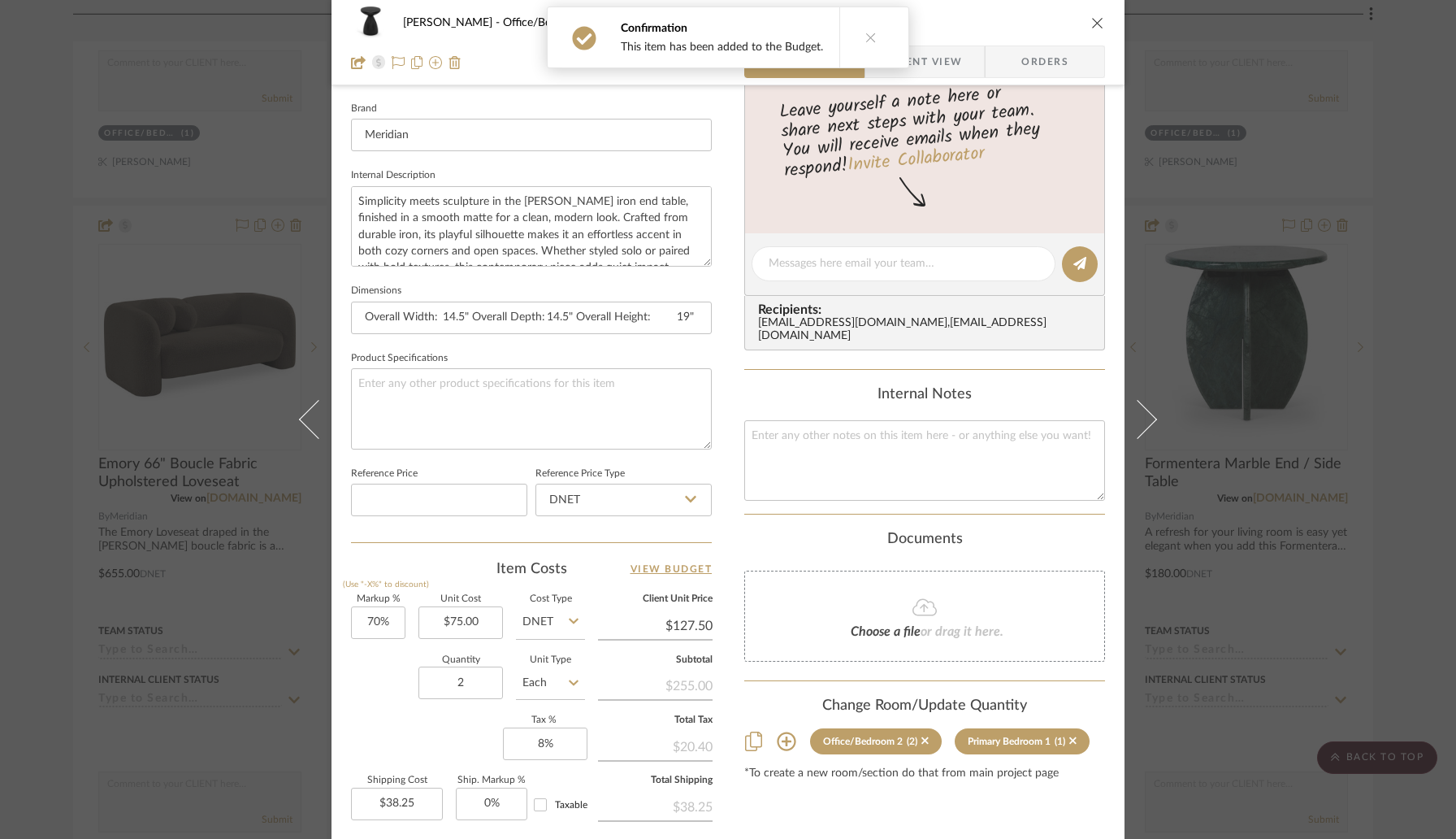
scroll to position [511, 0]
click at [462, 668] on input "2" at bounding box center [460, 682] width 84 height 33
type input "1"
click at [357, 701] on div "Quantity 1 Unit Type Each" at bounding box center [468, 684] width 234 height 58
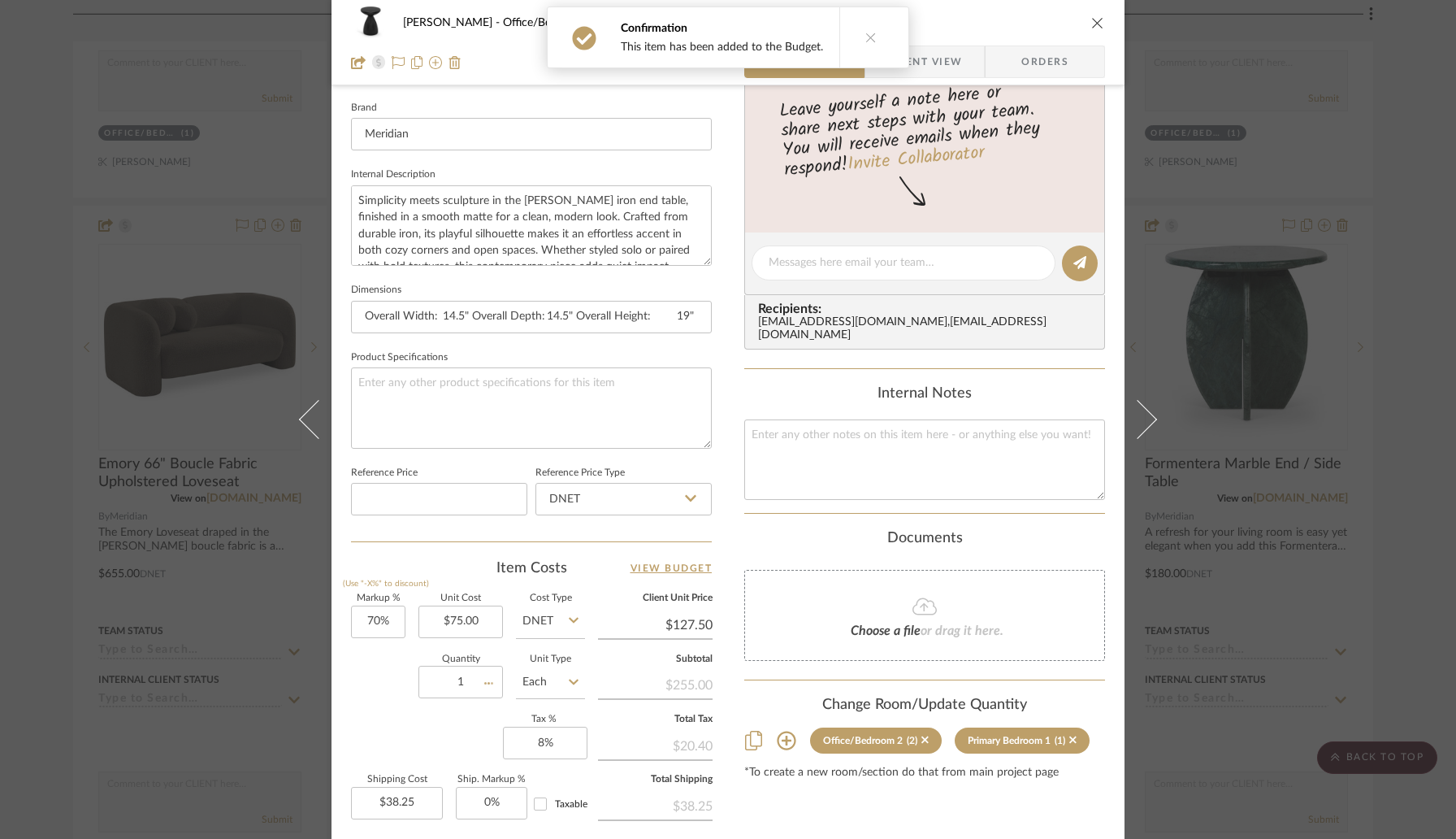
type input "$19.13"
click at [1091, 29] on button "close" at bounding box center [1098, 22] width 14 height 14
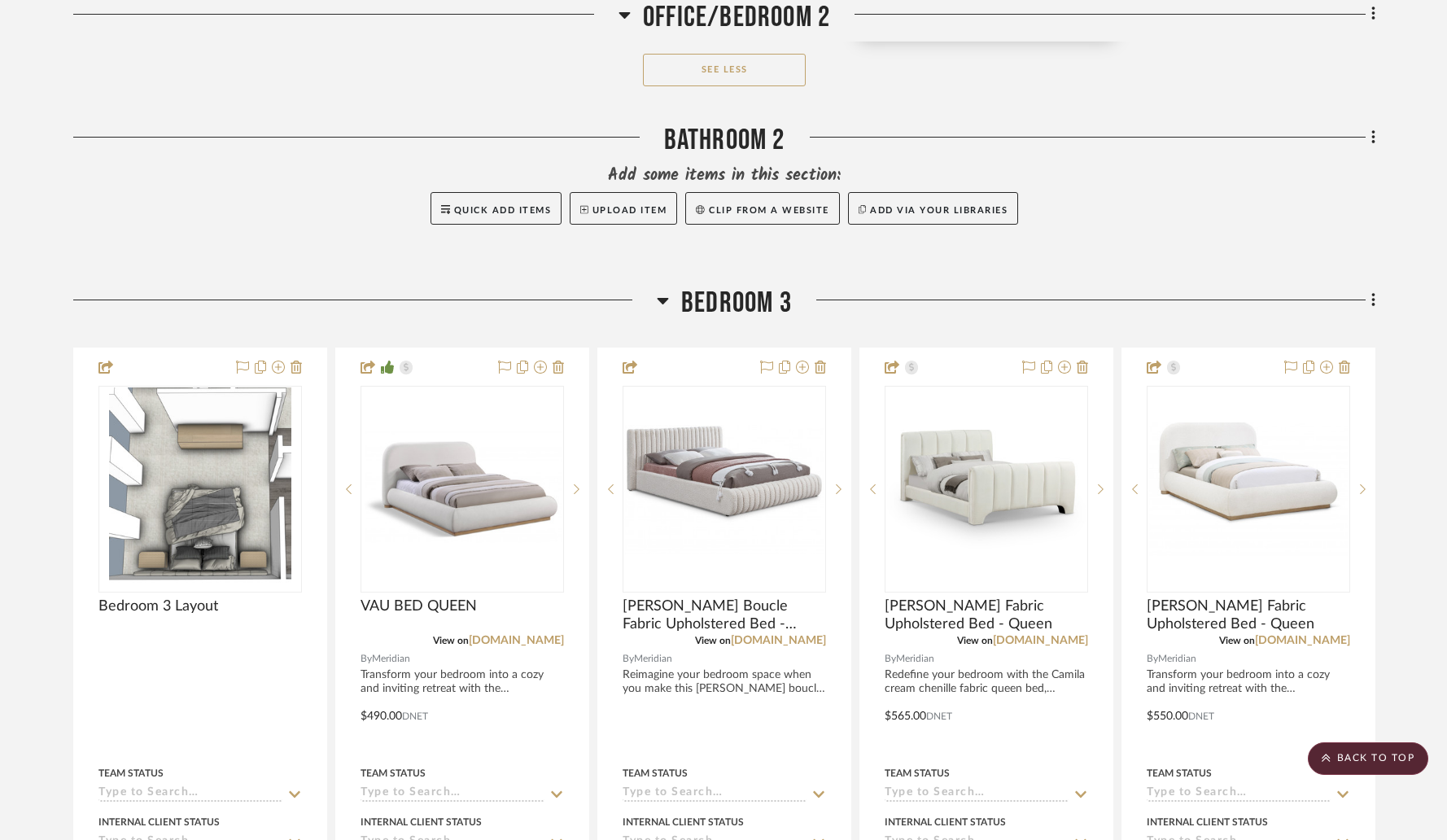
scroll to position [13101, 0]
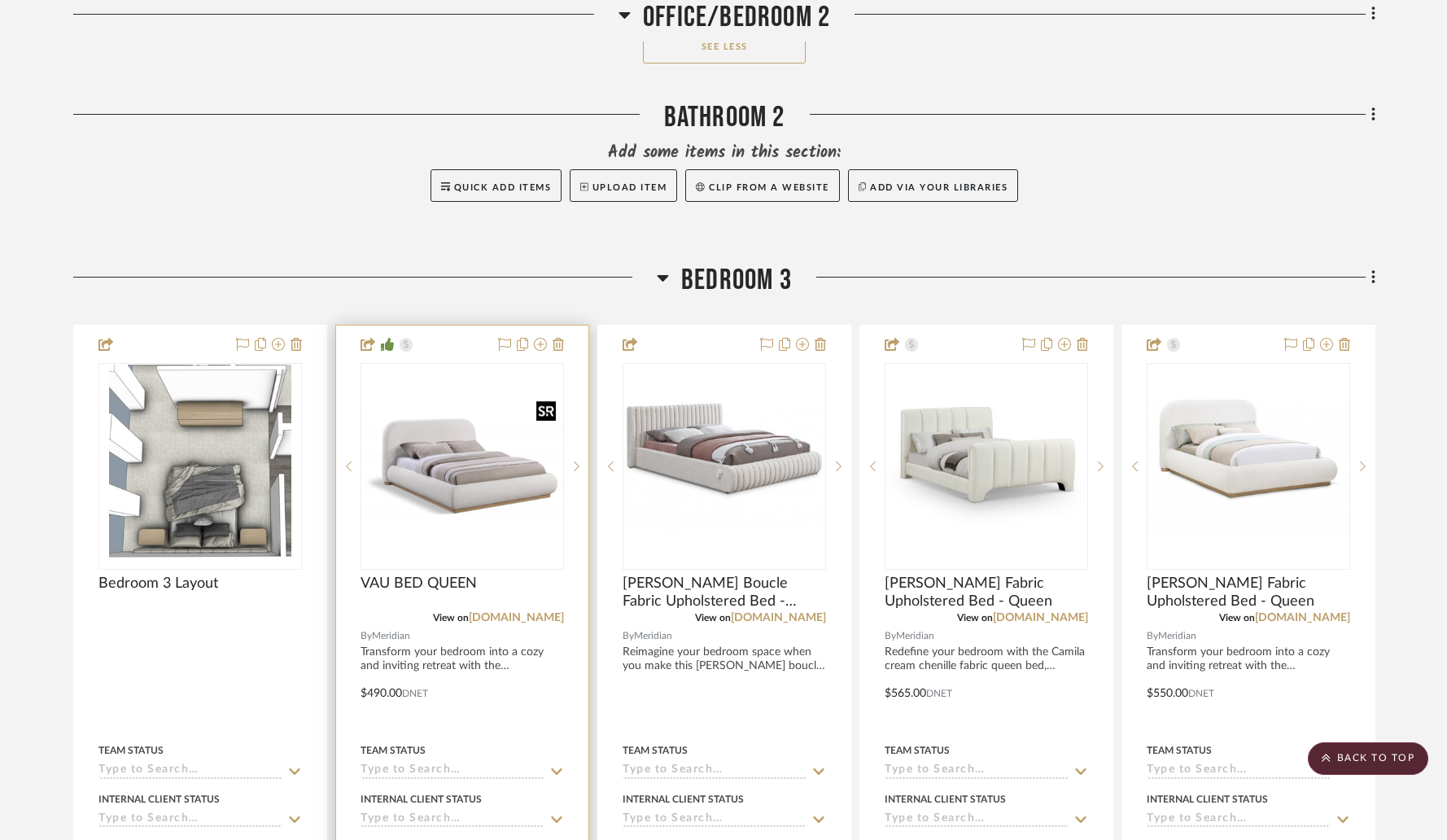
click at [463, 462] on img "0" at bounding box center [462, 466] width 200 height 197
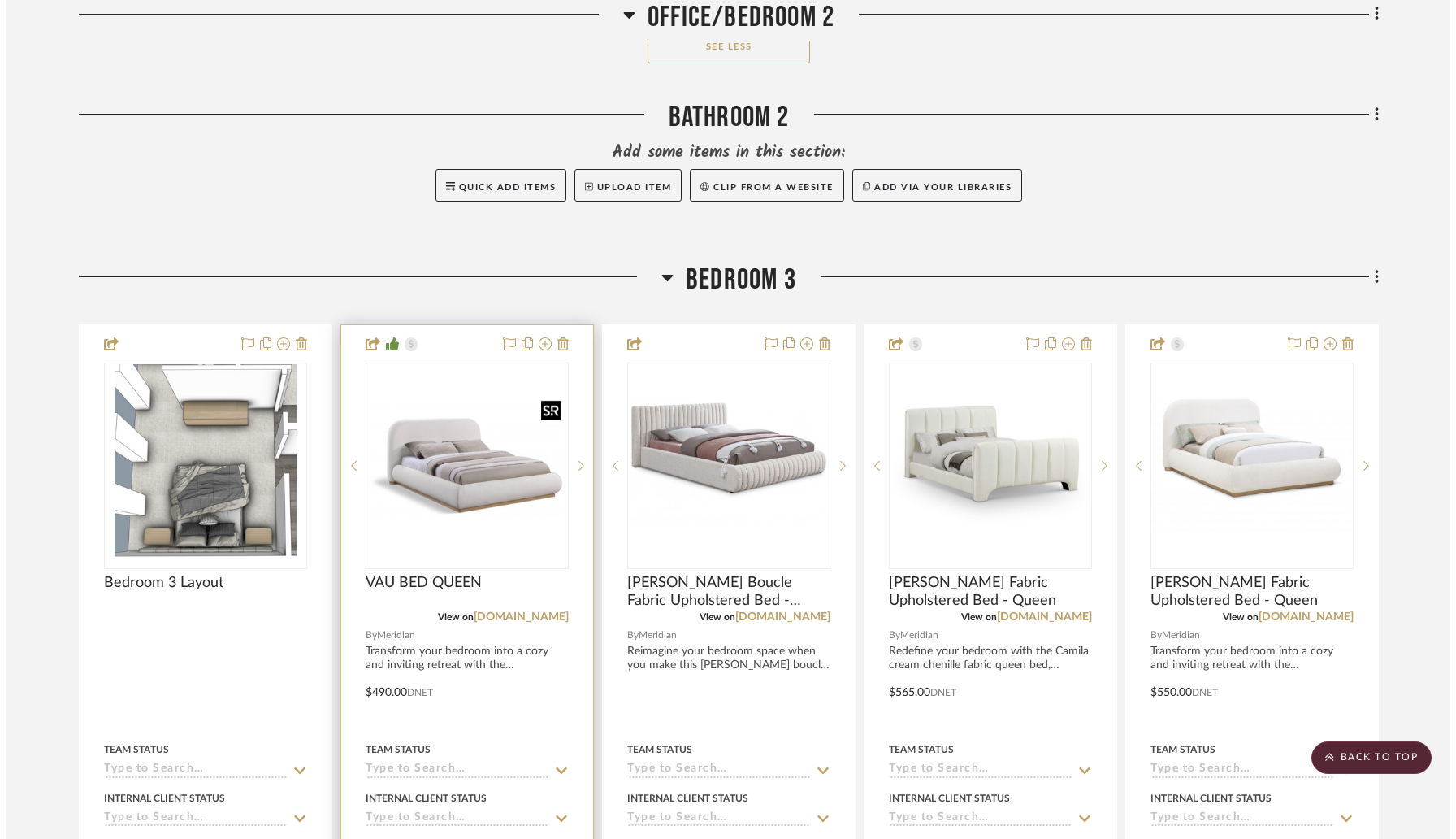
scroll to position [0, 0]
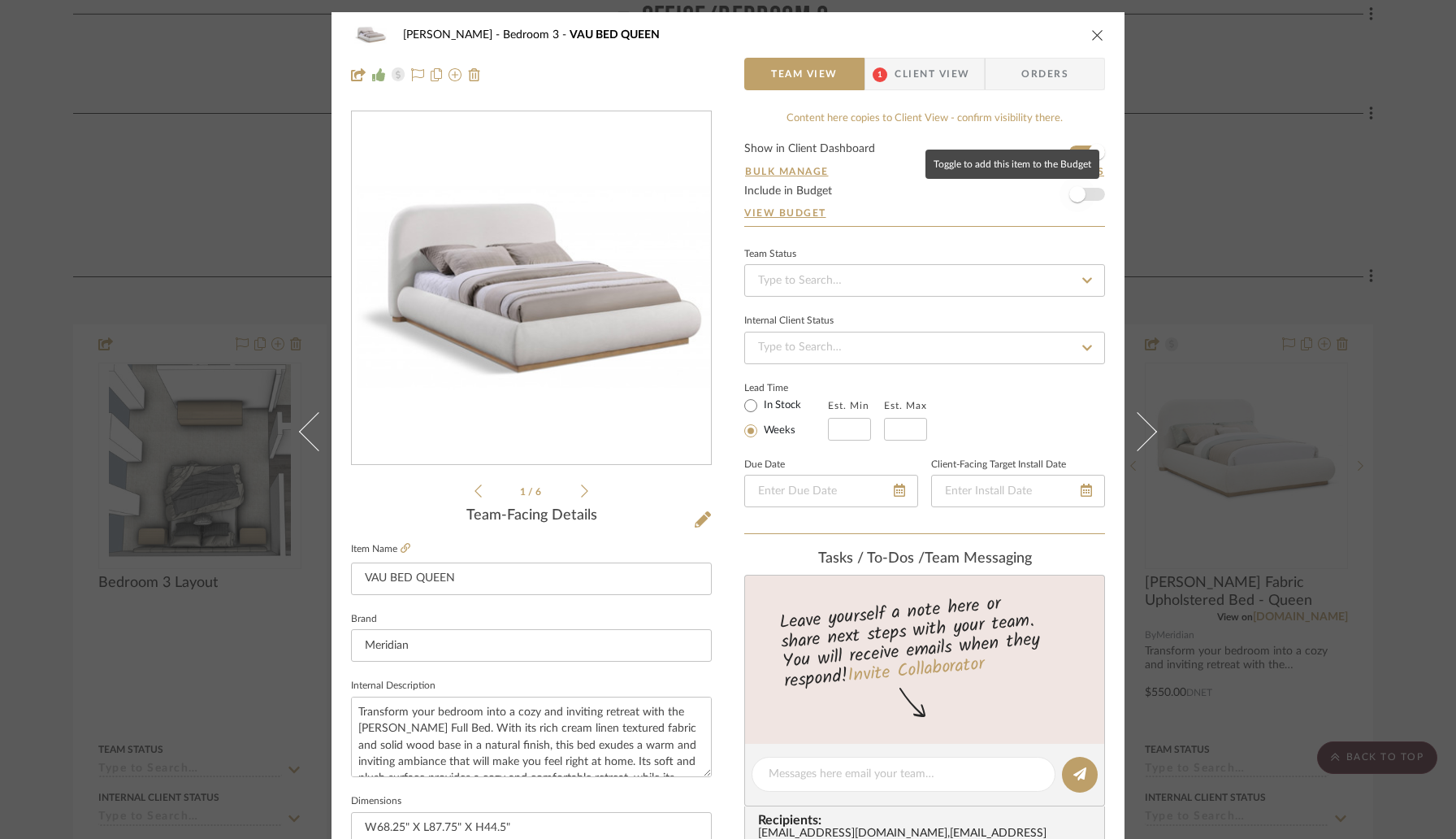
click at [1084, 189] on span "button" at bounding box center [1077, 193] width 36 height 36
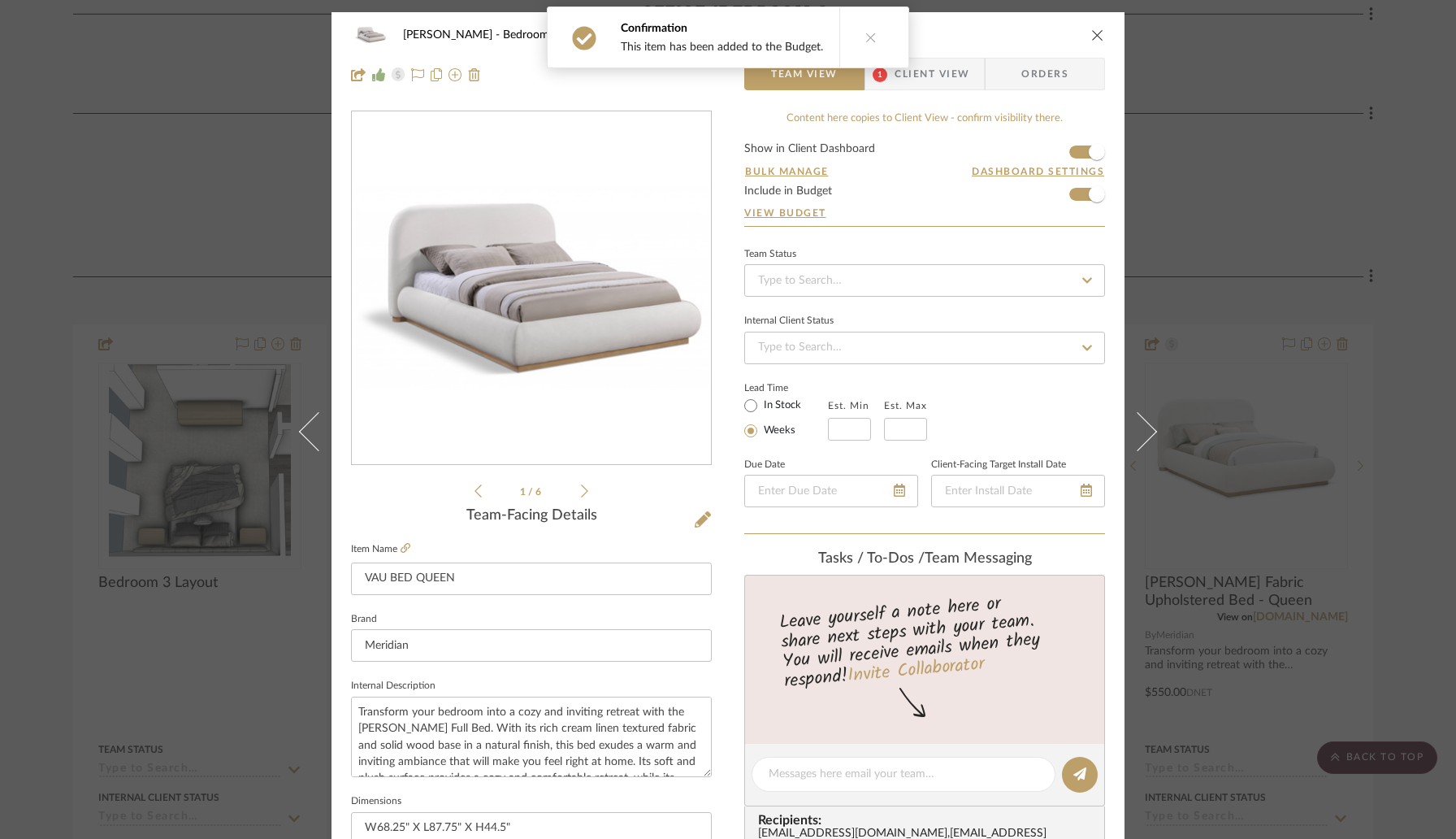
click at [1091, 31] on icon "close" at bounding box center [1097, 34] width 13 height 13
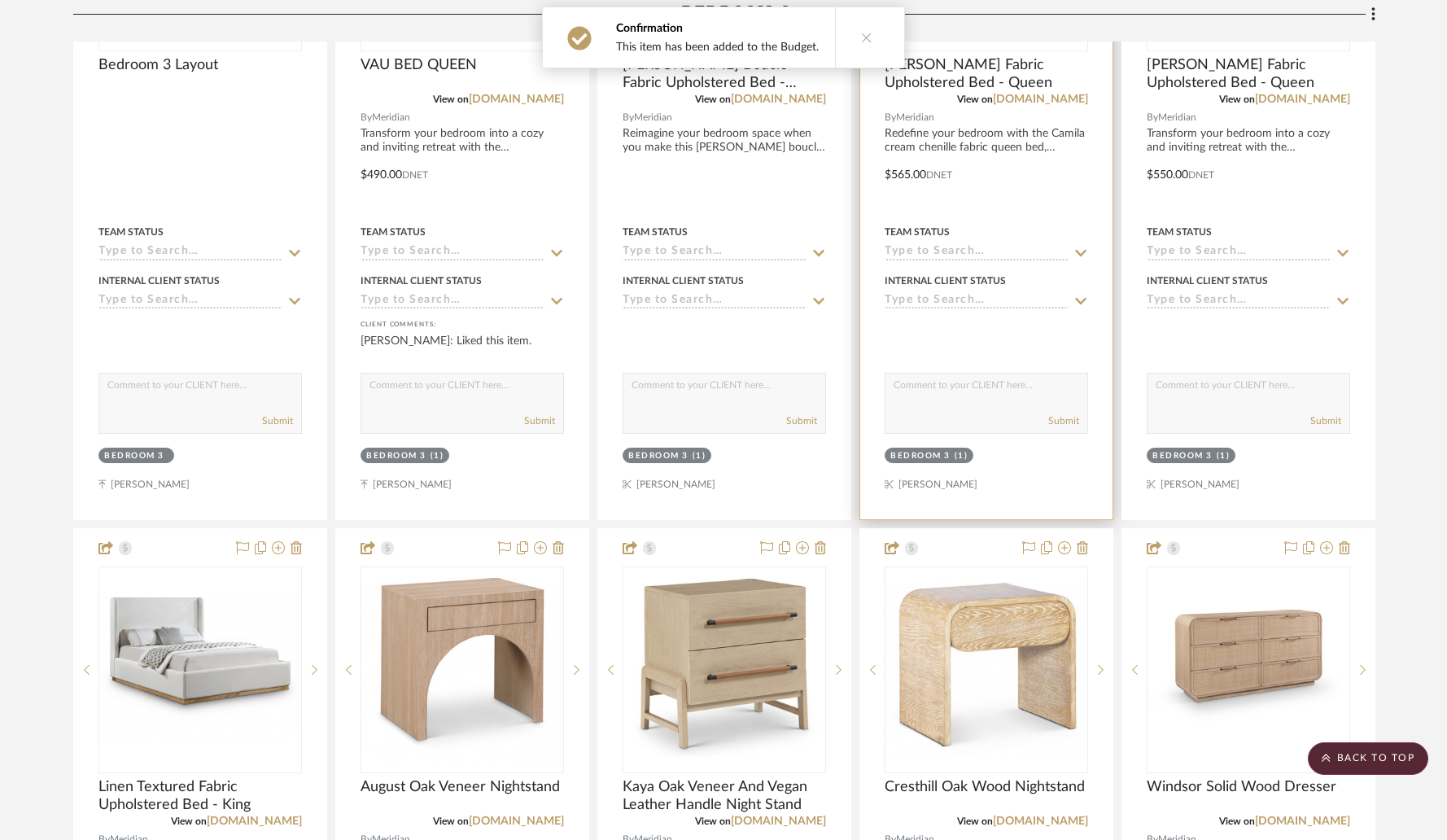
scroll to position [13656, 0]
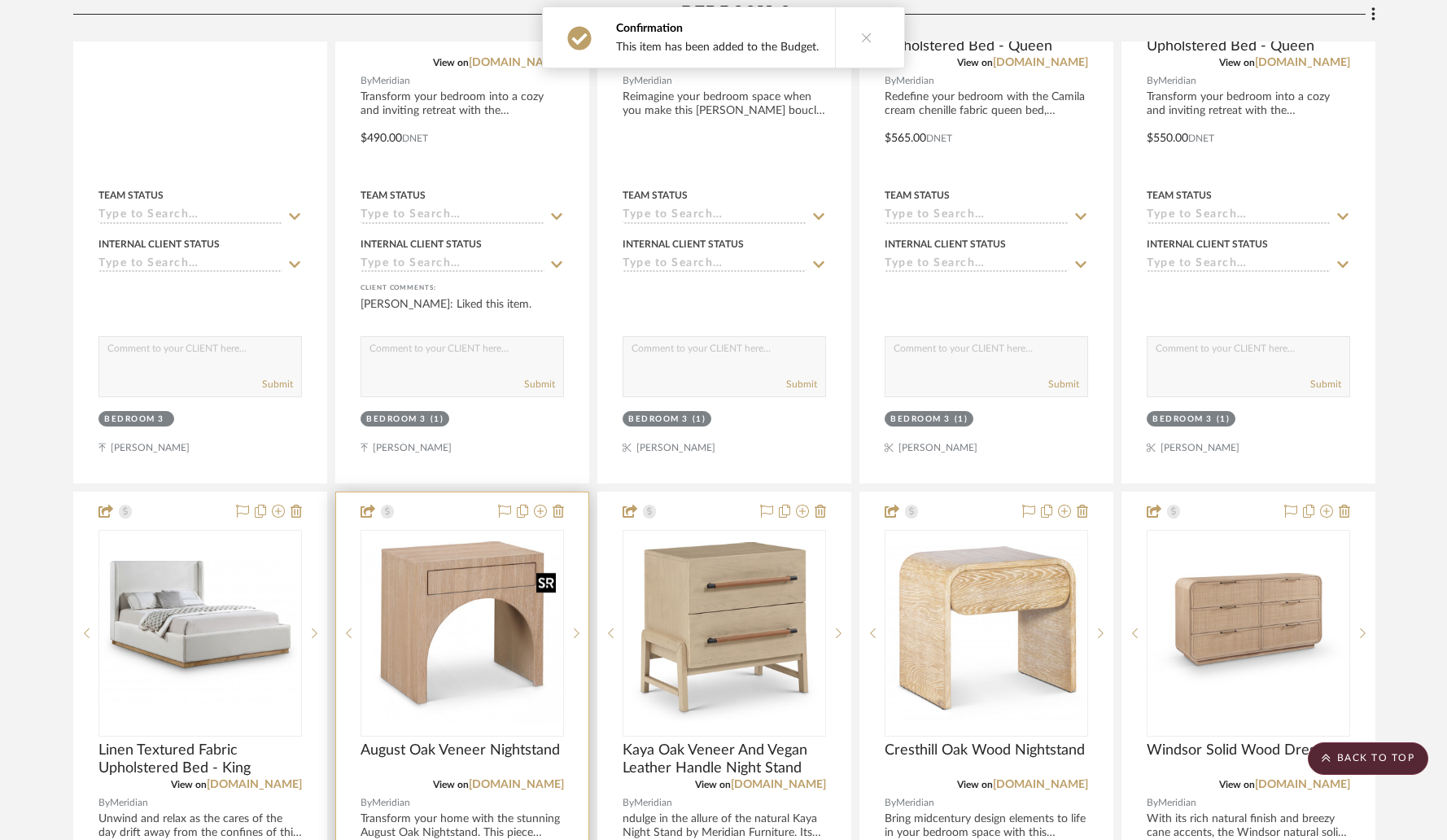
click at [472, 627] on img "0" at bounding box center [462, 633] width 200 height 184
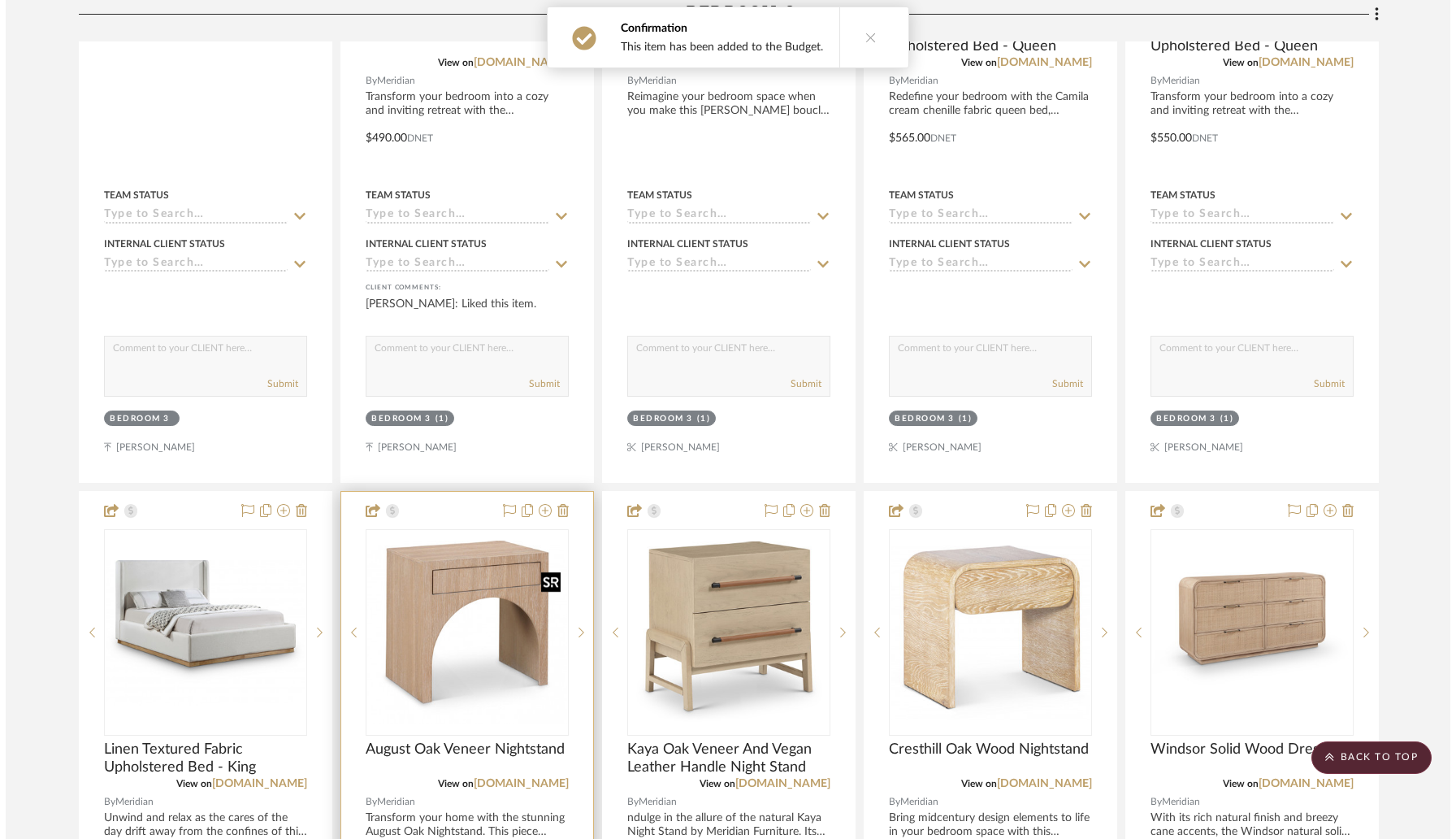
scroll to position [0, 0]
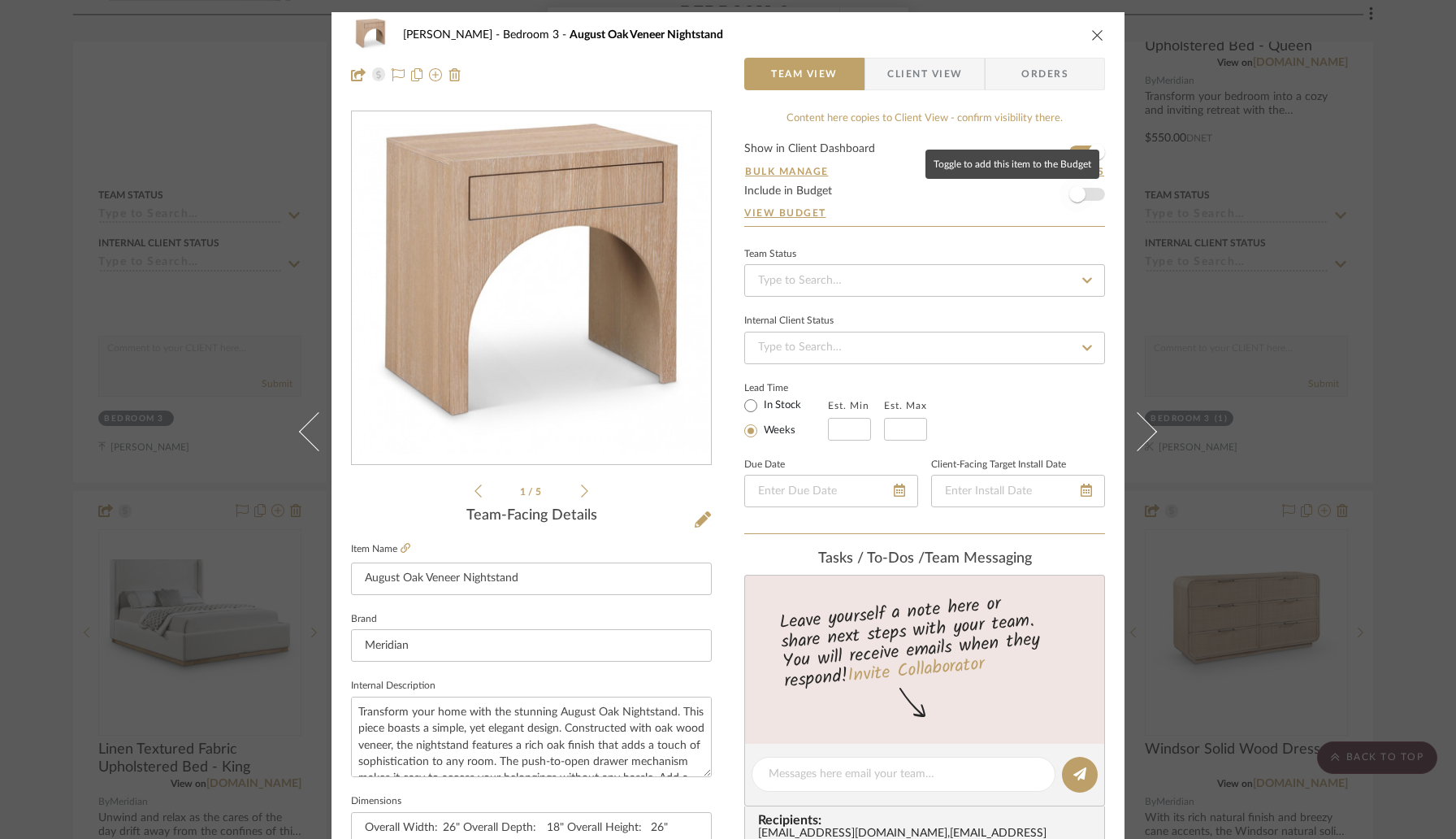
click at [1082, 191] on span "button" at bounding box center [1077, 193] width 36 height 36
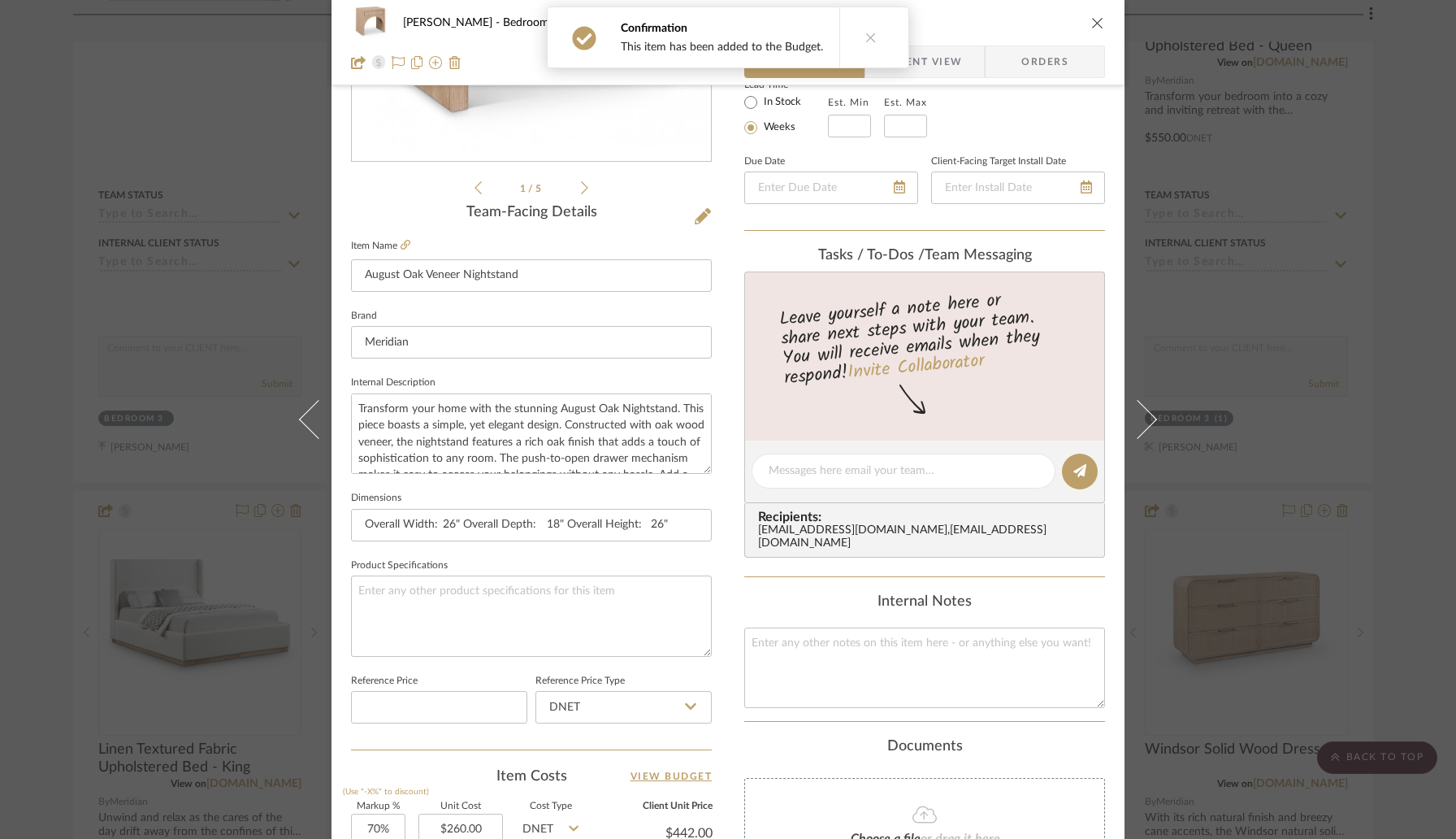
scroll to position [442, 0]
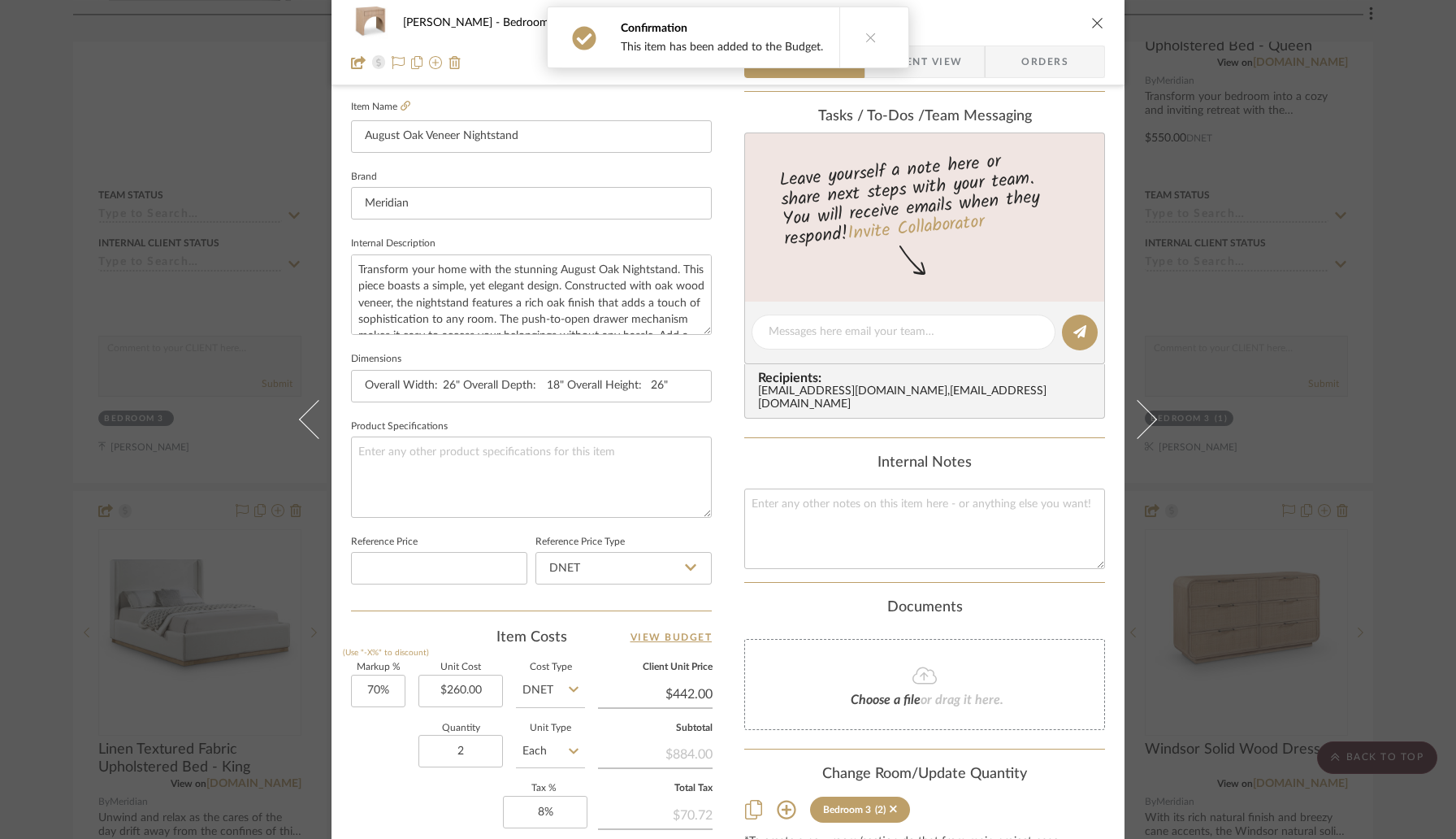
click at [1091, 23] on icon "close" at bounding box center [1097, 22] width 13 height 13
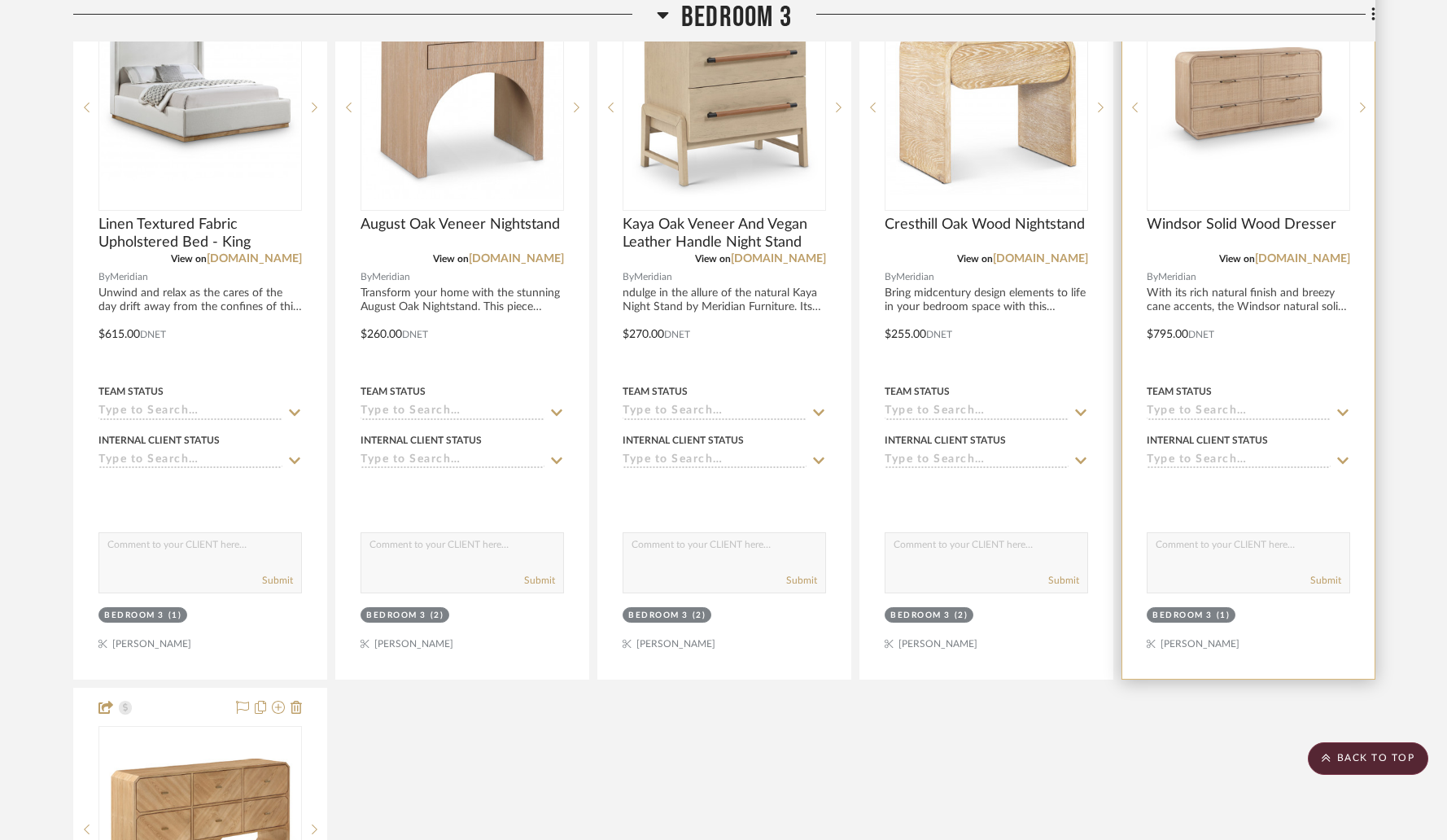
scroll to position [14012, 0]
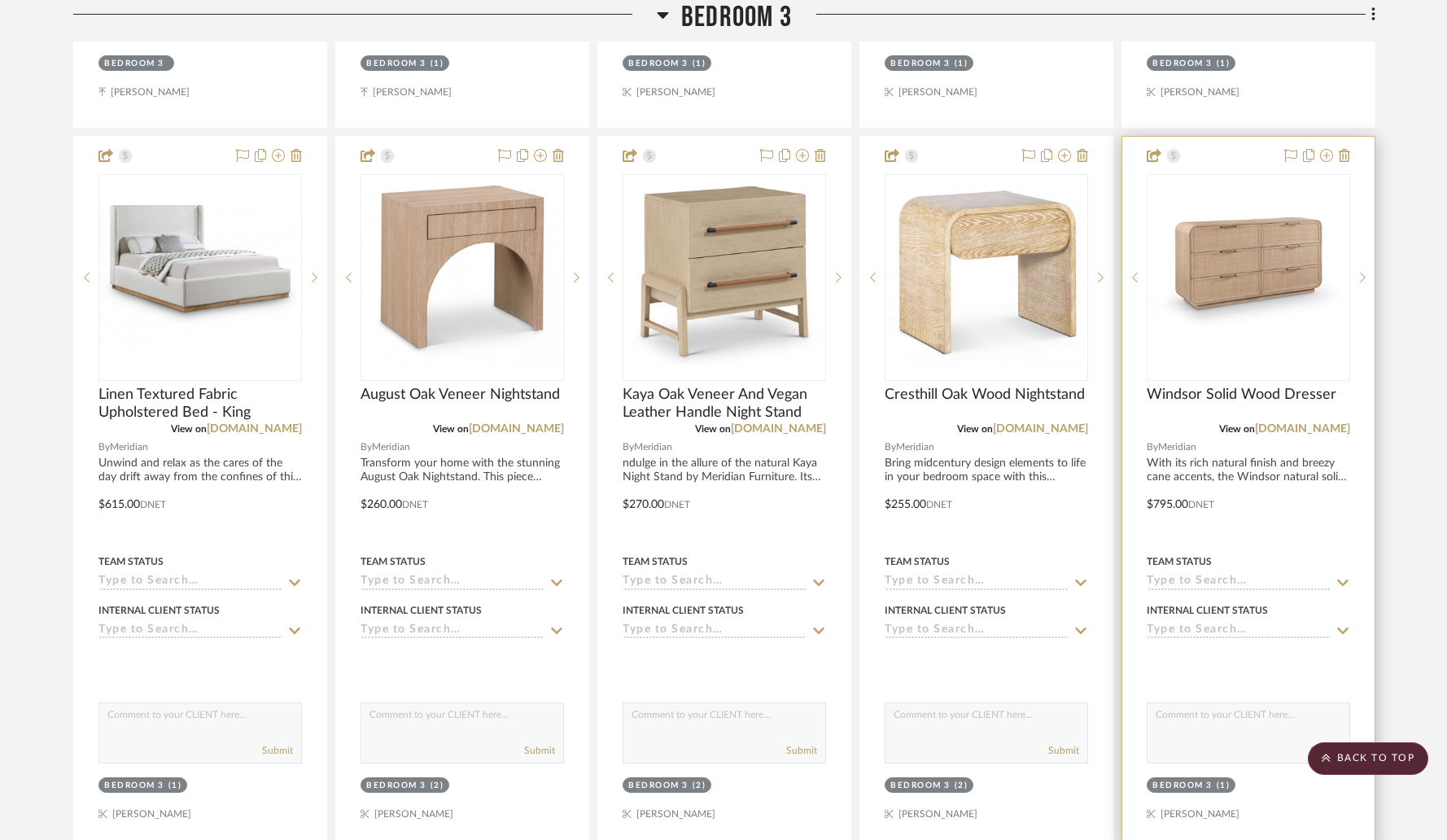
click at [1219, 225] on img "0" at bounding box center [1249, 278] width 200 height 121
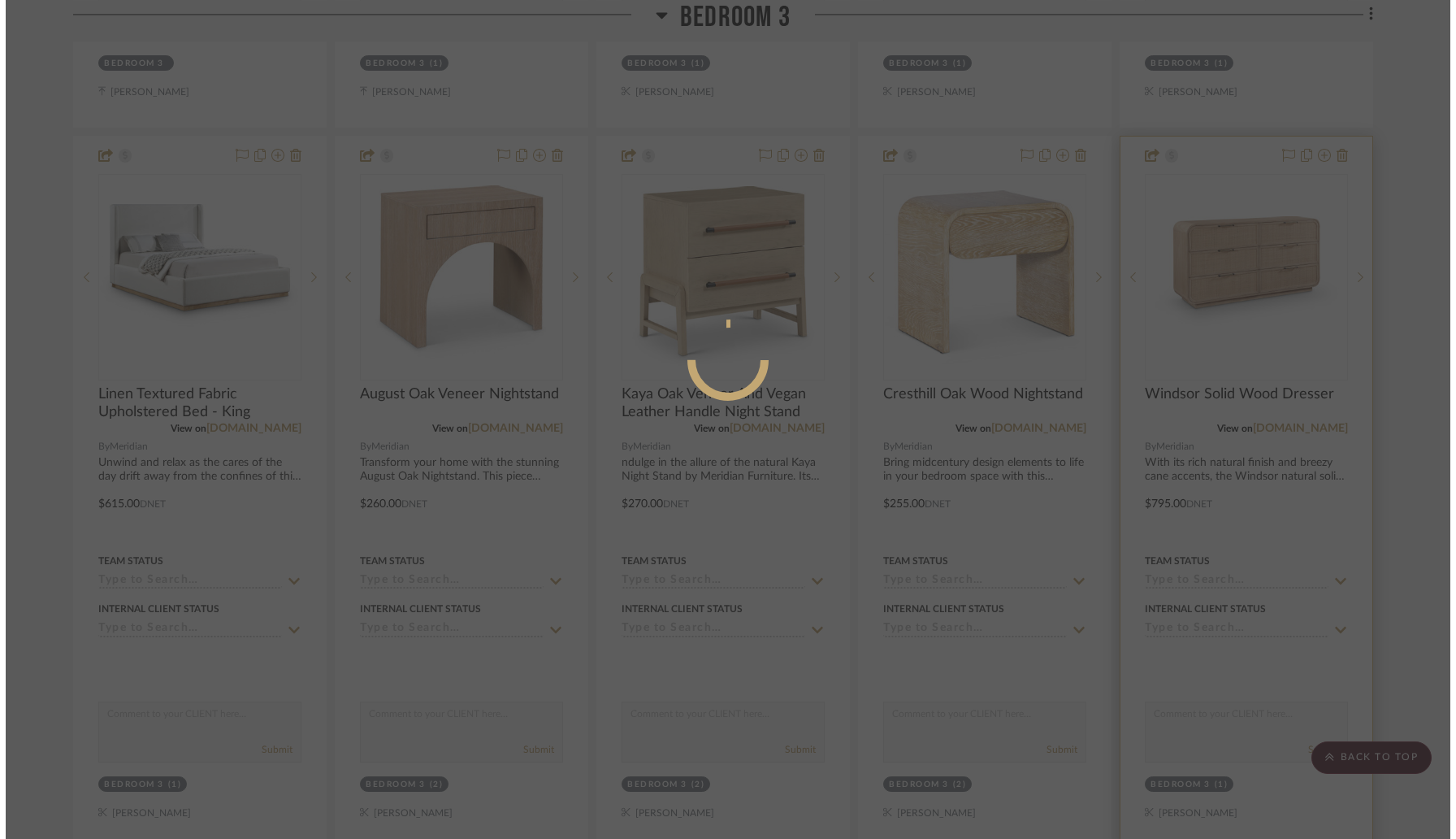
scroll to position [0, 0]
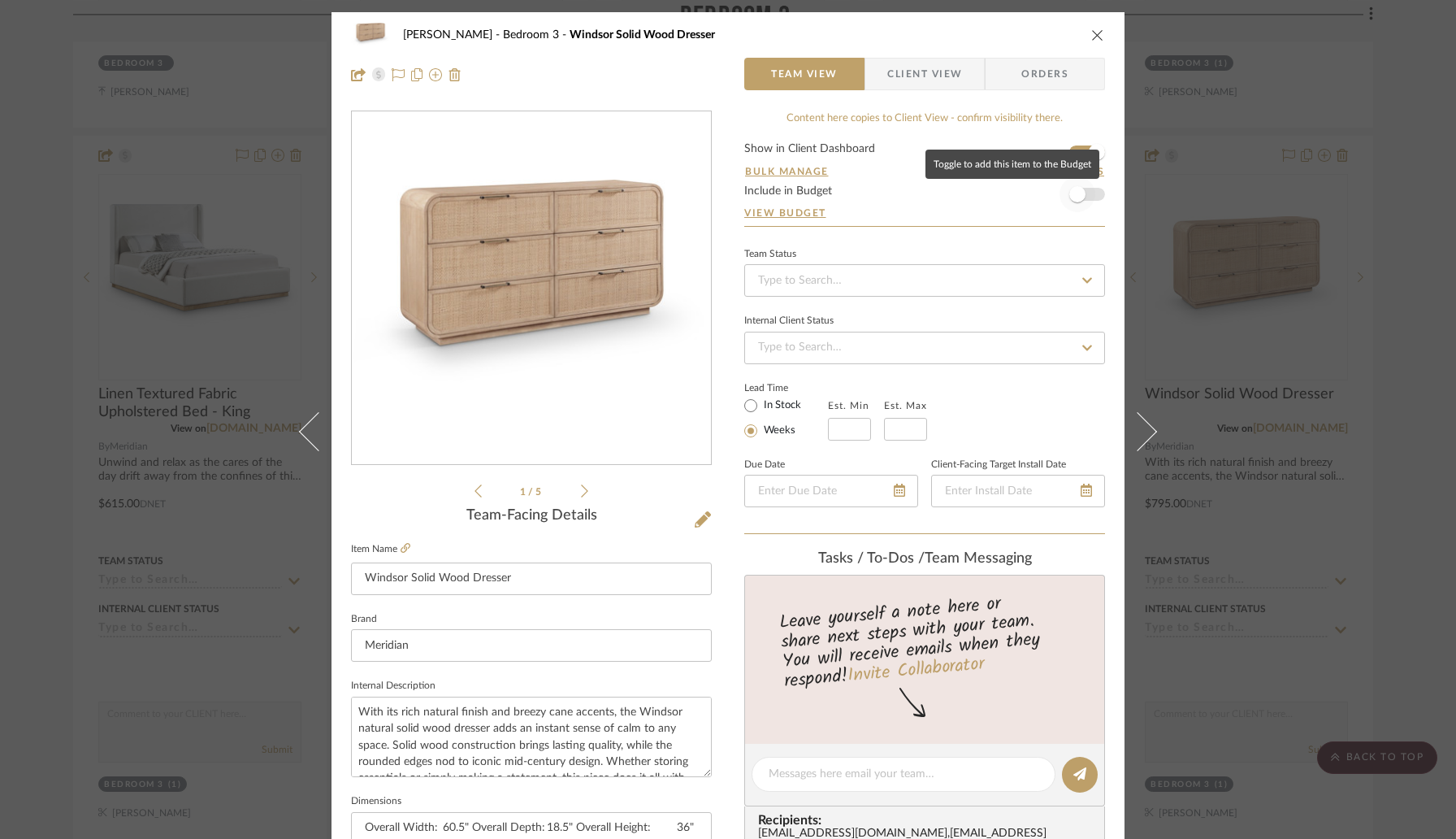
click at [1075, 191] on span "button" at bounding box center [1077, 194] width 16 height 16
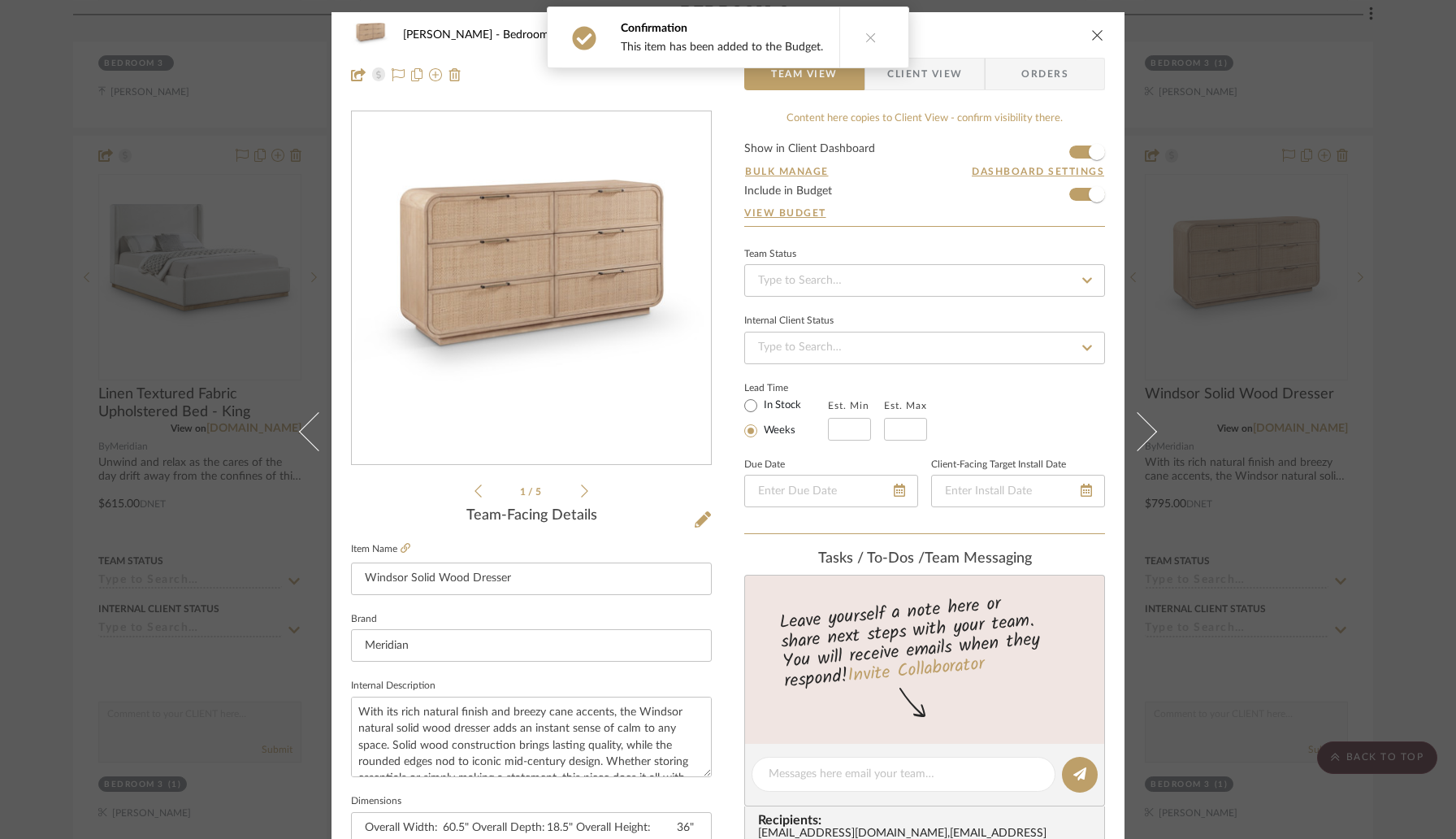
click at [1091, 38] on icon "close" at bounding box center [1097, 34] width 13 height 13
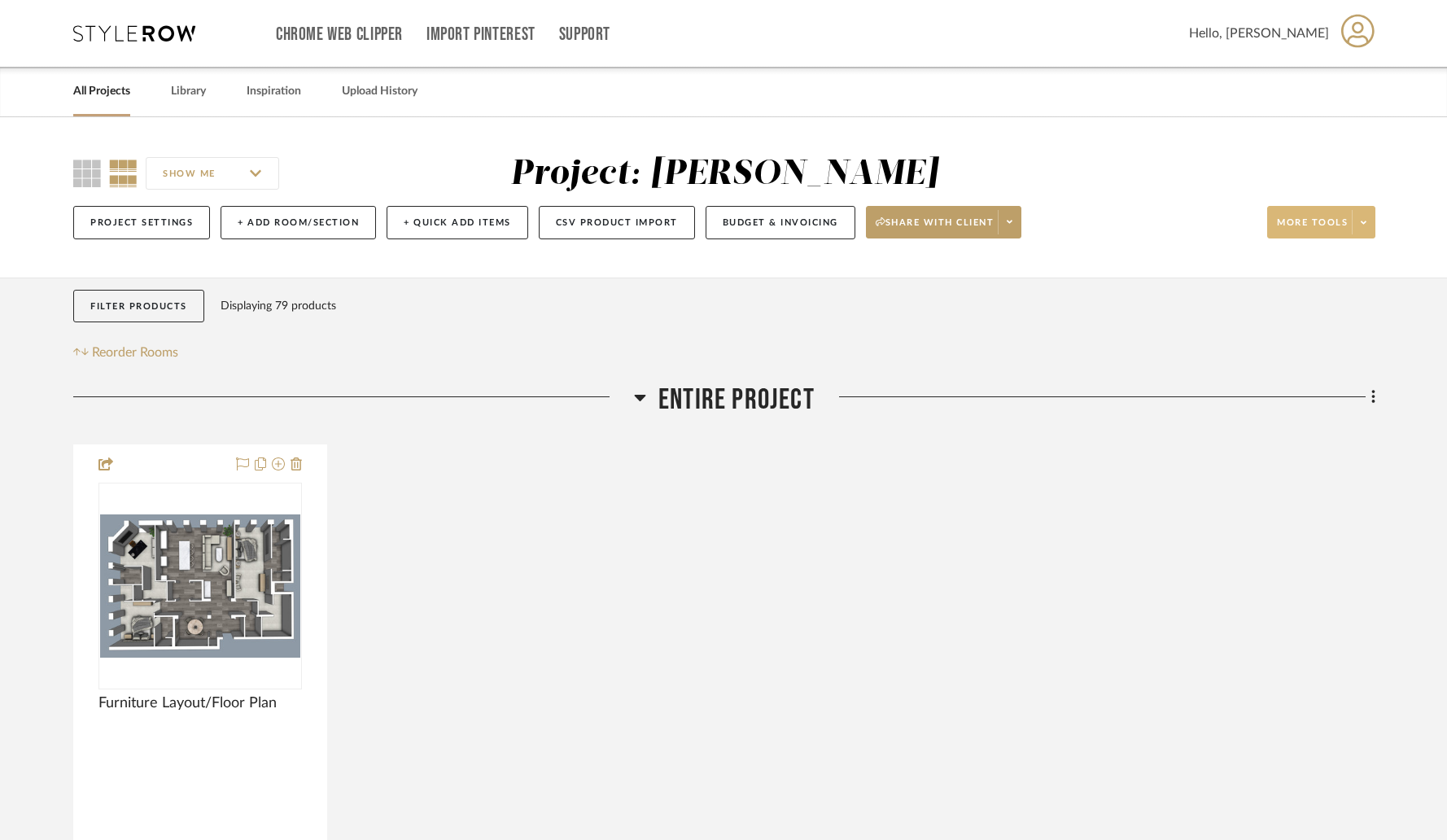
click at [1366, 233] on span at bounding box center [1364, 222] width 23 height 24
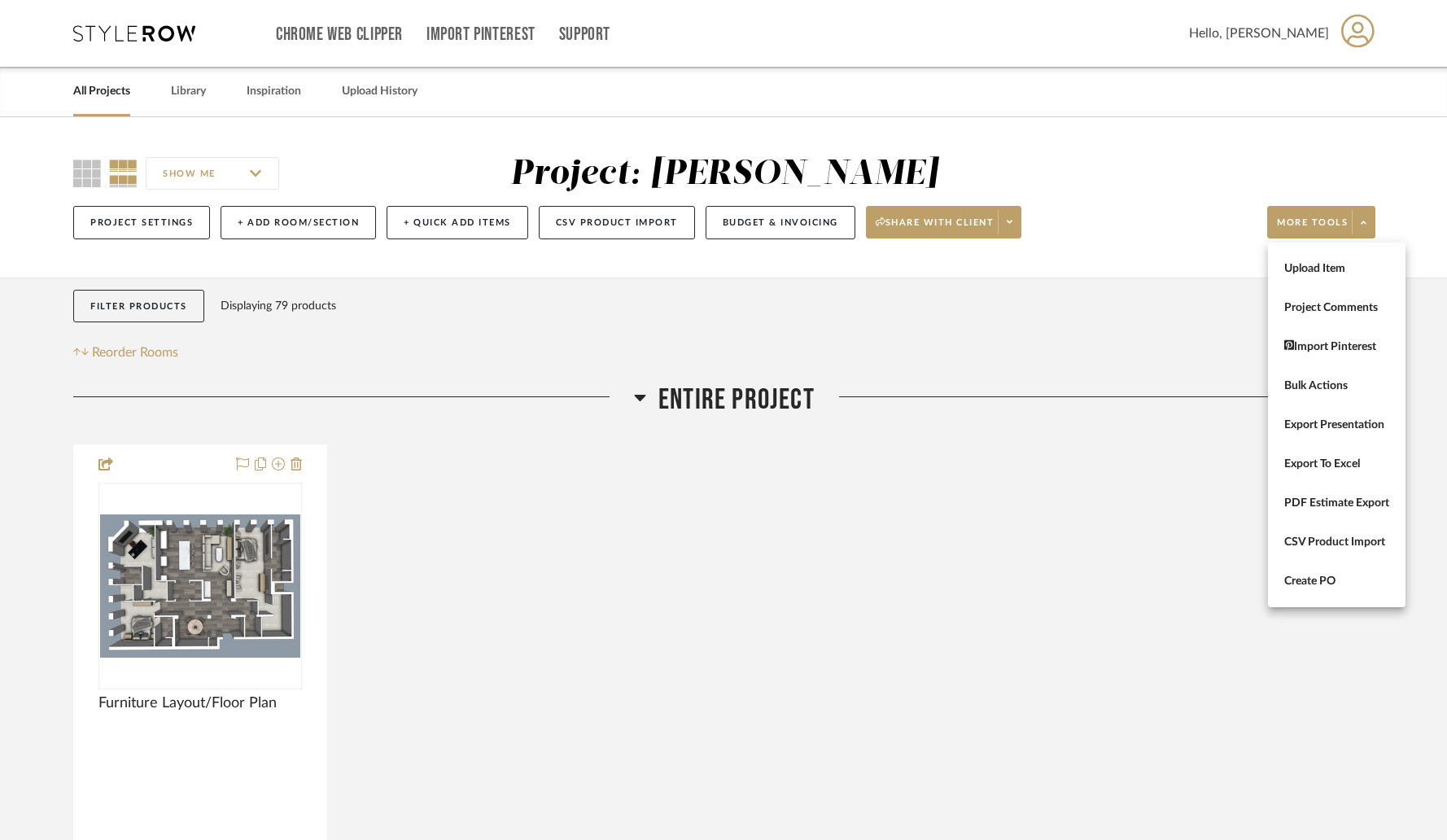
click at [1006, 234] on div at bounding box center [723, 420] width 1447 height 840
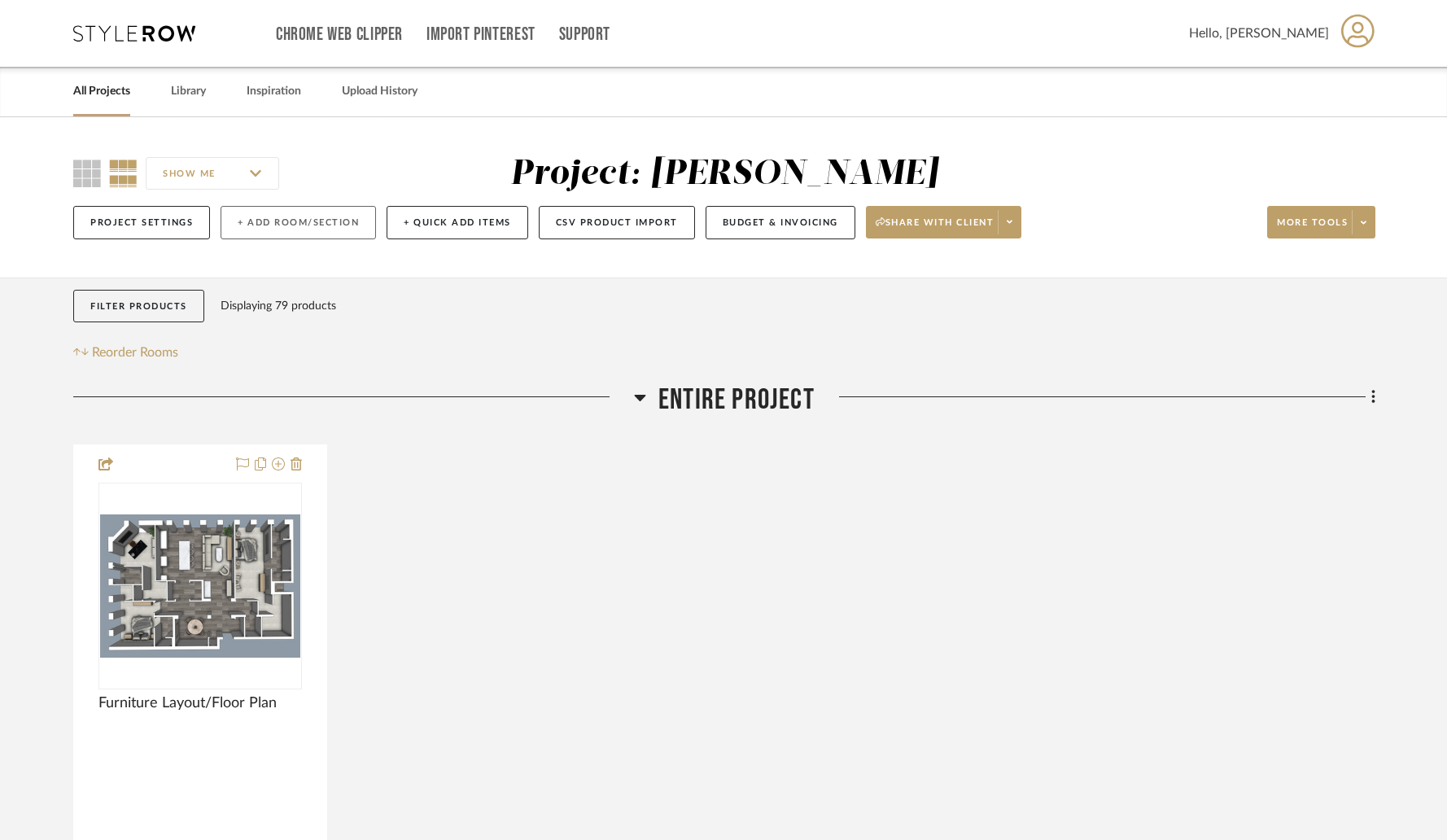
click at [304, 210] on button "+ Add Room/Section" at bounding box center [298, 223] width 156 height 33
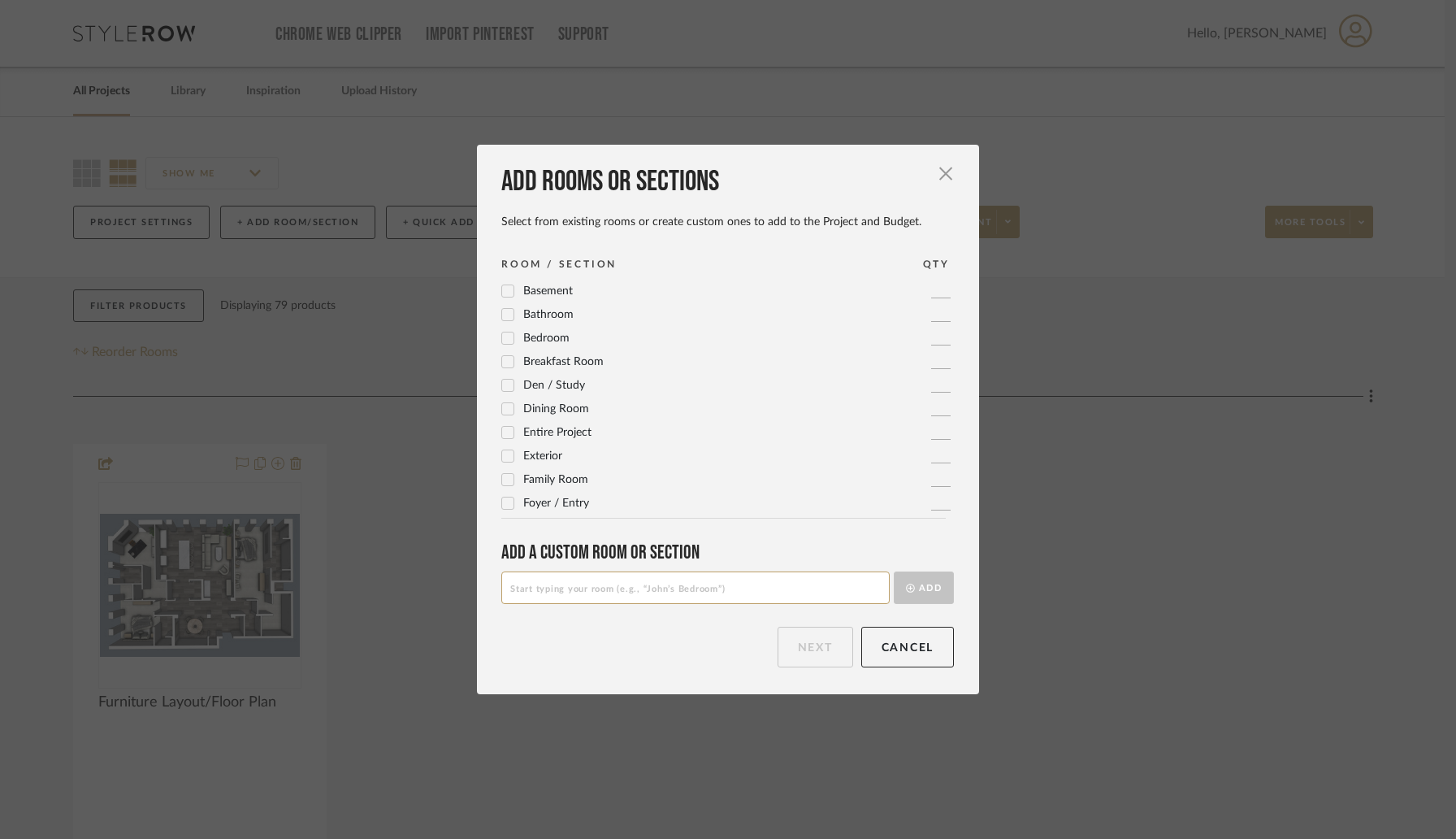
click at [524, 580] on input at bounding box center [696, 588] width 388 height 33
type input "Estimates"
click at [913, 590] on button "Add" at bounding box center [924, 588] width 60 height 33
click at [803, 639] on button "Next" at bounding box center [815, 647] width 75 height 41
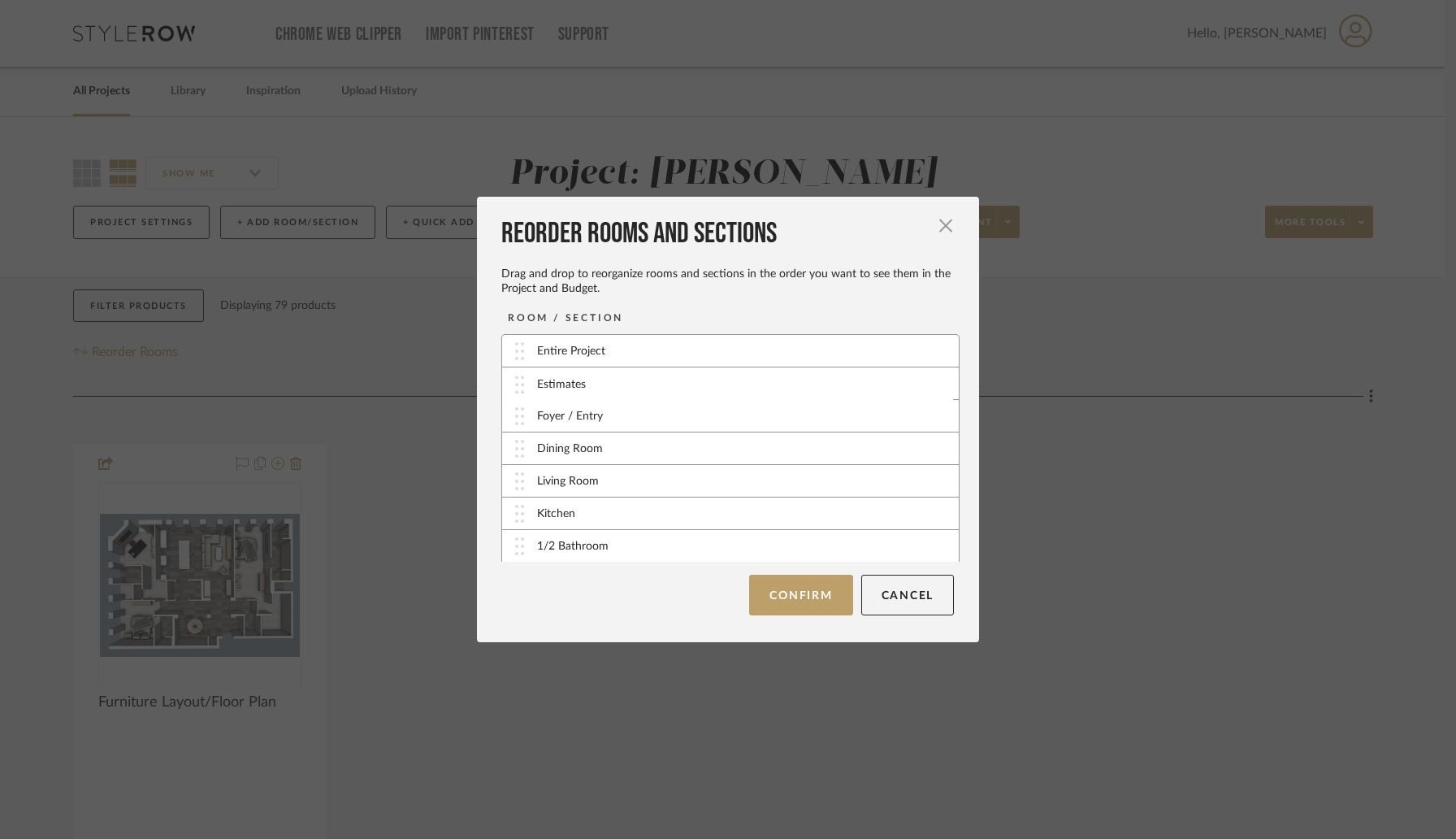
drag, startPoint x: 513, startPoint y: 544, endPoint x: 519, endPoint y: 383, distance: 161.1
click at [780, 585] on button "Confirm" at bounding box center [800, 595] width 103 height 41
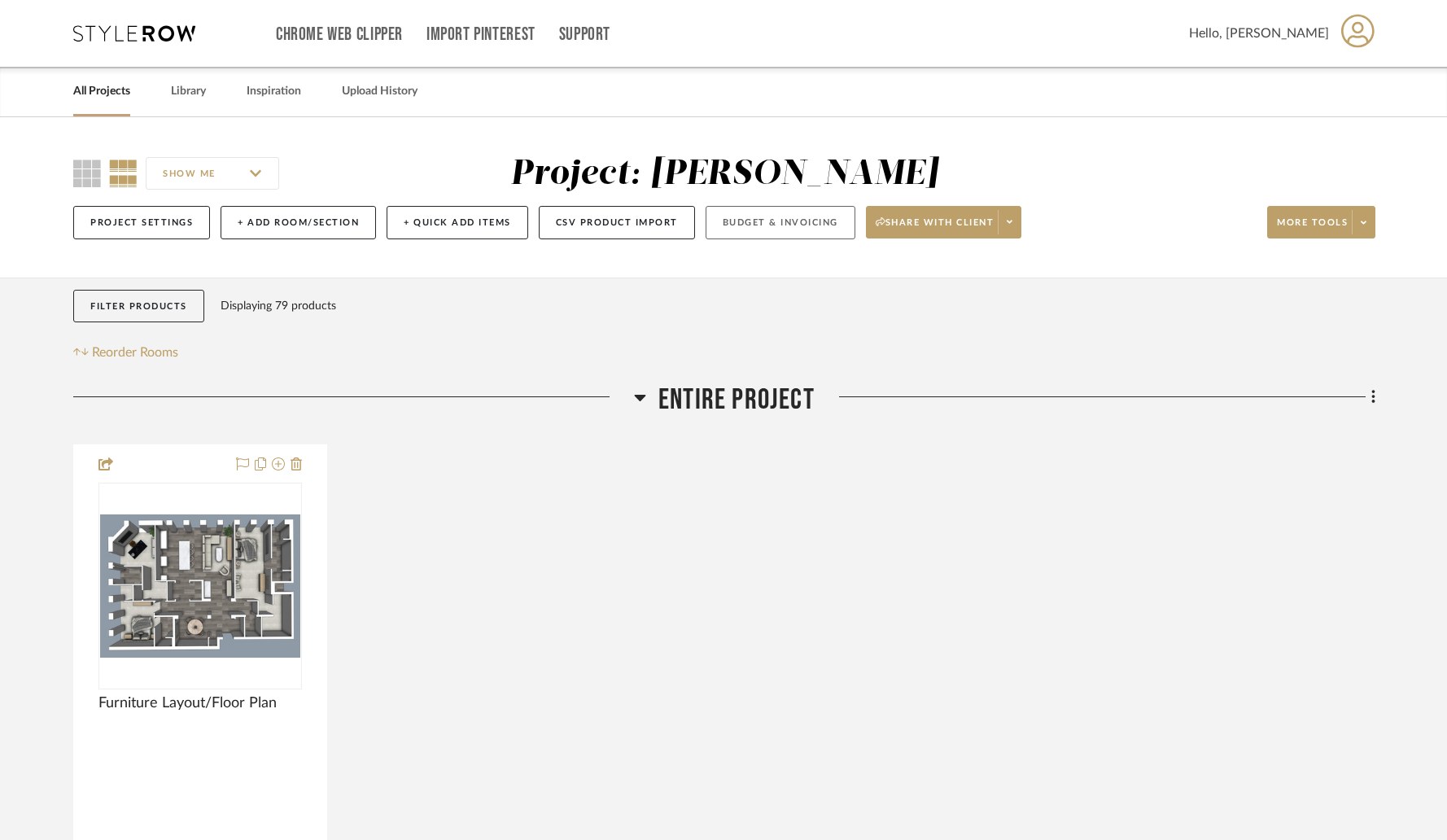
click at [799, 227] on button "Budget & Invoicing" at bounding box center [780, 223] width 150 height 33
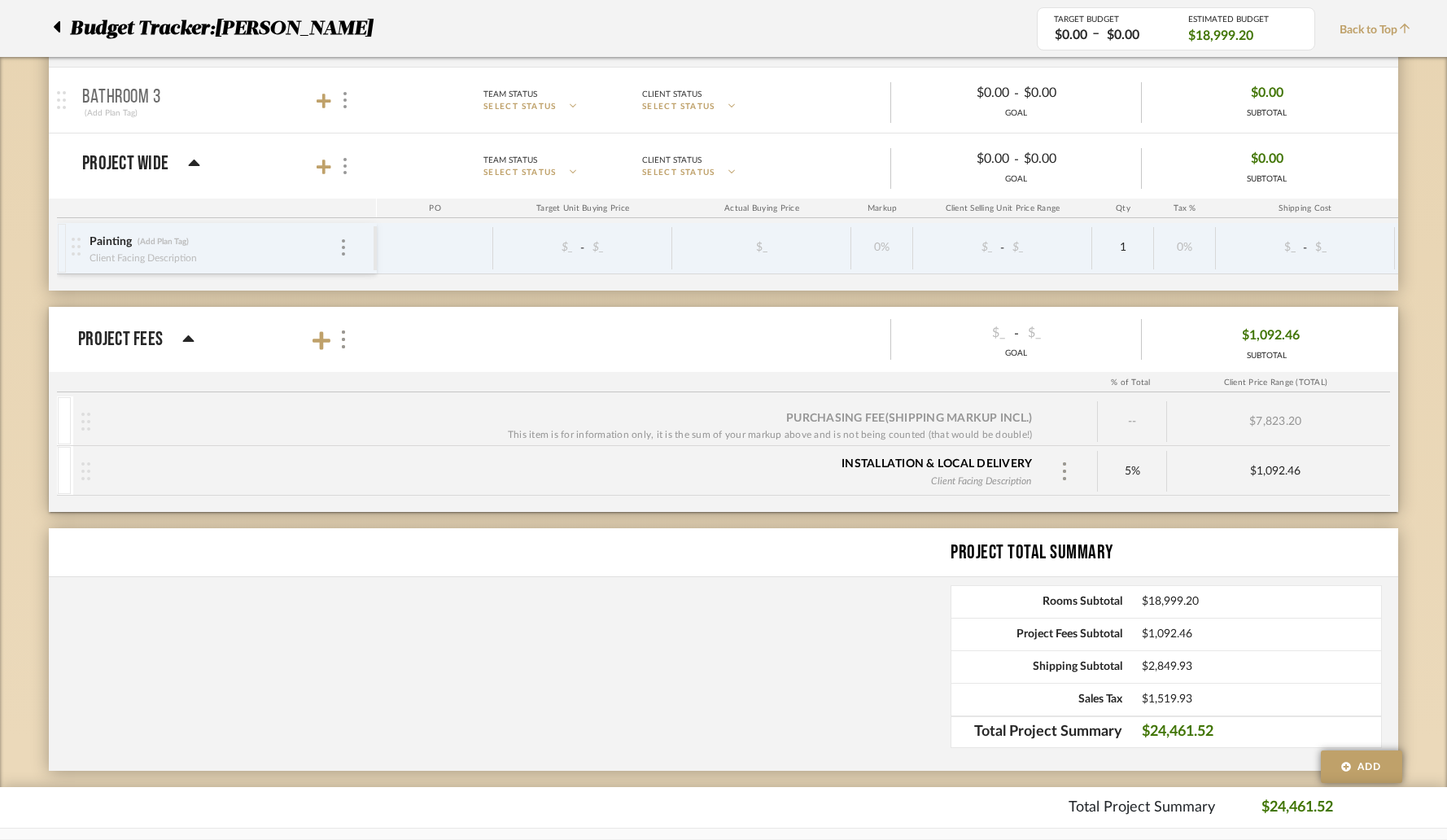
scroll to position [2454, 0]
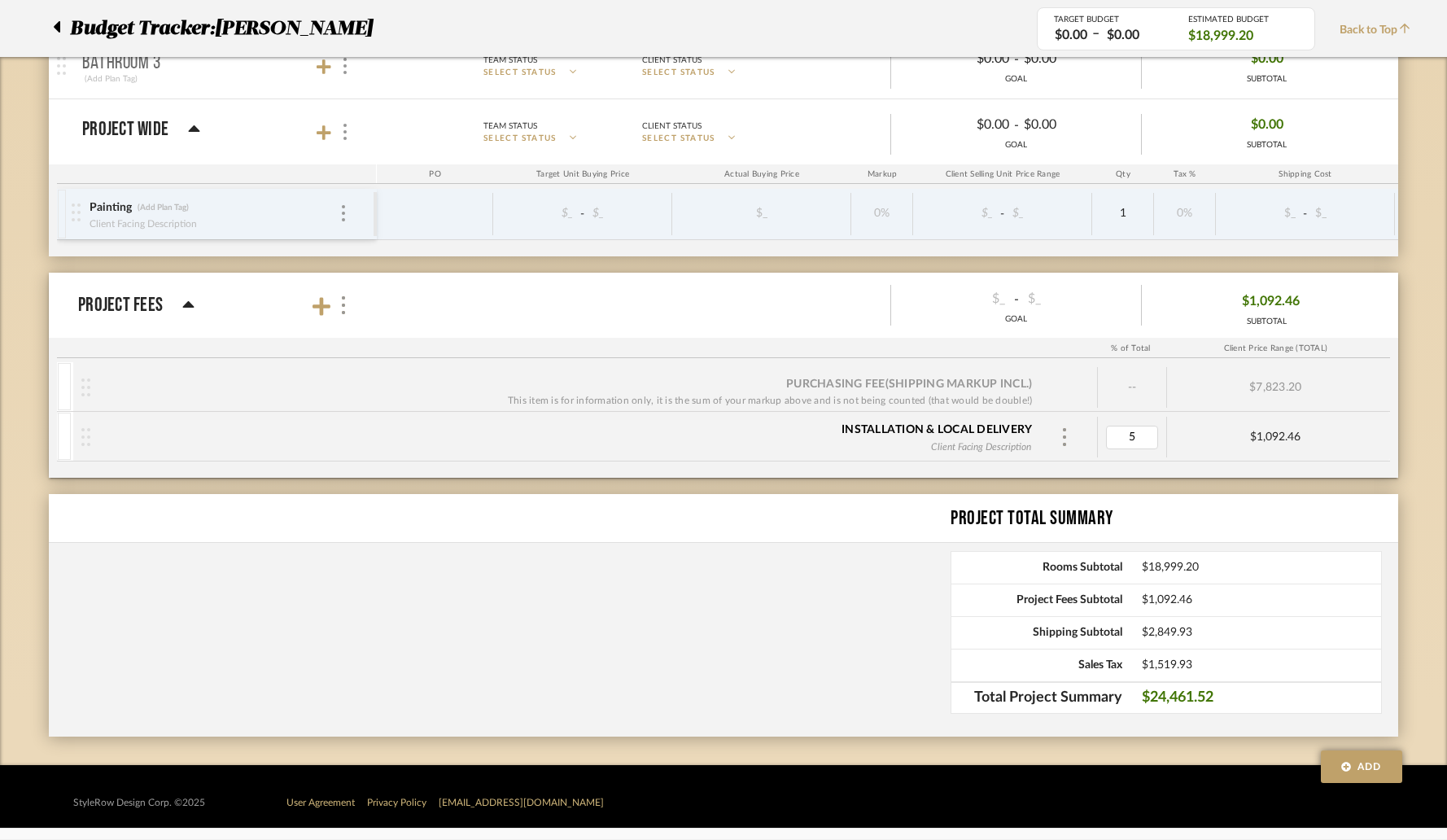
type input "3"
click at [1077, 371] on div "Purchasing Fee (Shipping markup incl.) This item is for information only, it is…" at bounding box center [586, 387] width 1025 height 41
click at [344, 213] on img at bounding box center [343, 213] width 3 height 16
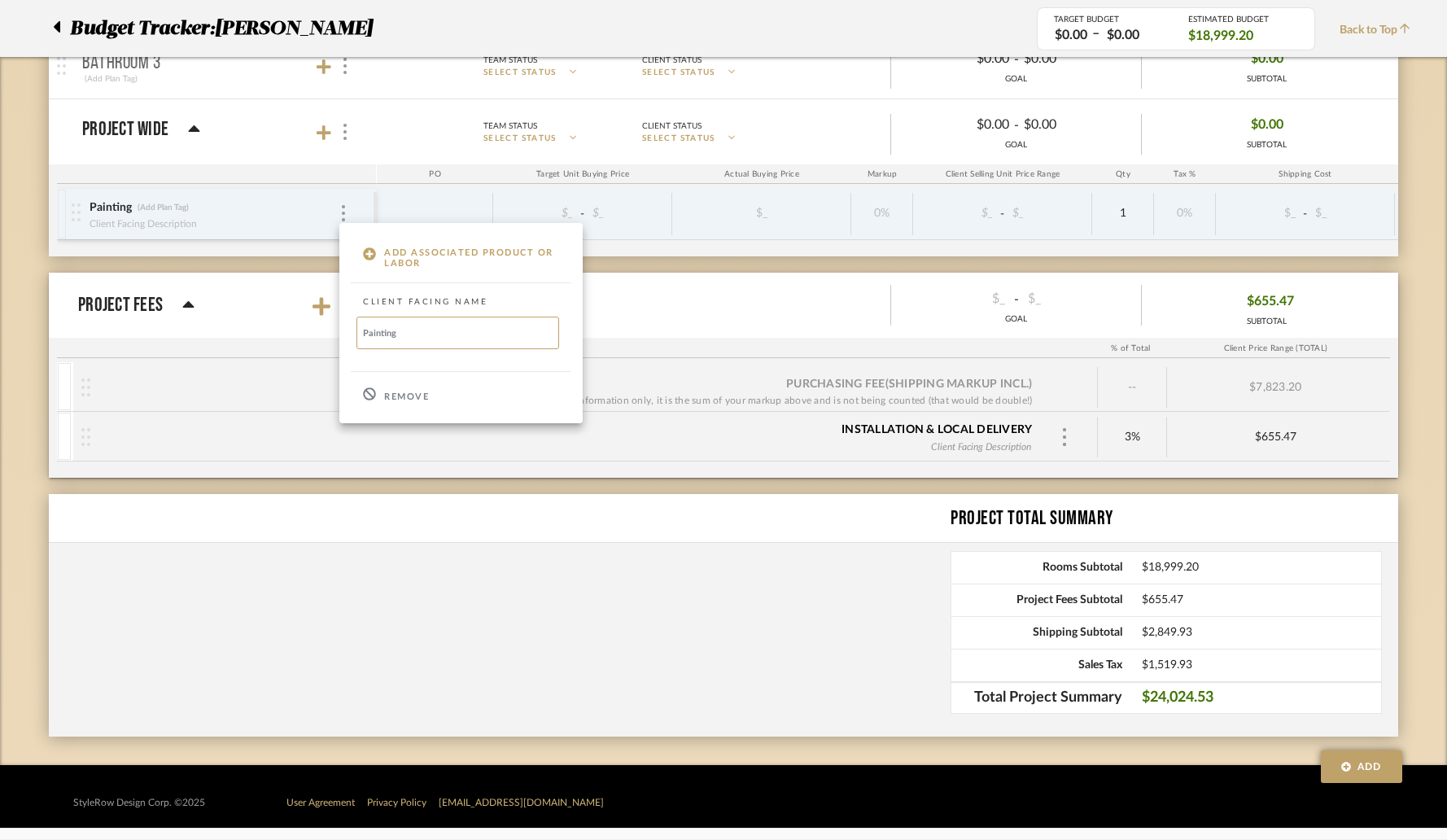
click at [390, 399] on p "Remove" at bounding box center [407, 398] width 45 height 12
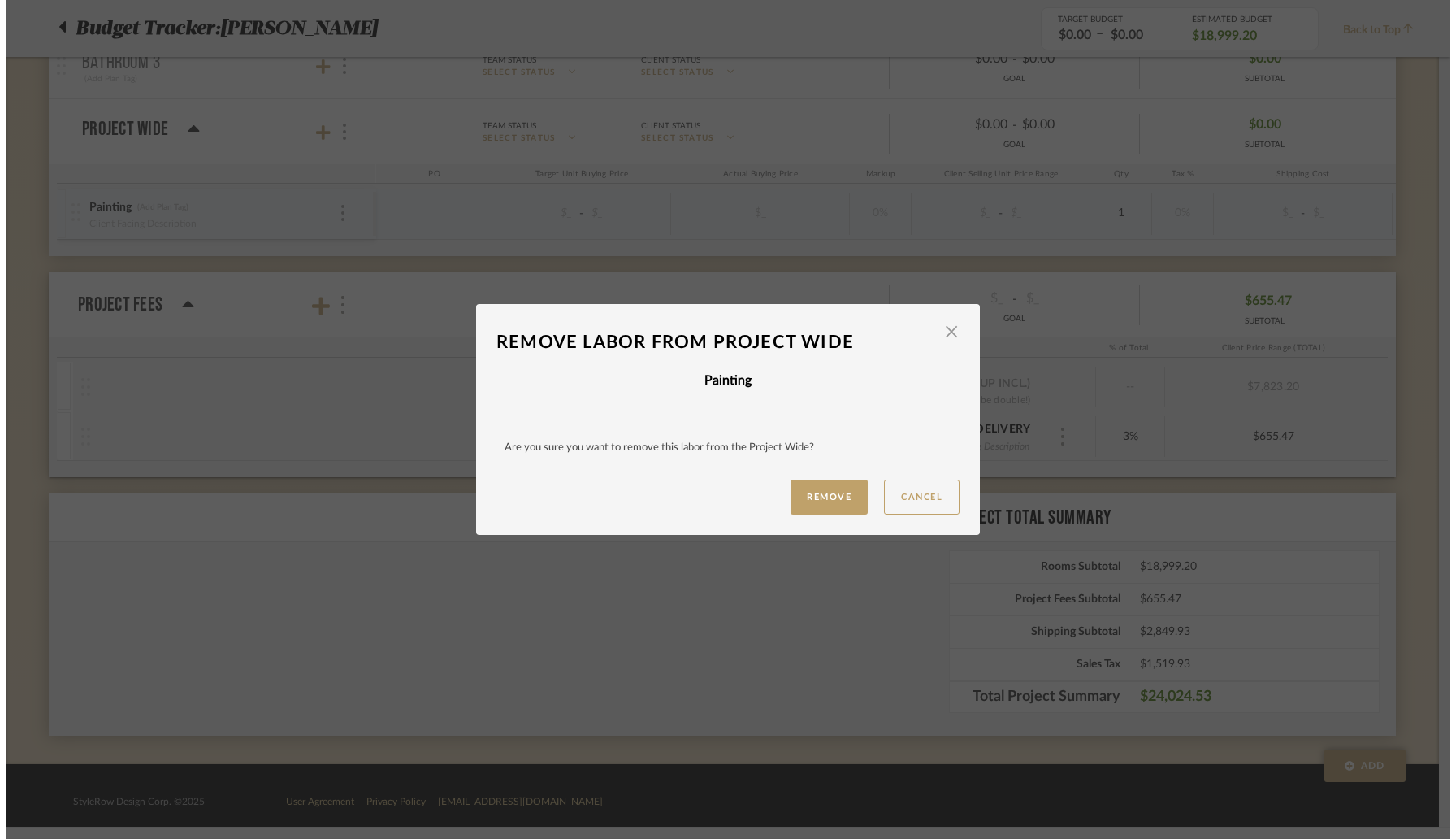
scroll to position [0, 0]
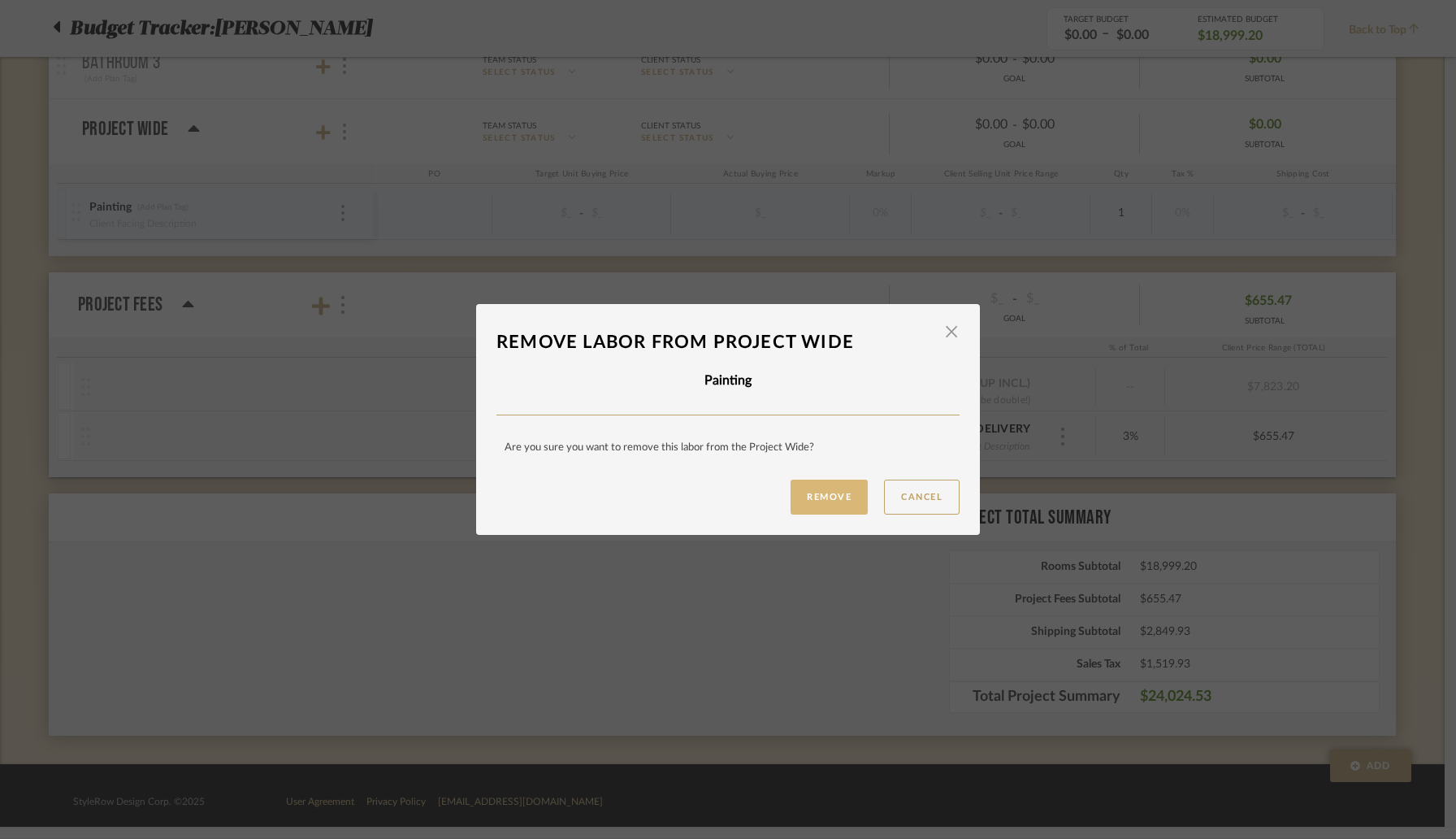
click at [809, 493] on button "Remove" at bounding box center [829, 497] width 77 height 35
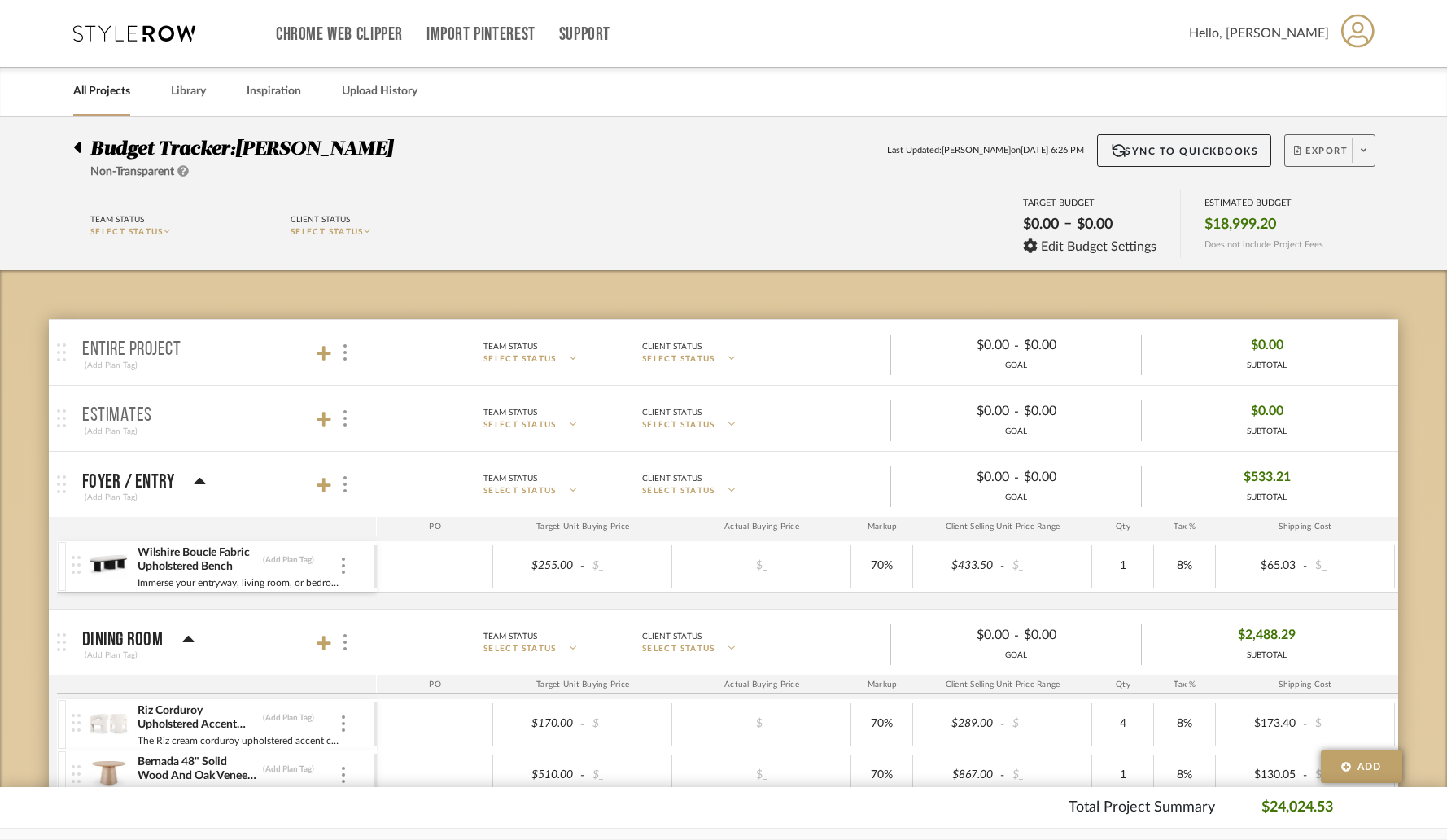
click at [1366, 162] on span at bounding box center [1364, 150] width 23 height 24
click at [1340, 199] on span "Export PDF" at bounding box center [1359, 197] width 122 height 14
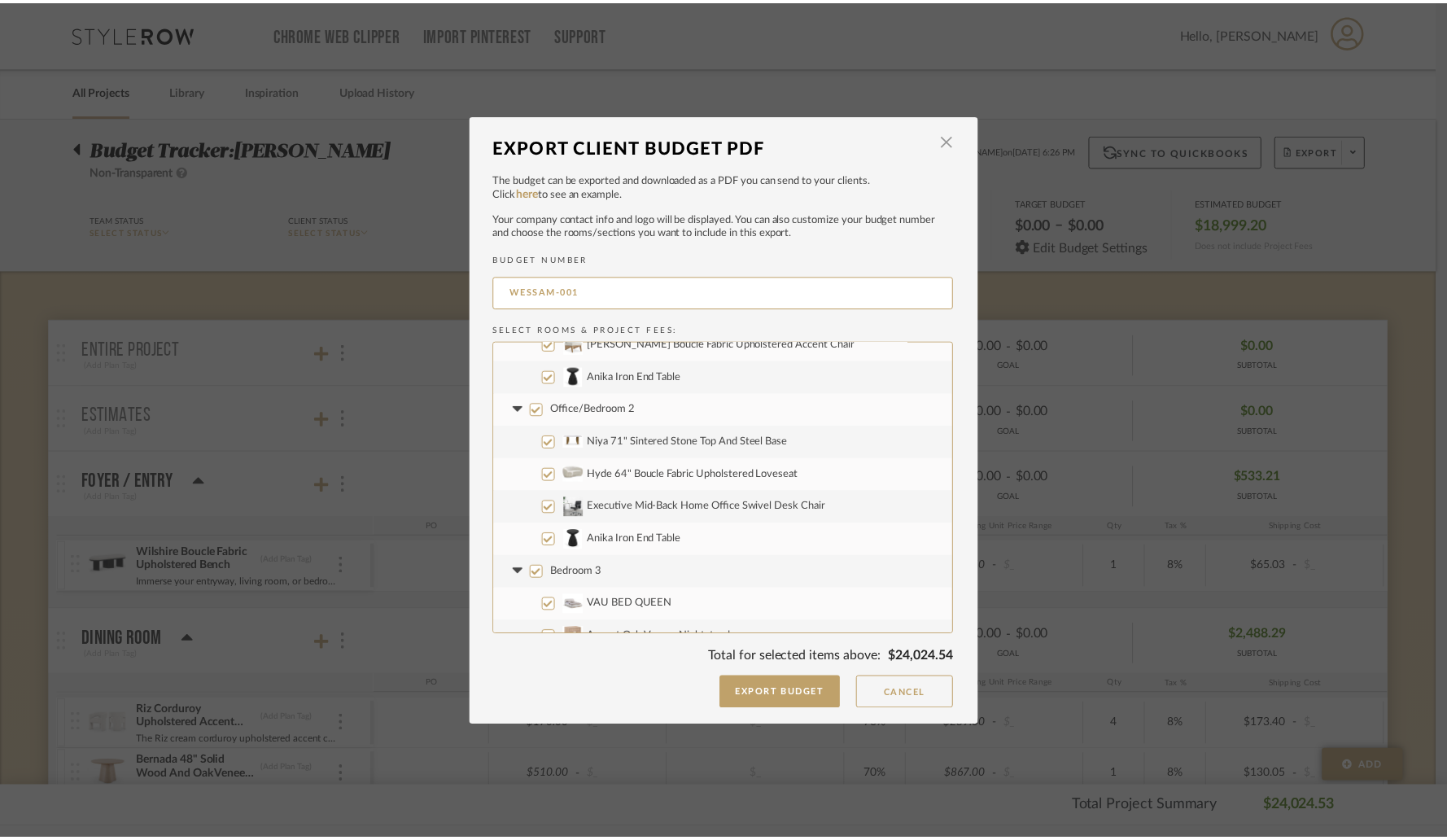
scroll to position [652, 0]
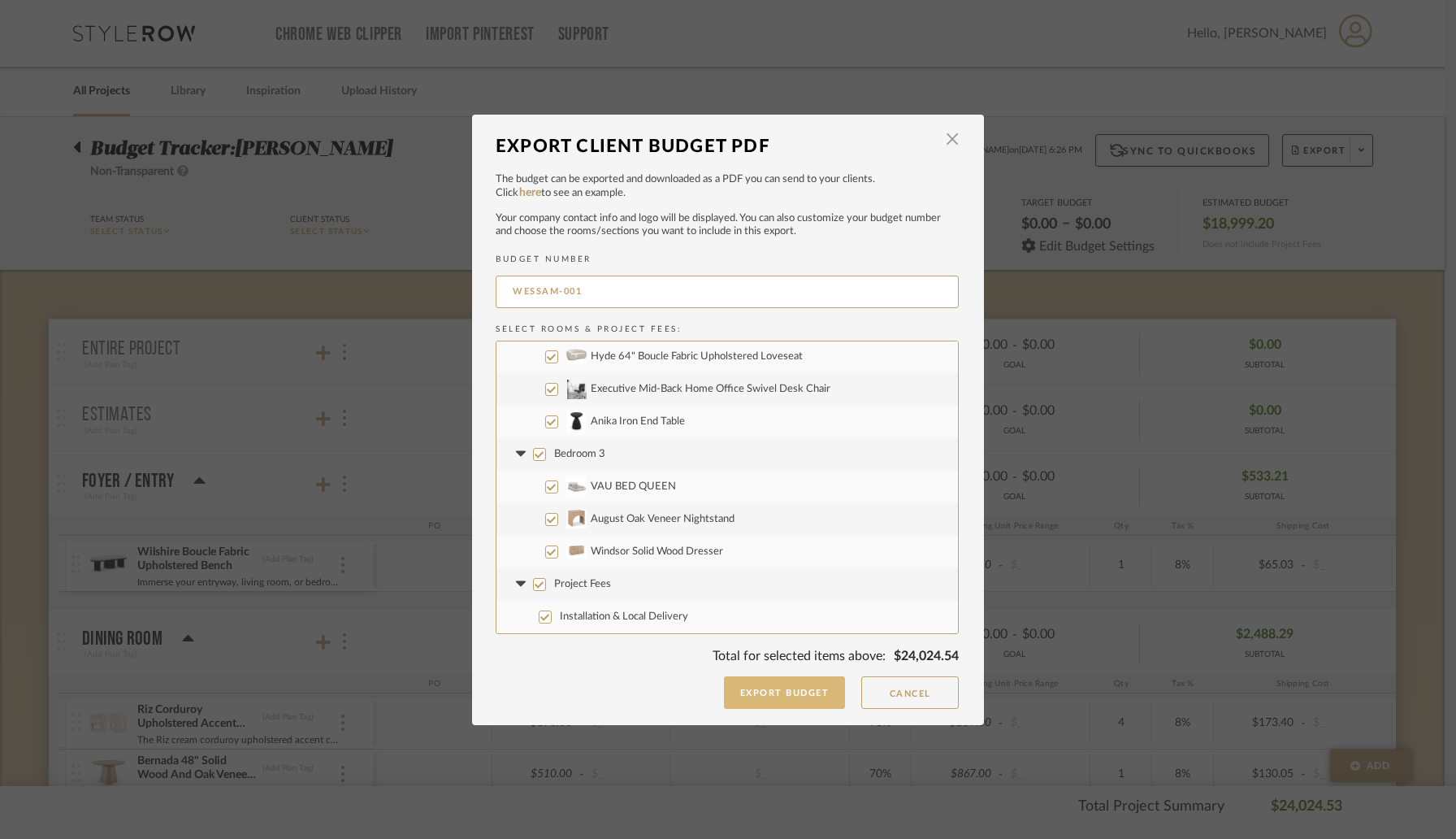
click at [758, 694] on button "Export Budget" at bounding box center [785, 693] width 122 height 33
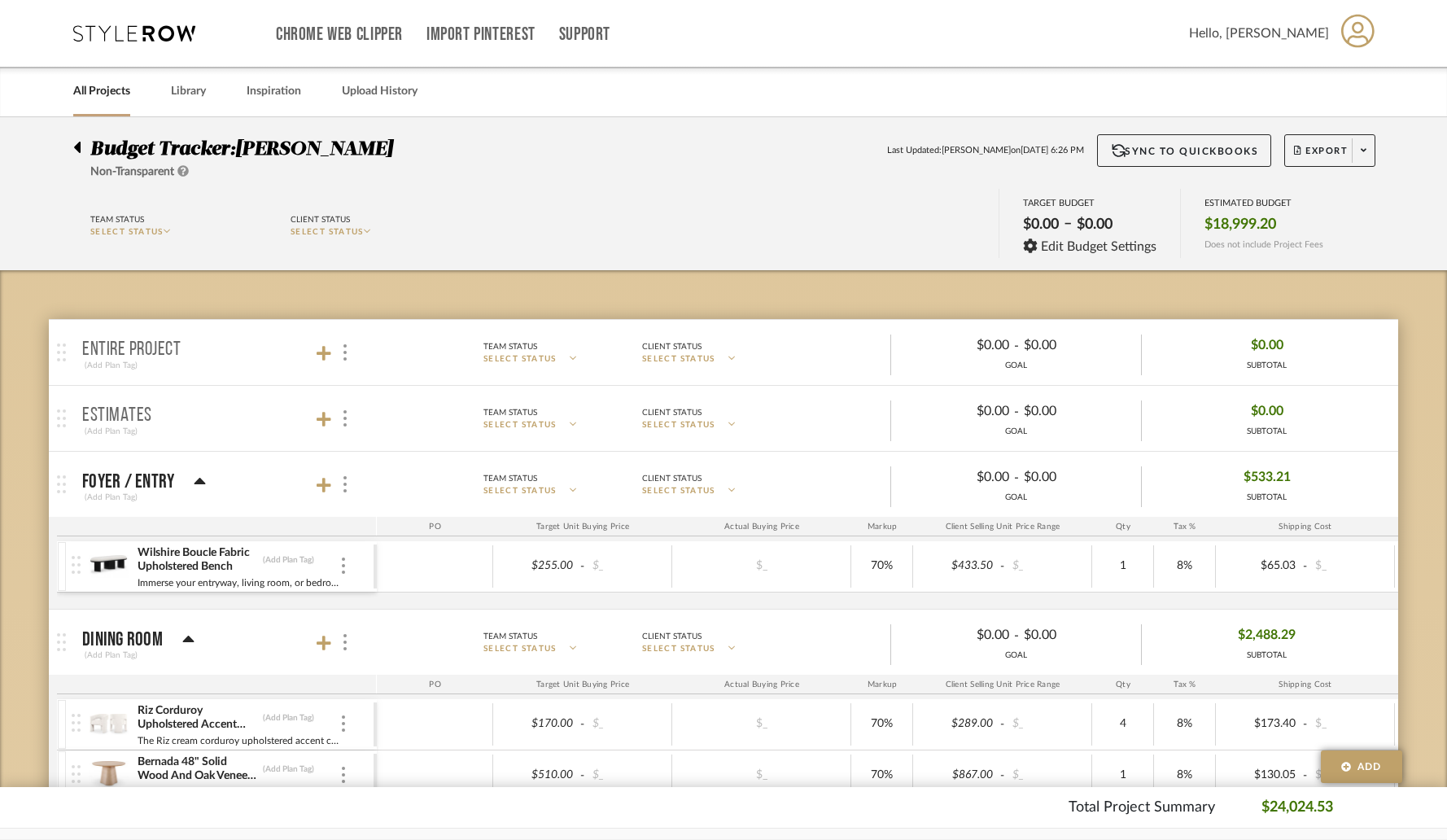
click at [78, 149] on icon at bounding box center [77, 147] width 7 height 12
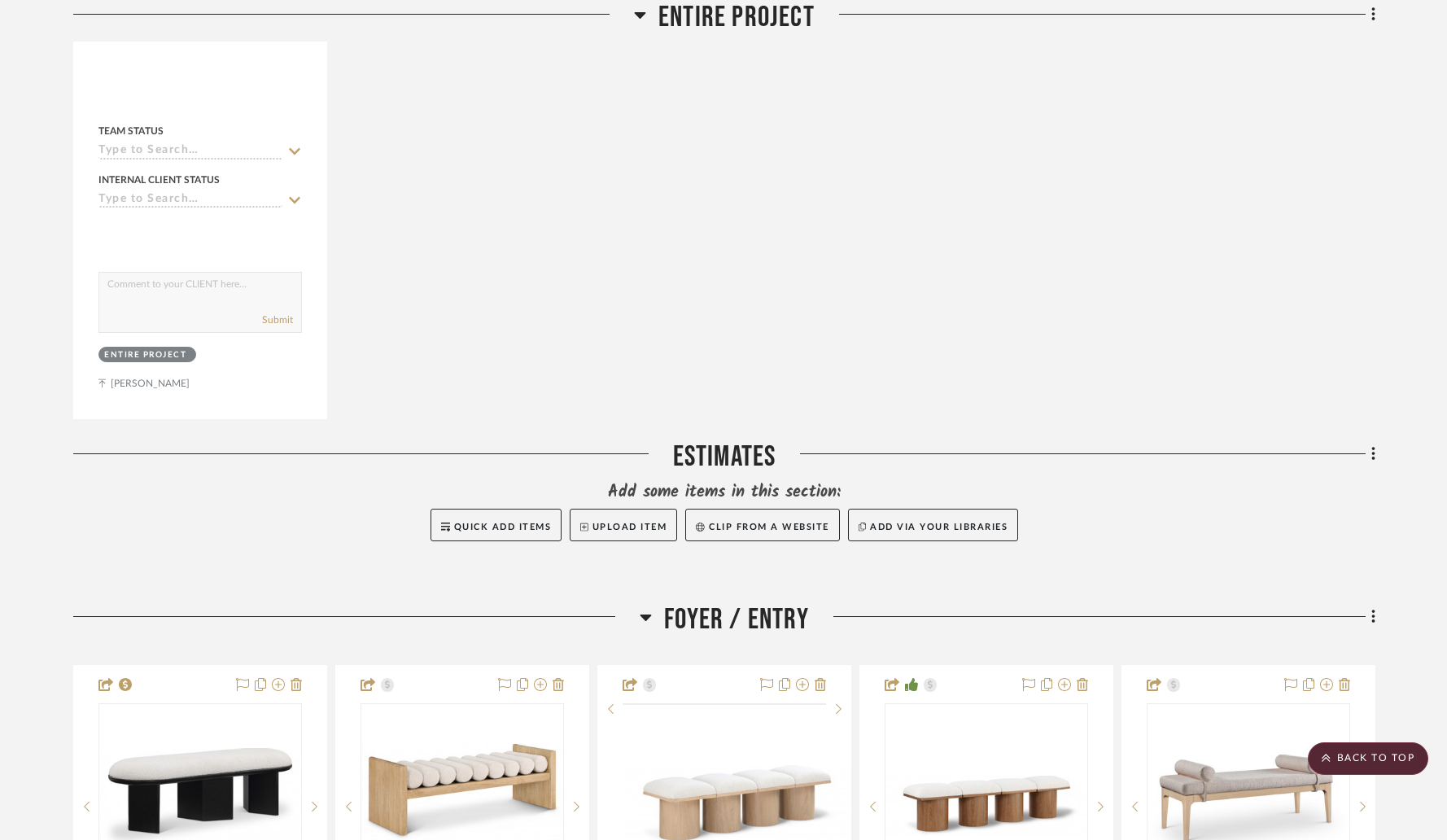
scroll to position [816, 0]
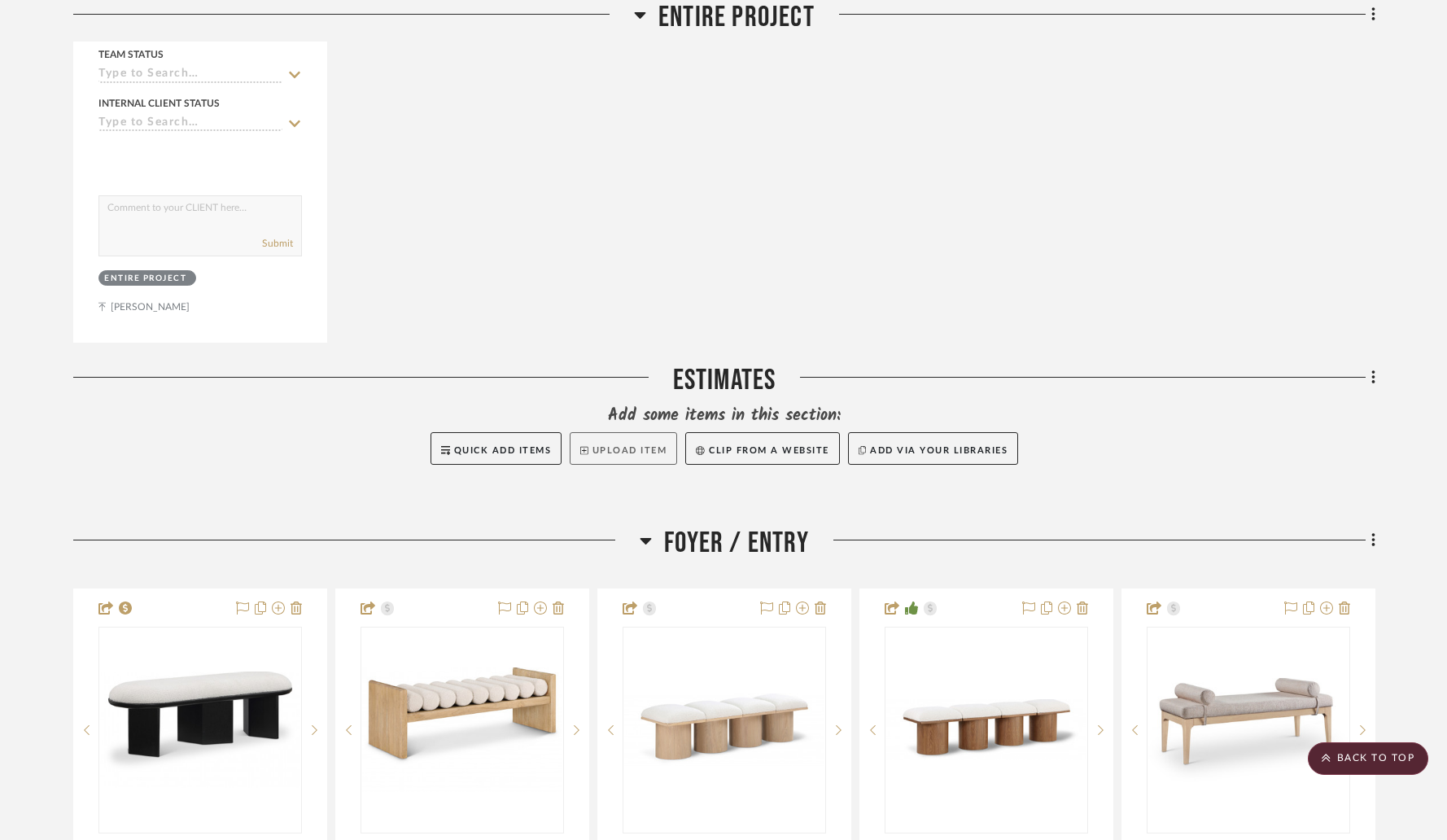
click at [607, 449] on button "Upload Item" at bounding box center [623, 449] width 107 height 33
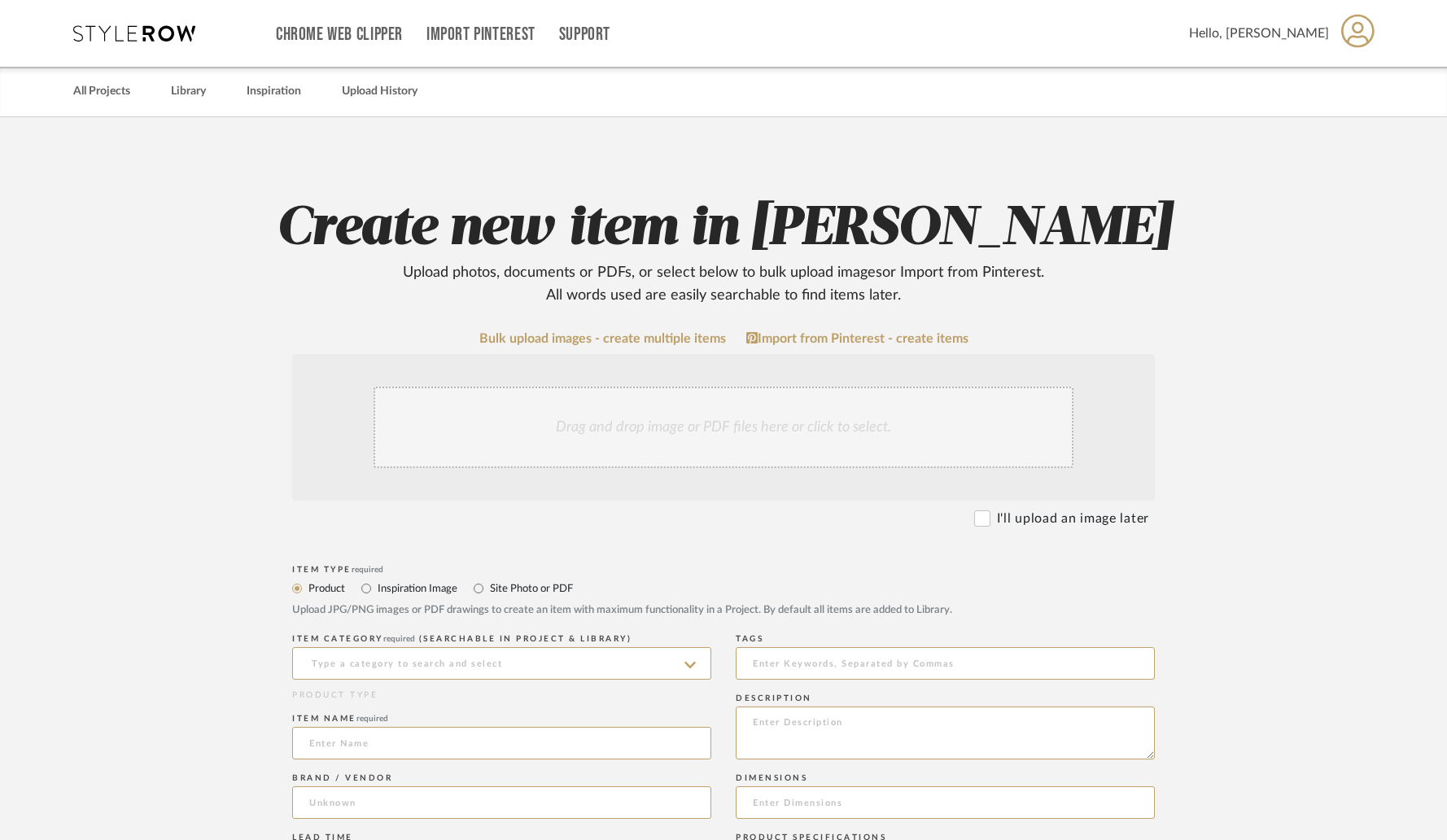
click at [511, 441] on div "Drag and drop image or PDF files here or click to select." at bounding box center [723, 427] width 700 height 81
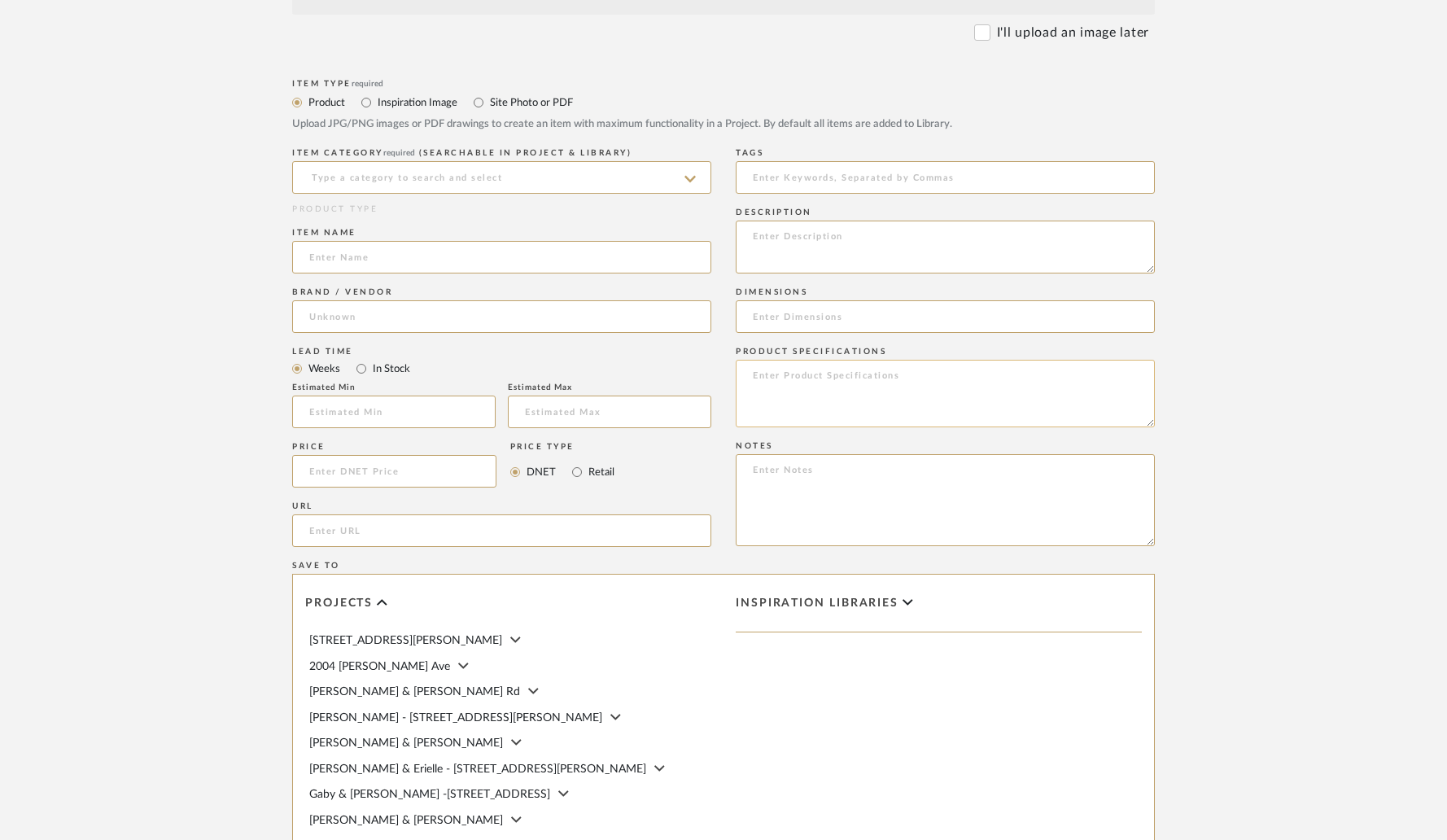
scroll to position [661, 0]
click at [522, 105] on label "Site Photo or PDF" at bounding box center [530, 101] width 84 height 18
click at [489, 105] on input "Site Photo or PDF" at bounding box center [478, 101] width 19 height 19
radio input "true"
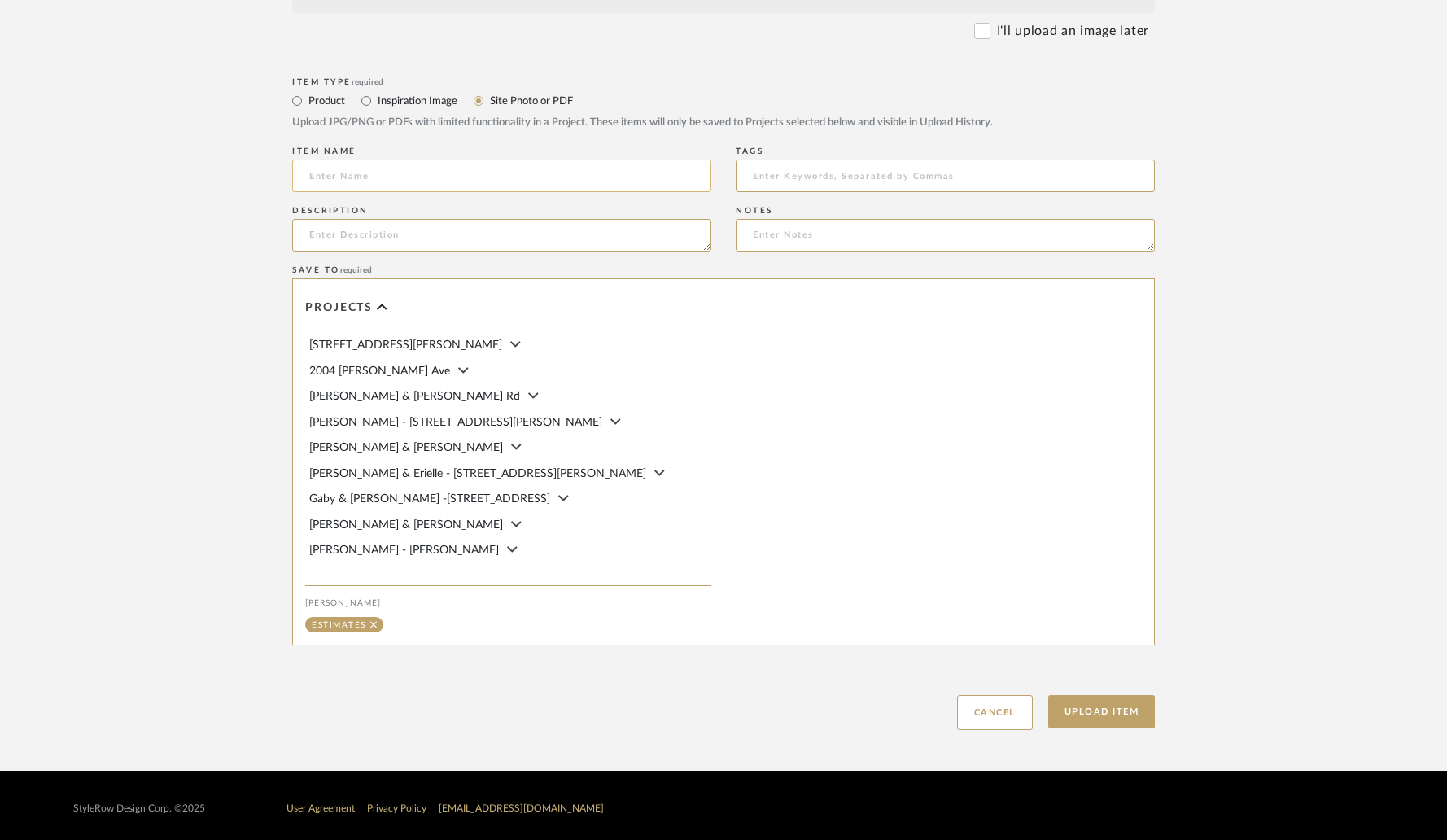
click at [448, 181] on input at bounding box center [501, 176] width 419 height 33
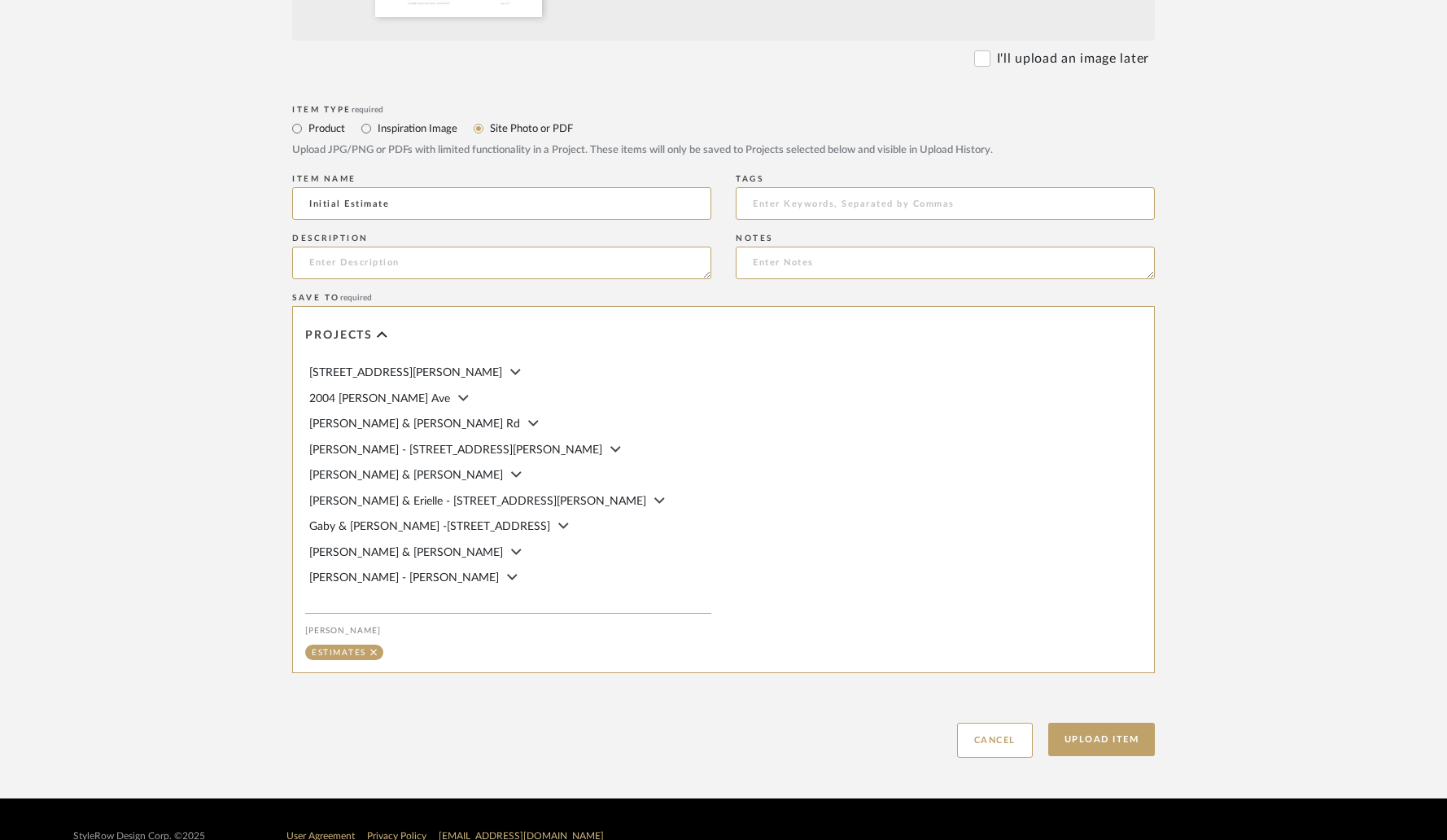
scroll to position [667, 0]
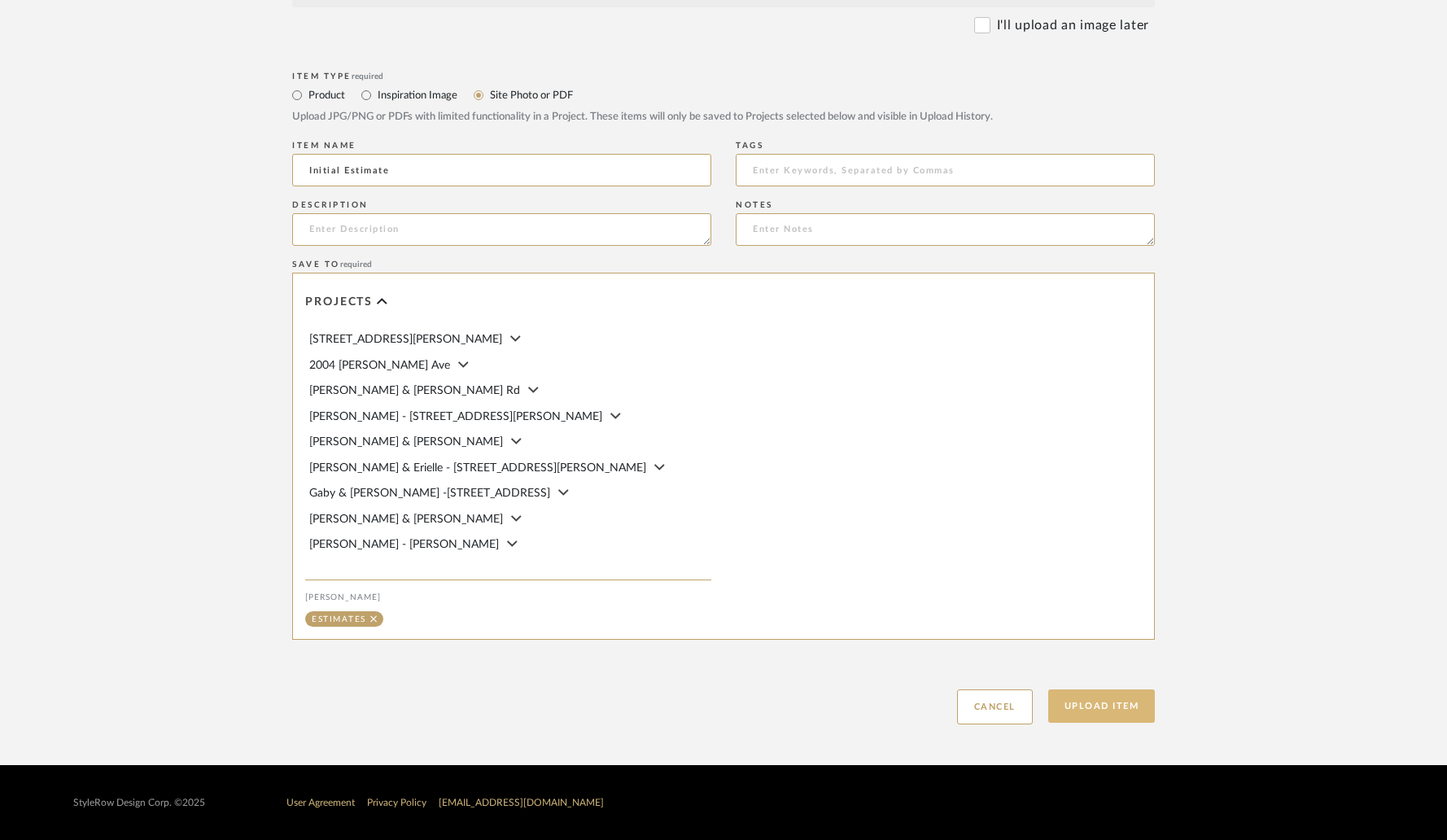
type input "Initial Estimate"
click at [1075, 708] on button "Upload Item" at bounding box center [1101, 705] width 107 height 33
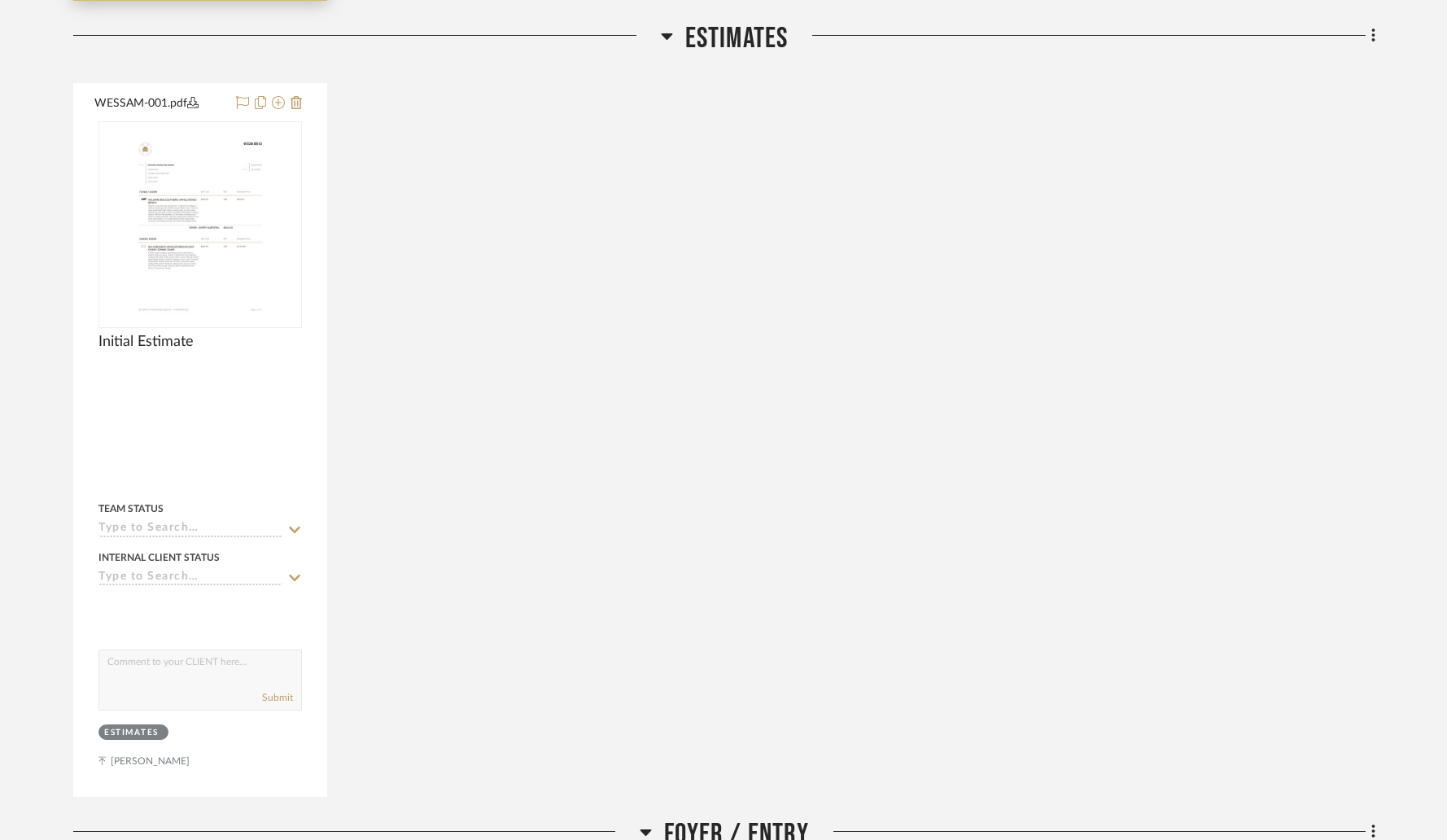
scroll to position [1179, 0]
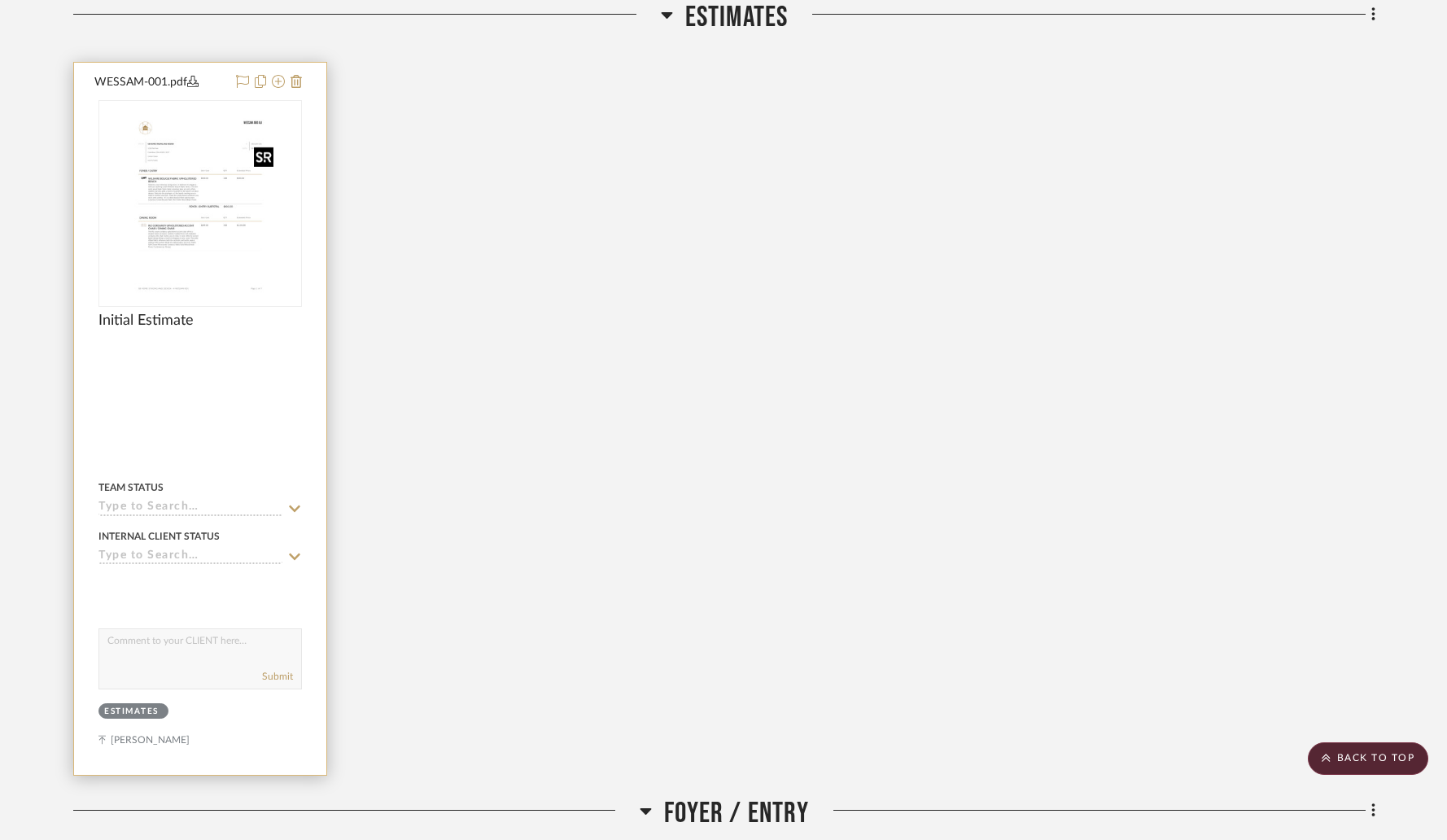
click at [0, 0] on img at bounding box center [0, 0] width 0 height 0
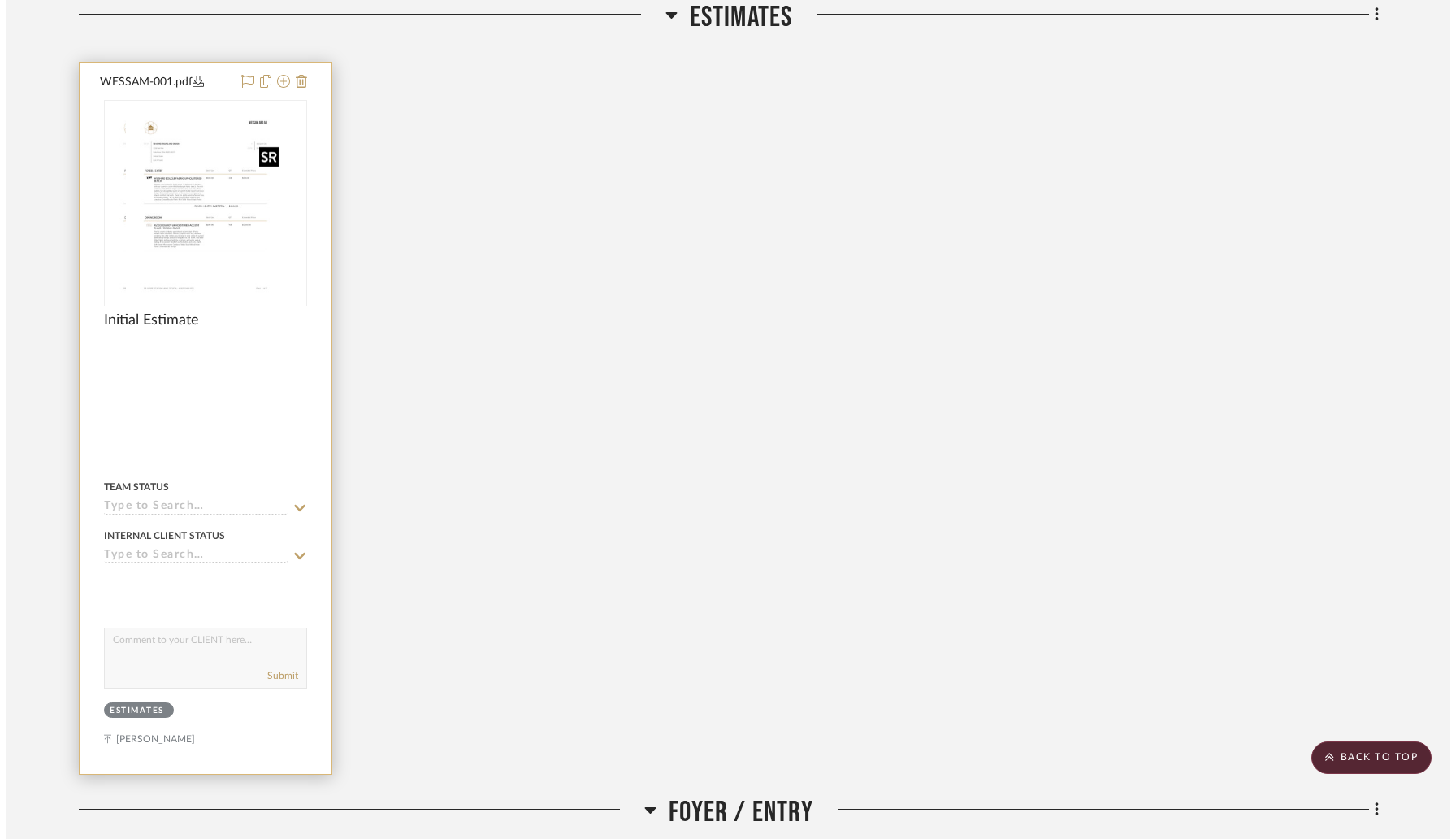
scroll to position [0, 0]
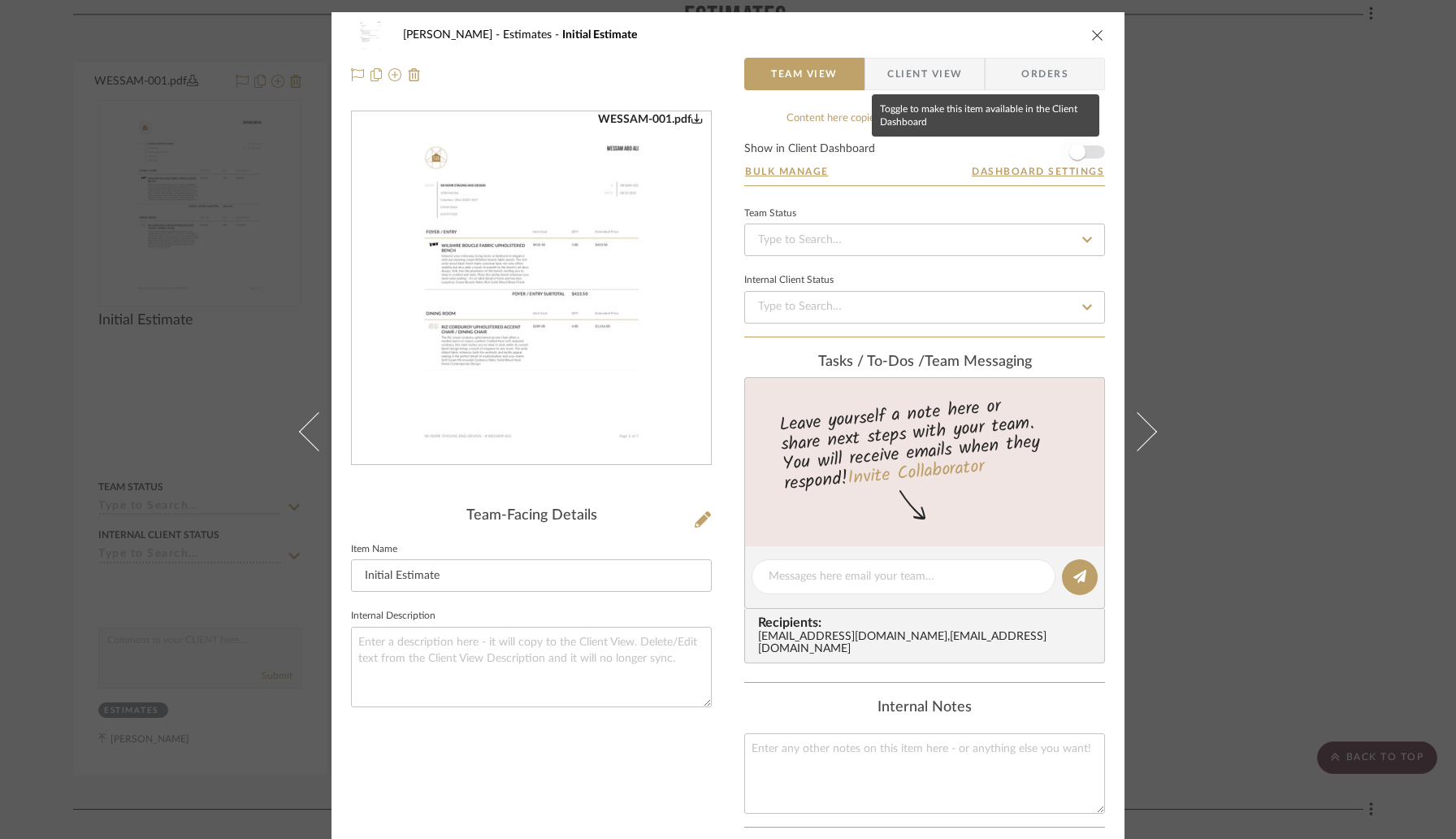
click at [1082, 153] on span "button" at bounding box center [1077, 152] width 36 height 36
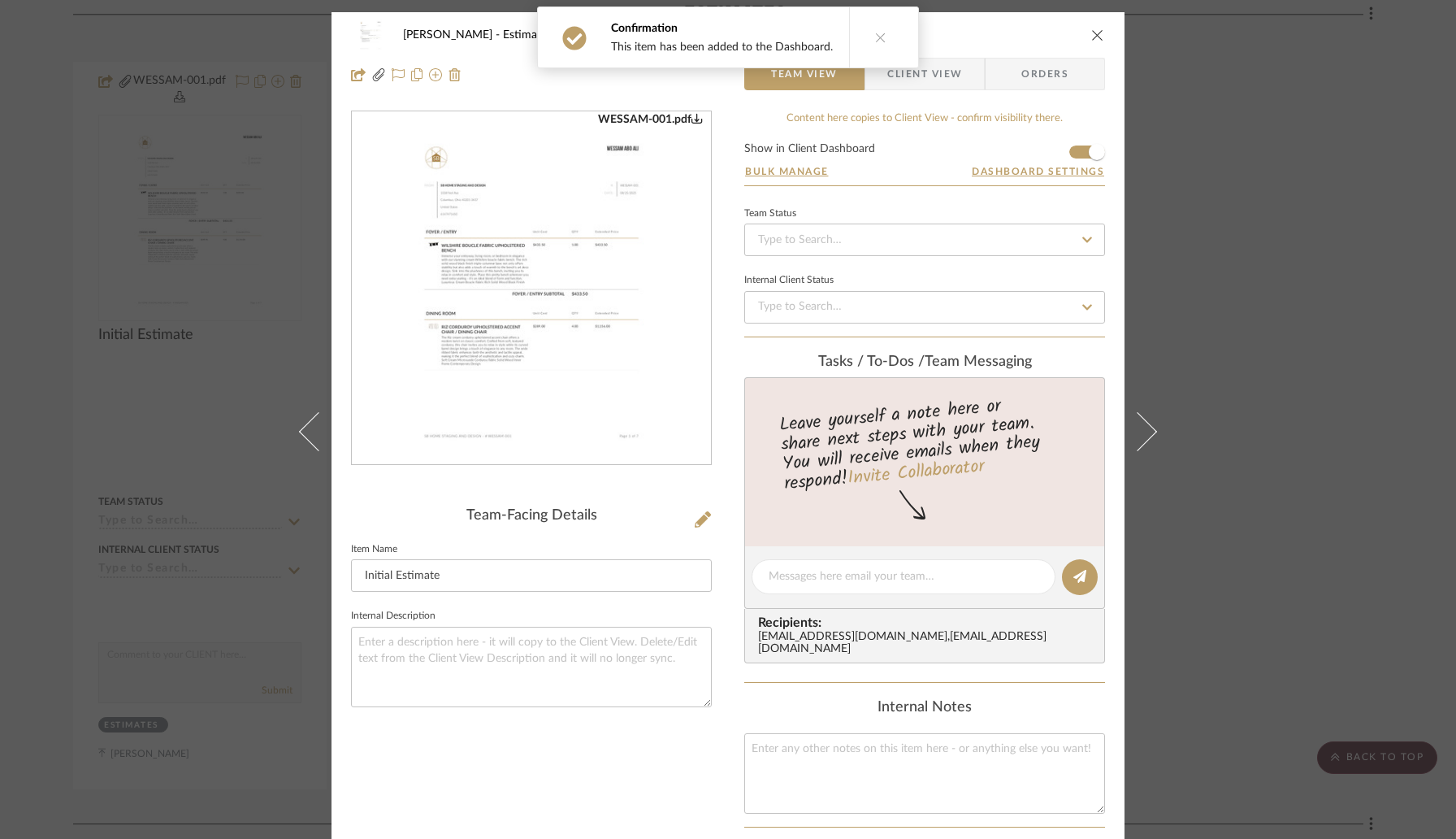
click at [1092, 35] on icon "close" at bounding box center [1097, 34] width 13 height 13
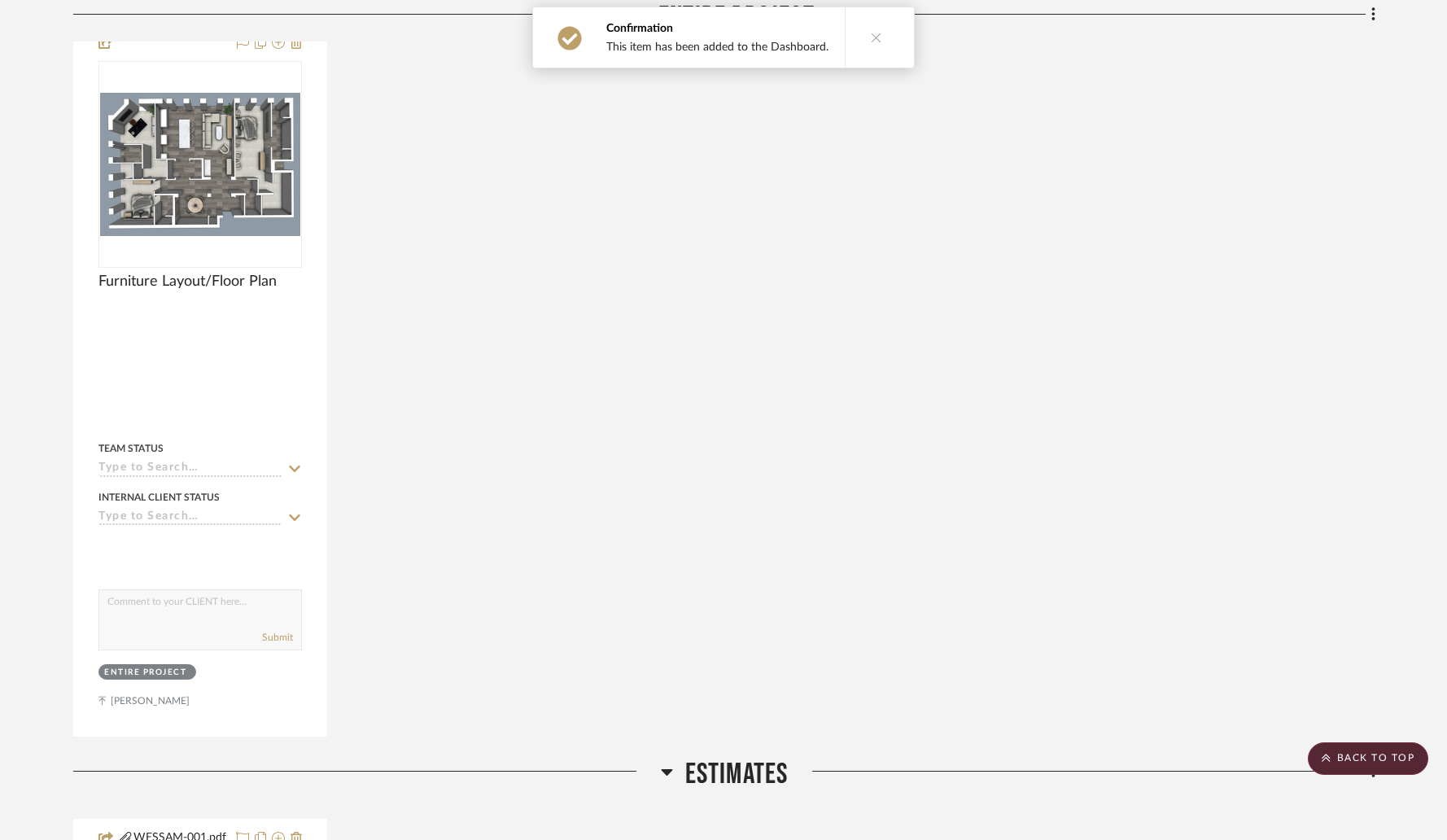
scroll to position [418, 0]
